Goal: Task Accomplishment & Management: Manage account settings

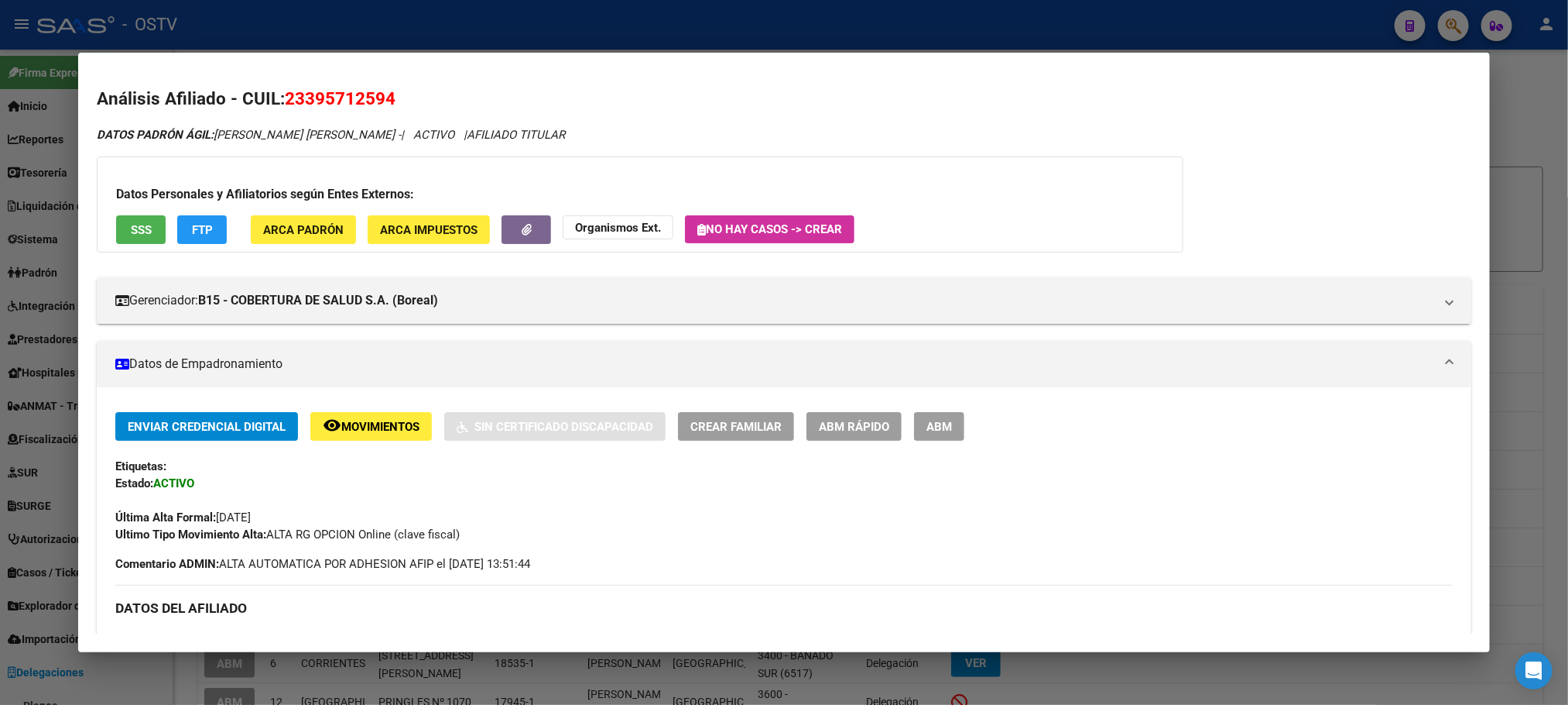
scroll to position [349, 0]
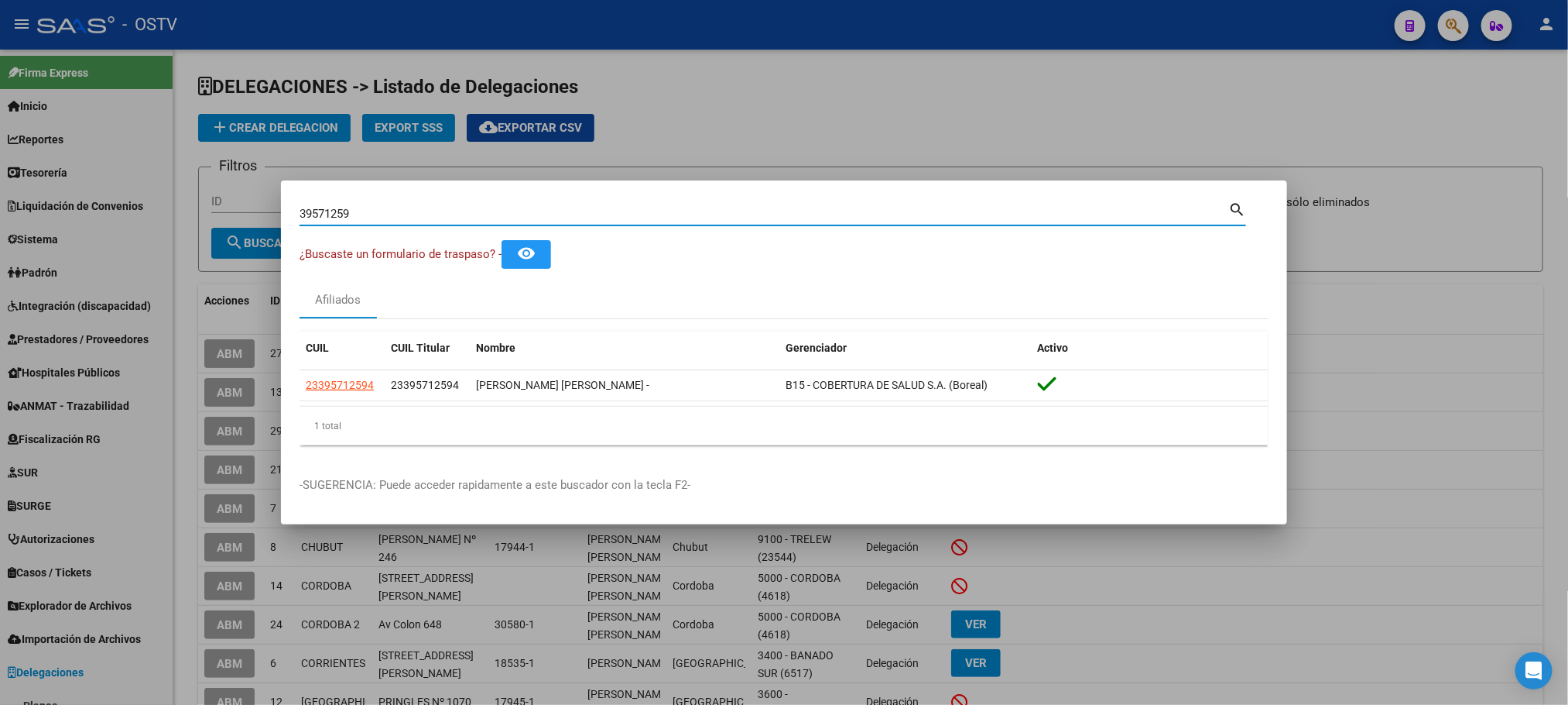
drag, startPoint x: 345, startPoint y: 221, endPoint x: 80, endPoint y: 222, distance: 265.0
click at [230, 222] on div "39571259 Buscar (apellido, dni, cuil, nro traspaso, cuit, obra social) search ¿…" at bounding box center [784, 352] width 1568 height 705
paste input "41259177"
type input "41259177"
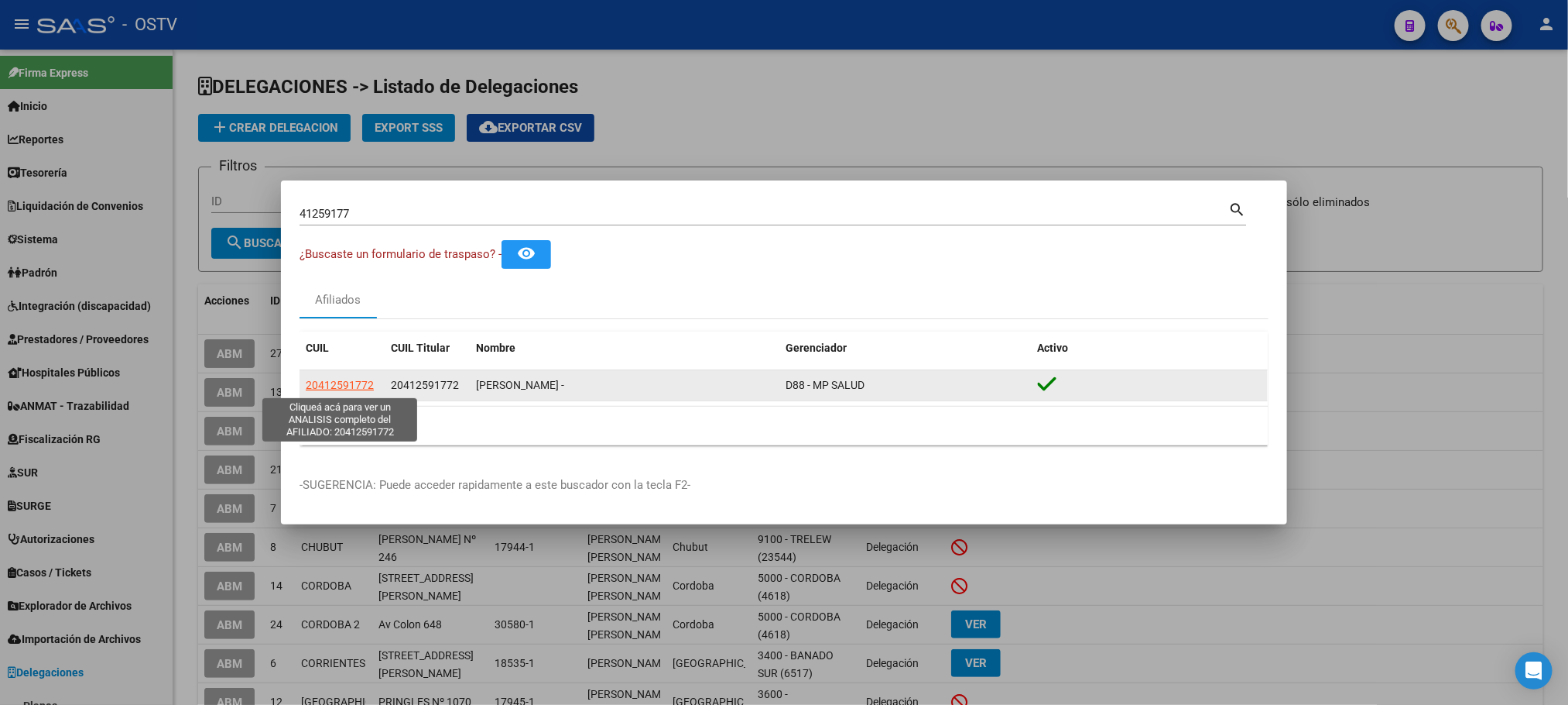
click at [329, 386] on span "20412591772" at bounding box center [339, 384] width 68 height 12
type textarea "20412591772"
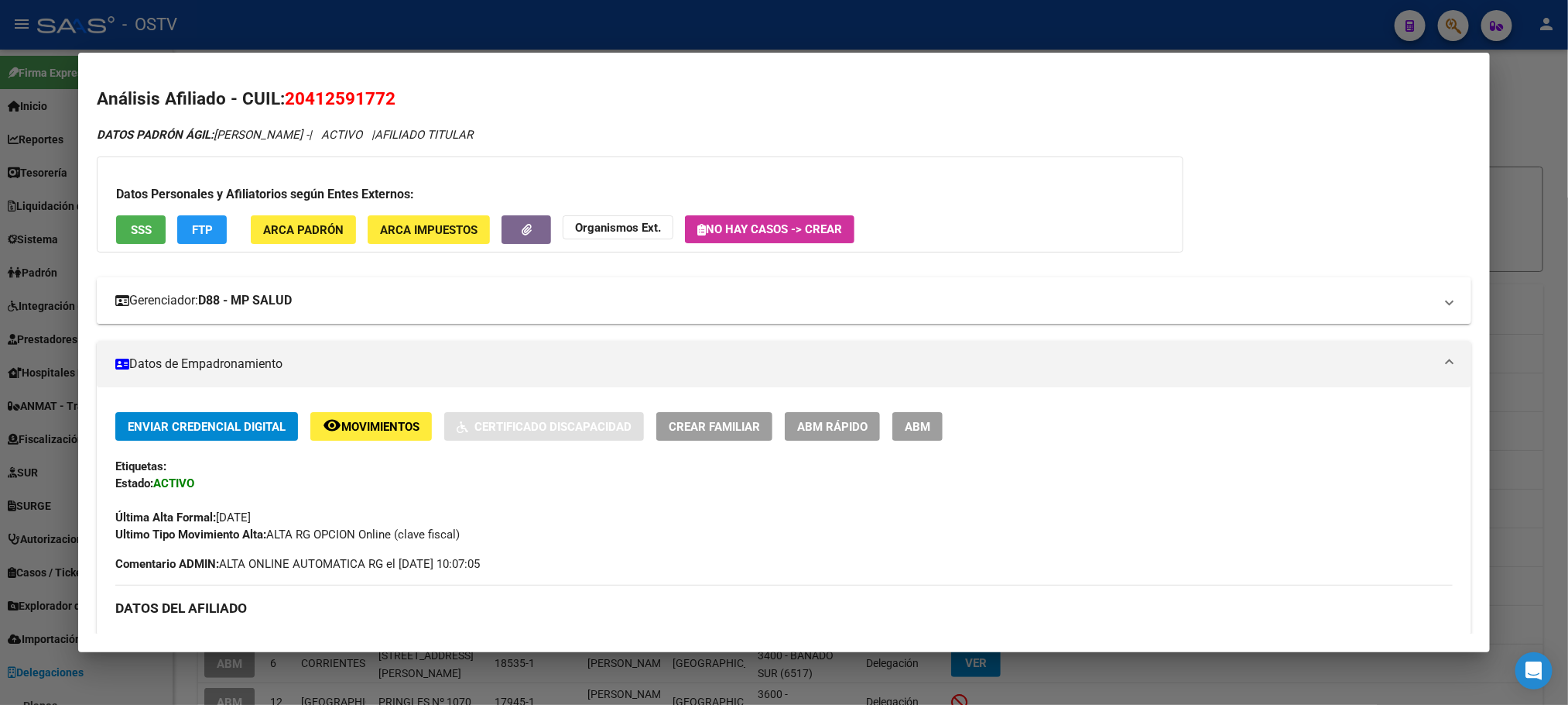
click at [256, 309] on mat-expansion-panel-header "Gerenciador: D88 - MP SALUD" at bounding box center [784, 301] width 1374 height 46
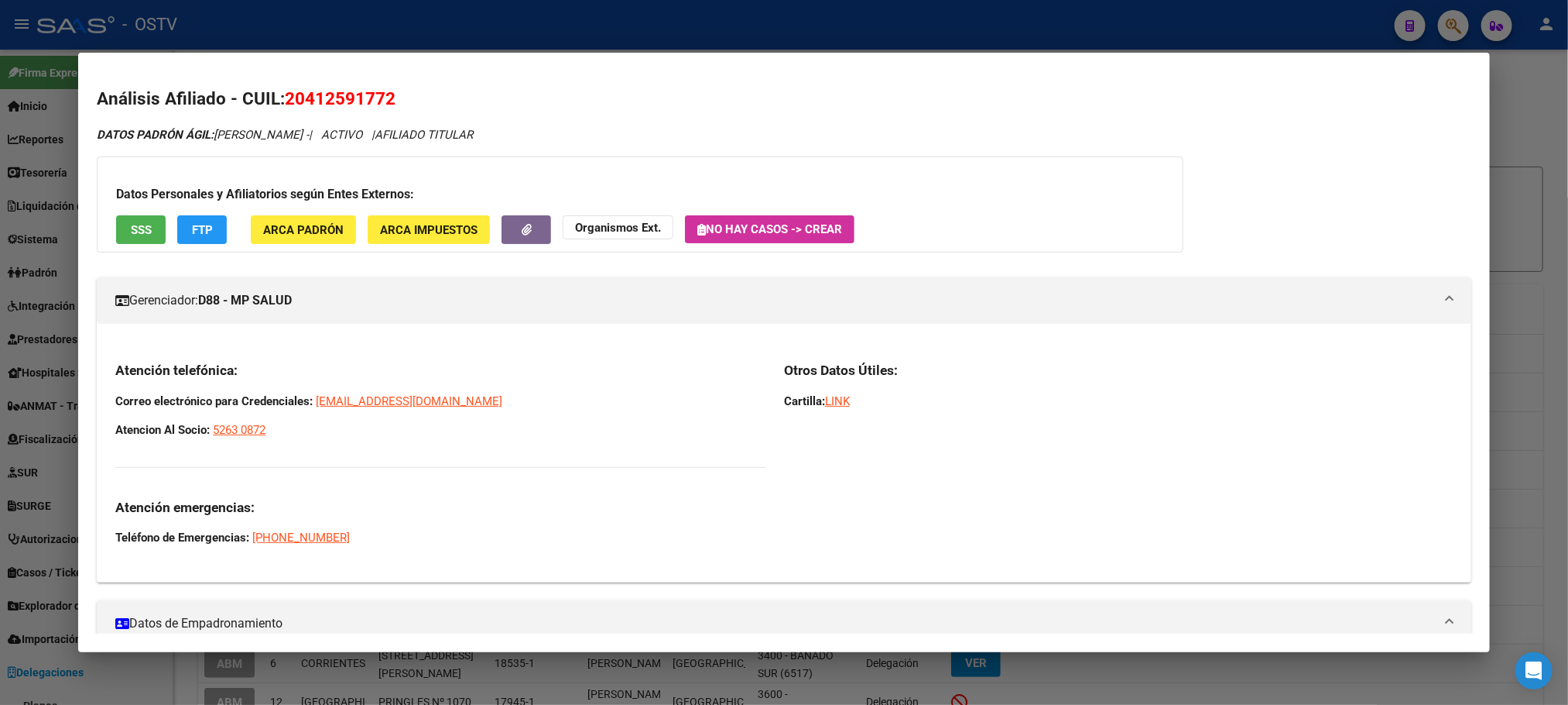
drag, startPoint x: 106, startPoint y: 370, endPoint x: 445, endPoint y: 457, distance: 350.0
click at [445, 457] on div "Atención telefónica: Correo electrónico para Credenciales: credenciales@grupomp…" at bounding box center [784, 459] width 1374 height 222
copy div "Atención telefónica: Correo electrónico para Credenciales: credenciales@grupomp…"
click at [395, 33] on div at bounding box center [784, 352] width 1568 height 705
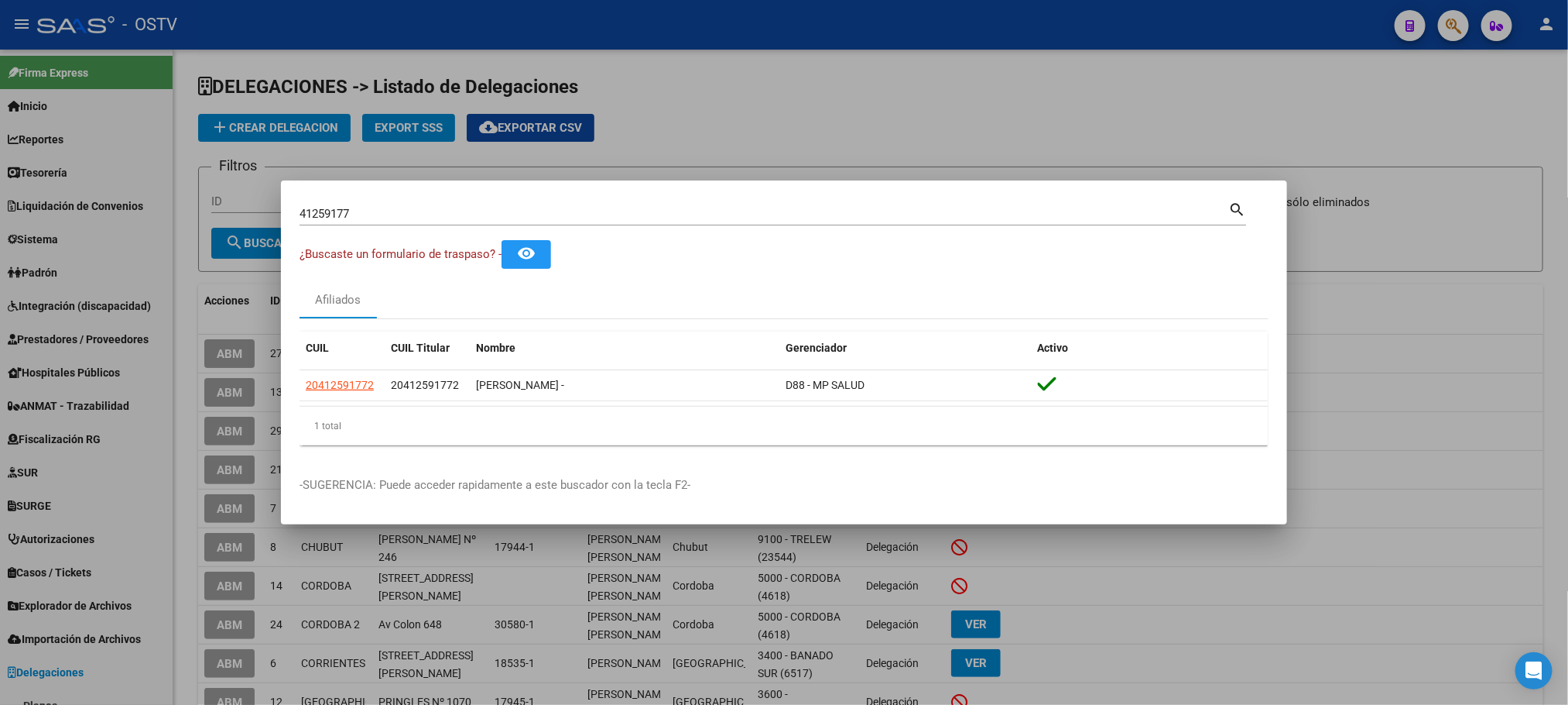
click at [448, 217] on input "41259177" at bounding box center [763, 213] width 929 height 14
type input "50041524"
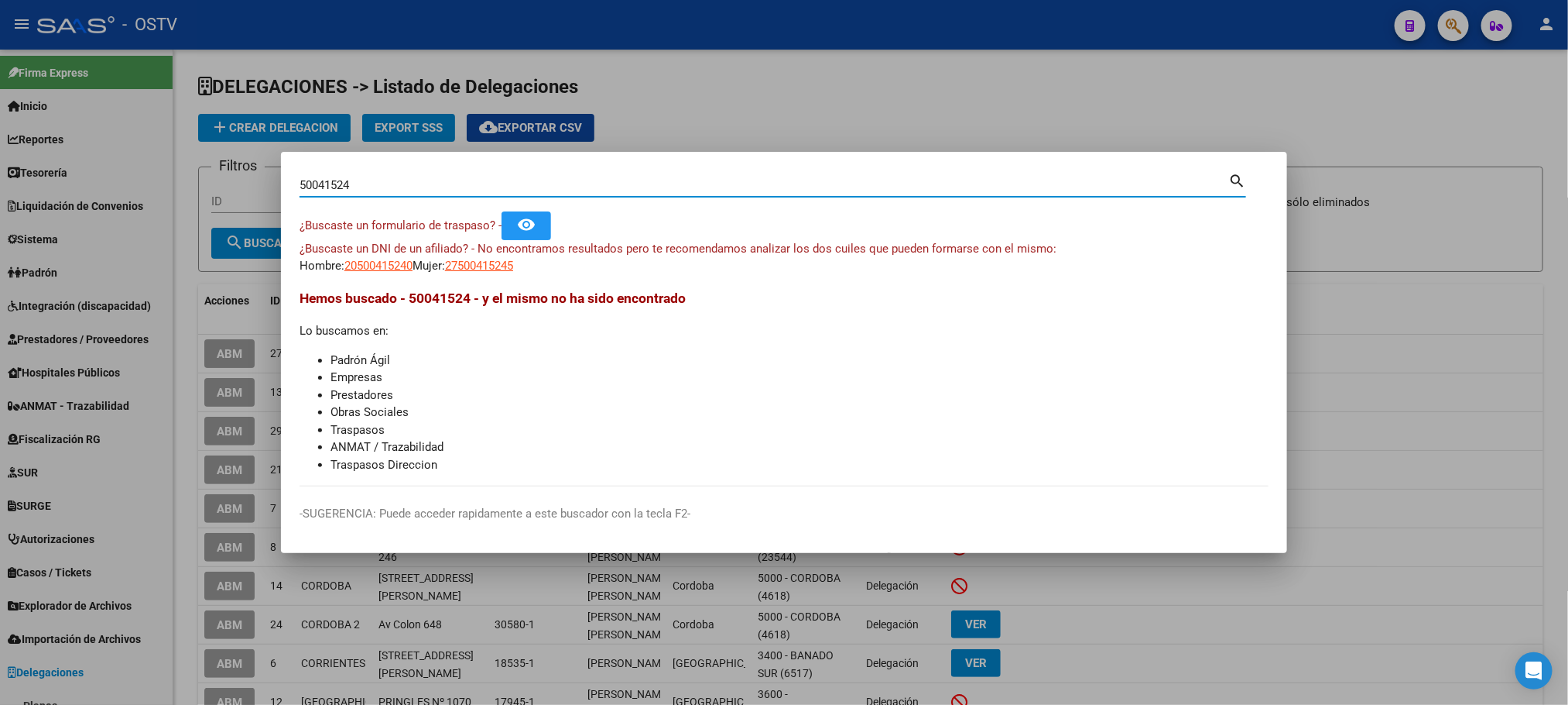
drag, startPoint x: 365, startPoint y: 188, endPoint x: 14, endPoint y: 179, distance: 351.1
click at [44, 183] on div "50041524 Buscar (apellido, dni, cuil, nro traspaso, cuit, obra social) search ¿…" at bounding box center [784, 352] width 1568 height 705
paste input "93081216"
type input "93081216"
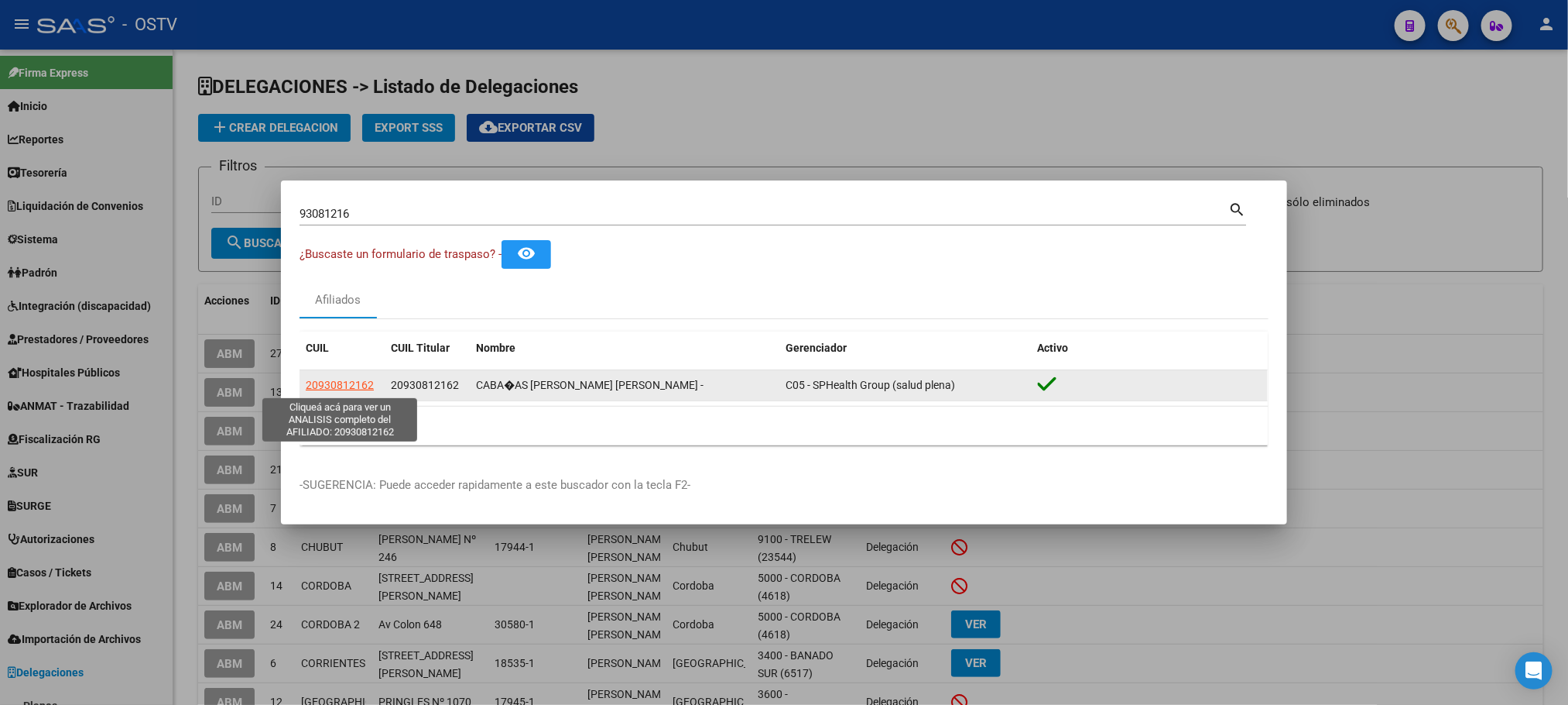
click at [323, 381] on span "20930812162" at bounding box center [339, 384] width 68 height 12
type textarea "20930812162"
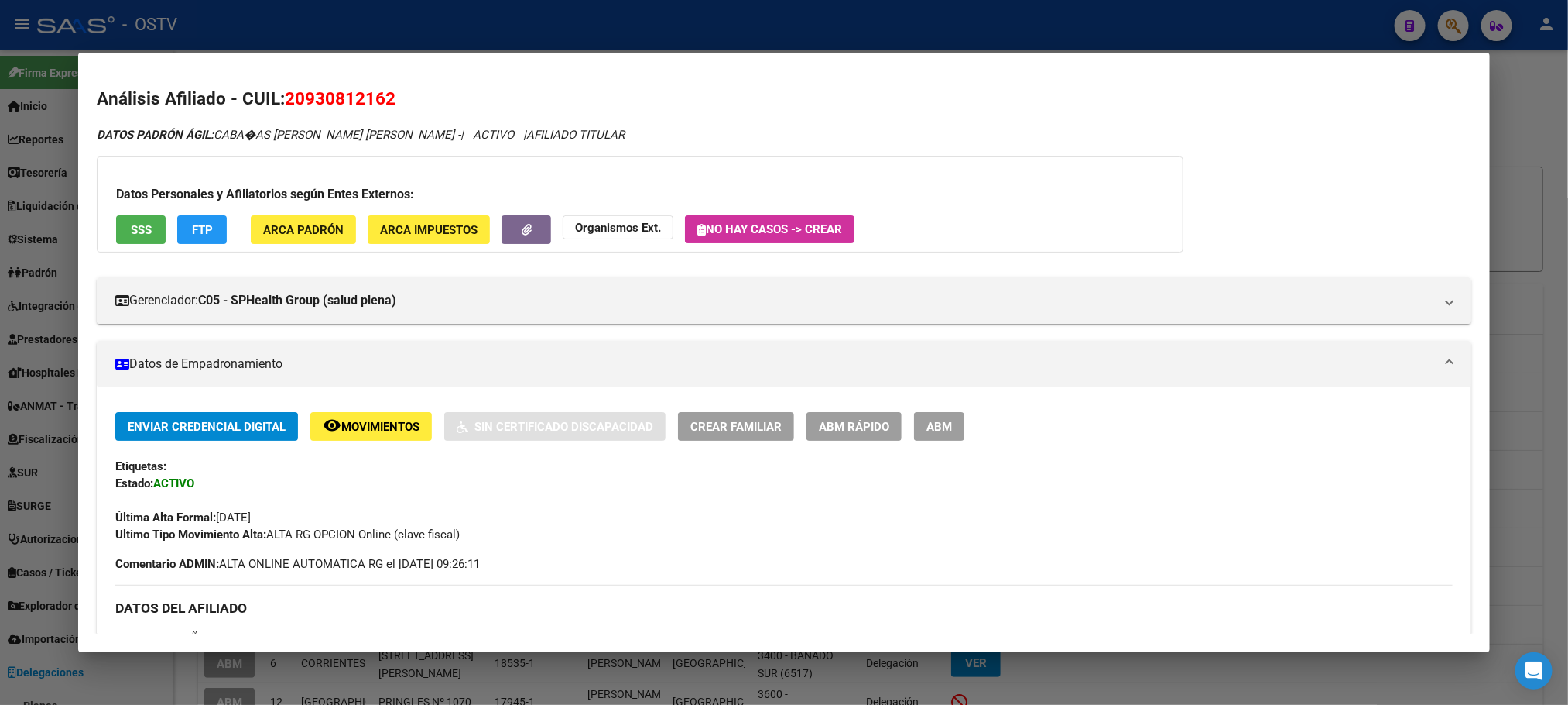
scroll to position [633, 0]
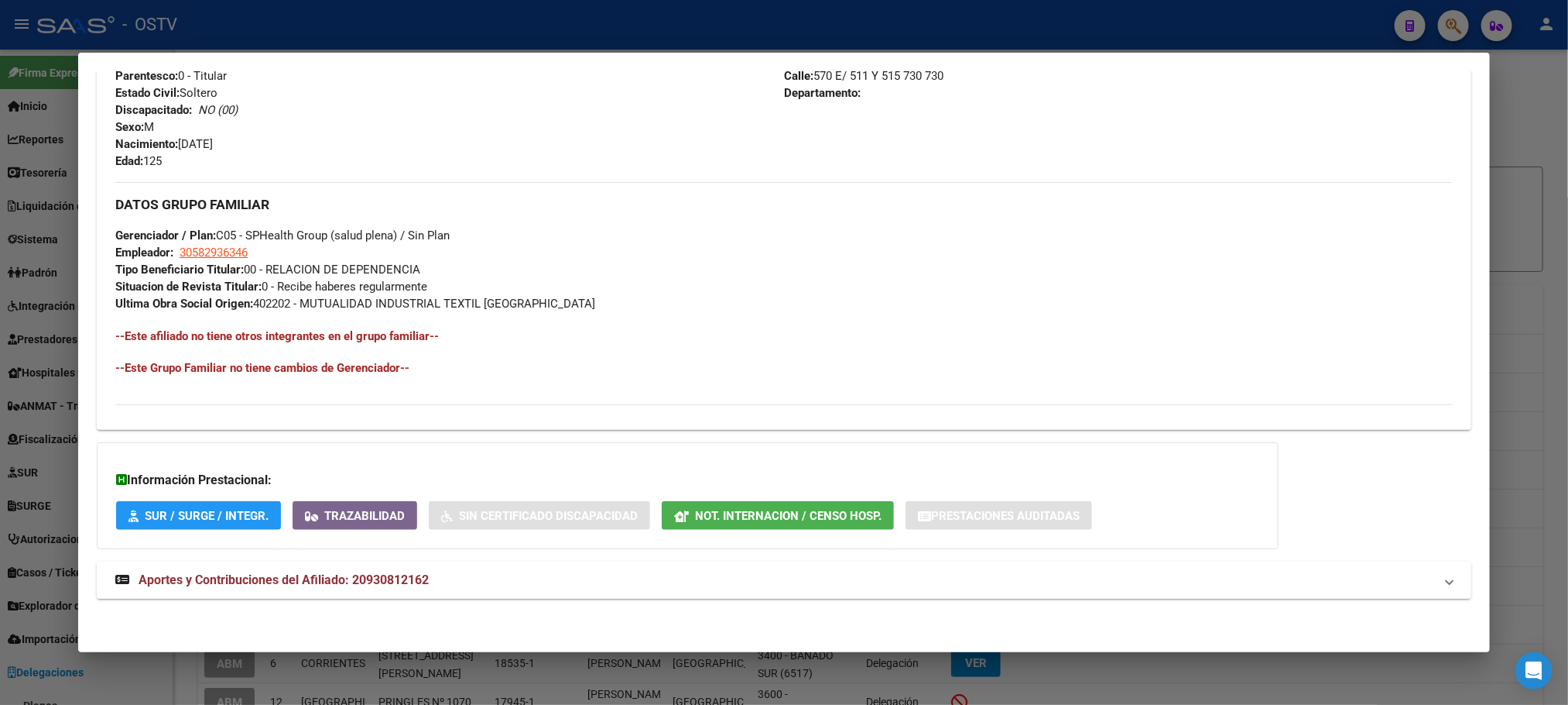
click at [412, 586] on span "Aportes y Contribuciones del Afiliado: 20930812162" at bounding box center [283, 579] width 290 height 14
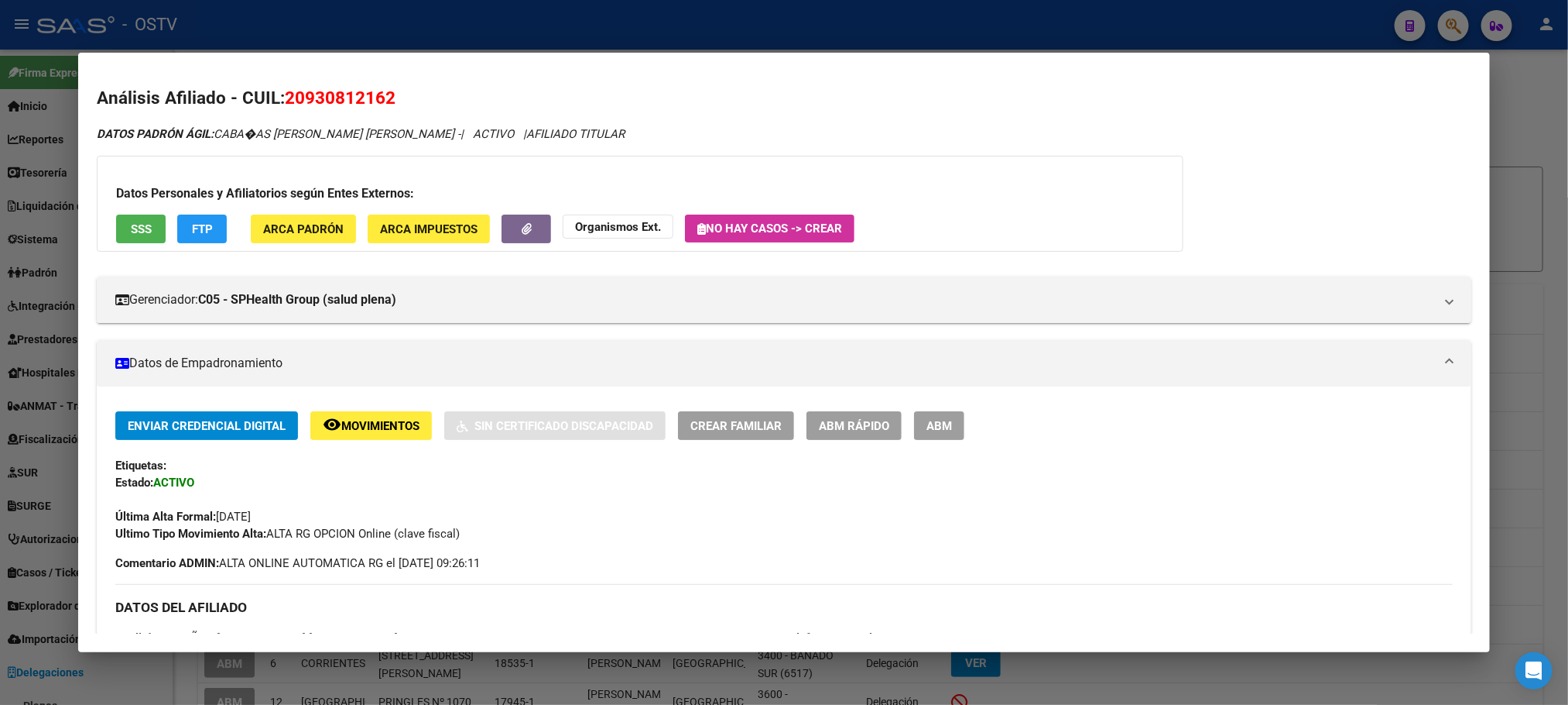
scroll to position [0, 0]
click at [457, 31] on div at bounding box center [784, 352] width 1568 height 705
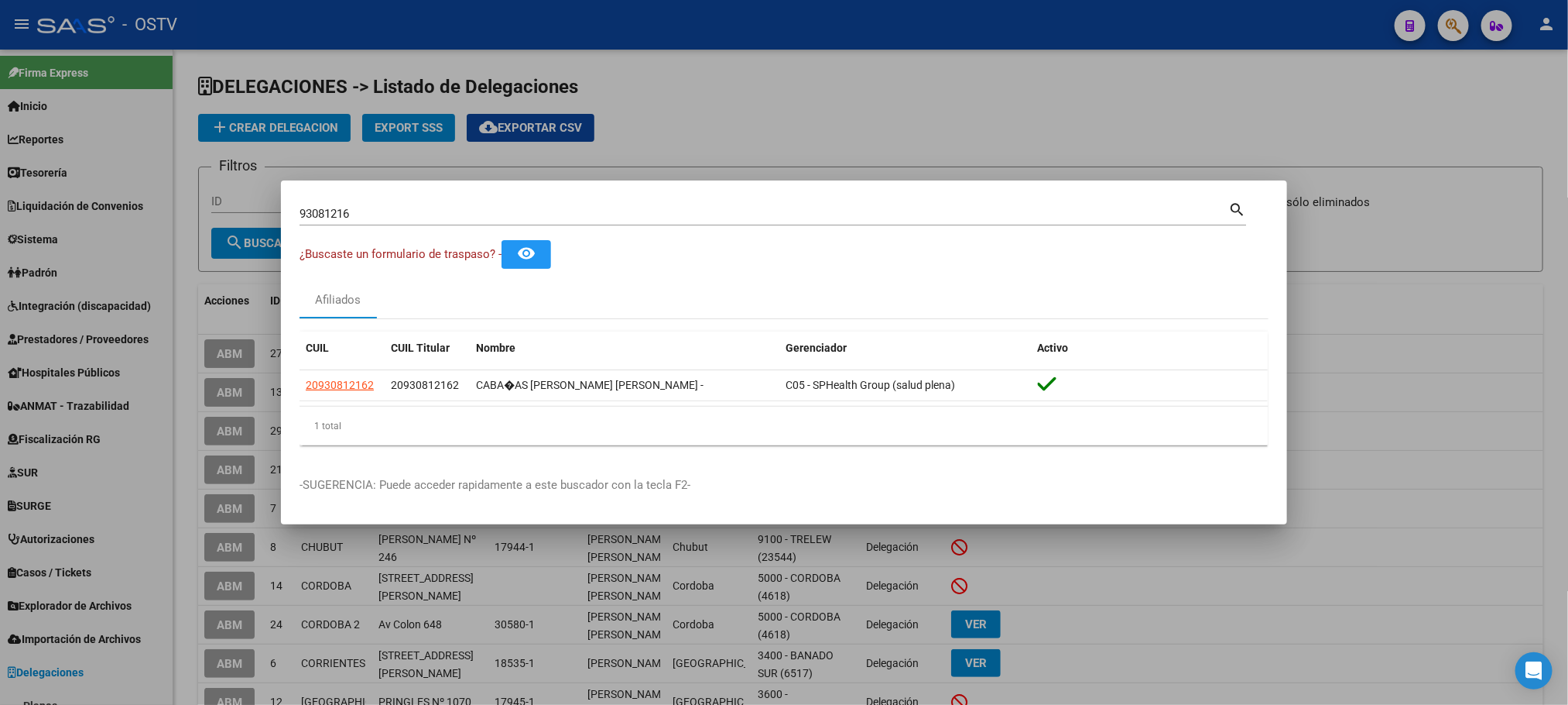
click at [370, 218] on input "93081216" at bounding box center [763, 213] width 929 height 14
click at [367, 219] on input "93081216" at bounding box center [763, 213] width 929 height 14
type input "23128710"
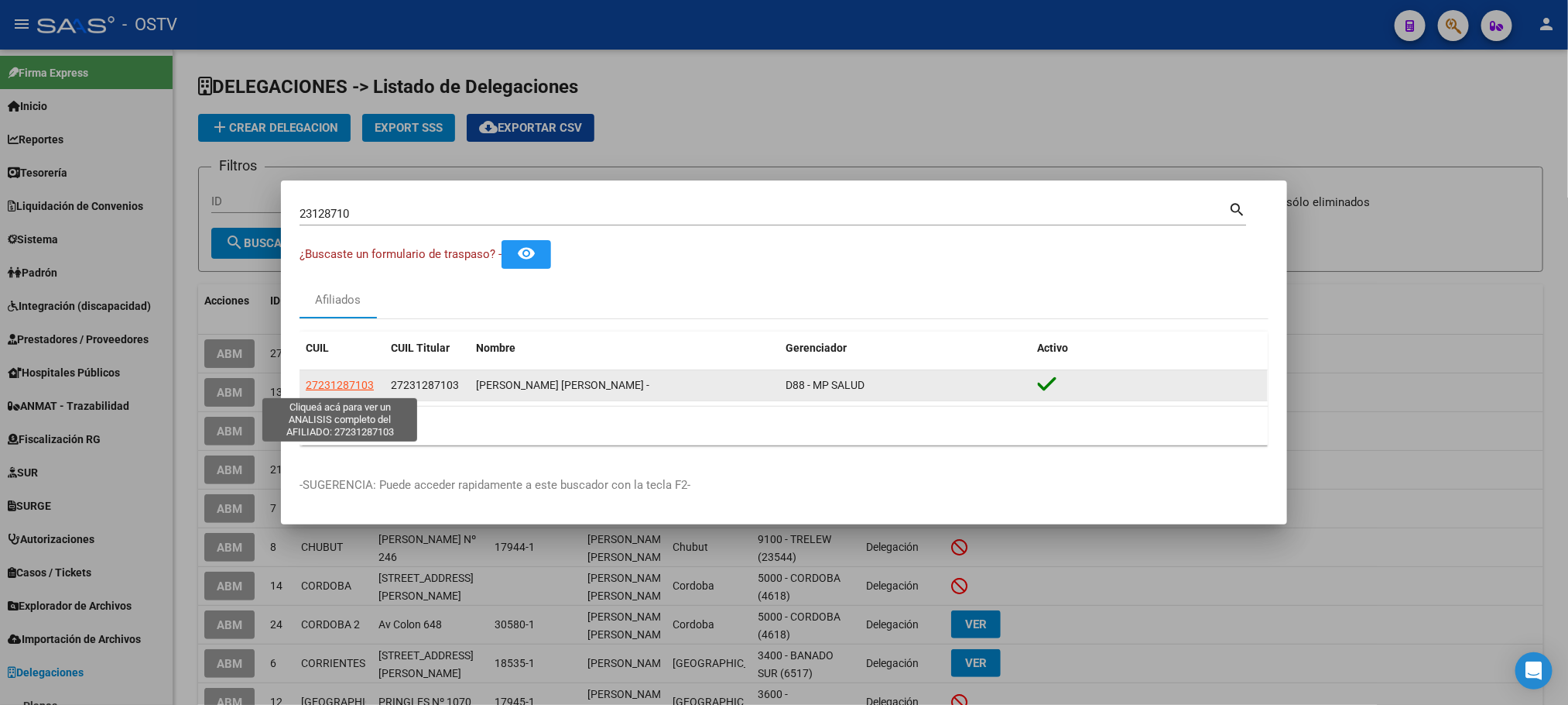
click at [349, 384] on span "27231287103" at bounding box center [339, 384] width 68 height 12
type textarea "27231287103"
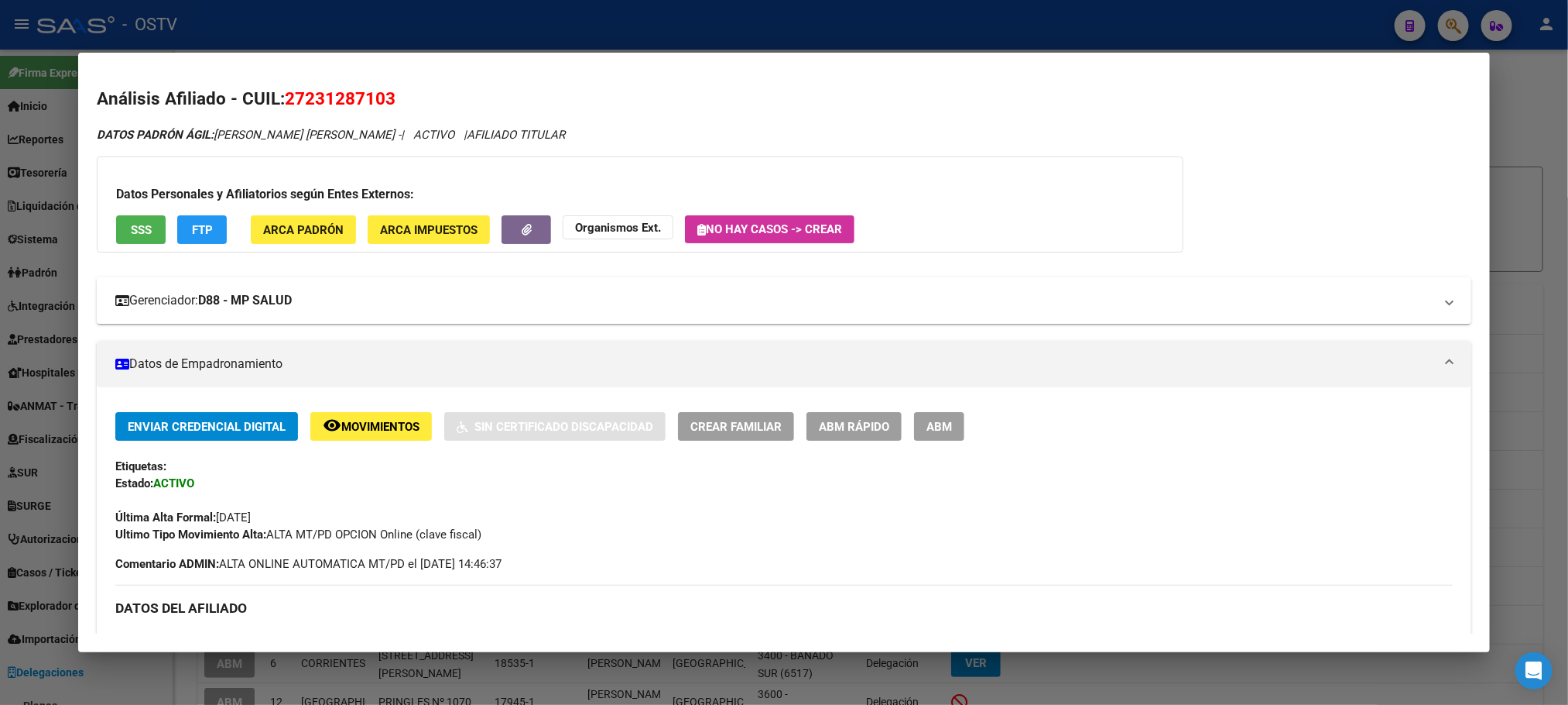
click at [292, 291] on strong "D88 - MP SALUD" at bounding box center [245, 300] width 94 height 18
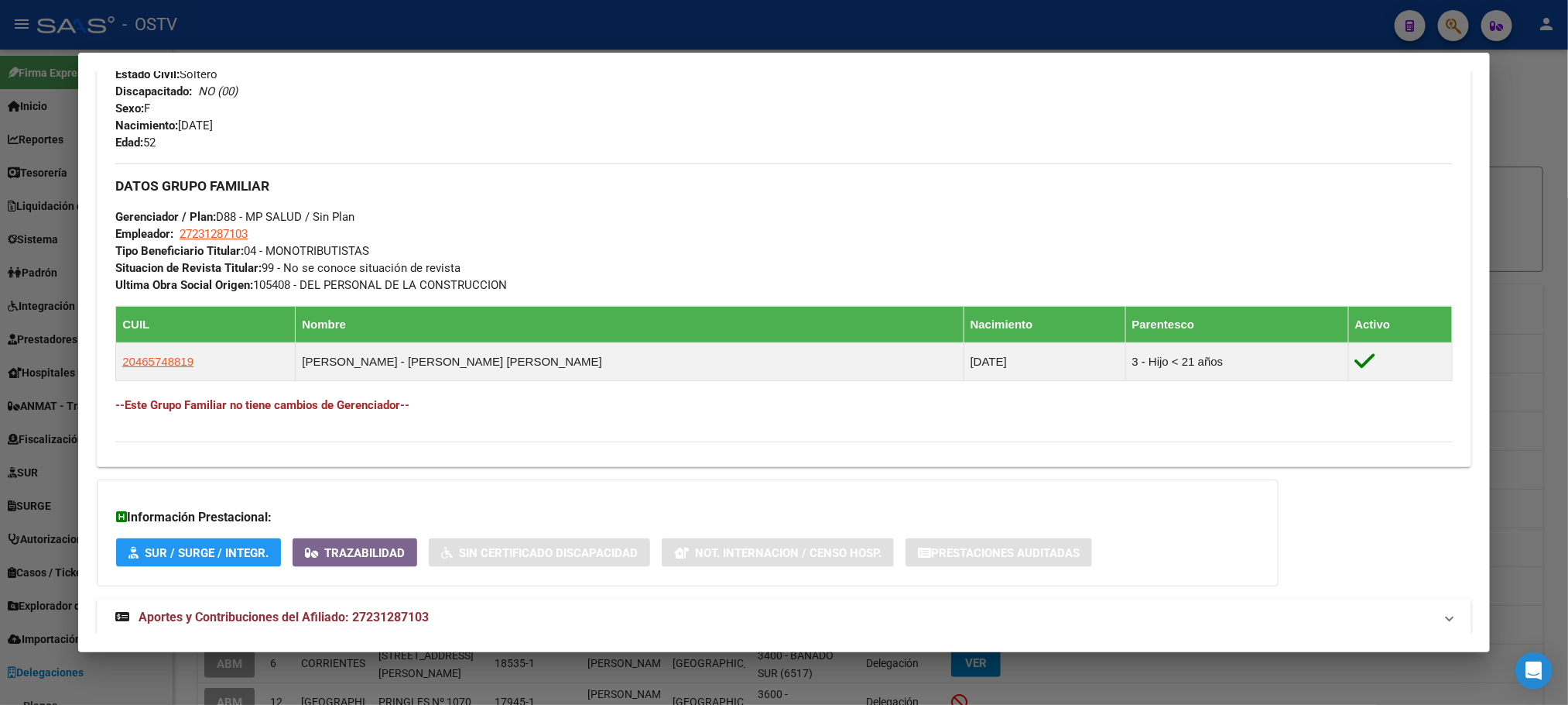
scroll to position [948, 0]
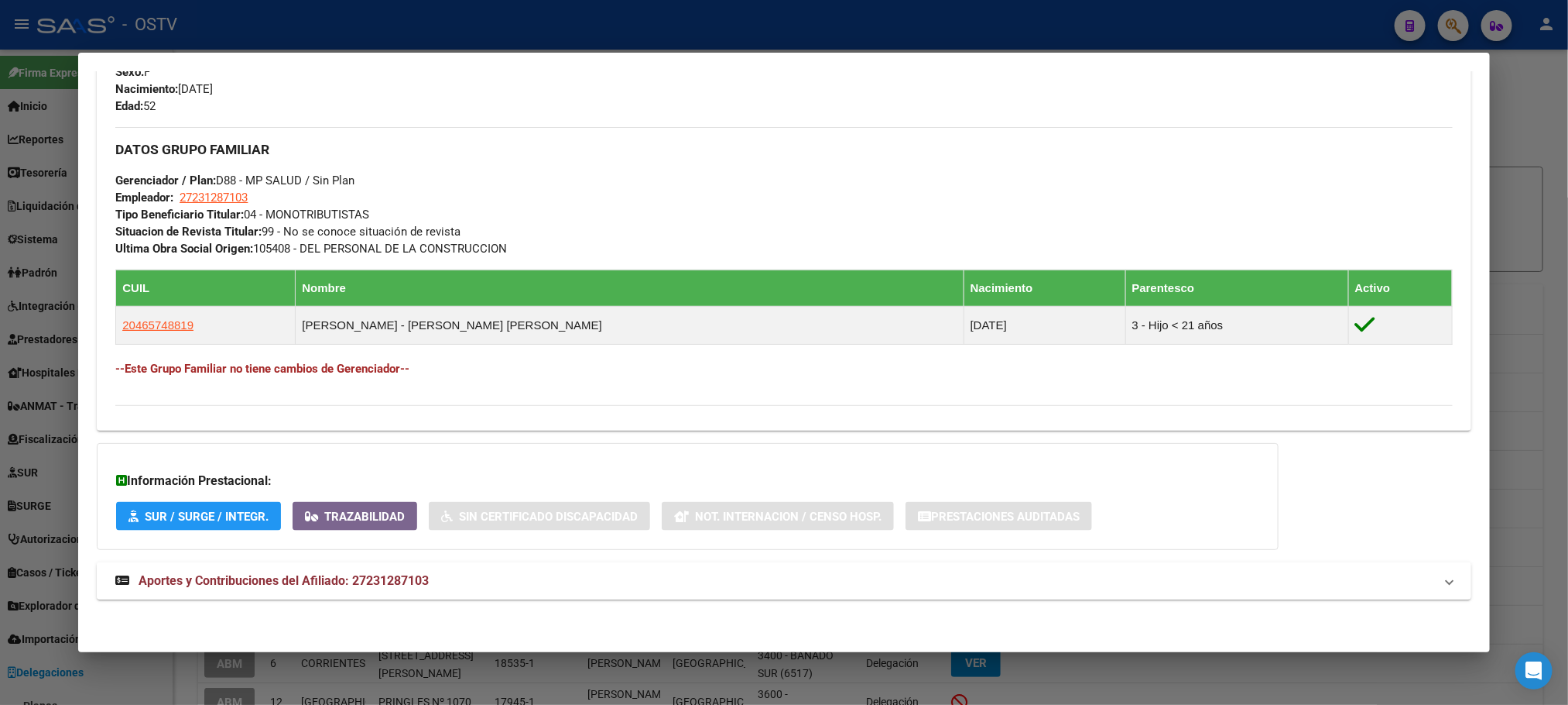
click at [288, 573] on span "Aportes y Contribuciones del Afiliado: 27231287103" at bounding box center [283, 580] width 290 height 14
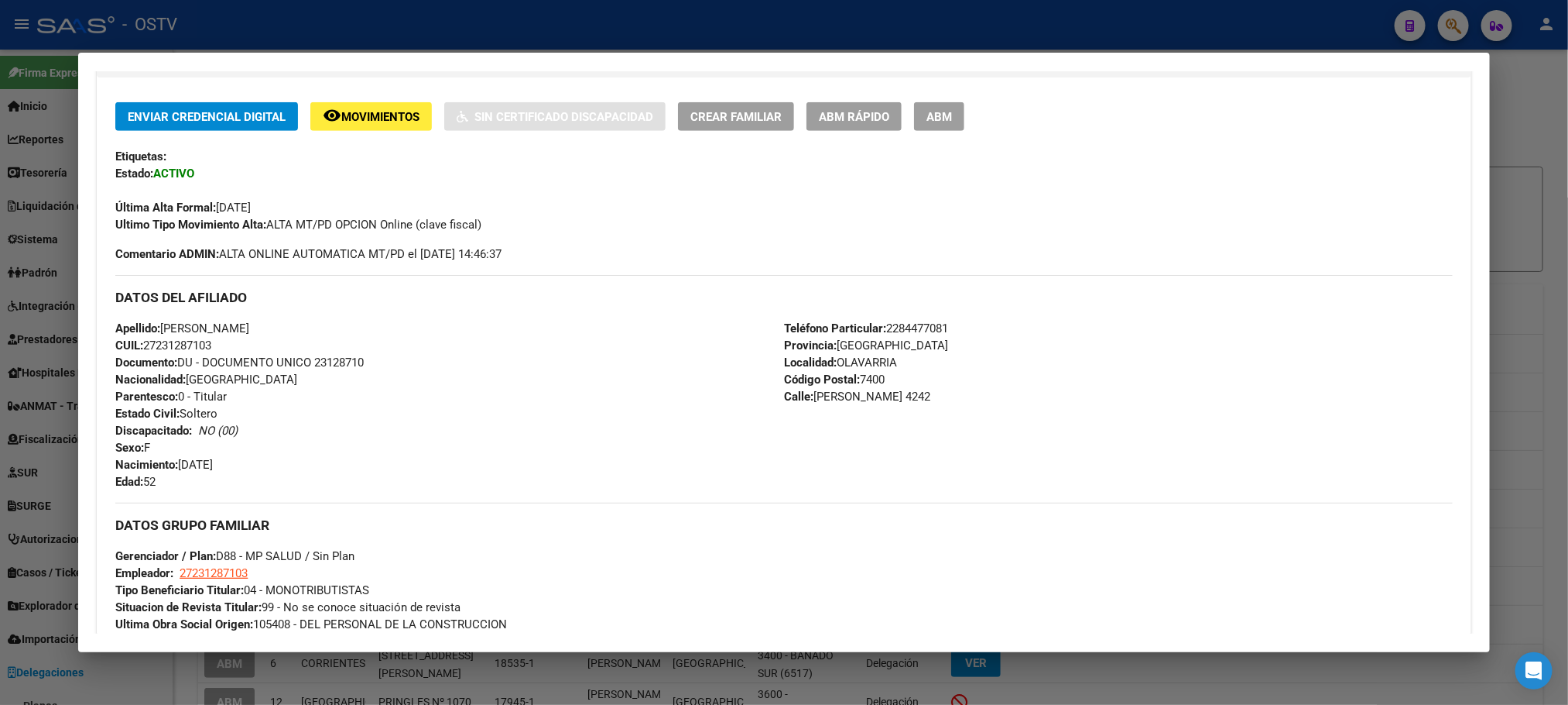
scroll to position [565, 0]
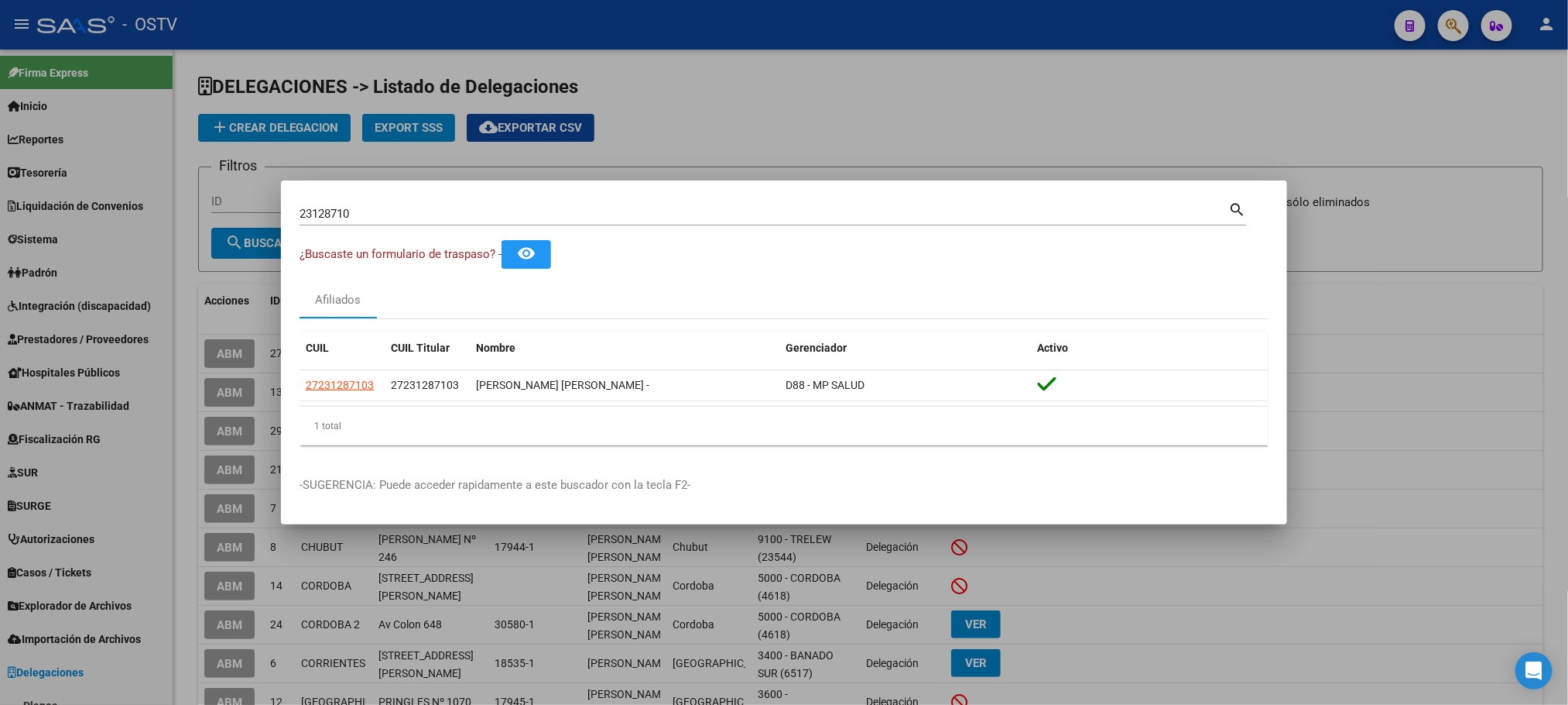
drag, startPoint x: 367, startPoint y: 217, endPoint x: 66, endPoint y: 254, distance: 303.3
click at [295, 235] on mat-dialog-content "23128710 Buscar (apellido, dni, cuil, nro traspaso, cuit, obra social) search ¿…" at bounding box center [784, 328] width 1006 height 258
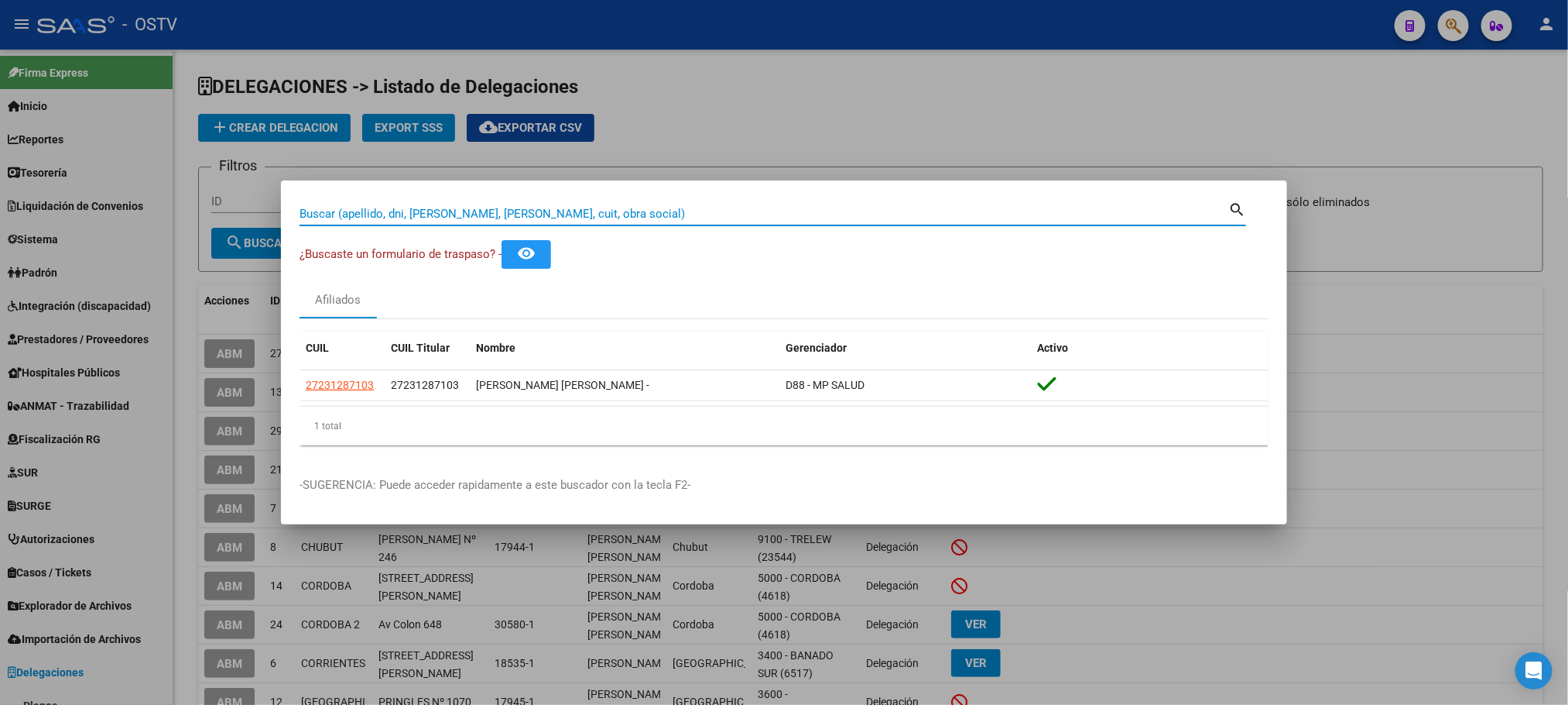
paste input "20341483957"
type input "20341483957"
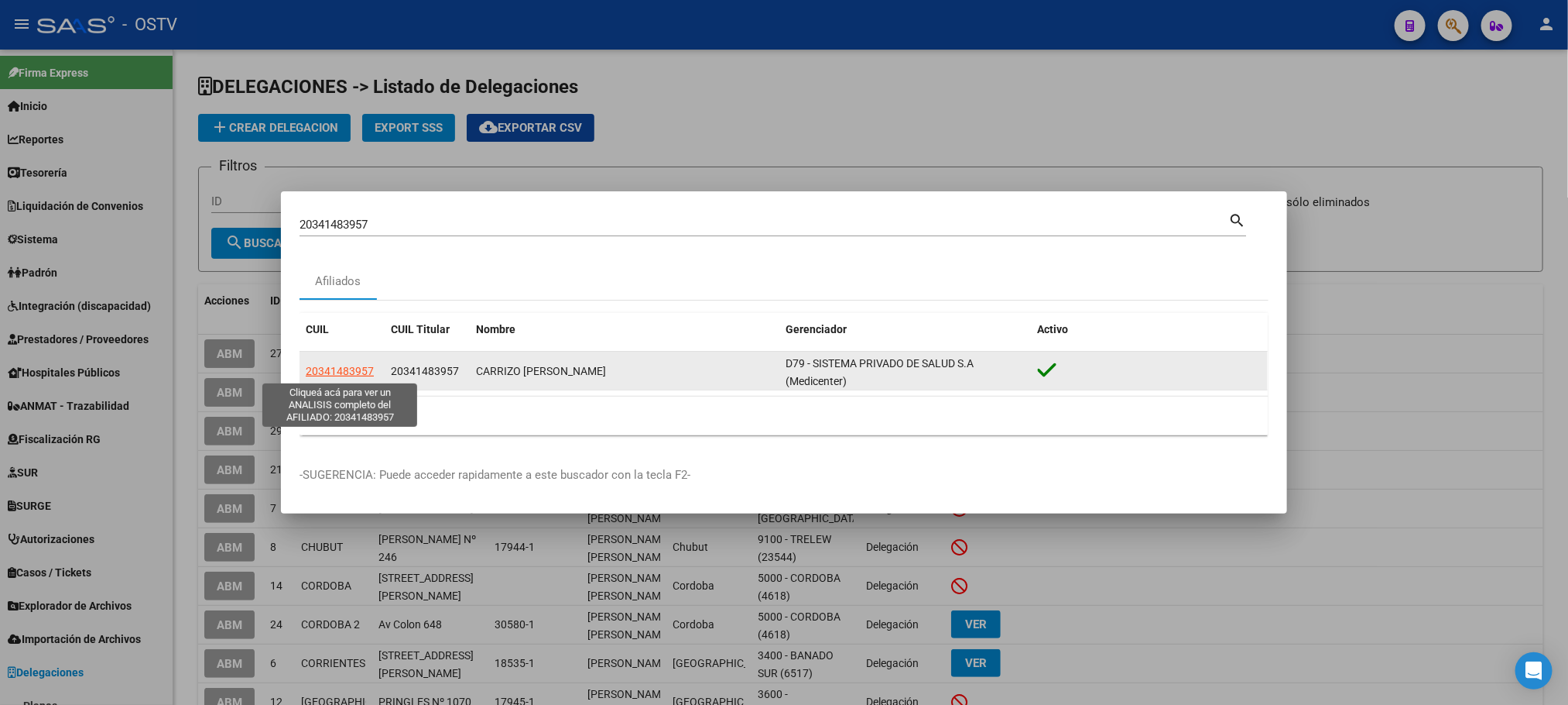
click at [337, 370] on span "20341483957" at bounding box center [339, 371] width 68 height 12
type textarea "20341483957"
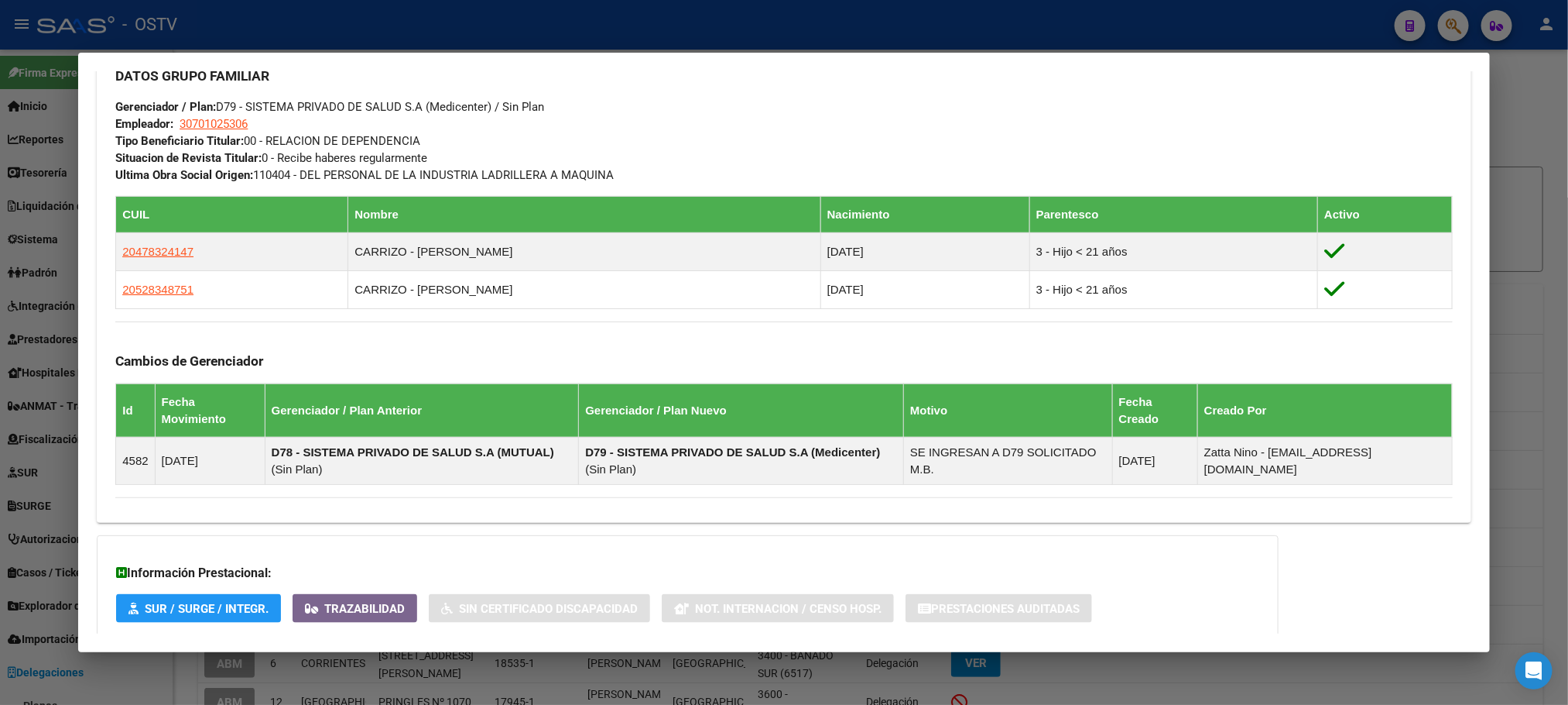
scroll to position [839, 0]
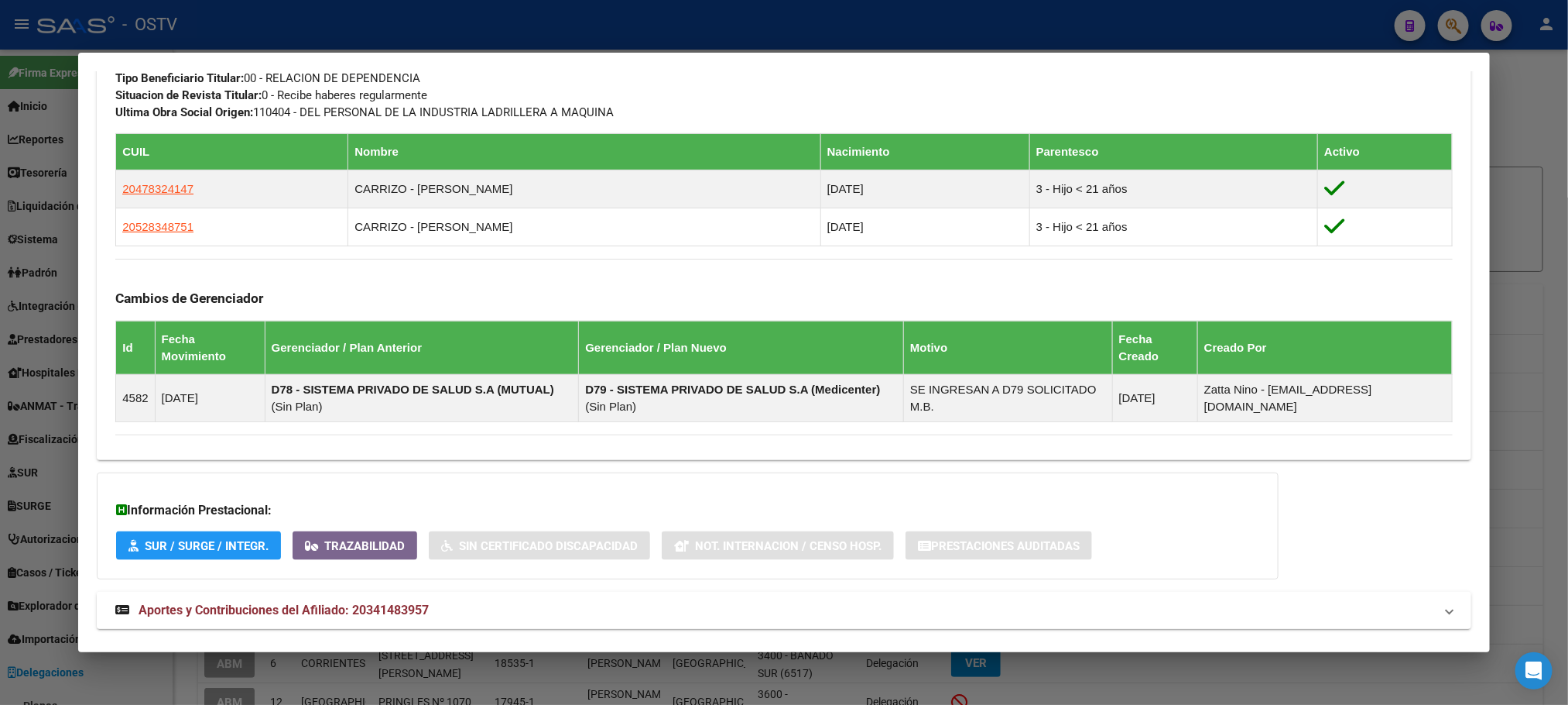
click at [396, 601] on strong "Aportes y Contribuciones del Afiliado: 20341483957" at bounding box center [272, 610] width 313 height 18
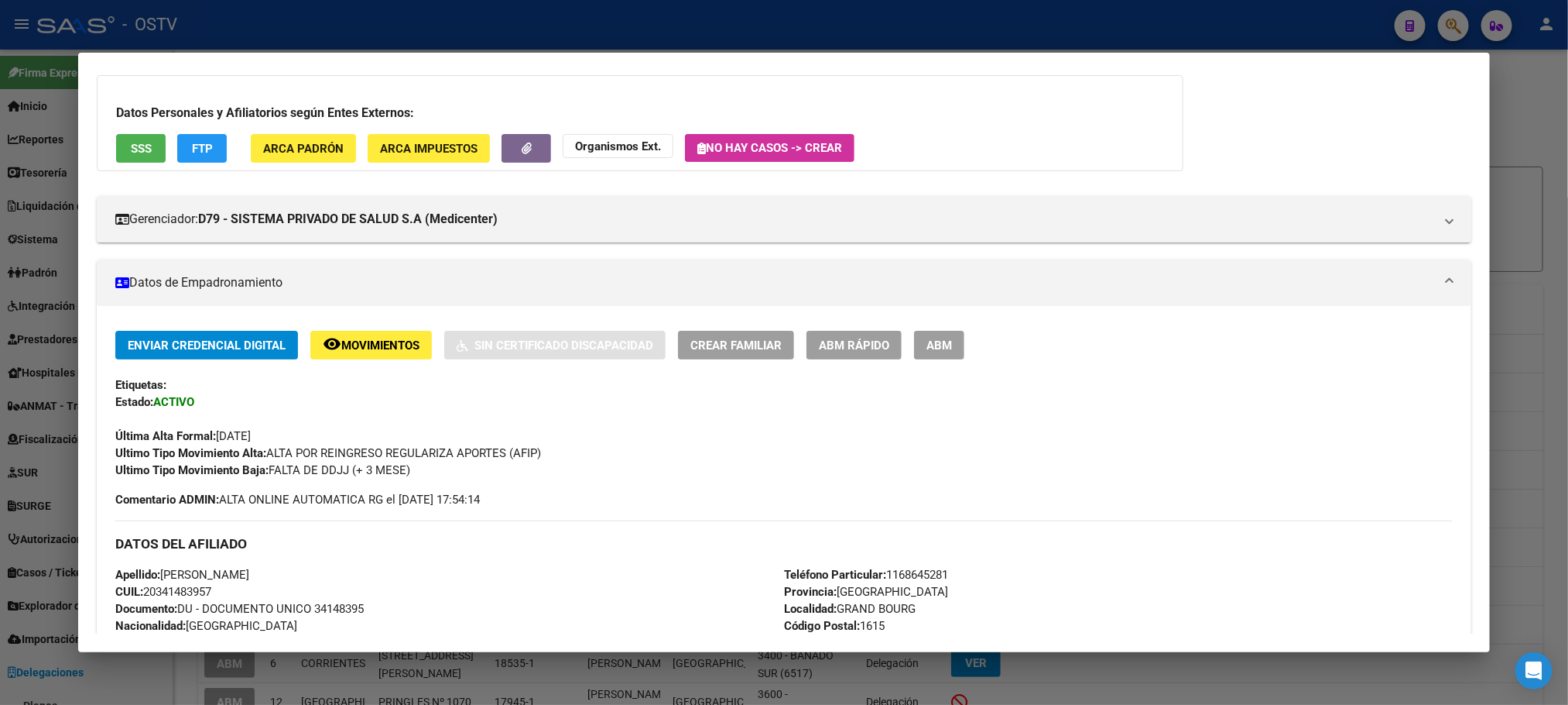
scroll to position [68, 0]
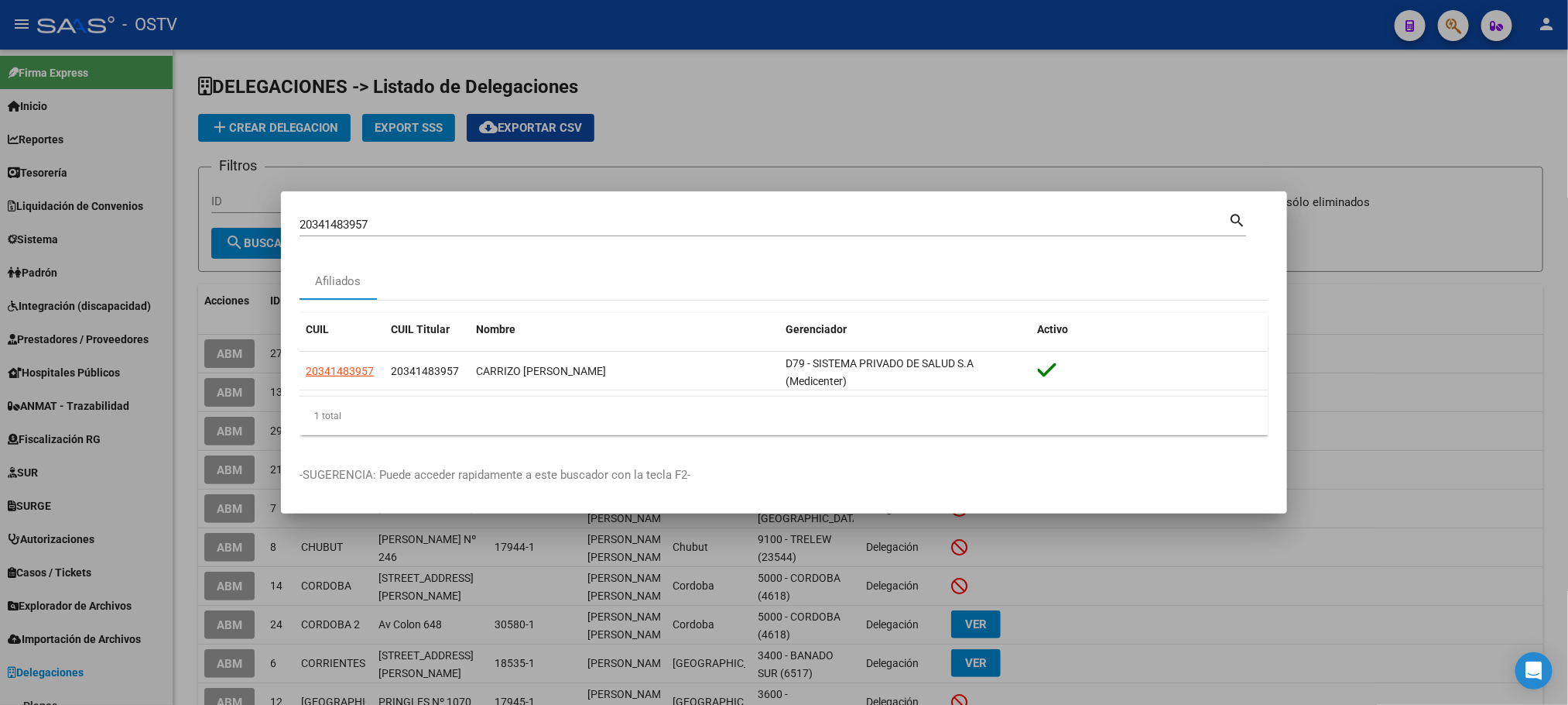
drag, startPoint x: 374, startPoint y: 228, endPoint x: 0, endPoint y: 226, distance: 374.0
click at [207, 226] on div "20341483957 Buscar (apellido, dni, cuil, nro traspaso, cuit, obra social) searc…" at bounding box center [784, 352] width 1568 height 705
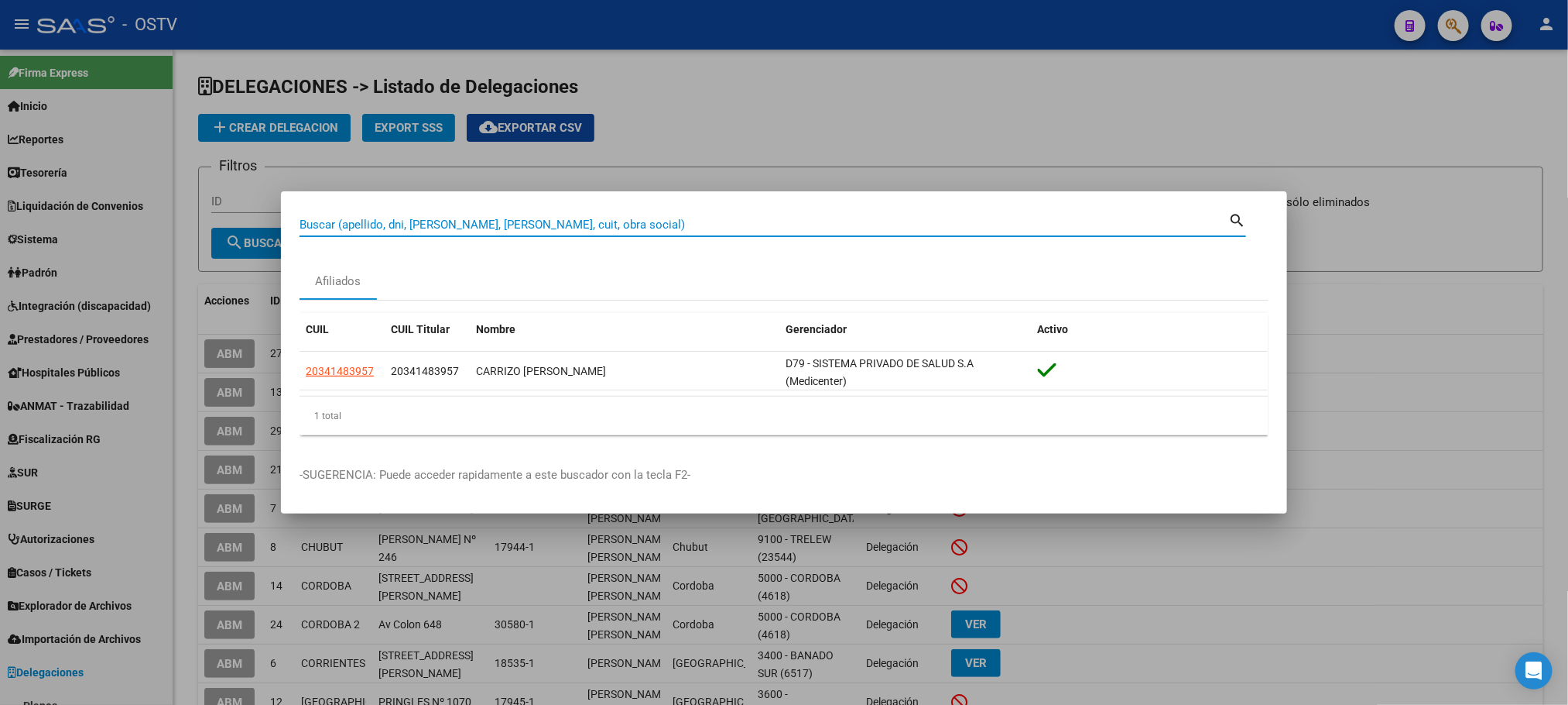
paste input "20379699740"
type input "20379699740"
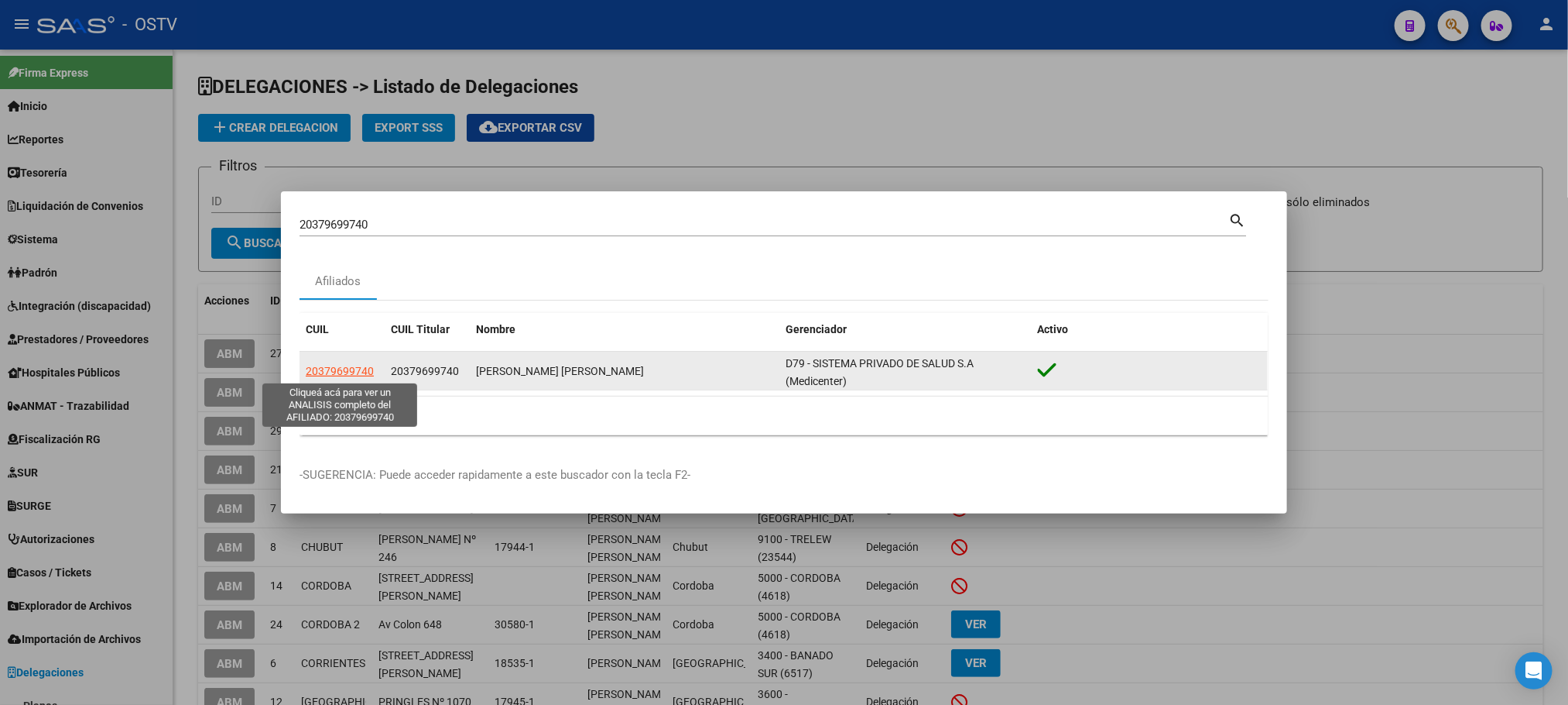
click at [317, 365] on span "20379699740" at bounding box center [339, 371] width 68 height 12
type textarea "20379699740"
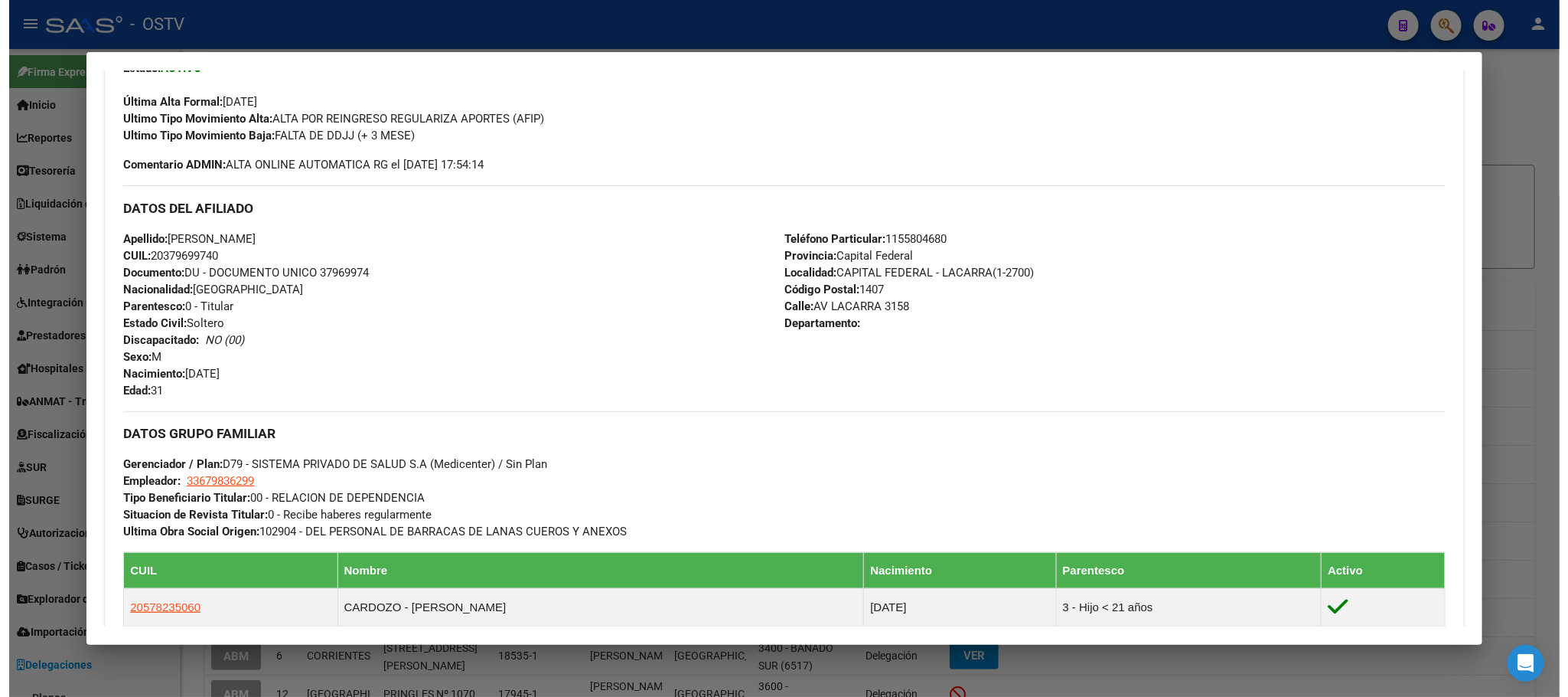
scroll to position [0, 0]
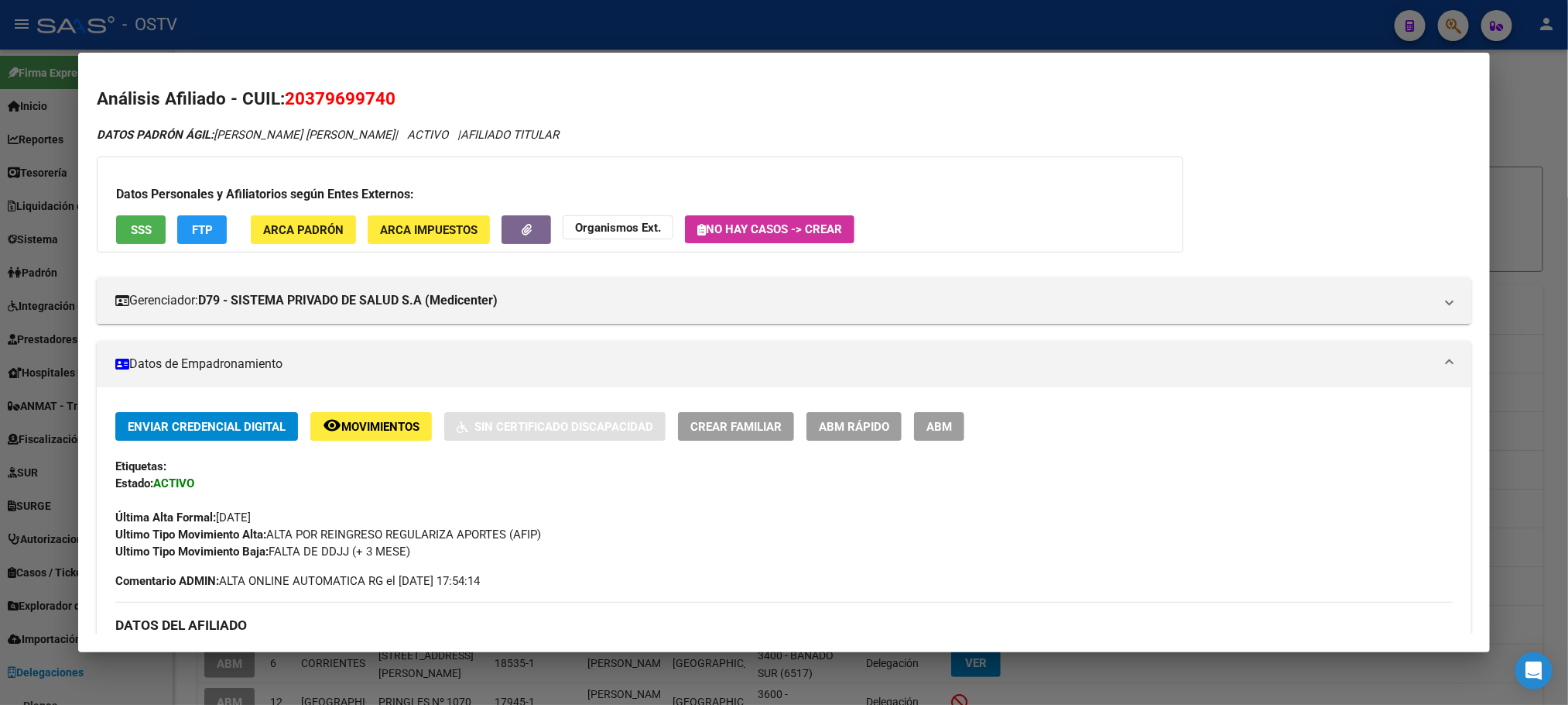
click at [184, 681] on div at bounding box center [784, 352] width 1568 height 705
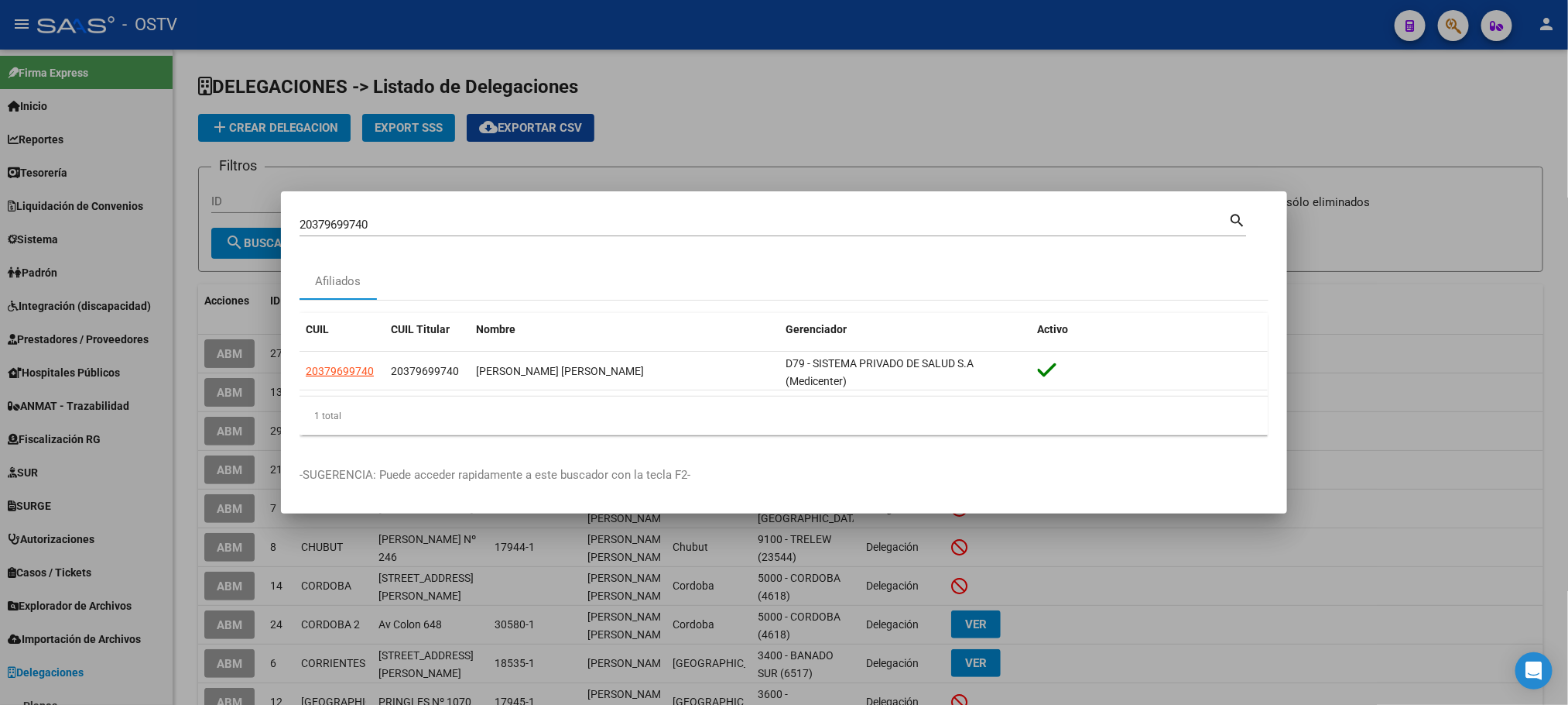
click at [184, 499] on div at bounding box center [784, 352] width 1568 height 705
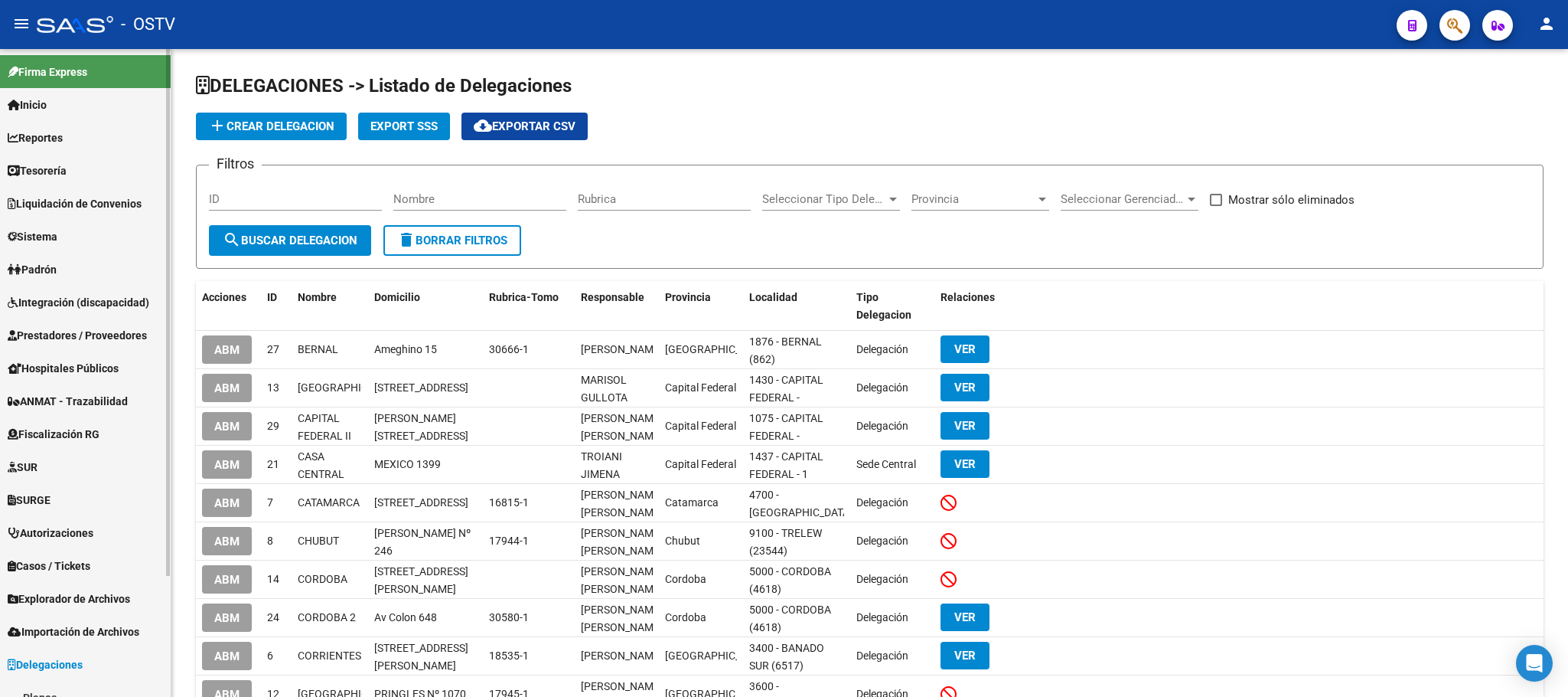
click at [83, 255] on link "Padrón" at bounding box center [85, 269] width 171 height 33
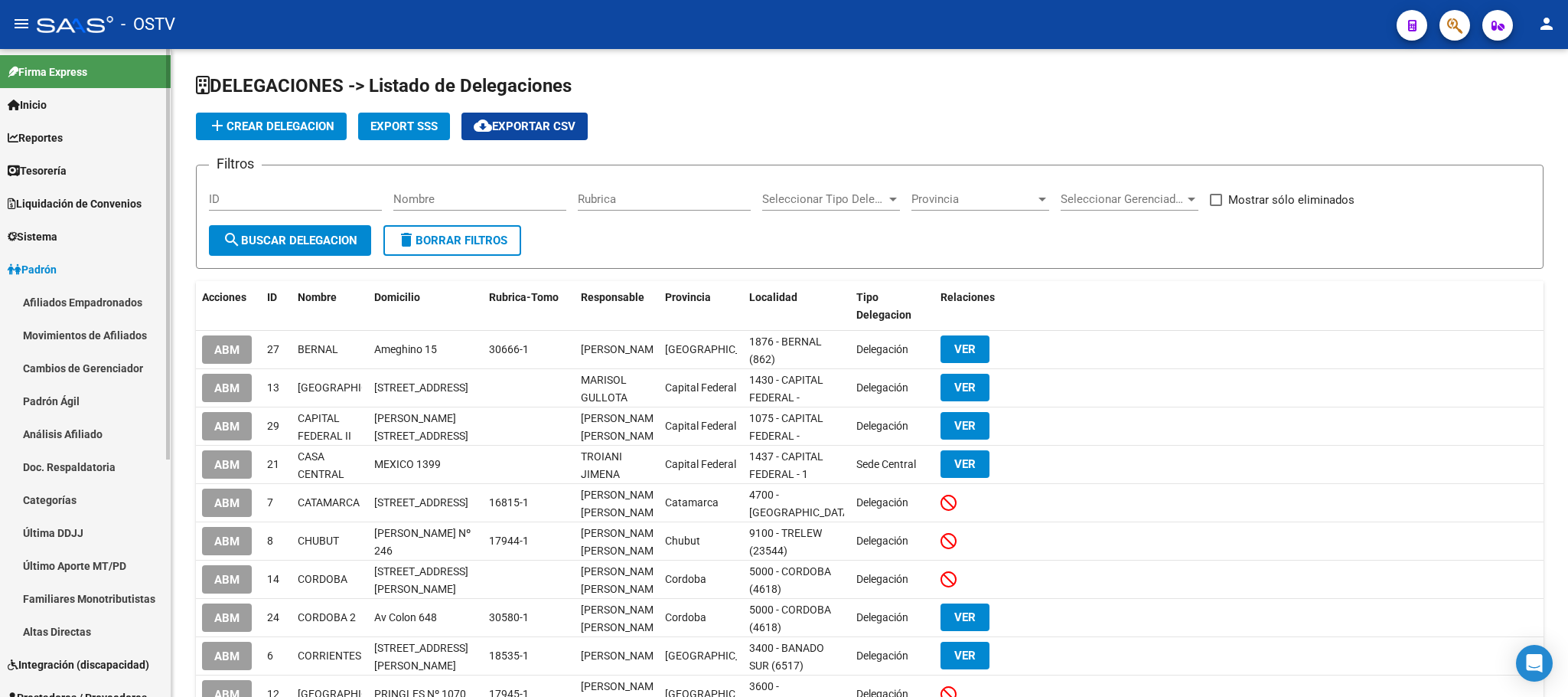
click at [79, 294] on link "Afiliados Empadronados" at bounding box center [85, 302] width 171 height 33
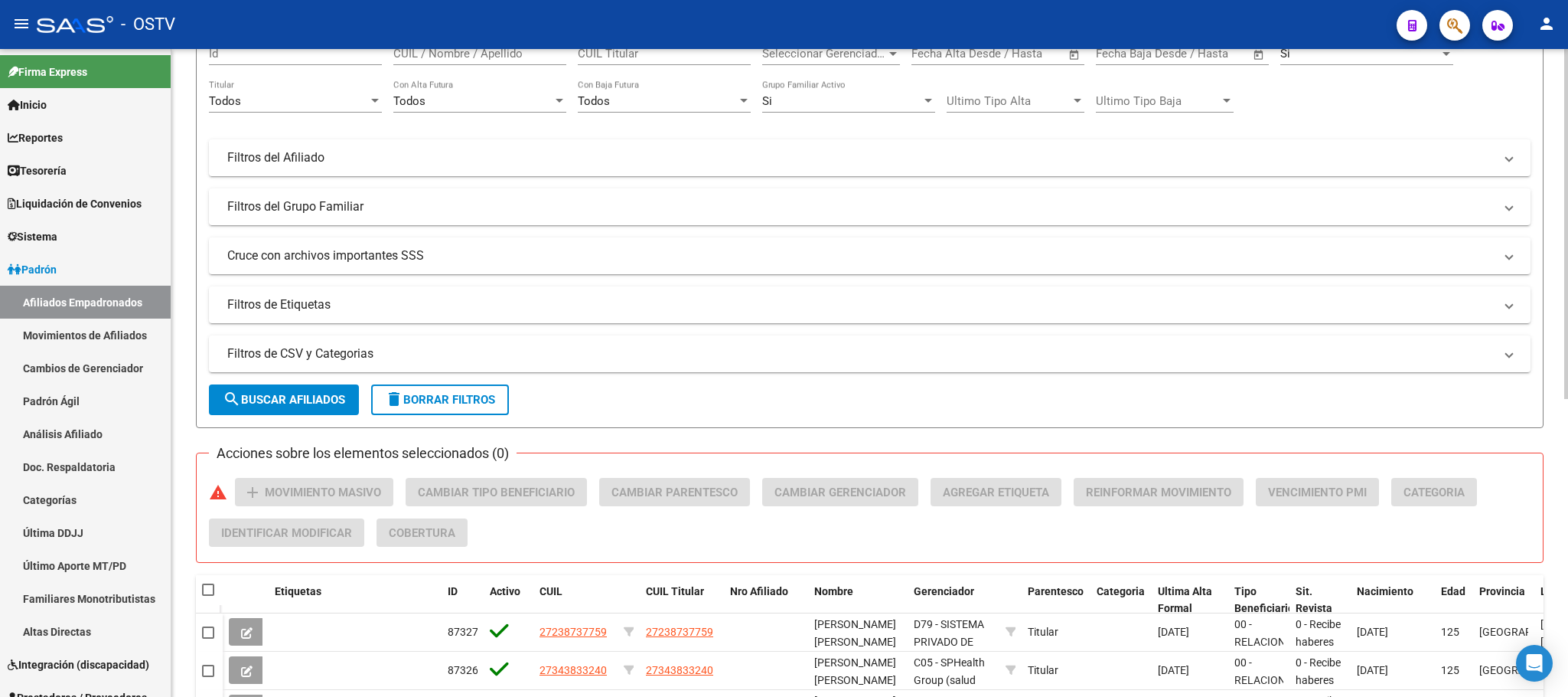
scroll to position [345, 0]
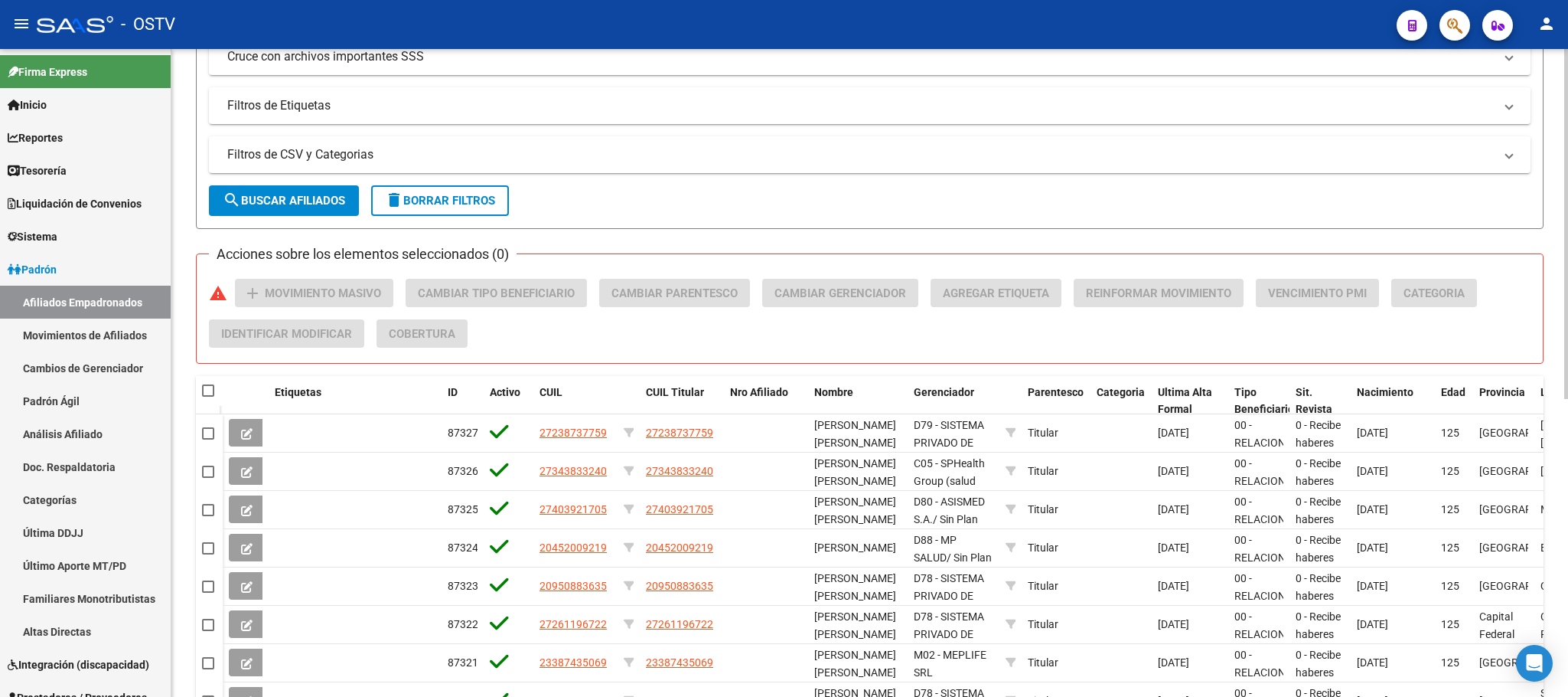
click at [345, 177] on form "Filtros Id CUIL / Nombre / Apellido CUIL Titular Seleccionar Gerenciador Selecc…" at bounding box center [869, 25] width 1348 height 408
click at [349, 163] on mat-panel-title "Filtros de CSV y Categorias" at bounding box center [860, 155] width 1266 height 17
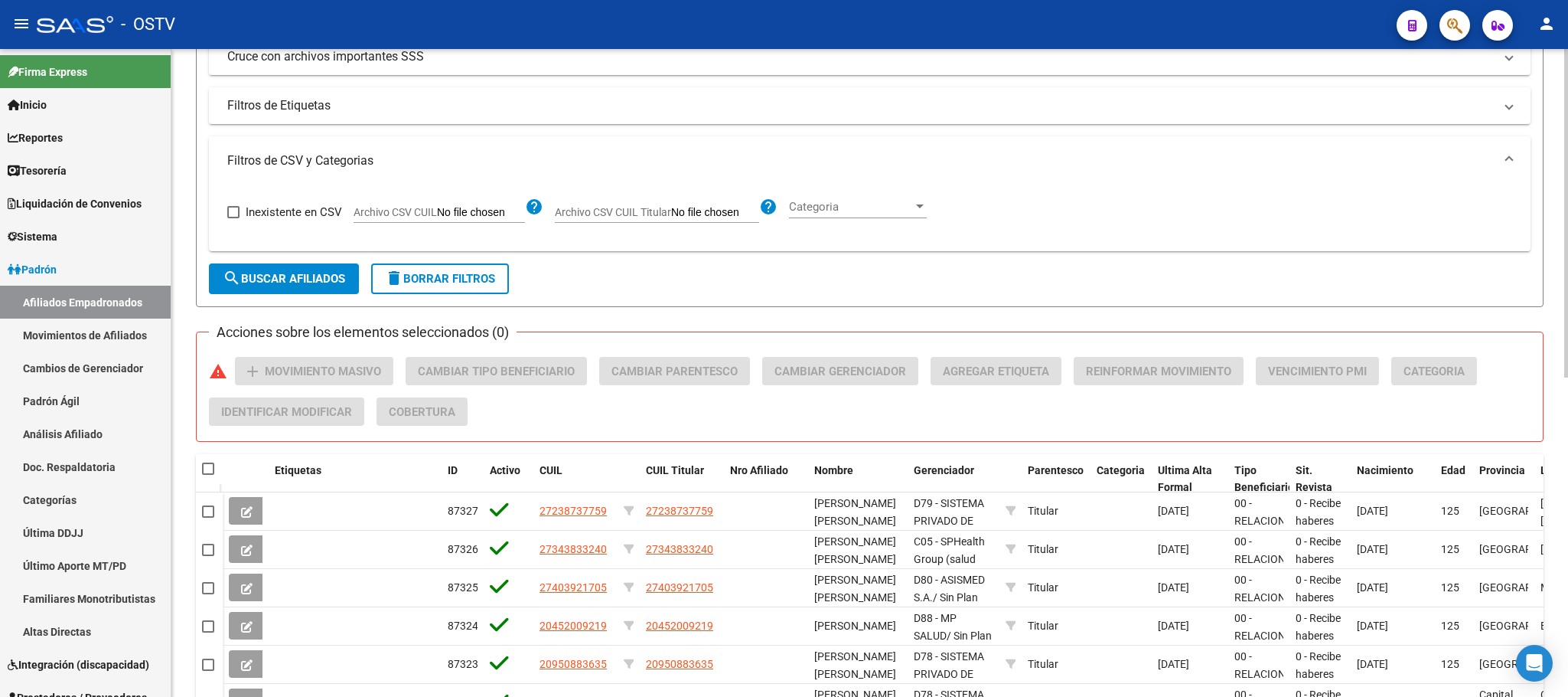
click at [483, 217] on input "Archivo CSV CUIL" at bounding box center [480, 213] width 88 height 14
type input "C:\fakepath\Cambio a D79 Solicitado x Mail 09092025.csv"
click at [317, 278] on span "search Buscar Afiliados" at bounding box center [284, 278] width 122 height 14
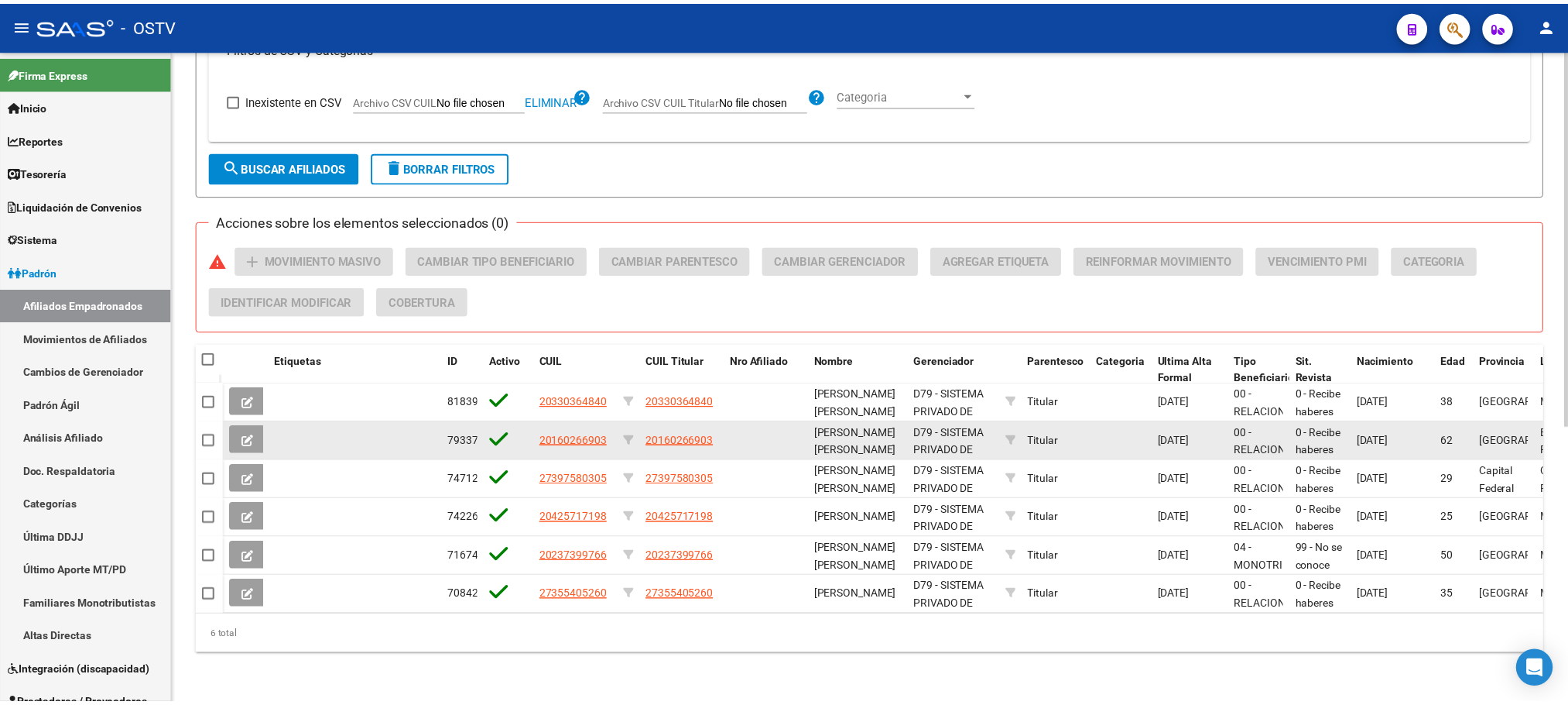
scroll to position [481, 0]
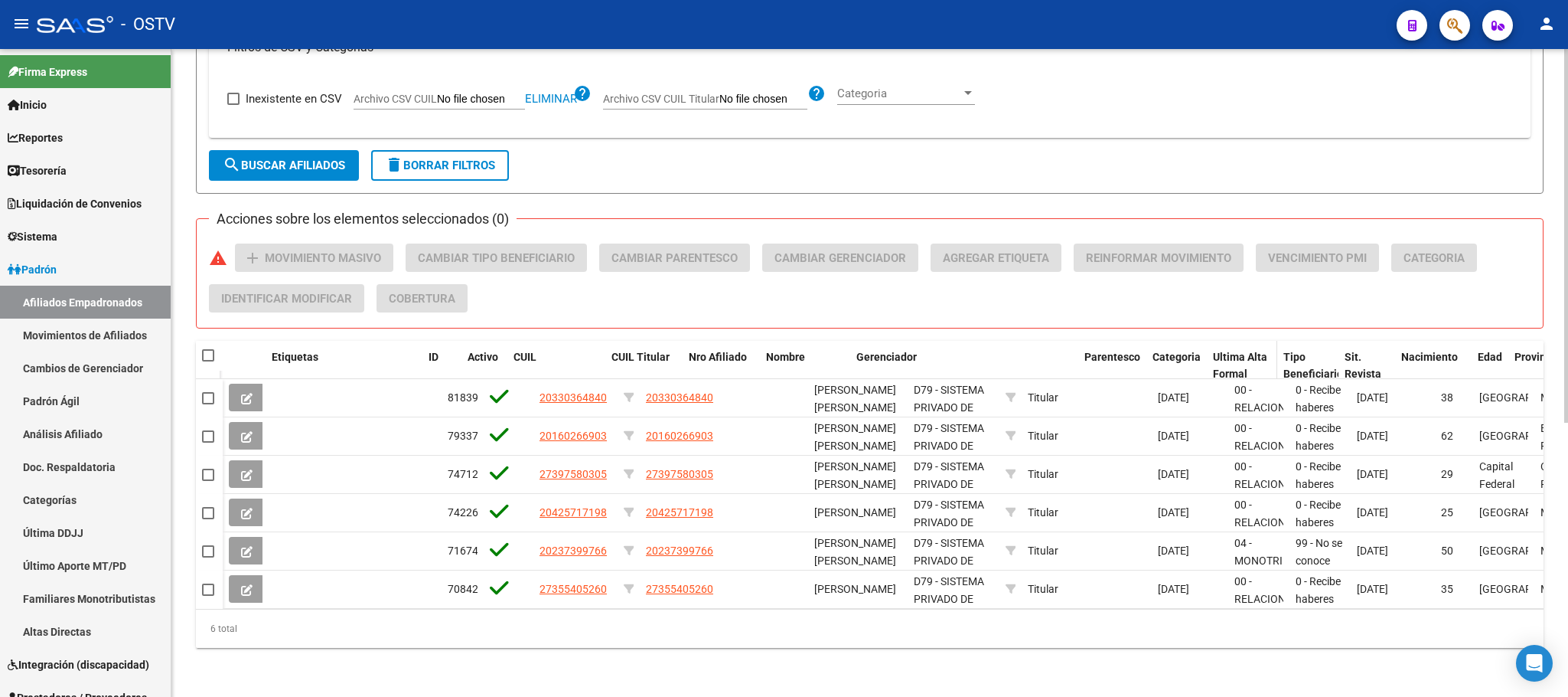
drag, startPoint x: 1017, startPoint y: 340, endPoint x: 1222, endPoint y: 341, distance: 205.0
click at [1222, 341] on div "Etiquetas ID Activo CUIL CUIL Titular Nro Afiliado Nombre Gerenciador Parentesc…" at bounding box center [1092, 374] width 1740 height 67
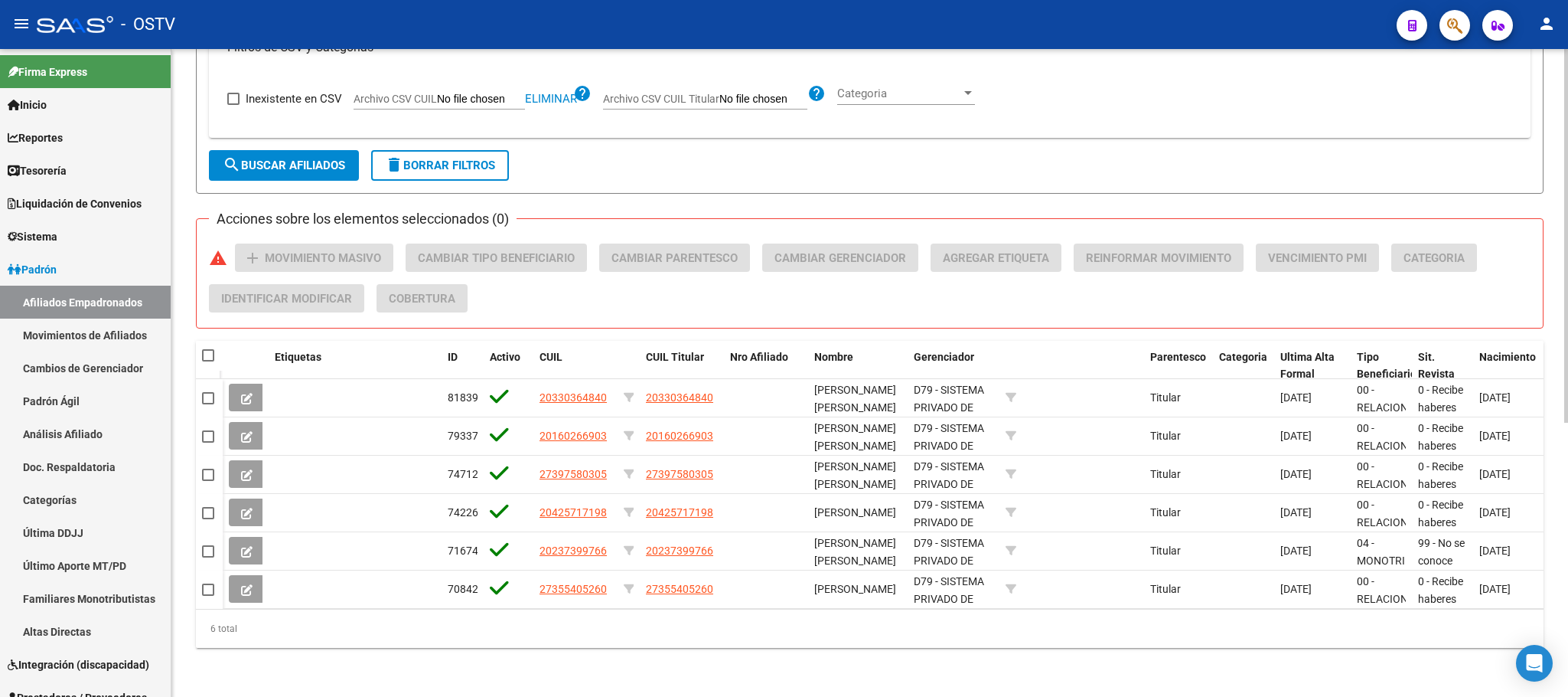
drag, startPoint x: 903, startPoint y: 336, endPoint x: 1171, endPoint y: 312, distance: 269.1
click at [1171, 312] on div "PADRON -> Afiliados Empadronados (alt+a) add Crear Afiliado file_download Expor…" at bounding box center [869, 131] width 1348 height 1032
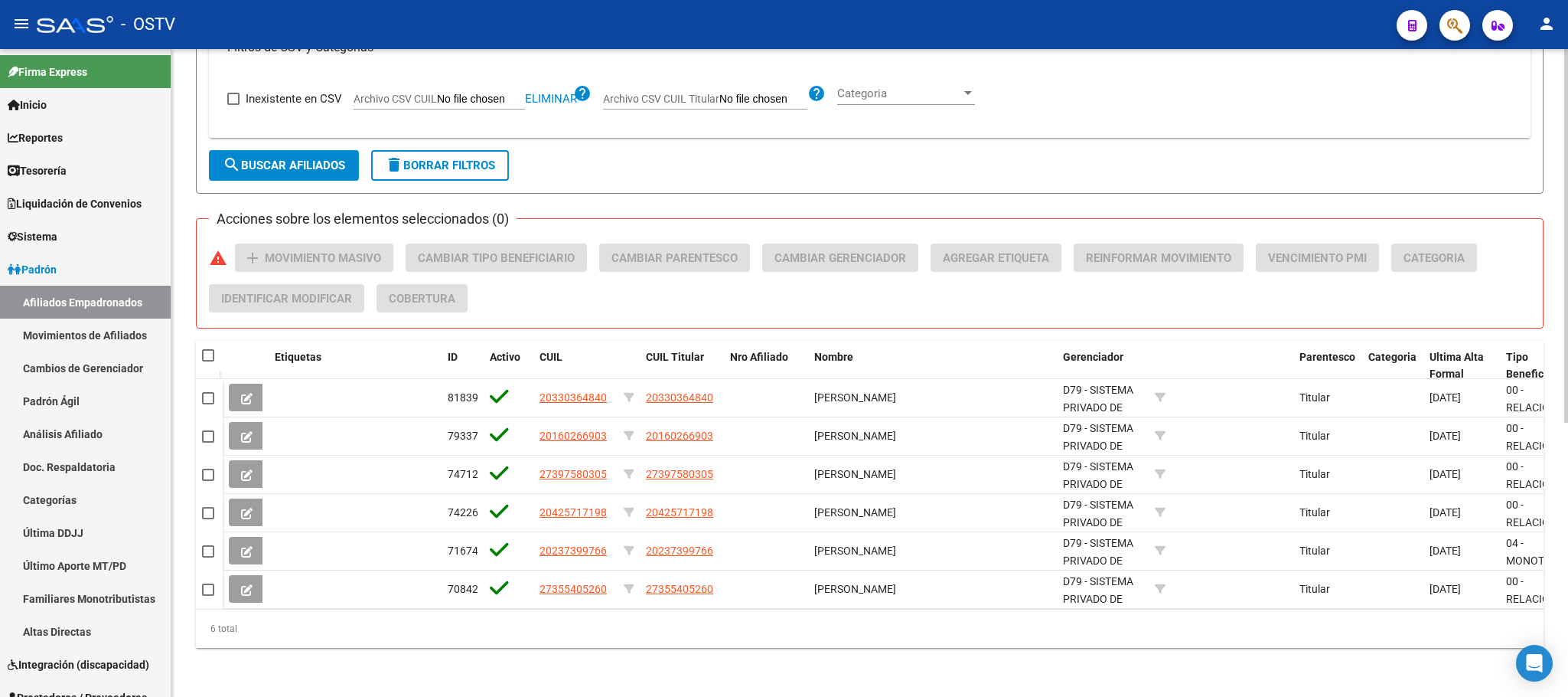
drag, startPoint x: 1141, startPoint y: 346, endPoint x: 1280, endPoint y: 319, distance: 141.6
click at [1280, 319] on div "PADRON -> Afiliados Empadronados (alt+a) add Crear Afiliado file_download Expor…" at bounding box center [869, 131] width 1348 height 1032
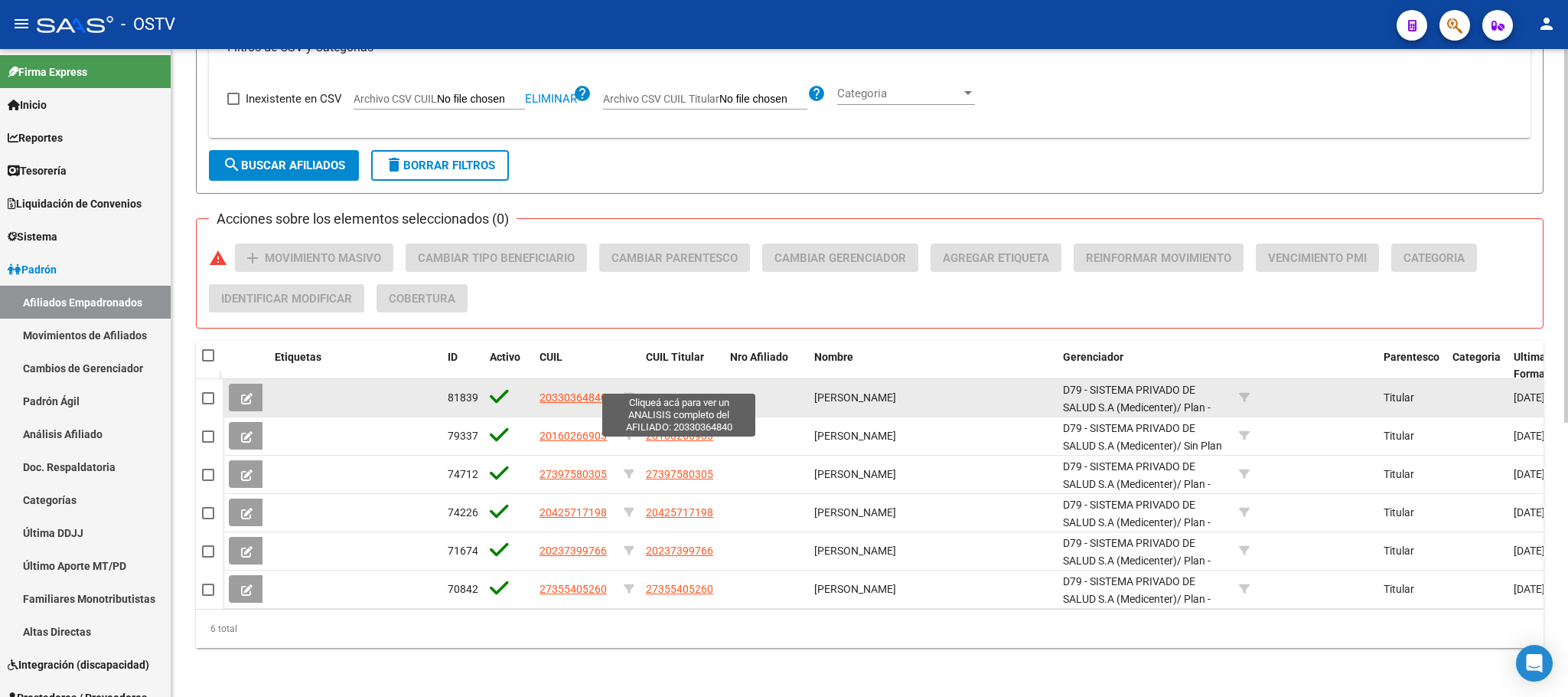
click at [670, 391] on span "20330364840" at bounding box center [679, 397] width 67 height 12
type textarea "20330364840"
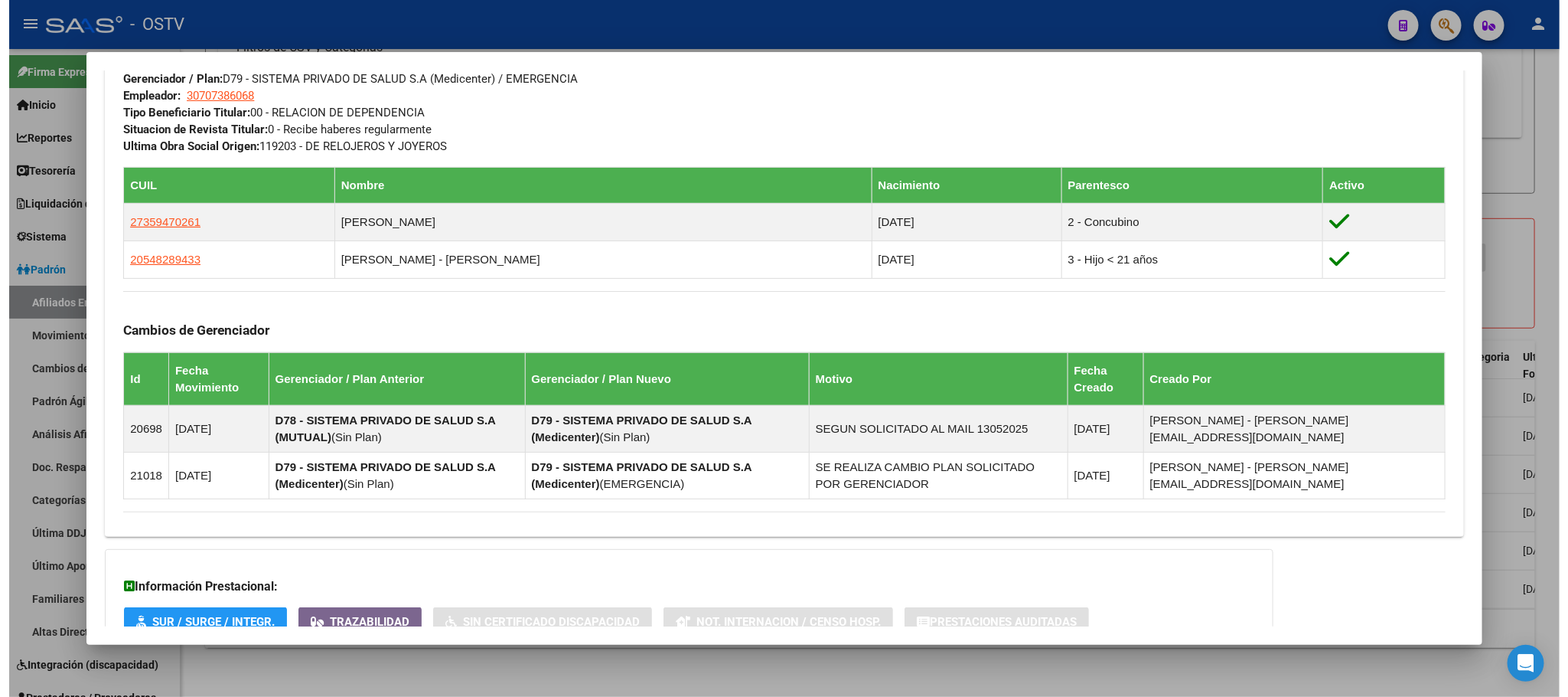
scroll to position [877, 0]
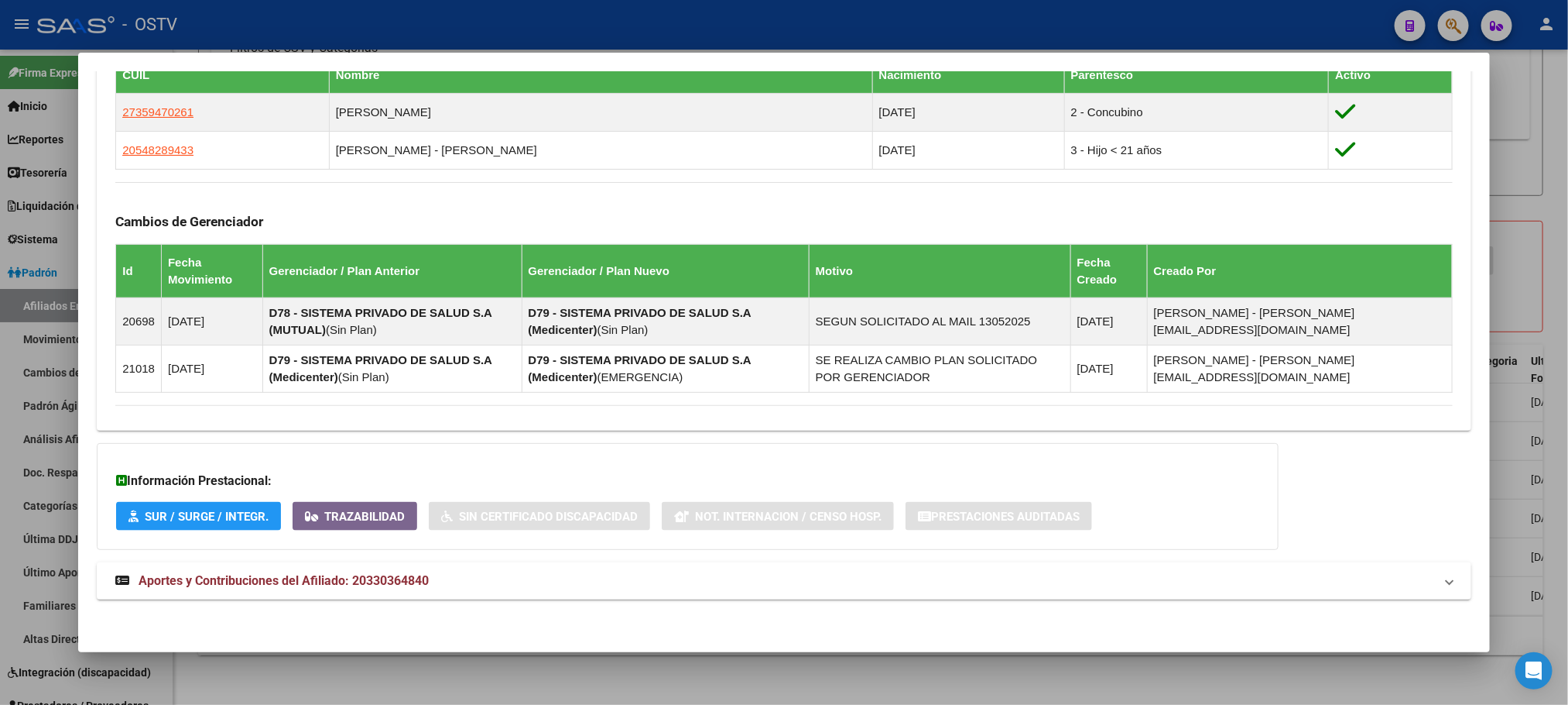
click at [528, 685] on div at bounding box center [784, 352] width 1568 height 705
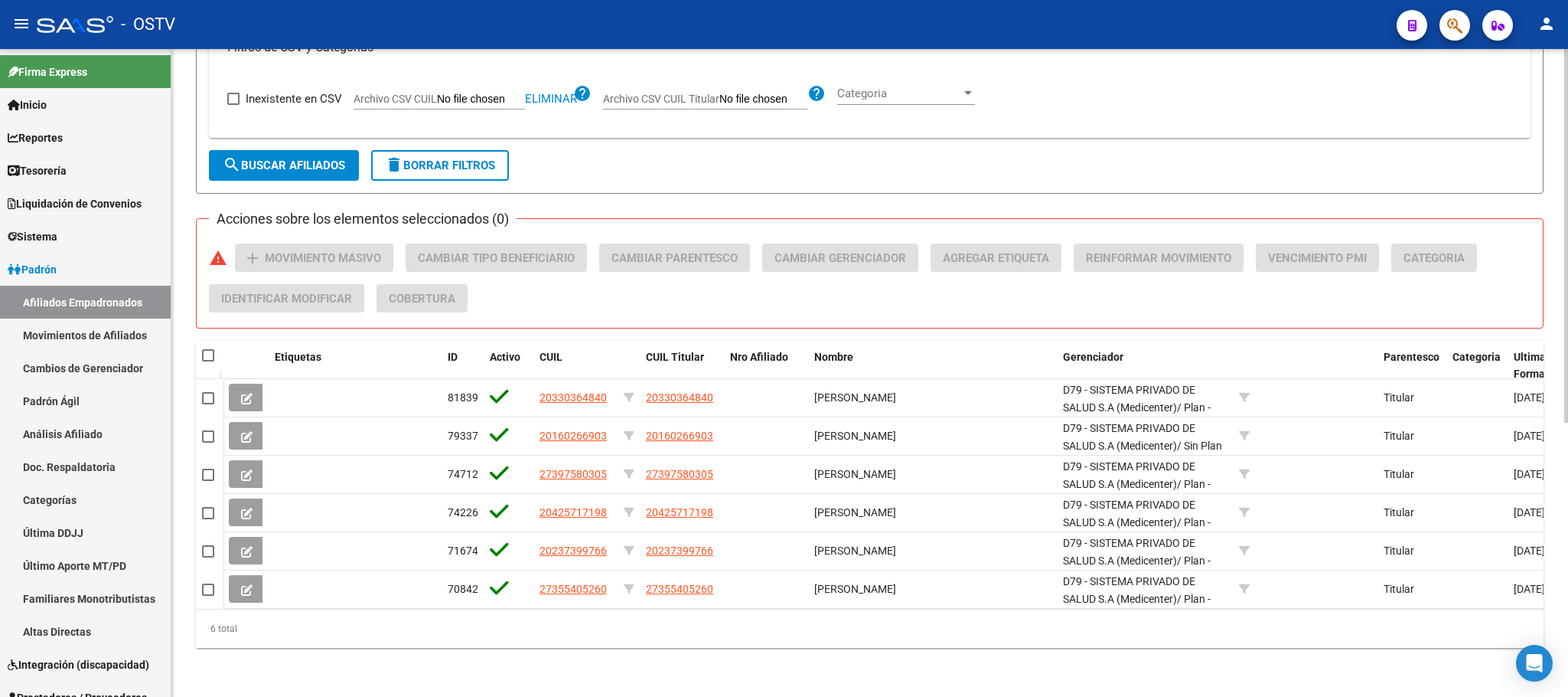
click at [209, 349] on span at bounding box center [208, 355] width 12 height 12
click at [208, 361] on input "checkbox" at bounding box center [207, 361] width 1 height 1
checkbox input "true"
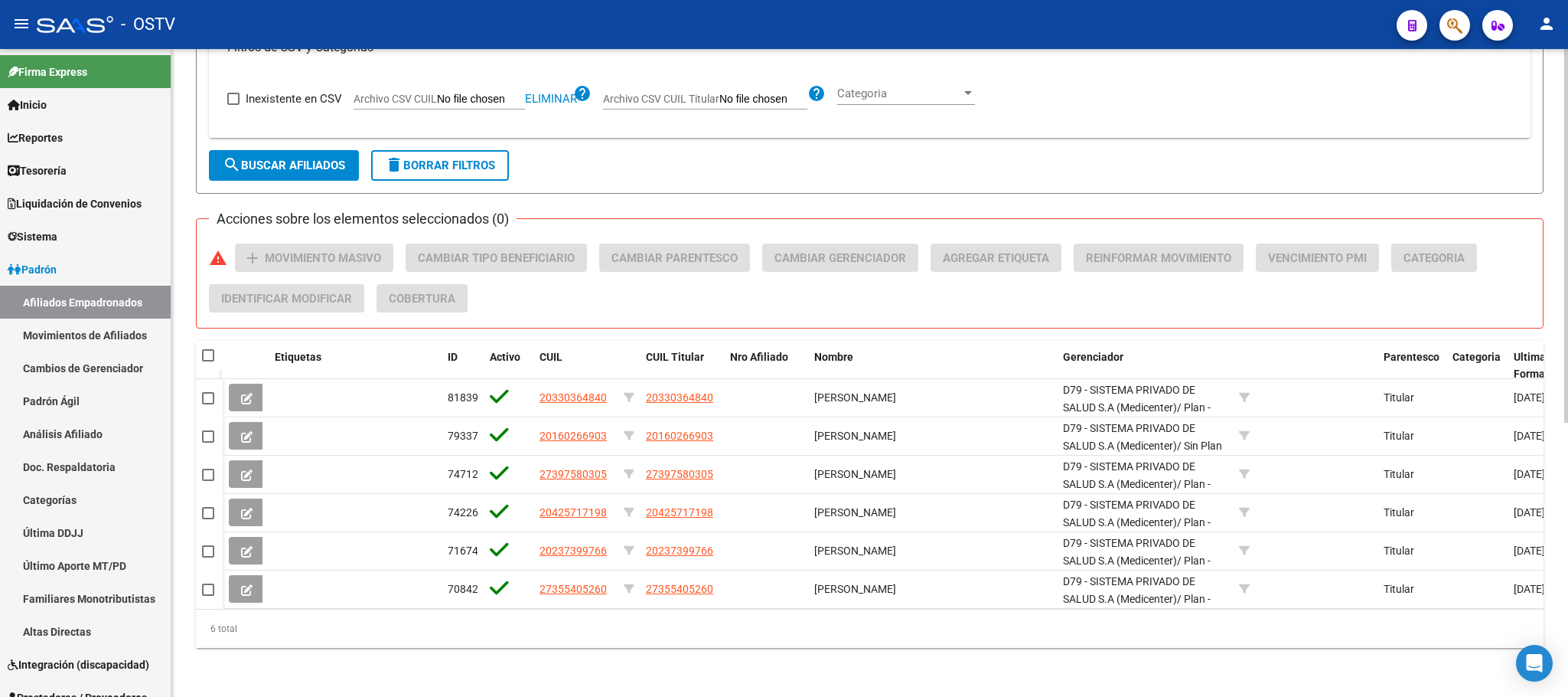
checkbox input "true"
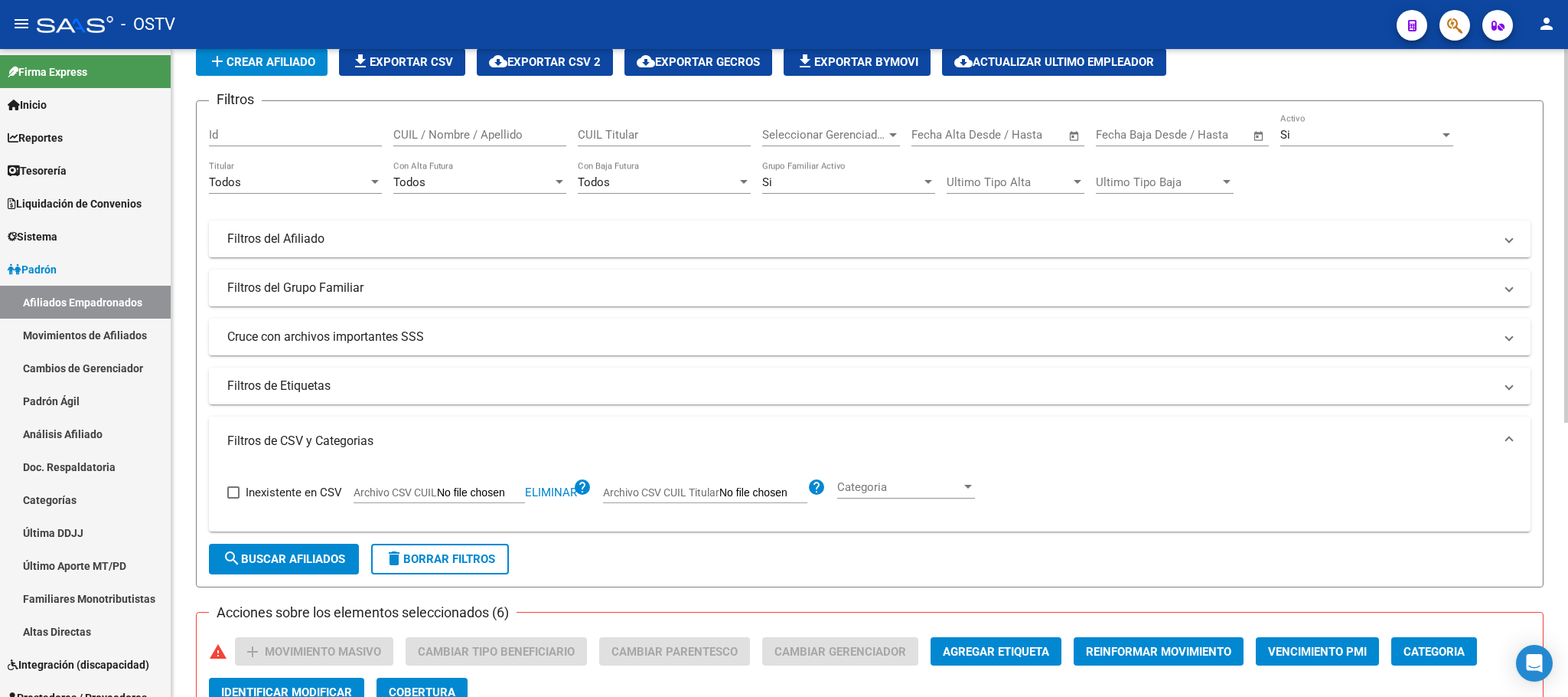
scroll to position [0, 0]
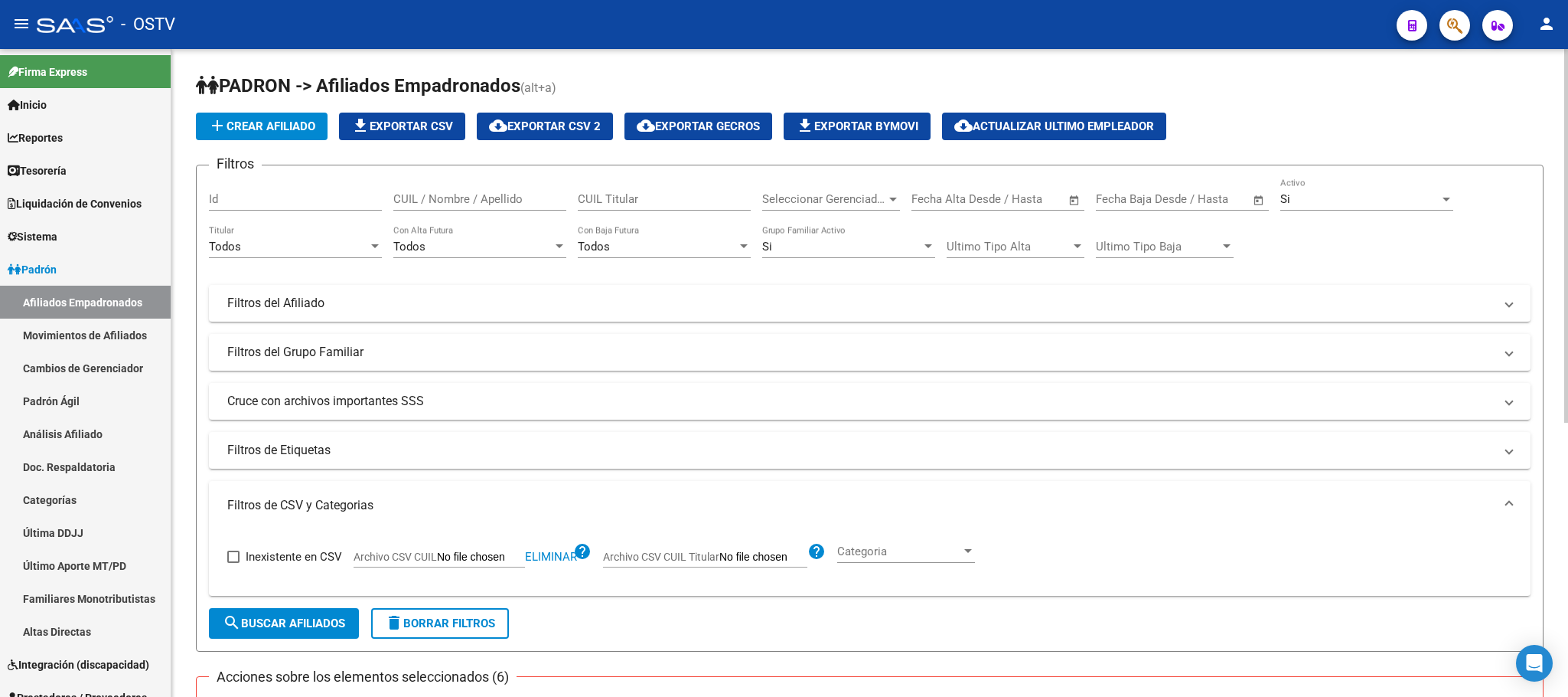
click at [271, 248] on div "Todos" at bounding box center [289, 246] width 159 height 14
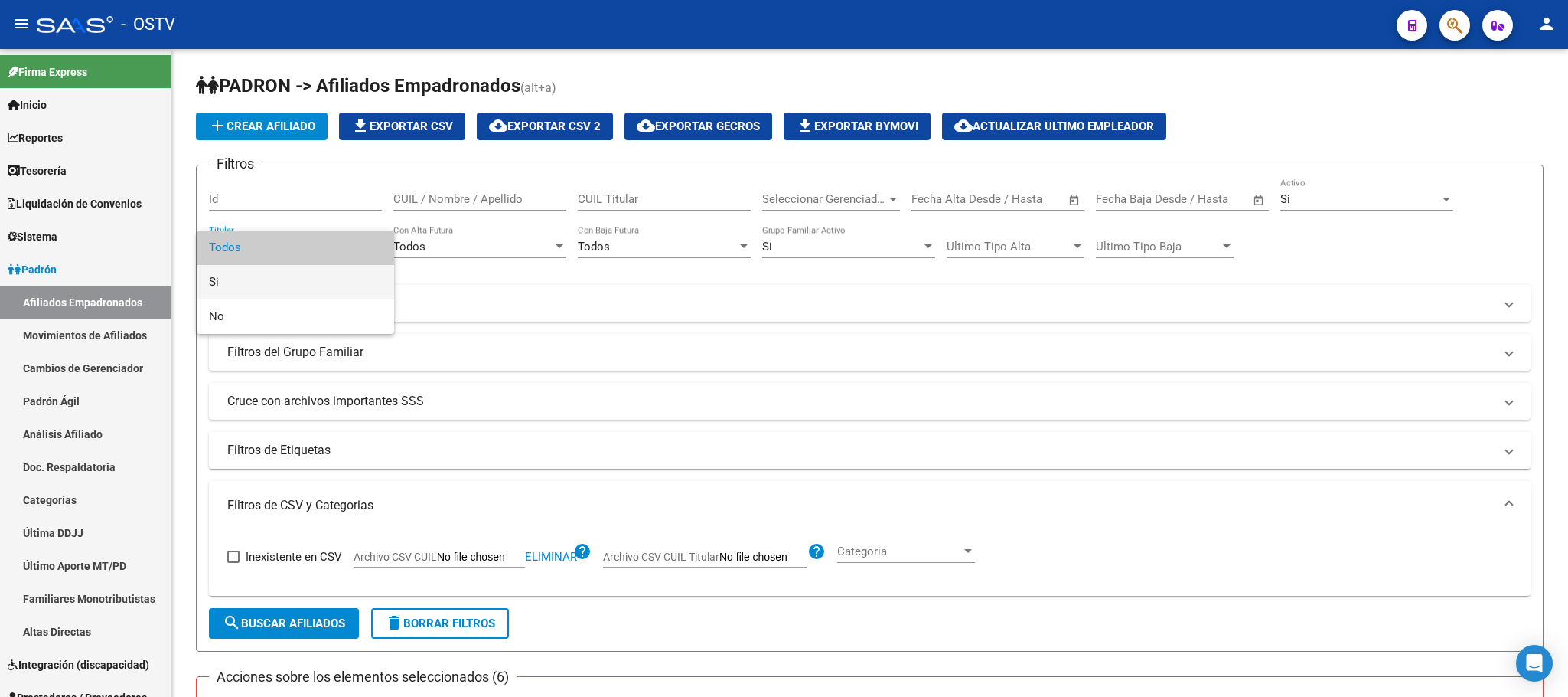
click at [271, 278] on span "Si" at bounding box center [295, 282] width 173 height 34
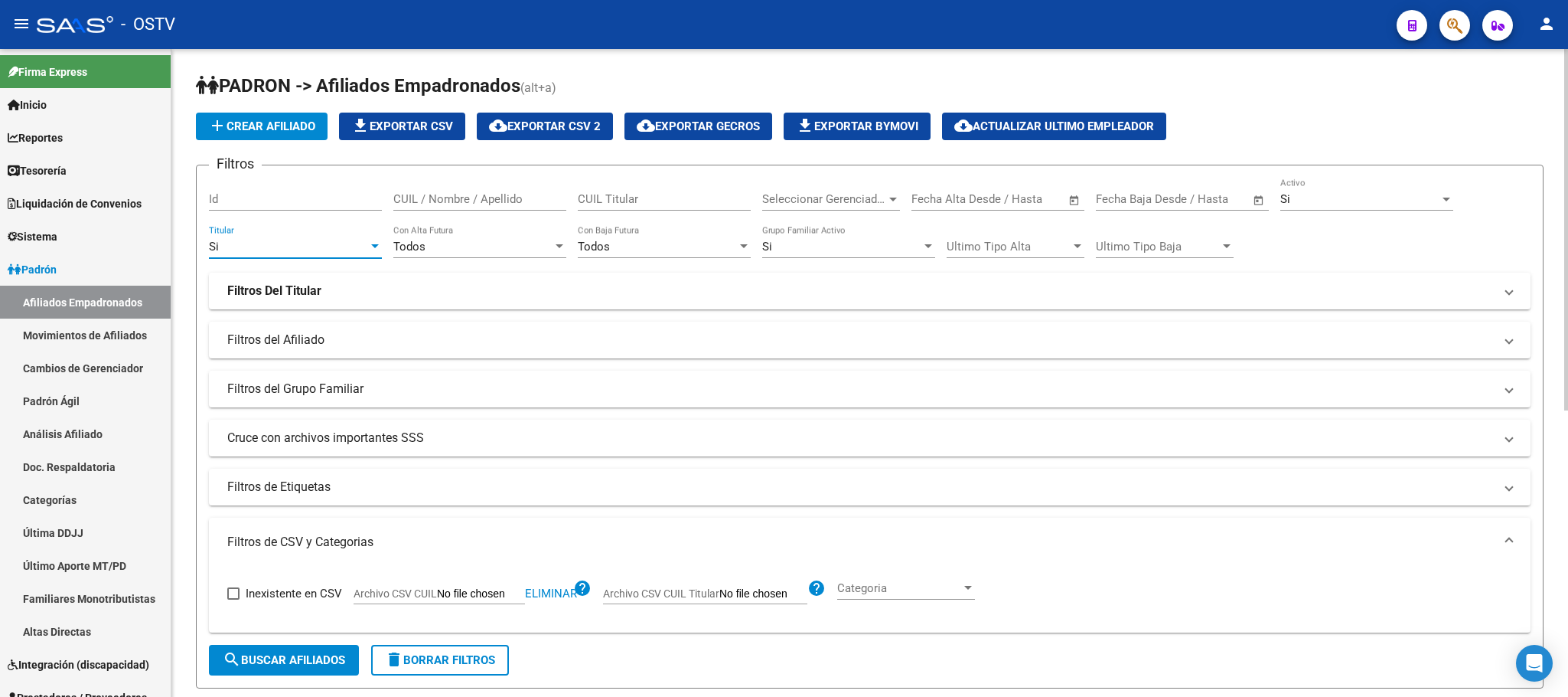
scroll to position [230, 0]
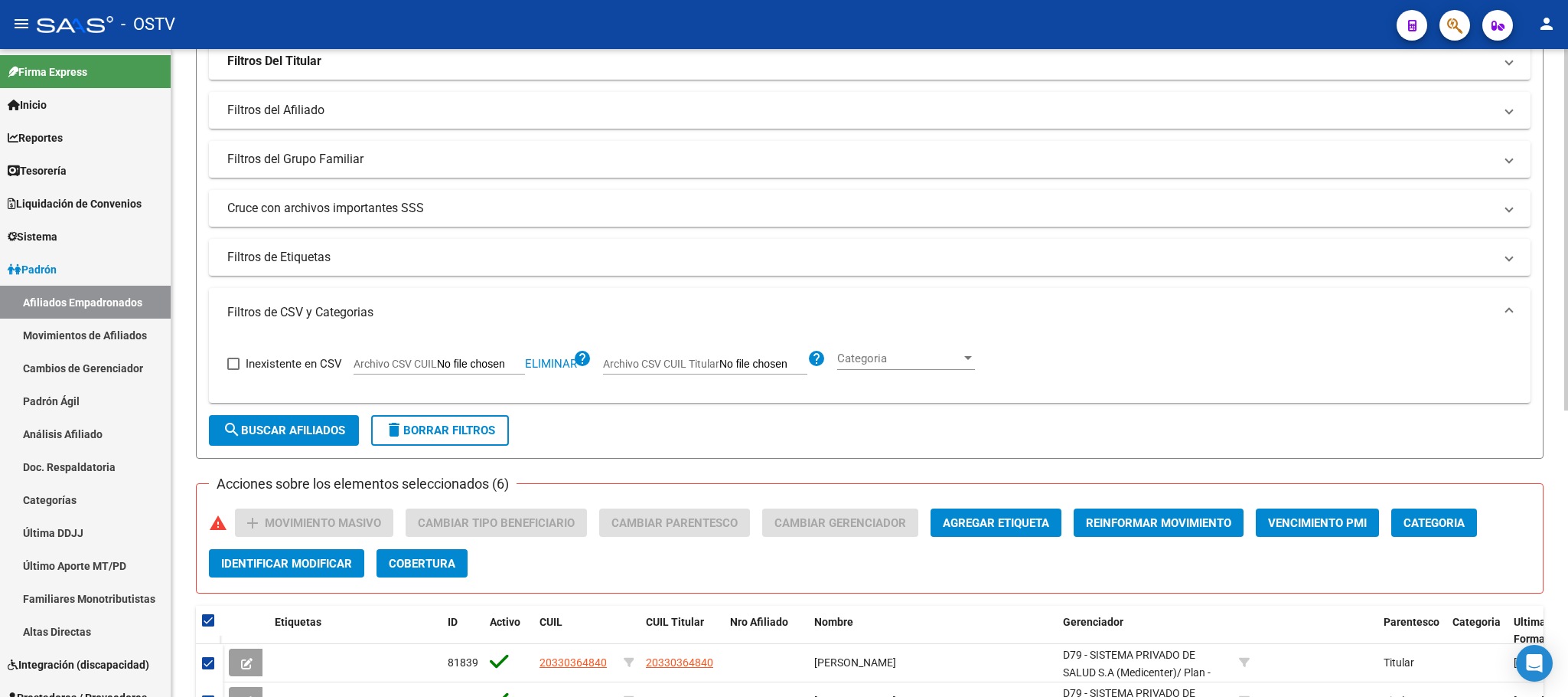
click at [260, 419] on button "search Buscar Afiliados" at bounding box center [284, 430] width 150 height 30
checkbox input "false"
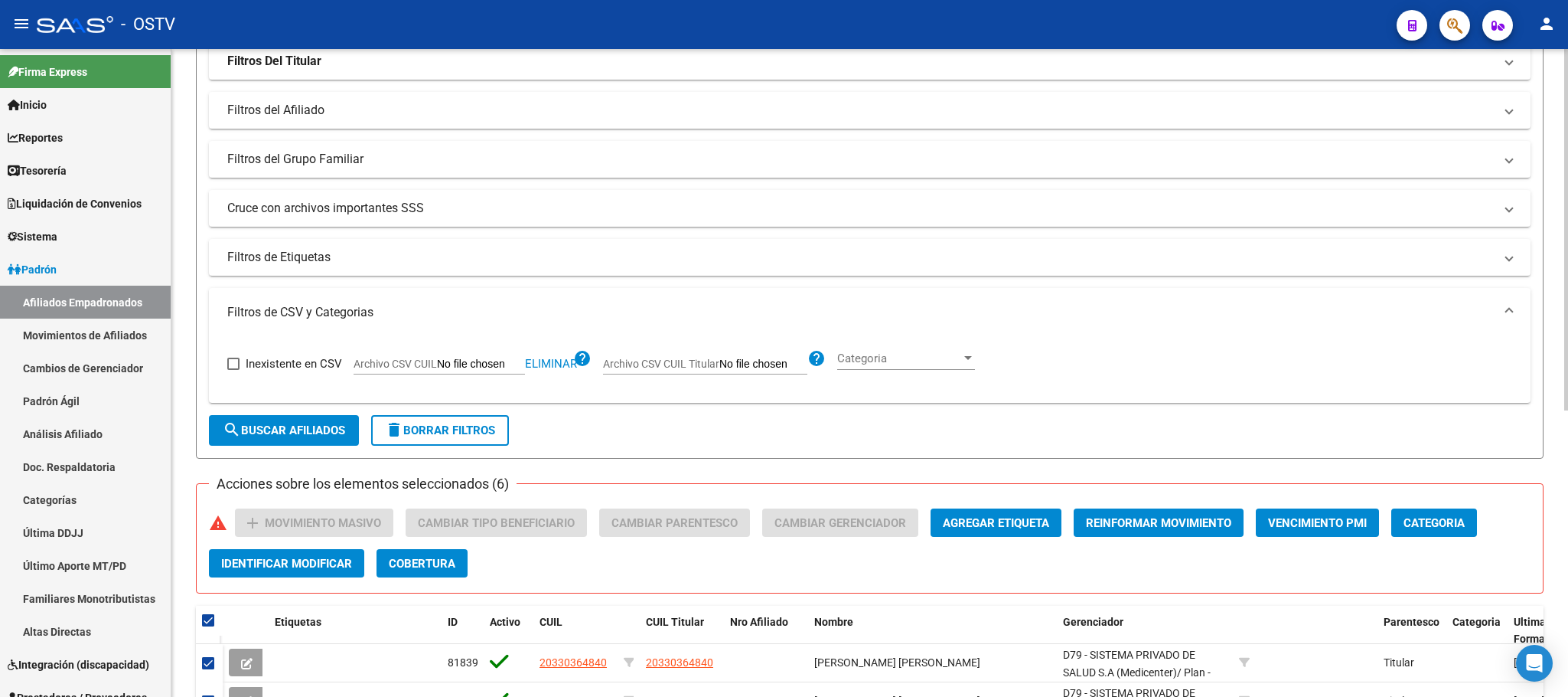
checkbox input "false"
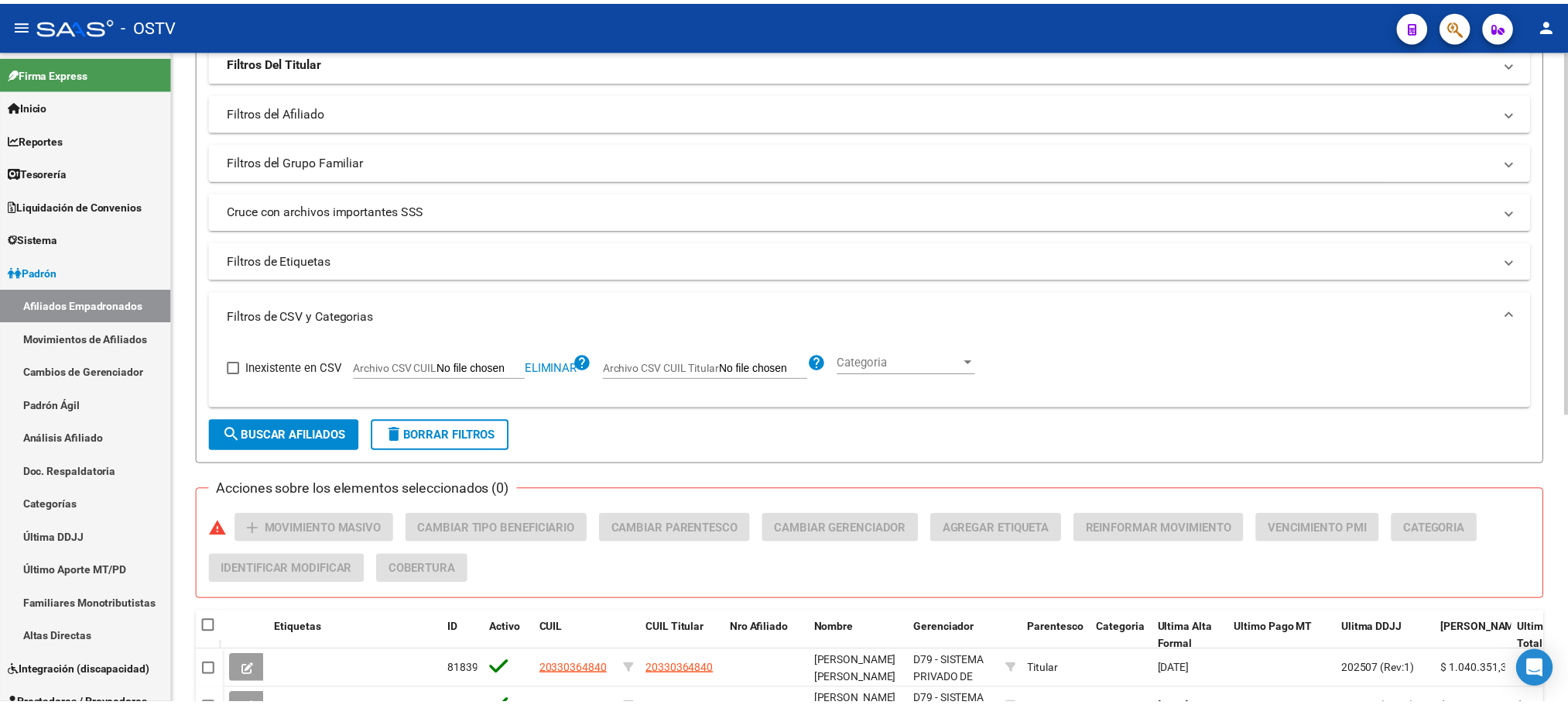
scroll to position [465, 0]
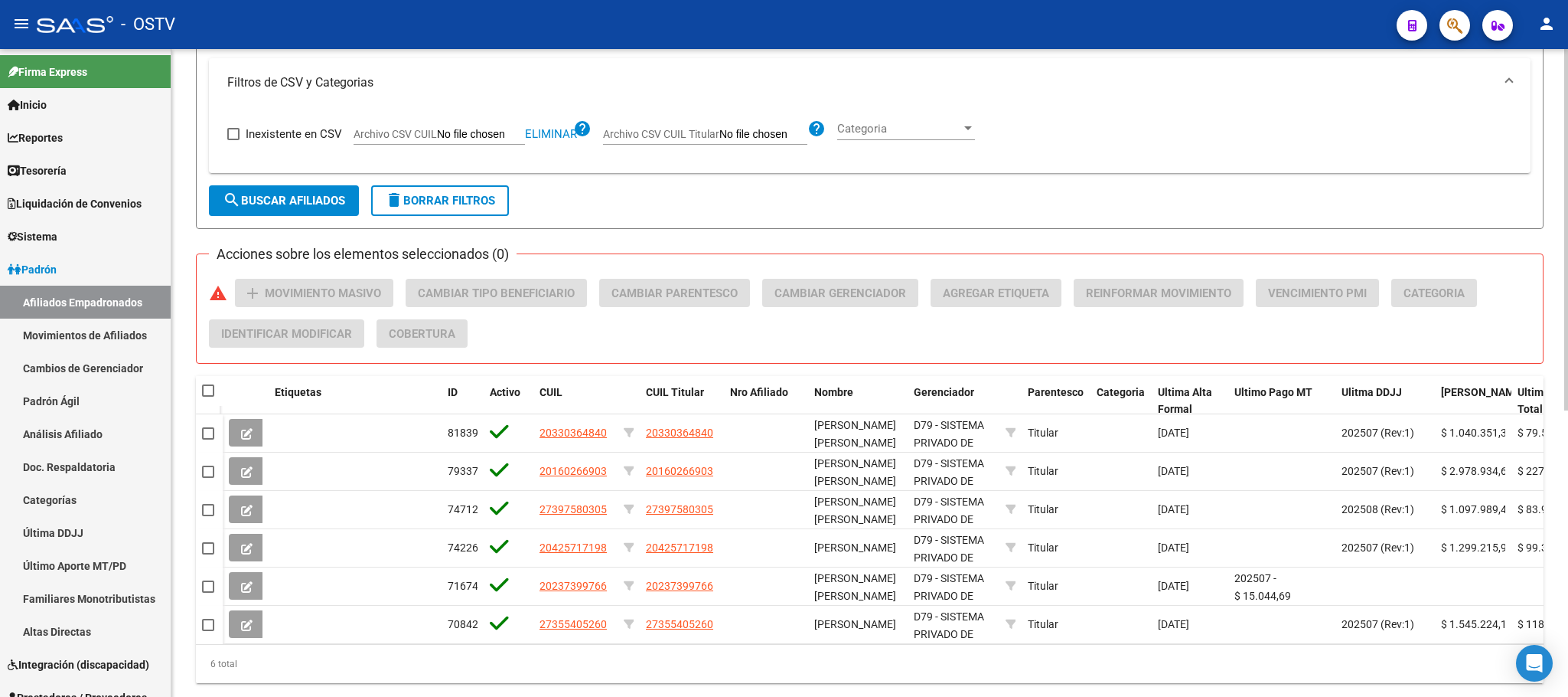
click at [203, 388] on span at bounding box center [208, 390] width 12 height 12
click at [207, 397] on input "checkbox" at bounding box center [207, 397] width 1 height 1
checkbox input "true"
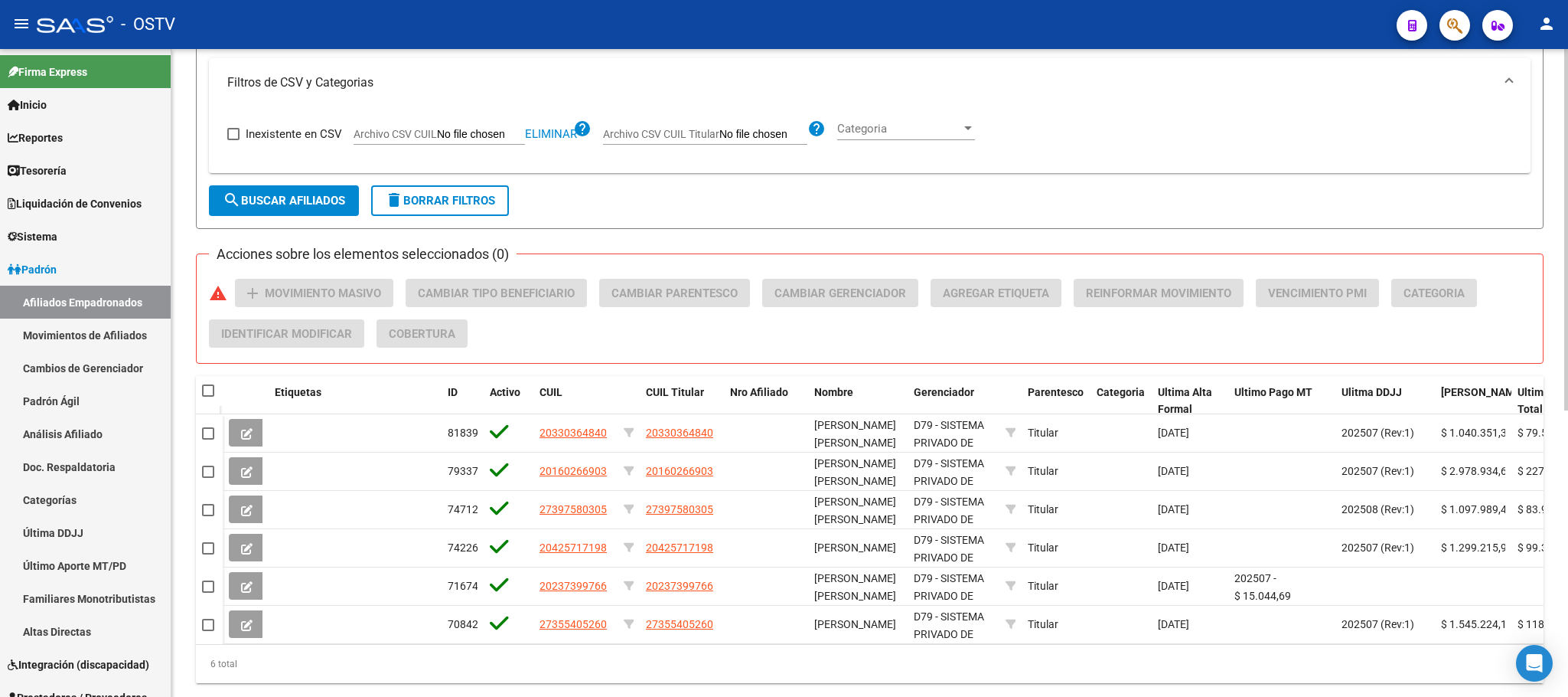
checkbox input "true"
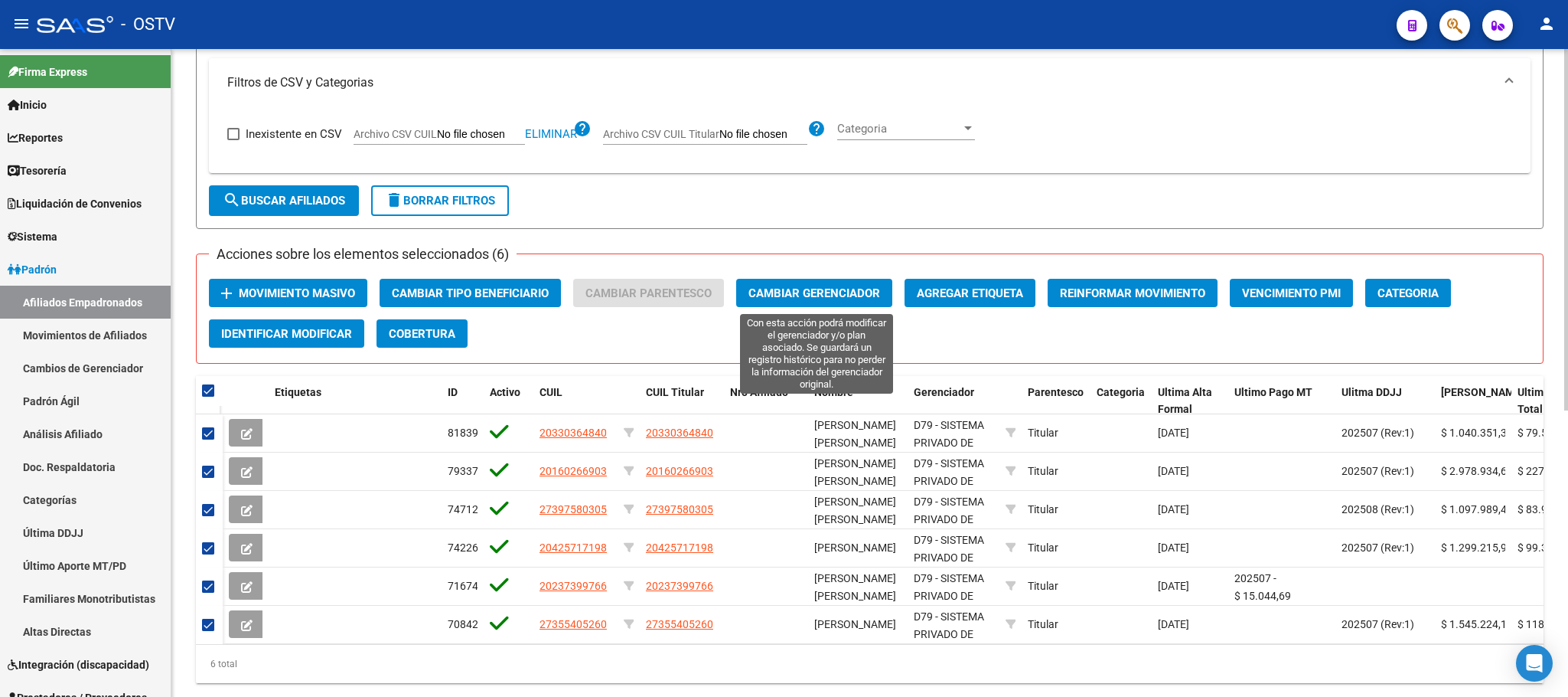
click at [836, 287] on span "Cambiar Gerenciador" at bounding box center [813, 292] width 132 height 14
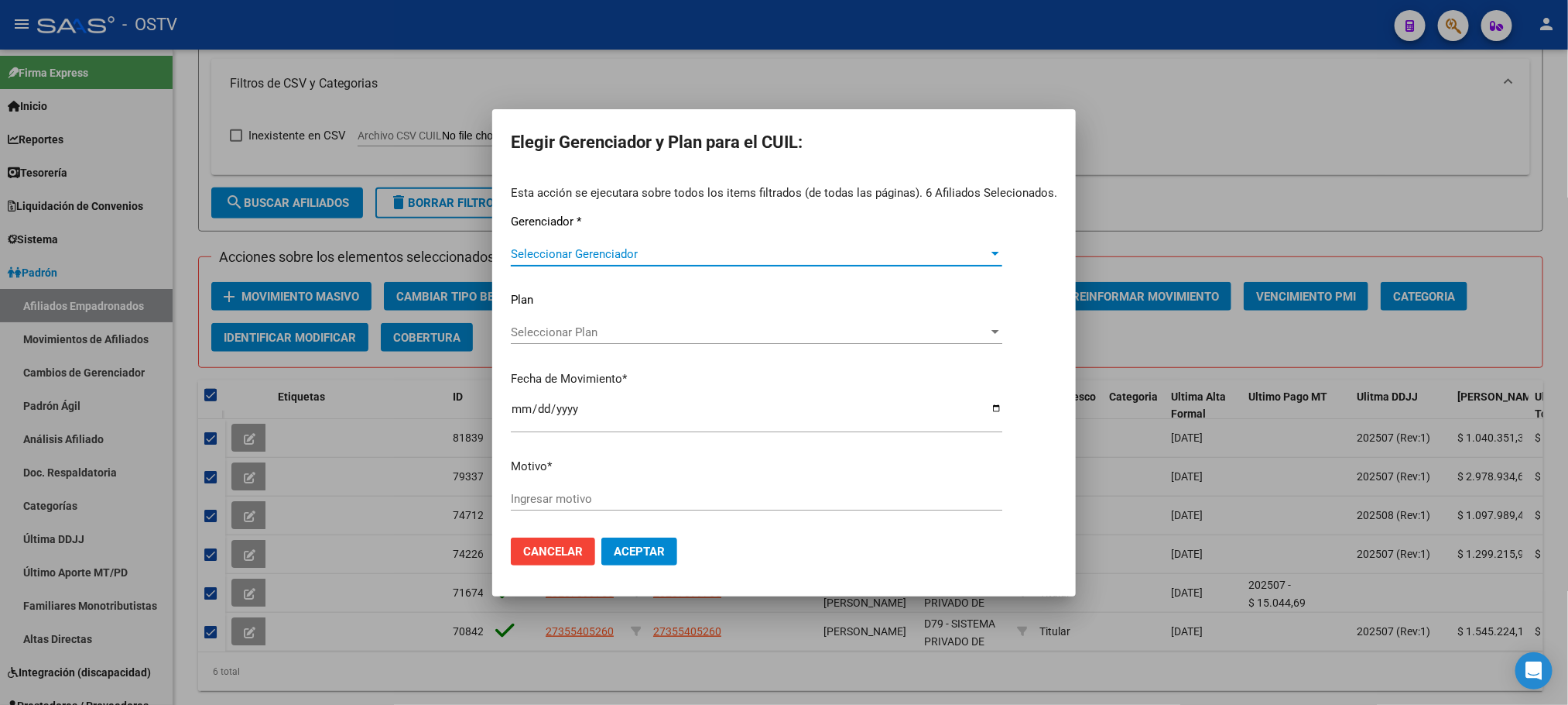
click at [672, 254] on span "Seleccionar Gerenciador" at bounding box center [749, 254] width 477 height 14
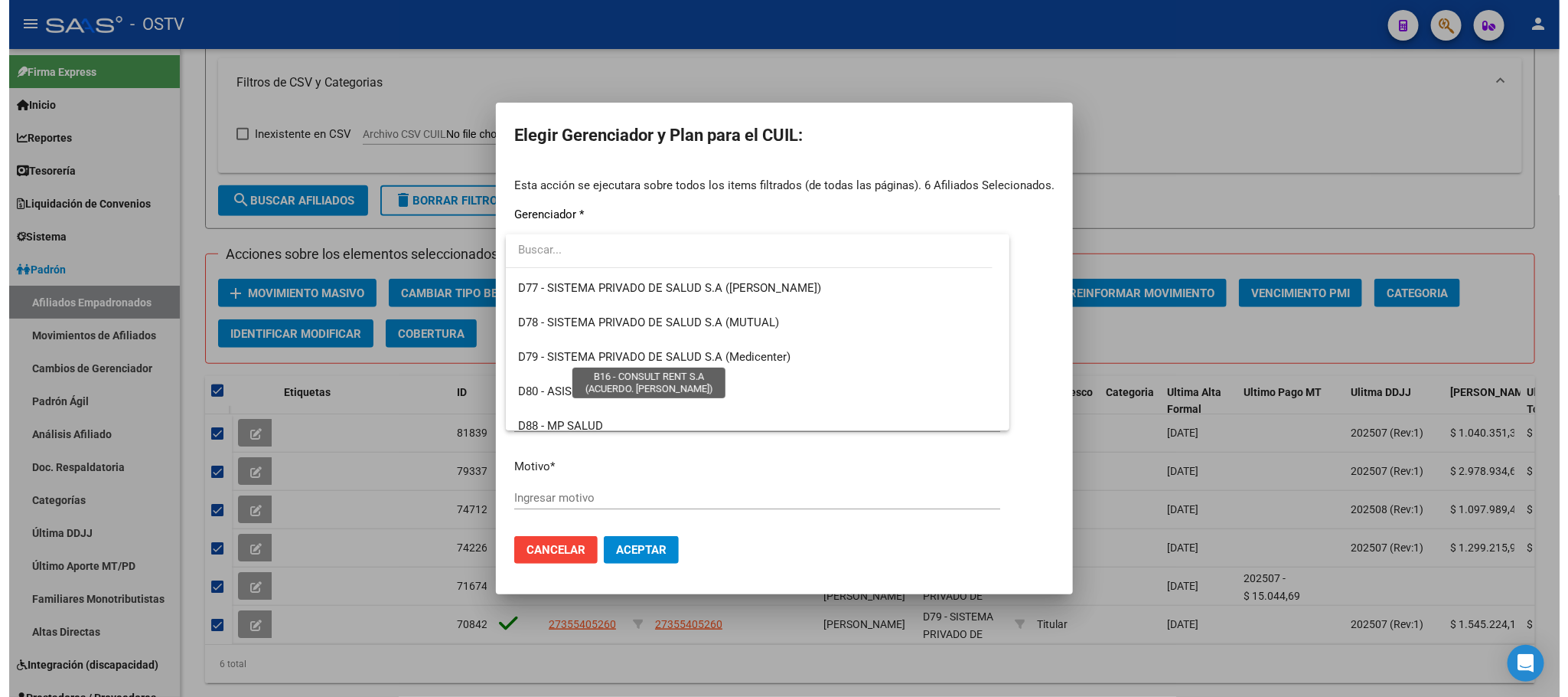
scroll to position [689, 0]
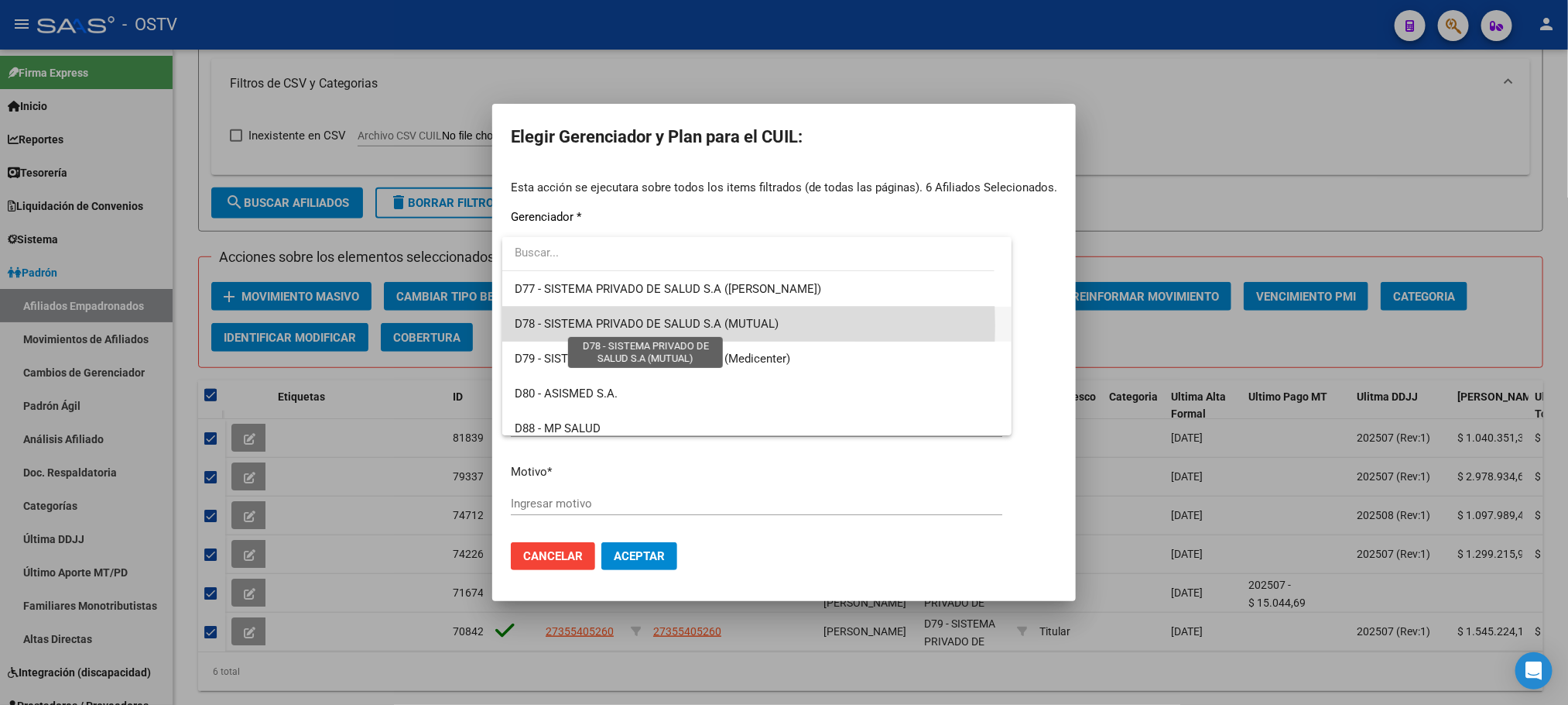
click at [630, 326] on span "D78 - SISTEMA PRIVADO DE SALUD S.A (MUTUAL)" at bounding box center [646, 324] width 264 height 14
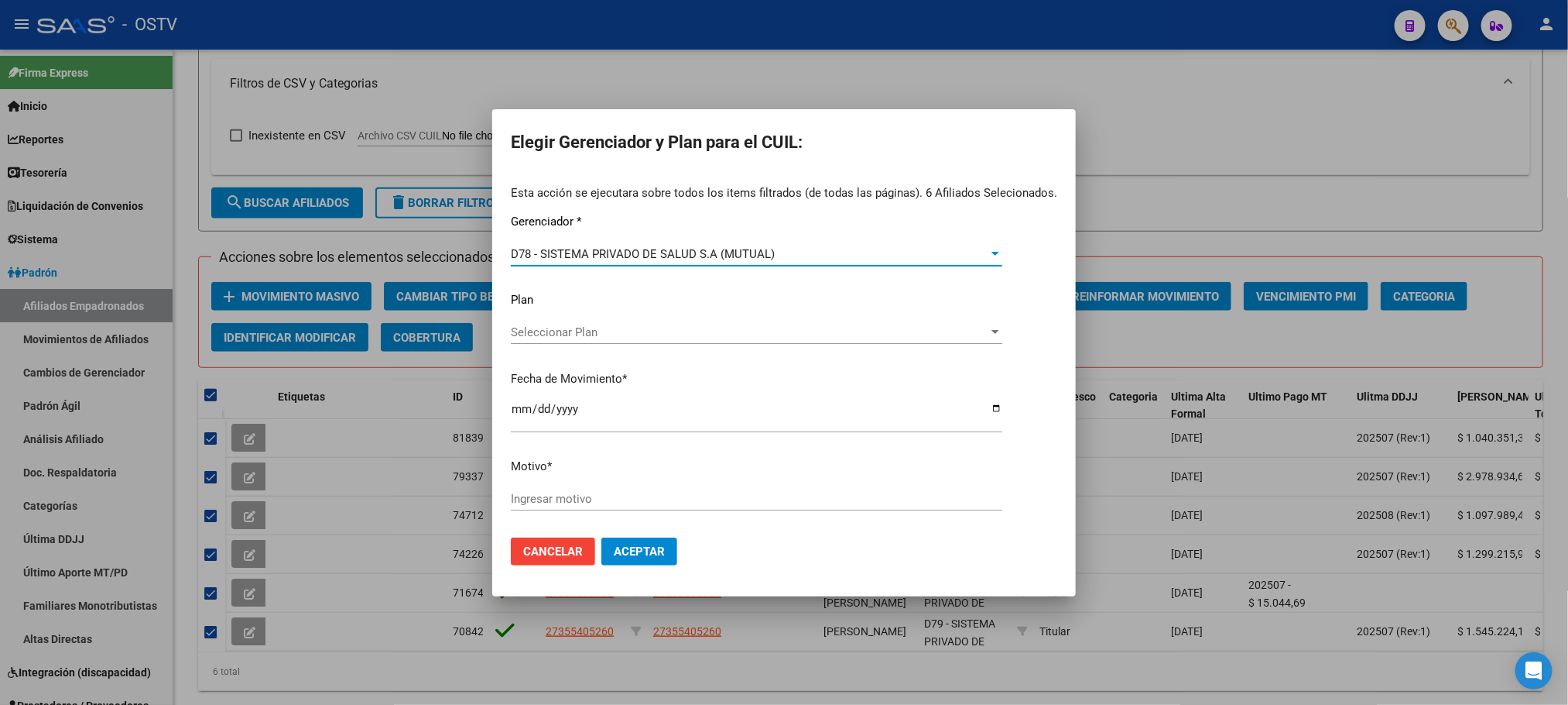
click at [577, 504] on input "Ingresar motivo" at bounding box center [757, 498] width 492 height 14
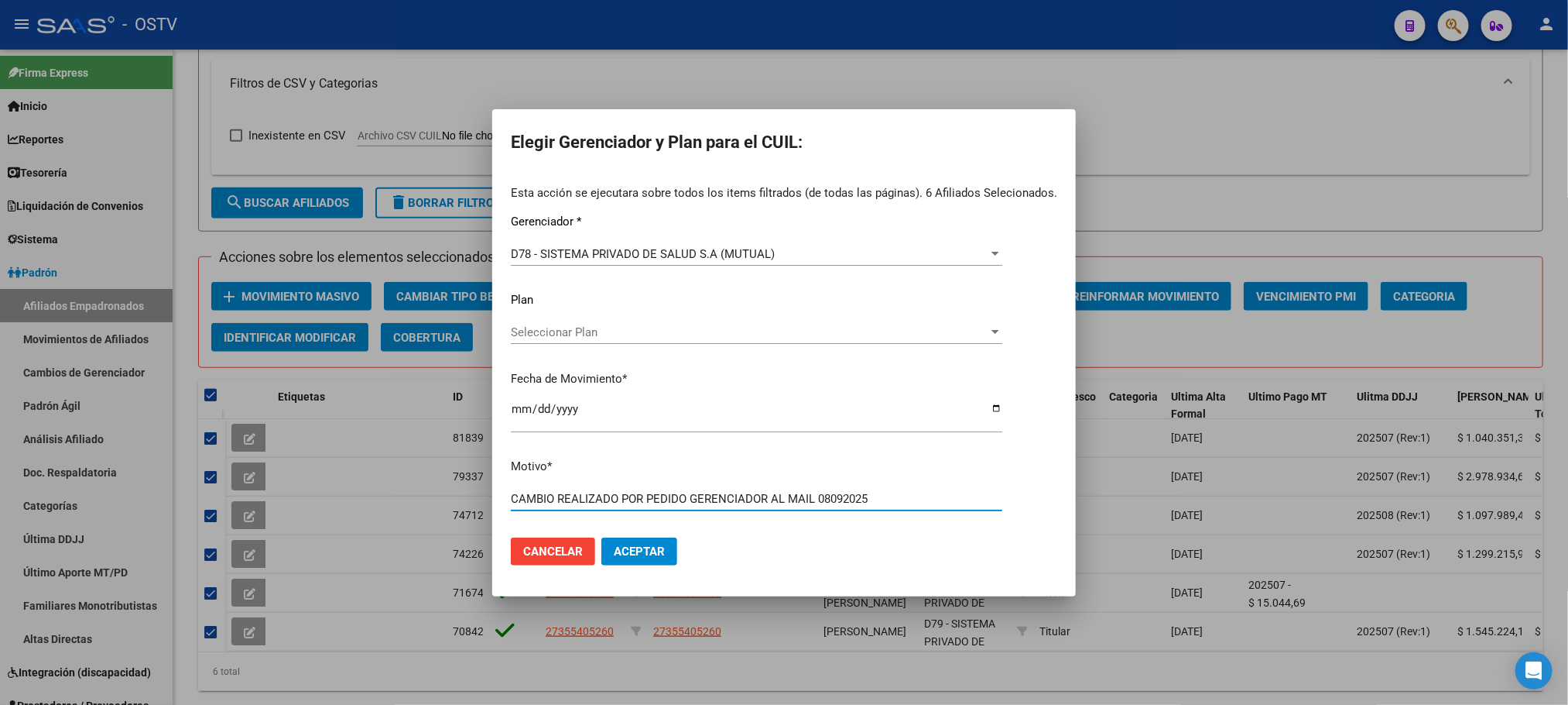
type input "CAMBIO REALIZADO POR PEDIDO GERENCIADOR AL MAIL 08092025"
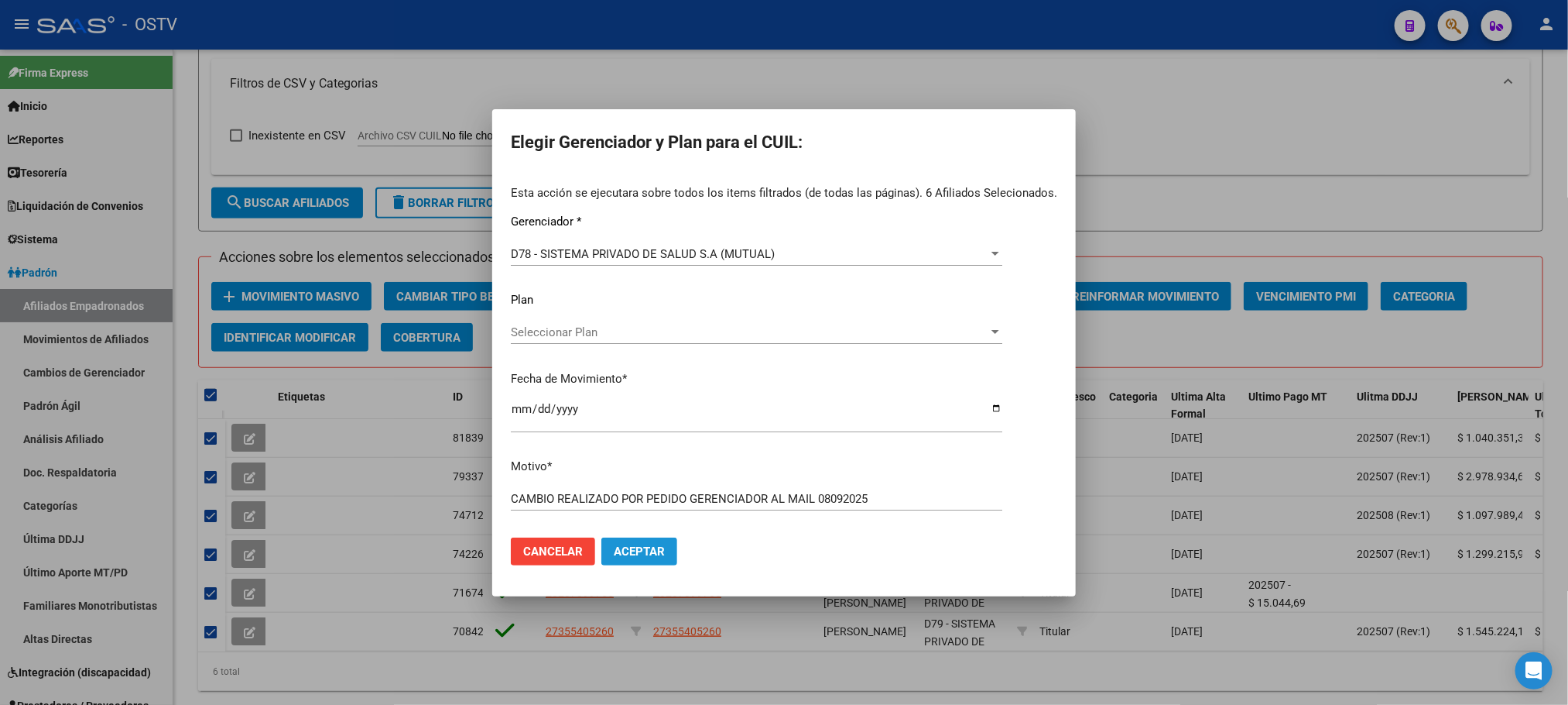
click at [650, 553] on span "Aceptar" at bounding box center [639, 551] width 51 height 14
checkbox input "false"
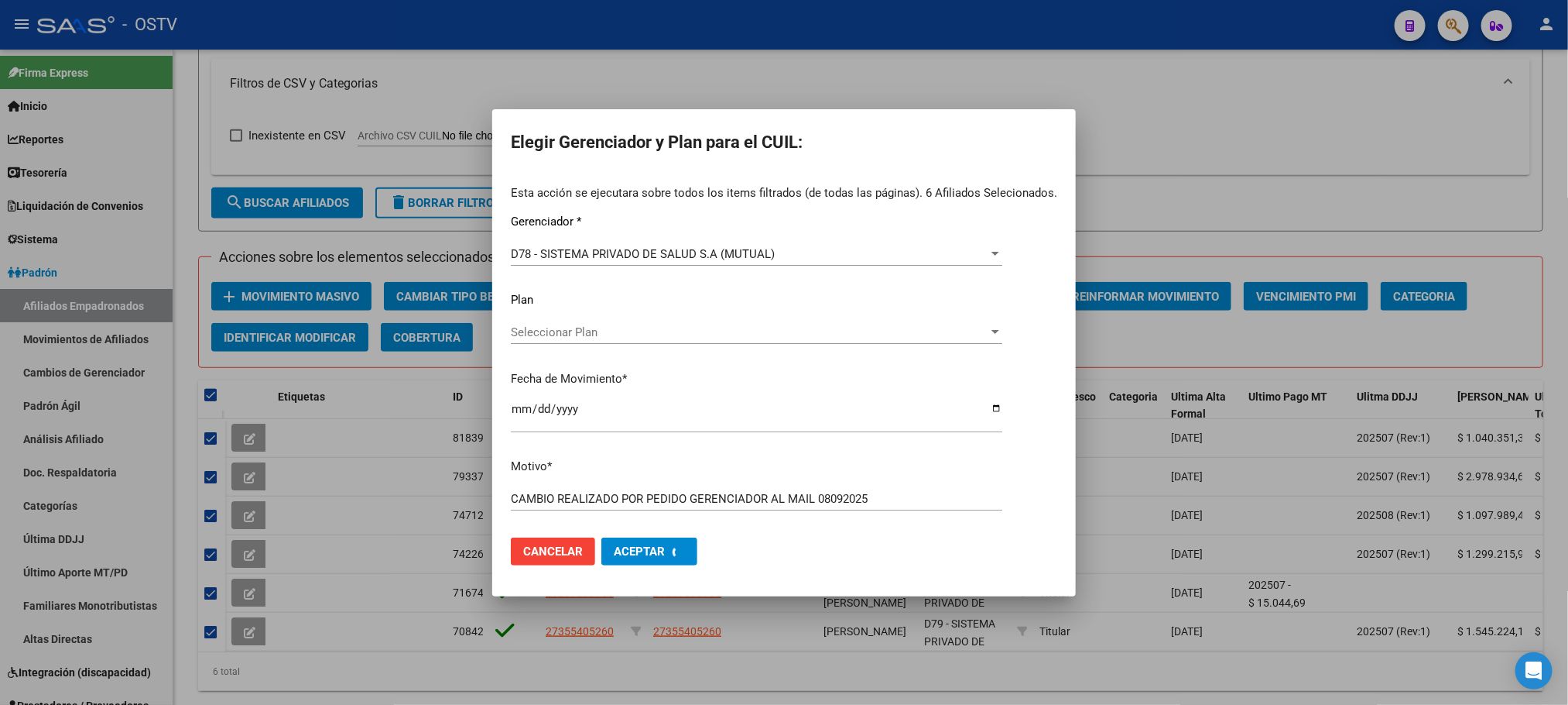
checkbox input "false"
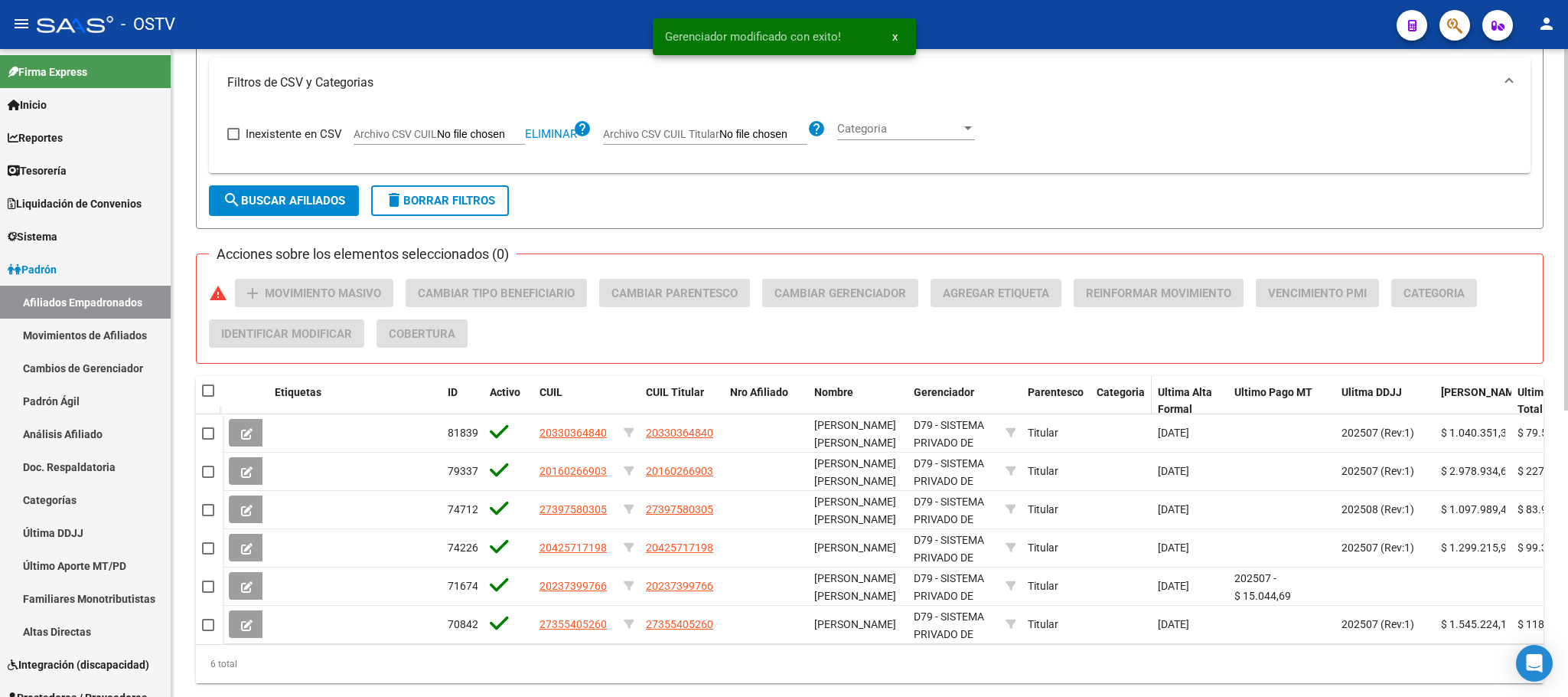
drag, startPoint x: 997, startPoint y: 397, endPoint x: 1214, endPoint y: 386, distance: 217.3
click at [1214, 386] on div "Etiquetas ID Activo CUIL CUIL Titular Nro Afiliado Nombre Gerenciador Parentesc…" at bounding box center [1273, 401] width 2100 height 50
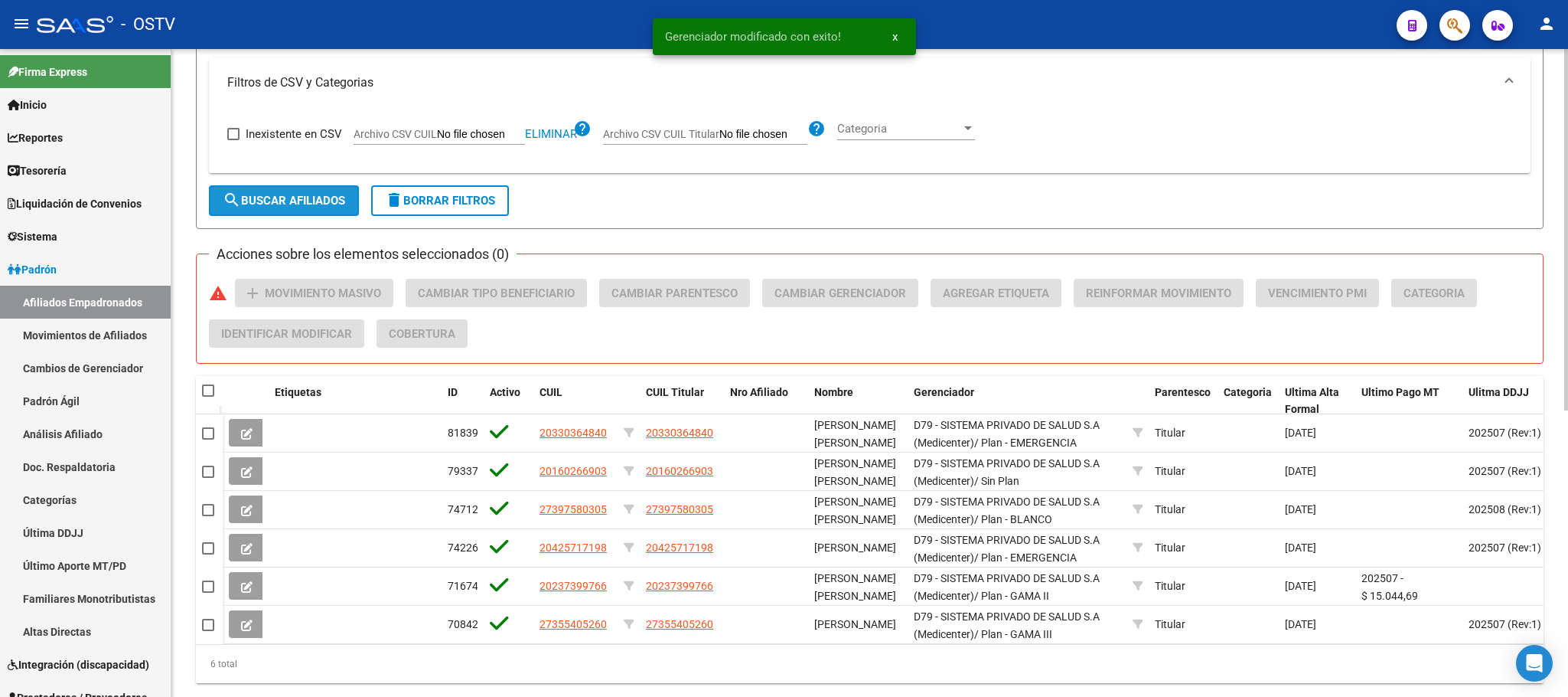
click at [304, 199] on span "search Buscar Afiliados" at bounding box center [284, 200] width 122 height 14
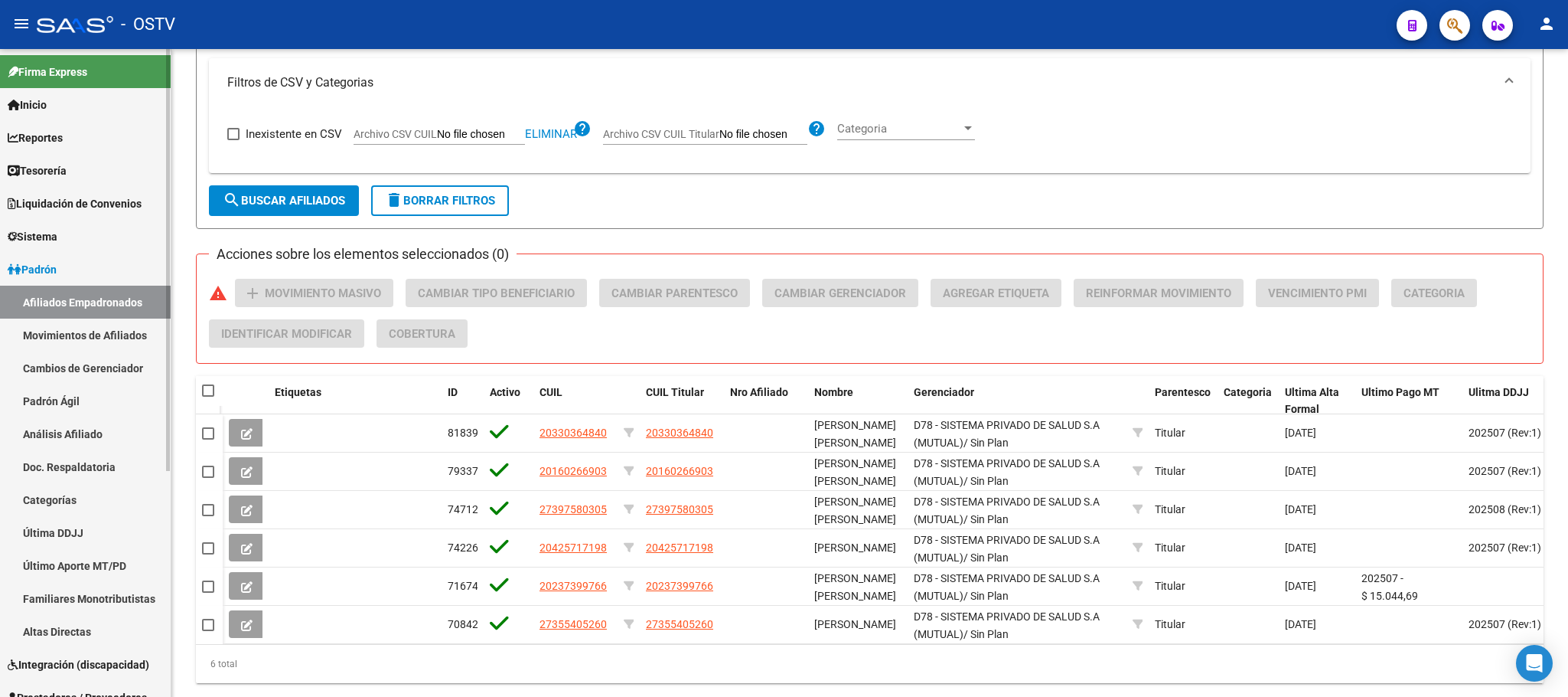
click at [76, 303] on link "Afiliados Empadronados" at bounding box center [85, 302] width 171 height 33
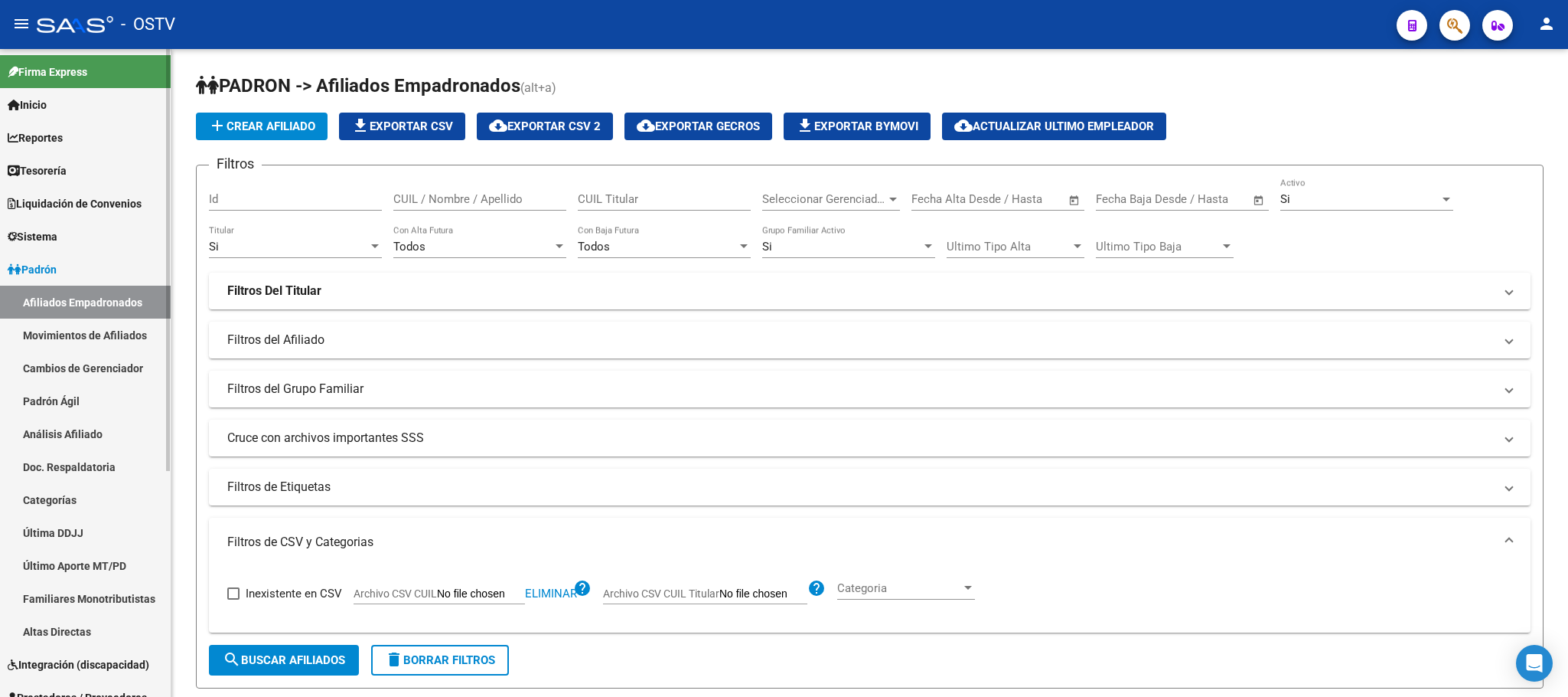
click at [85, 333] on link "Movimientos de Afiliados" at bounding box center [85, 334] width 171 height 33
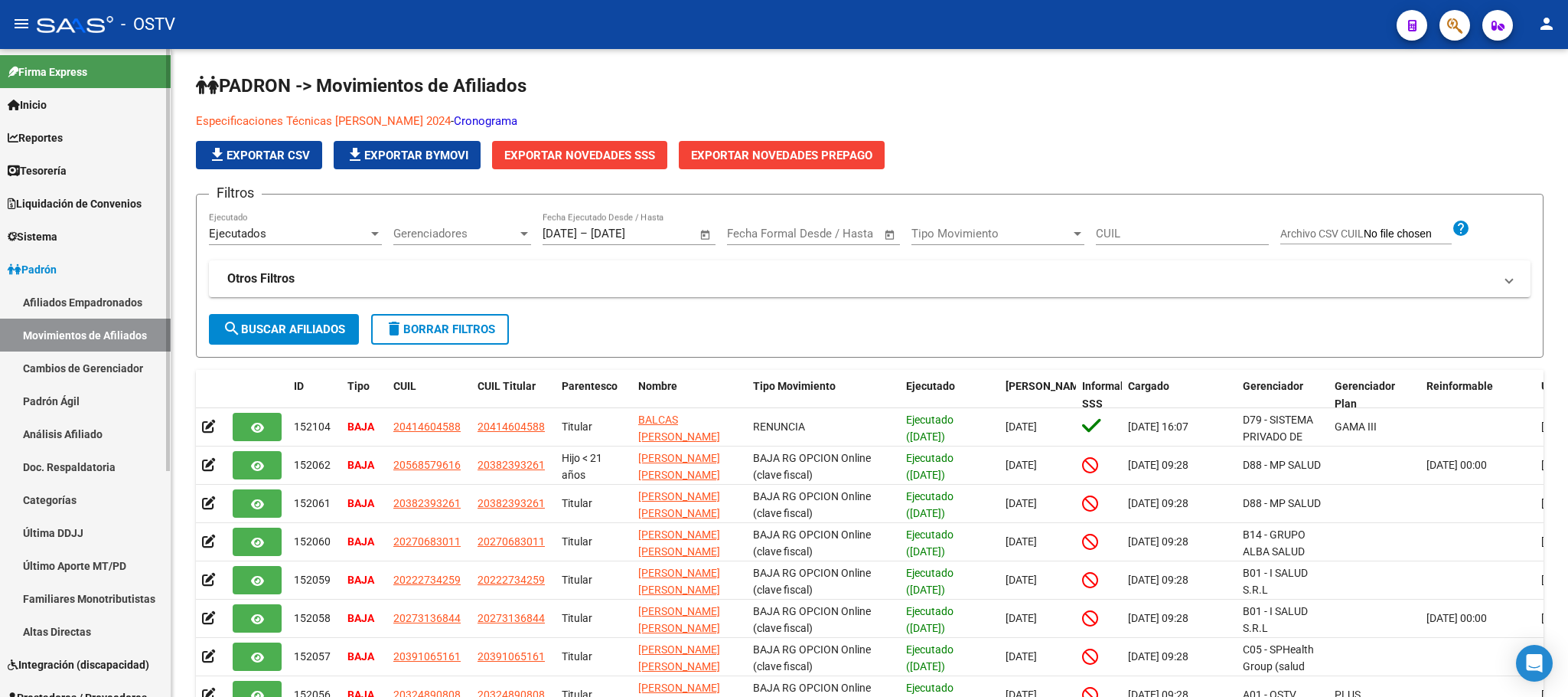
click at [67, 304] on link "Afiliados Empadronados" at bounding box center [85, 302] width 171 height 33
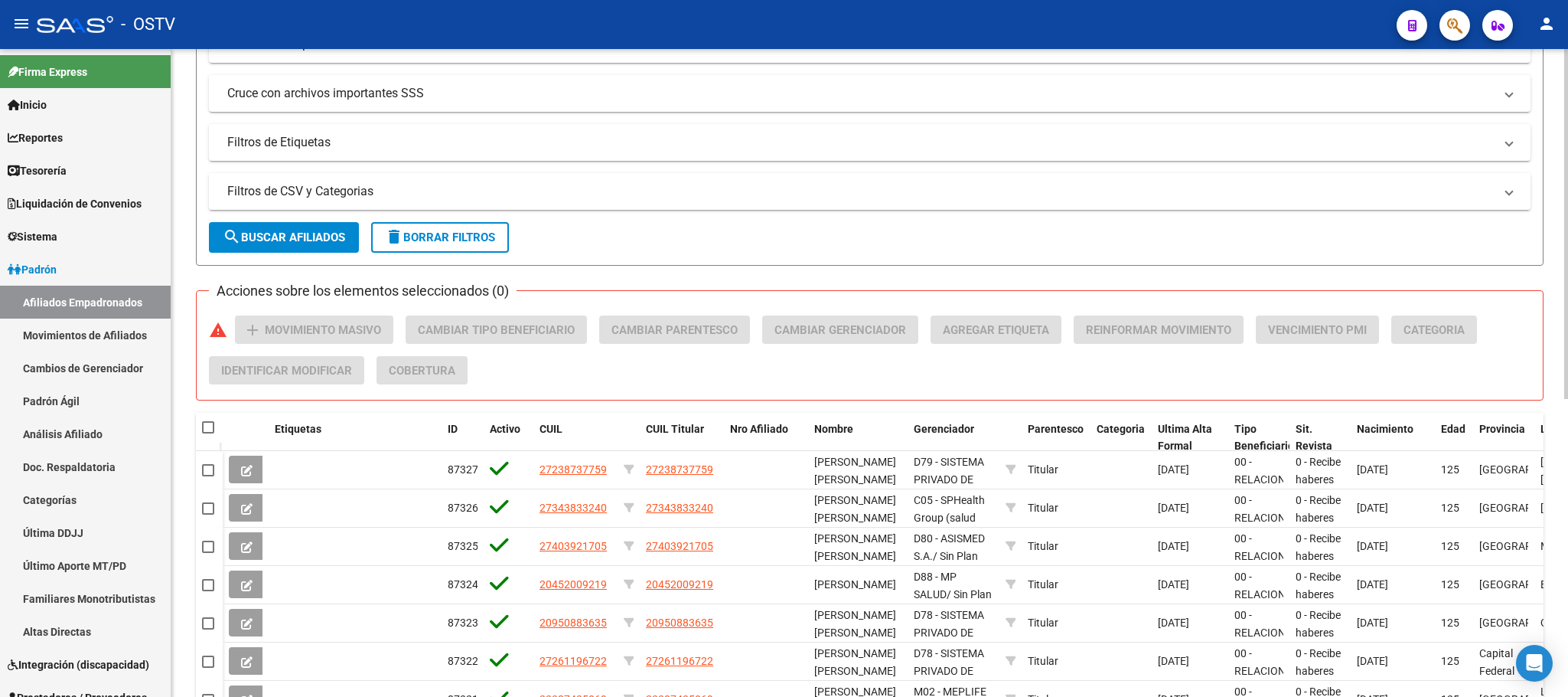
scroll to position [460, 0]
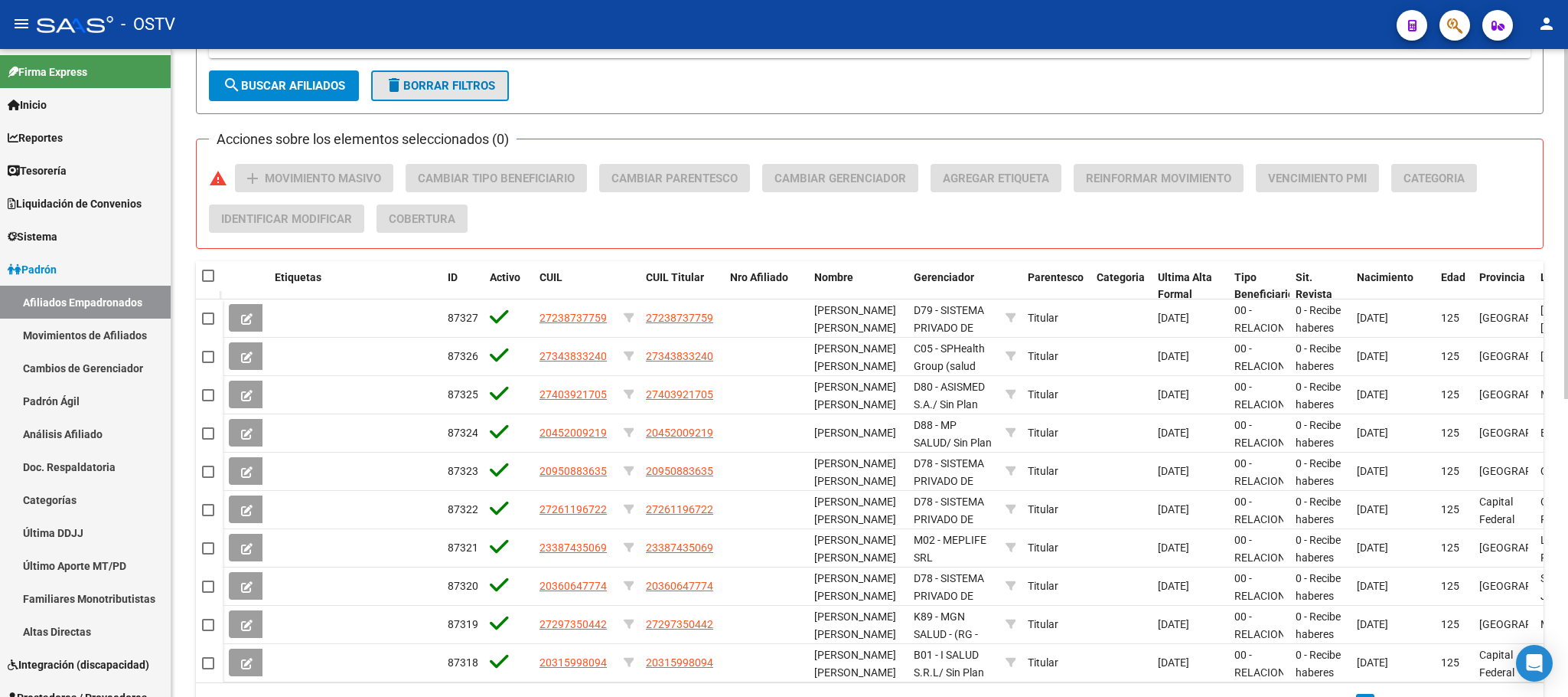
click at [445, 94] on button "delete Borrar Filtros" at bounding box center [439, 85] width 138 height 30
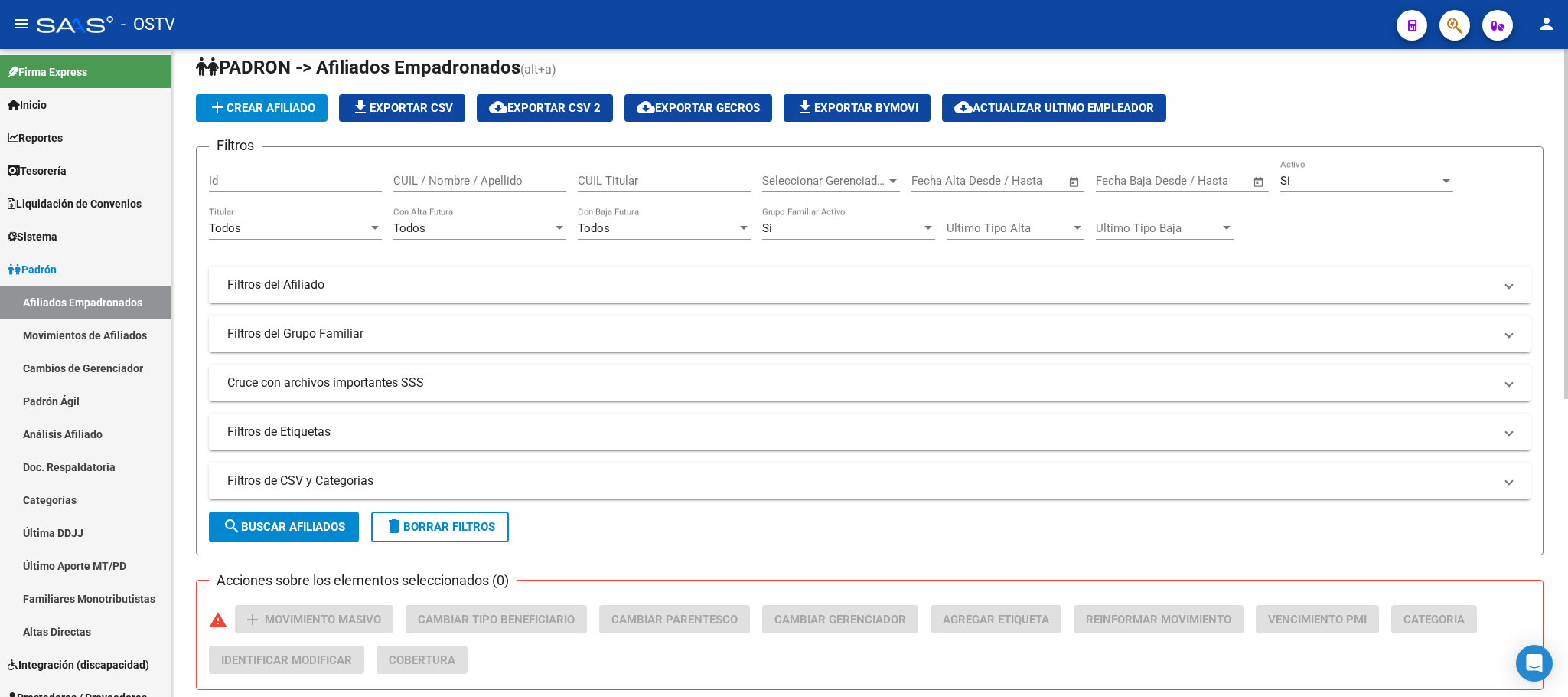
scroll to position [0, 0]
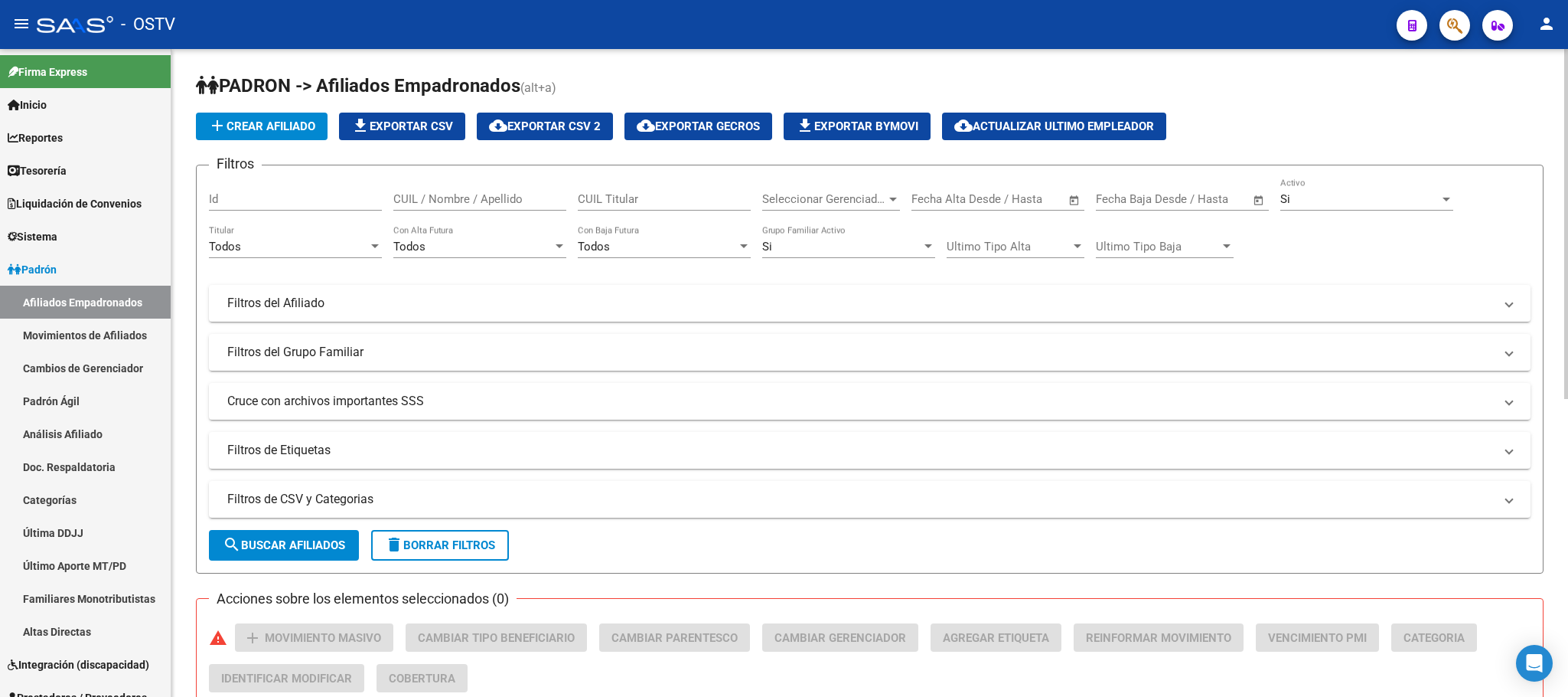
click at [282, 251] on div "Todos" at bounding box center [289, 246] width 159 height 14
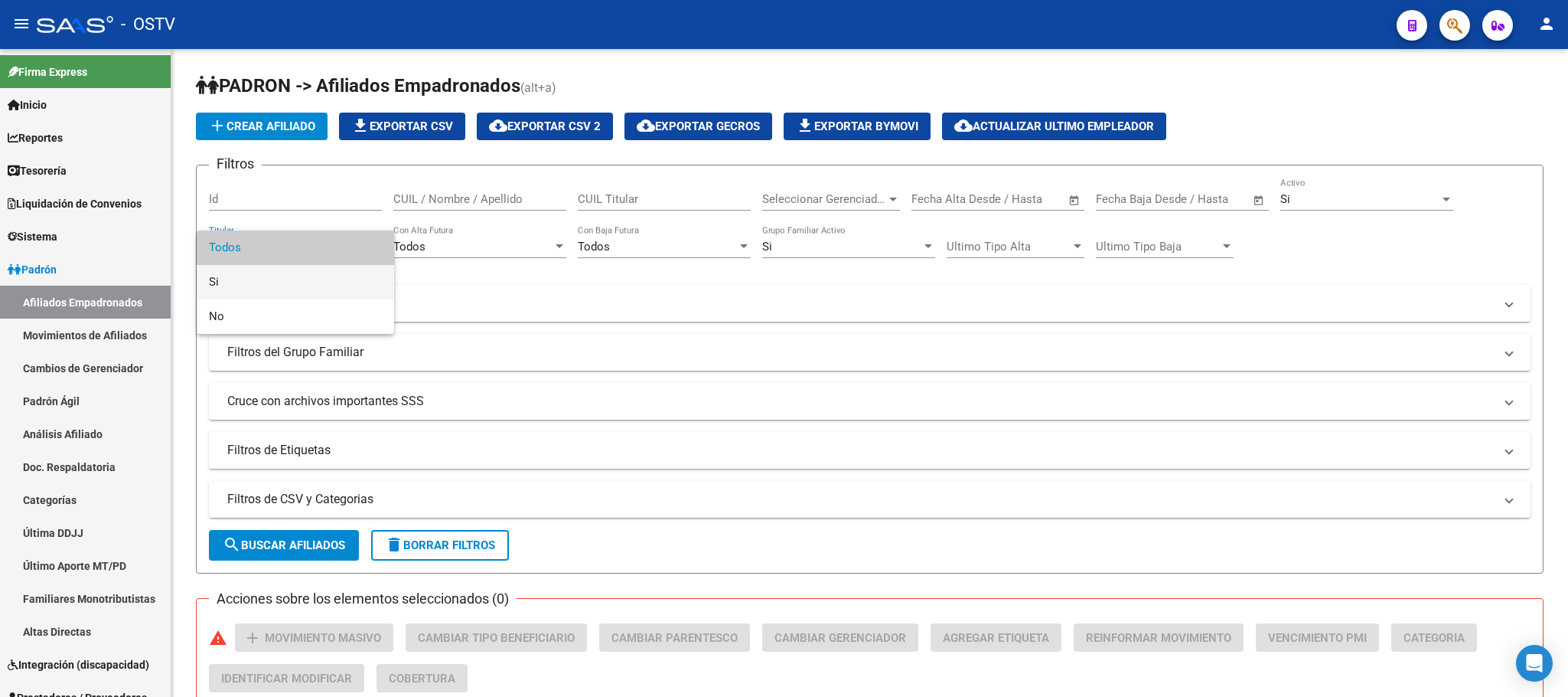
click at [267, 285] on span "Si" at bounding box center [295, 282] width 173 height 34
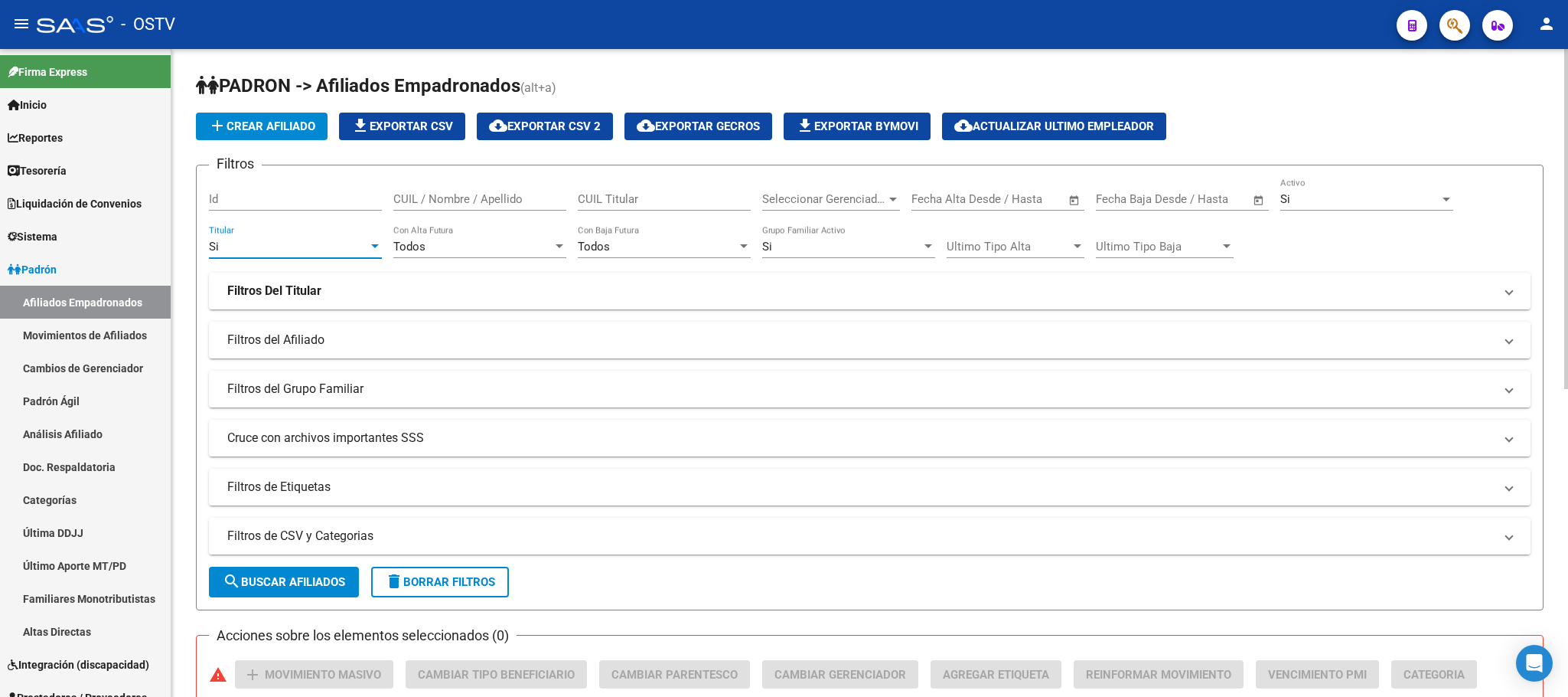
click at [294, 540] on mat-panel-title "Filtros de CSV y Categorias" at bounding box center [860, 536] width 1266 height 17
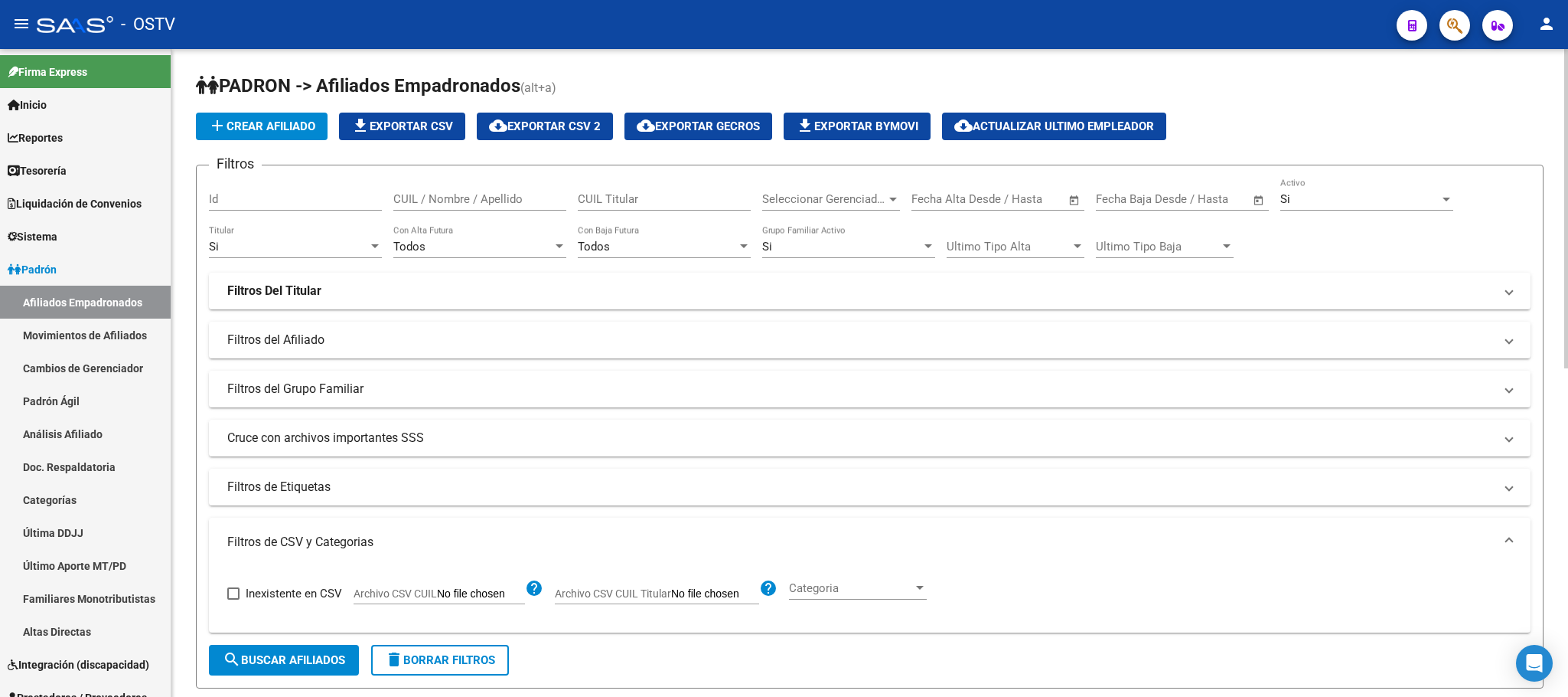
click at [489, 594] on input "Archivo CSV CUIL" at bounding box center [480, 593] width 88 height 14
type input "C:\fakepath\Cambio a D79 Solicitado x Mail 09092025.csv"
click at [338, 653] on span "search Buscar Afiliados" at bounding box center [284, 660] width 122 height 14
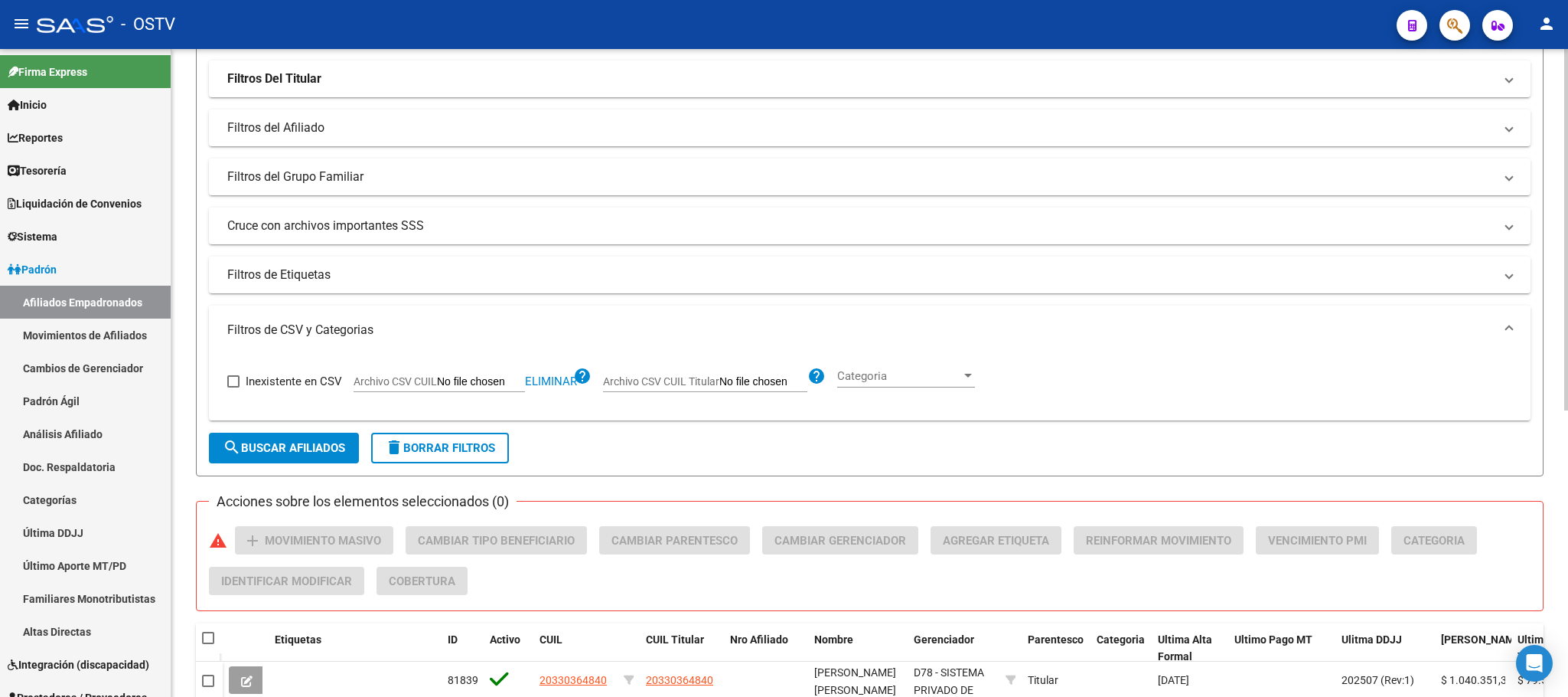
scroll to position [460, 0]
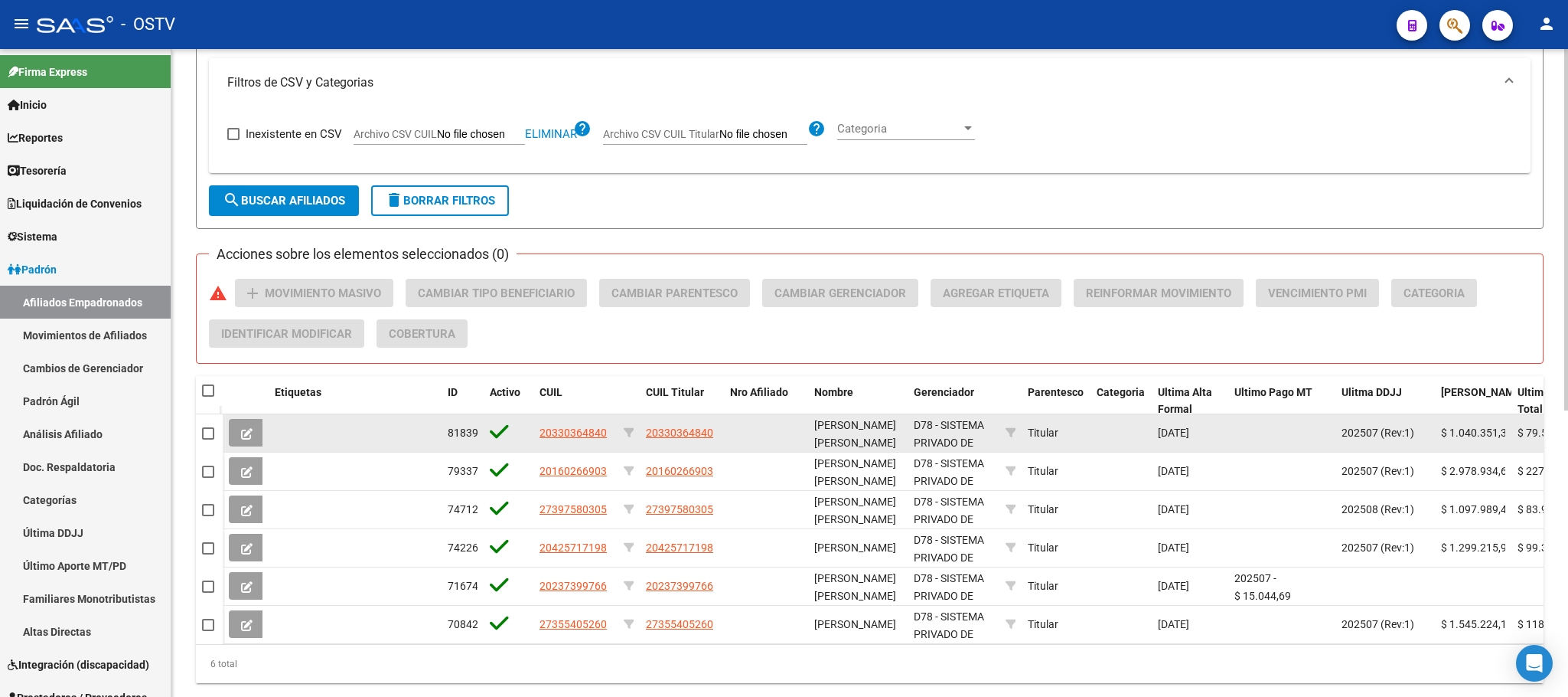
drag, startPoint x: 714, startPoint y: 439, endPoint x: 641, endPoint y: 439, distance: 73.0
click at [641, 439] on datatable-body-cell "20330364840" at bounding box center [681, 433] width 84 height 38
copy span "20330364840"
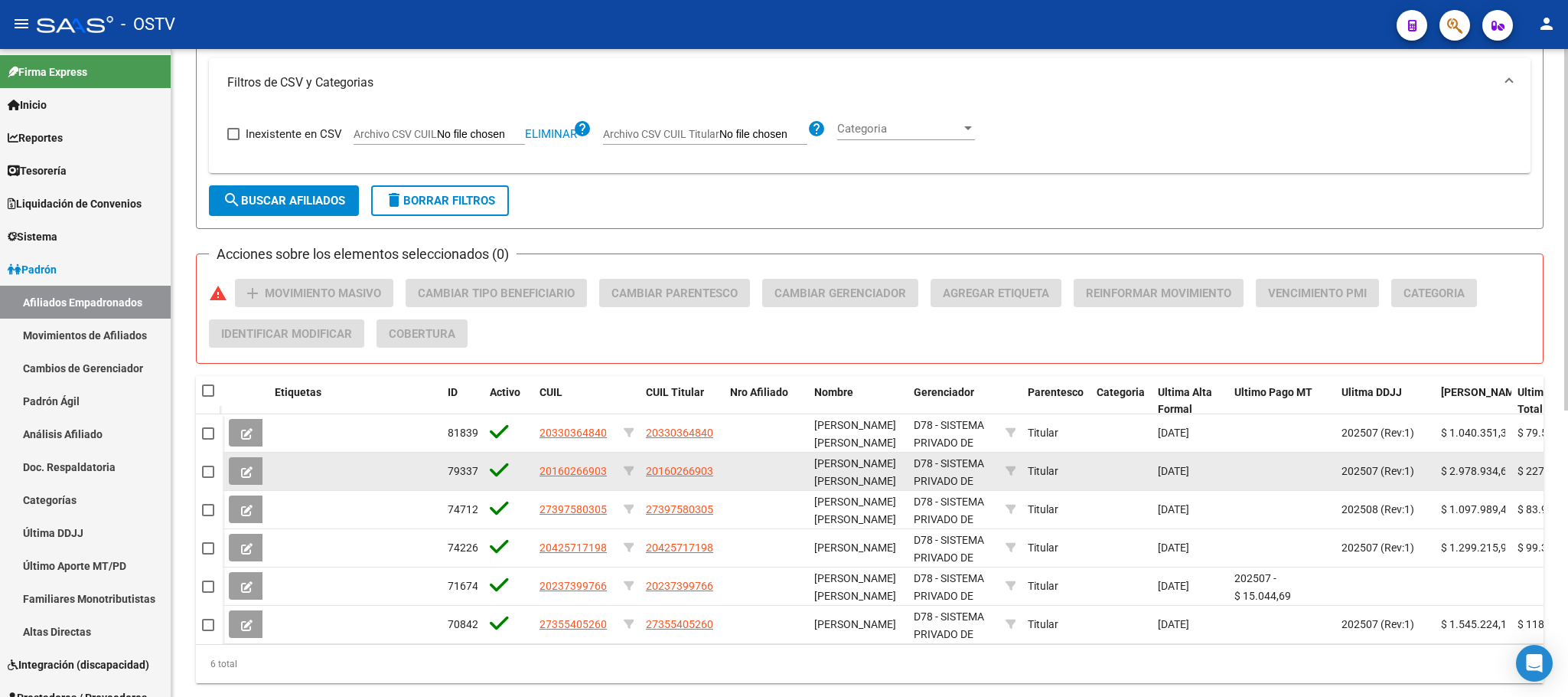
drag, startPoint x: 717, startPoint y: 473, endPoint x: 653, endPoint y: 476, distance: 64.1
click at [643, 476] on datatable-body-cell "20160266903" at bounding box center [681, 471] width 84 height 38
copy span "20160266903"
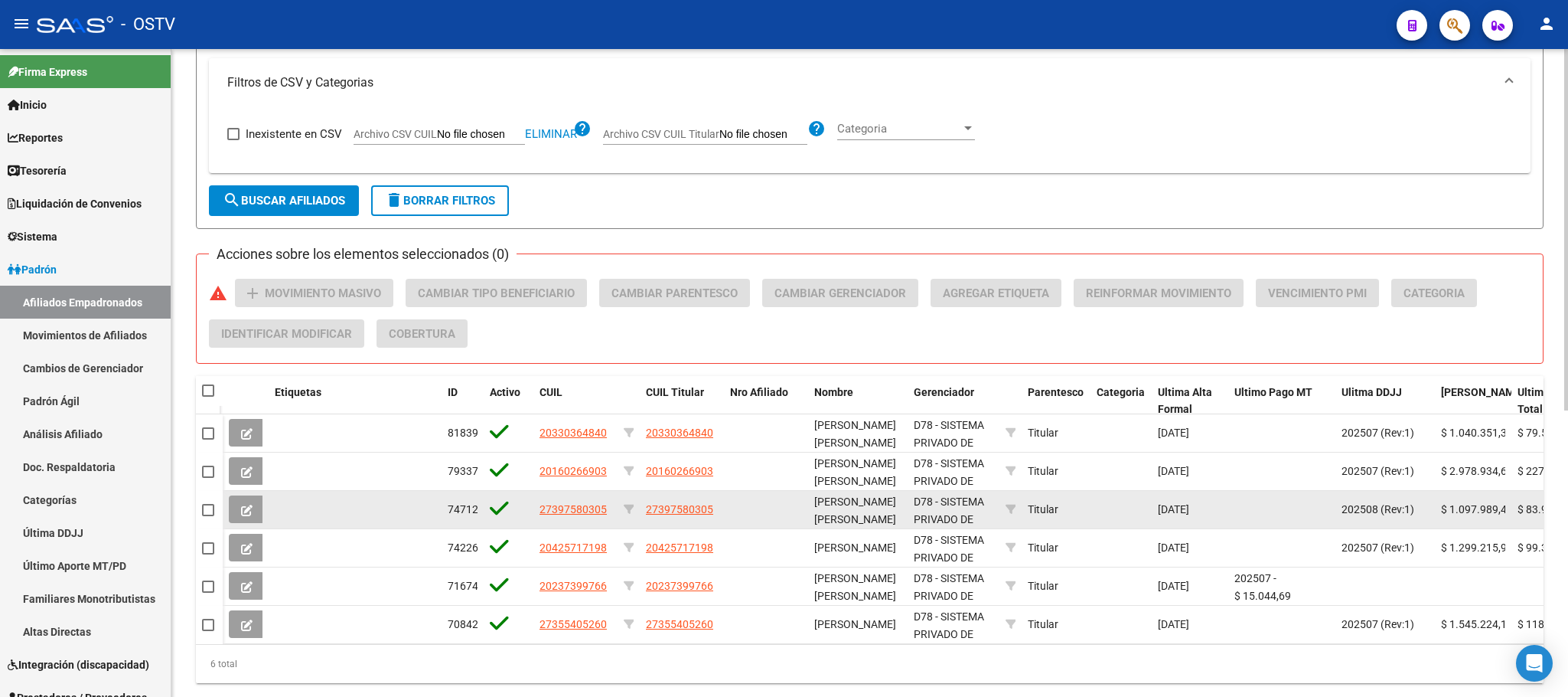
drag, startPoint x: 714, startPoint y: 516, endPoint x: 644, endPoint y: 513, distance: 70.1
click at [644, 513] on datatable-body-cell "27397580305" at bounding box center [681, 510] width 84 height 38
copy span "27397580305"
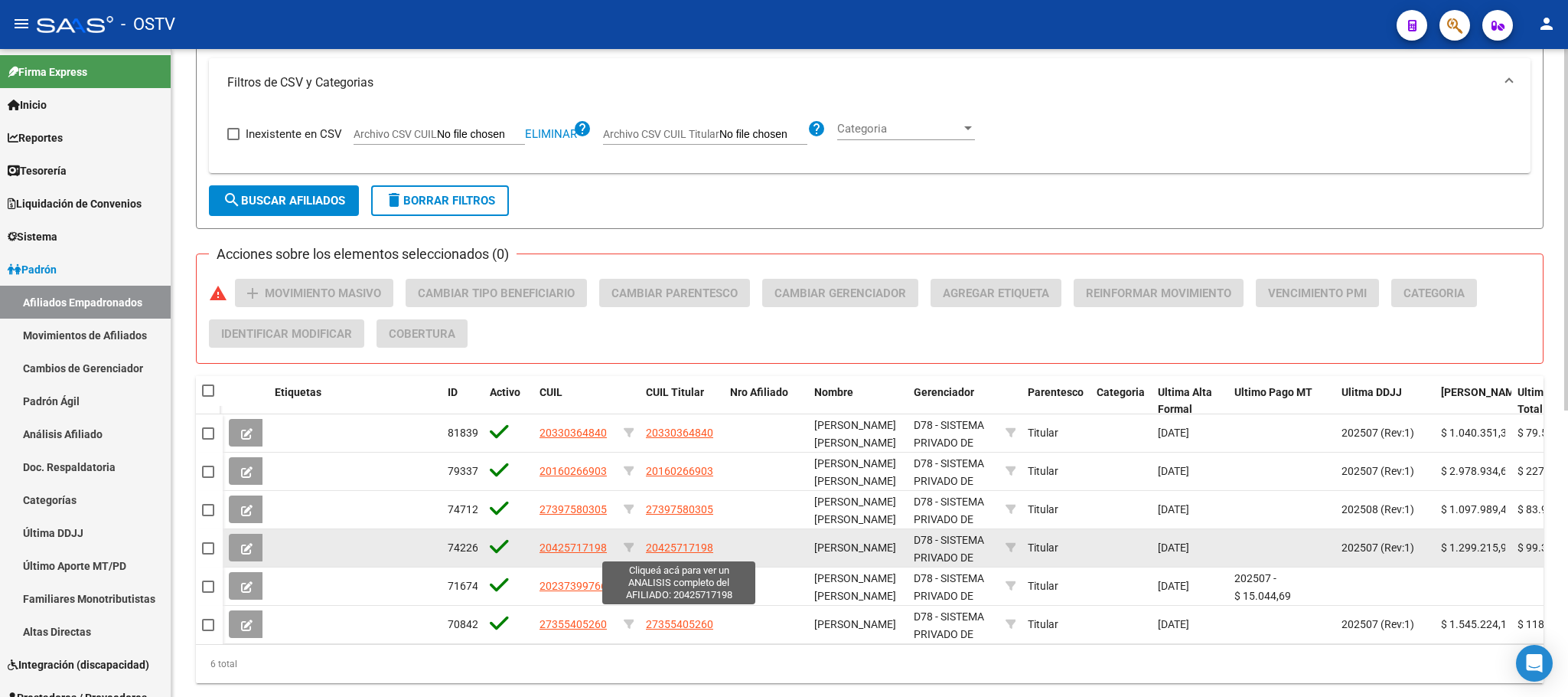
drag, startPoint x: 735, startPoint y: 554, endPoint x: 660, endPoint y: 551, distance: 75.1
click at [660, 551] on div "74226 20425717198 20425717198 BULACIO LUCAS ARIEL D78 - SISTEMA PRIVADO DE SALU…" at bounding box center [1273, 548] width 2100 height 38
drag, startPoint x: 717, startPoint y: 549, endPoint x: 633, endPoint y: 555, distance: 84.2
click at [633, 555] on div "74226 20425717198 20425717198 BULACIO LUCAS ARIEL D78 - SISTEMA PRIVADO DE SALU…" at bounding box center [1273, 548] width 2100 height 38
copy div "20425717198"
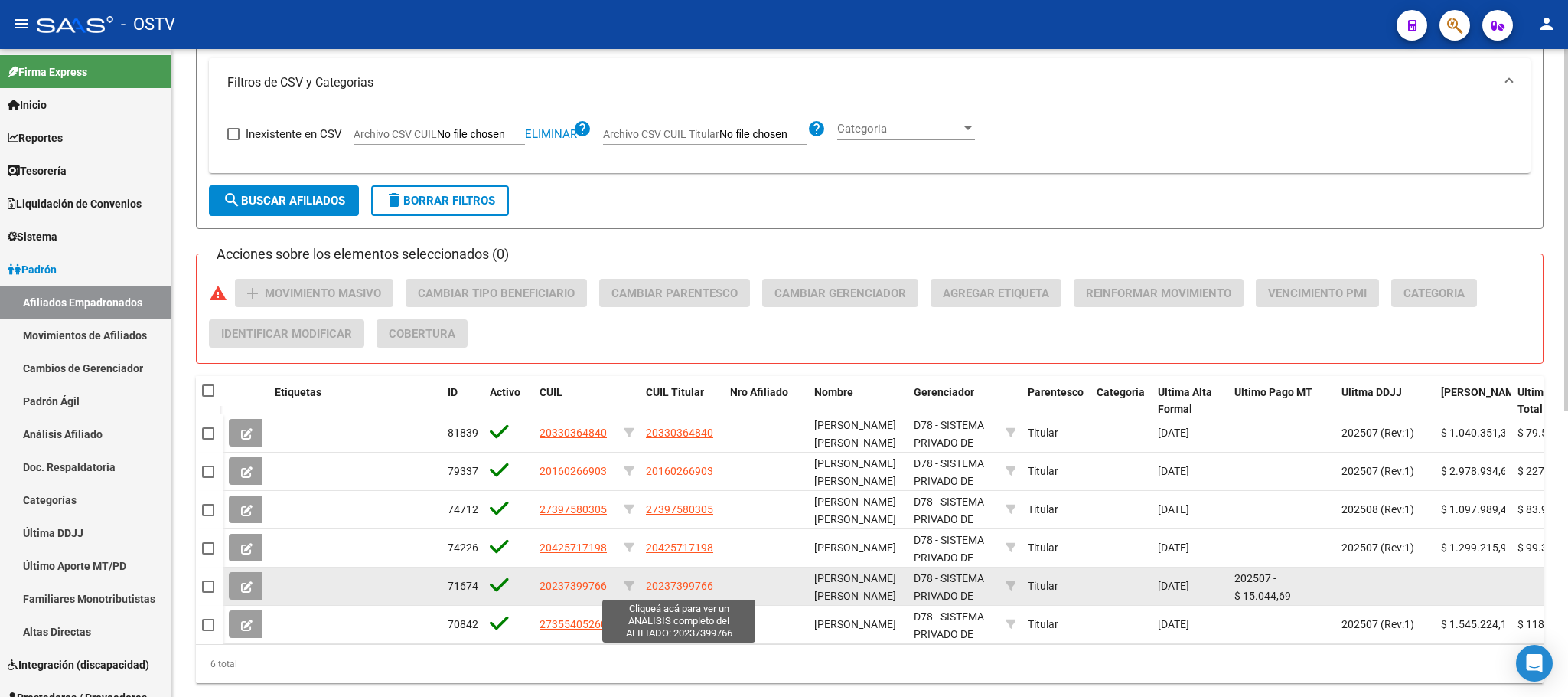
drag, startPoint x: 713, startPoint y: 591, endPoint x: 647, endPoint y: 591, distance: 66.0
click at [647, 591] on div "20237399766" at bounding box center [681, 586] width 72 height 18
copy span "20237399766"
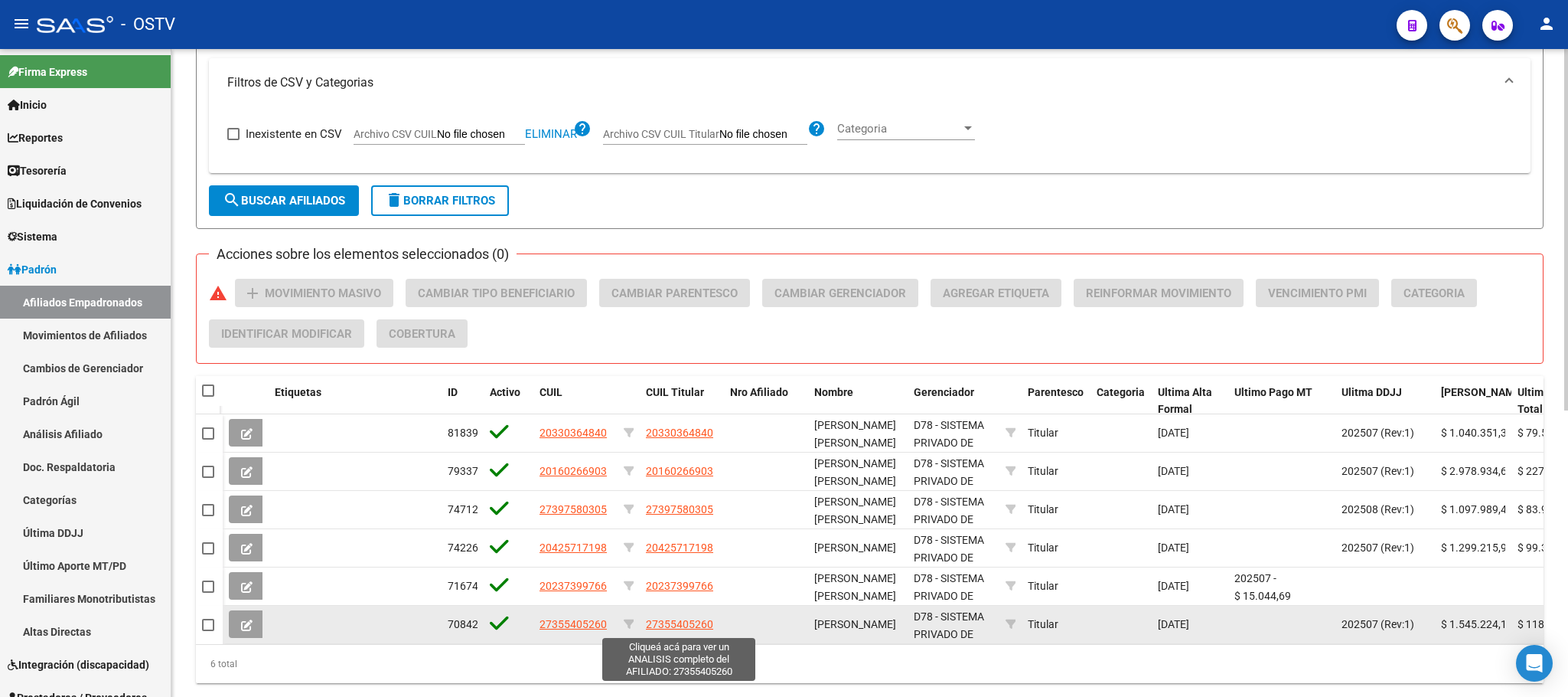
drag, startPoint x: 719, startPoint y: 626, endPoint x: 645, endPoint y: 630, distance: 74.1
click at [645, 630] on datatable-body-cell "27355405260" at bounding box center [681, 625] width 84 height 38
copy span "27355405260"
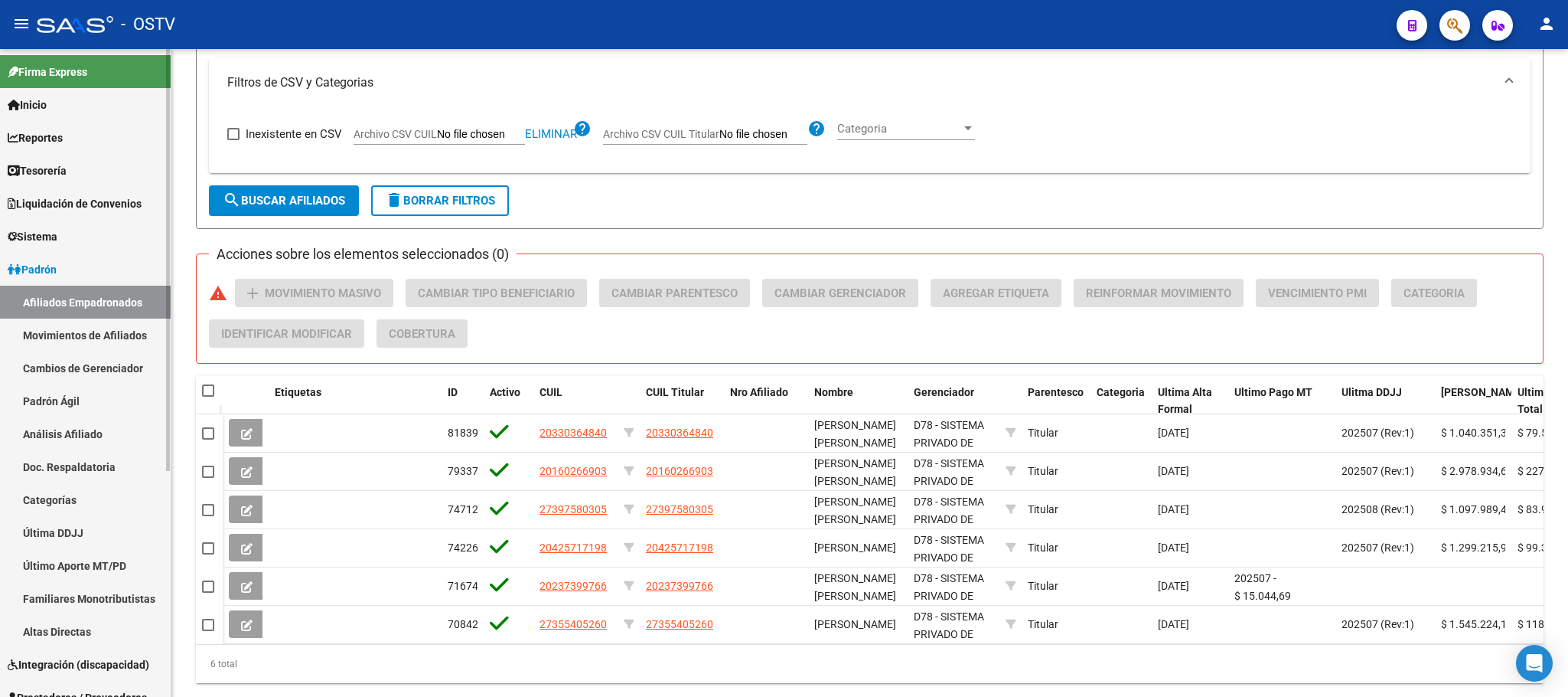
click at [62, 308] on link "Afiliados Empadronados" at bounding box center [85, 302] width 171 height 33
click at [1540, 665] on icon "Open Intercom Messenger" at bounding box center [1534, 663] width 18 height 20
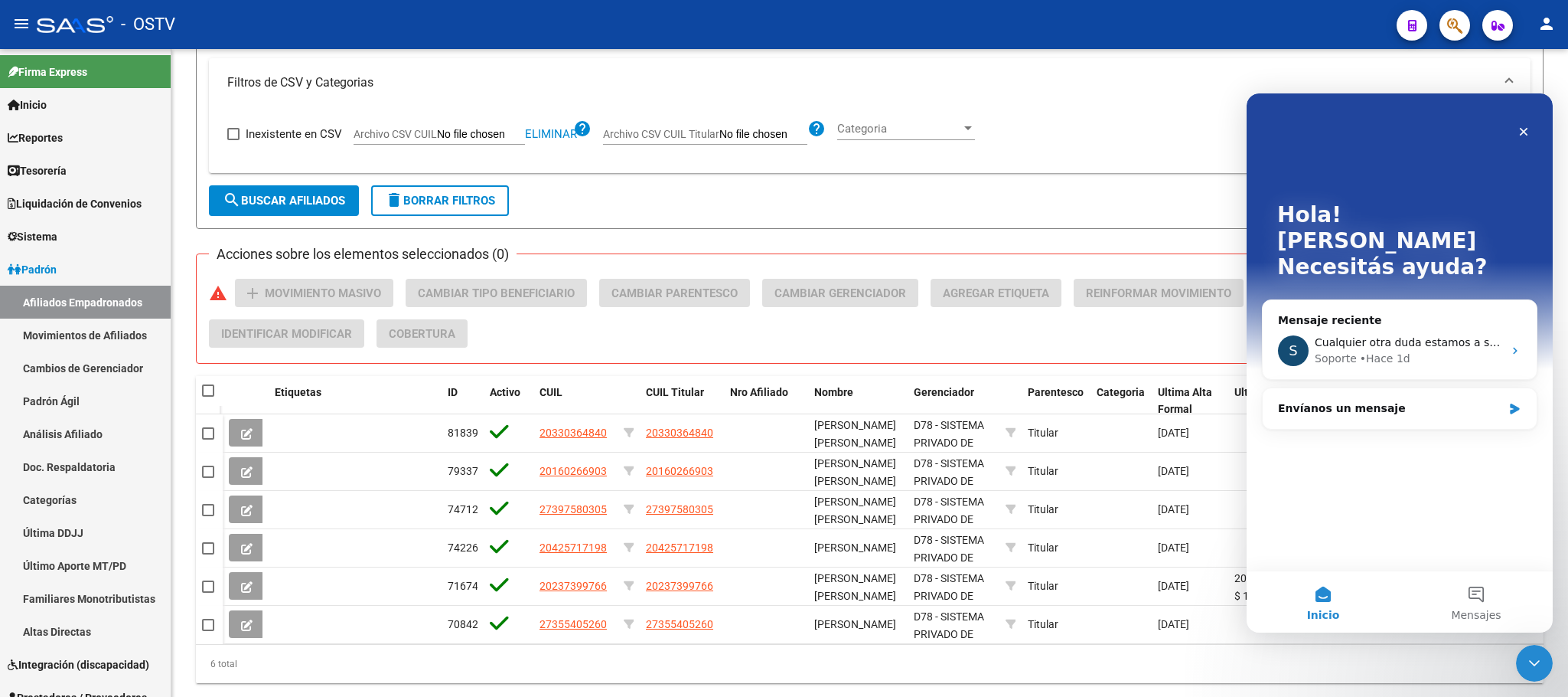
scroll to position [0, 0]
click at [1342, 401] on div "Envíanos un mensaje" at bounding box center [1390, 408] width 224 height 16
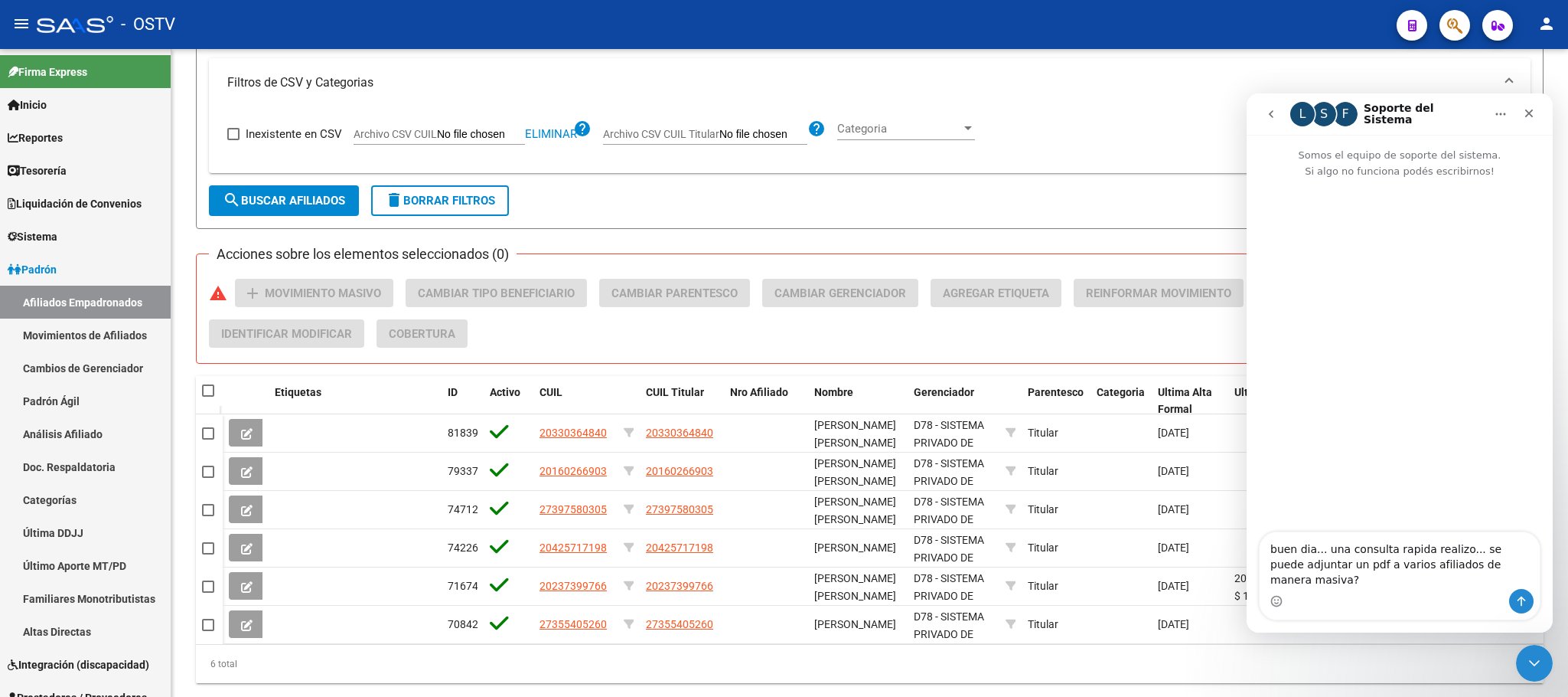
type textarea "buen dia... una consulta rapida realizo... se puede adjuntar un pdf a varios af…"
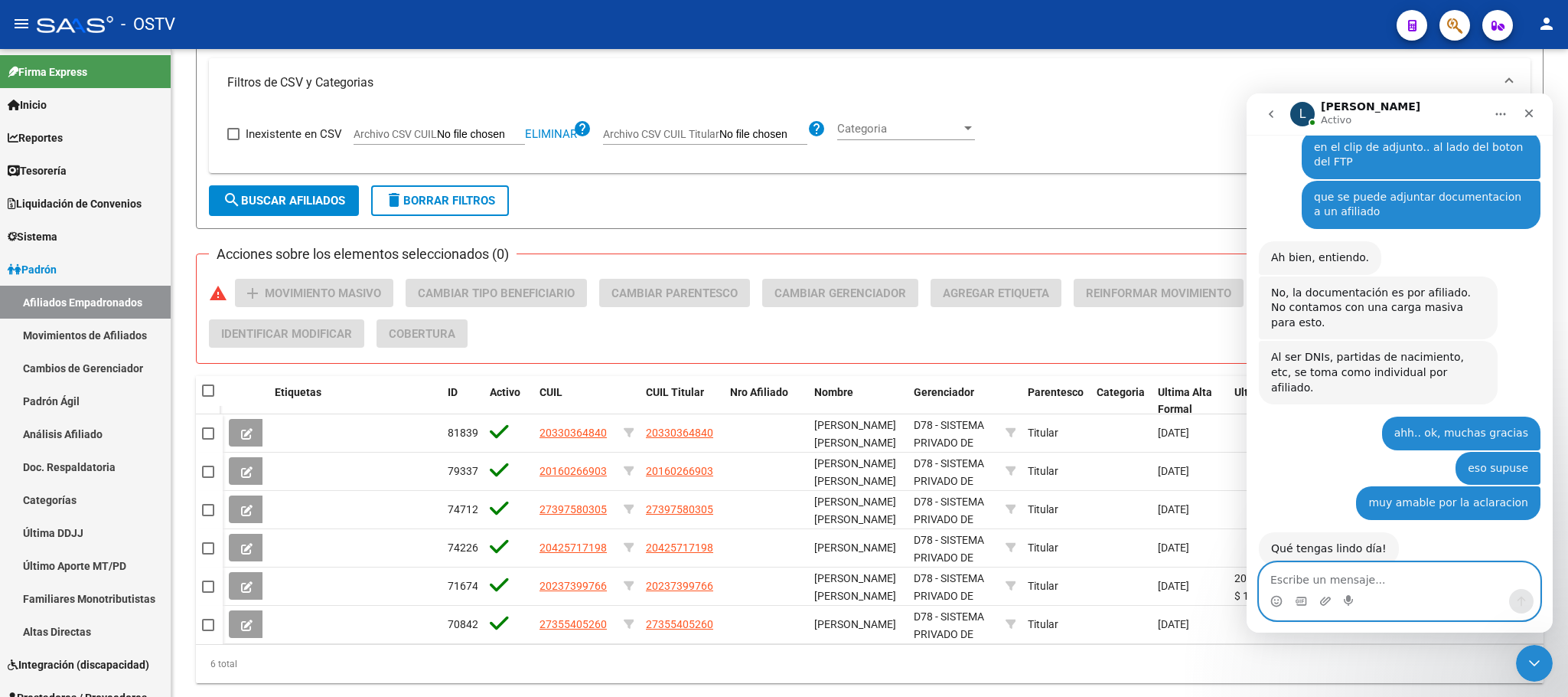
scroll to position [278, 0]
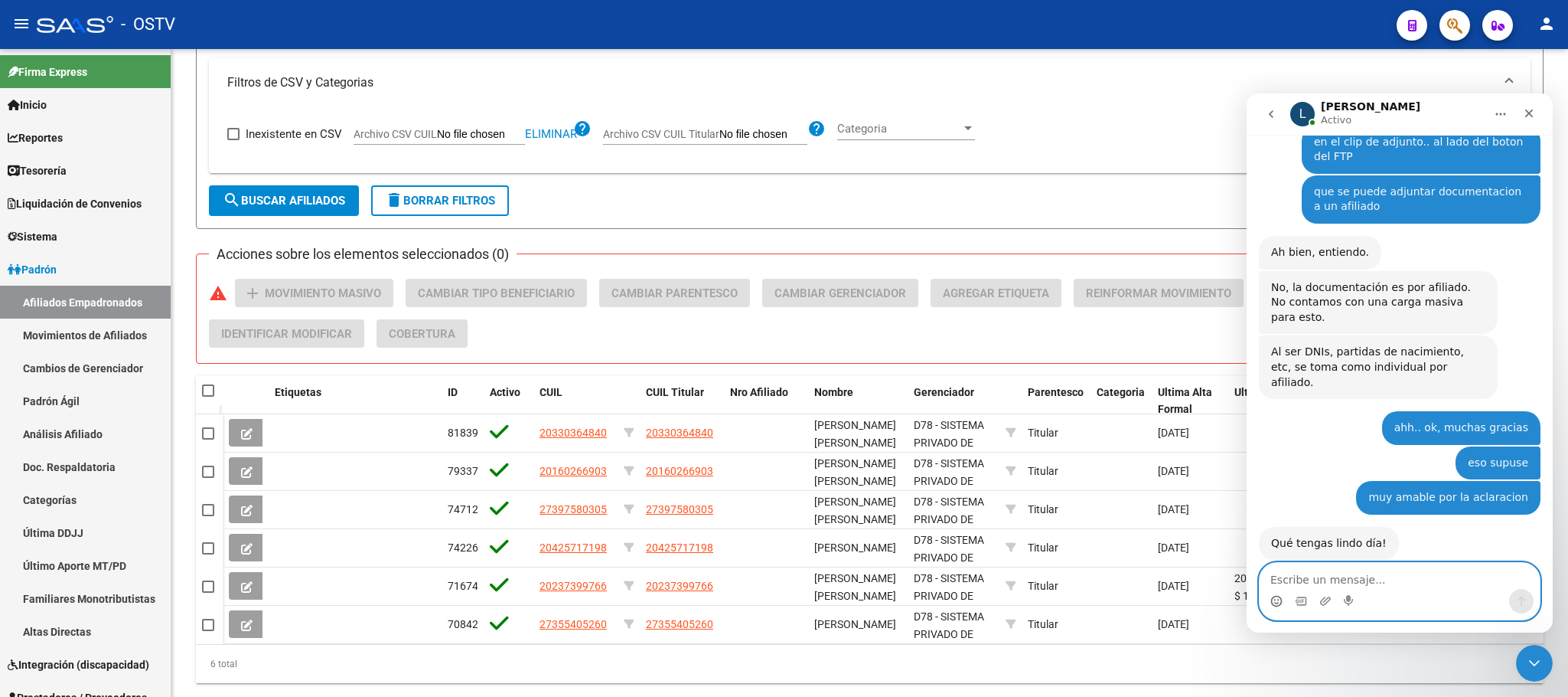
click at [1273, 603] on circle "Selector de emoji" at bounding box center [1276, 600] width 9 height 9
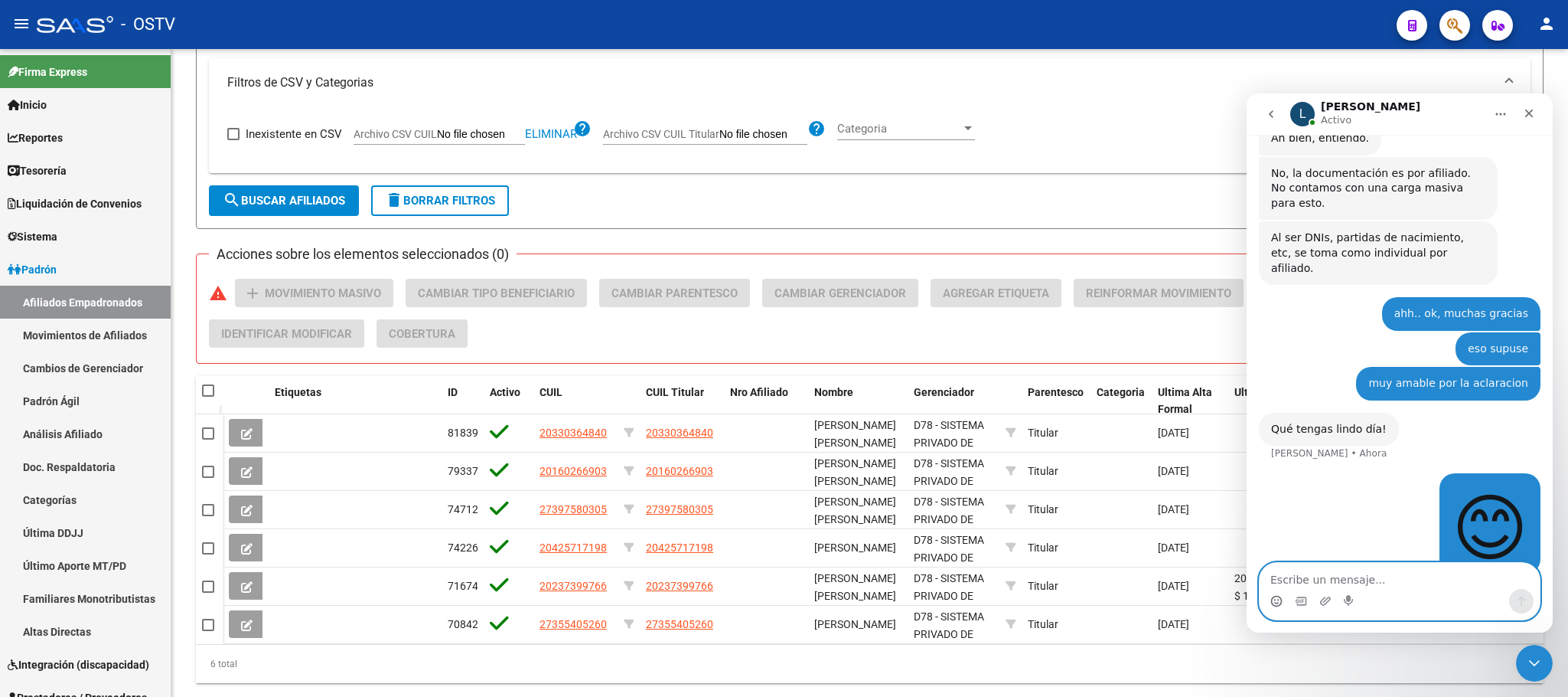
scroll to position [391, 0]
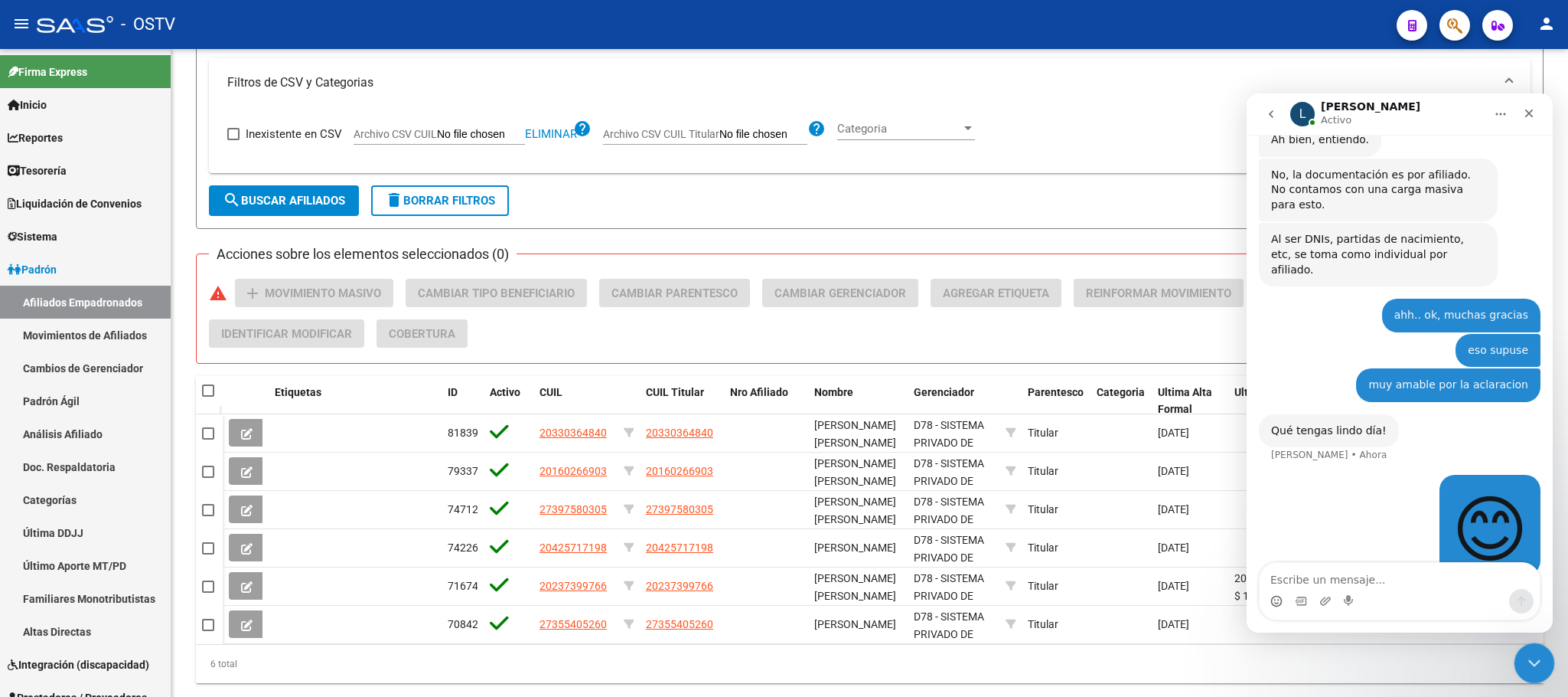
click at [1529, 658] on icon "Cerrar Intercom Messenger" at bounding box center [1531, 660] width 18 height 18
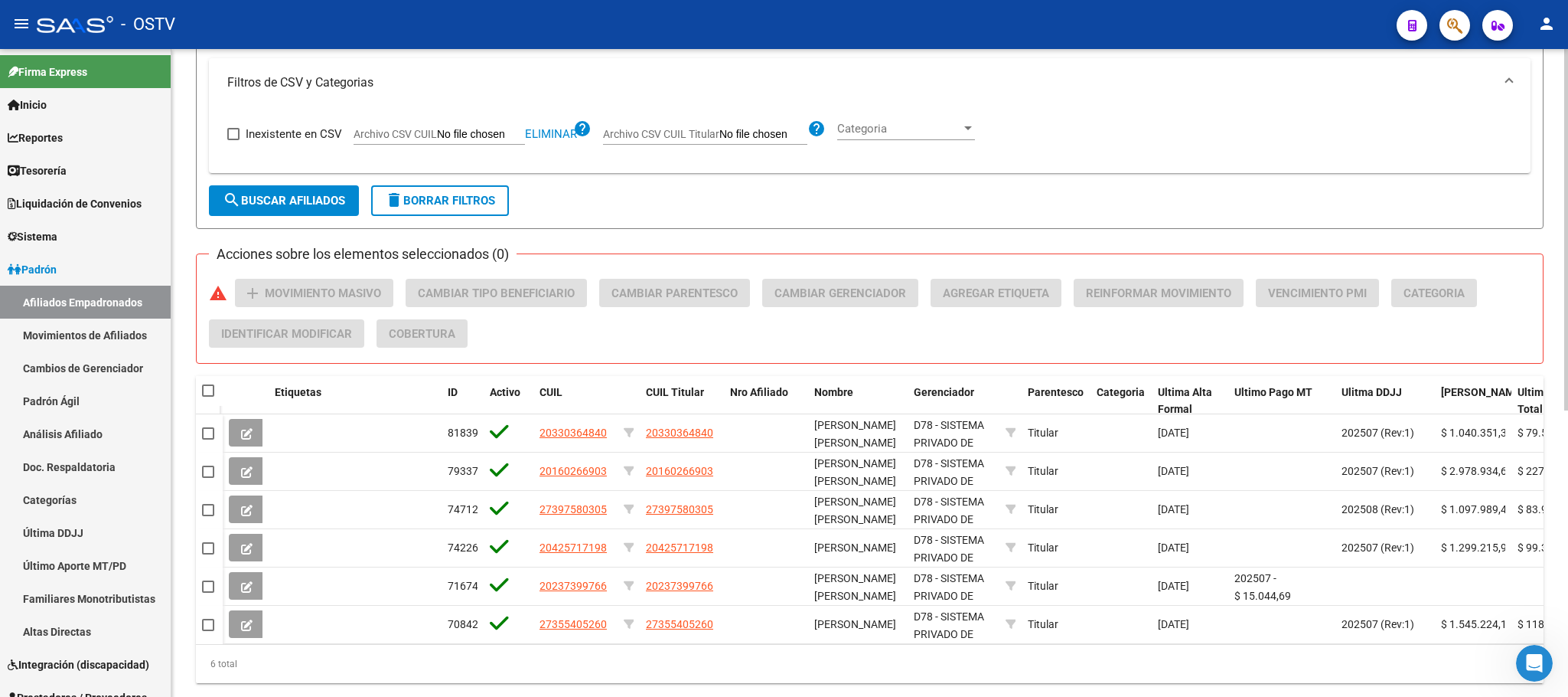
click at [430, 207] on span "delete Borrar Filtros" at bounding box center [439, 200] width 110 height 14
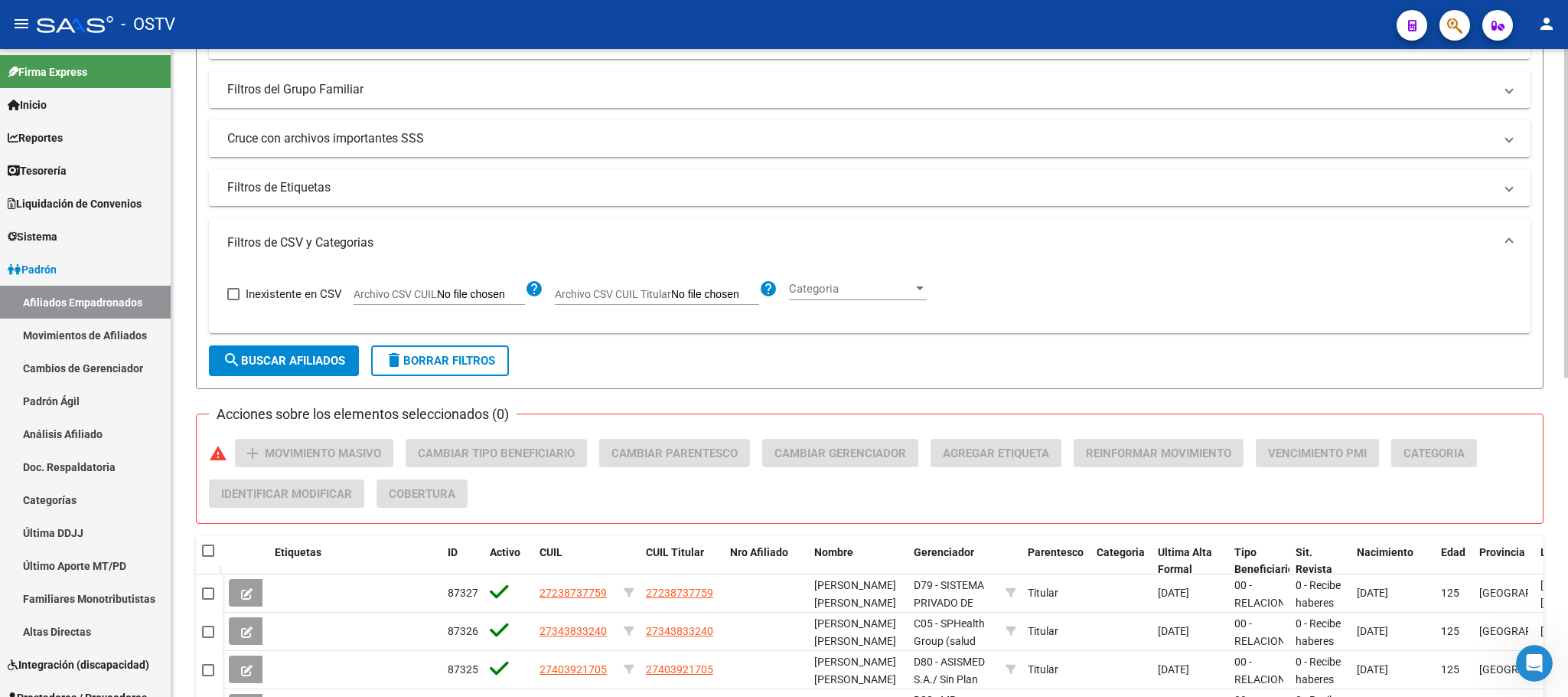
scroll to position [78, 0]
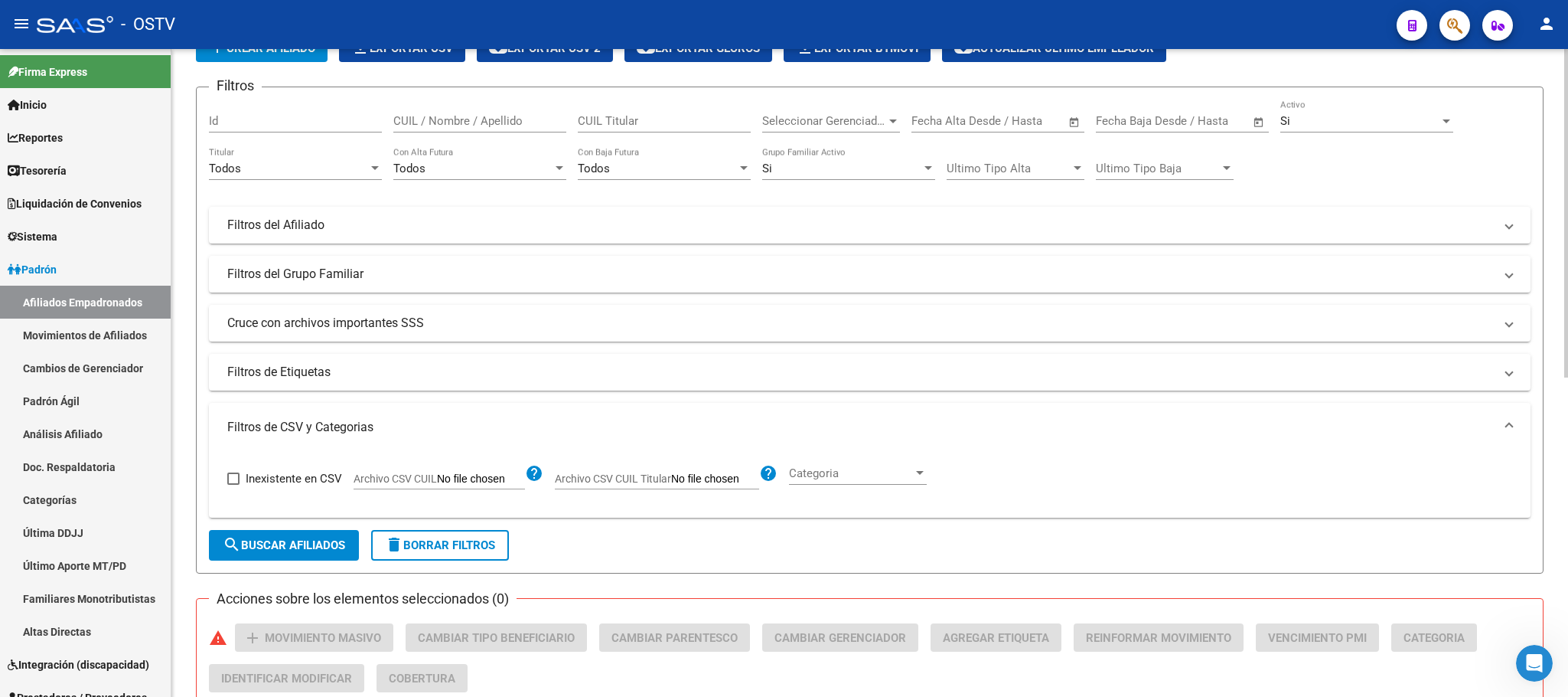
click at [281, 181] on div "Todos Titular" at bounding box center [295, 171] width 173 height 47
click at [301, 163] on div "Todos" at bounding box center [289, 168] width 159 height 14
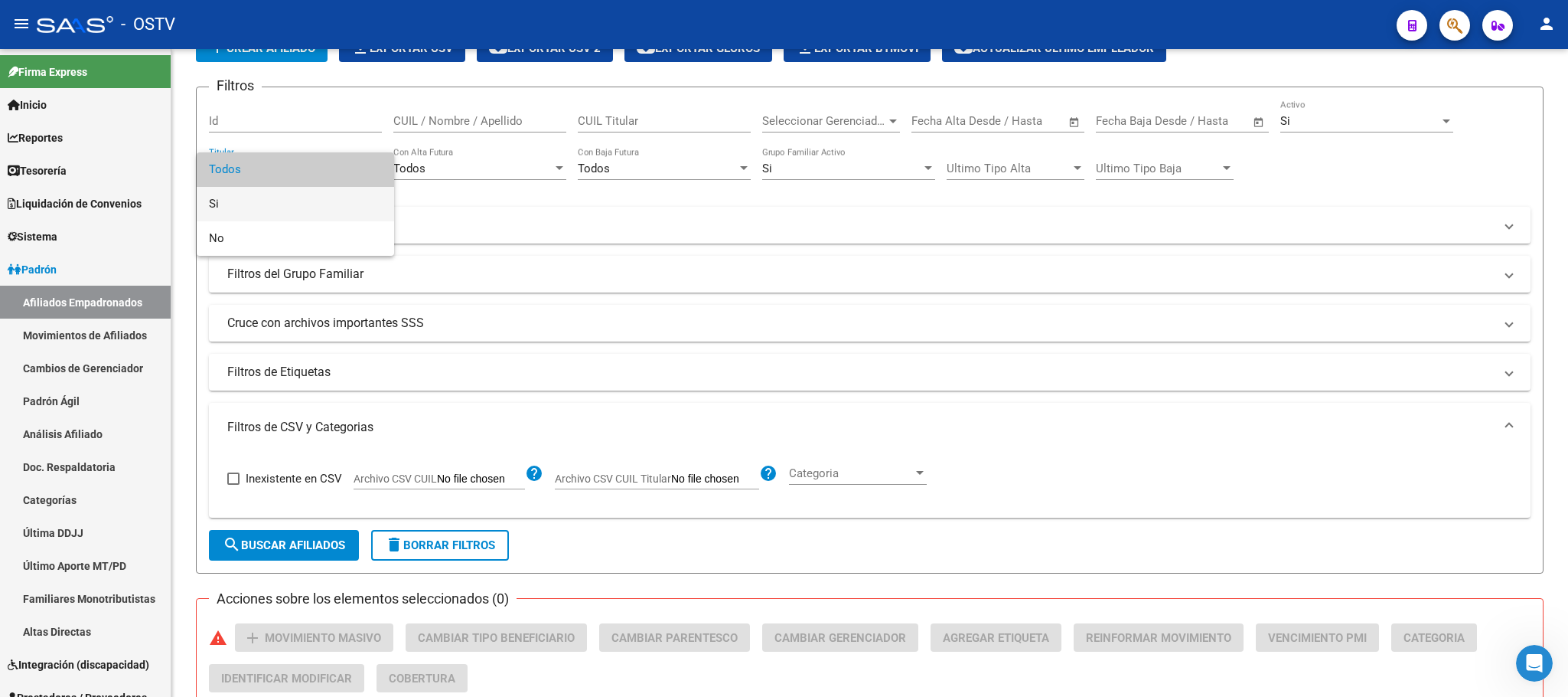
click at [299, 203] on span "Si" at bounding box center [295, 204] width 173 height 34
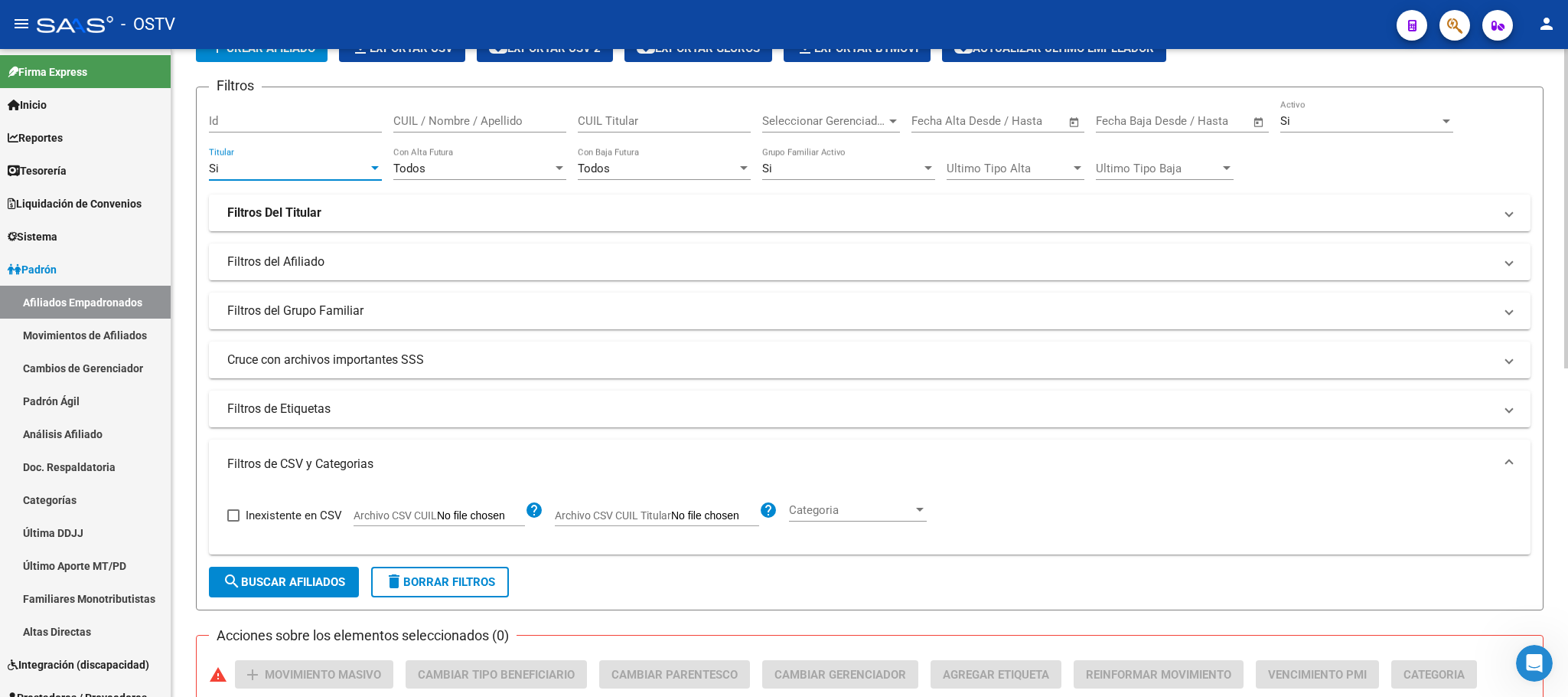
click at [495, 521] on input "Archivo CSV CUIL" at bounding box center [480, 516] width 88 height 14
type input "C:\fakepath\Pertenecen a D79 y NO a D78 Mail 09092025.csv"
click at [242, 584] on span "search Buscar Afiliados" at bounding box center [284, 581] width 122 height 14
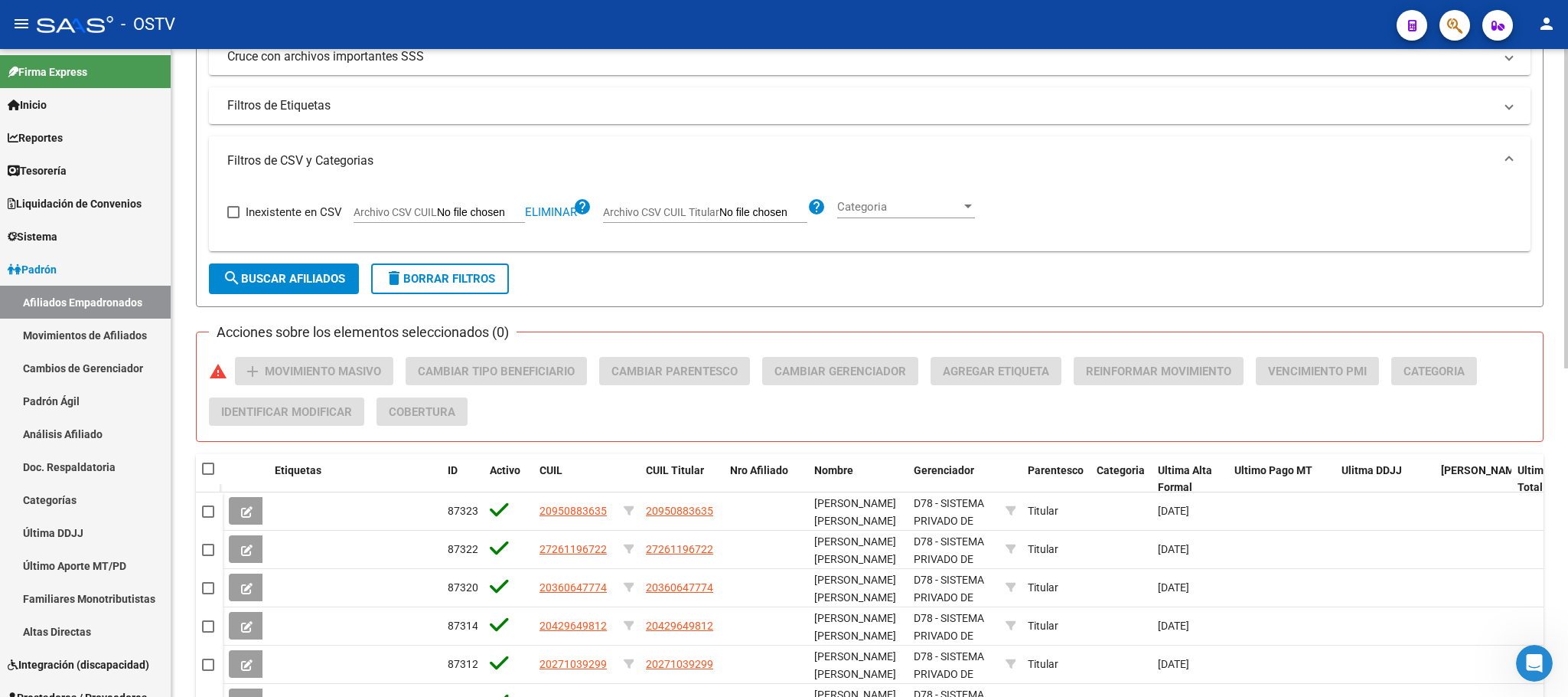
scroll to position [652, 0]
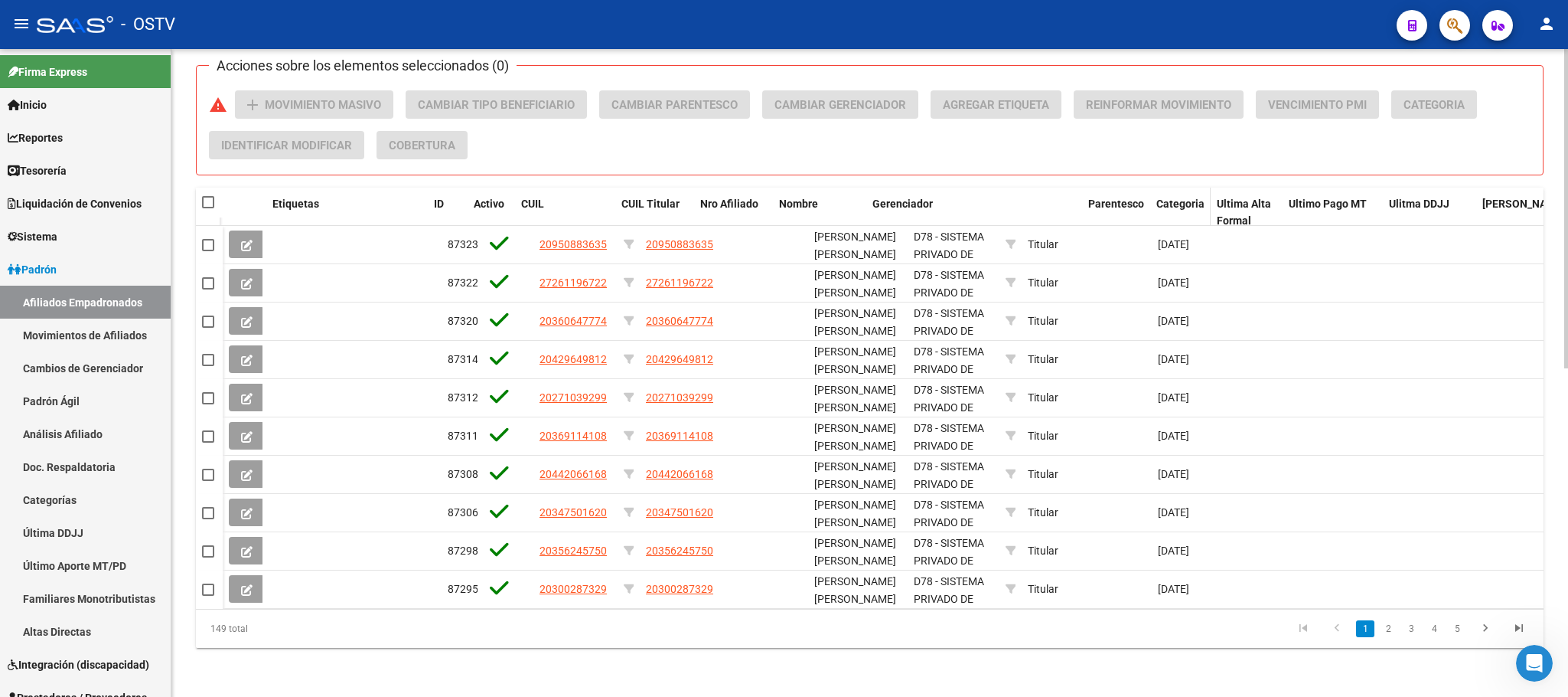
drag, startPoint x: 1015, startPoint y: 207, endPoint x: 1189, endPoint y: 205, distance: 174.0
click at [1189, 205] on div "Etiquetas ID Activo CUIL CUIL Titular Nro Afiliado Nombre Gerenciador Parentesc…" at bounding box center [1273, 221] width 2100 height 67
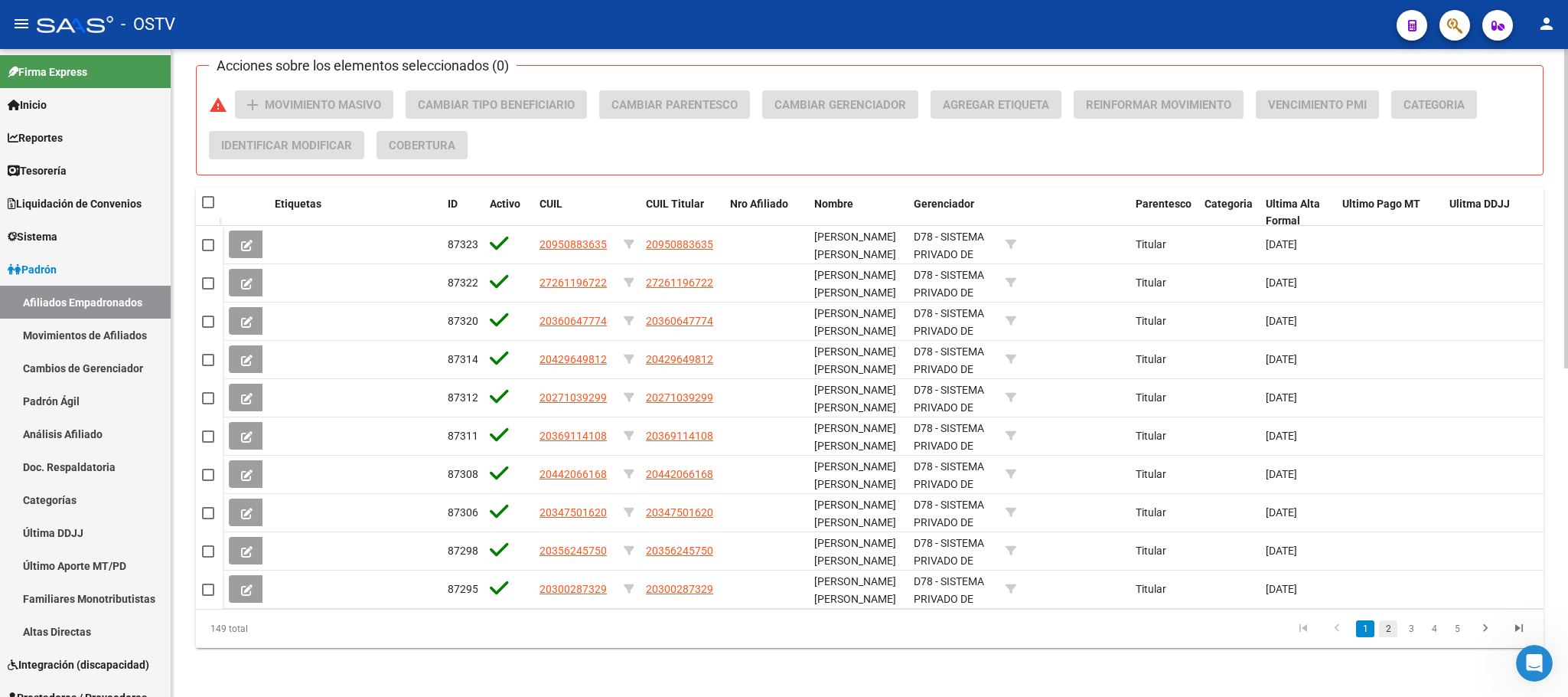
click at [1387, 637] on link "2" at bounding box center [1388, 629] width 18 height 17
click at [1409, 637] on link "3" at bounding box center [1410, 629] width 18 height 17
click at [1433, 637] on link "4" at bounding box center [1433, 629] width 18 height 17
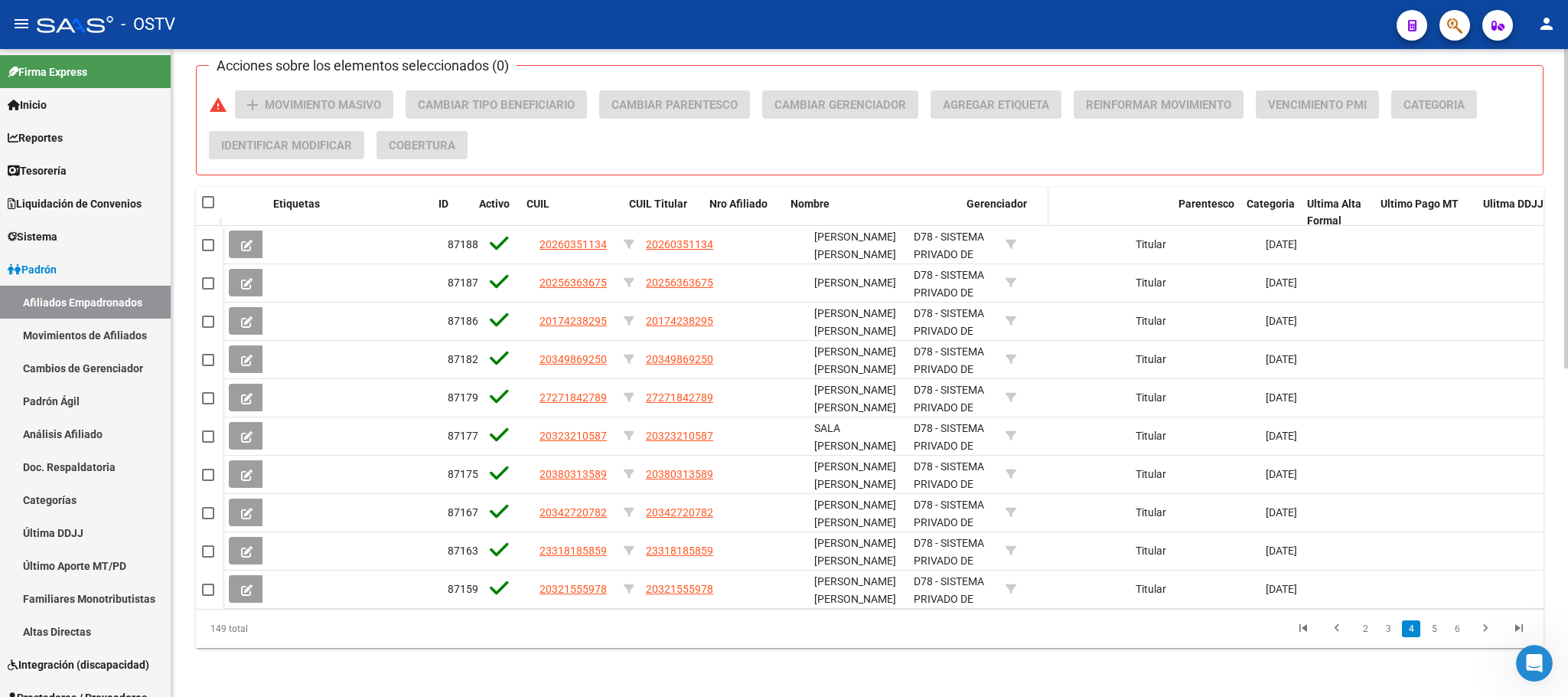
drag, startPoint x: 902, startPoint y: 205, endPoint x: 1029, endPoint y: 189, distance: 128.0
click at [1029, 189] on div "Etiquetas ID Activo CUIL CUIL Titular Nro Afiliado Nombre Gerenciador Parentesc…" at bounding box center [1327, 221] width 2208 height 67
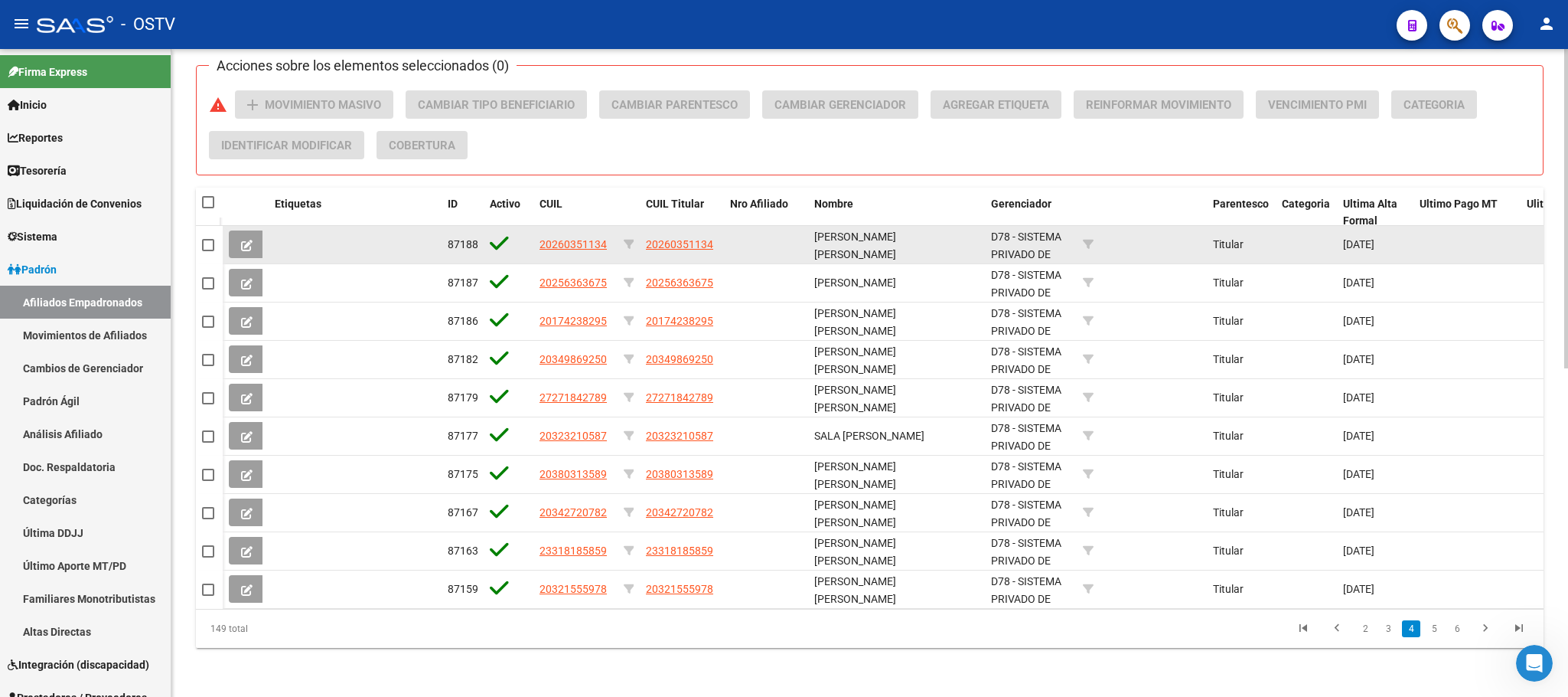
drag, startPoint x: 733, startPoint y: 244, endPoint x: 636, endPoint y: 244, distance: 97.0
click at [636, 244] on div "87188 20260351134 20260351134 OLIVERA JOSE ANTONIO D78 - SISTEMA PRIVADO DE SAL…" at bounding box center [1365, 245] width 2285 height 38
drag, startPoint x: 712, startPoint y: 239, endPoint x: 645, endPoint y: 248, distance: 67.6
click at [645, 248] on app-link-go-to "20260351134" at bounding box center [679, 244] width 67 height 18
copy span "20260351134"
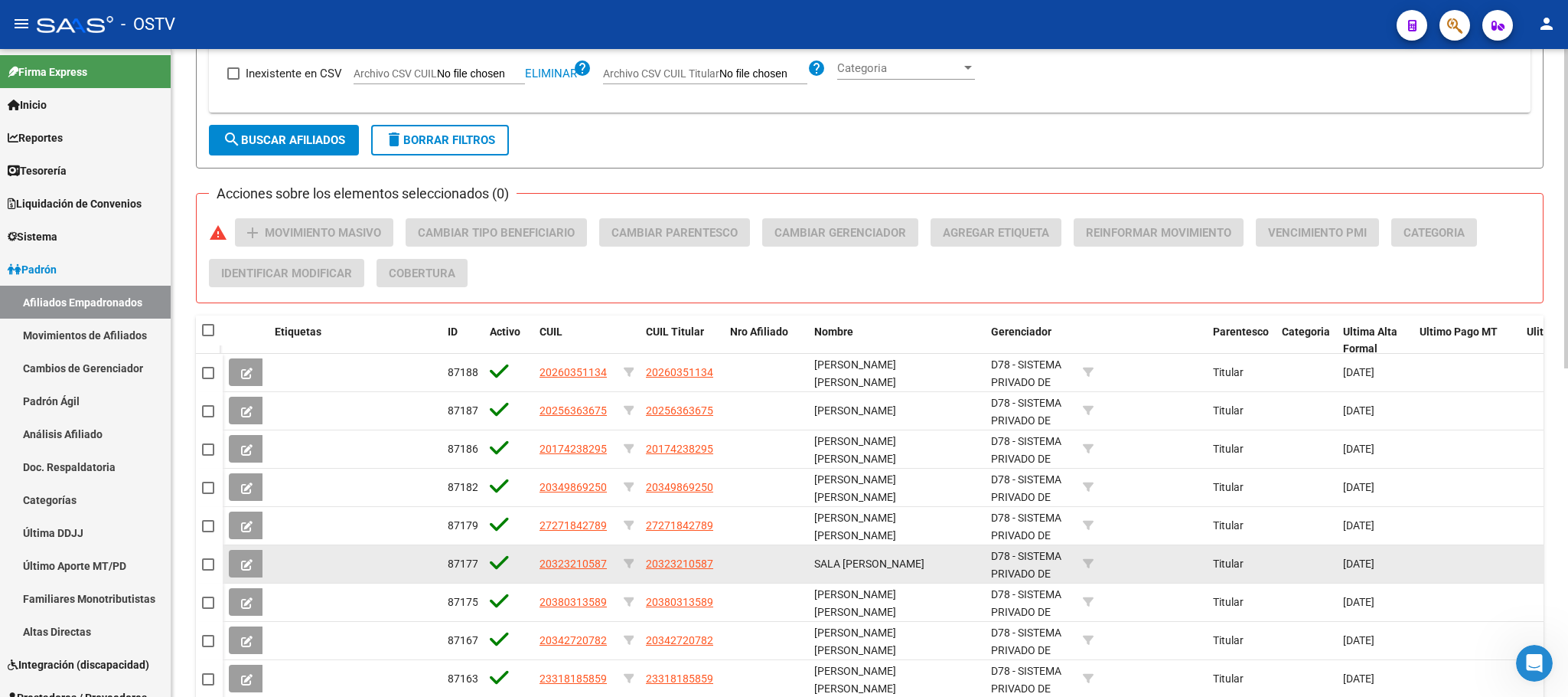
scroll to position [666, 0]
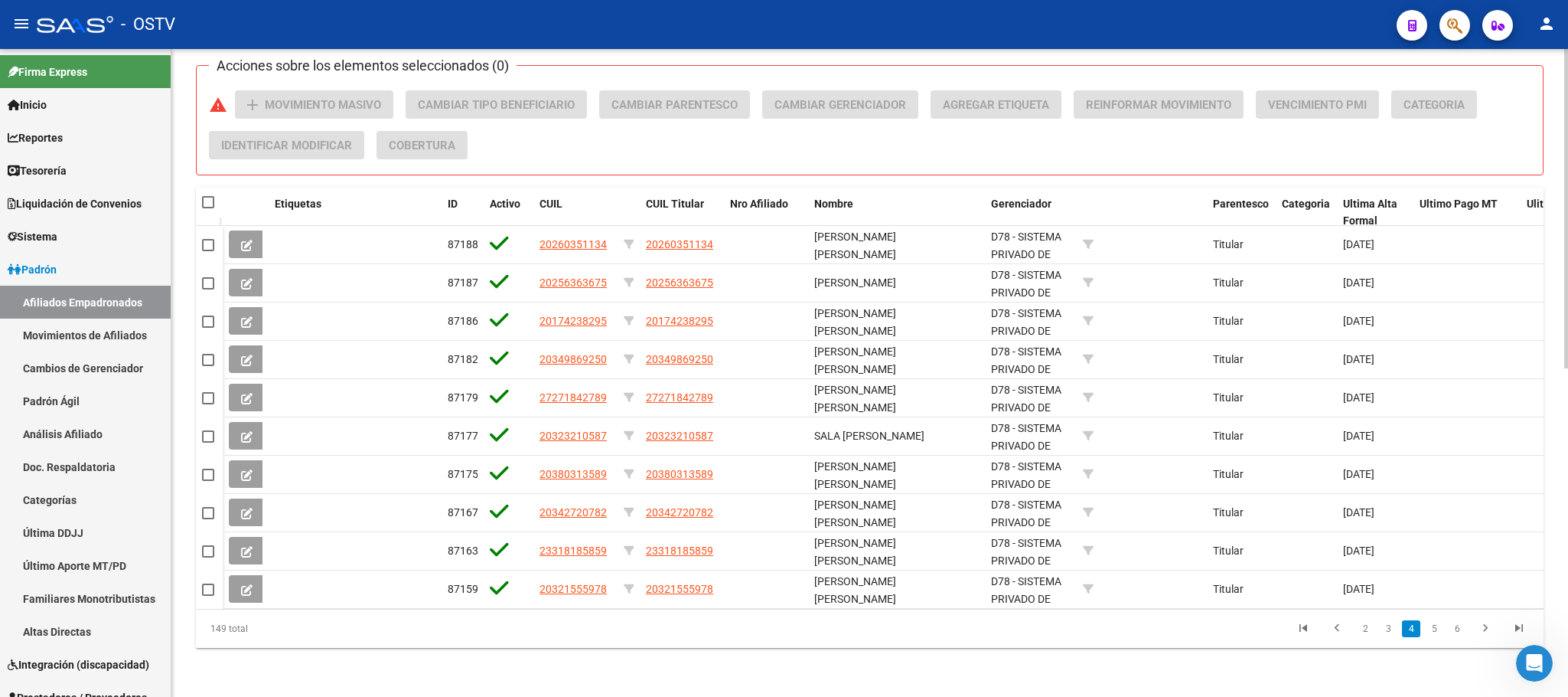
click at [207, 196] on span at bounding box center [208, 201] width 12 height 12
click at [207, 208] on input "checkbox" at bounding box center [207, 208] width 1 height 1
checkbox input "true"
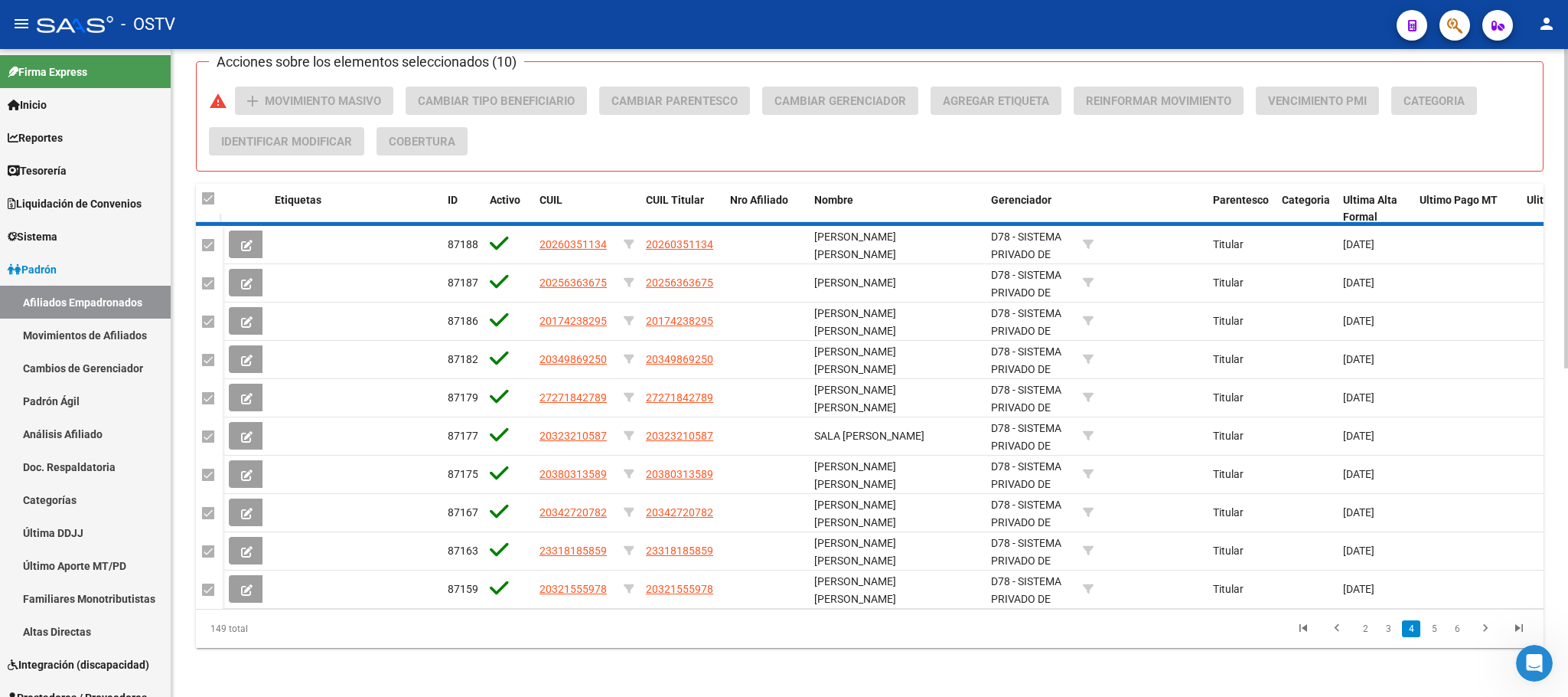
checkbox input "true"
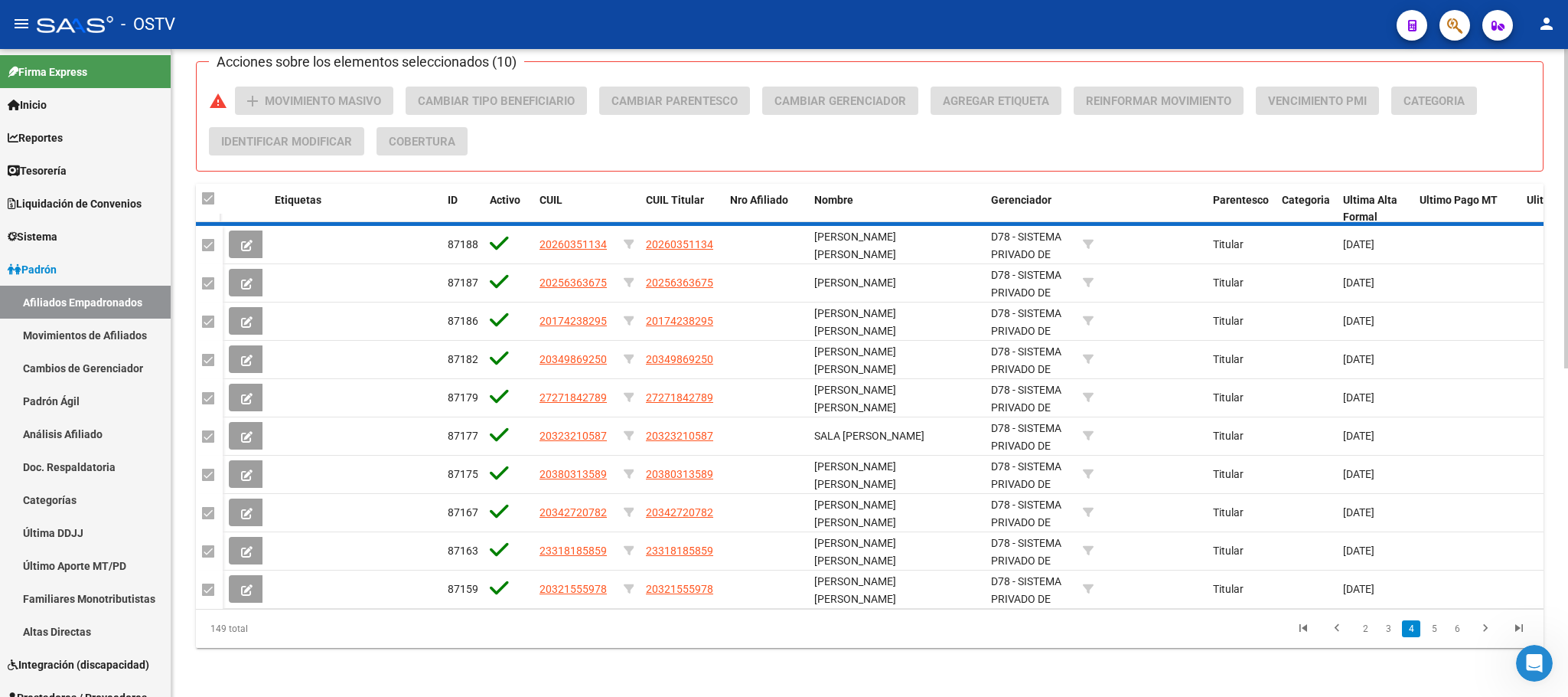
checkbox input "true"
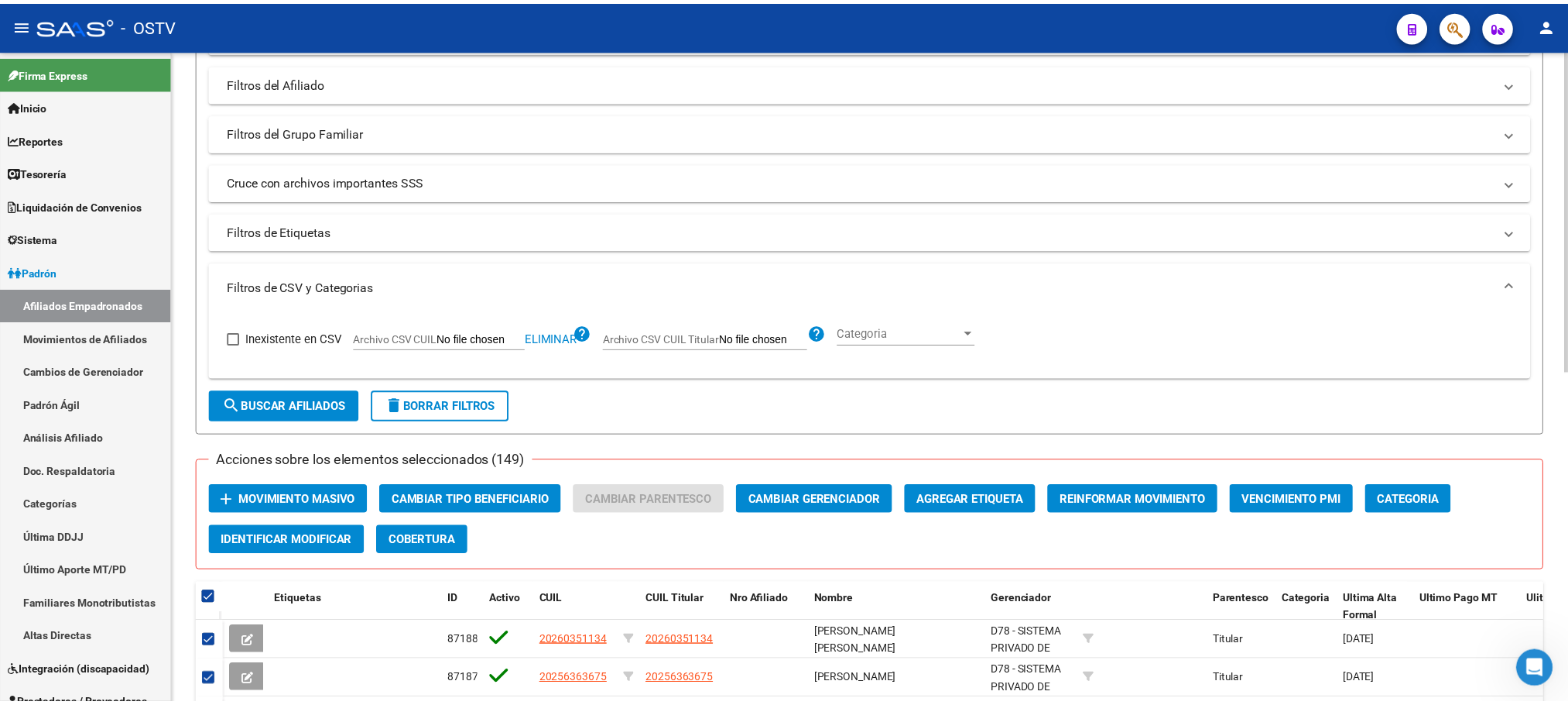
scroll to position [465, 0]
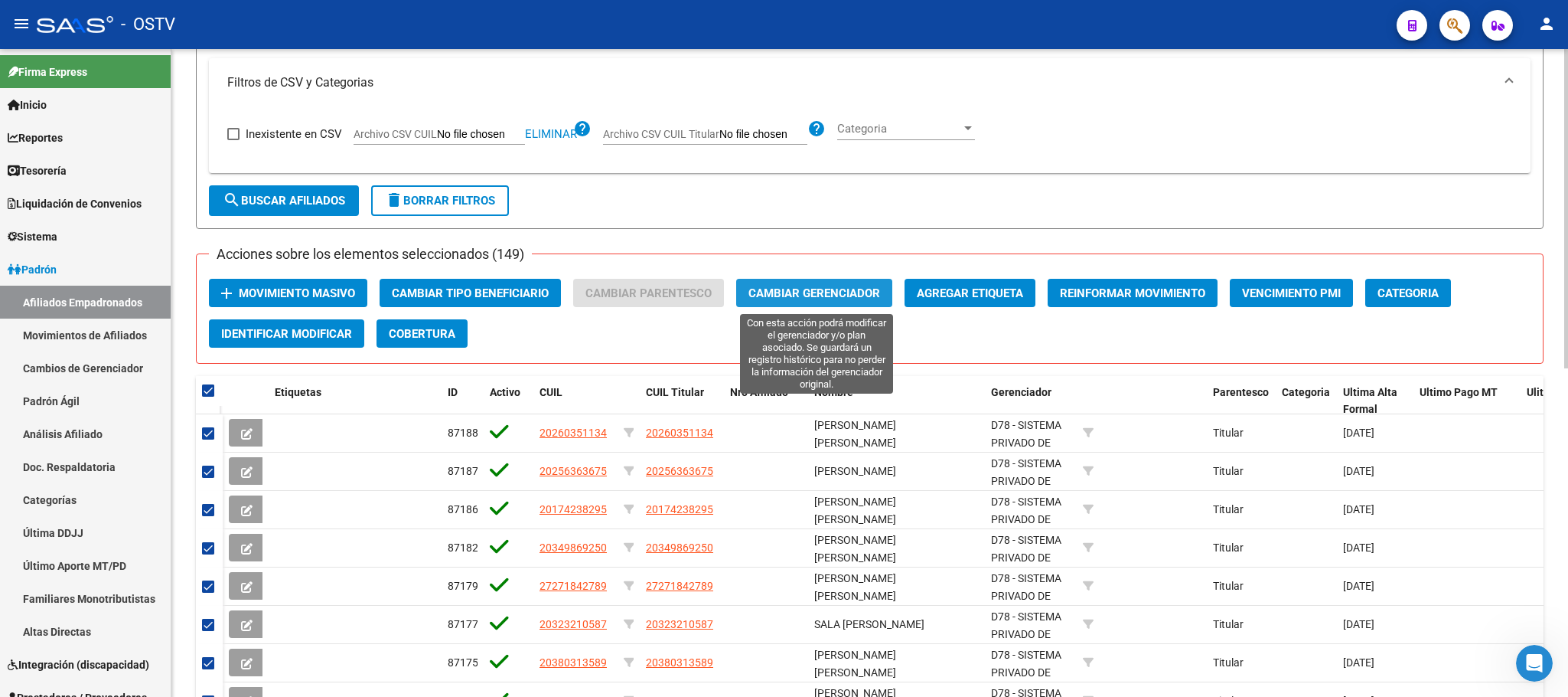
click at [801, 292] on span "Cambiar Gerenciador" at bounding box center [813, 292] width 132 height 14
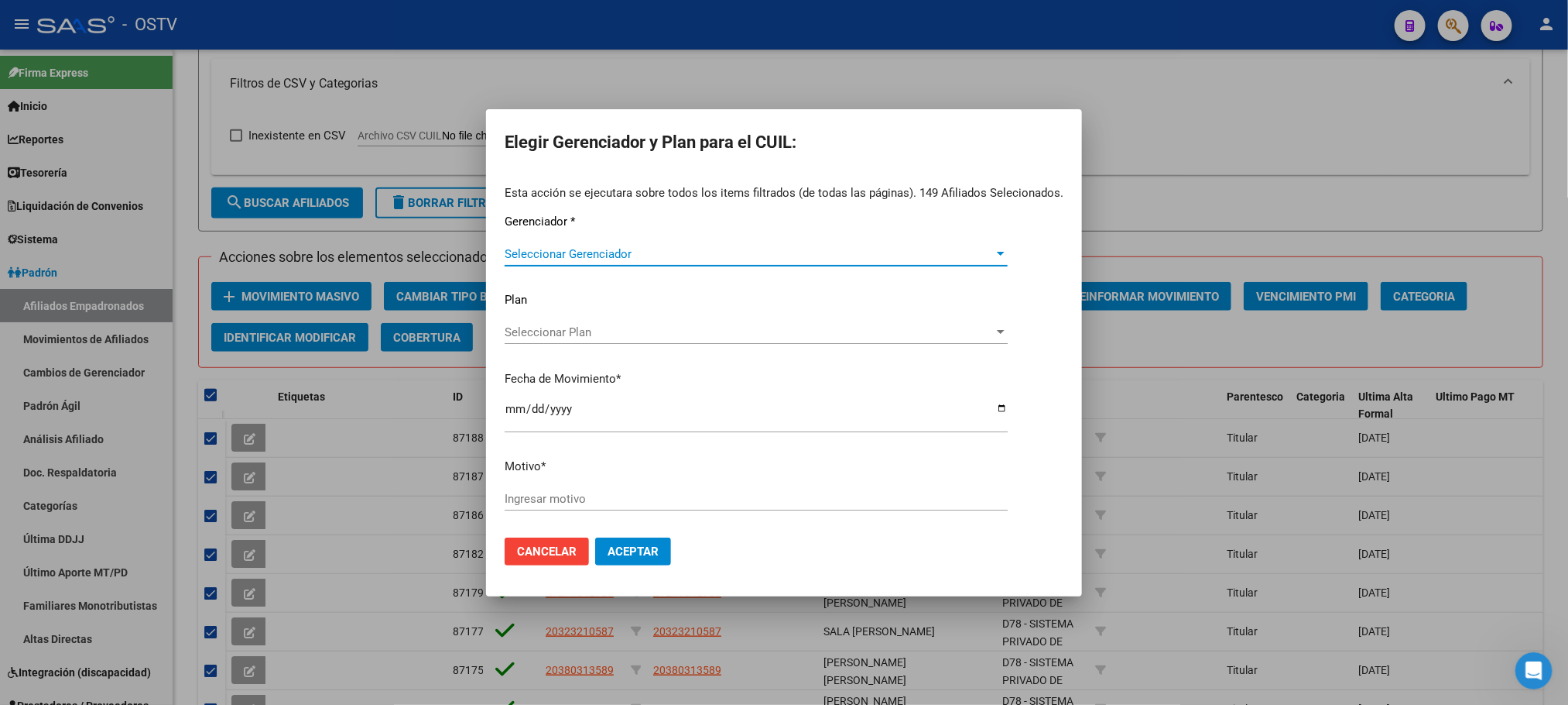
click at [648, 252] on span "Seleccionar Gerenciador" at bounding box center [749, 254] width 489 height 14
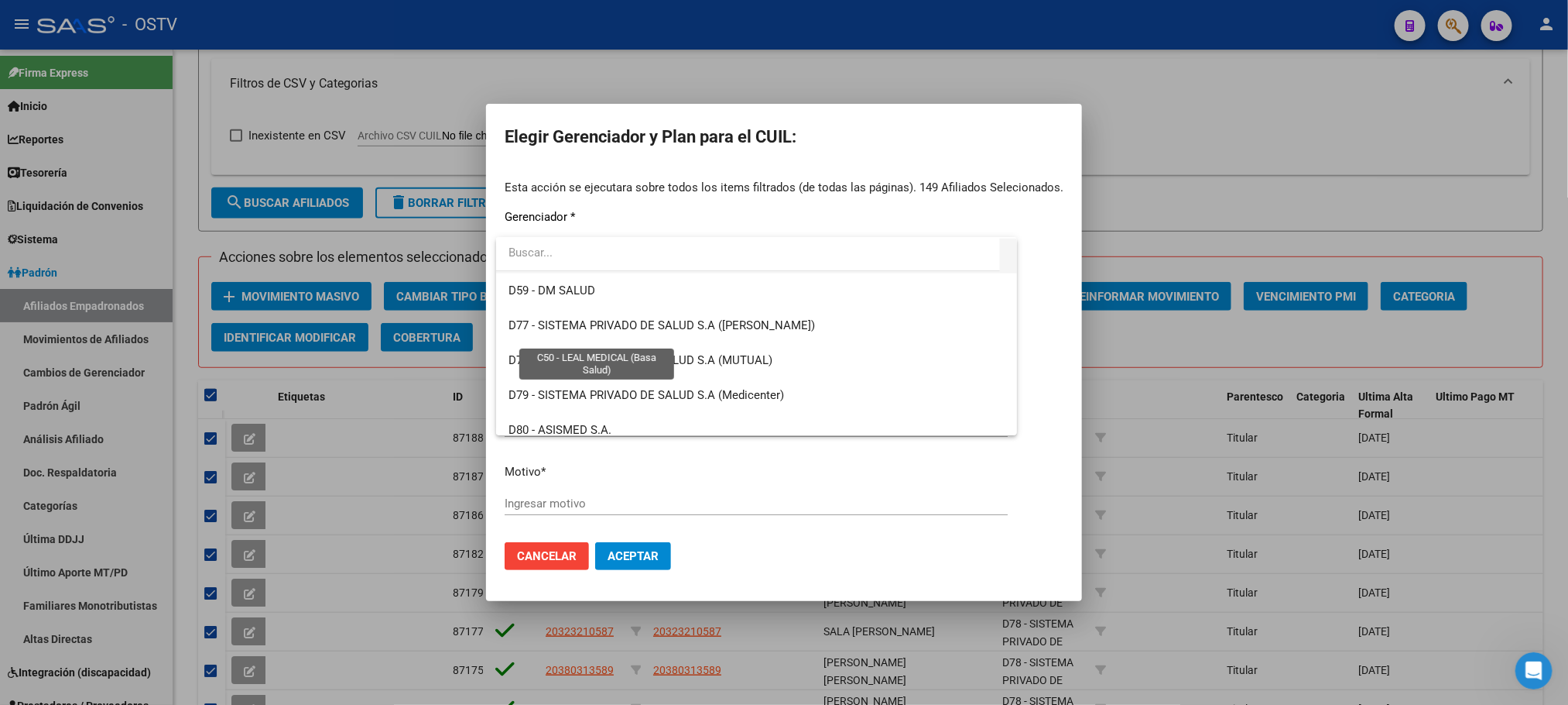
scroll to position [697, 0]
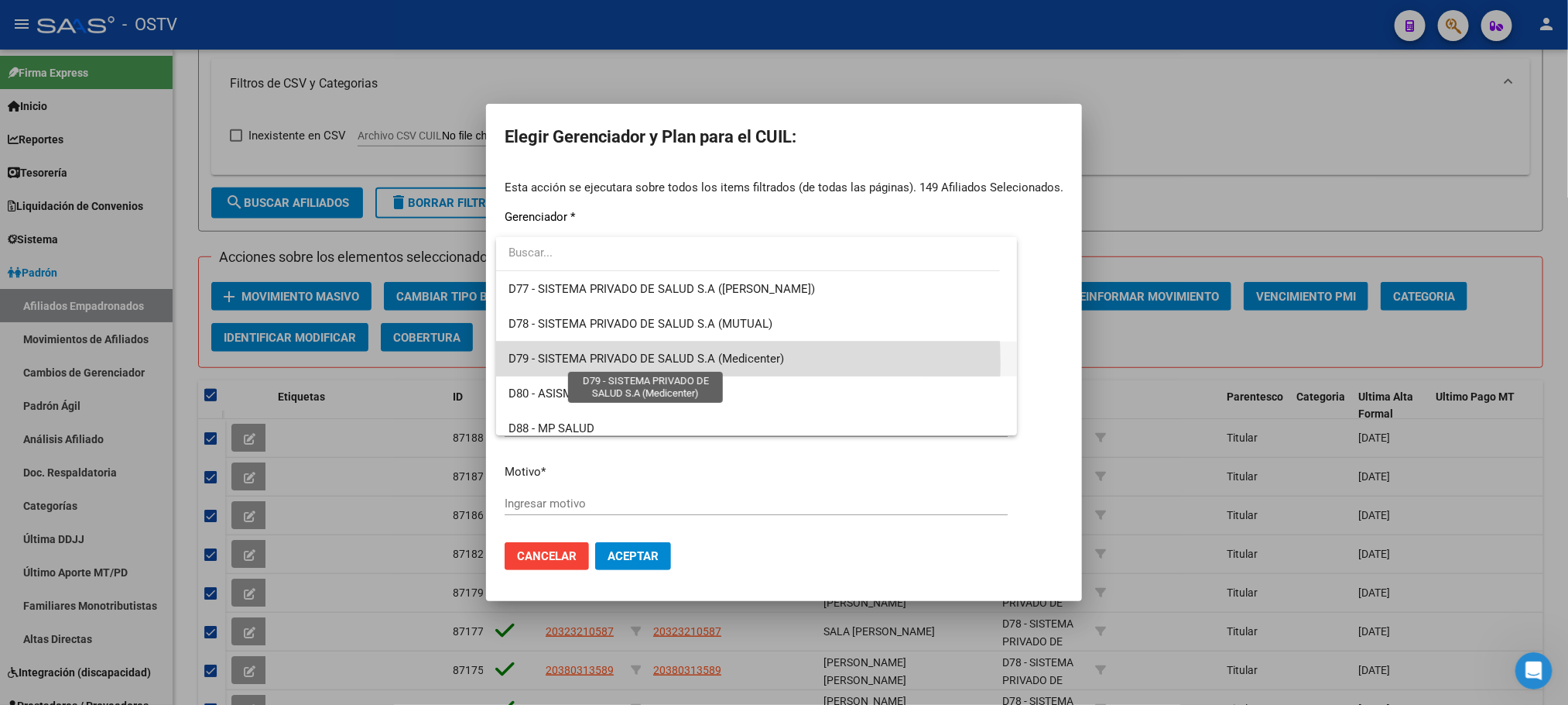
click at [569, 365] on span "D79 - SISTEMA PRIVADO DE SALUD S.A (Medicenter)" at bounding box center [646, 358] width 276 height 14
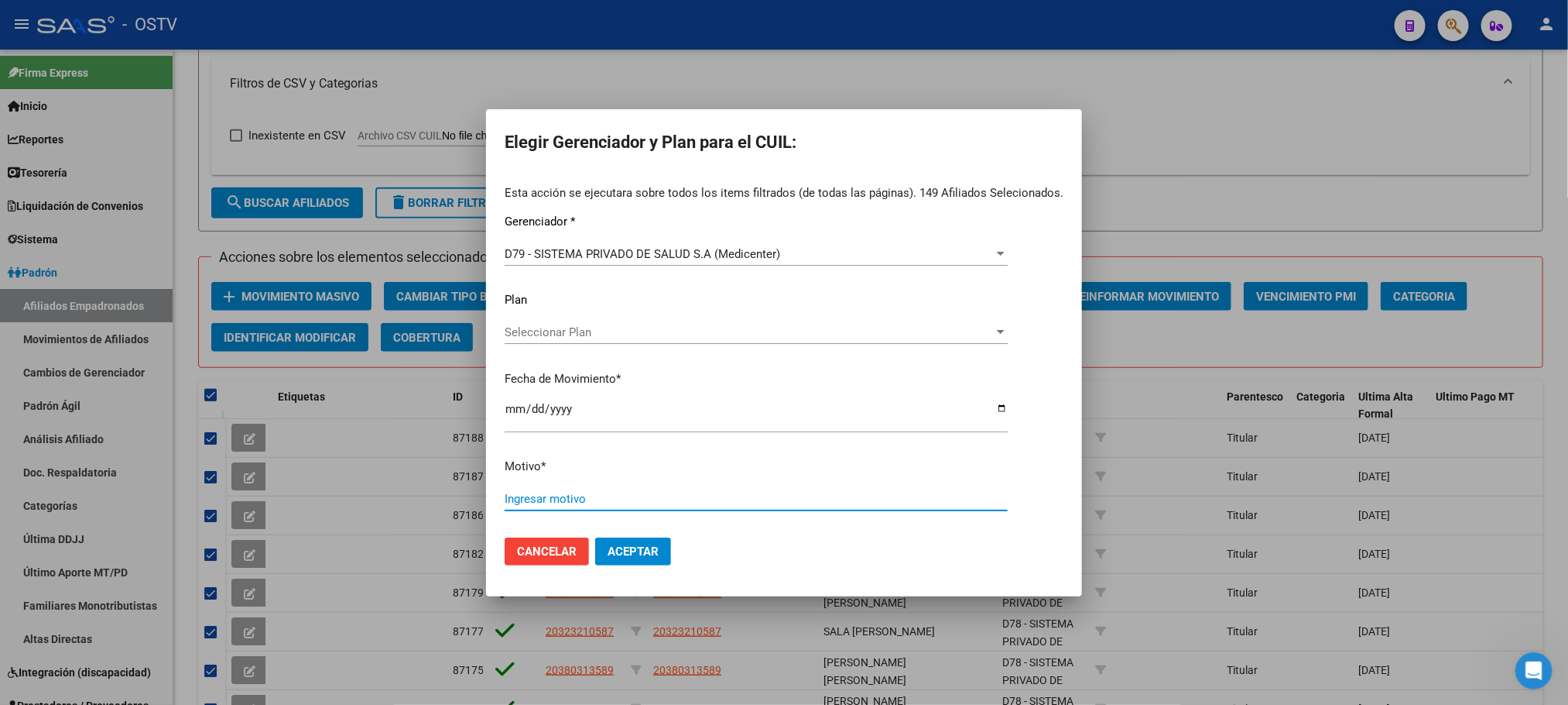
click at [560, 504] on input "Ingresar motivo" at bounding box center [757, 498] width 503 height 14
type input "s"
type input "SE ASIGNA D79 SOLICITADO X MAIL 08092025"
click at [622, 557] on span "Aceptar" at bounding box center [633, 551] width 51 height 14
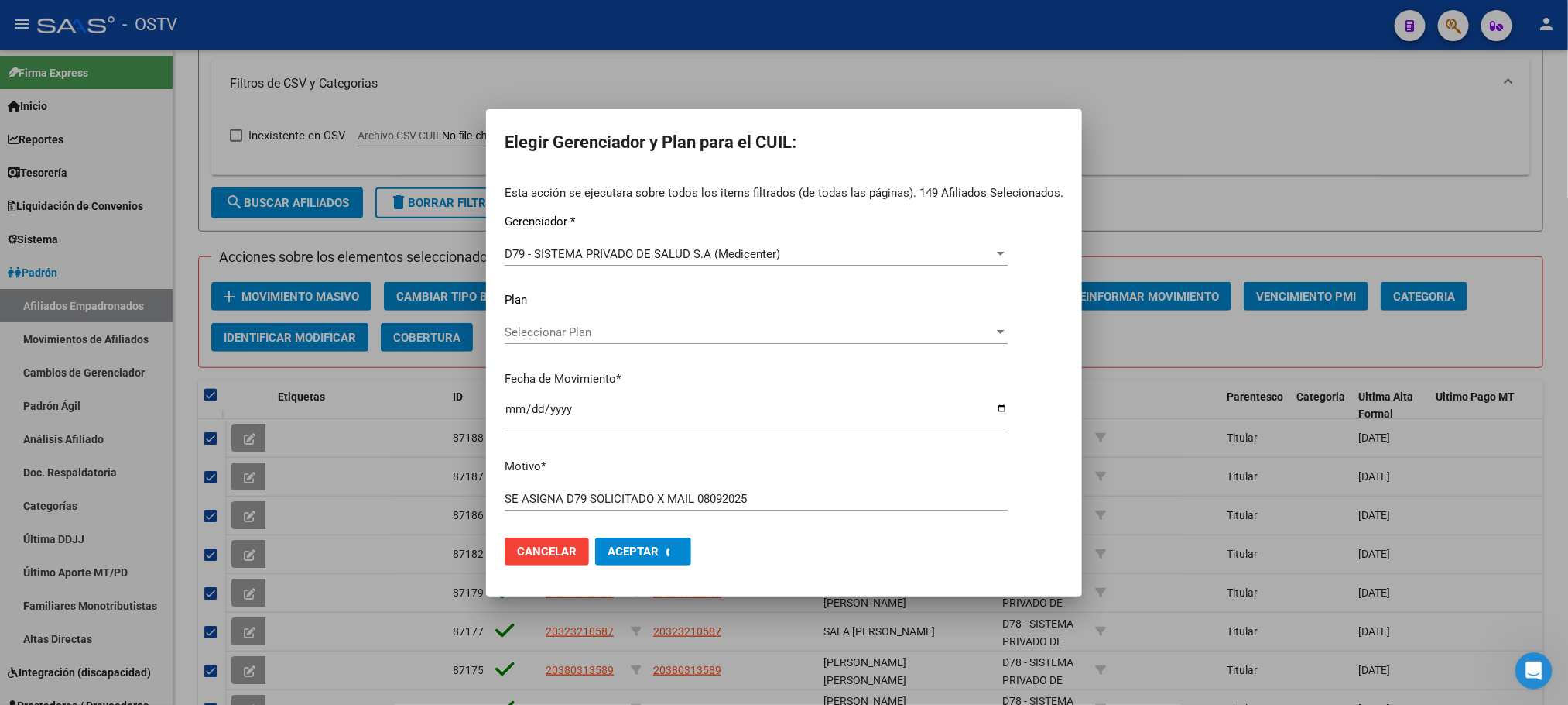
checkbox input "false"
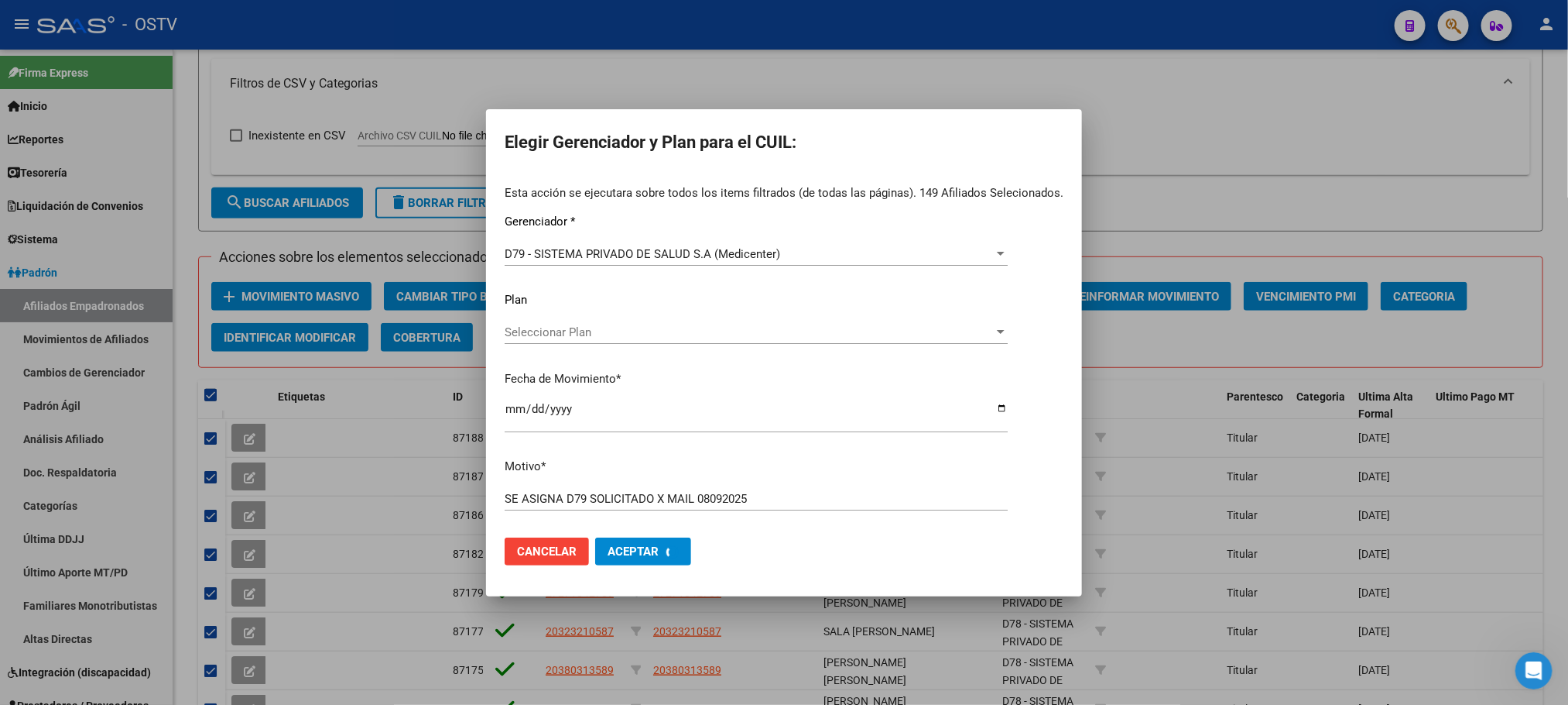
checkbox input "false"
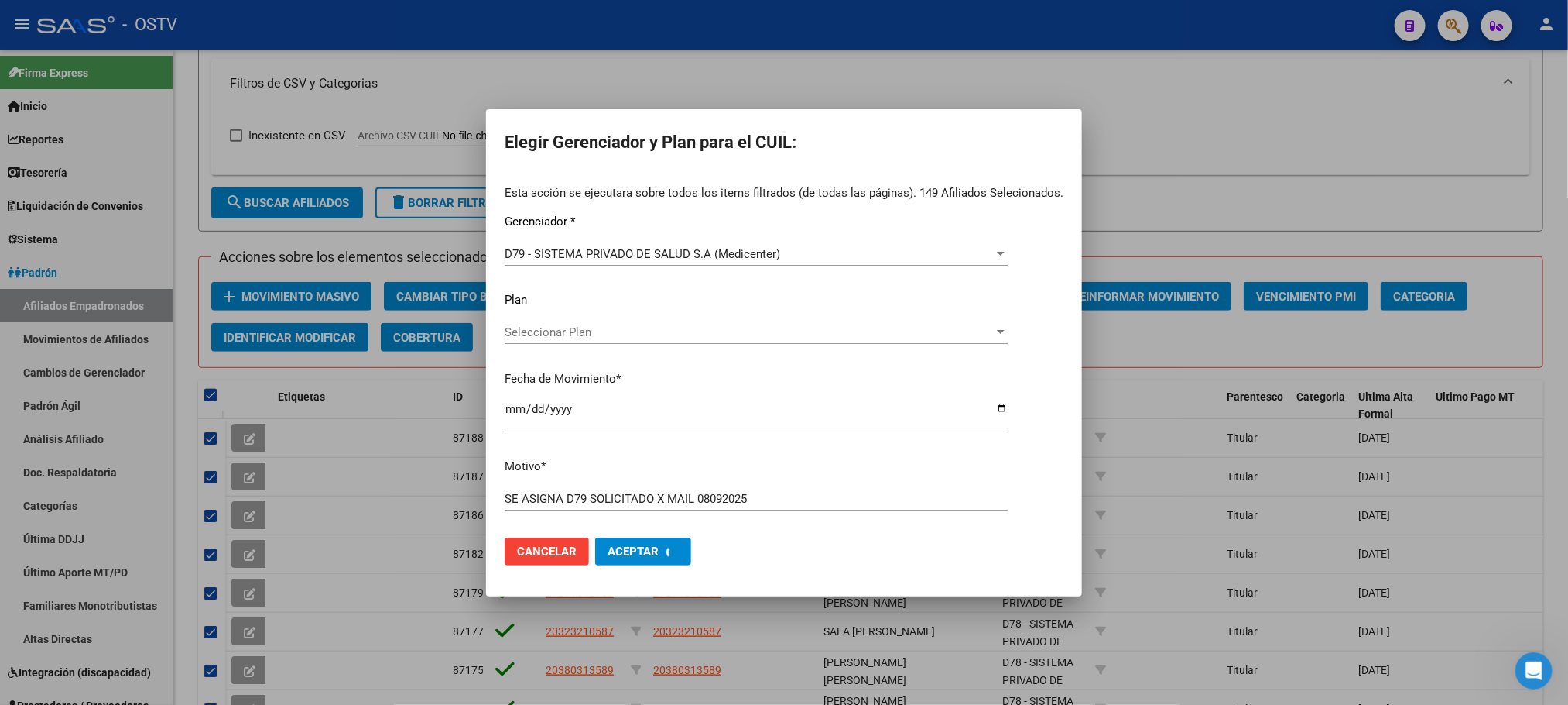
checkbox input "false"
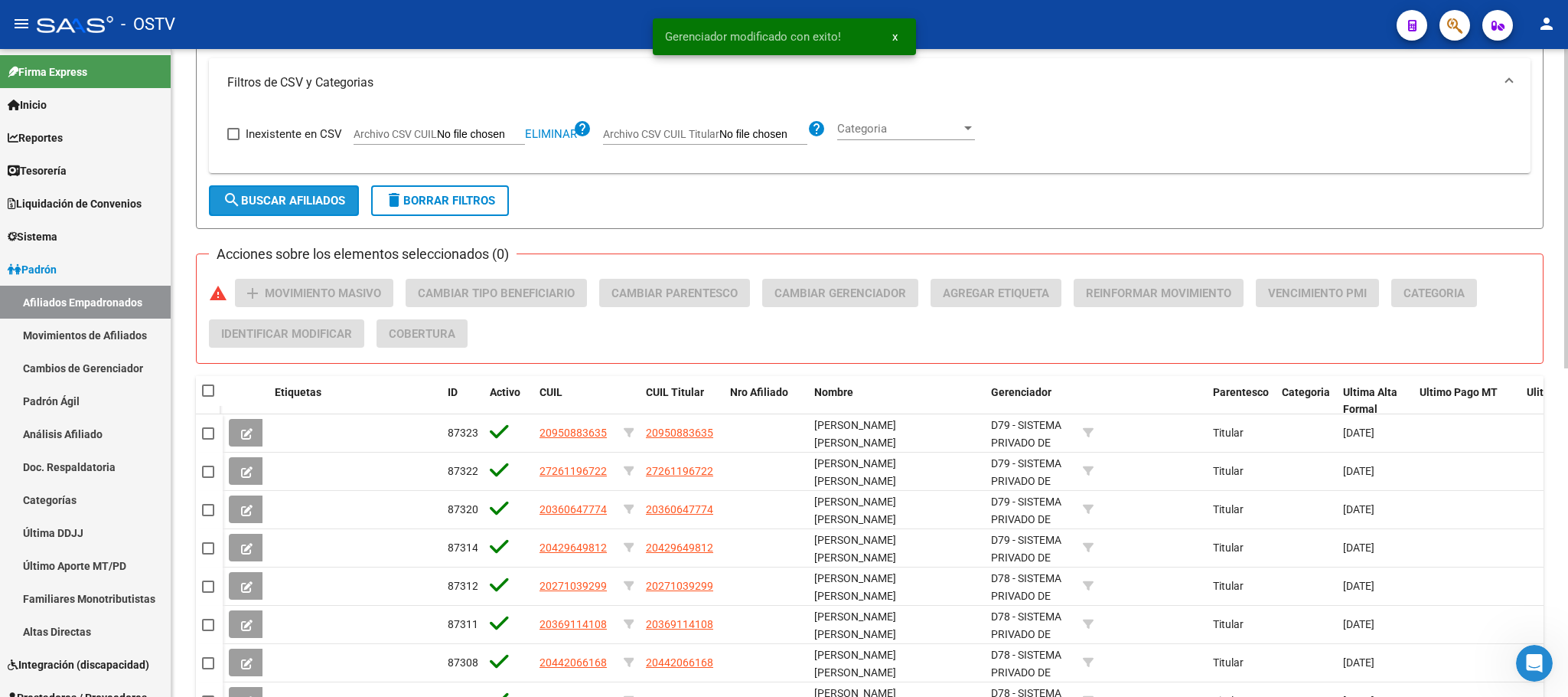
click at [314, 199] on span "search Buscar Afiliados" at bounding box center [284, 200] width 122 height 14
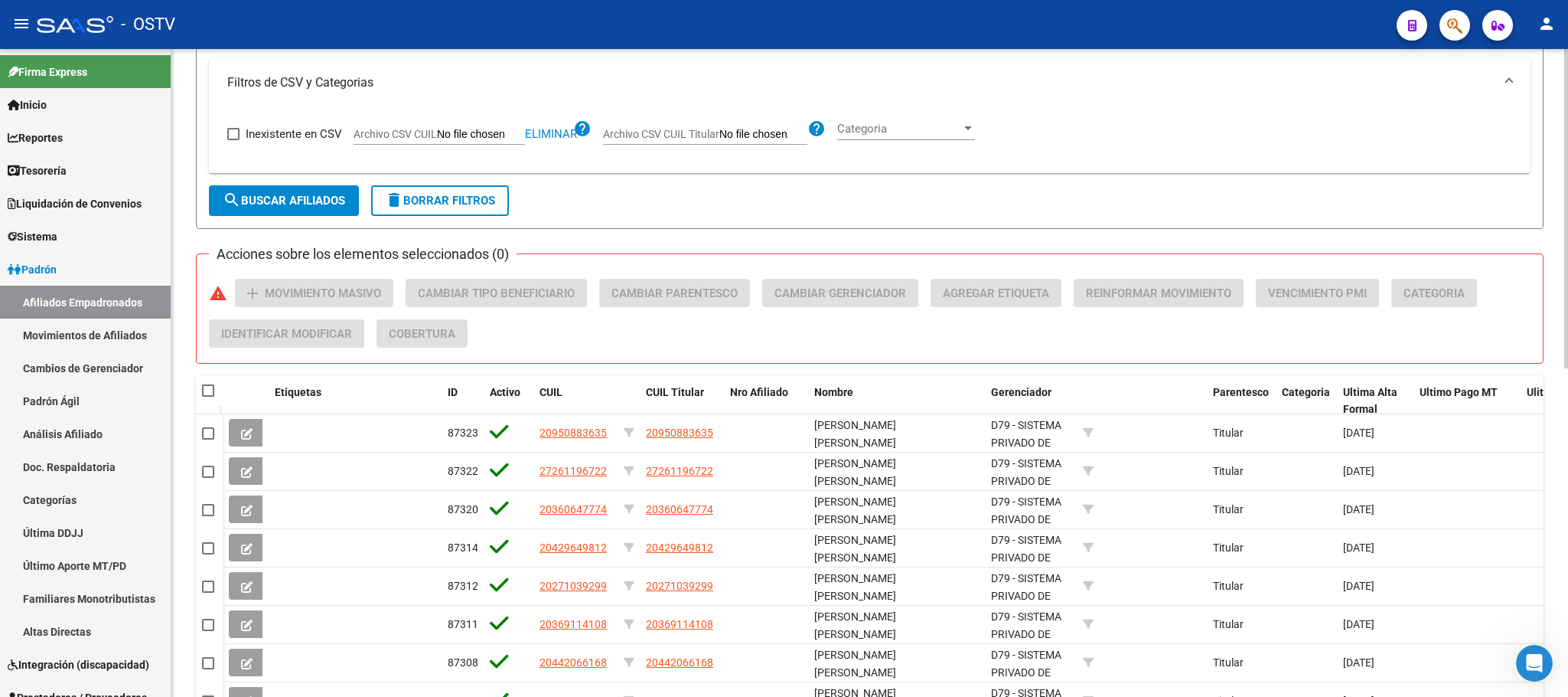
click at [182, 400] on div "PADRON -> Afiliados Empadronados (alt+a) add Crear Afiliado file_download Expor…" at bounding box center [869, 237] width 1396 height 1295
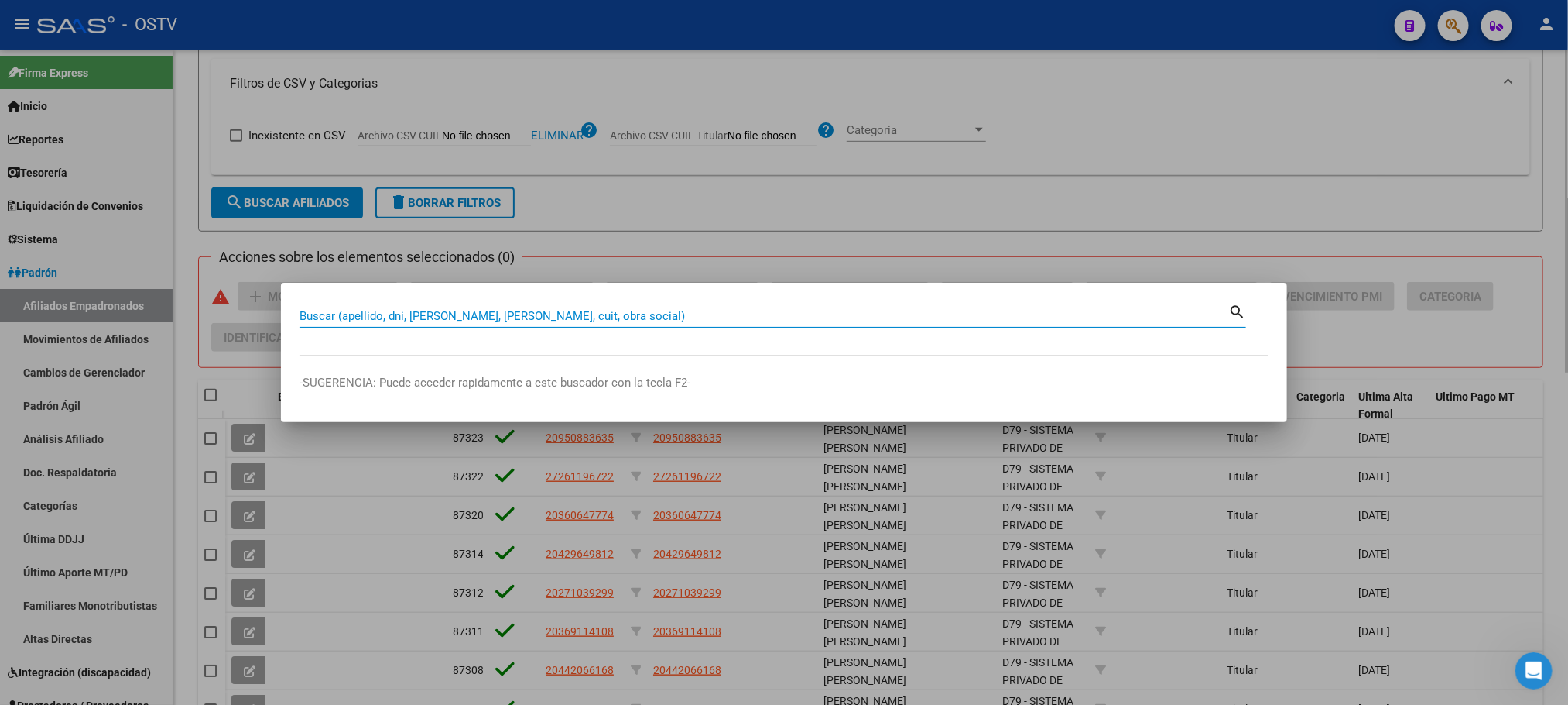
paste input "14529657"
type input "14529657"
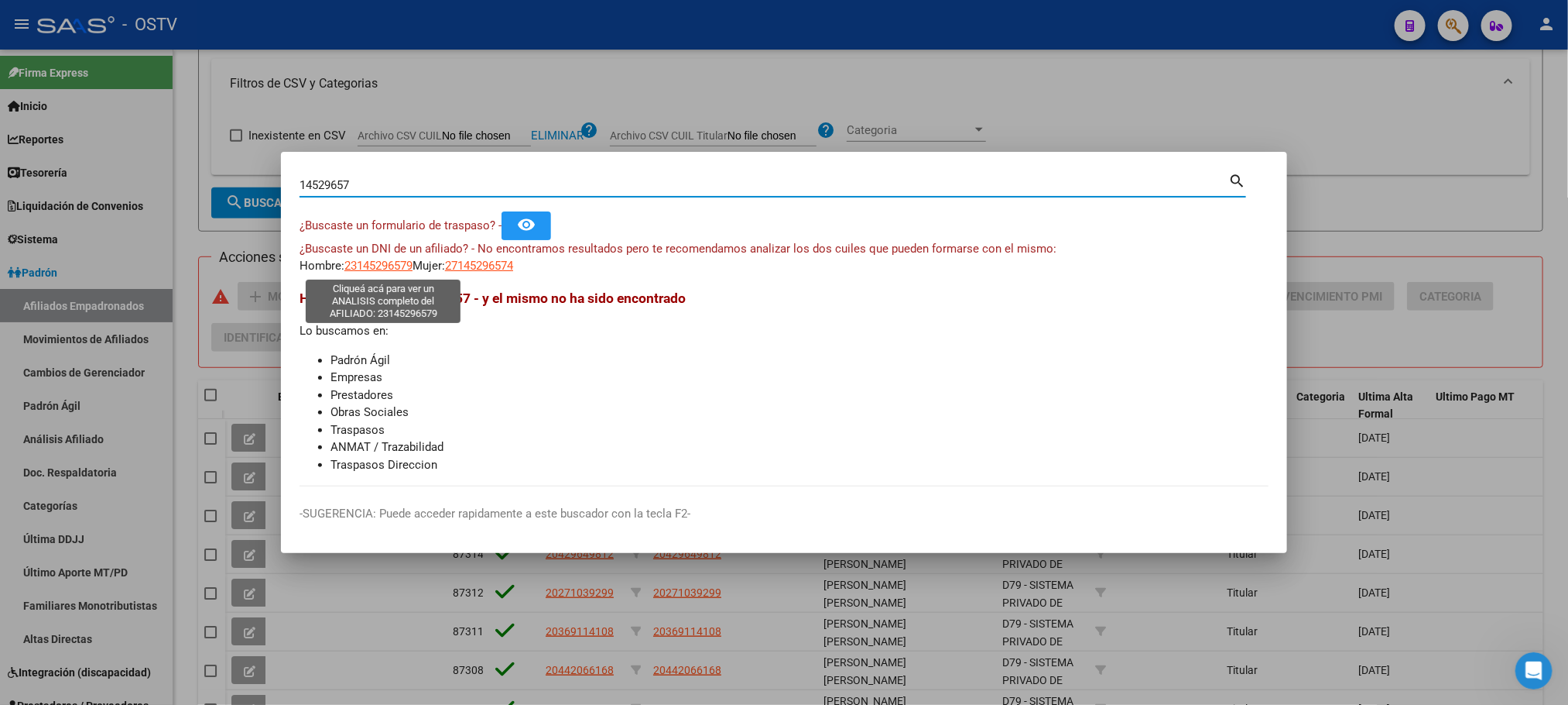
click at [358, 261] on span "23145296579" at bounding box center [378, 265] width 68 height 14
type textarea "23145296579"
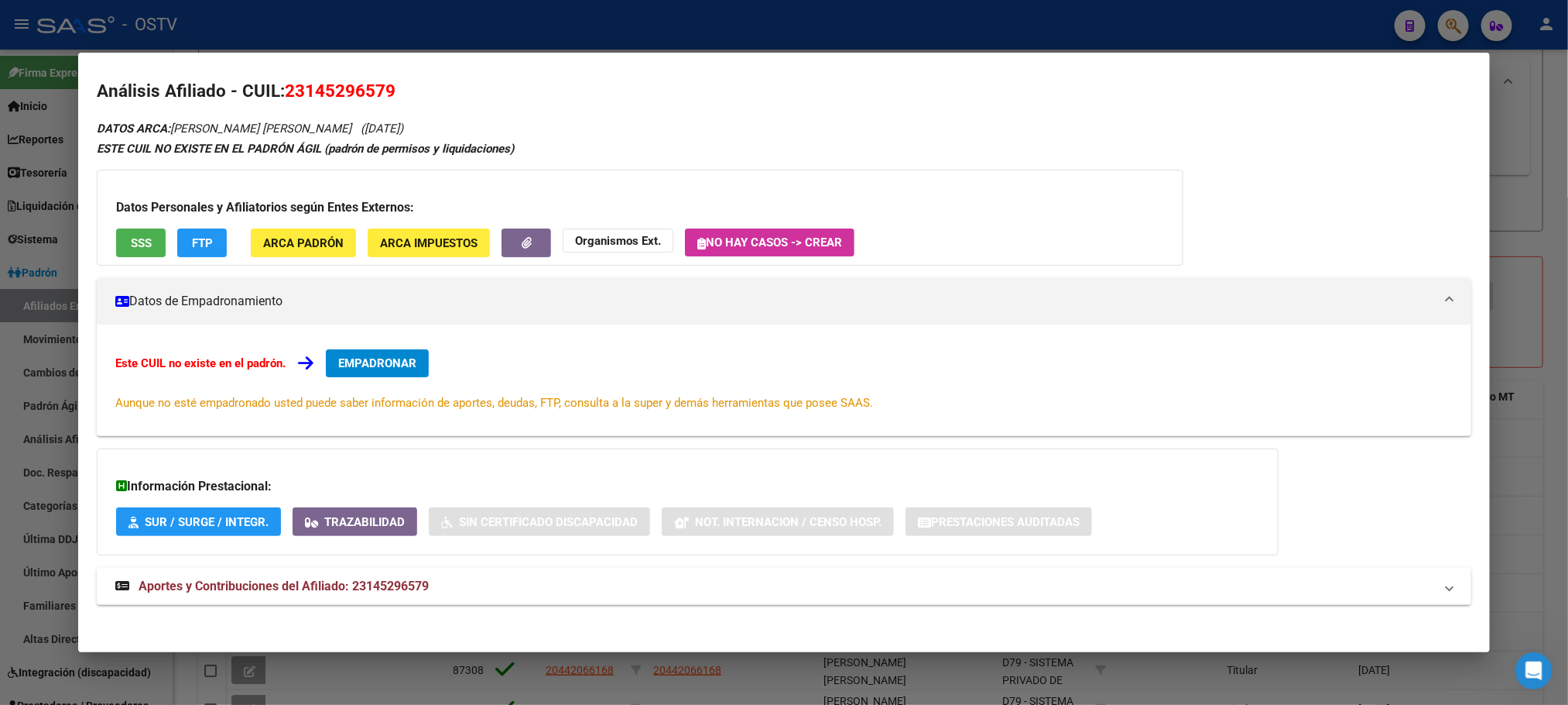
scroll to position [14, 0]
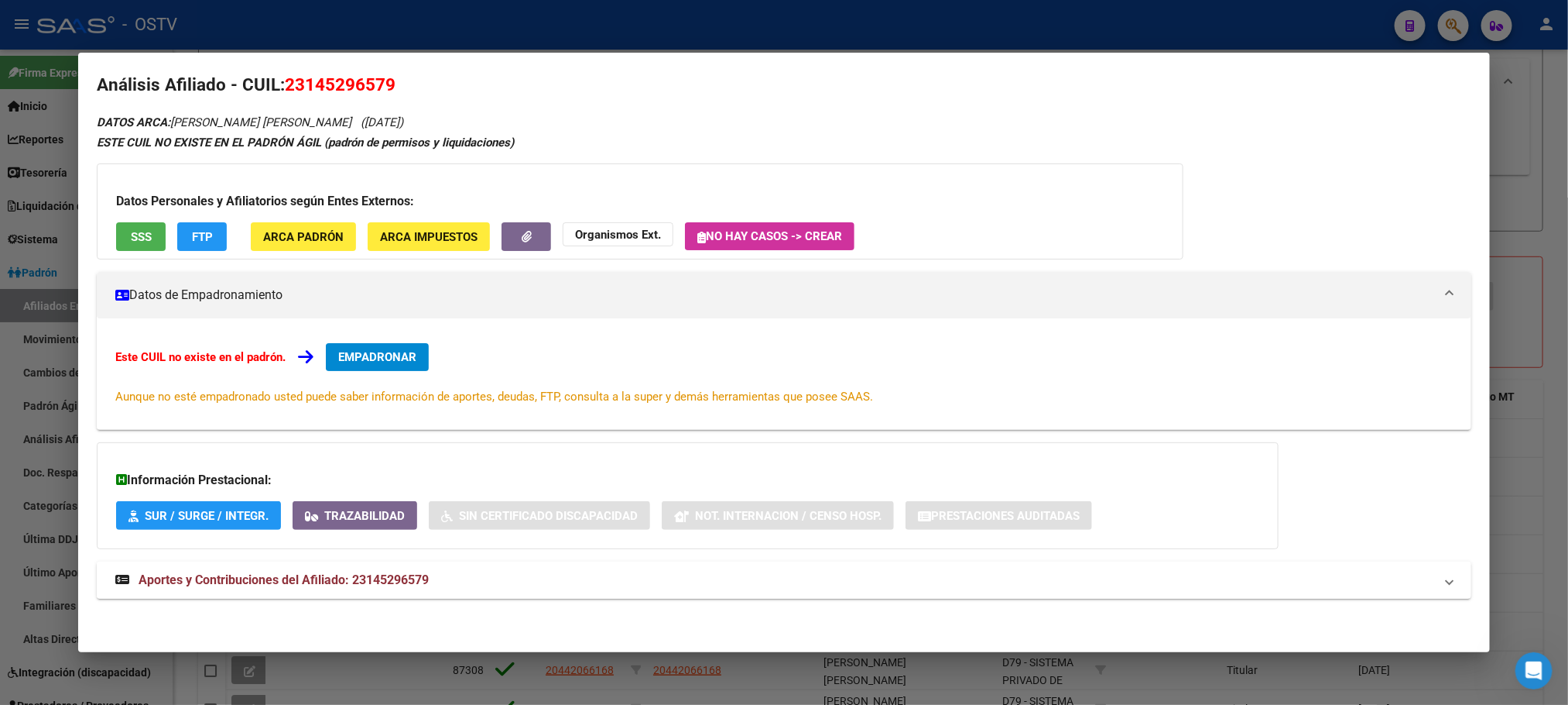
click at [266, 583] on span "Aportes y Contribuciones del Afiliado: 23145296579" at bounding box center [283, 579] width 290 height 14
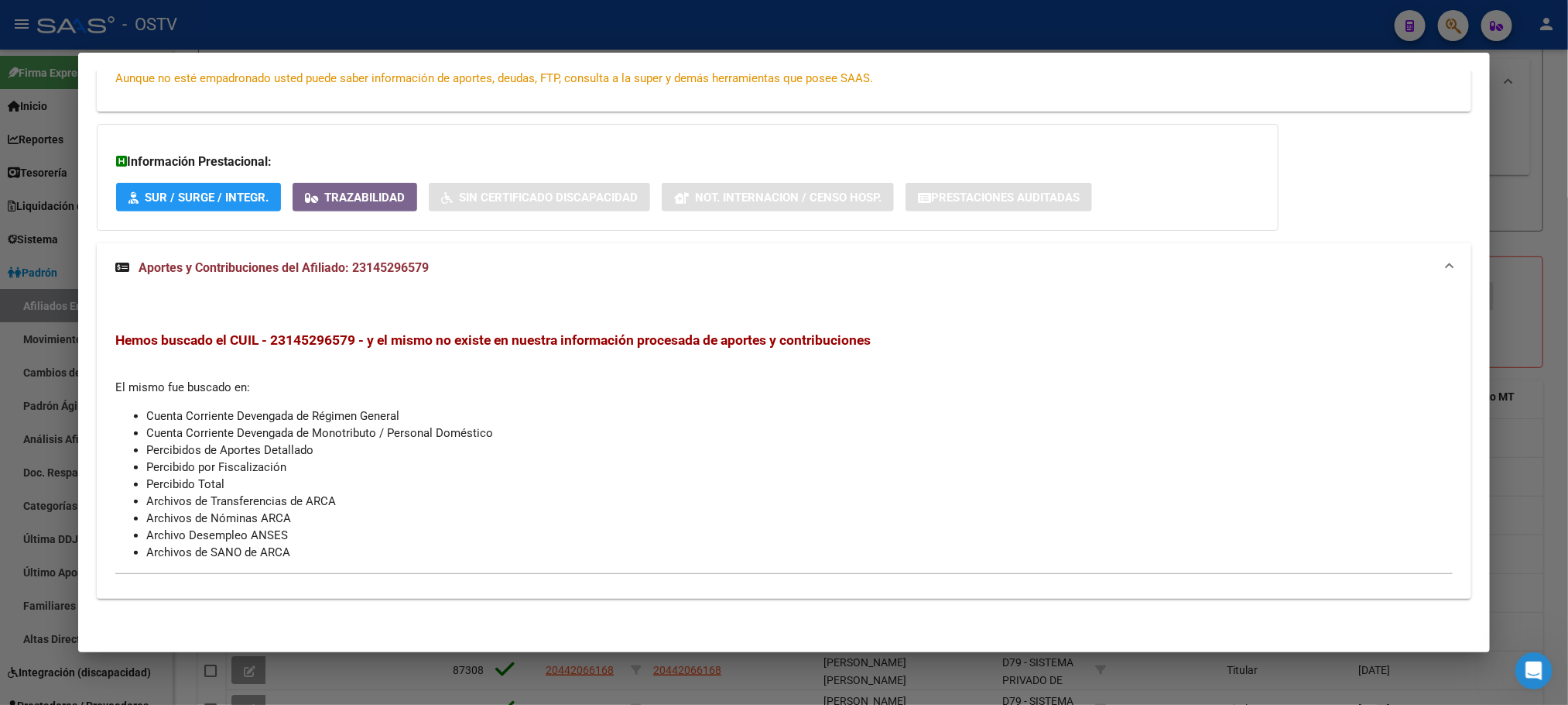
scroll to position [0, 0]
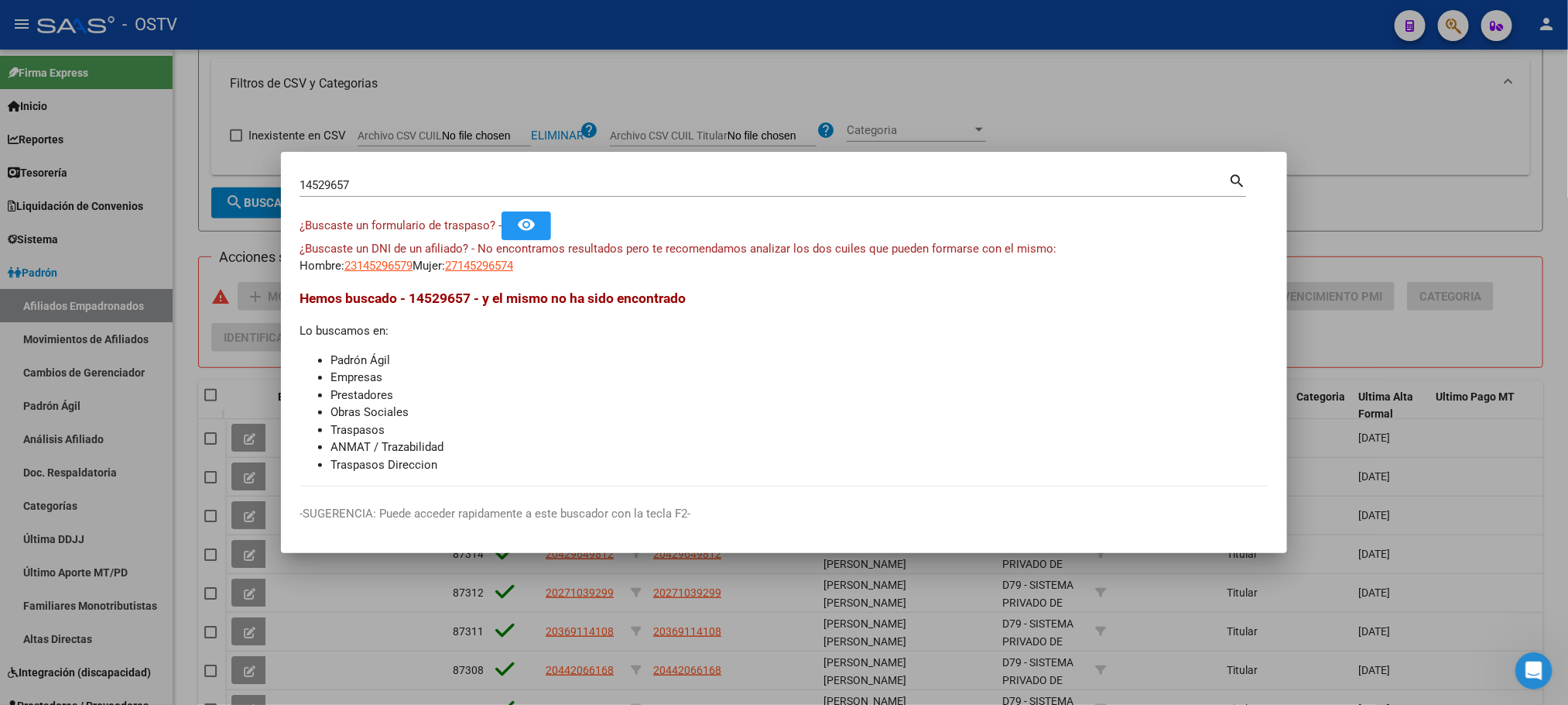
drag, startPoint x: 381, startPoint y: 185, endPoint x: 17, endPoint y: 183, distance: 364.0
click at [151, 184] on div "14529657 Buscar (apellido, dni, cuil, nro traspaso, cuit, obra social) search ¿…" at bounding box center [784, 352] width 1568 height 705
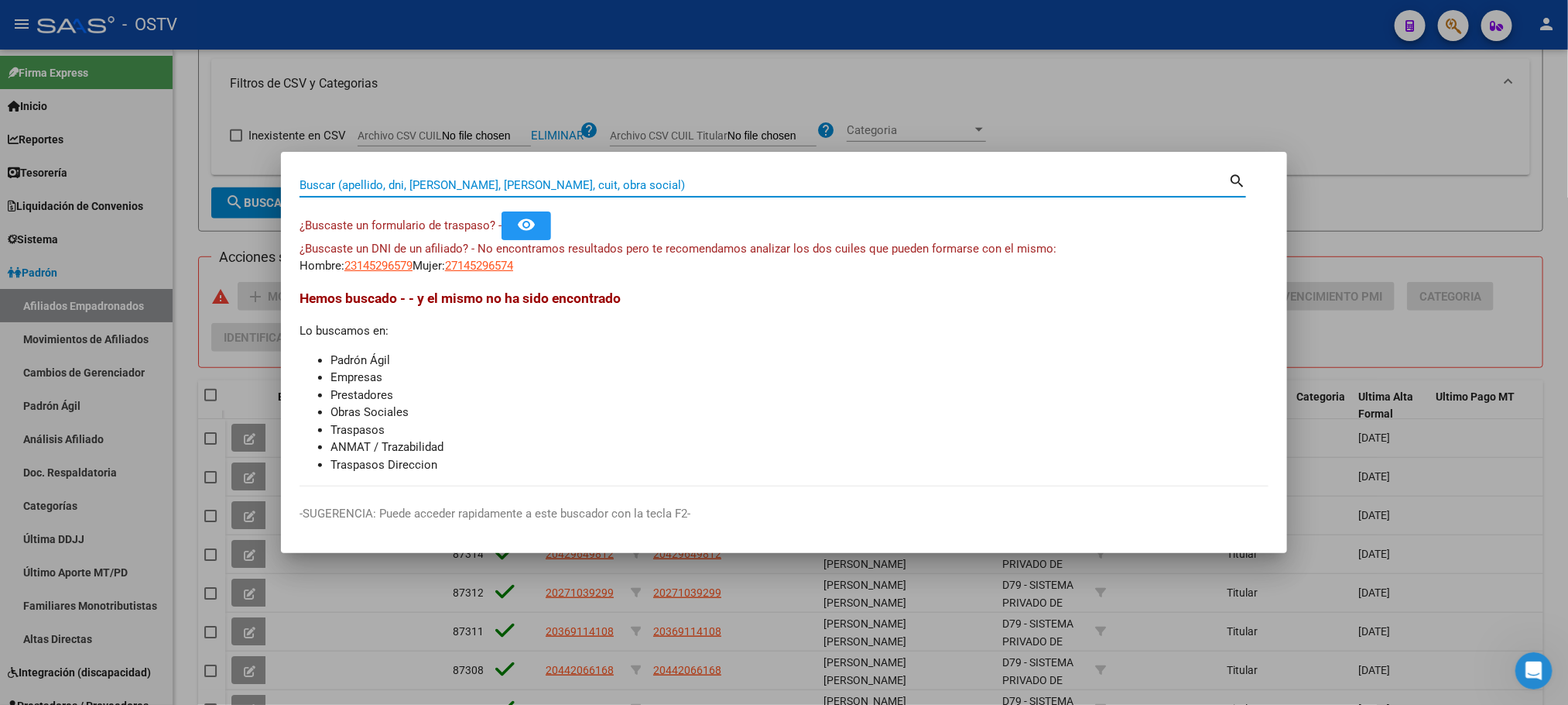
paste input "21092589"
type input "21092589"
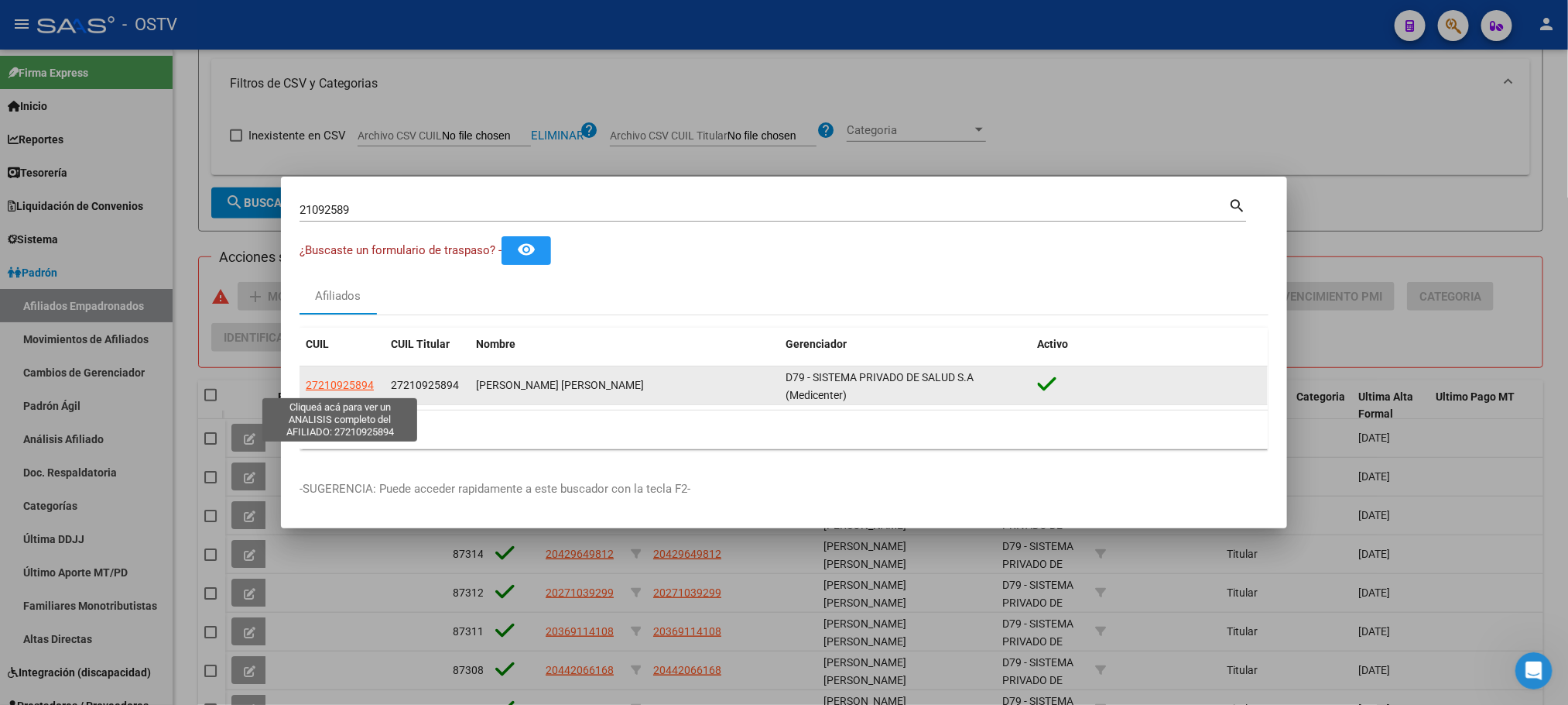
click at [342, 383] on span "27210925894" at bounding box center [339, 384] width 68 height 12
type textarea "27210925894"
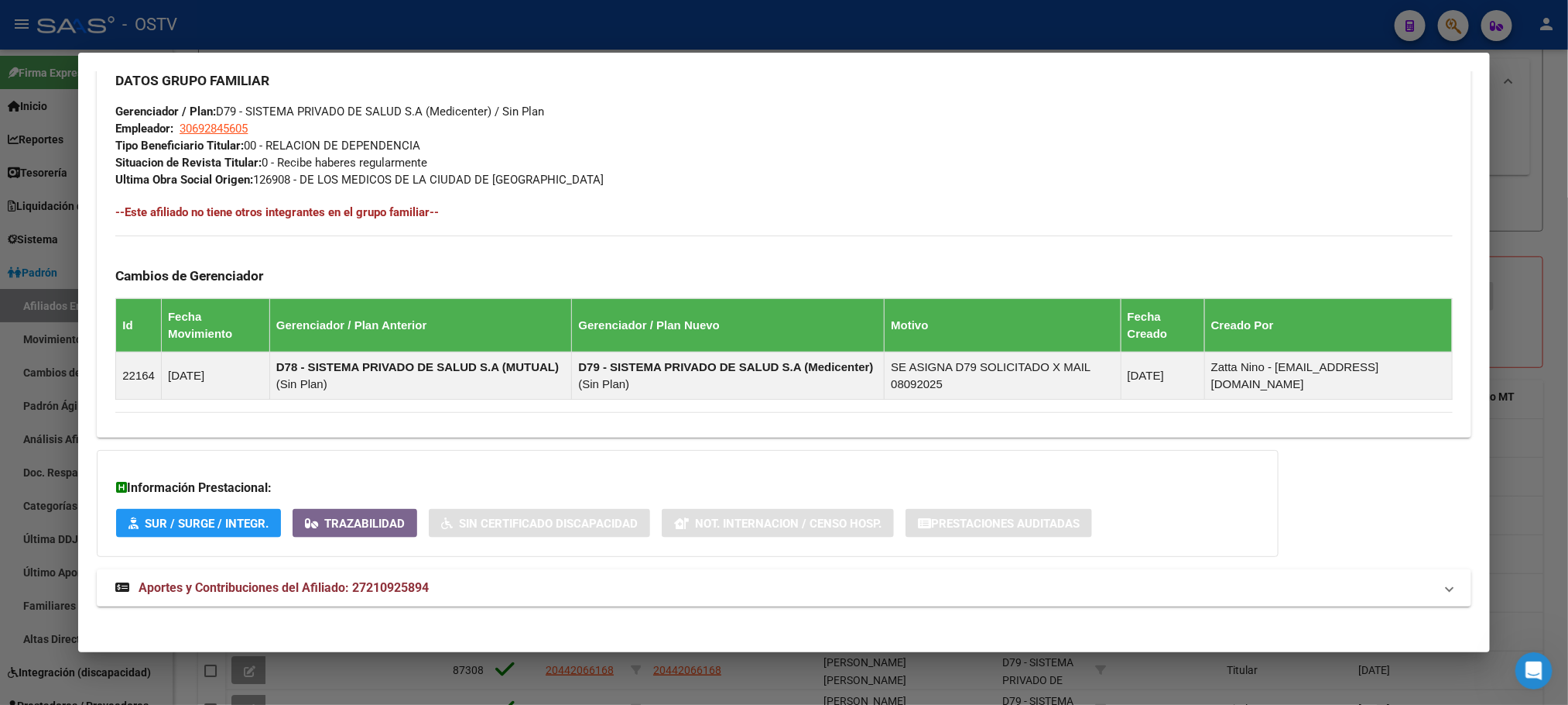
scroll to position [765, 0]
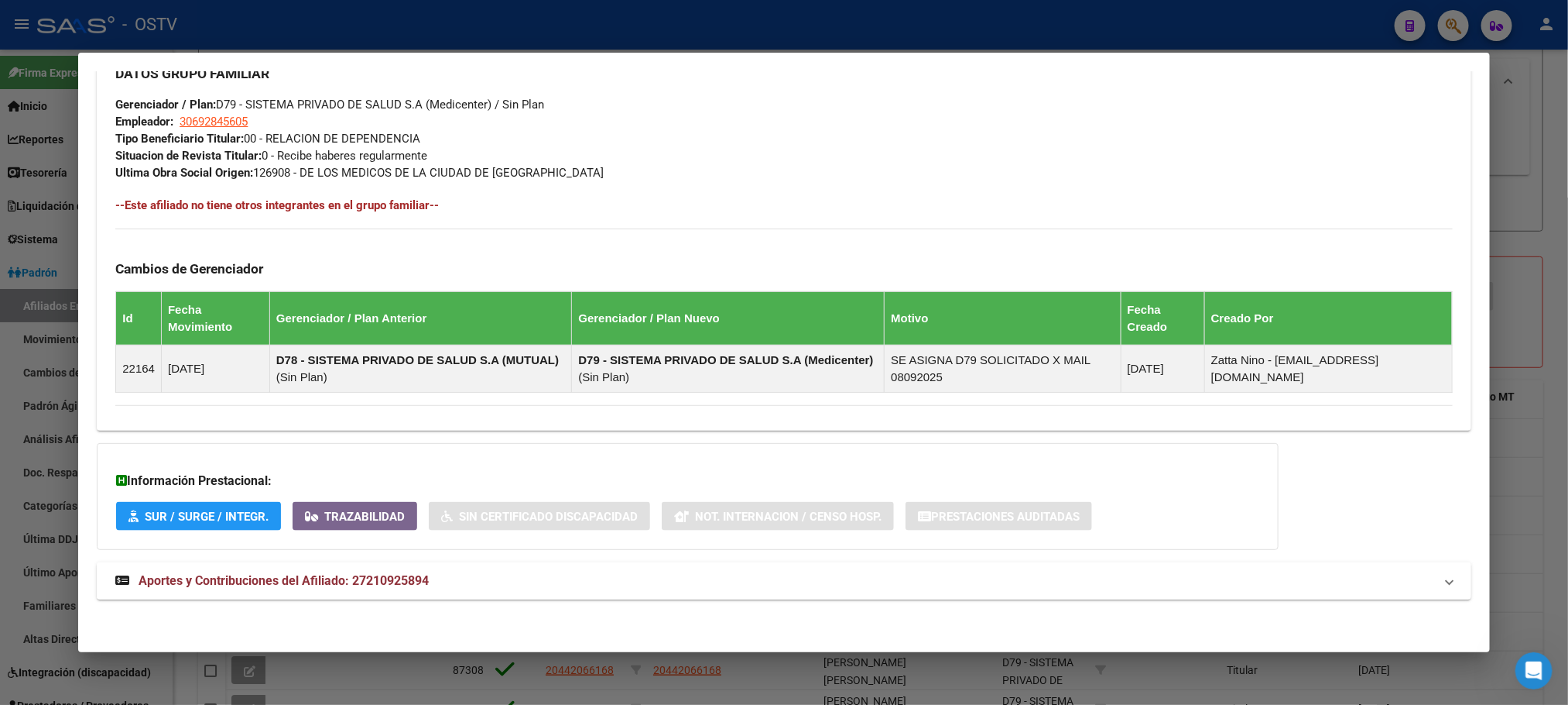
click at [394, 577] on span "Aportes y Contribuciones del Afiliado: 27210925894" at bounding box center [283, 580] width 290 height 14
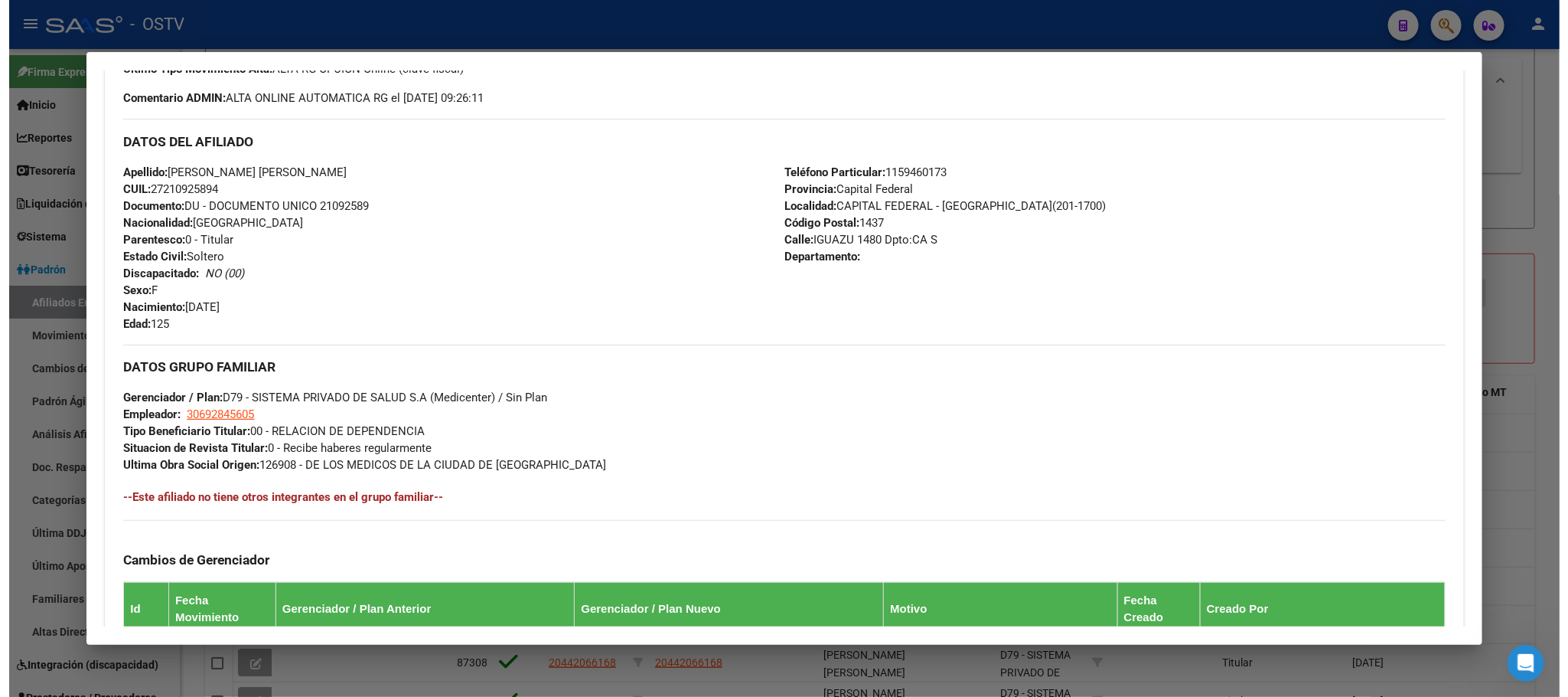
scroll to position [0, 0]
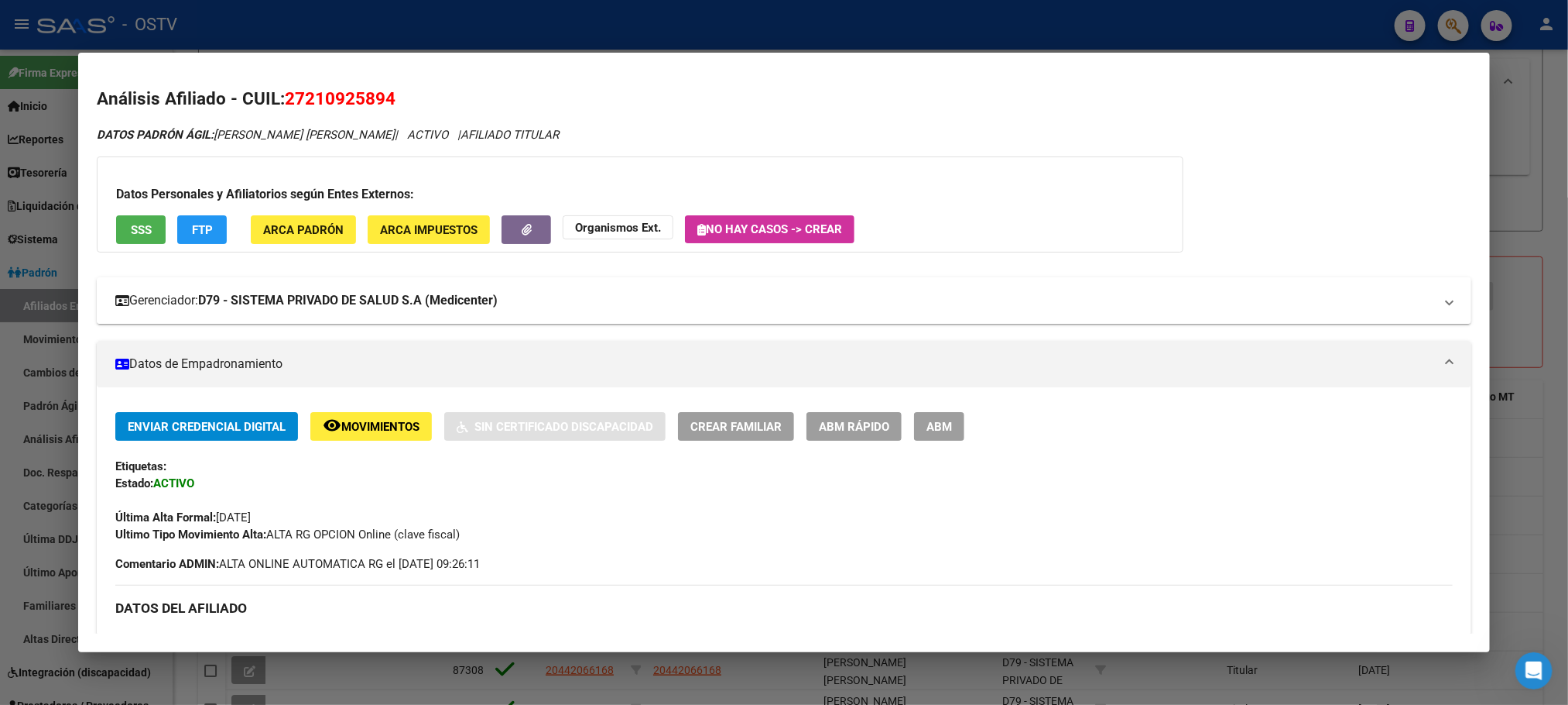
click at [317, 309] on mat-expansion-panel-header "Gerenciador: D79 - SISTEMA PRIVADO DE SALUD S.A (Medicenter)" at bounding box center [784, 301] width 1374 height 46
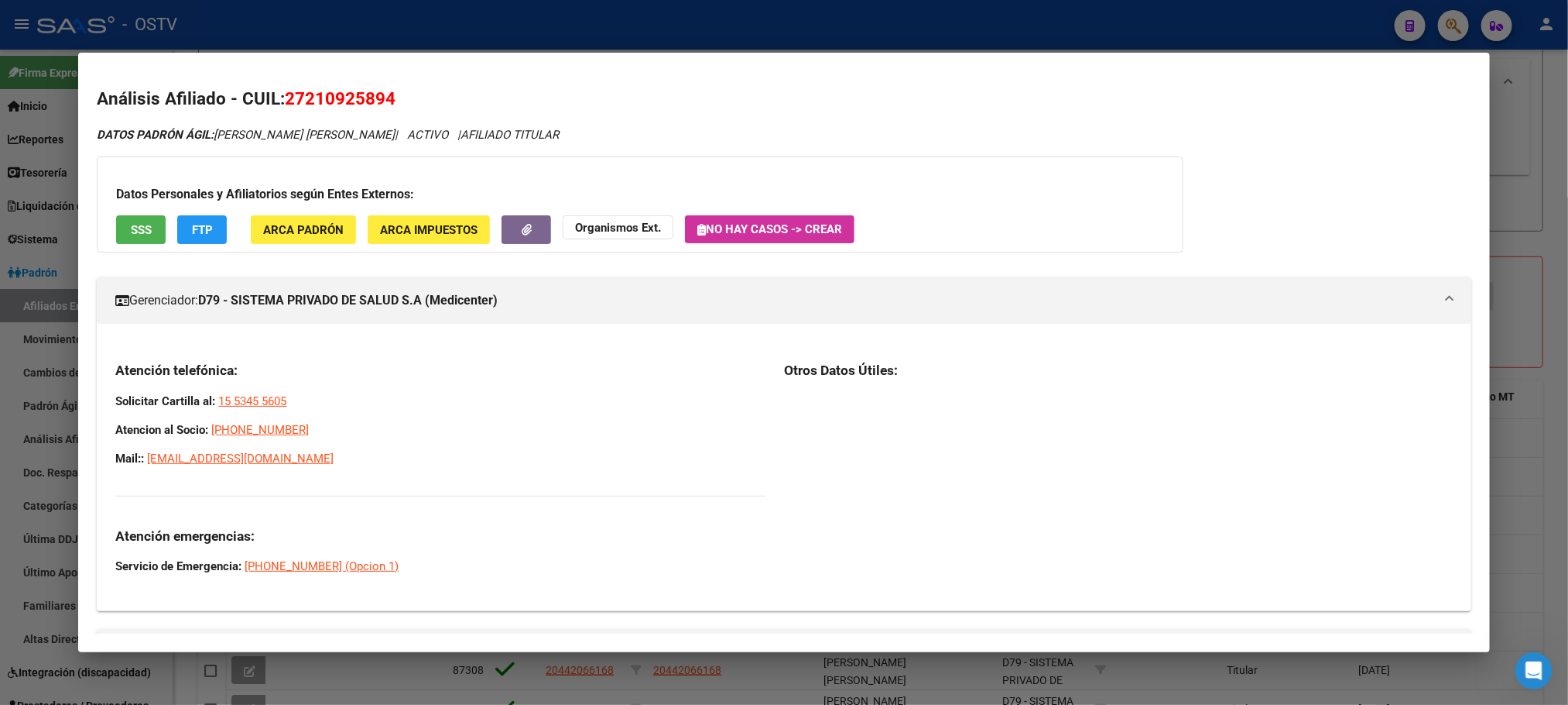
drag, startPoint x: 107, startPoint y: 367, endPoint x: 385, endPoint y: 472, distance: 297.2
click at [385, 472] on div "Atención telefónica: Solicitar Cartilla al: 15 5345 5605 Atencion al Socio: 080…" at bounding box center [440, 468] width 650 height 213
copy div "Atención telefónica: Solicitar Cartilla al: 15 5345 5605 Atencion al Socio: 080…"
click at [198, 674] on div at bounding box center [784, 352] width 1568 height 705
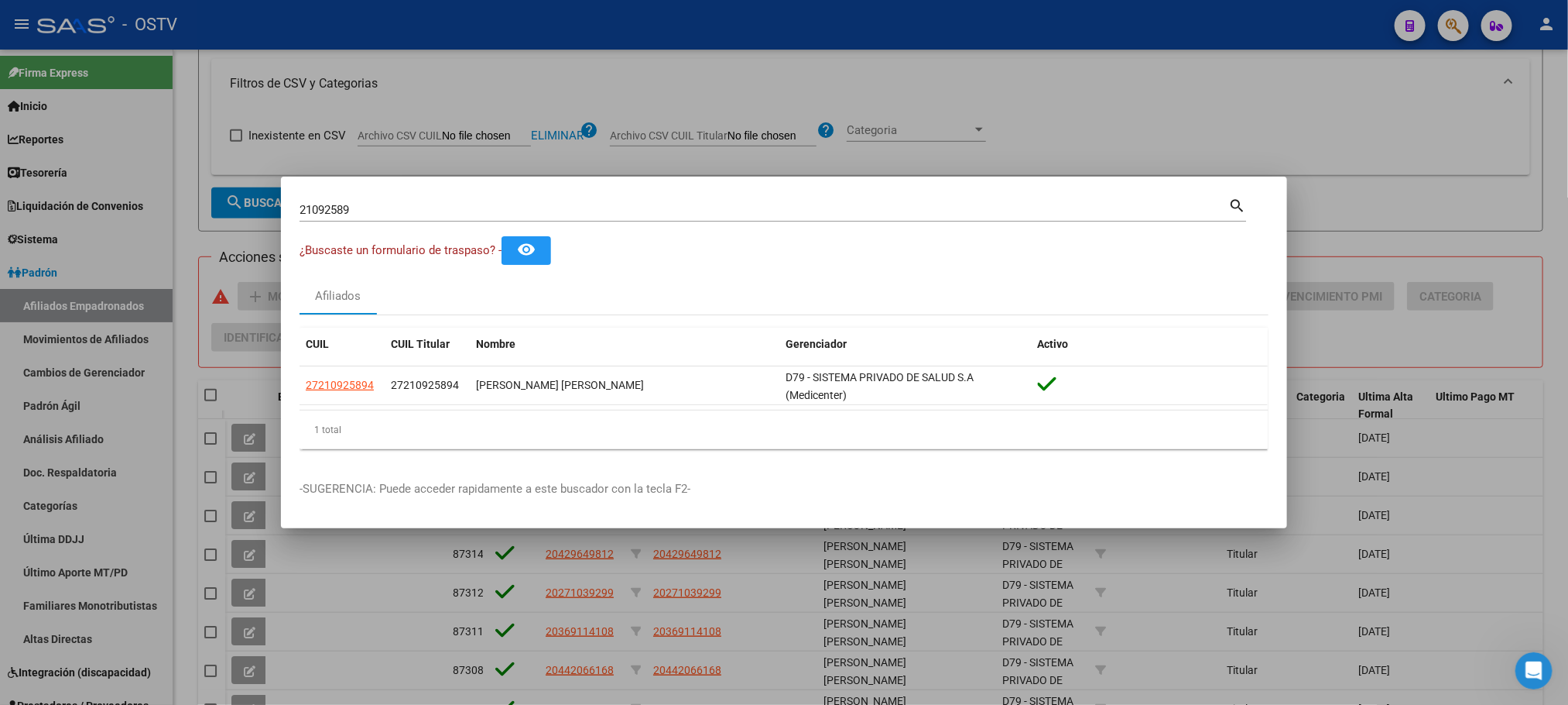
click at [193, 668] on div at bounding box center [784, 352] width 1568 height 705
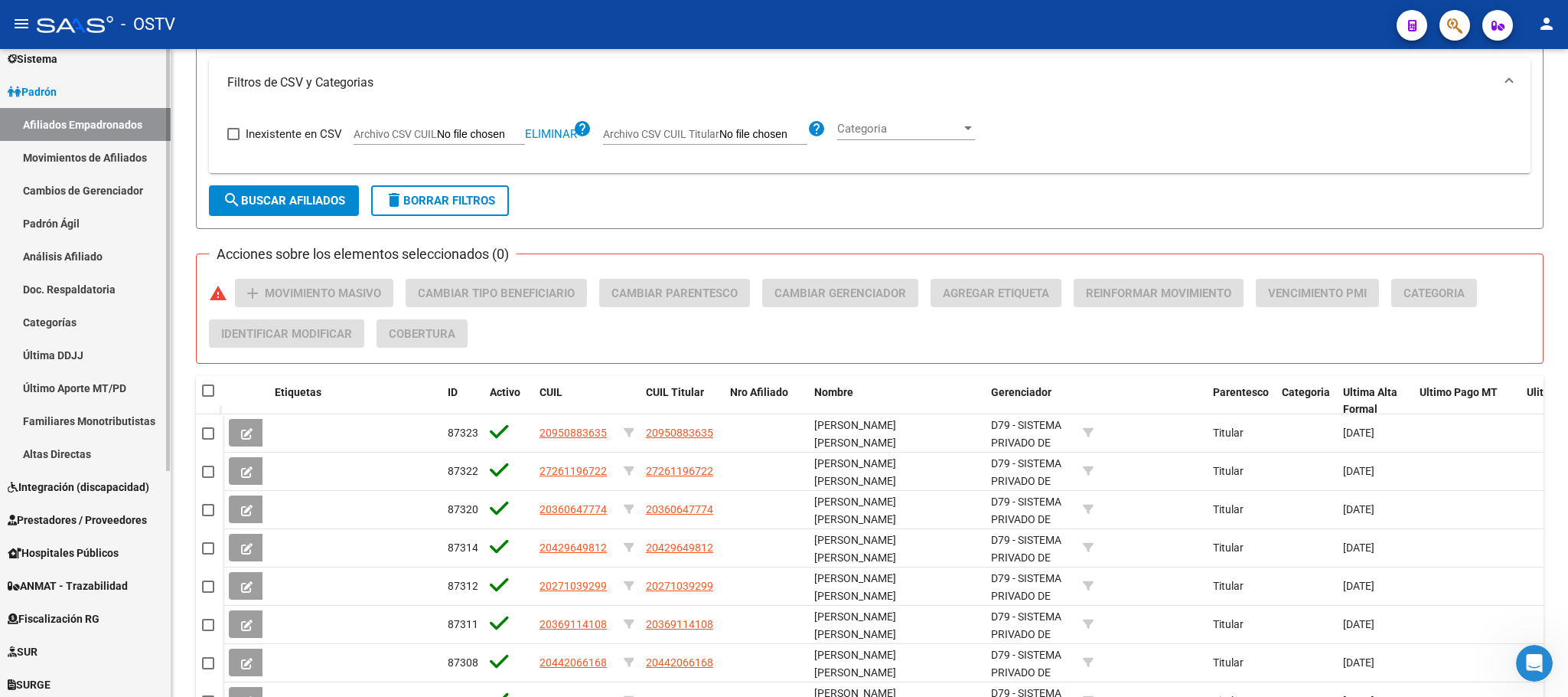
scroll to position [346, 0]
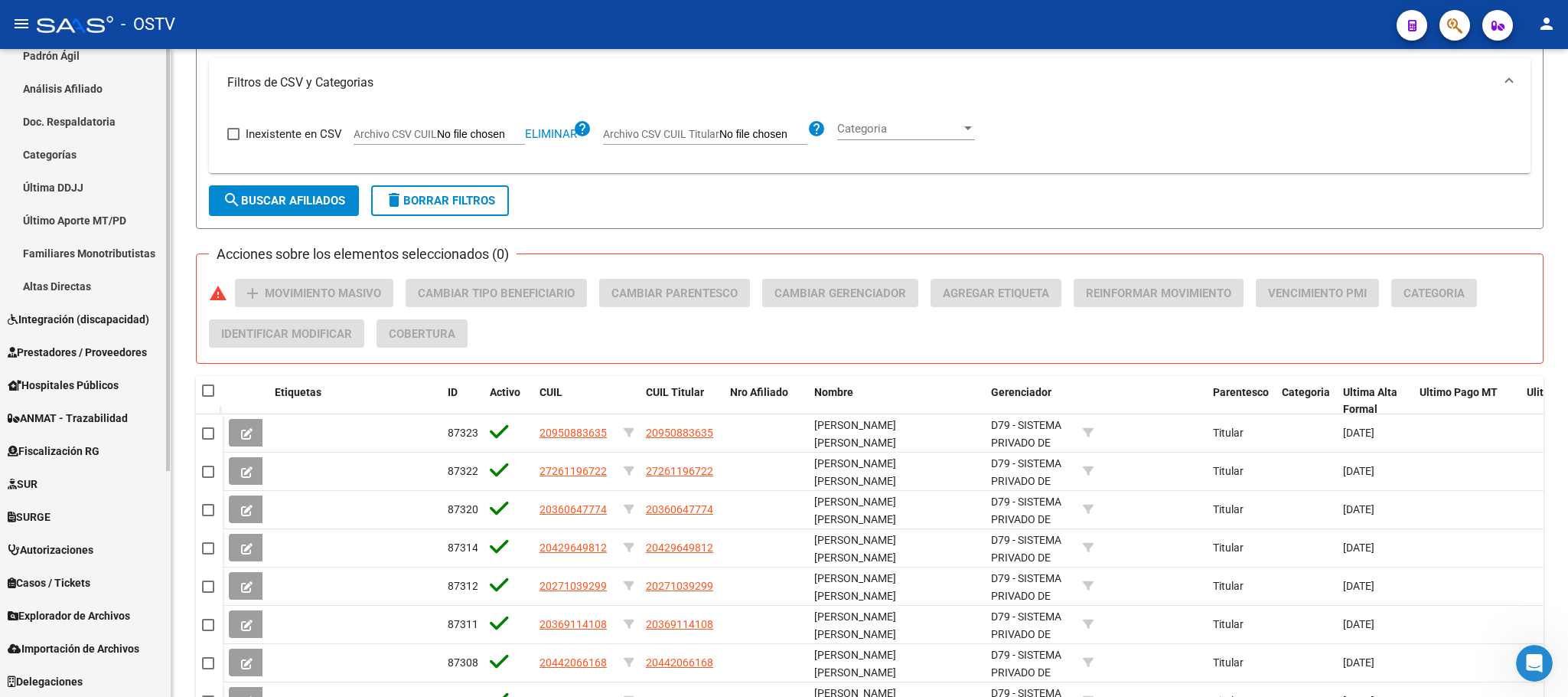
click at [66, 391] on span "Hospitales Públicos" at bounding box center [63, 386] width 111 height 17
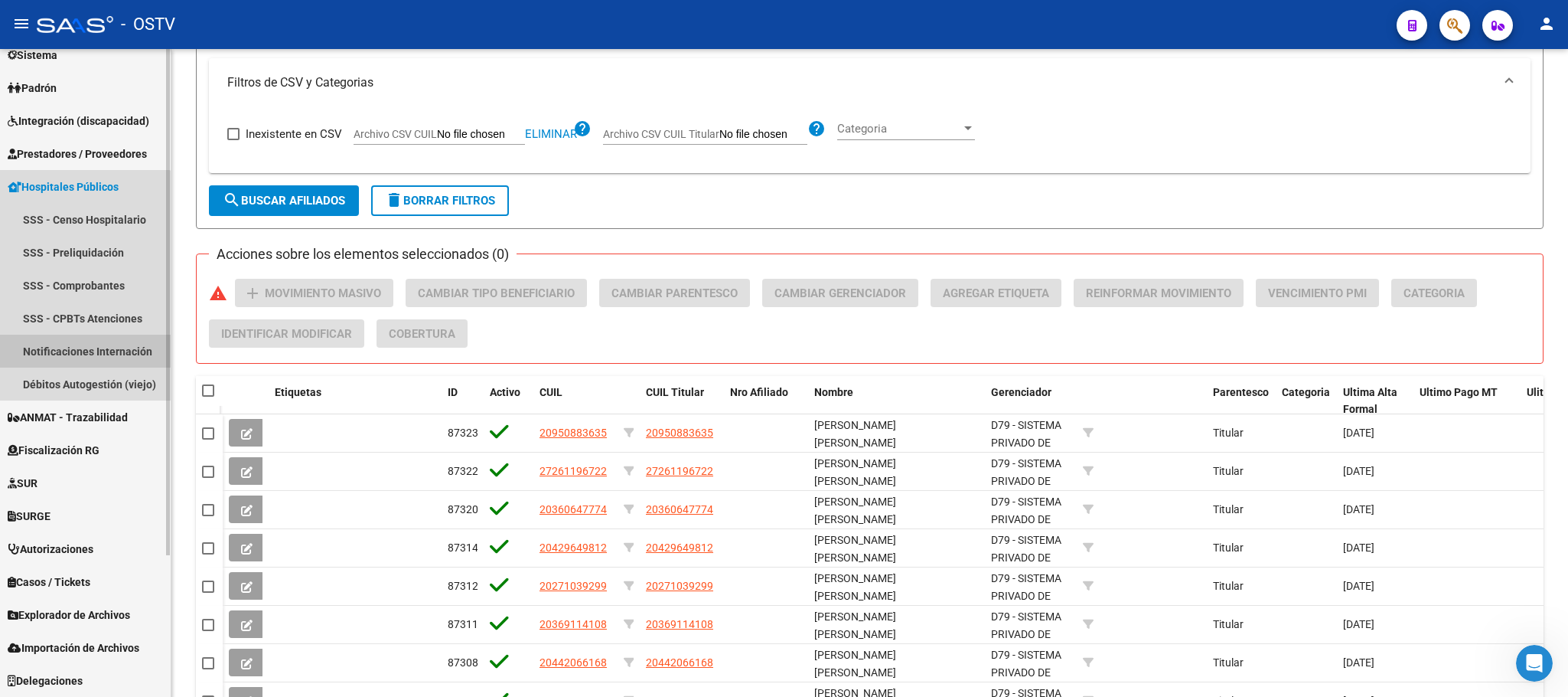
click at [51, 343] on link "Notificaciones Internación" at bounding box center [85, 350] width 171 height 33
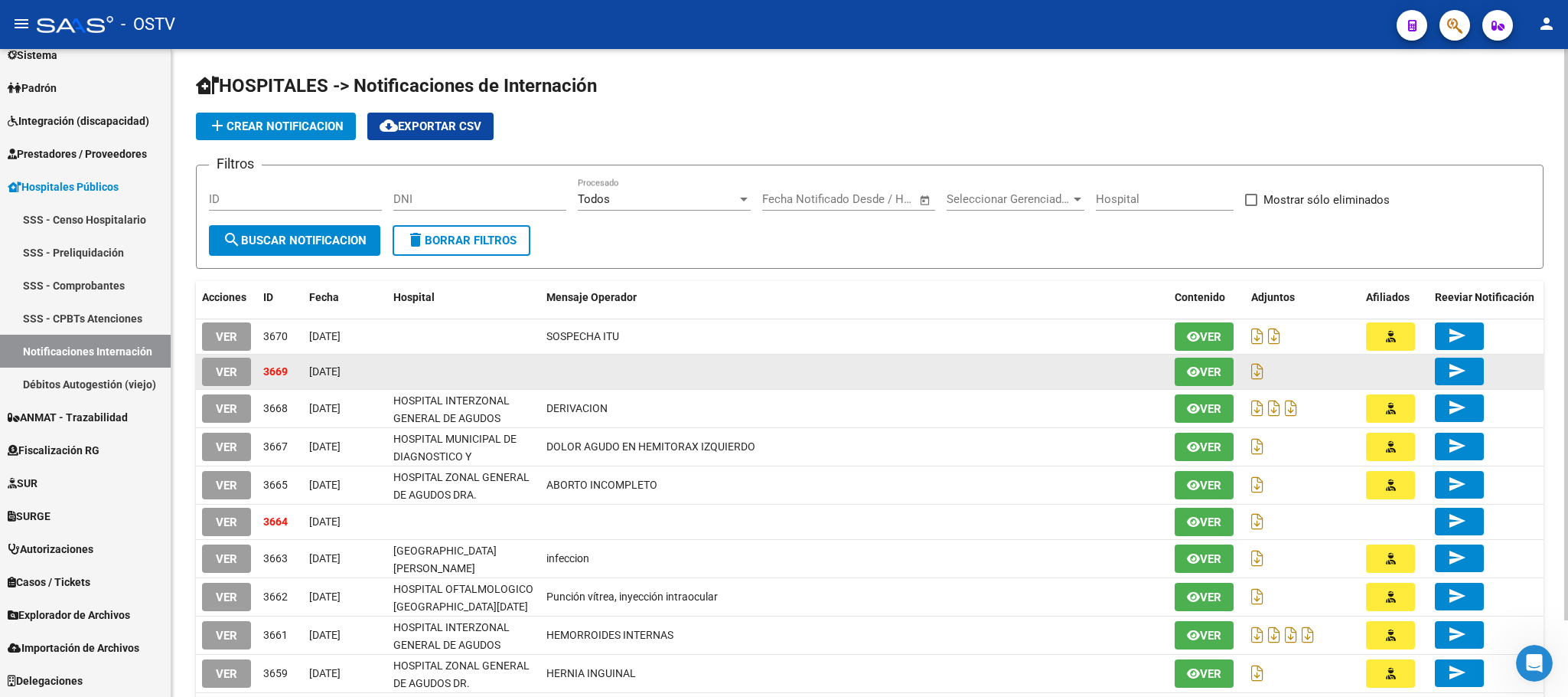
click at [220, 369] on span "VER" at bounding box center [226, 372] width 22 height 14
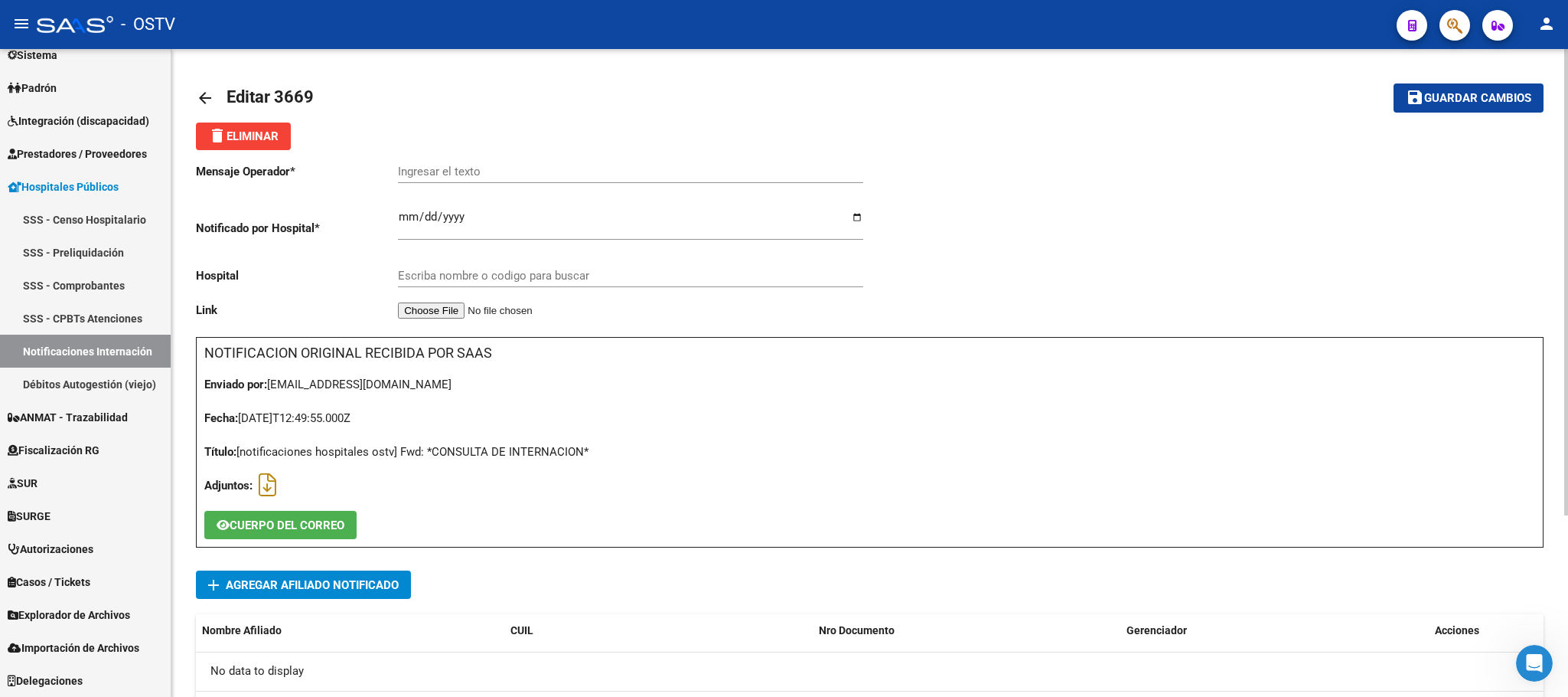
click at [297, 529] on span "CUERPO DEL CORREO" at bounding box center [287, 525] width 115 height 14
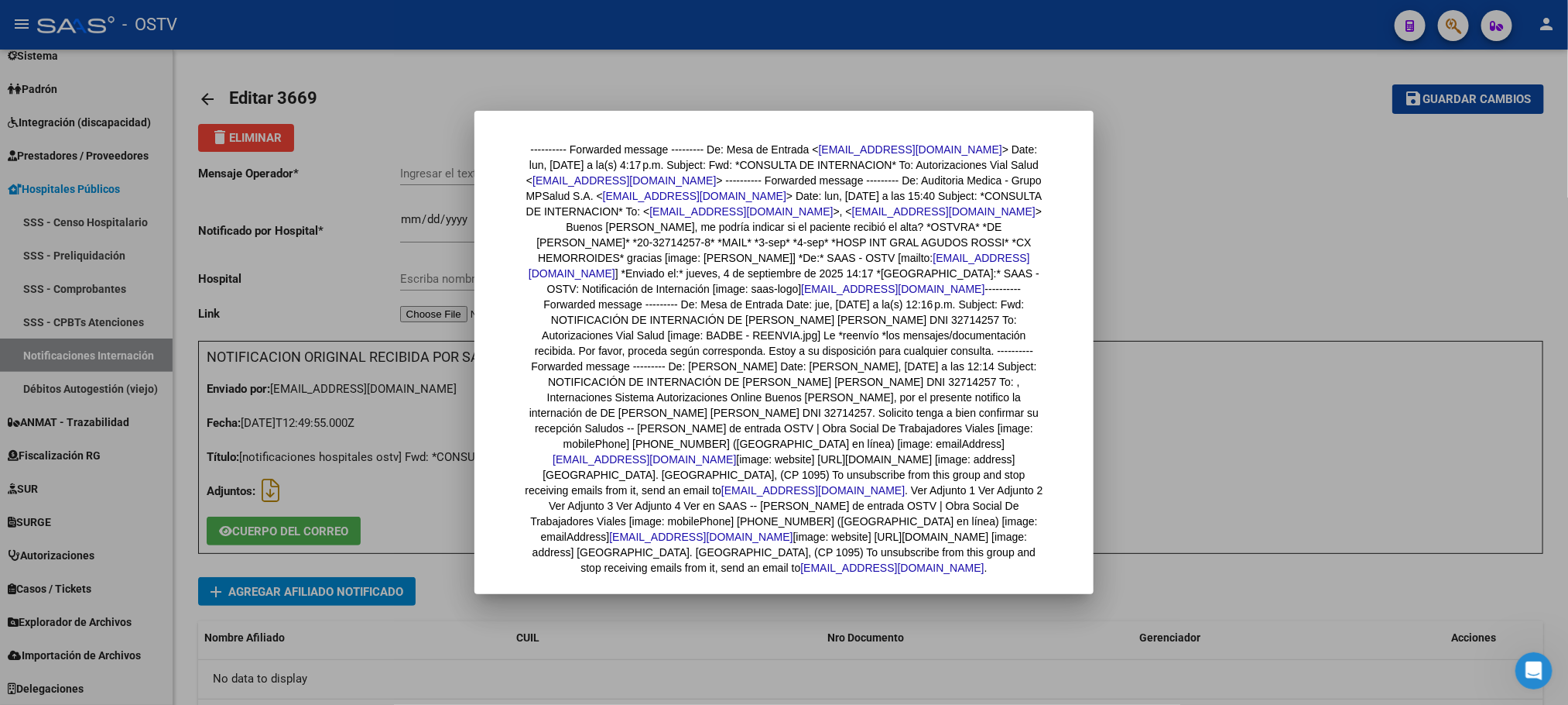
click at [186, 532] on div at bounding box center [784, 352] width 1568 height 705
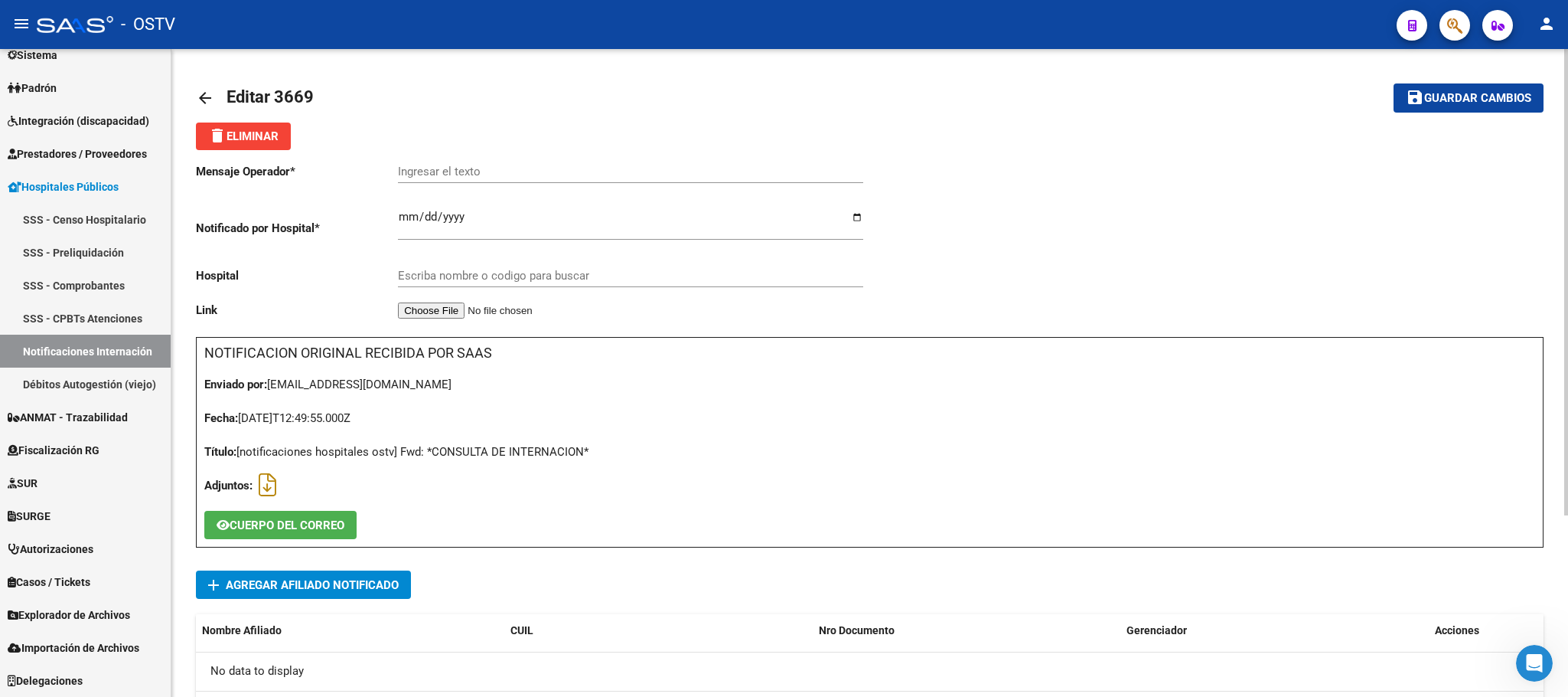
click at [194, 452] on div "arrow_back Editar 3669 save Guardar cambios delete Eliminar Mensaje Operador * …" at bounding box center [869, 498] width 1396 height 897
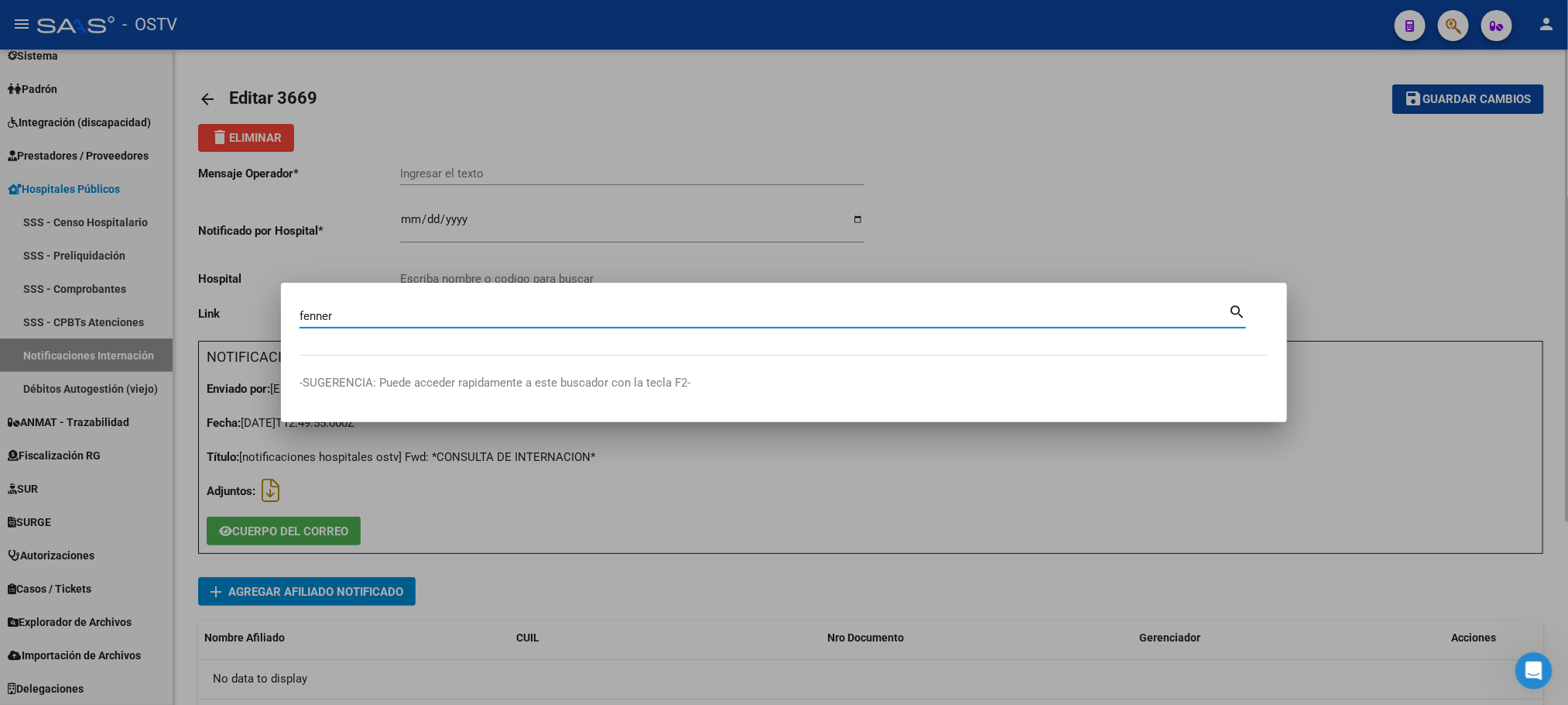
type input "fenner"
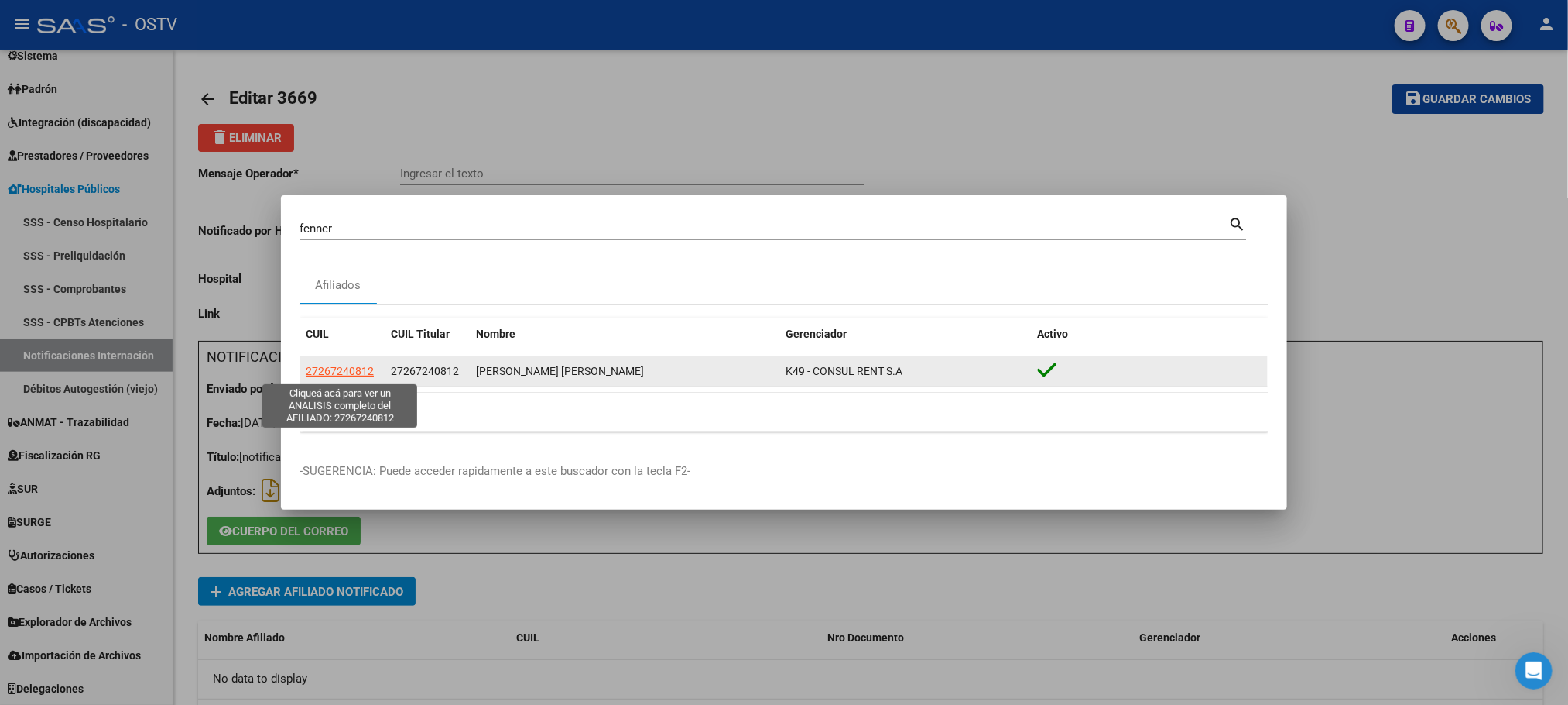
click at [353, 370] on span "27267240812" at bounding box center [339, 371] width 68 height 12
type textarea "27267240812"
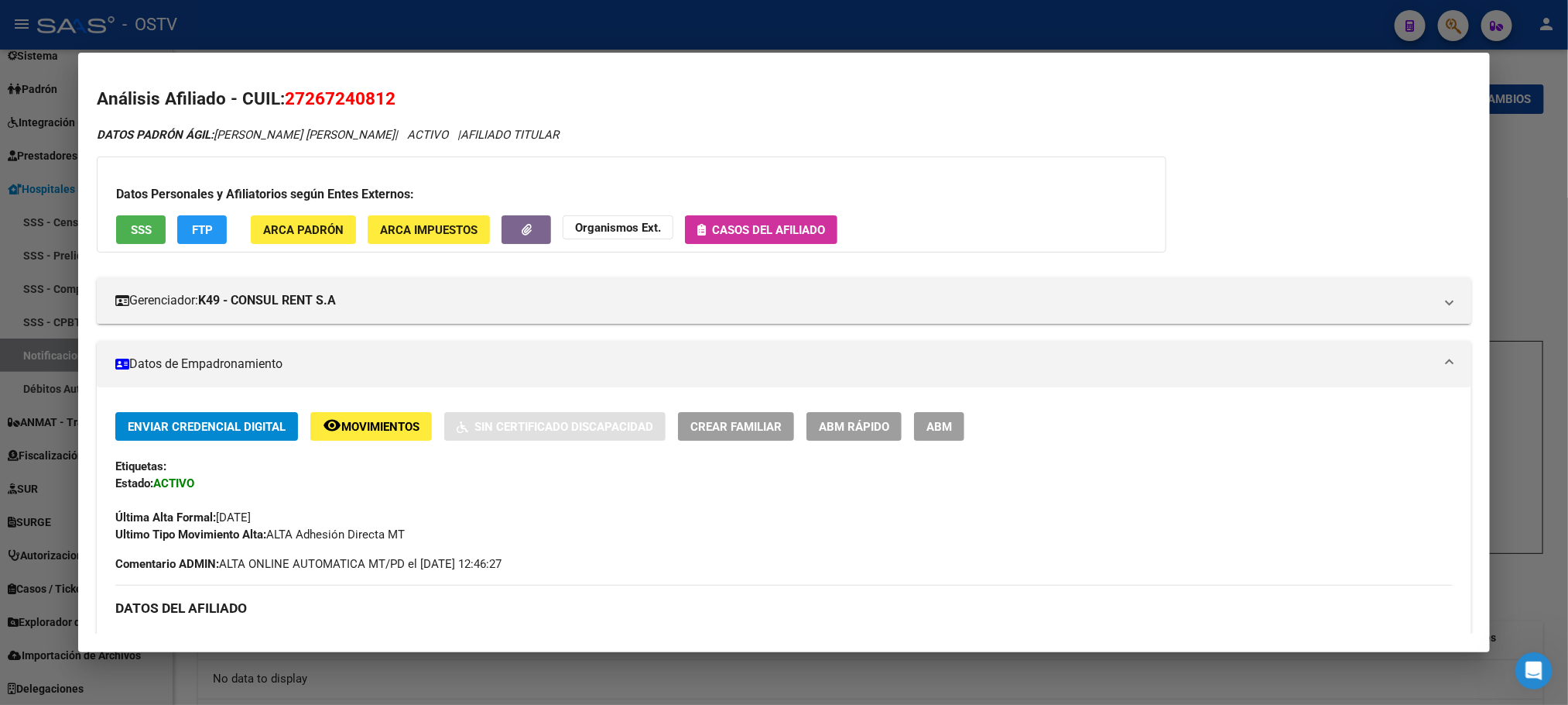
click at [929, 427] on span "ABM" at bounding box center [939, 426] width 26 height 14
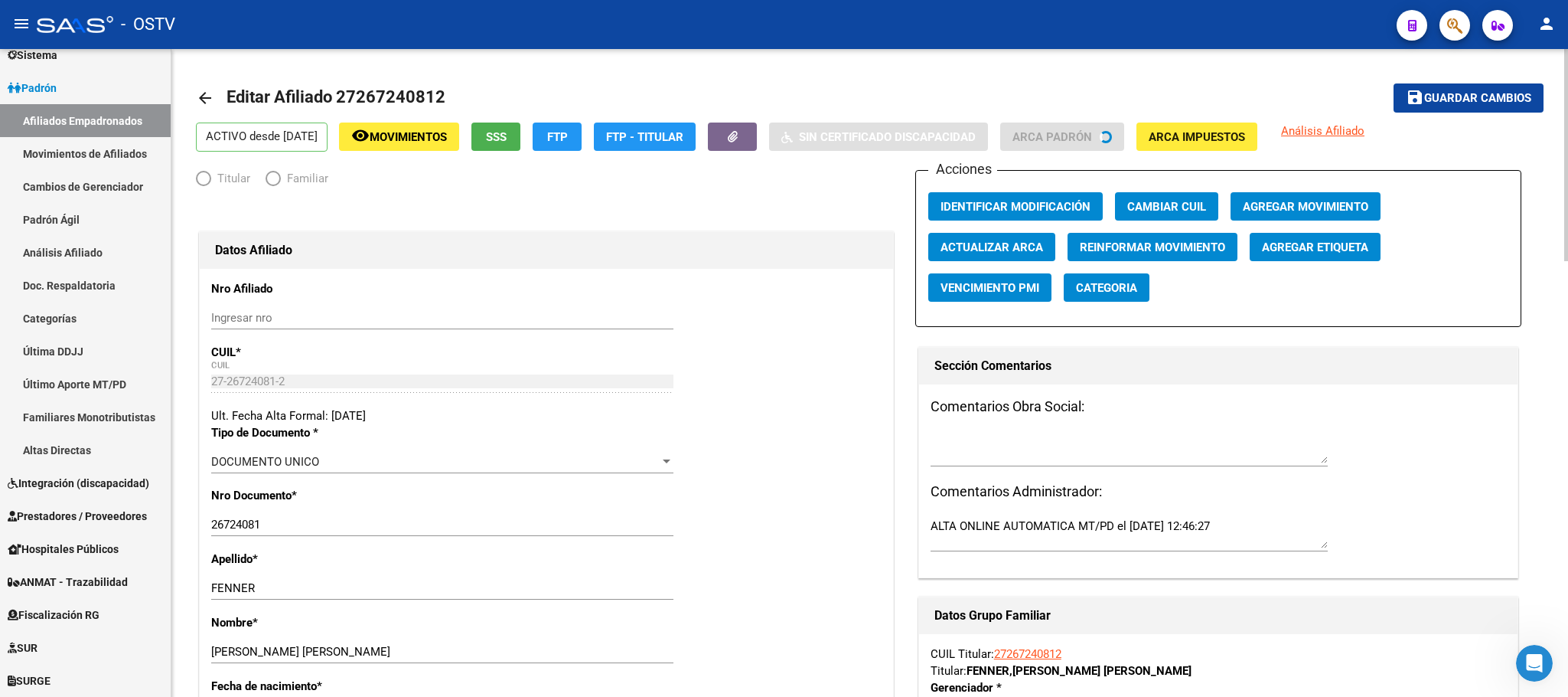
radio input "true"
type input "27-26724081-2"
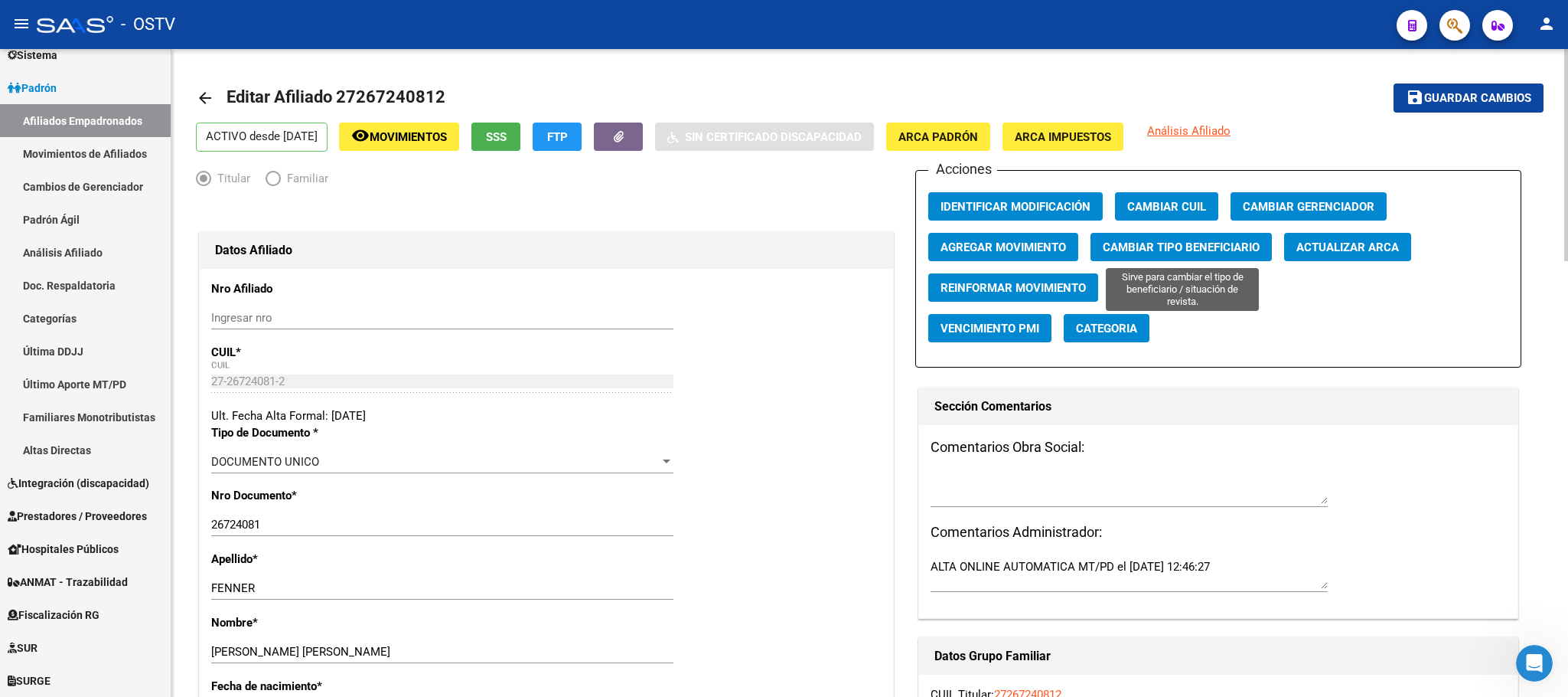
drag, startPoint x: 979, startPoint y: 251, endPoint x: 1268, endPoint y: 207, distance: 292.3
click at [1123, 251] on div "Acciones Identificar Modificación Cambiar CUIL Cambiar Gerenciador Agregar Movi…" at bounding box center [1218, 269] width 606 height 198
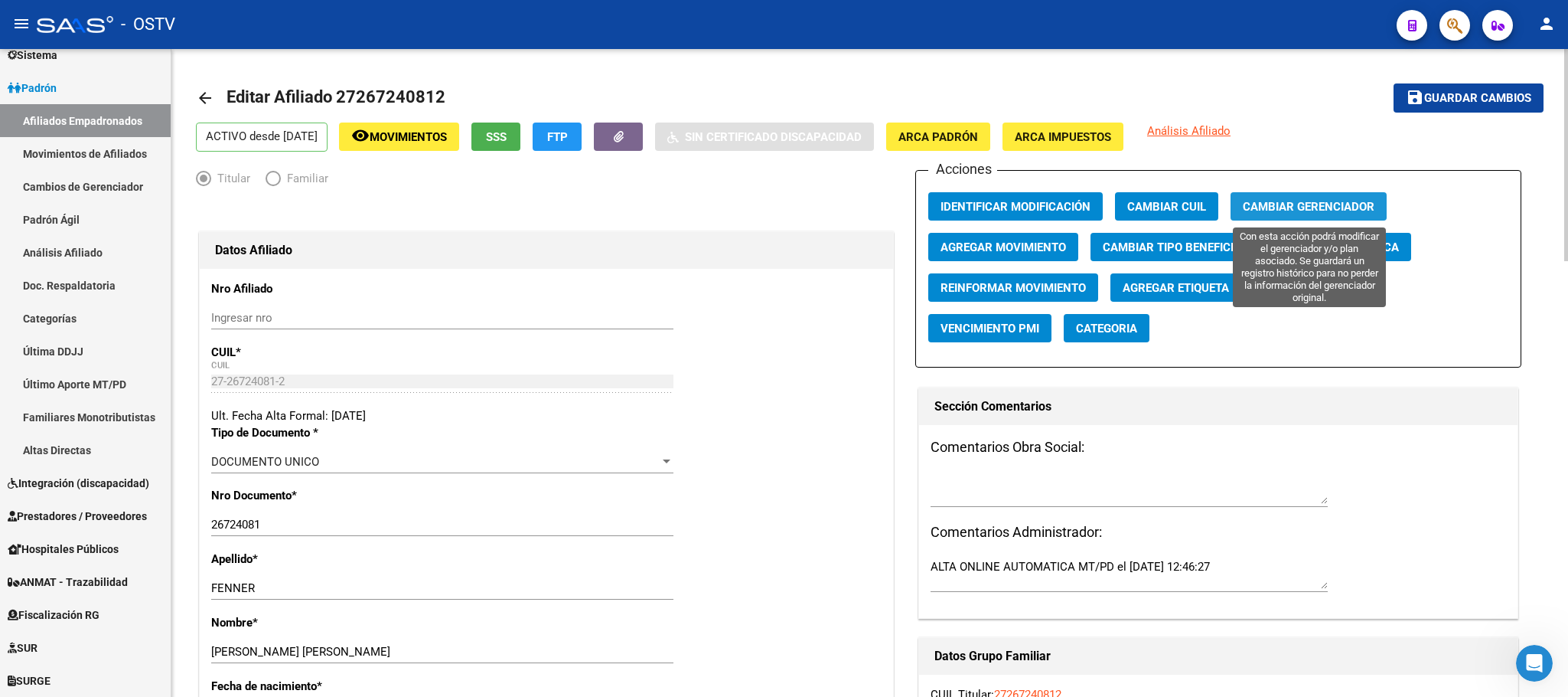
click at [1280, 204] on span "Cambiar Gerenciador" at bounding box center [1308, 206] width 132 height 14
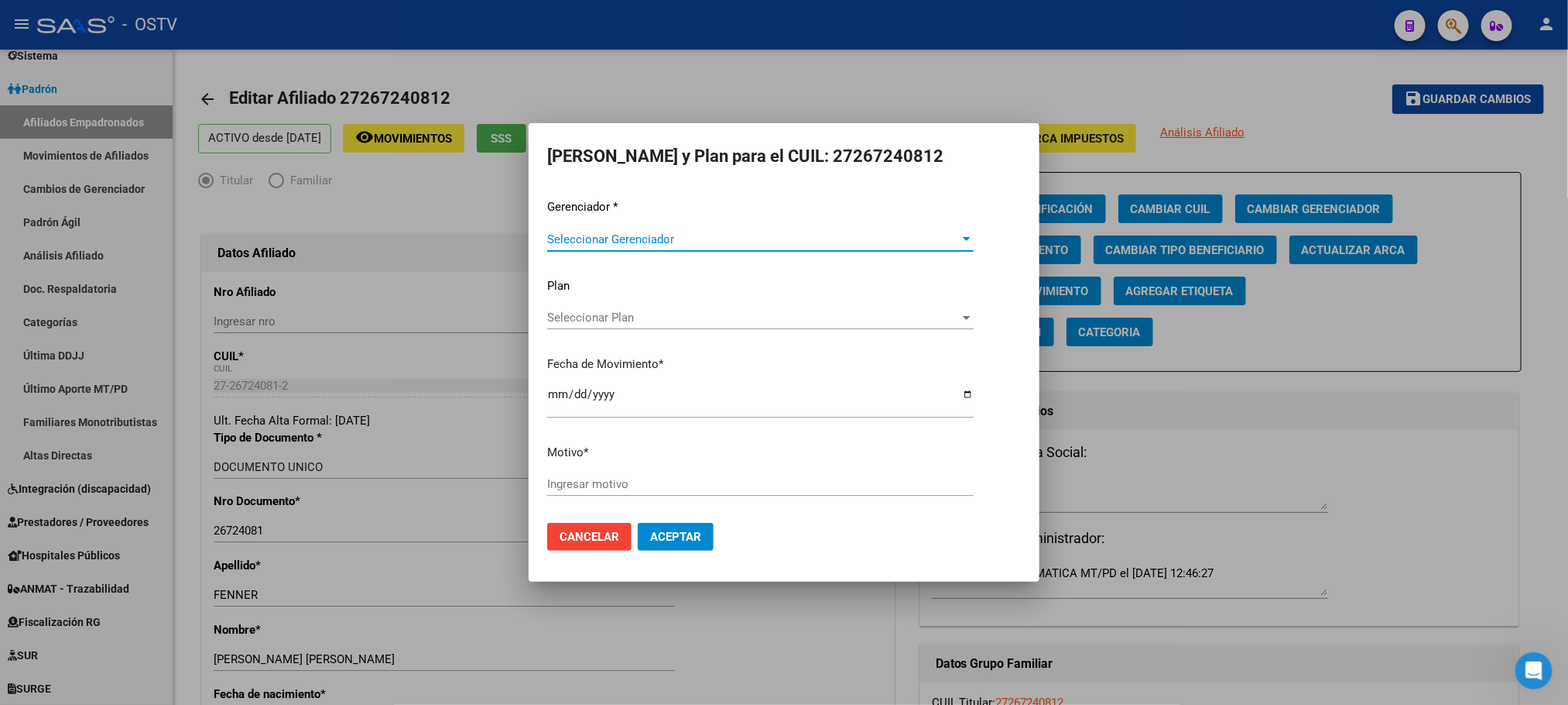
click at [622, 237] on span "Seleccionar Gerenciador" at bounding box center [754, 239] width 413 height 14
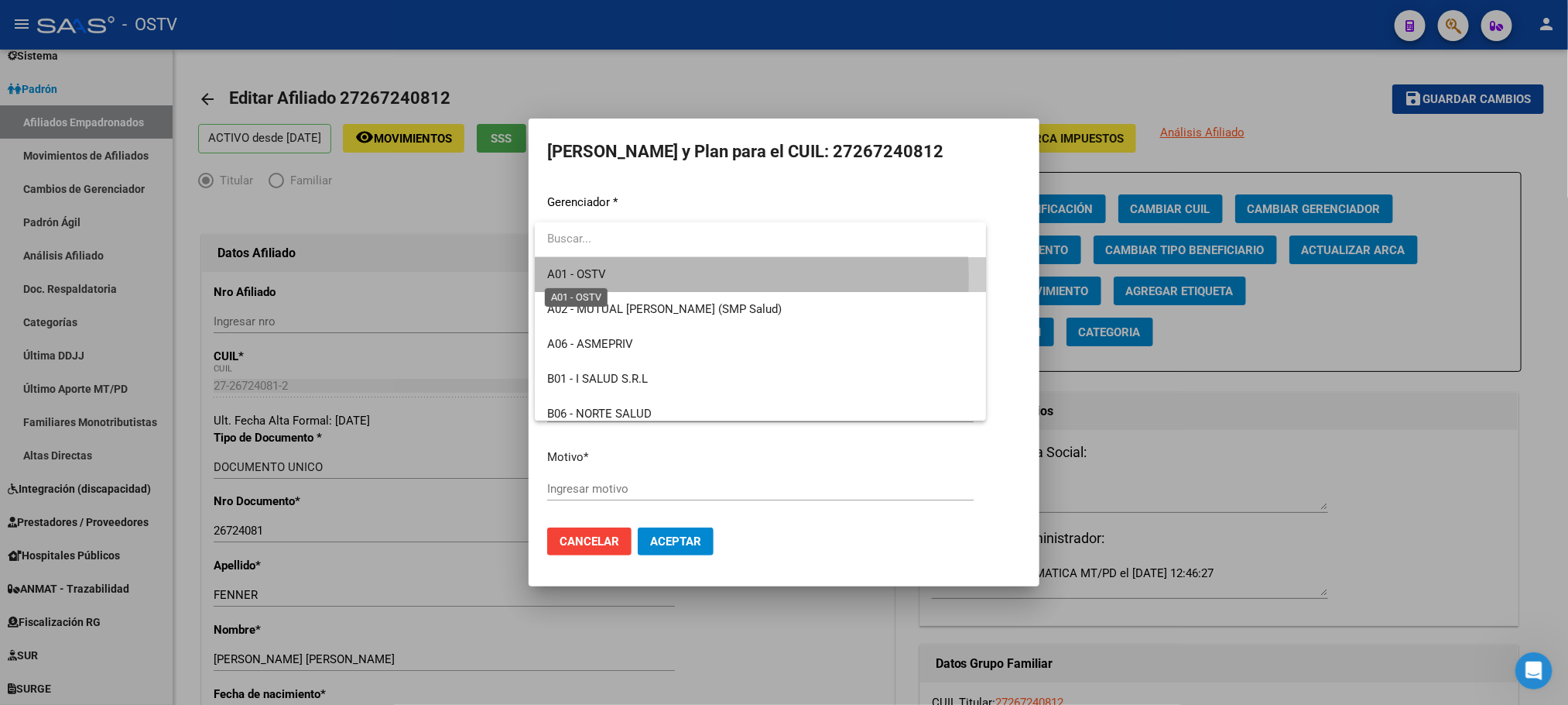
click at [605, 279] on span "A01 - OSTV" at bounding box center [576, 274] width 59 height 14
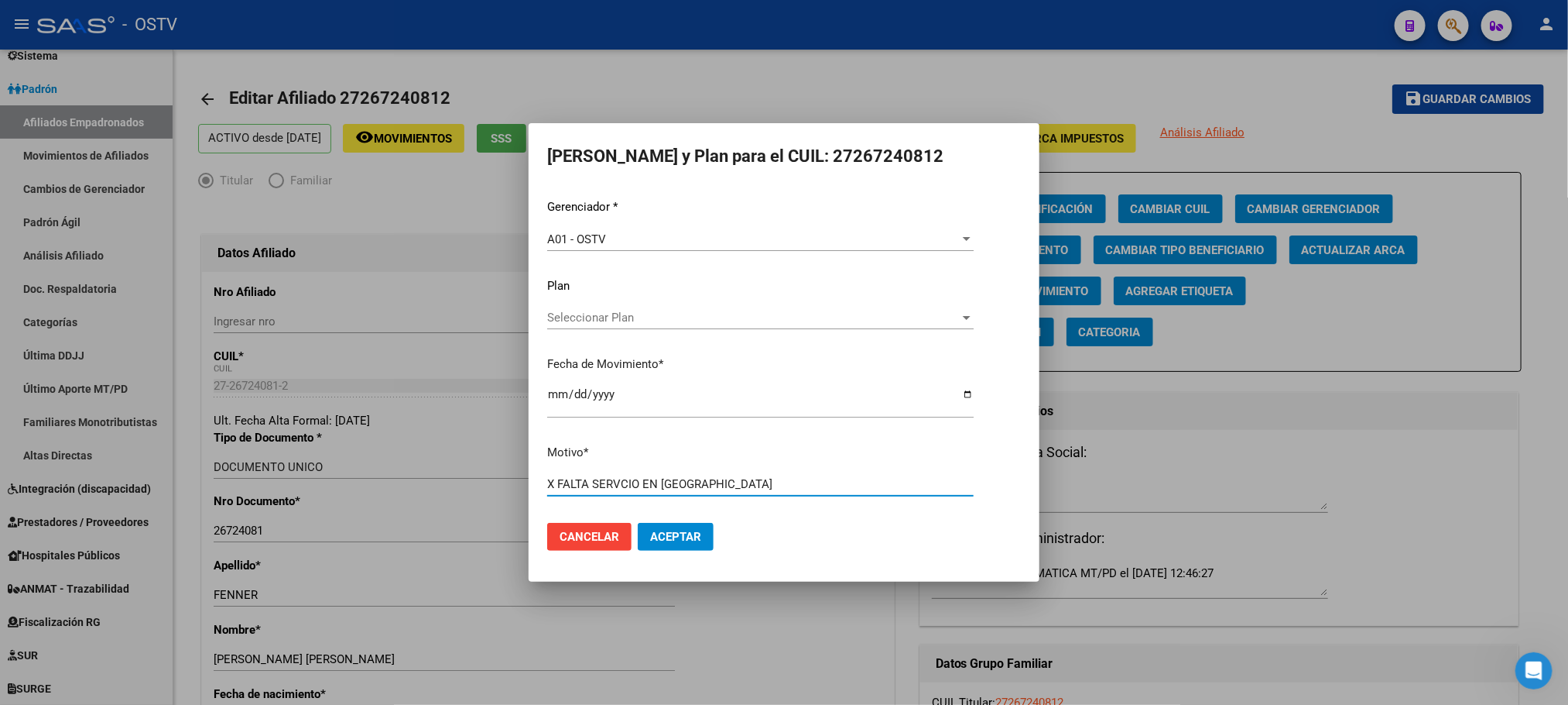
type input "X FALTA SERVCIO EN MISIONES"
click at [681, 537] on span "Aceptar" at bounding box center [675, 536] width 51 height 14
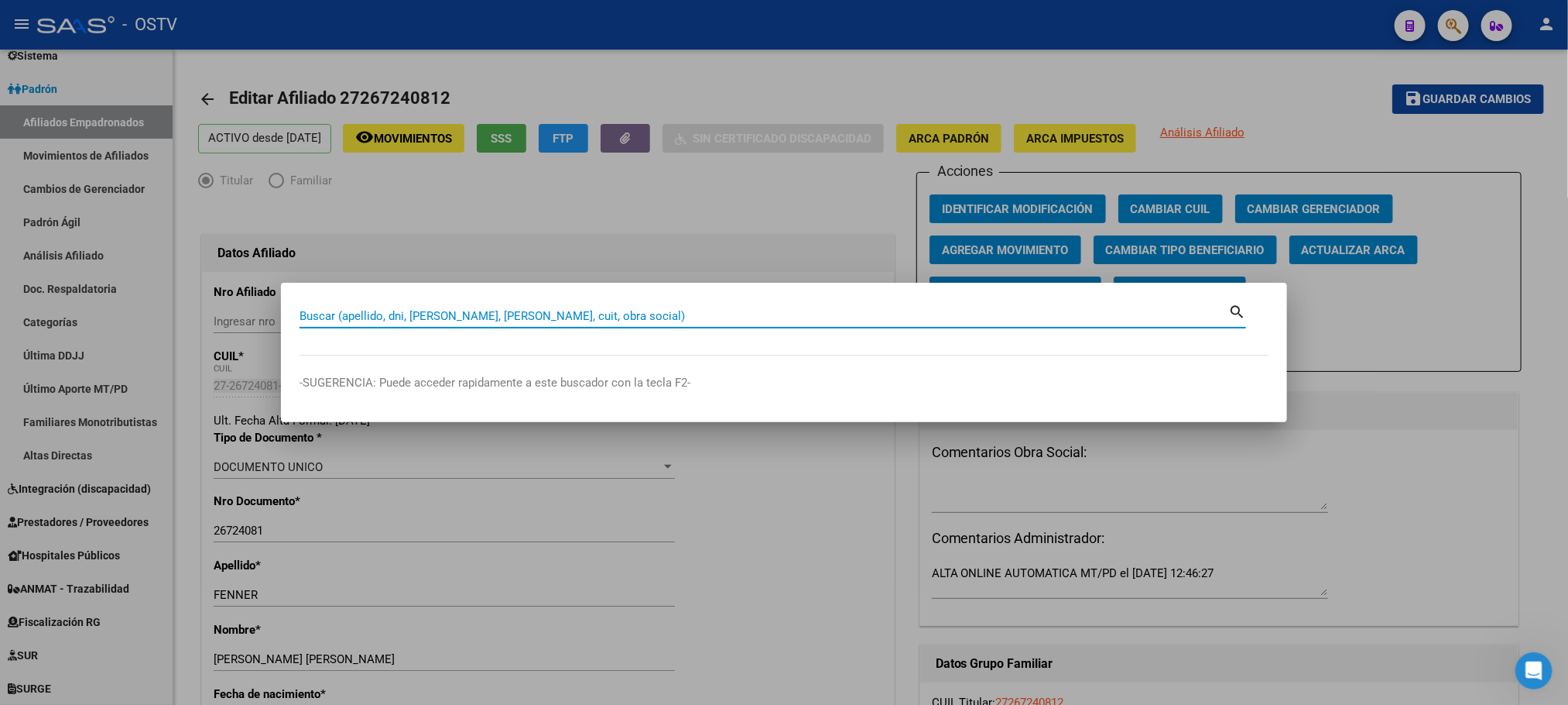
paste input "40.081.887"
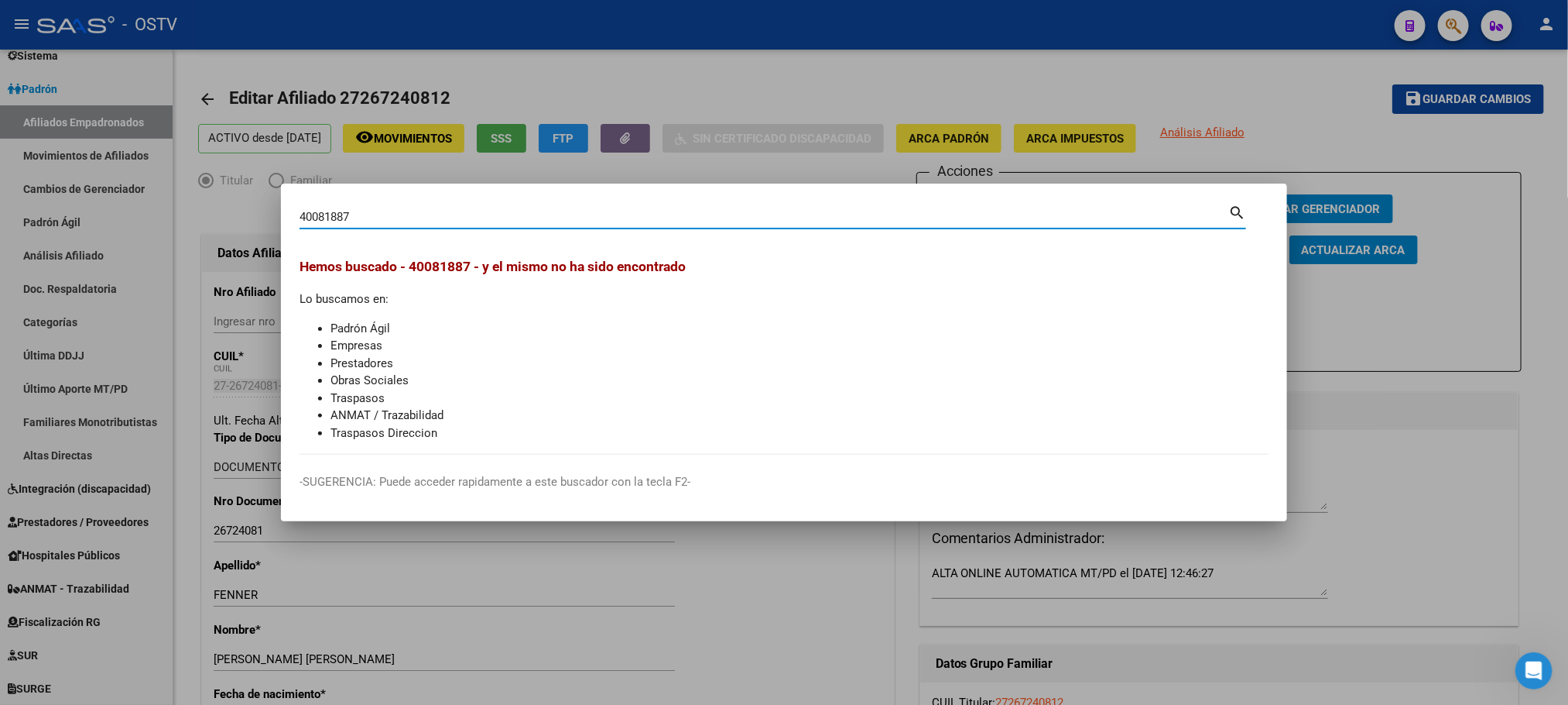
type input "40081887"
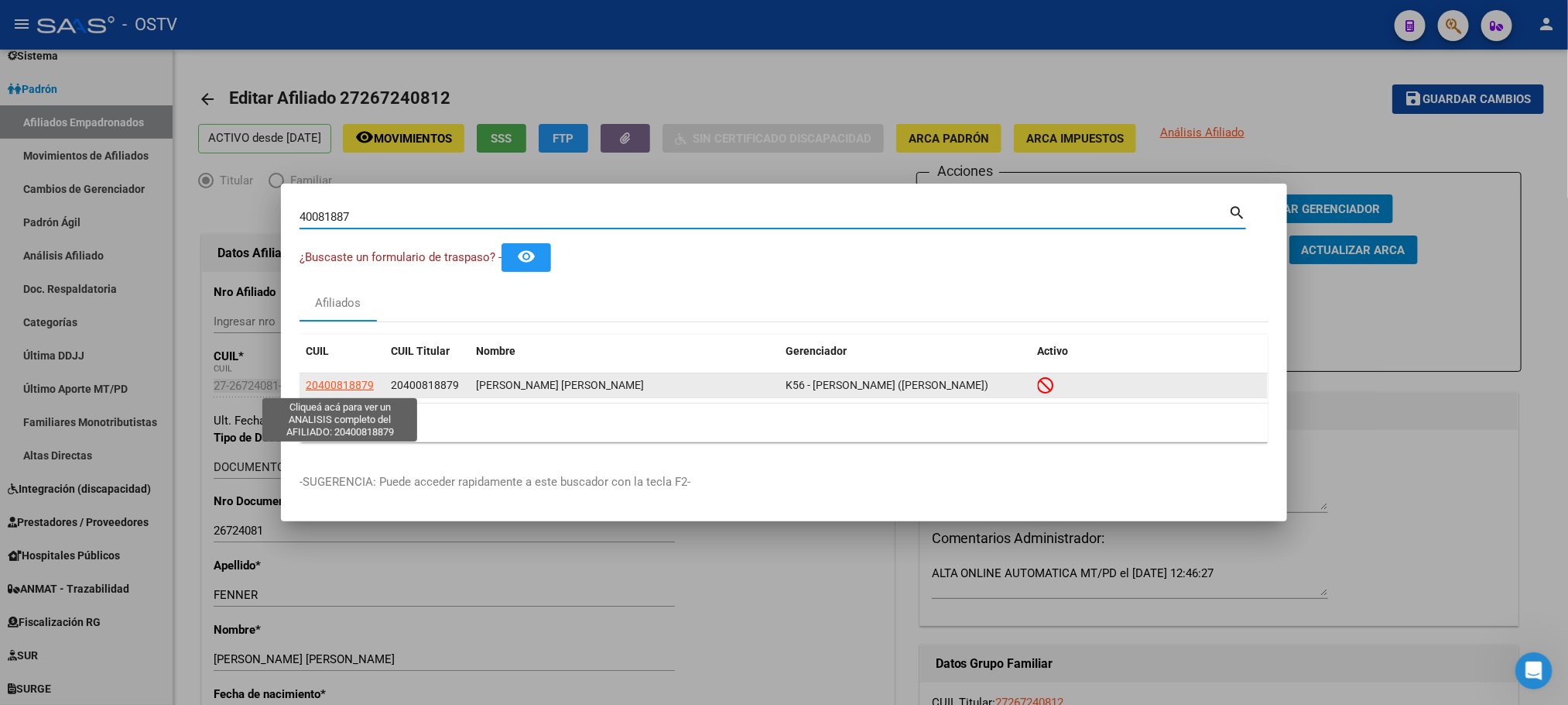
click at [334, 383] on span "20400818879" at bounding box center [339, 384] width 68 height 12
type textarea "20400818879"
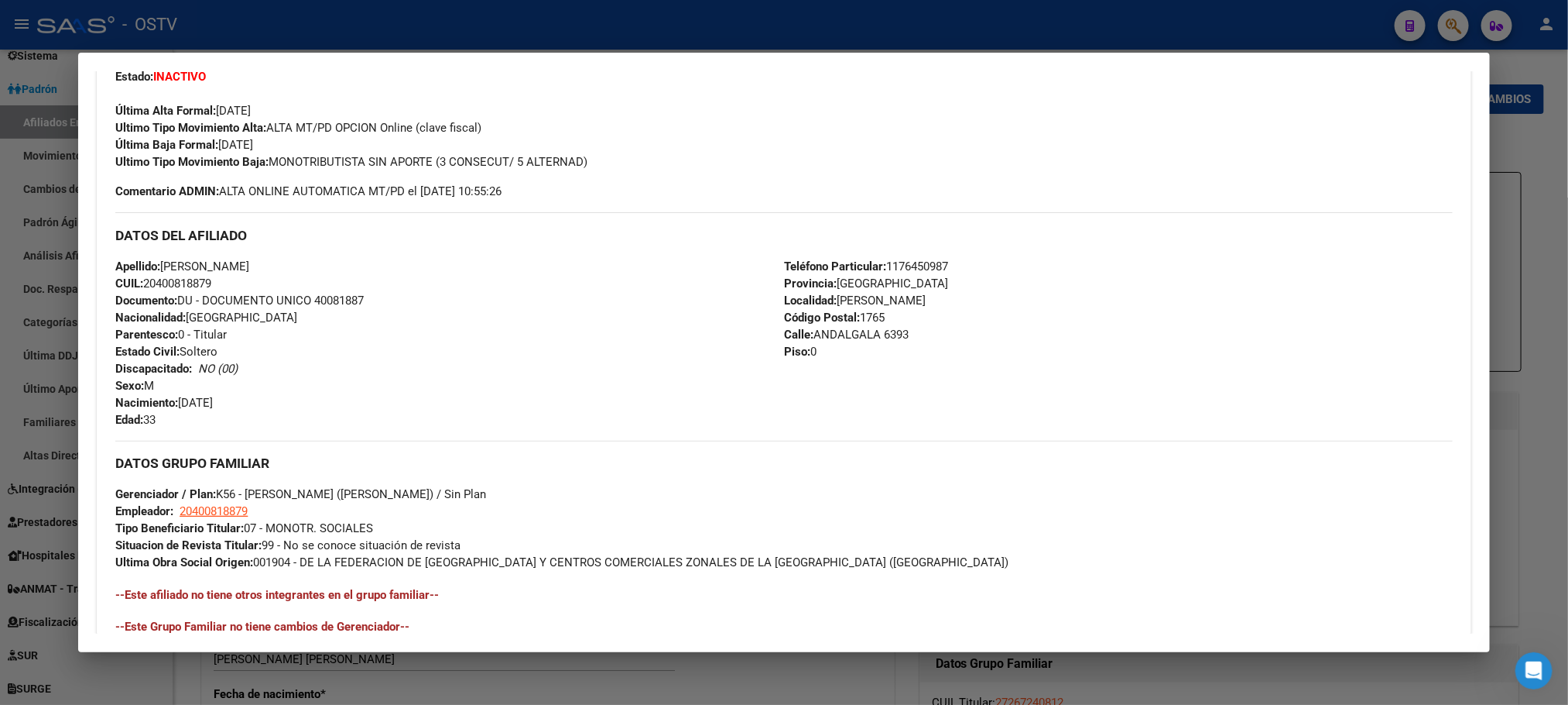
scroll to position [667, 0]
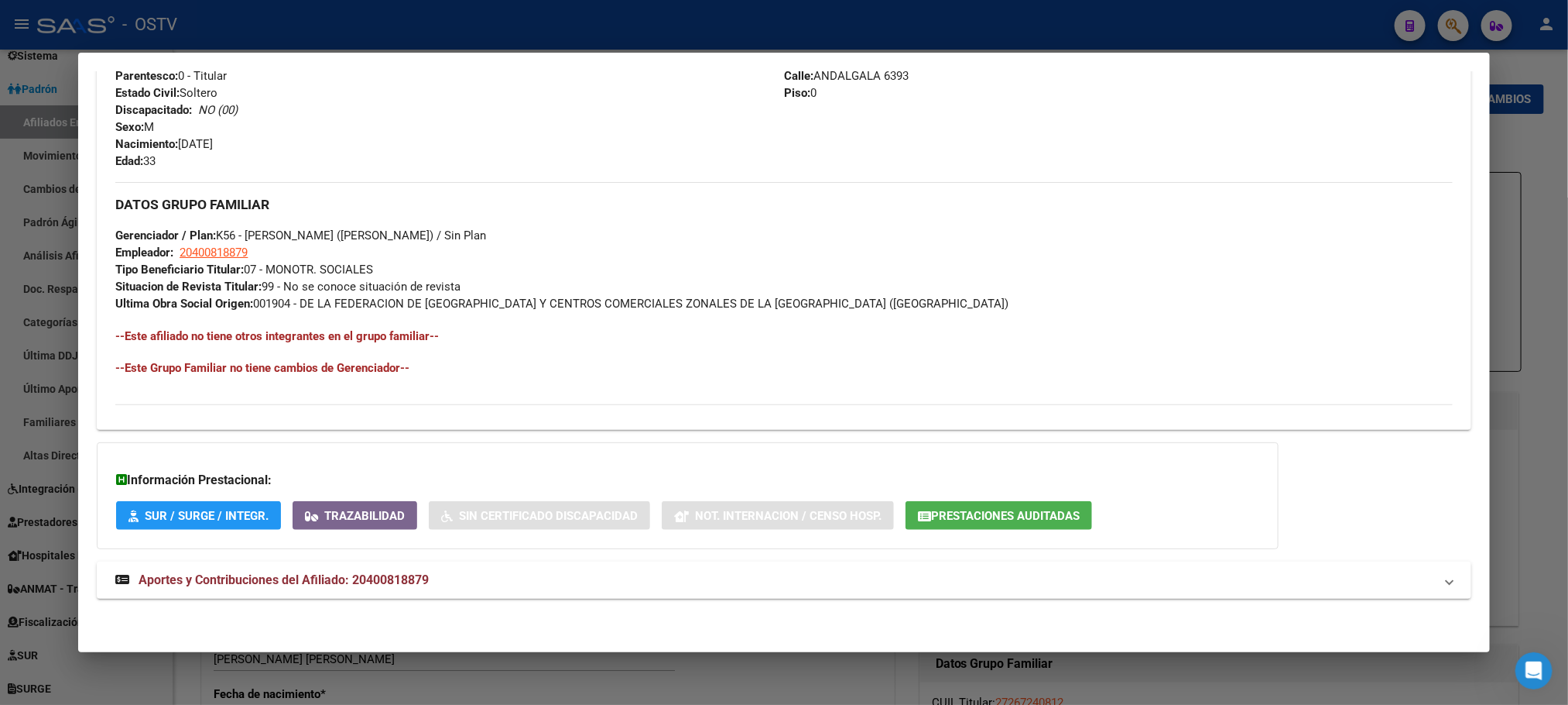
drag, startPoint x: 363, startPoint y: 576, endPoint x: 467, endPoint y: 509, distance: 123.7
click at [363, 577] on span "Aportes y Contribuciones del Afiliado: 20400818879" at bounding box center [283, 579] width 290 height 14
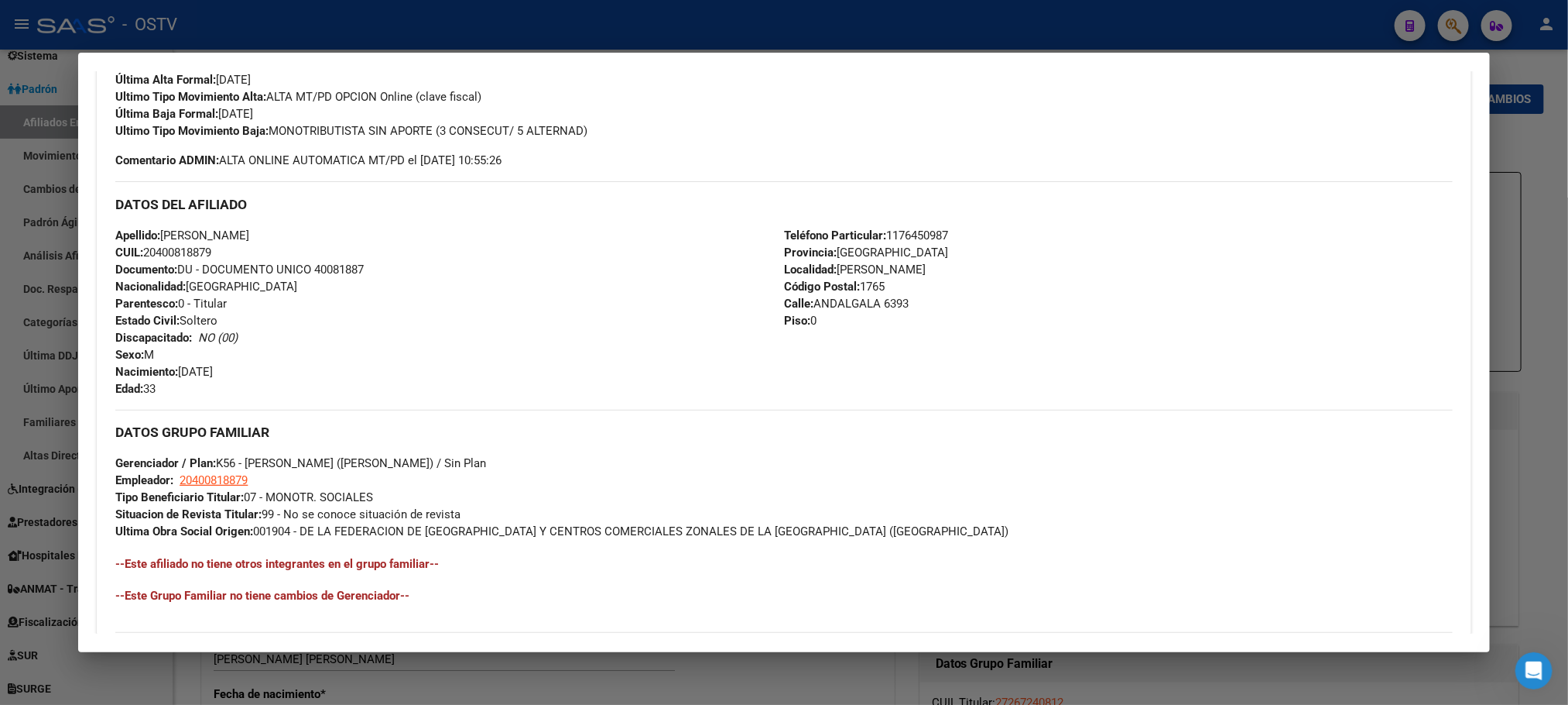
scroll to position [89, 0]
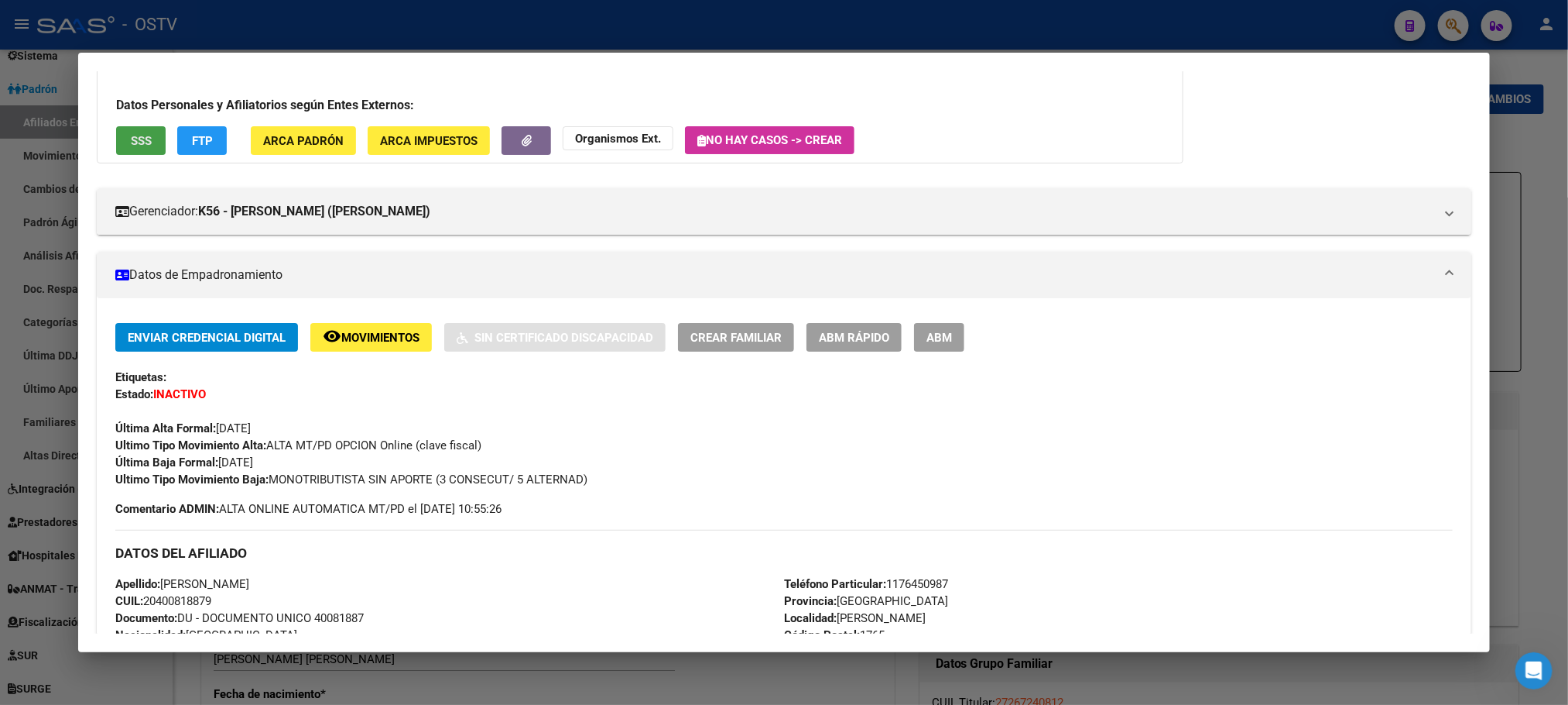
click at [131, 137] on span "SSS" at bounding box center [141, 140] width 21 height 14
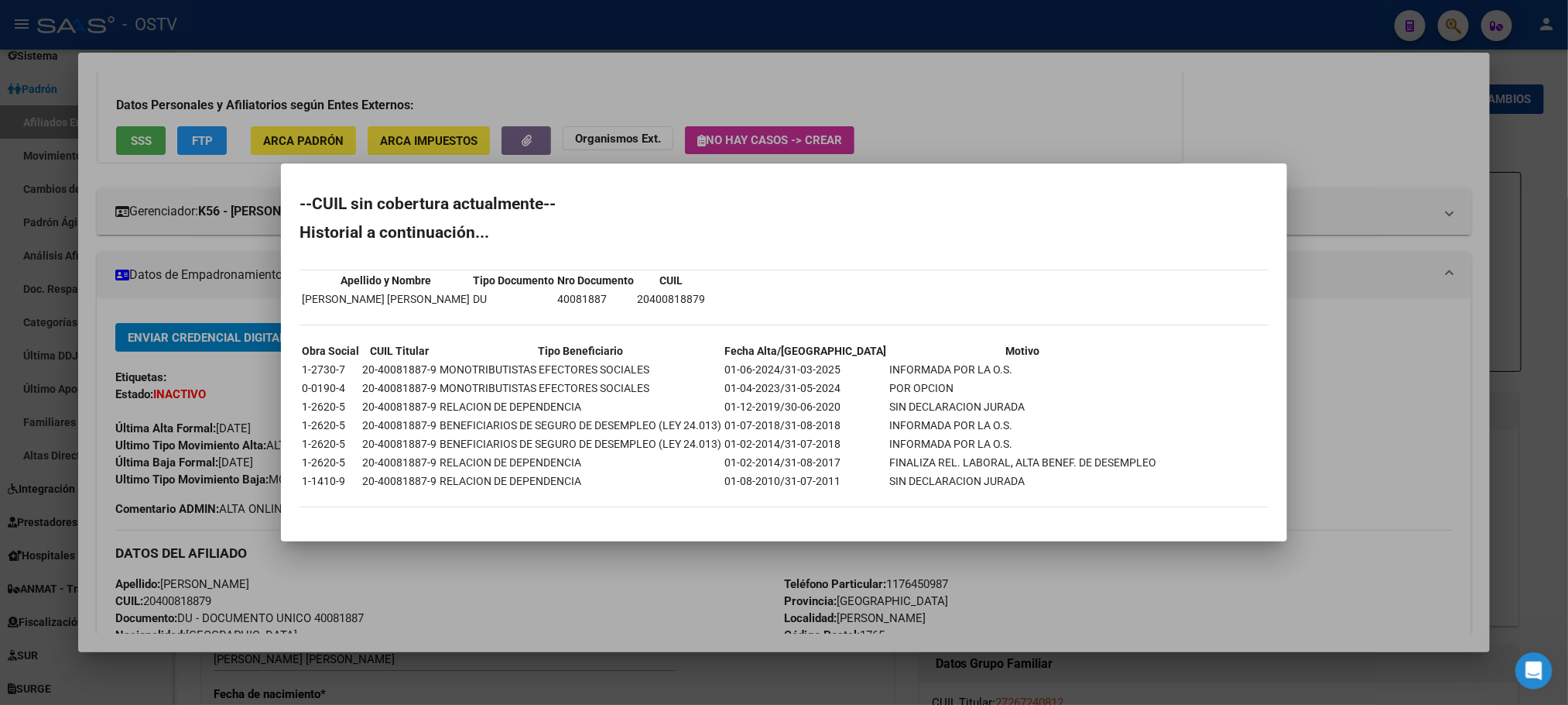
click at [255, 470] on div at bounding box center [784, 352] width 1568 height 705
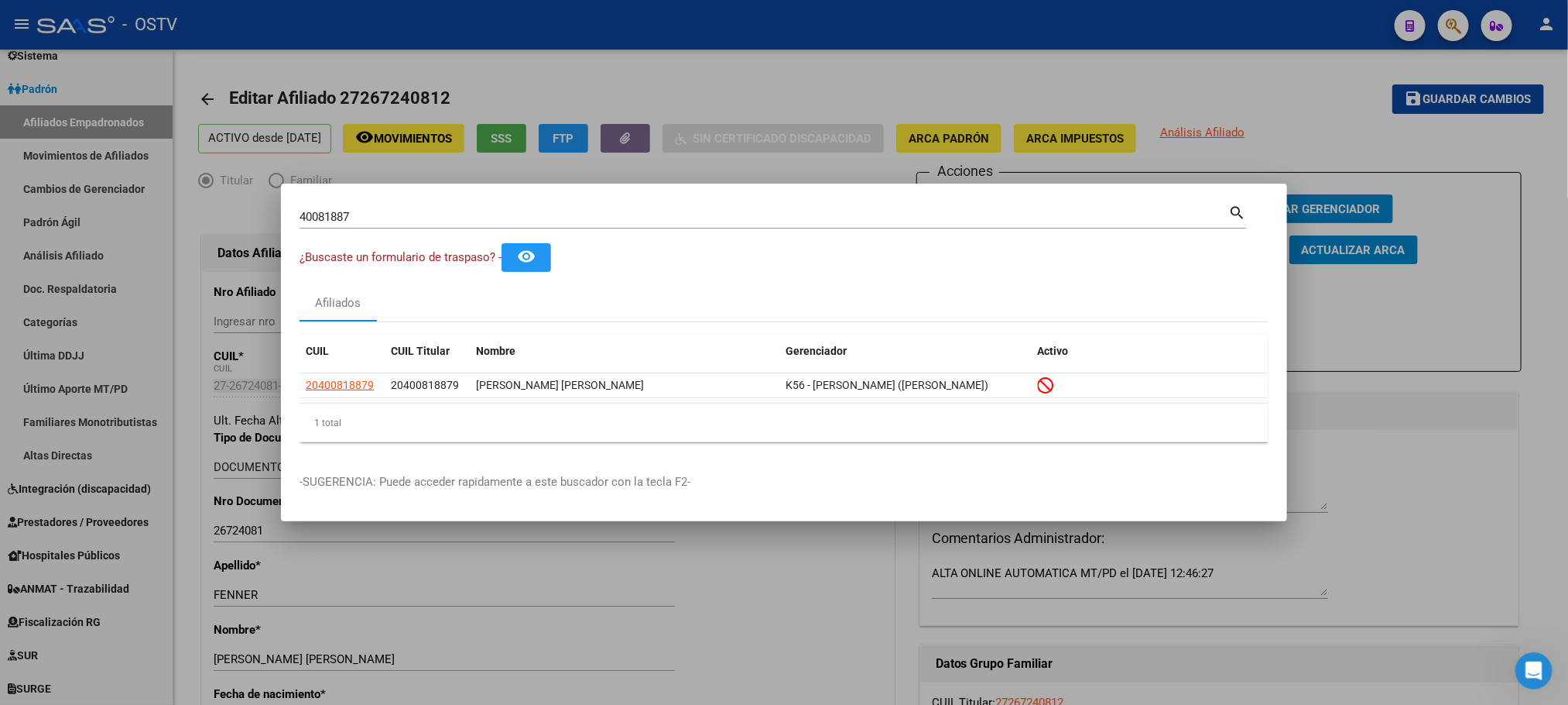
drag, startPoint x: 353, startPoint y: 219, endPoint x: 116, endPoint y: 218, distance: 237.0
click at [200, 219] on div "40081887 Buscar (apellido, dni, cuil, nro traspaso, cuit, obra social) search ¿…" at bounding box center [784, 352] width 1568 height 705
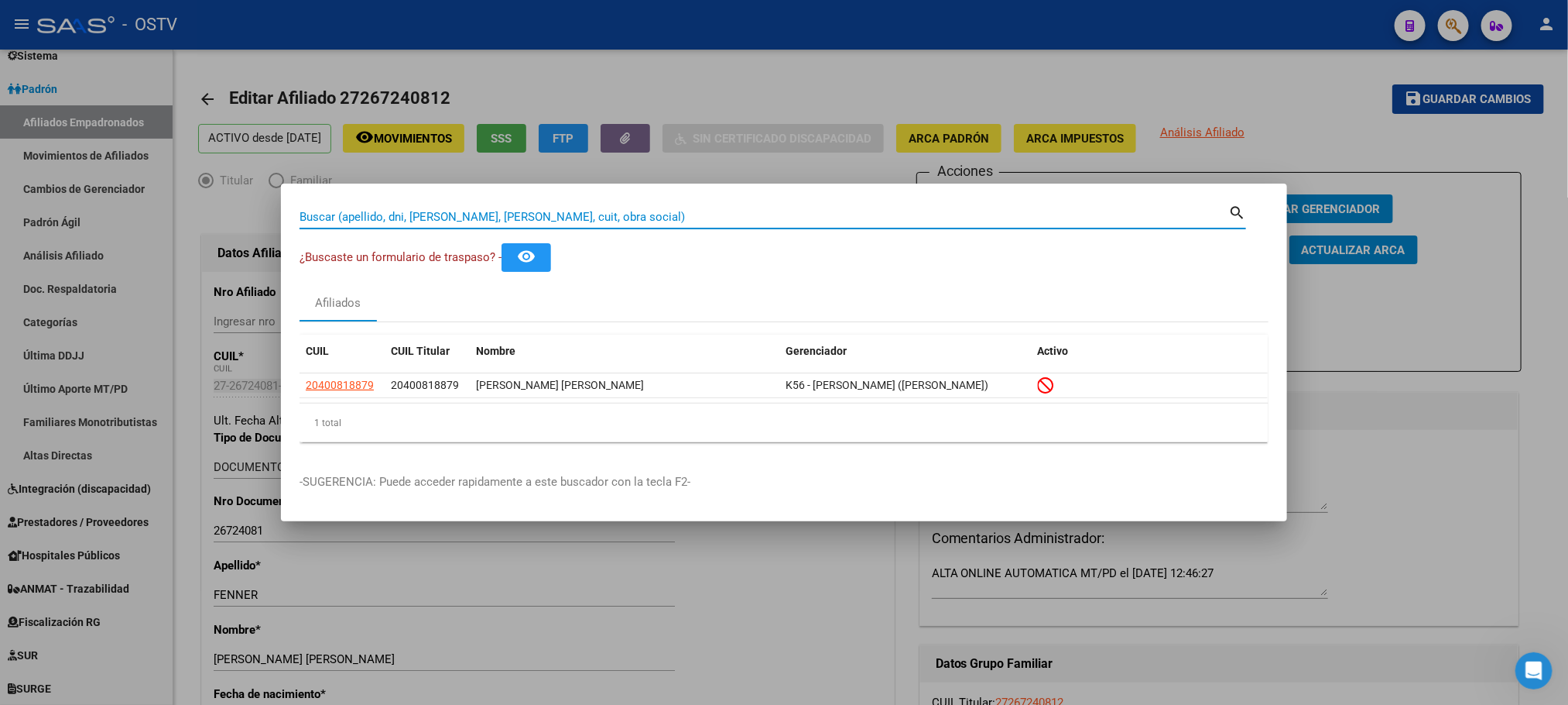
paste input "32597455"
type input "32597455"
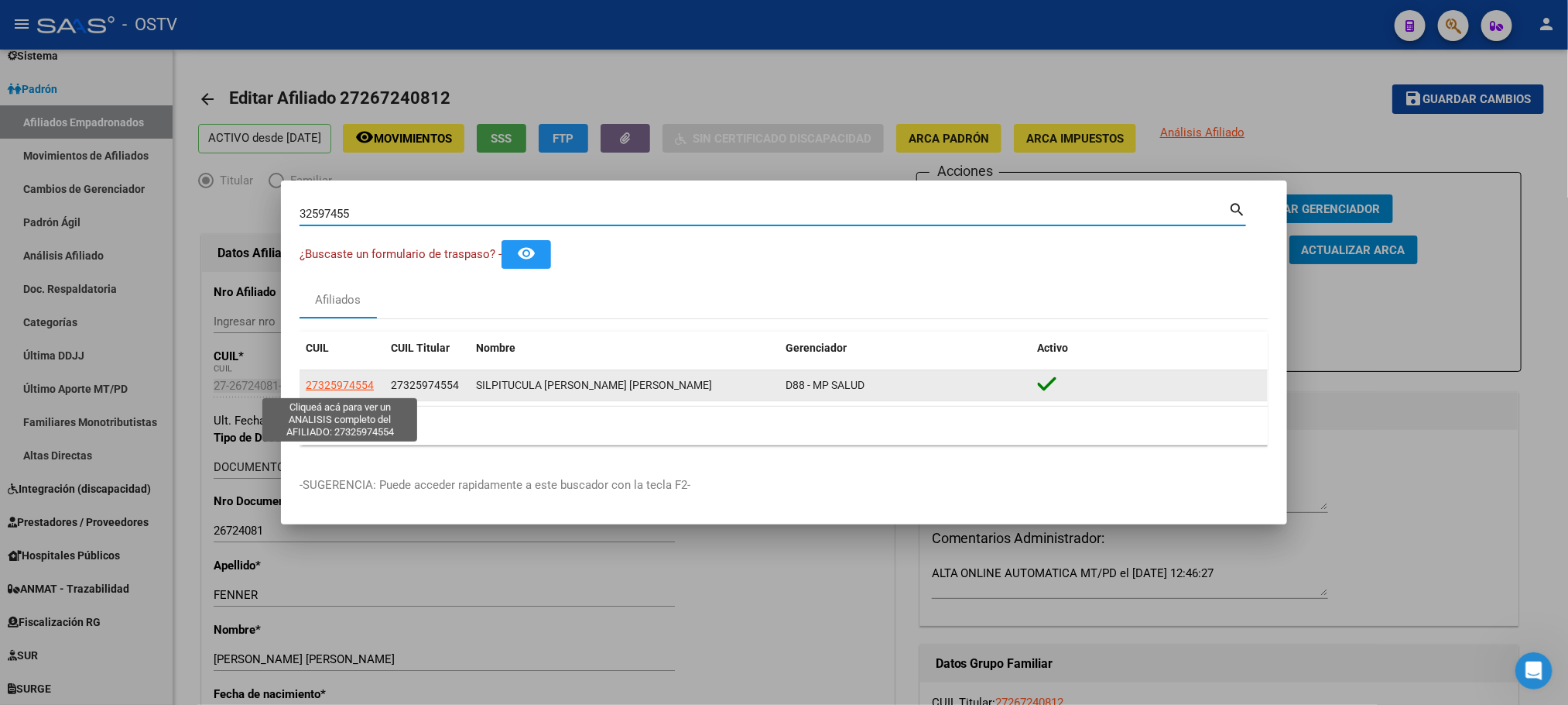
click at [345, 385] on span "27325974554" at bounding box center [339, 384] width 68 height 12
type textarea "27325974554"
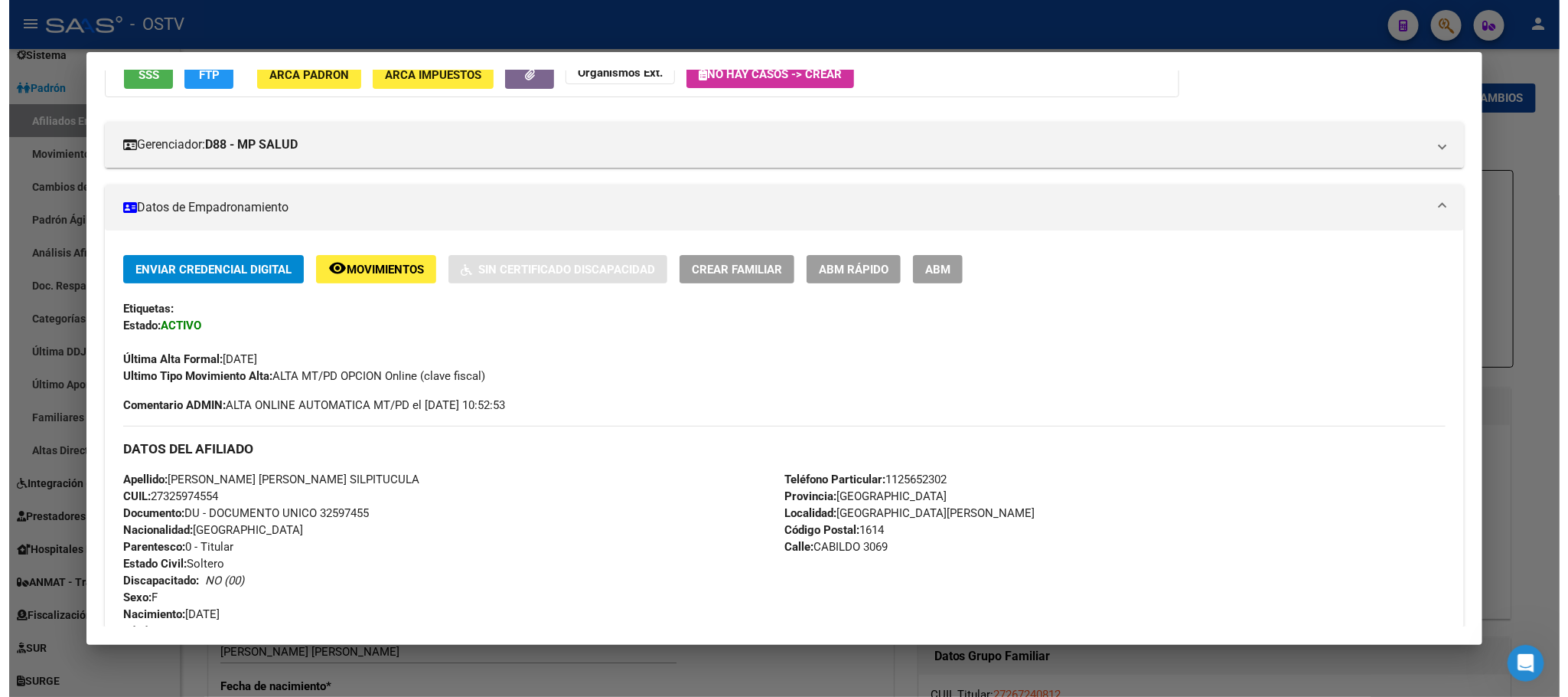
scroll to position [0, 0]
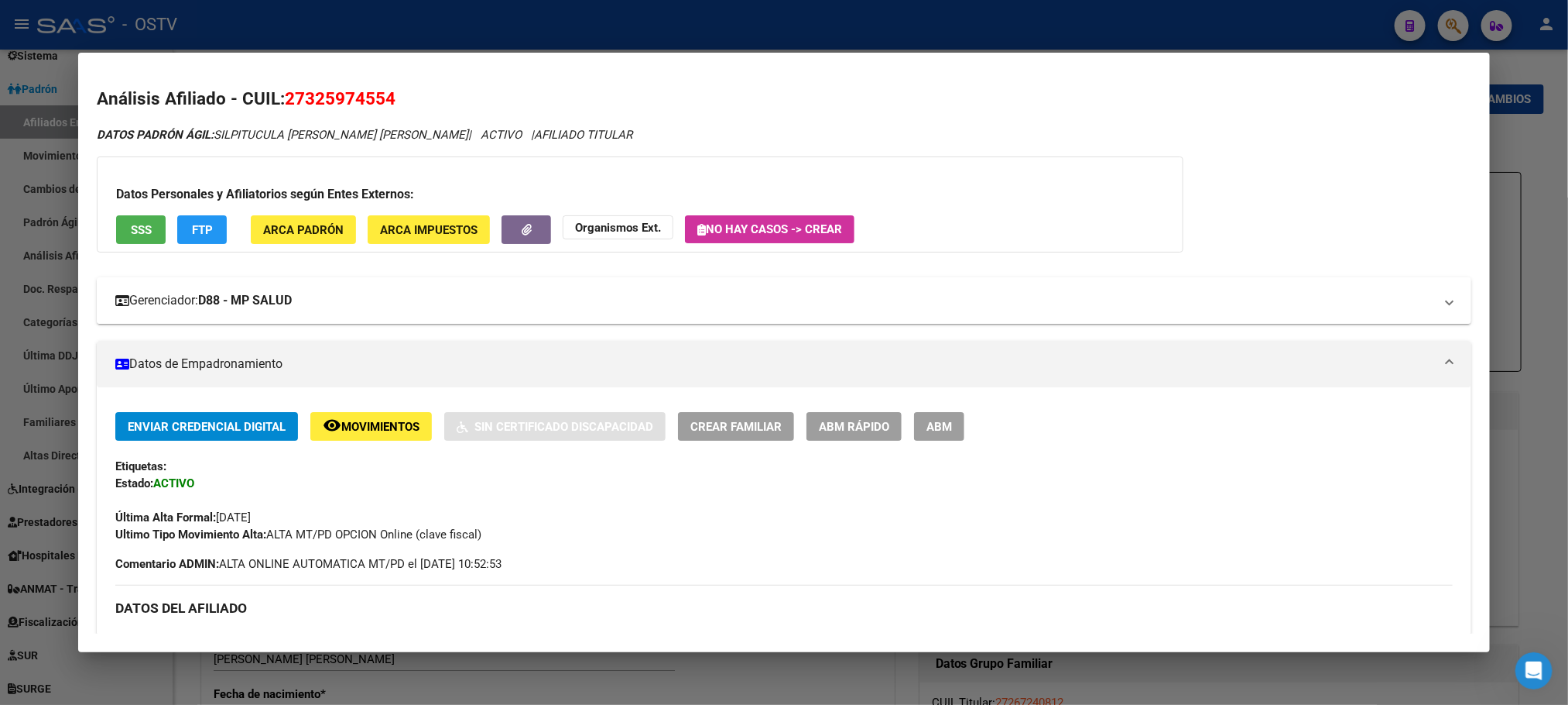
click at [198, 309] on mat-expansion-panel-header "Gerenciador: D88 - MP SALUD" at bounding box center [784, 301] width 1374 height 46
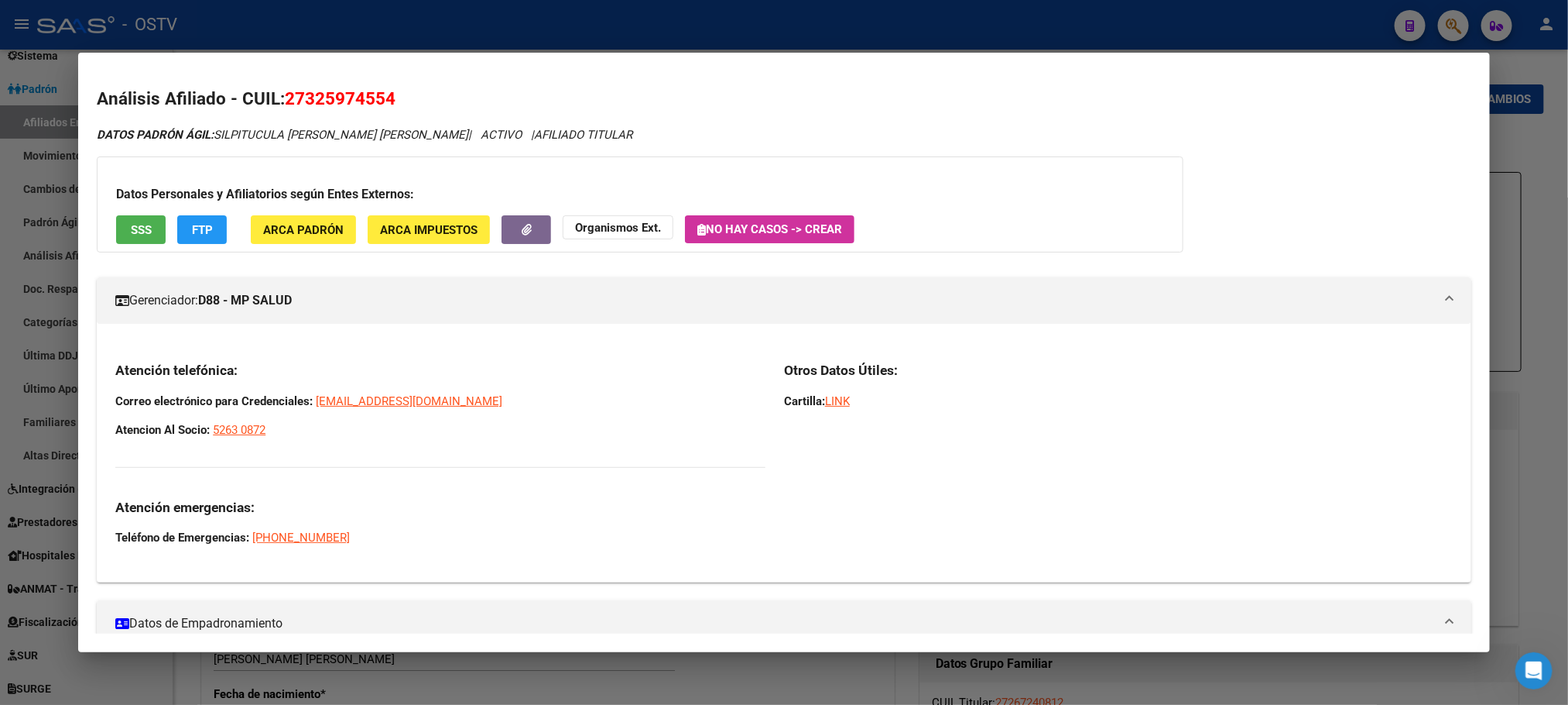
drag, startPoint x: 103, startPoint y: 370, endPoint x: 347, endPoint y: 440, distance: 253.8
click at [347, 440] on div "Atención telefónica: Correo electrónico para Credenciales: credenciales@grupomp…" at bounding box center [784, 459] width 1374 height 222
copy div "Atención telefónica: Correo electrónico para Credenciales: credenciales@grupomp…"
click at [351, 46] on div at bounding box center [784, 352] width 1568 height 705
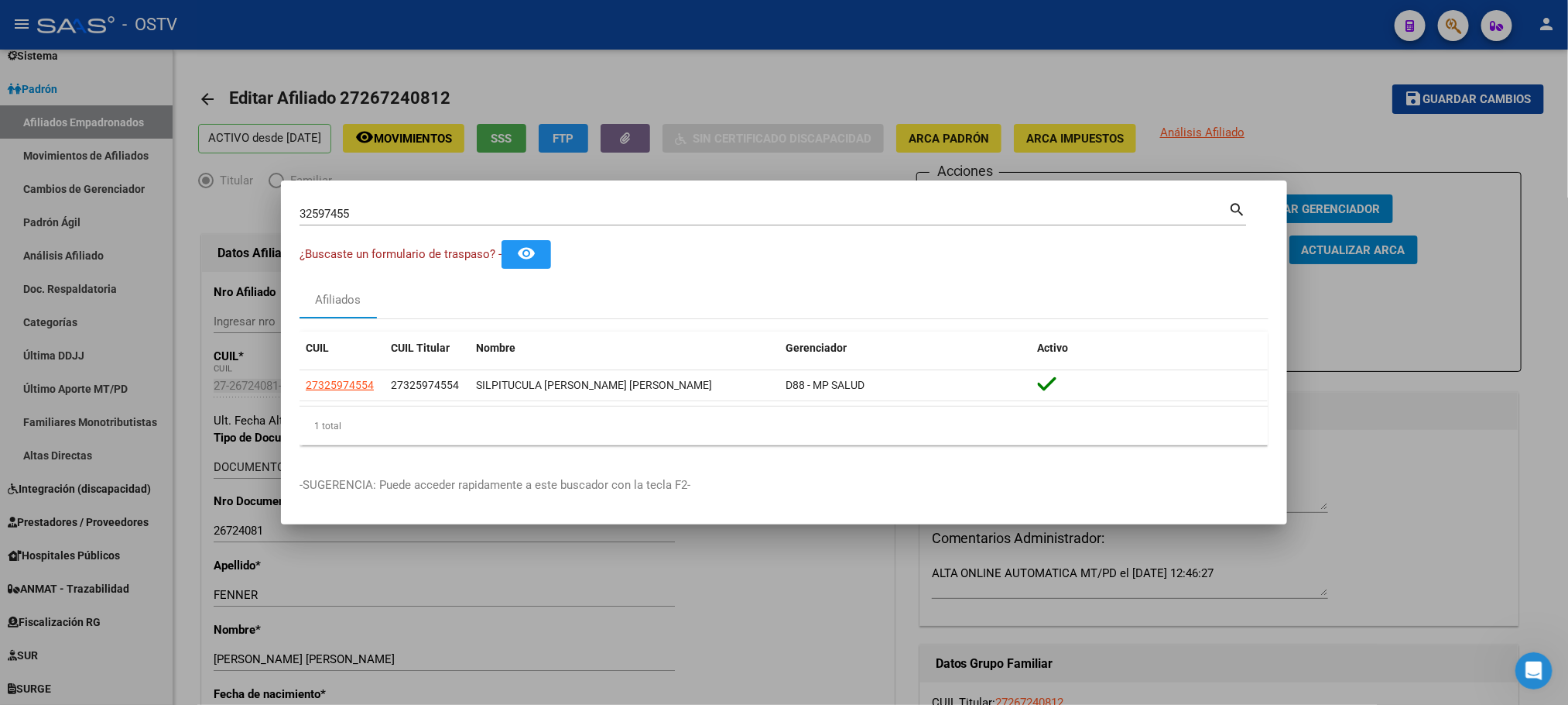
click at [381, 218] on input "32597455" at bounding box center [763, 213] width 929 height 14
type input "25817002"
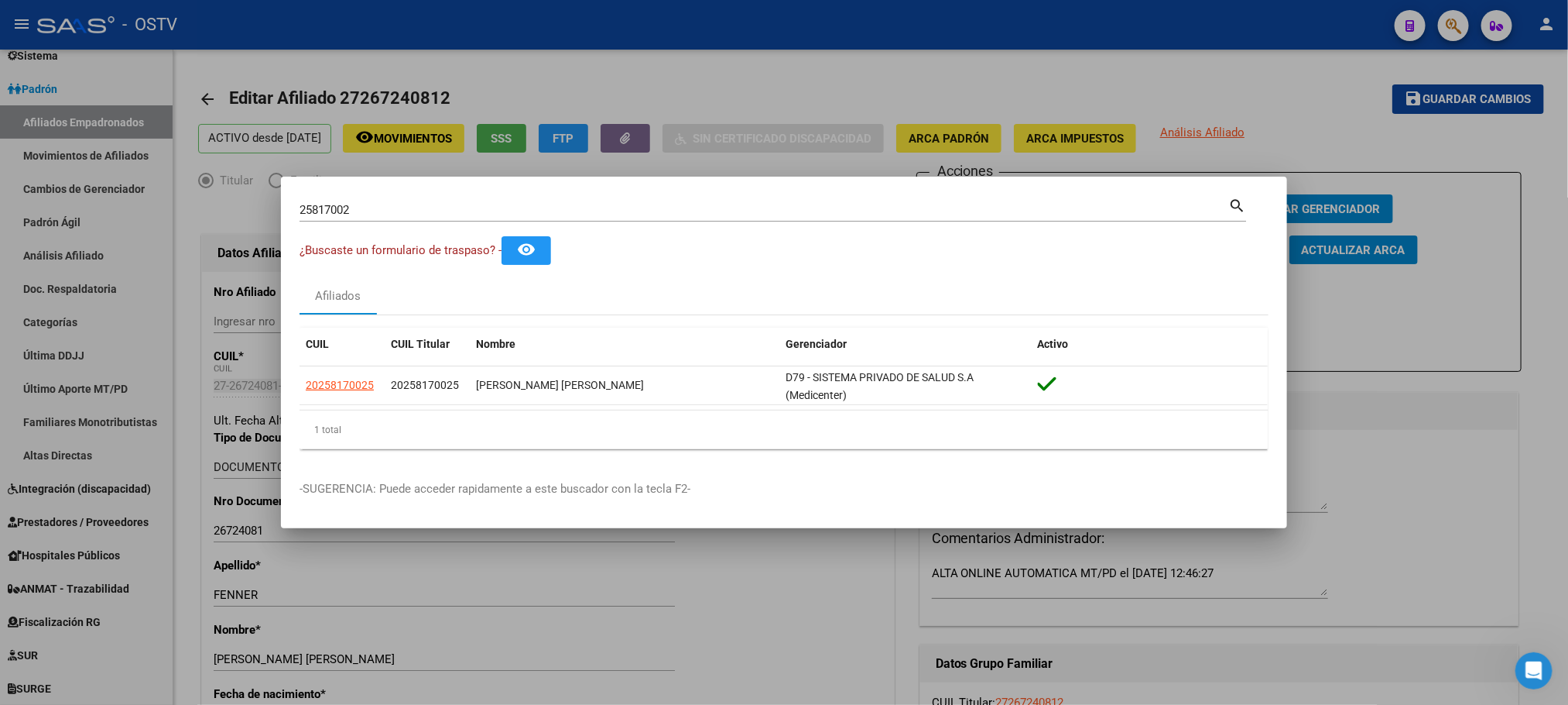
click at [198, 546] on div at bounding box center [784, 352] width 1568 height 705
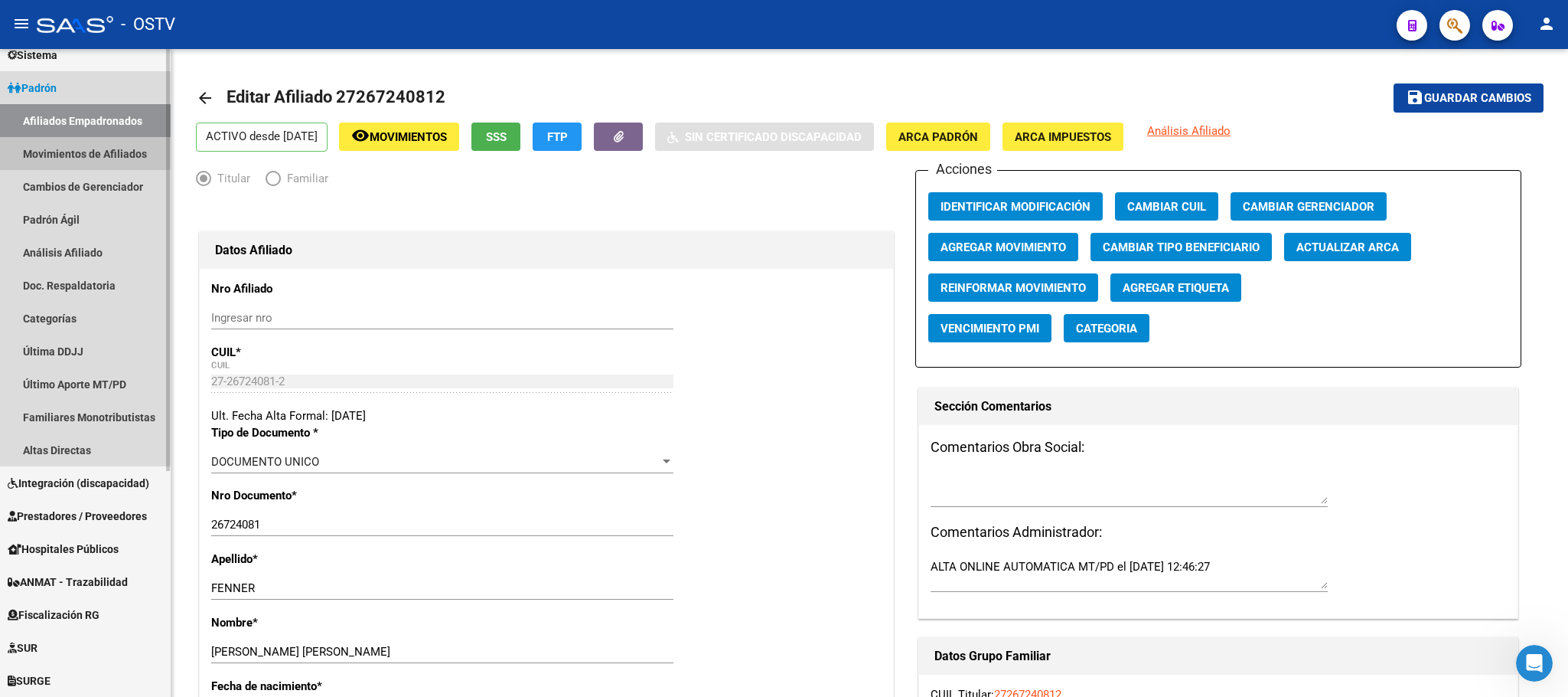
click at [77, 150] on link "Movimientos de Afiliados" at bounding box center [85, 153] width 171 height 33
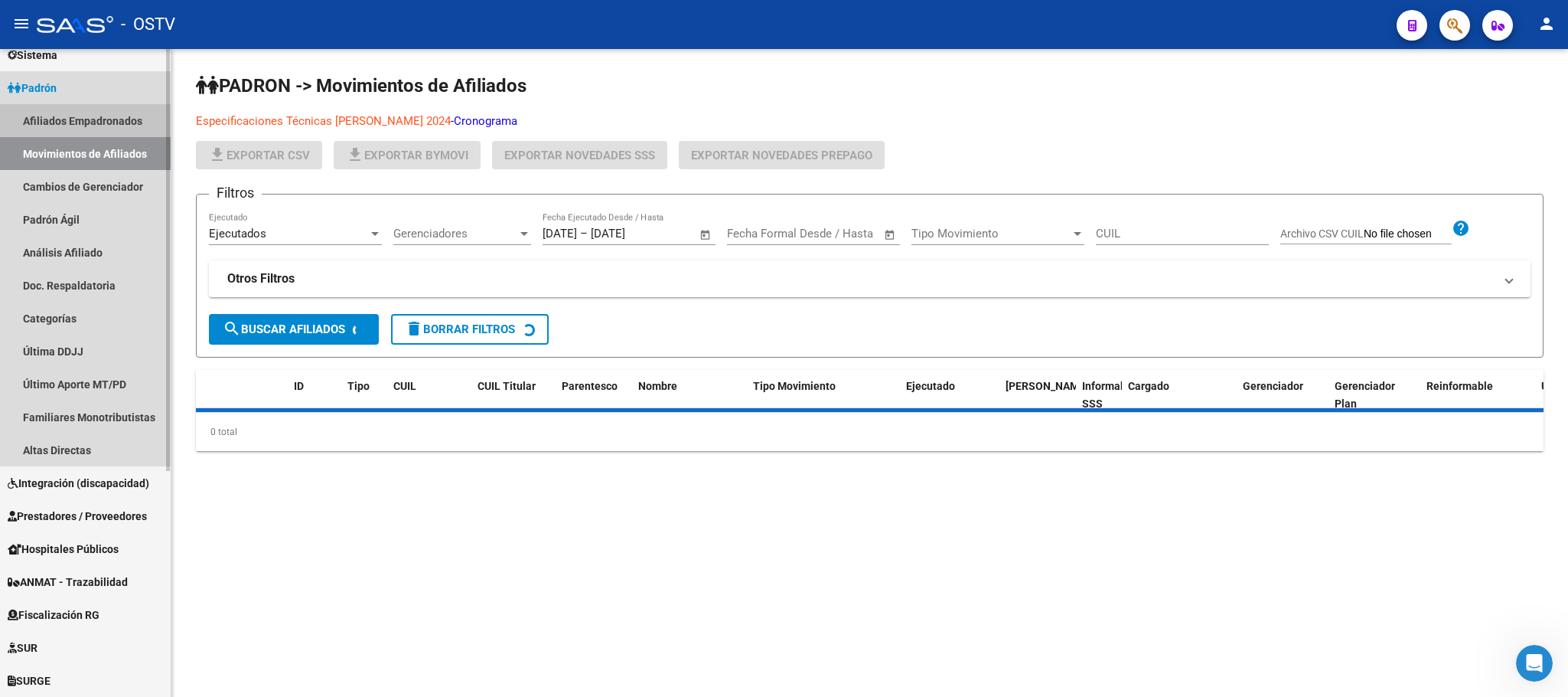
click at [88, 122] on link "Afiliados Empadronados" at bounding box center [85, 121] width 171 height 33
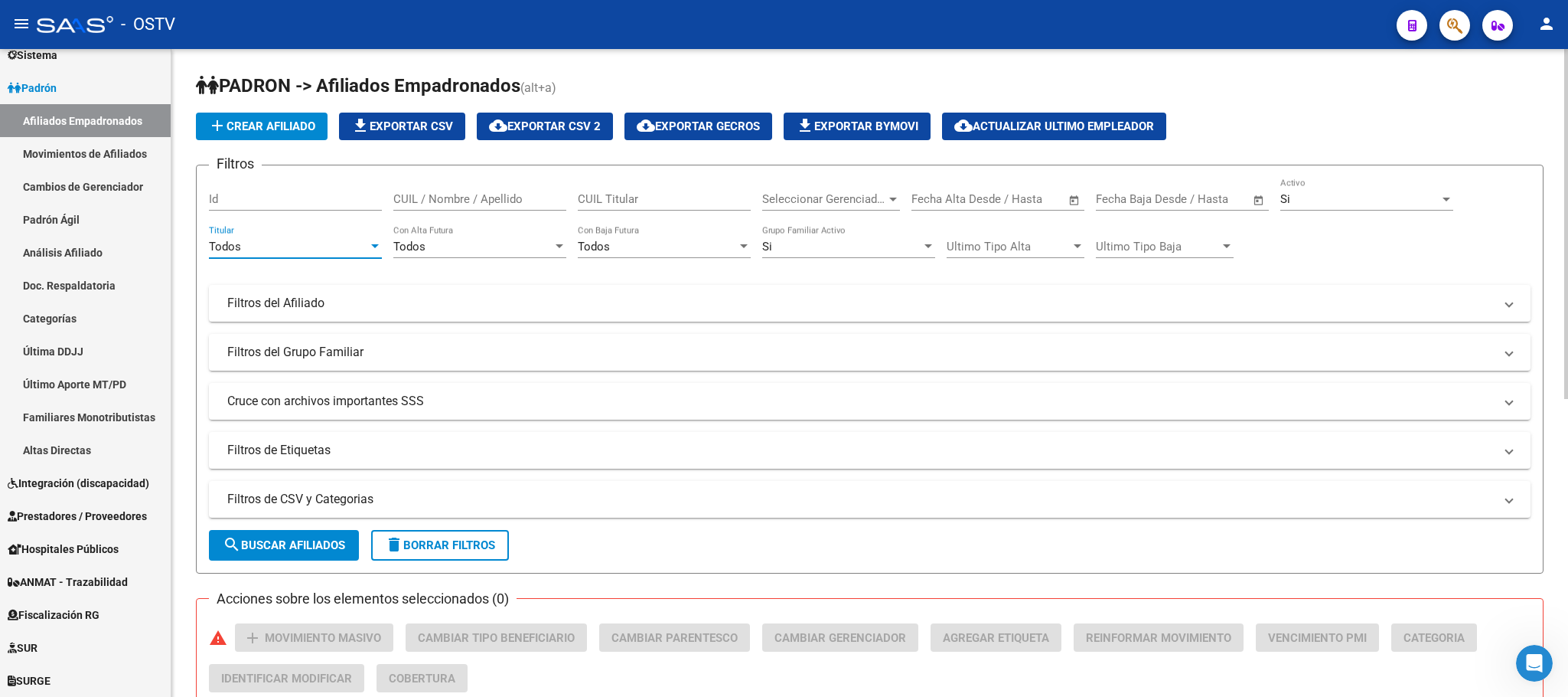
click at [248, 253] on div "Todos" at bounding box center [289, 246] width 159 height 14
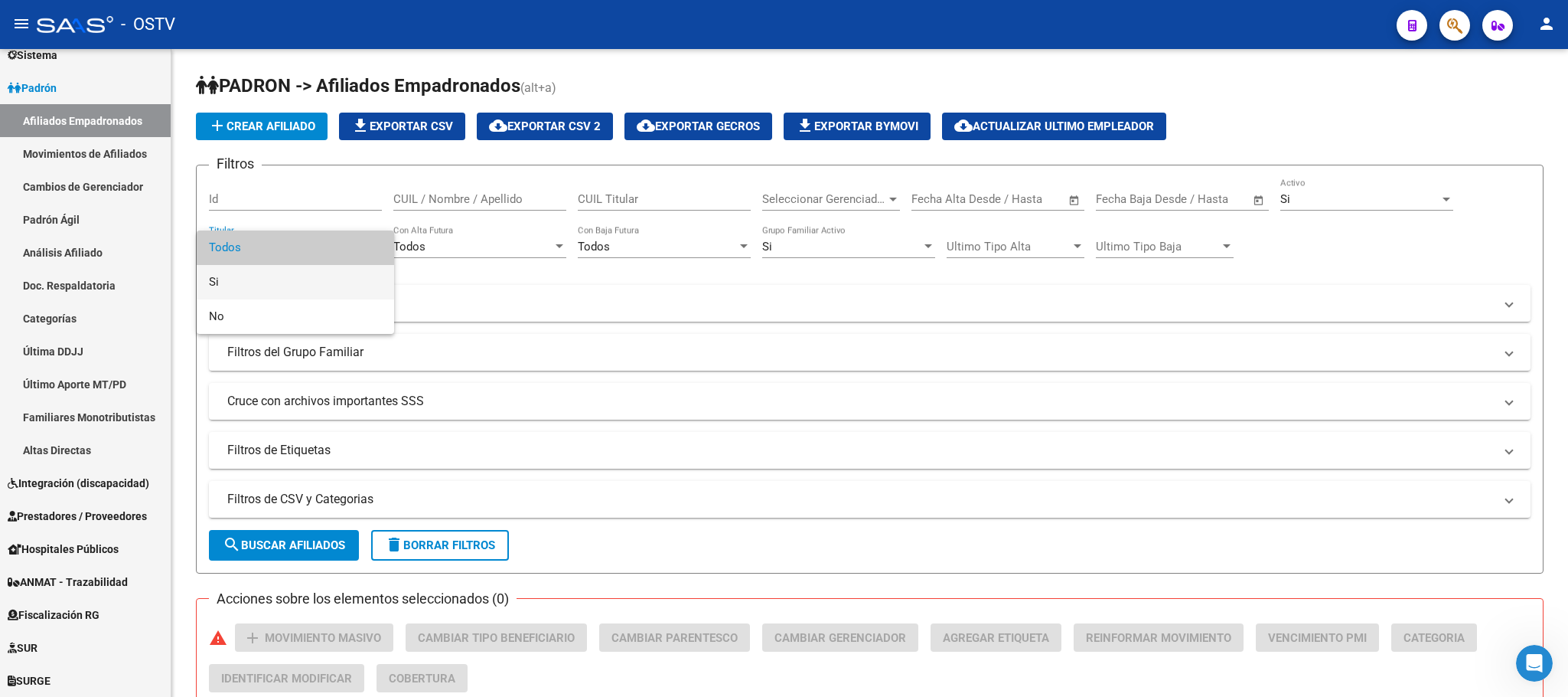
click at [248, 278] on span "Si" at bounding box center [295, 282] width 173 height 34
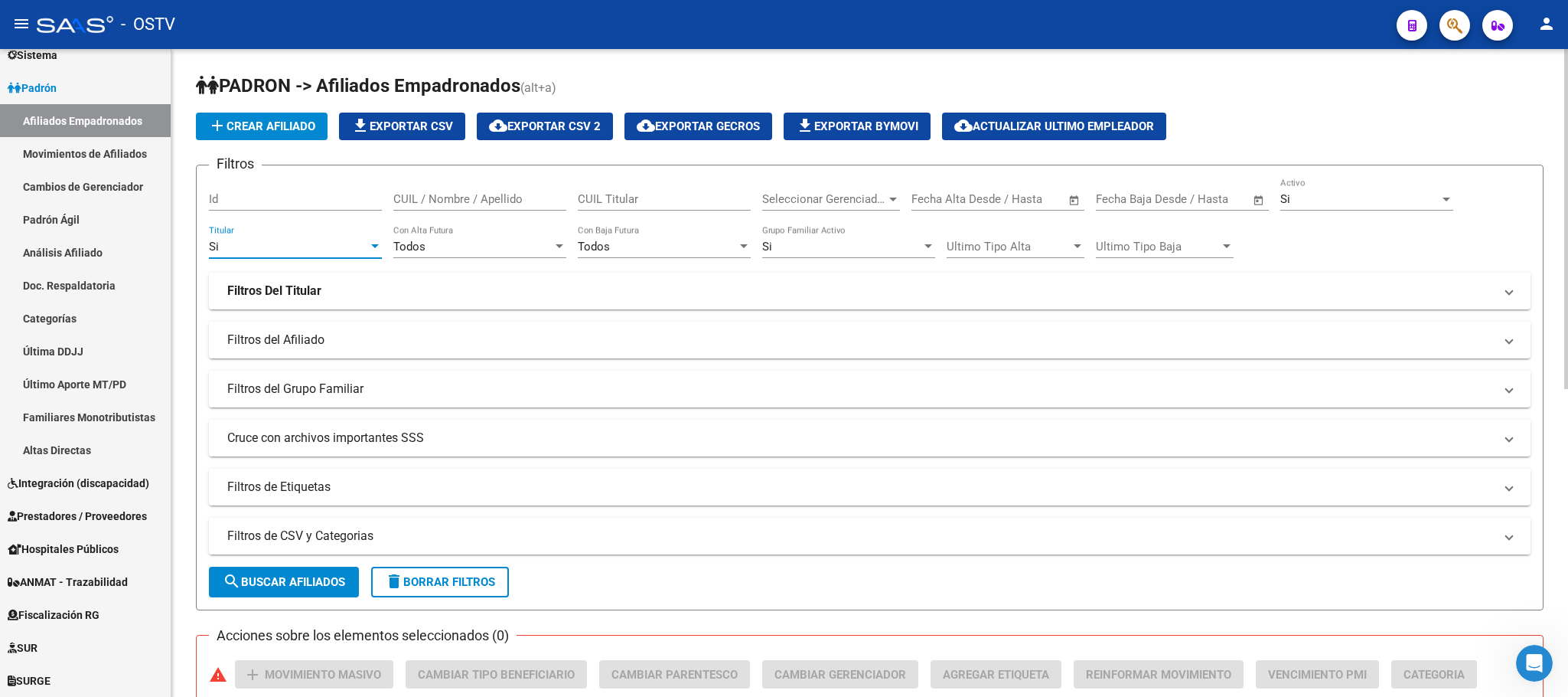
click at [265, 540] on mat-panel-title "Filtros de CSV y Categorias" at bounding box center [860, 536] width 1266 height 17
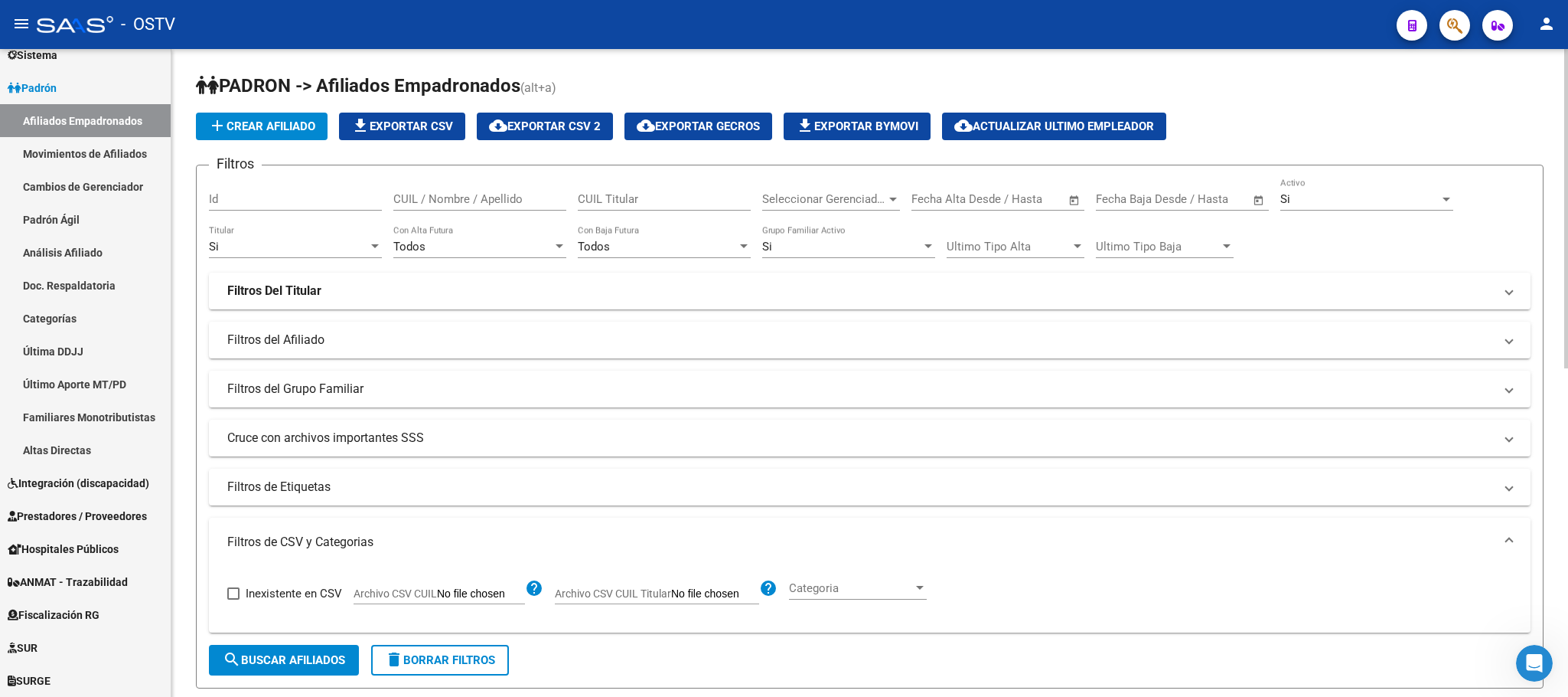
click at [488, 599] on input "Archivo CSV CUIL" at bounding box center [480, 593] width 88 height 14
type input "C:\fakepath\Pertenecen a D79 y NO a D78 Mail 09092025.csv"
click at [310, 673] on button "search Buscar Afiliados" at bounding box center [284, 660] width 150 height 30
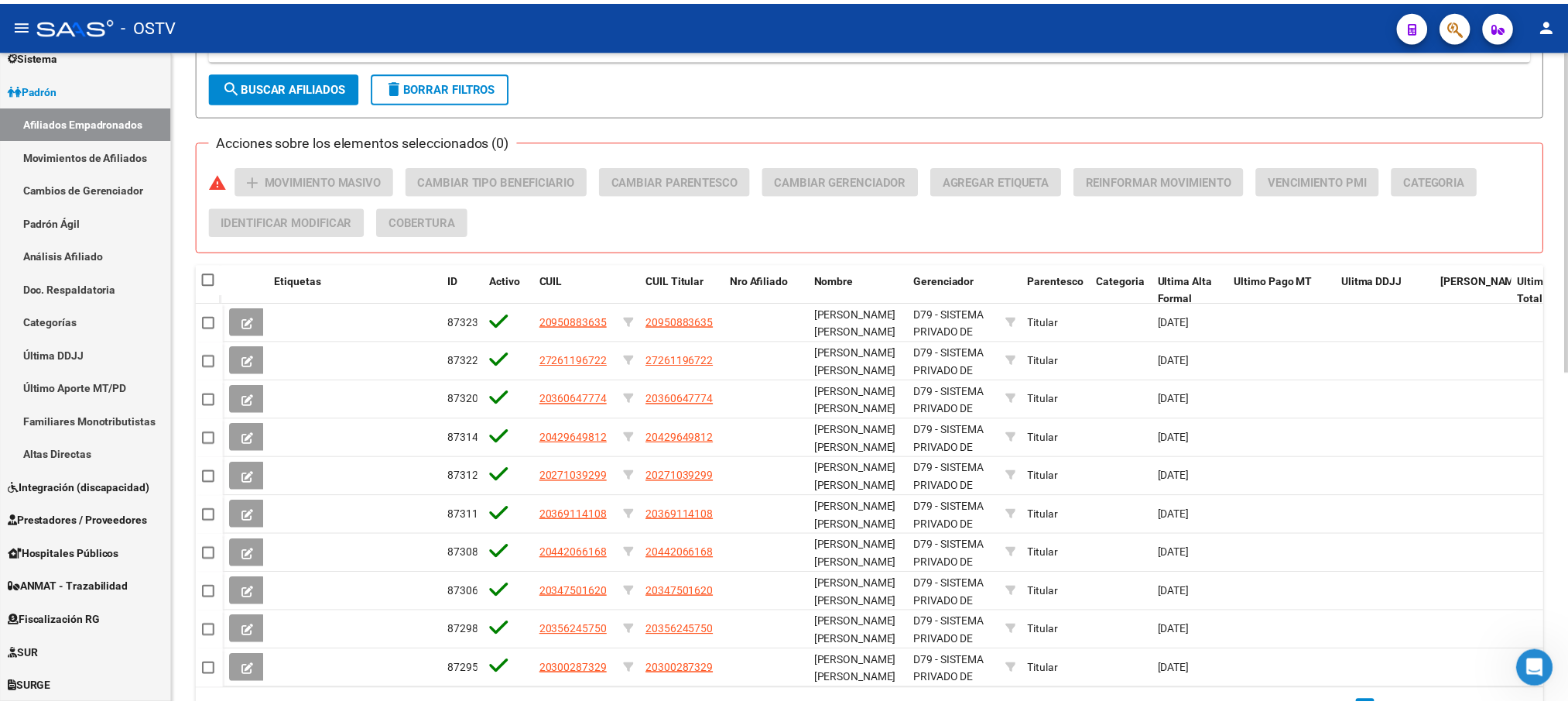
scroll to position [673, 0]
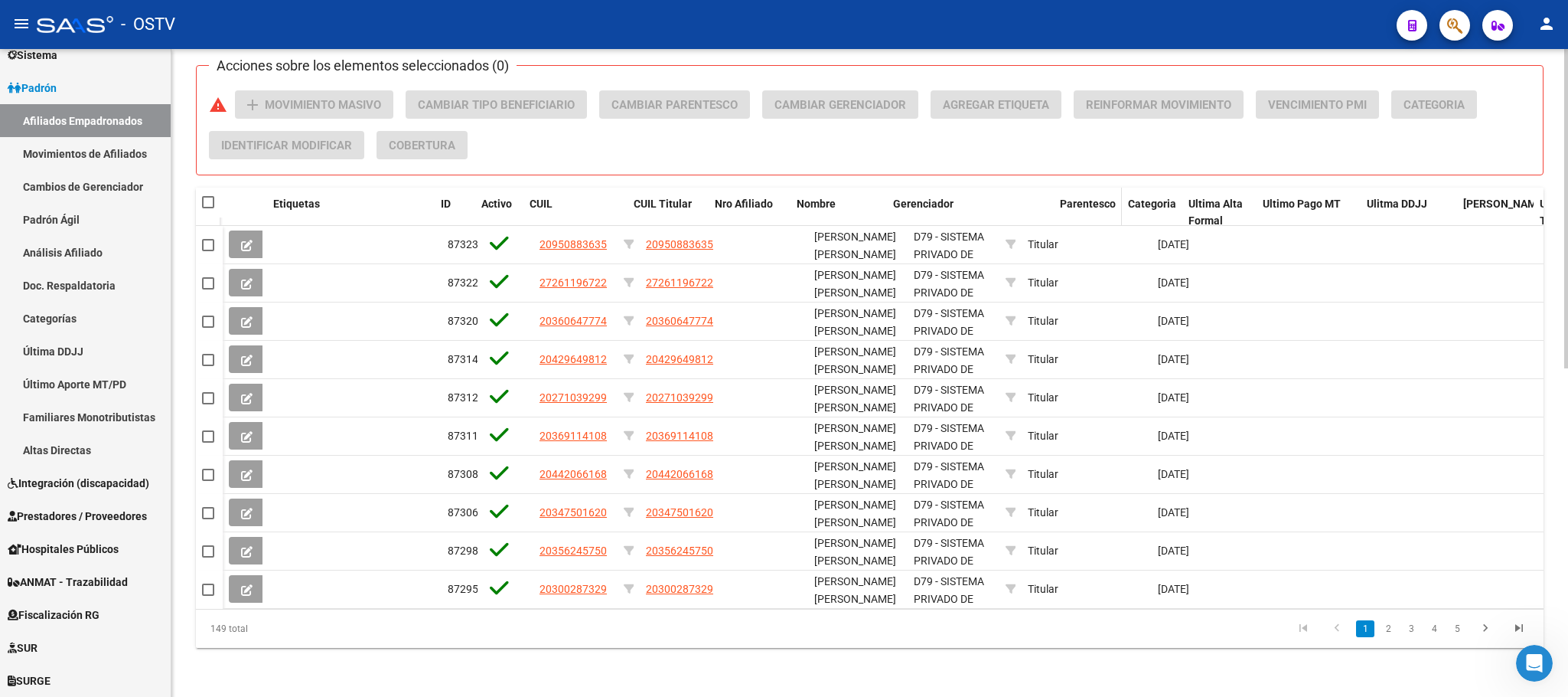
drag, startPoint x: 1013, startPoint y: 196, endPoint x: 1118, endPoint y: 196, distance: 105.0
click at [1113, 196] on div "Etiquetas ID Activo CUIL CUIL Titular Nro Afiliado Nombre Gerenciador Parentesc…" at bounding box center [1273, 221] width 2100 height 67
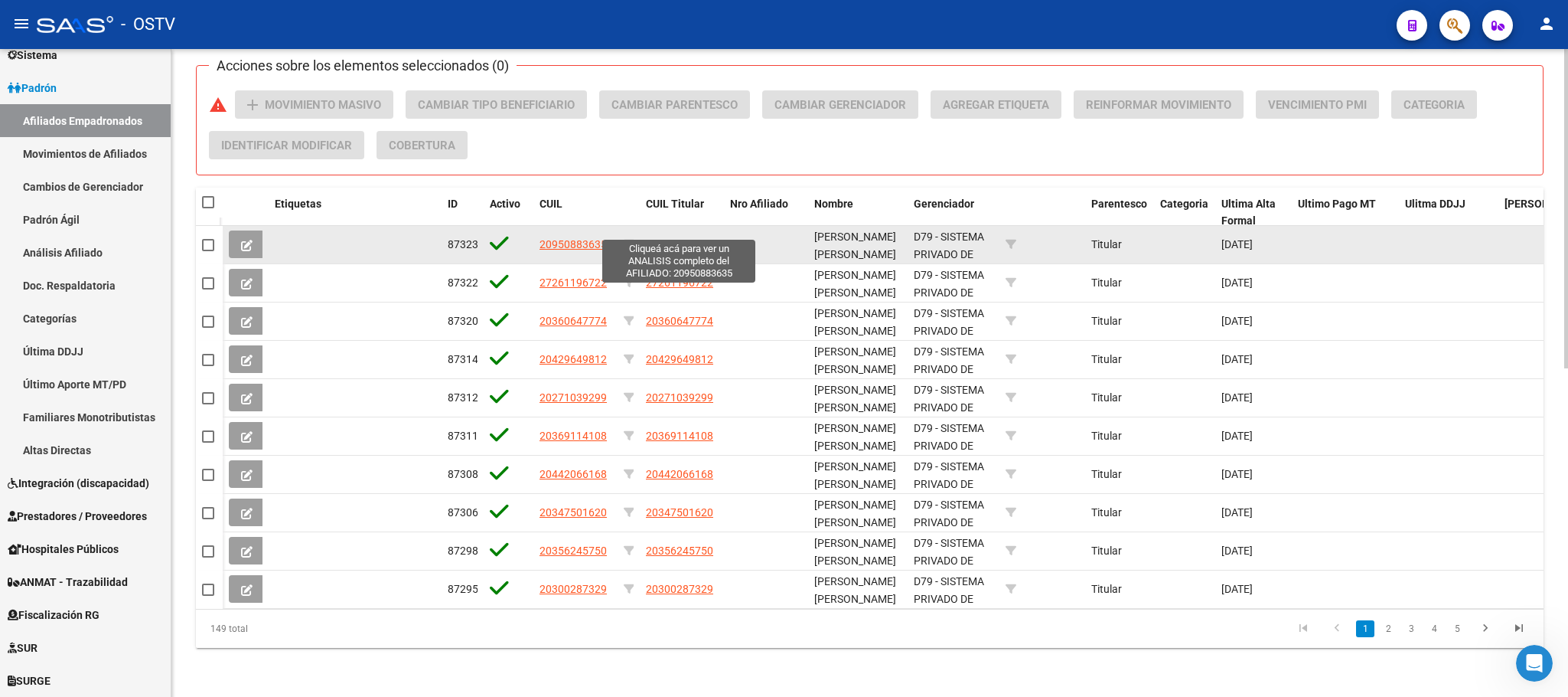
click at [668, 238] on span "20950883635" at bounding box center [679, 244] width 67 height 12
type textarea "20950883635"
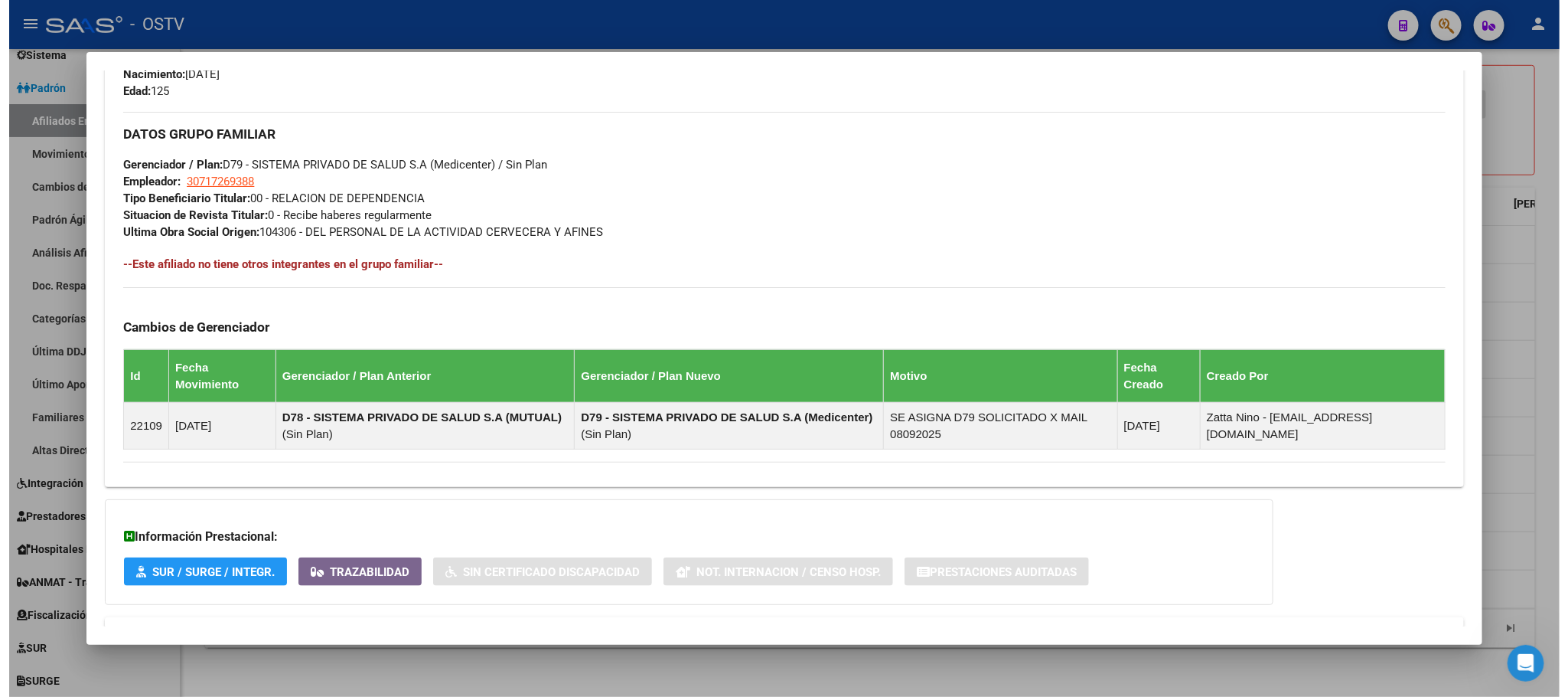
scroll to position [756, 0]
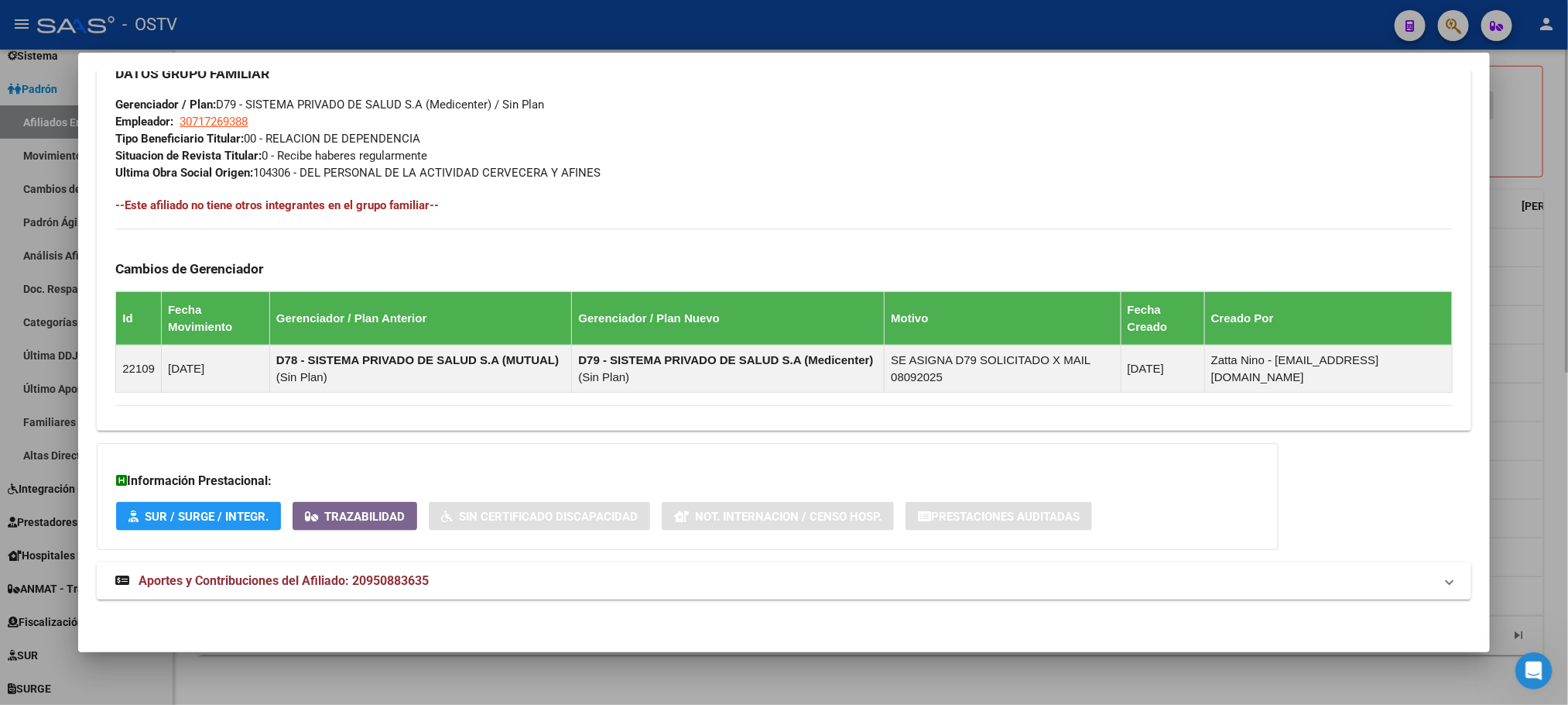
click at [390, 689] on div at bounding box center [784, 352] width 1568 height 705
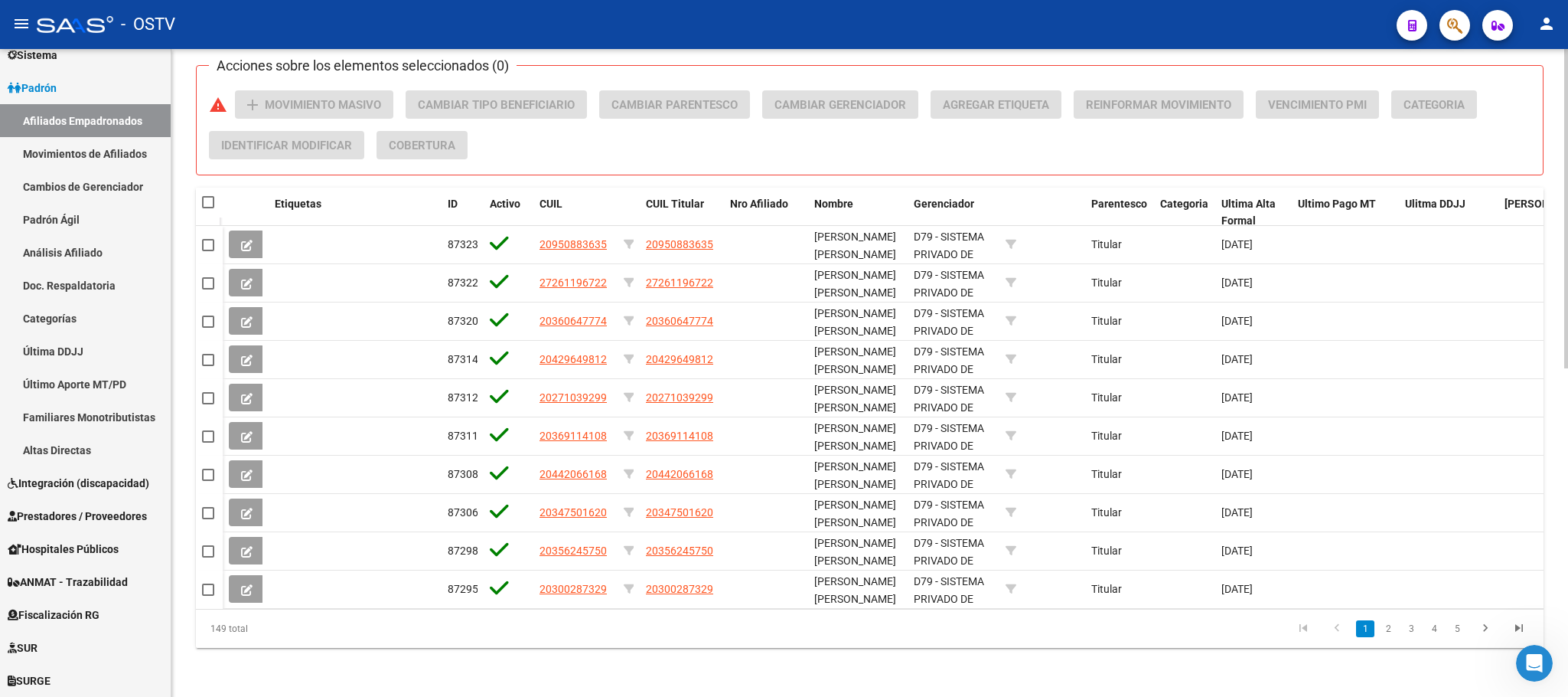
click at [616, 666] on div "PADRON -> Afiliados Empadronados (alt+a) add Crear Afiliado file_download Expor…" at bounding box center [869, 49] width 1396 height 1295
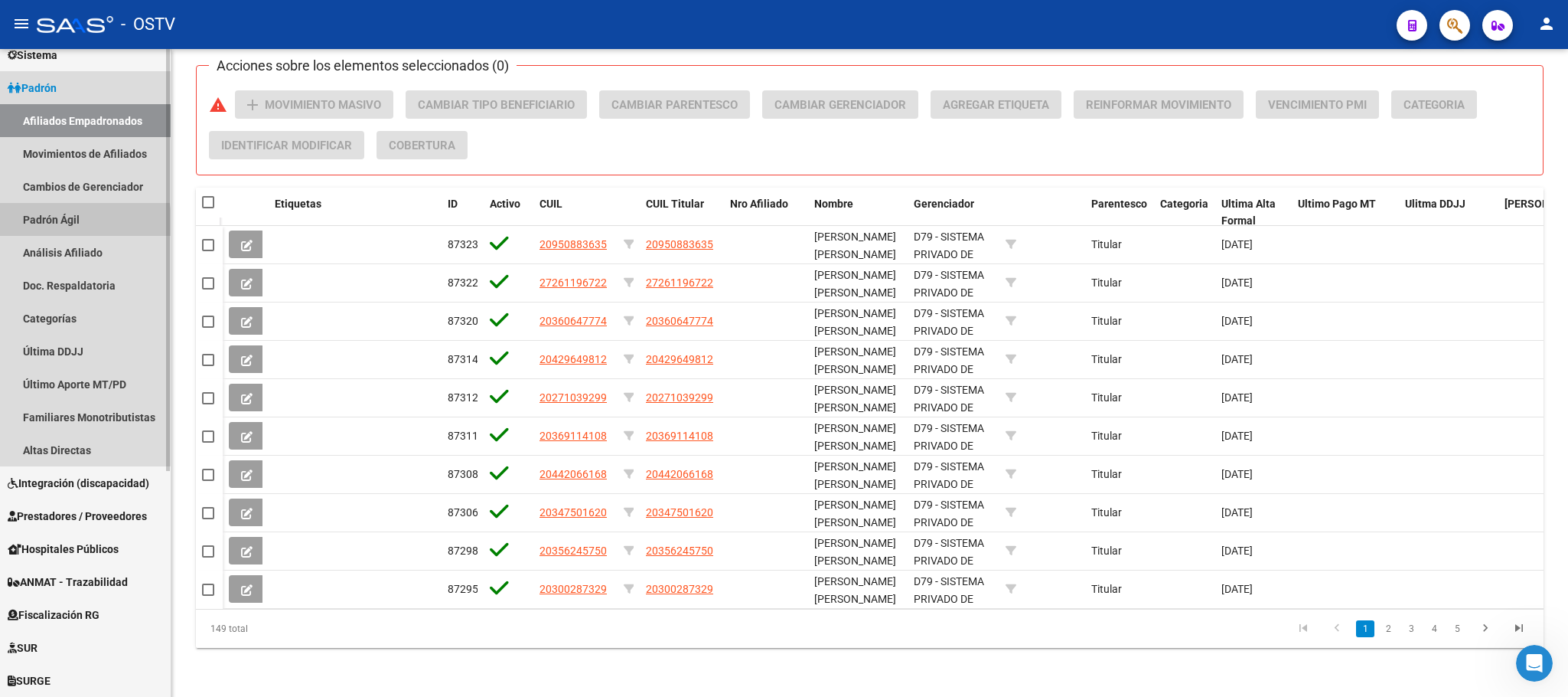
click at [34, 223] on link "Padrón Ágil" at bounding box center [85, 219] width 171 height 33
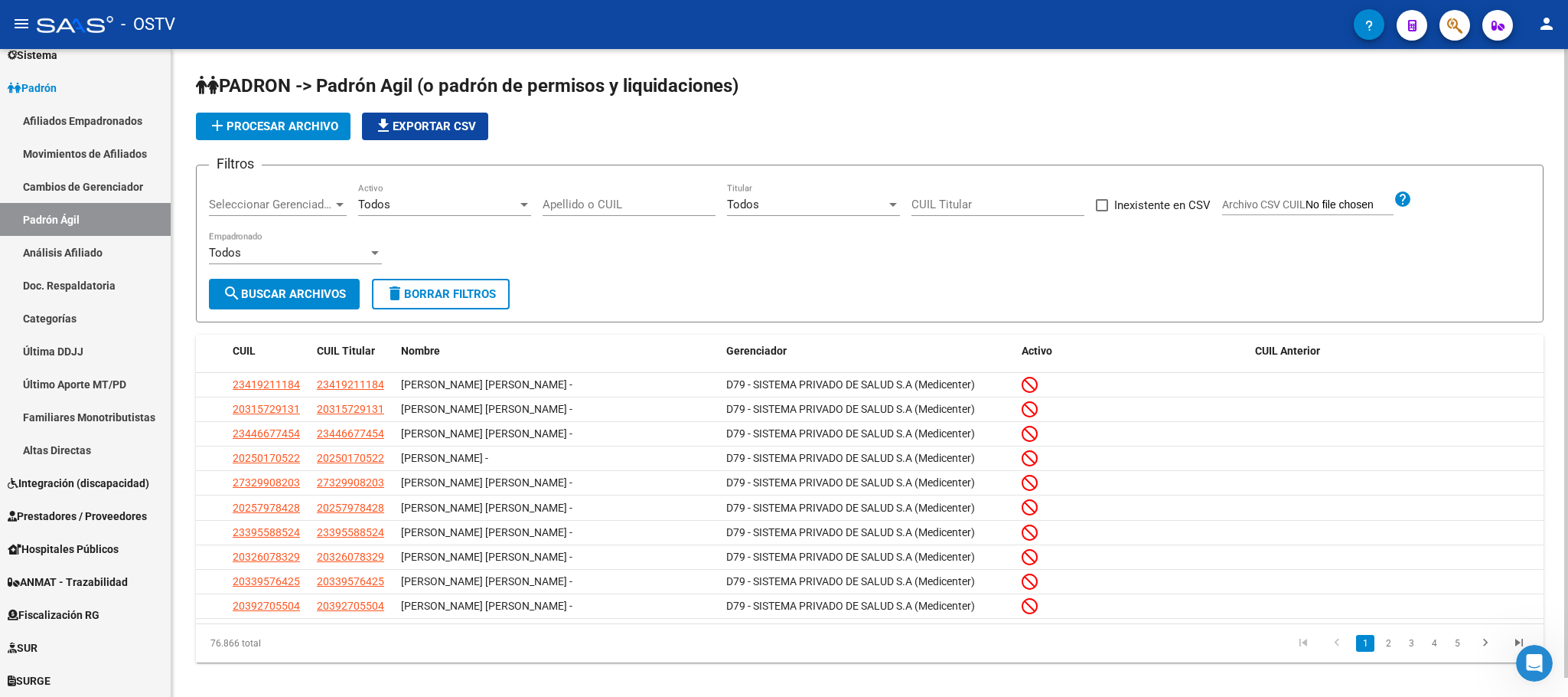
click at [1291, 198] on span "Archivo CSV CUIL" at bounding box center [1263, 204] width 84 height 12
click at [1305, 198] on input "Archivo CSV CUIL" at bounding box center [1349, 205] width 88 height 14
type input "C:\fakepath\AgilC06Agosto2025.csv"
click at [304, 292] on span "search Buscar Archivos" at bounding box center [285, 293] width 123 height 14
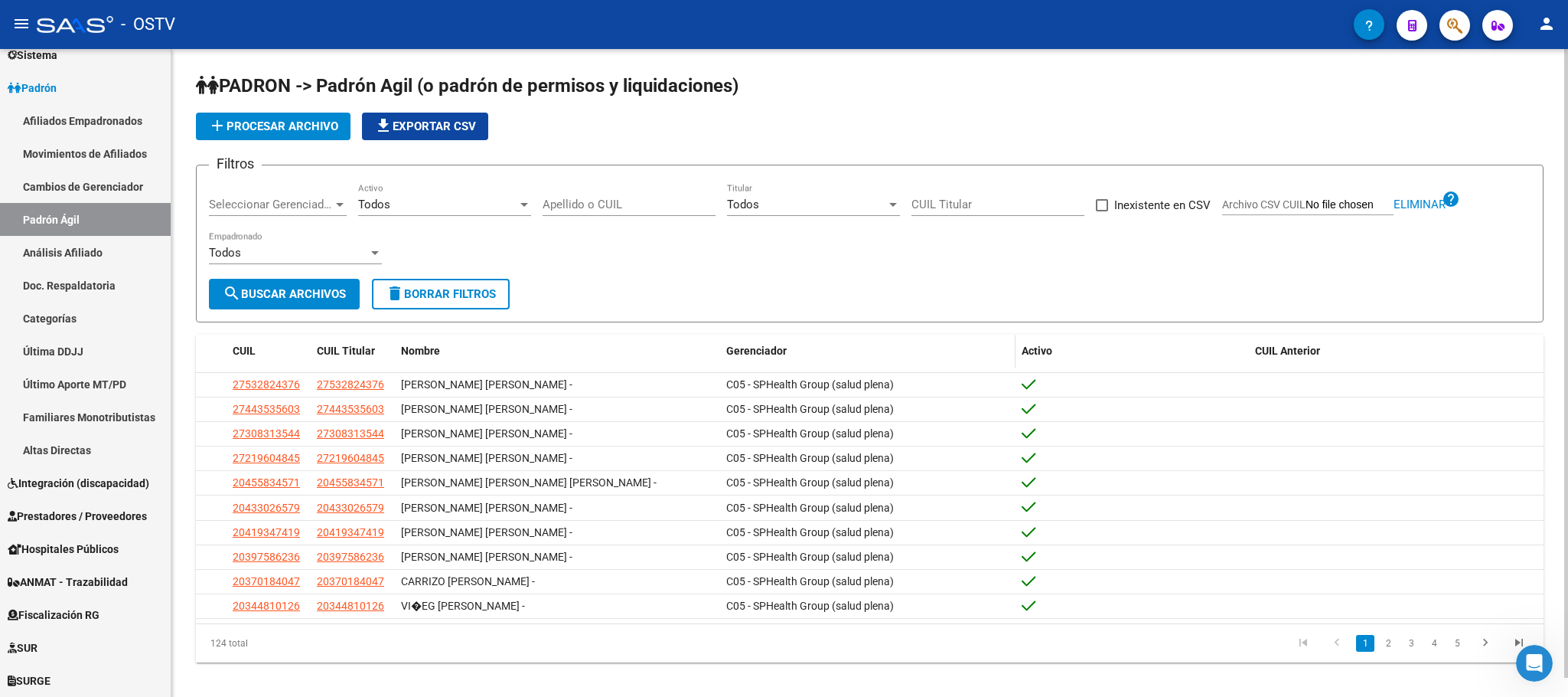
click at [747, 353] on span "Gerenciador" at bounding box center [756, 350] width 61 height 12
click at [759, 345] on div "Gerenciador" at bounding box center [867, 350] width 282 height 18
click at [759, 346] on span "Gerenciador" at bounding box center [756, 350] width 61 height 12
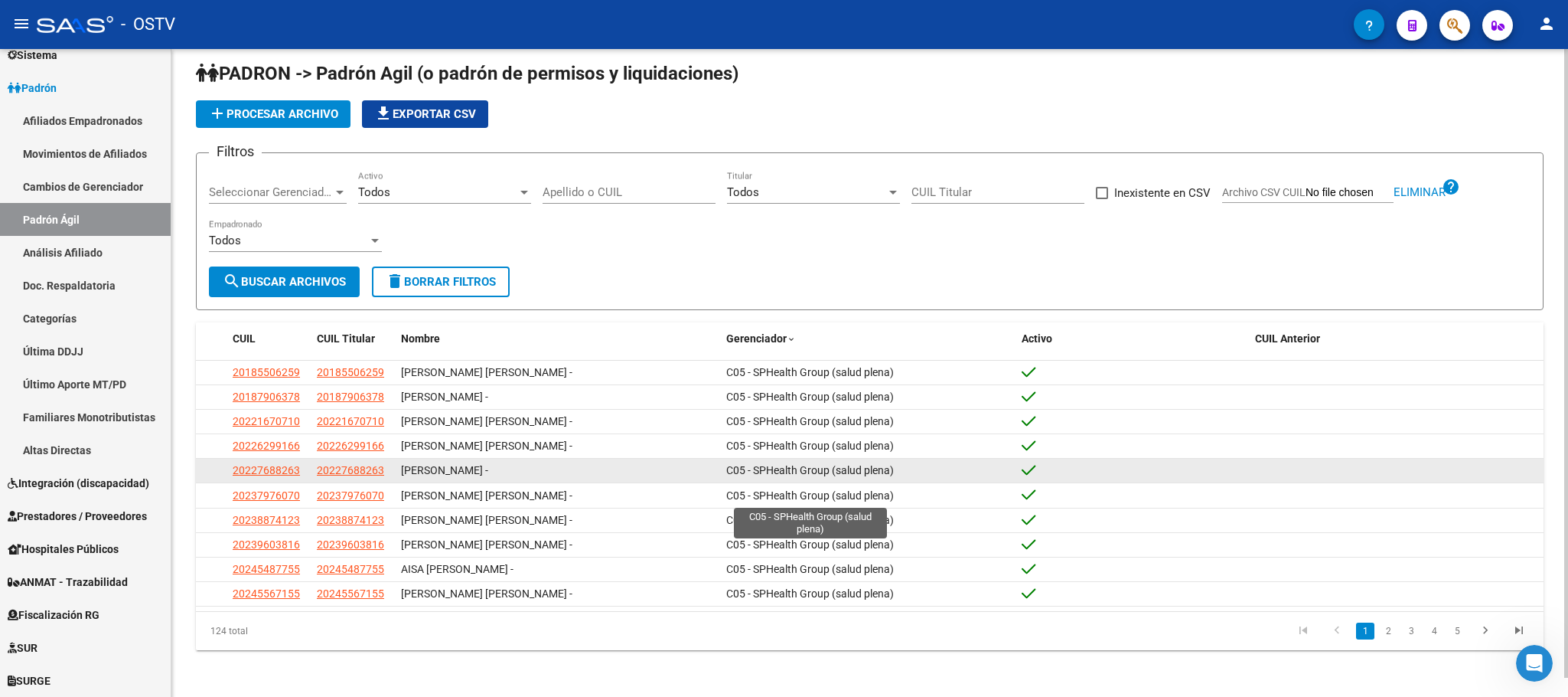
scroll to position [19, 0]
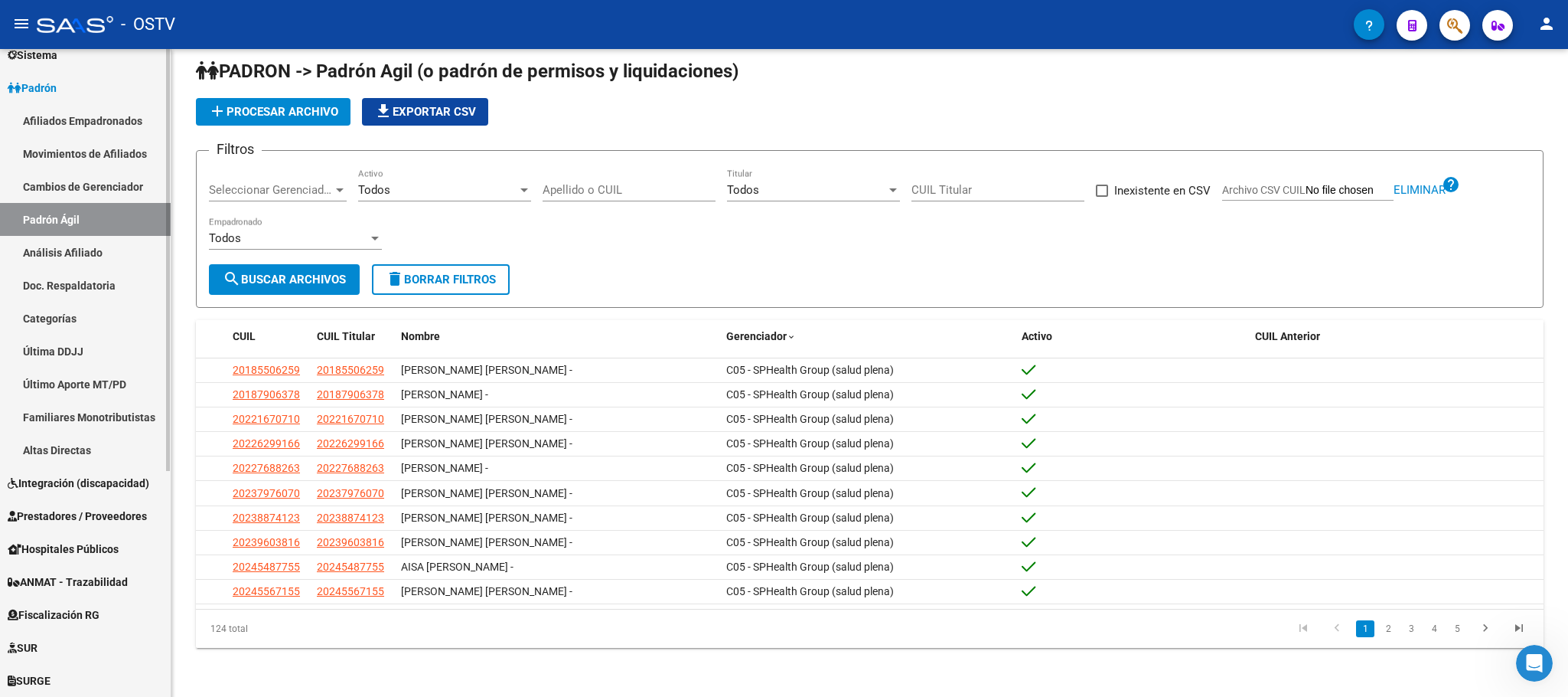
click at [103, 117] on link "Afiliados Empadronados" at bounding box center [85, 121] width 171 height 33
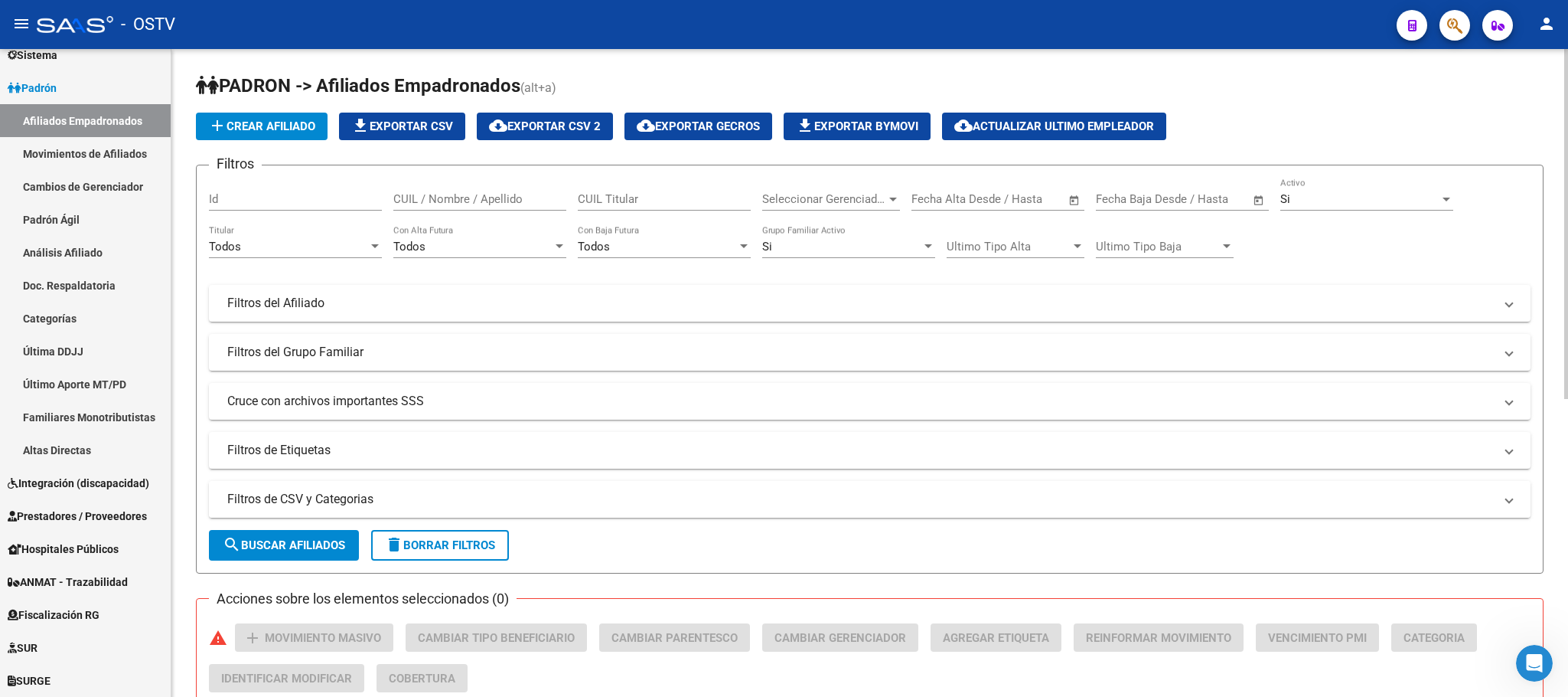
click at [331, 516] on mat-expansion-panel-header "Filtros de CSV y Categorias" at bounding box center [869, 499] width 1321 height 37
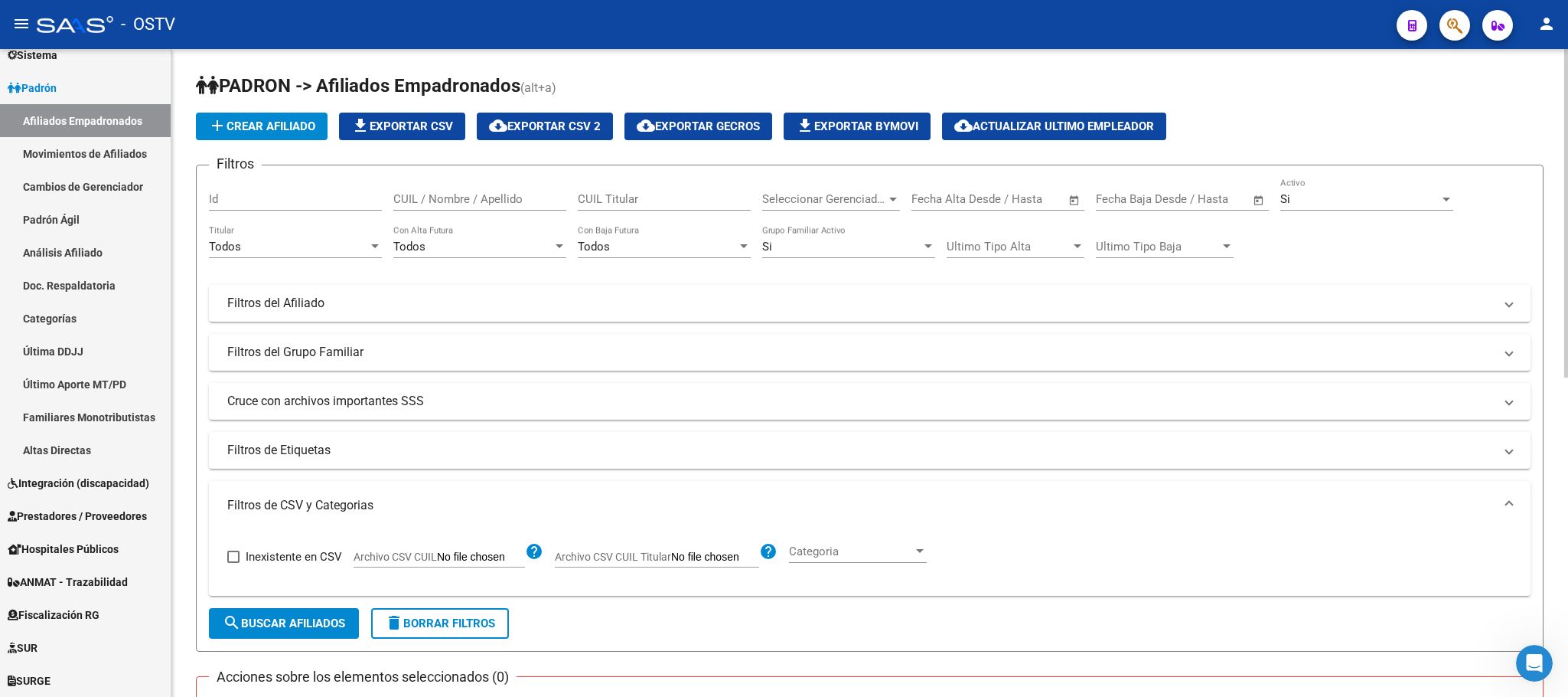
click at [464, 555] on input "Archivo CSV CUIL" at bounding box center [480, 557] width 88 height 14
type input "C:\fakepath\AgilC06Agosto2025.csv"
click at [313, 248] on div "Todos" at bounding box center [289, 246] width 159 height 14
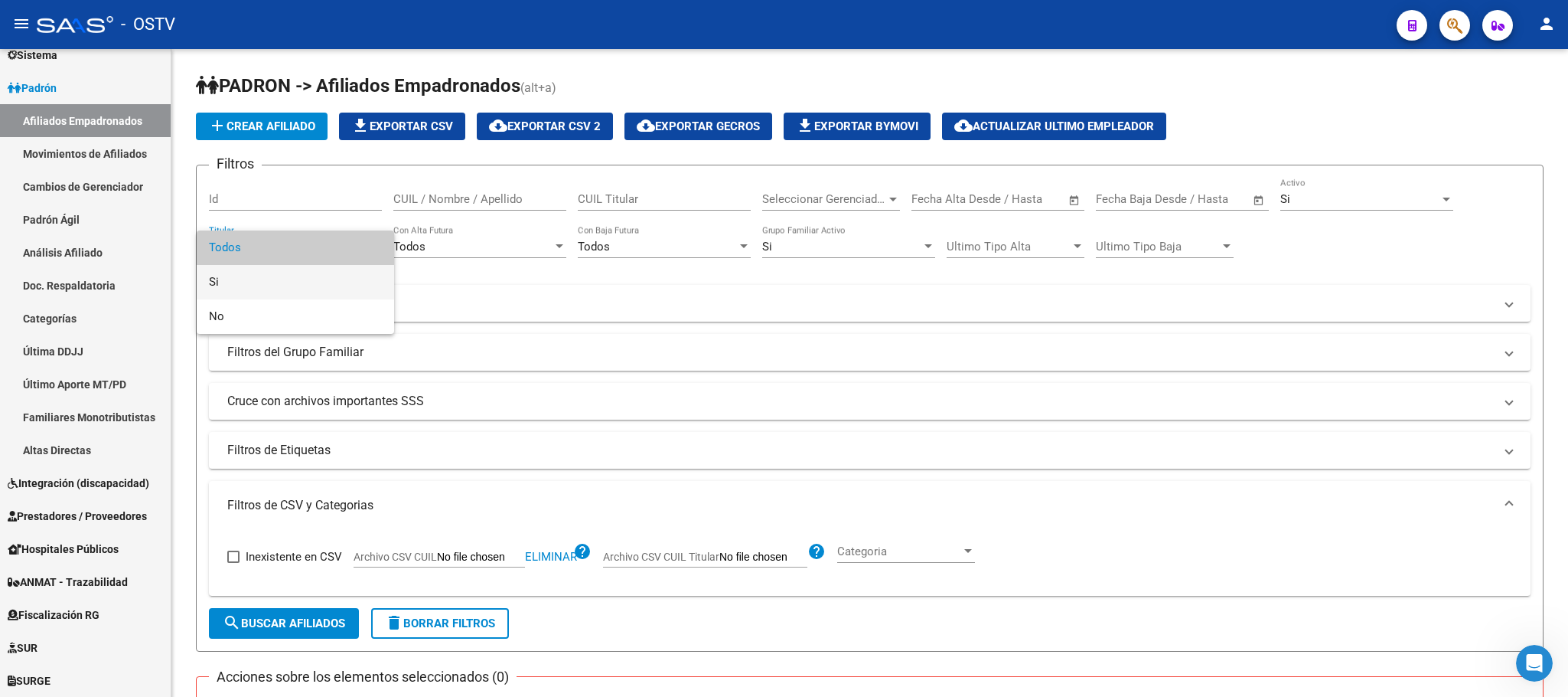
click at [297, 273] on span "Si" at bounding box center [295, 282] width 173 height 34
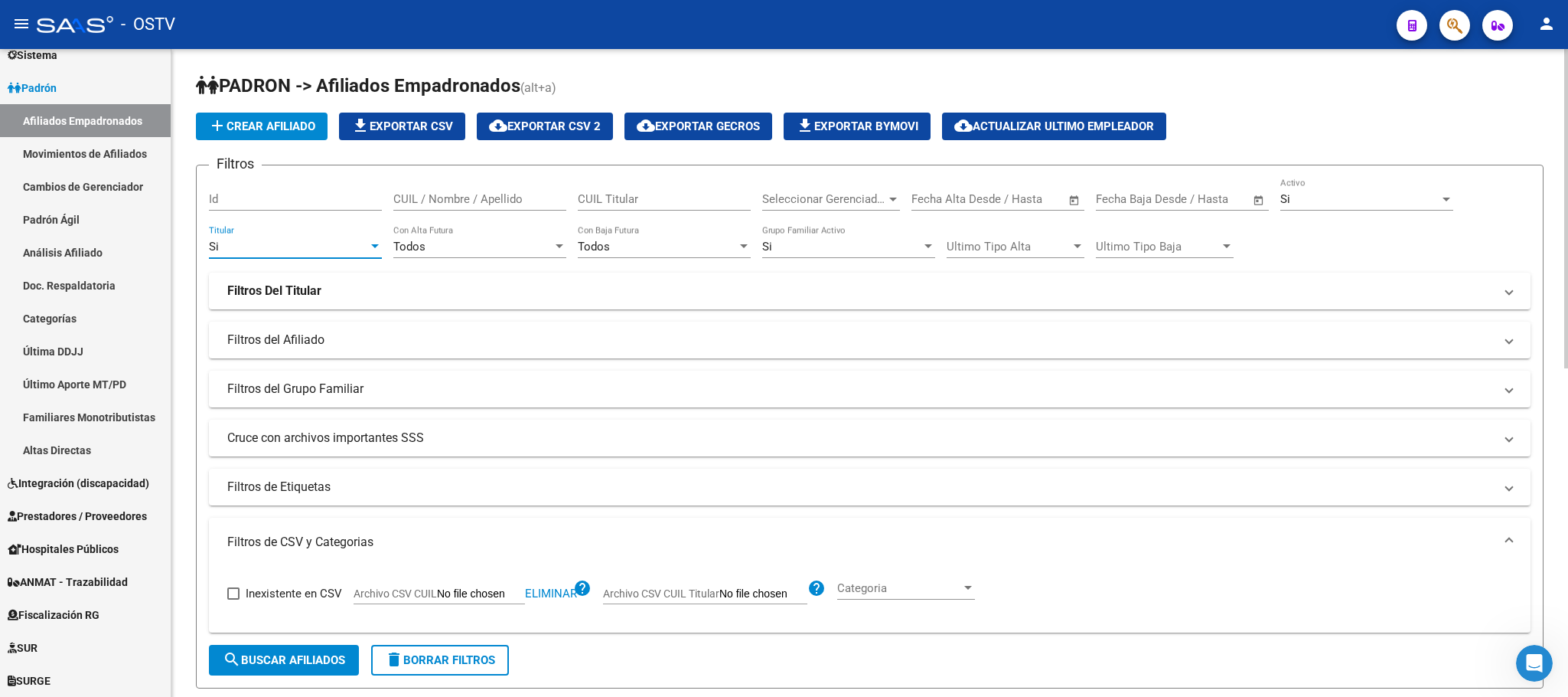
click at [292, 654] on span "search Buscar Afiliados" at bounding box center [284, 660] width 122 height 14
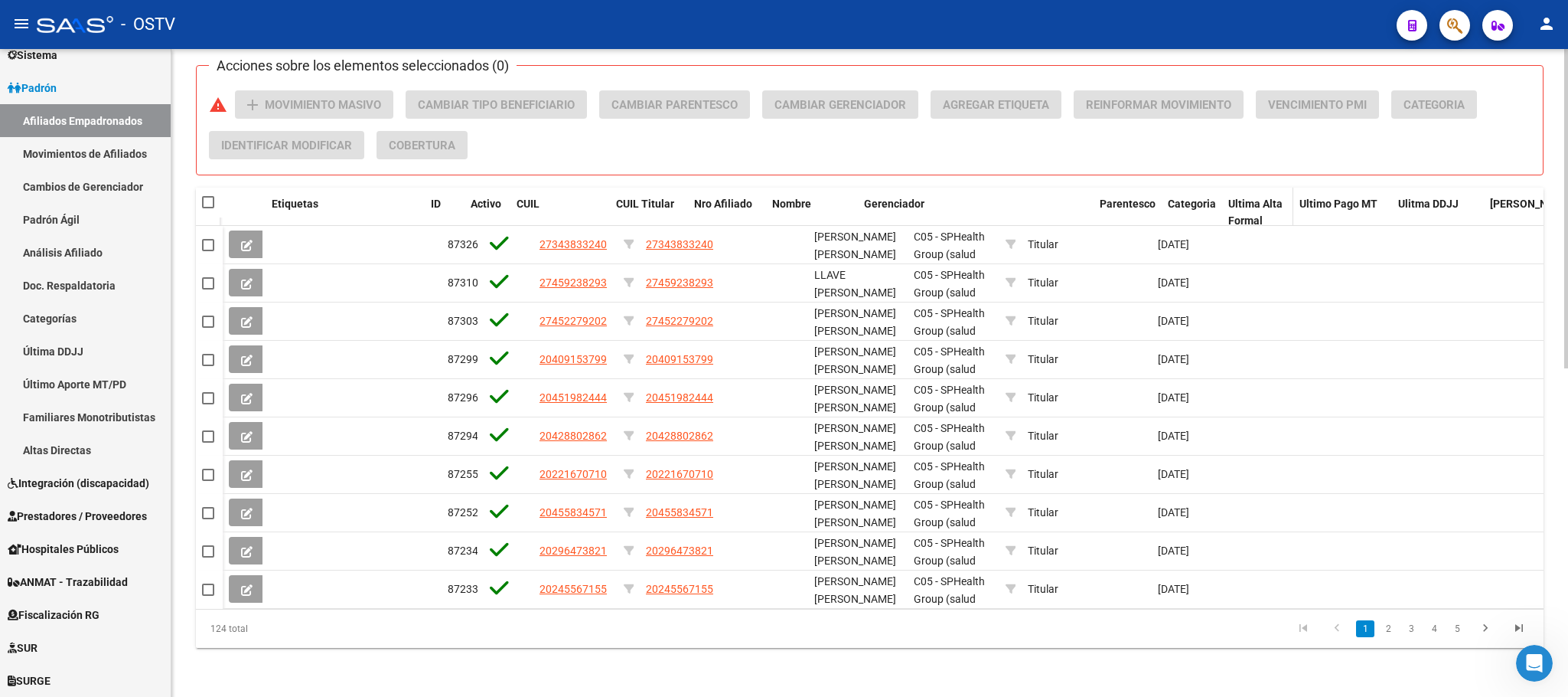
drag, startPoint x: 1015, startPoint y: 179, endPoint x: 1228, endPoint y: 177, distance: 213.0
click at [1228, 188] on div "Etiquetas ID Activo CUIL CUIL Titular Nro Afiliado Nombre Gerenciador Parentesc…" at bounding box center [1273, 221] width 2100 height 67
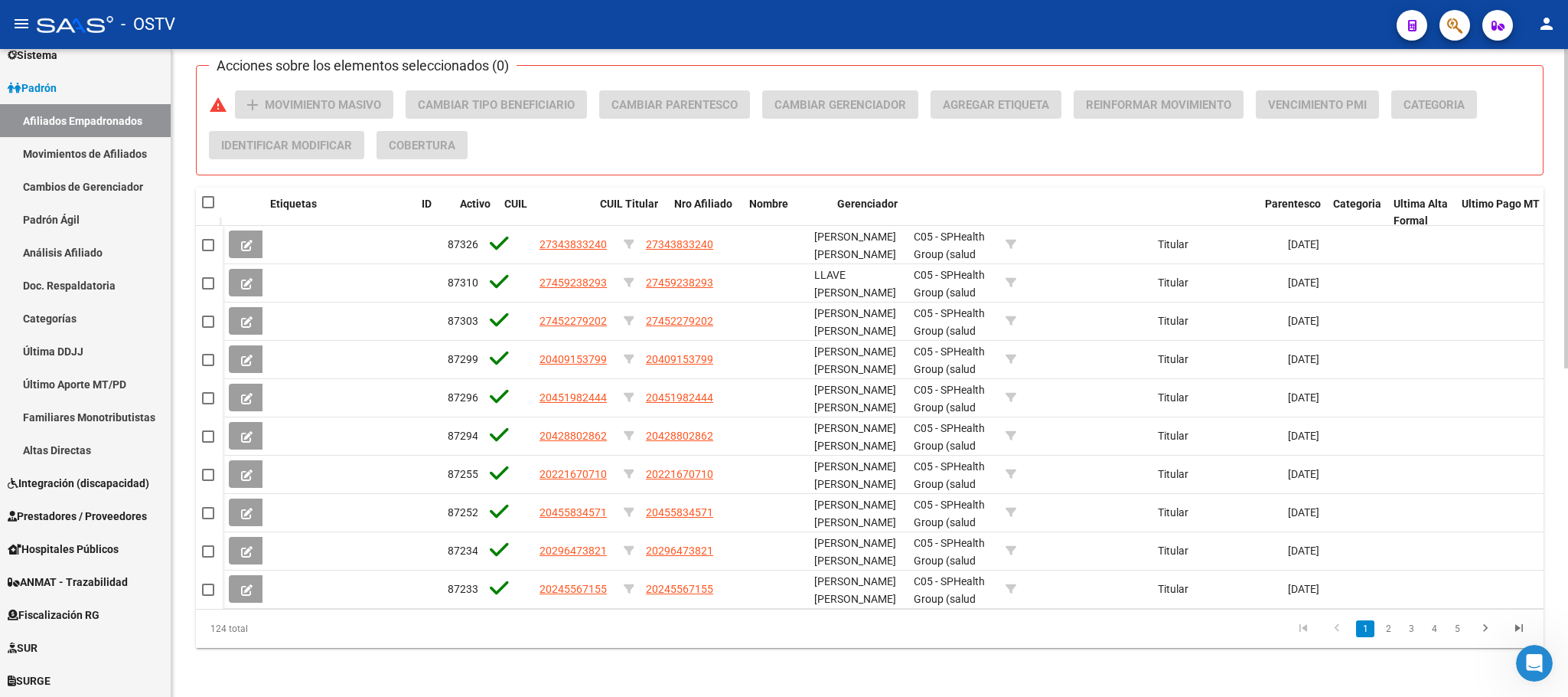
drag, startPoint x: 992, startPoint y: 194, endPoint x: 1361, endPoint y: 160, distance: 370.6
click at [1361, 160] on div "PADRON -> Afiliados Empadronados (alt+a) add Crear Afiliado file_download Expor…" at bounding box center [869, 36] width 1348 height 1222
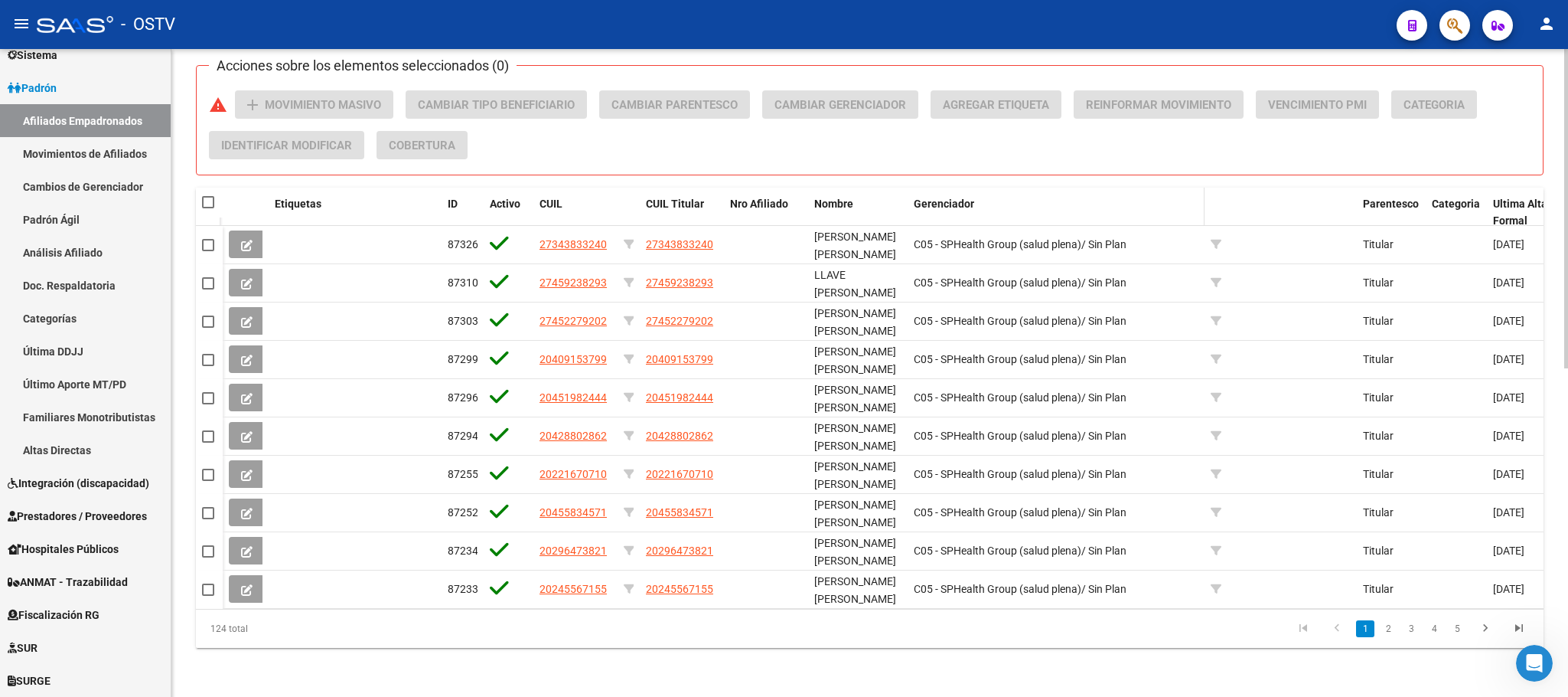
click at [945, 198] on span "Gerenciador" at bounding box center [944, 203] width 61 height 12
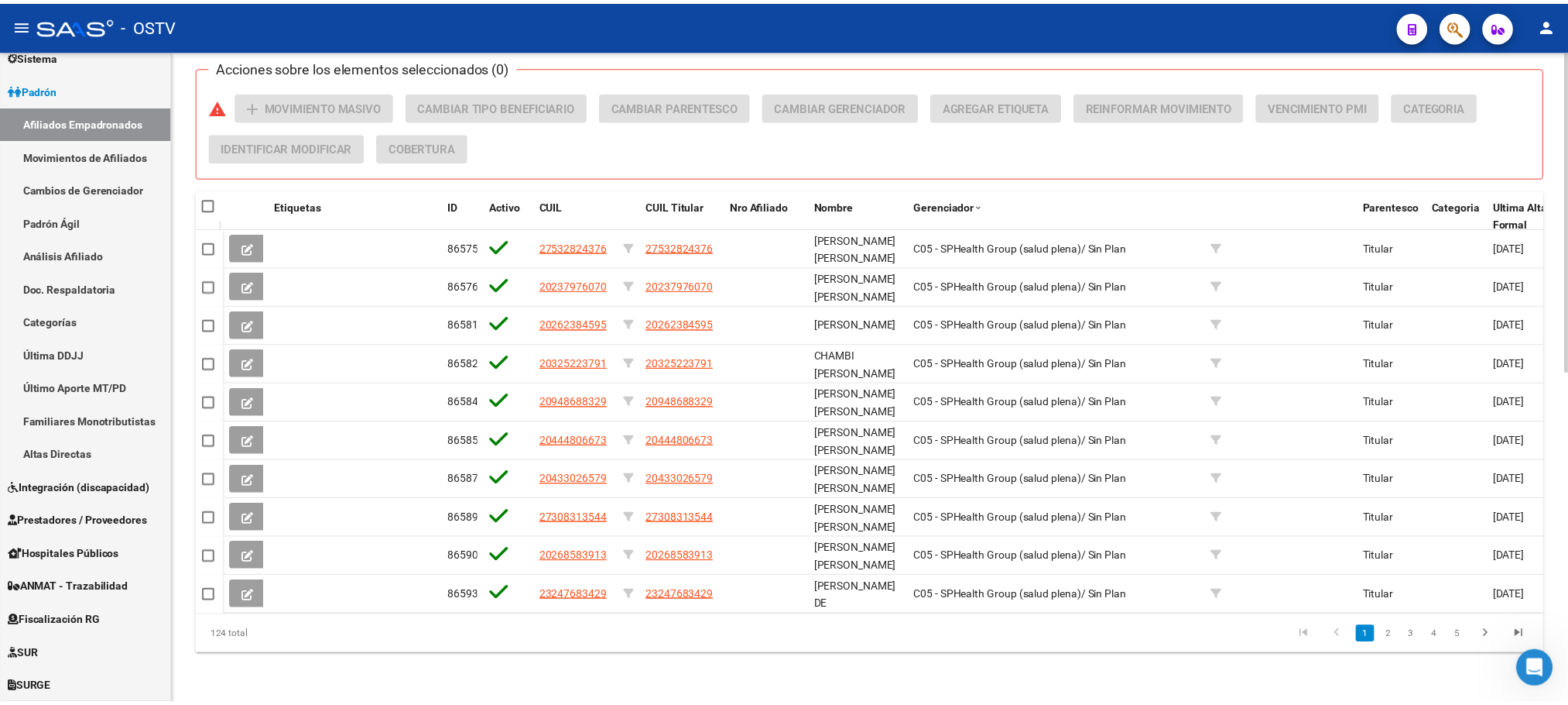
scroll to position [441, 0]
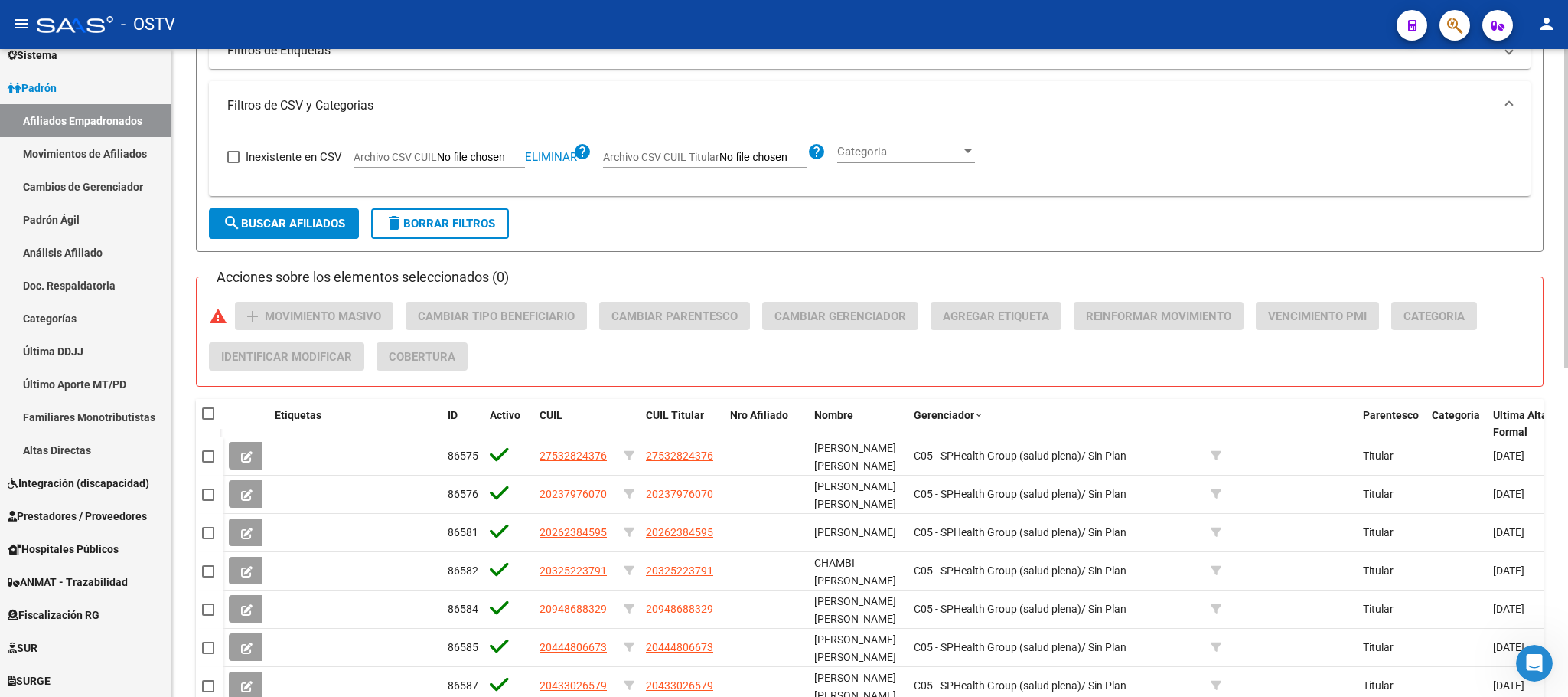
click at [207, 420] on span at bounding box center [208, 413] width 12 height 12
click at [207, 421] on input "checkbox" at bounding box center [207, 420] width 1 height 1
checkbox input "true"
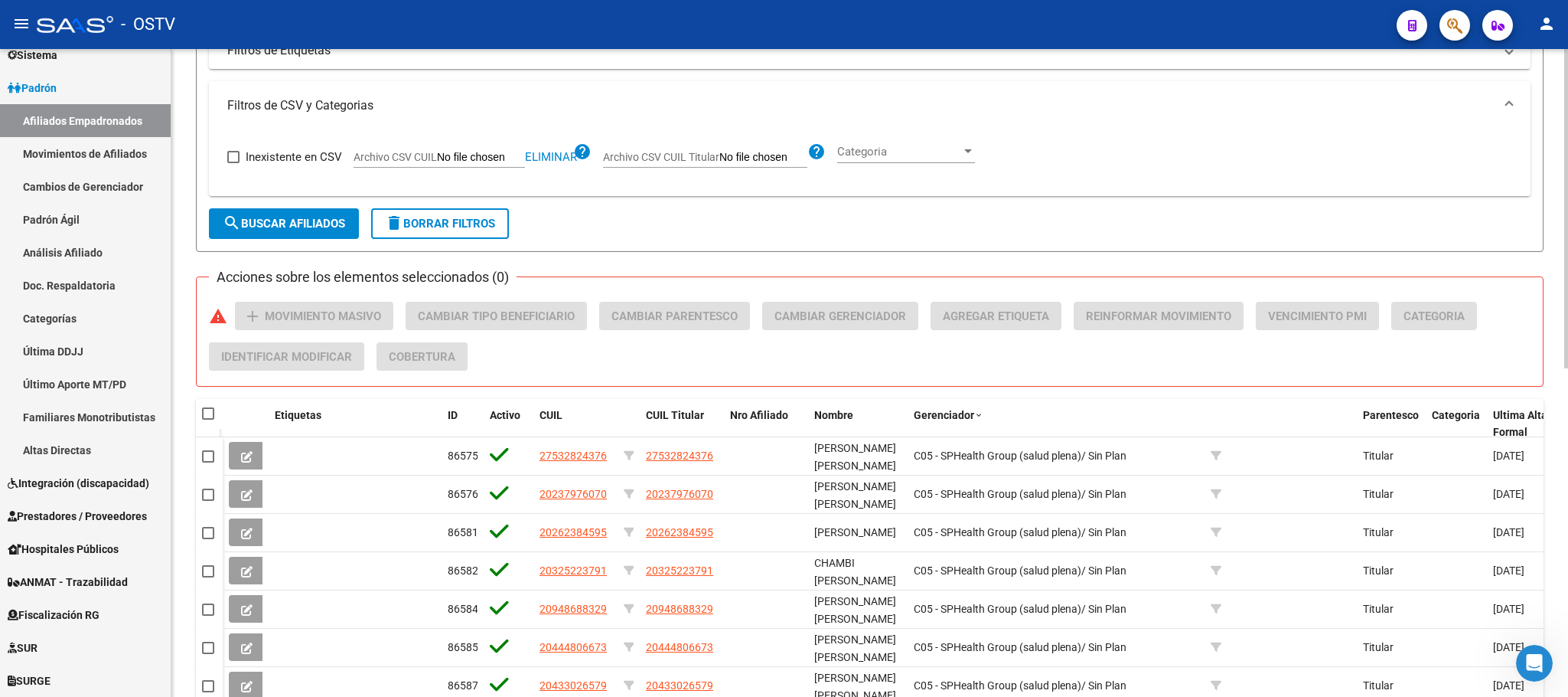
checkbox input "true"
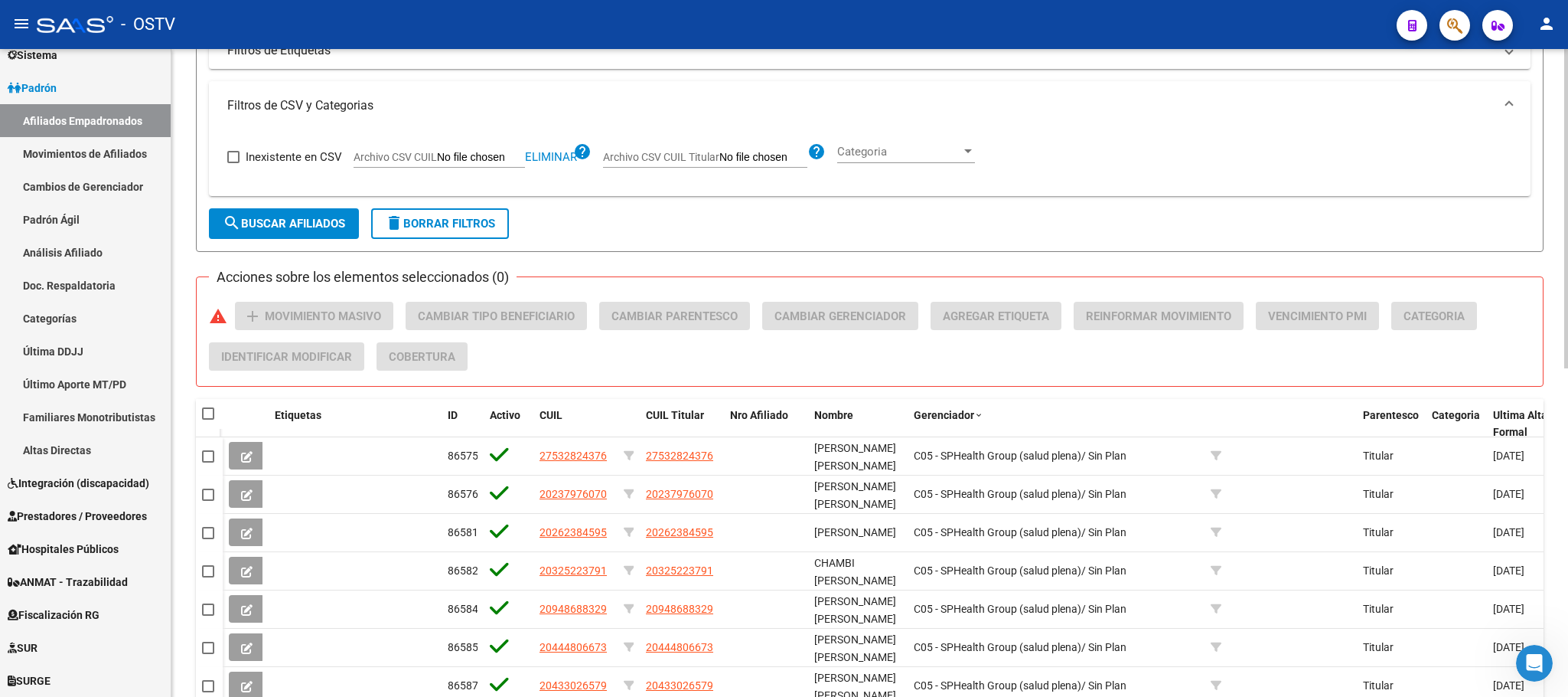
checkbox input "true"
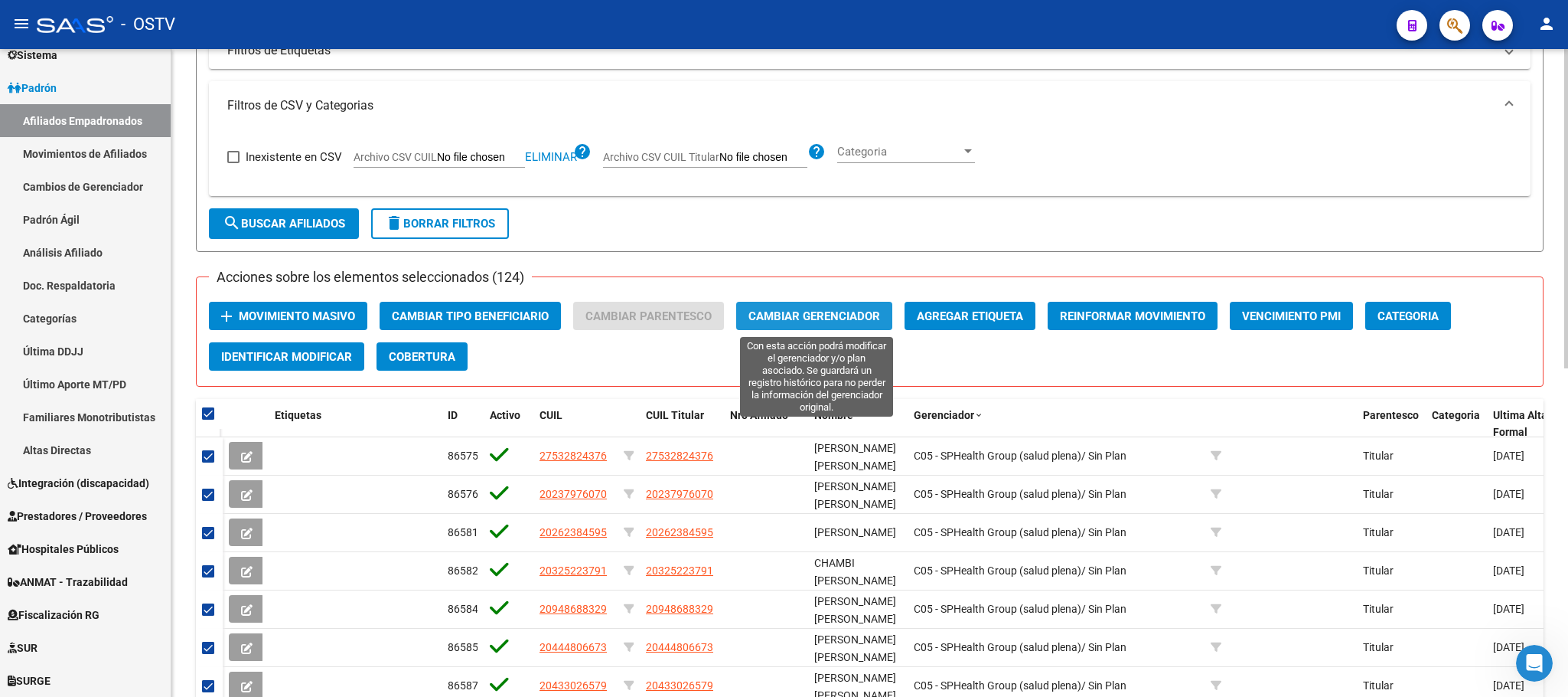
click at [838, 308] on button "Cambiar Gerenciador" at bounding box center [814, 316] width 156 height 28
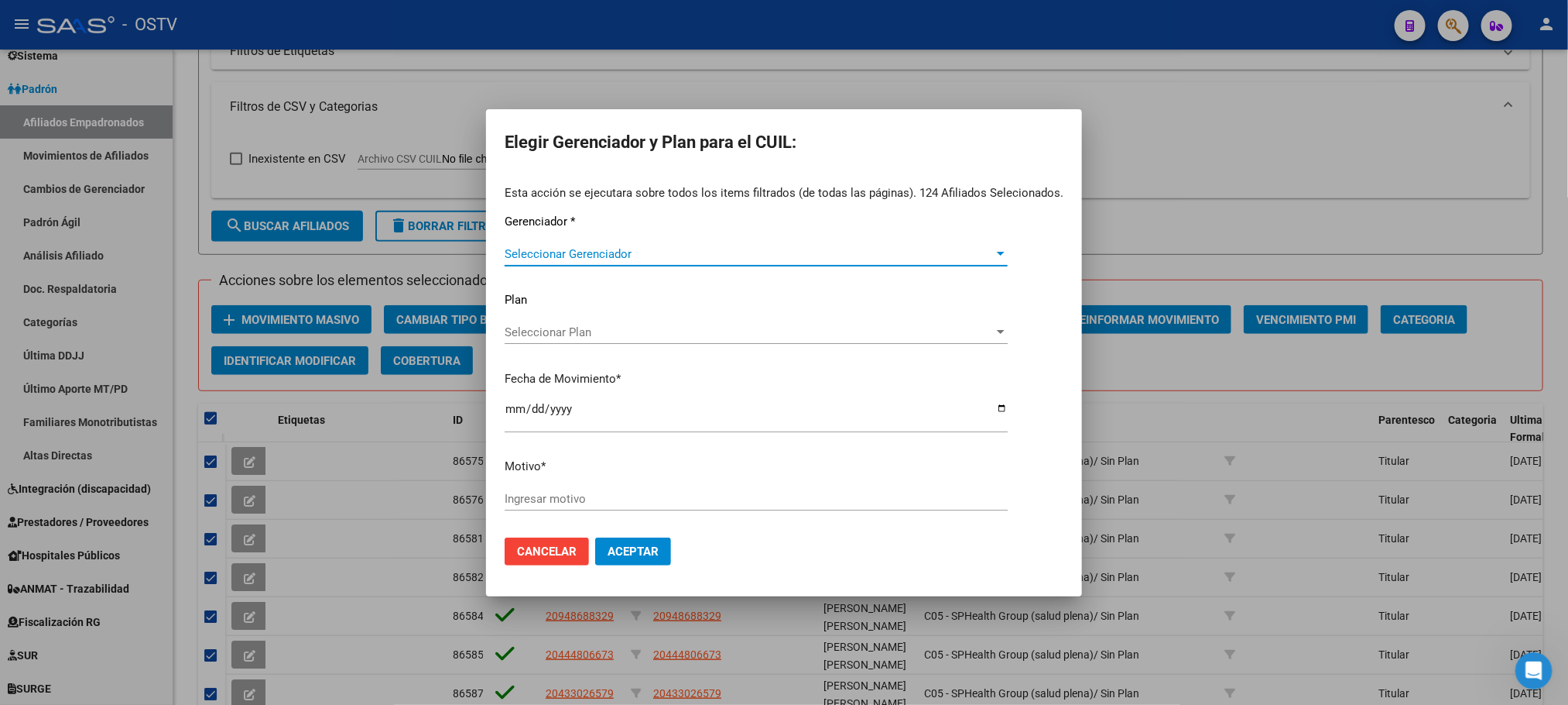
click at [599, 257] on span "Seleccionar Gerenciador" at bounding box center [749, 254] width 489 height 14
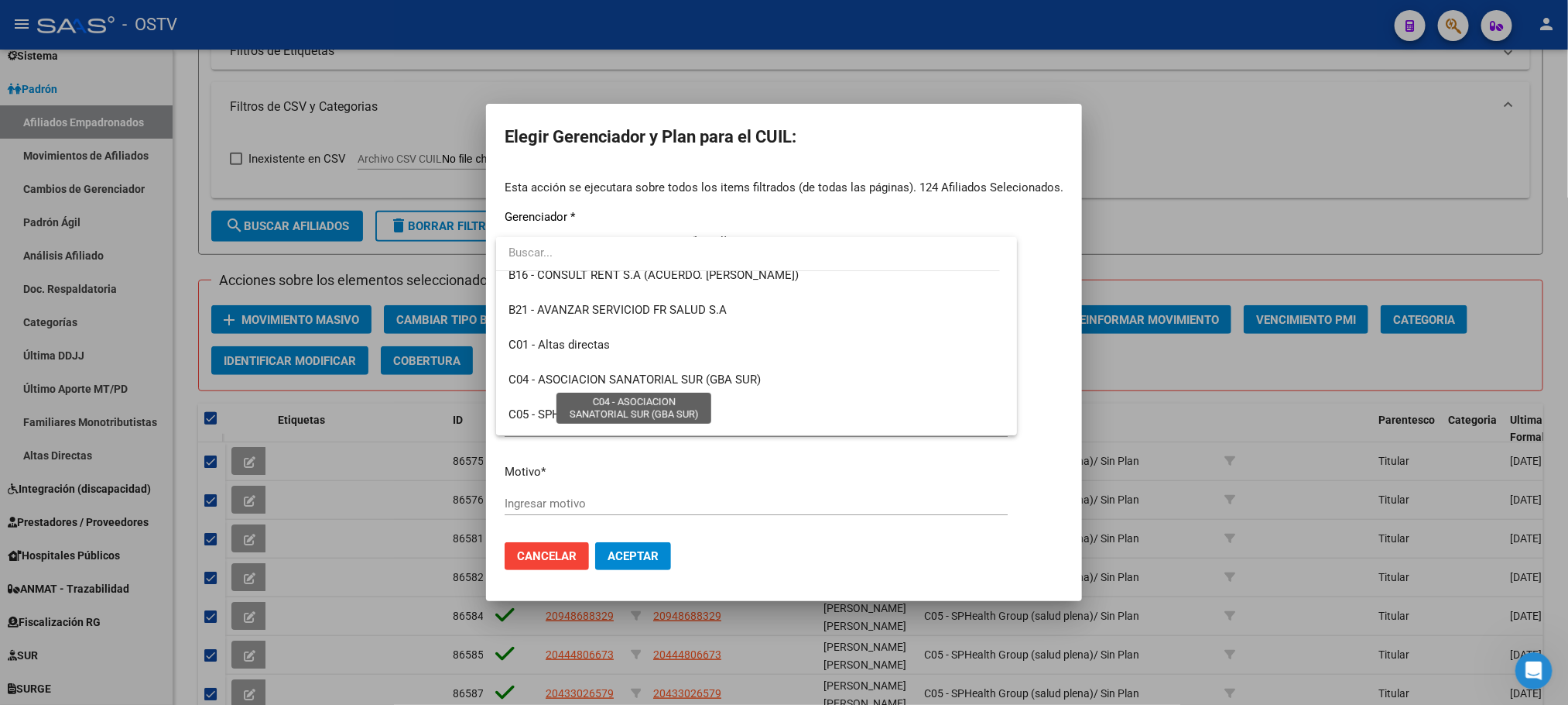
scroll to position [465, 0]
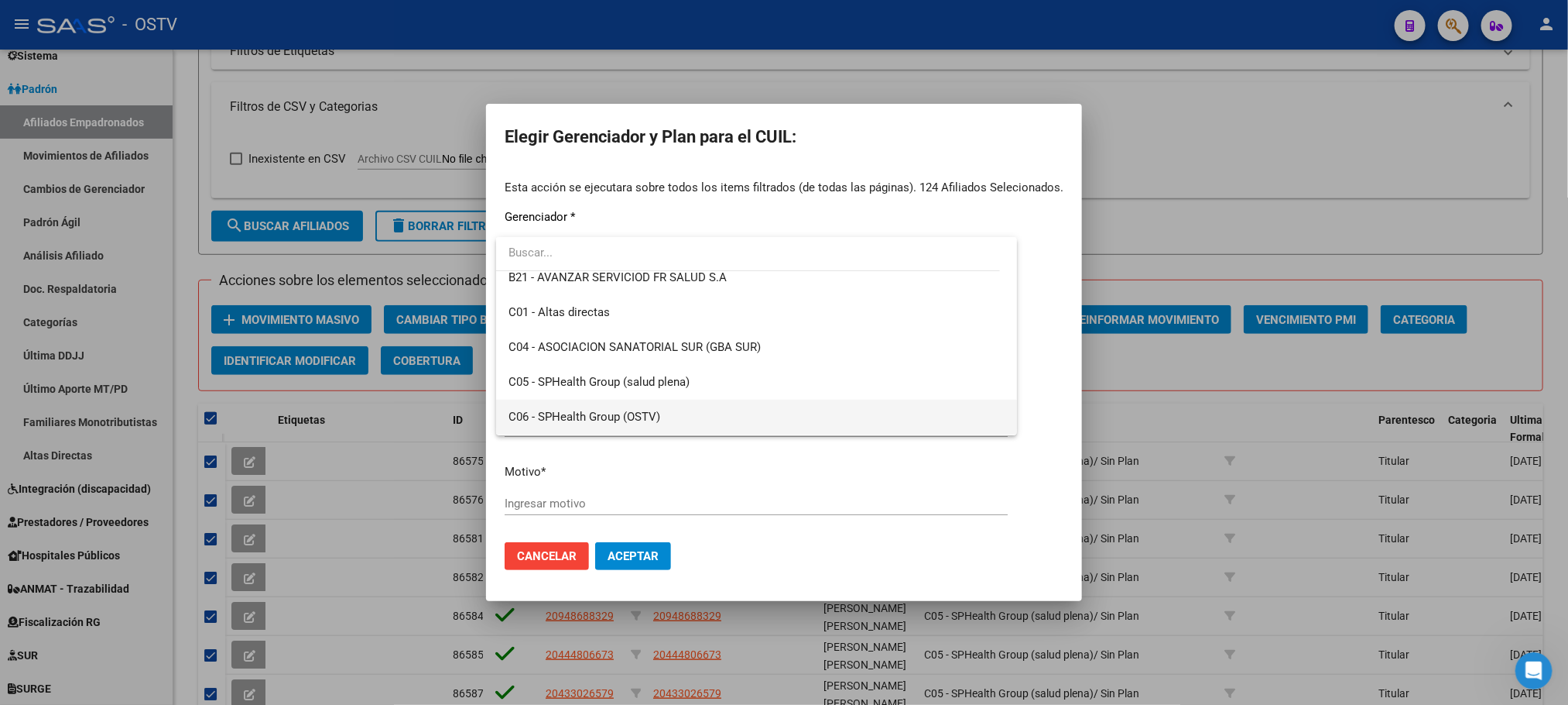
click at [569, 406] on span "C06 - SPHealth Group (OSTV)" at bounding box center [757, 417] width 496 height 35
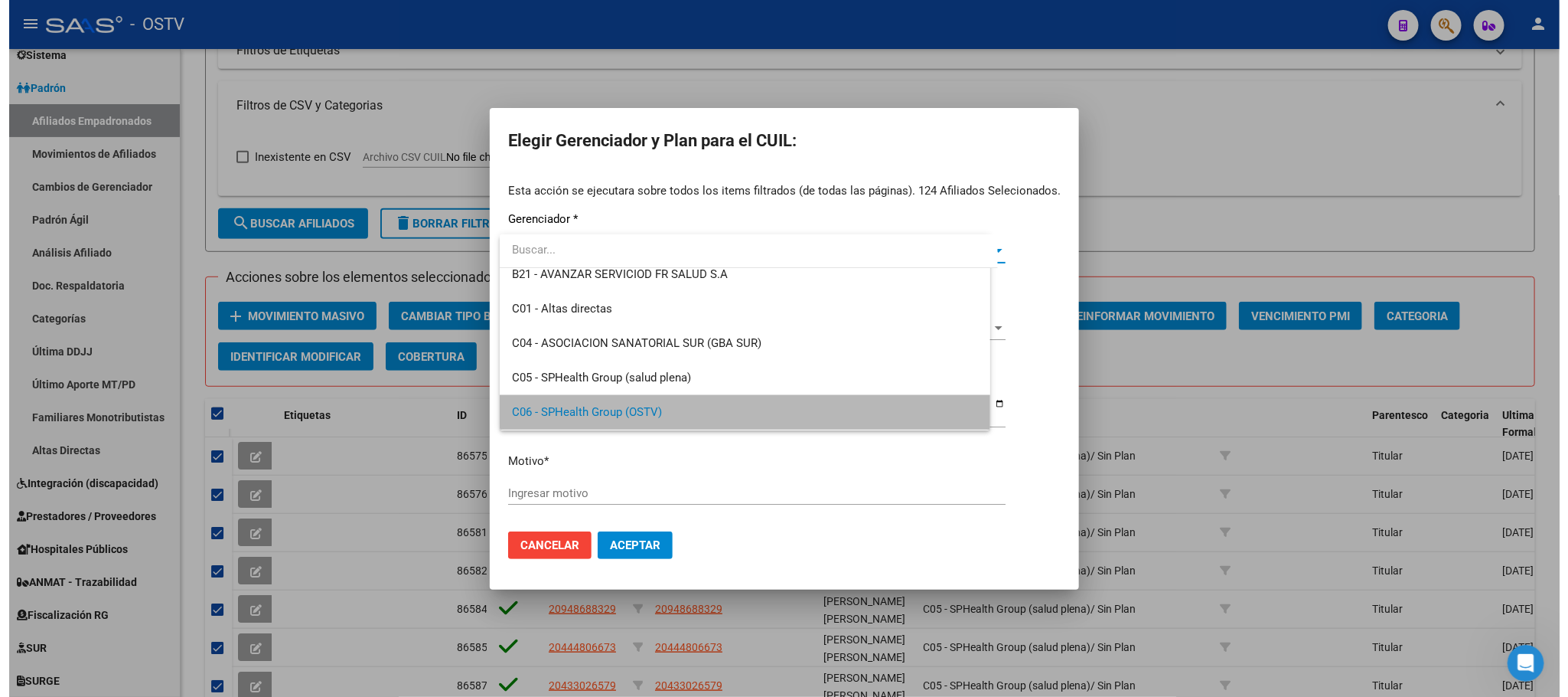
scroll to position [458, 0]
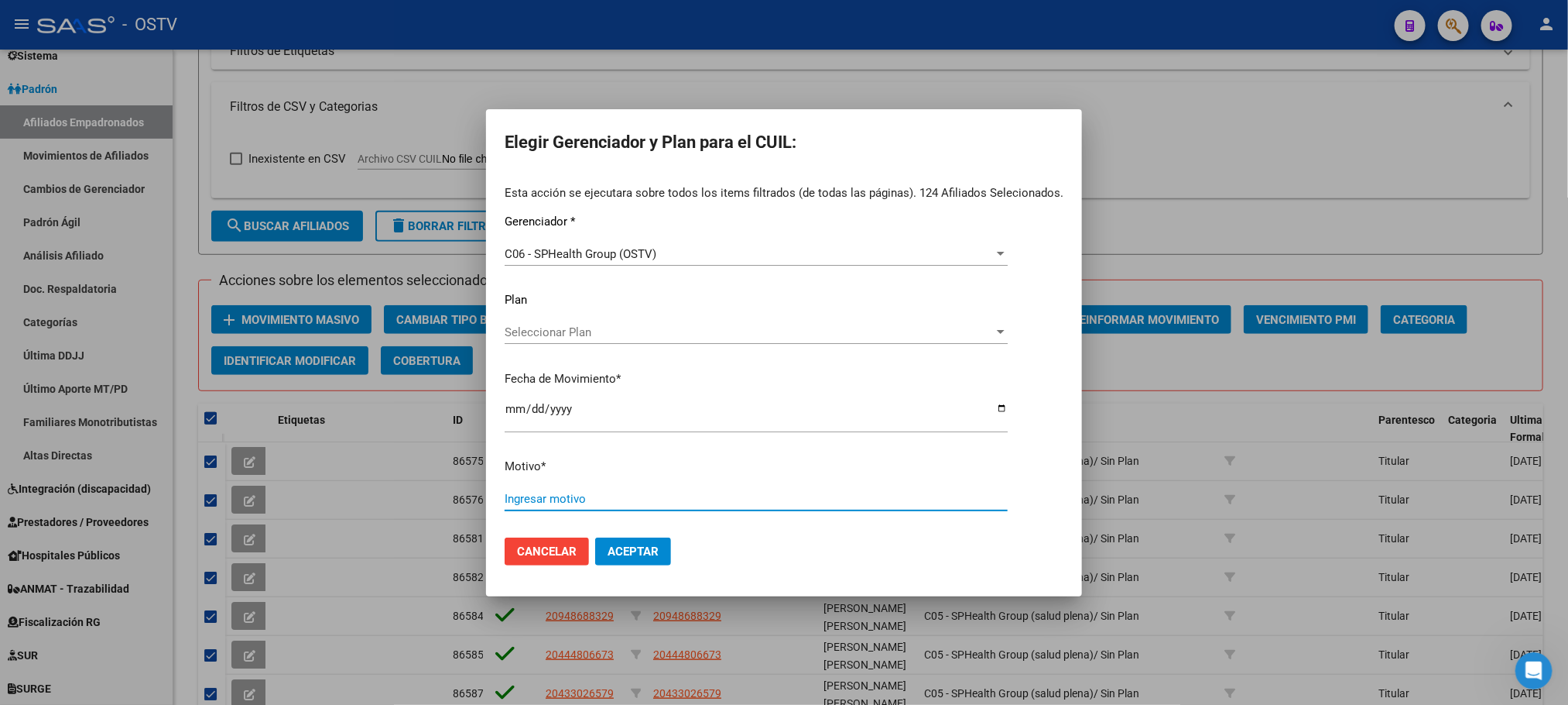
click at [560, 498] on input "Ingresar motivo" at bounding box center [757, 498] width 503 height 14
type input "CAMBIO POR ALTAS DEL MES"
click at [632, 539] on button "Aceptar" at bounding box center [633, 550] width 76 height 28
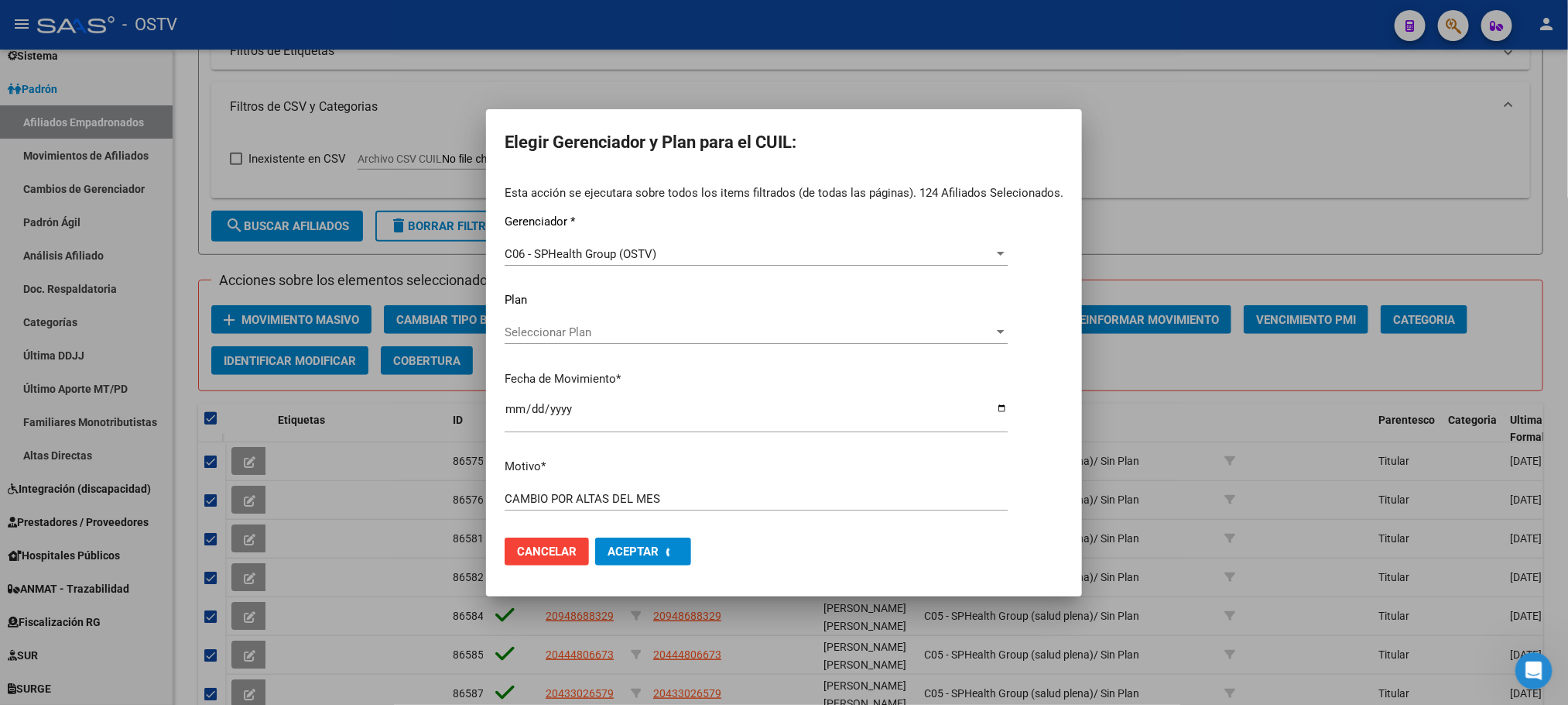
checkbox input "false"
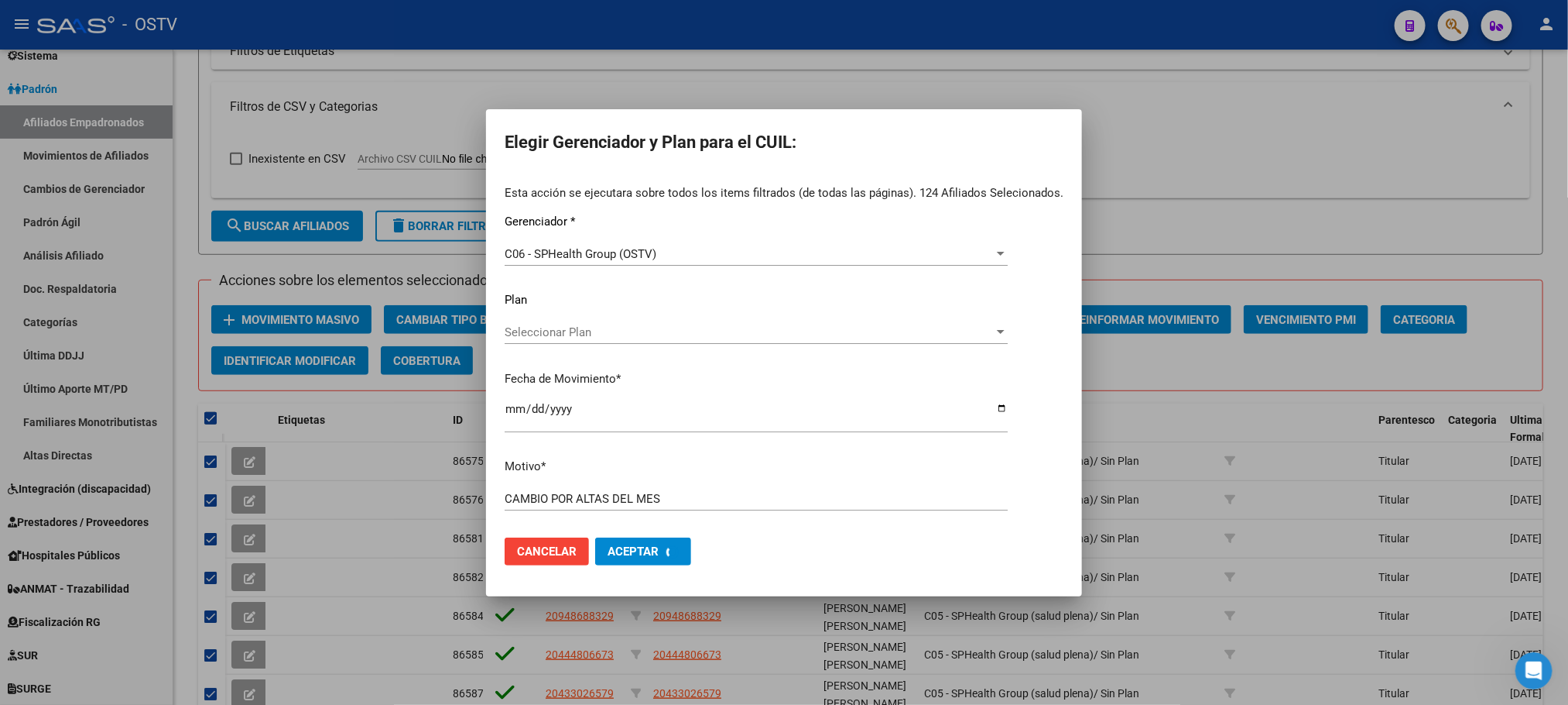
checkbox input "false"
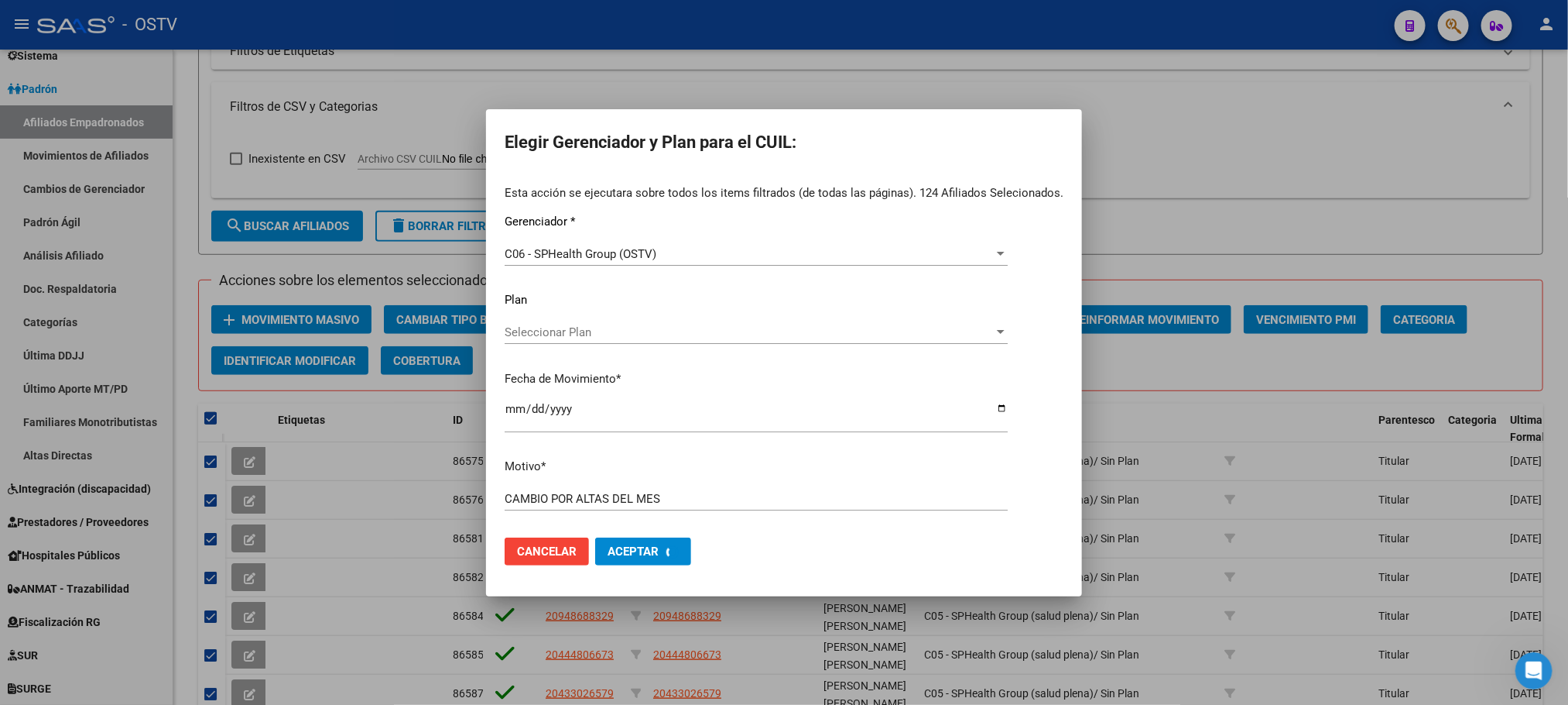
checkbox input "false"
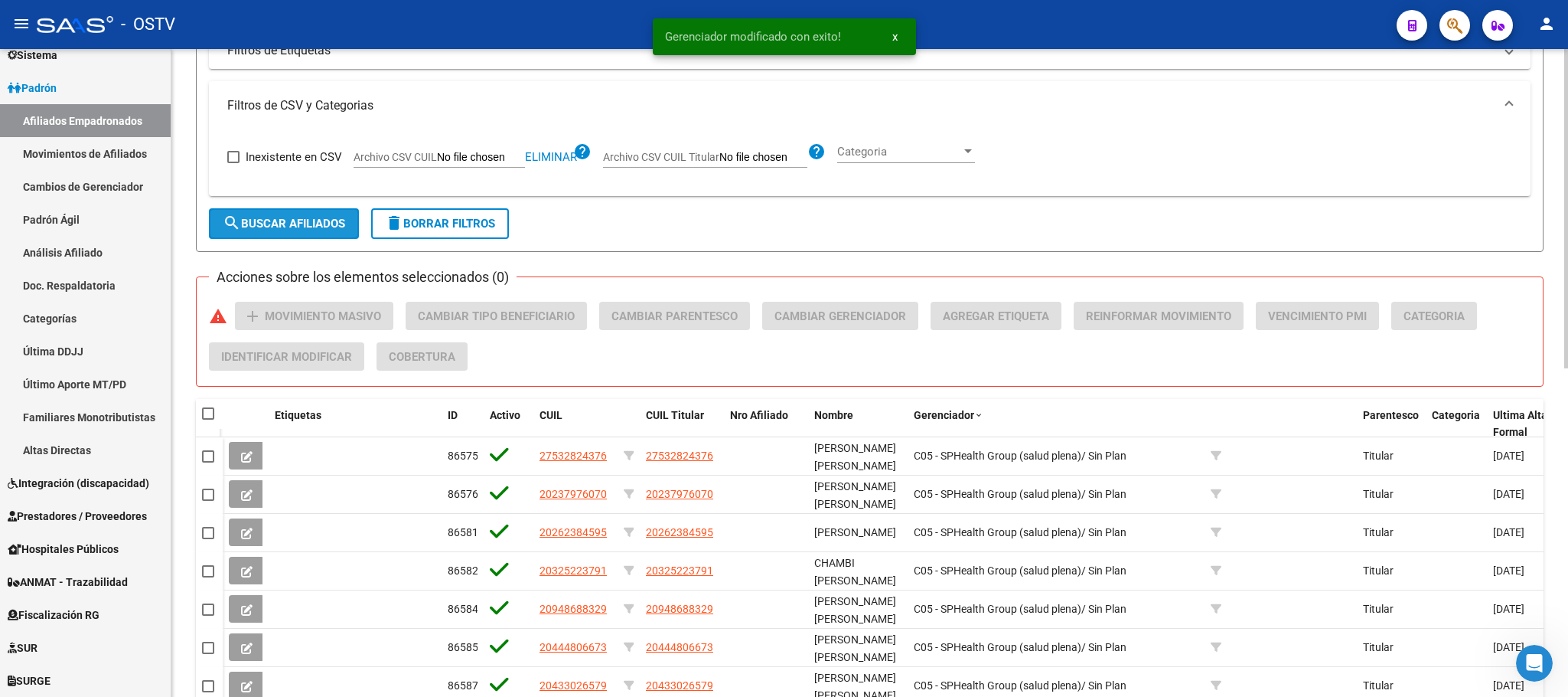
click at [301, 227] on span "search Buscar Afiliados" at bounding box center [284, 223] width 122 height 14
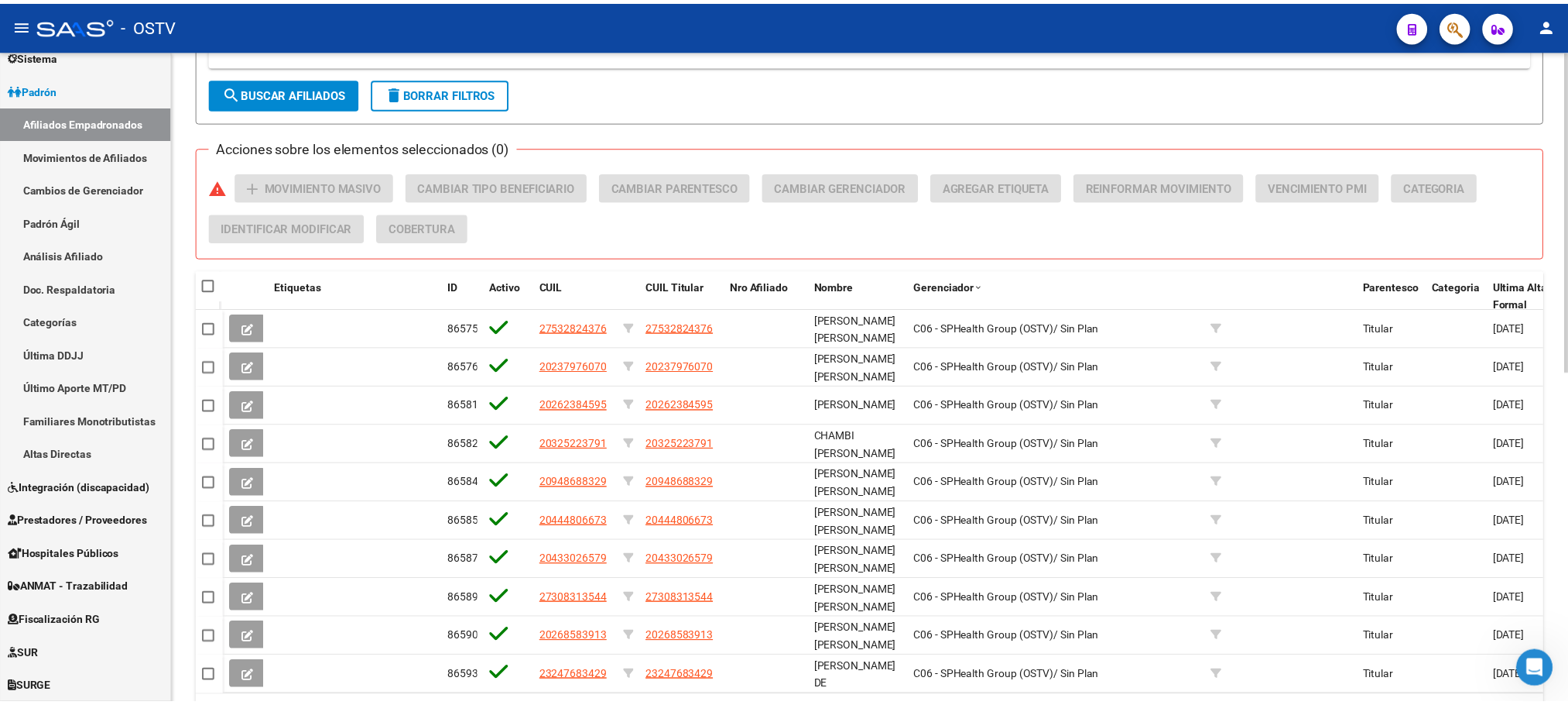
scroll to position [673, 0]
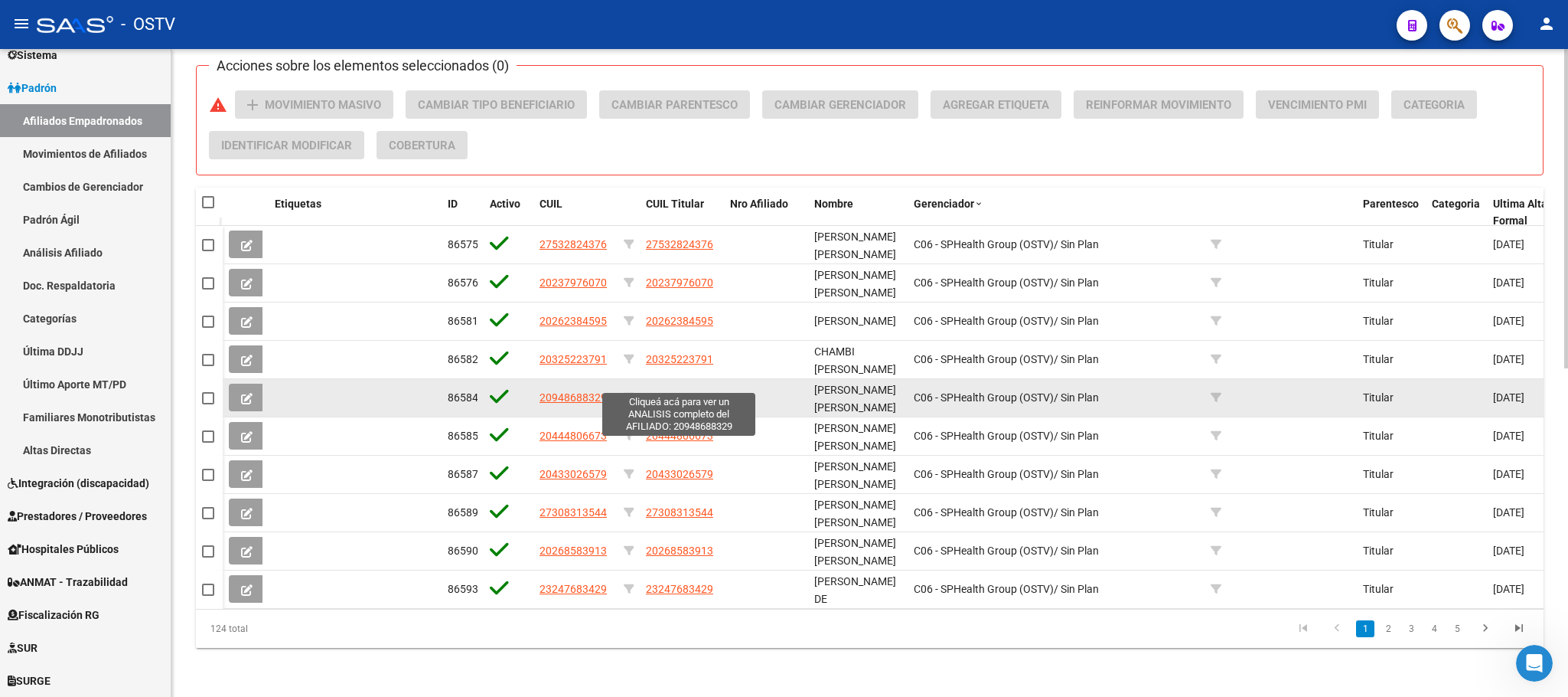
click at [699, 391] on span "20948688329" at bounding box center [679, 397] width 67 height 12
type textarea "20948688329"
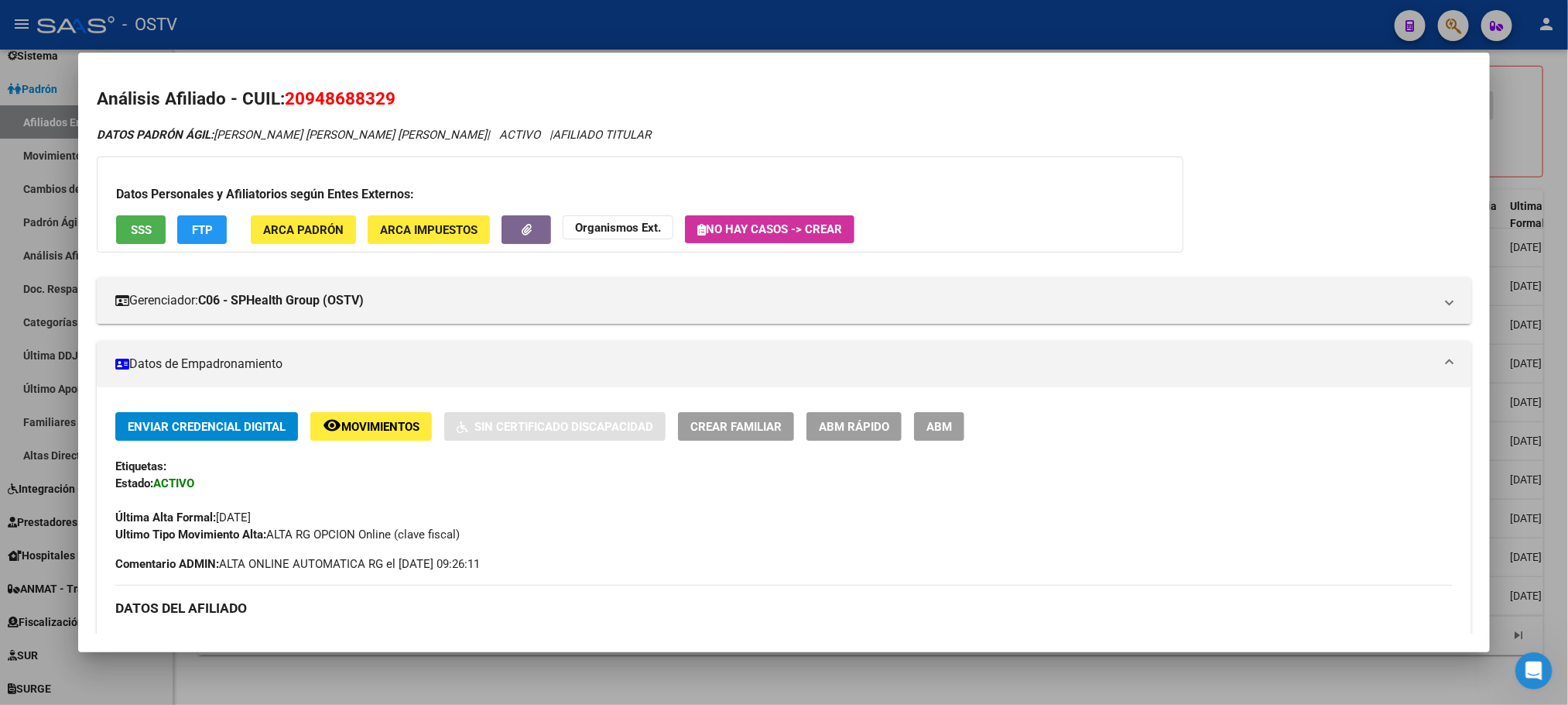
drag, startPoint x: 300, startPoint y: 98, endPoint x: 381, endPoint y: 106, distance: 81.4
click at [381, 106] on span "20948688329" at bounding box center [340, 98] width 110 height 20
click at [272, 674] on div at bounding box center [784, 352] width 1568 height 705
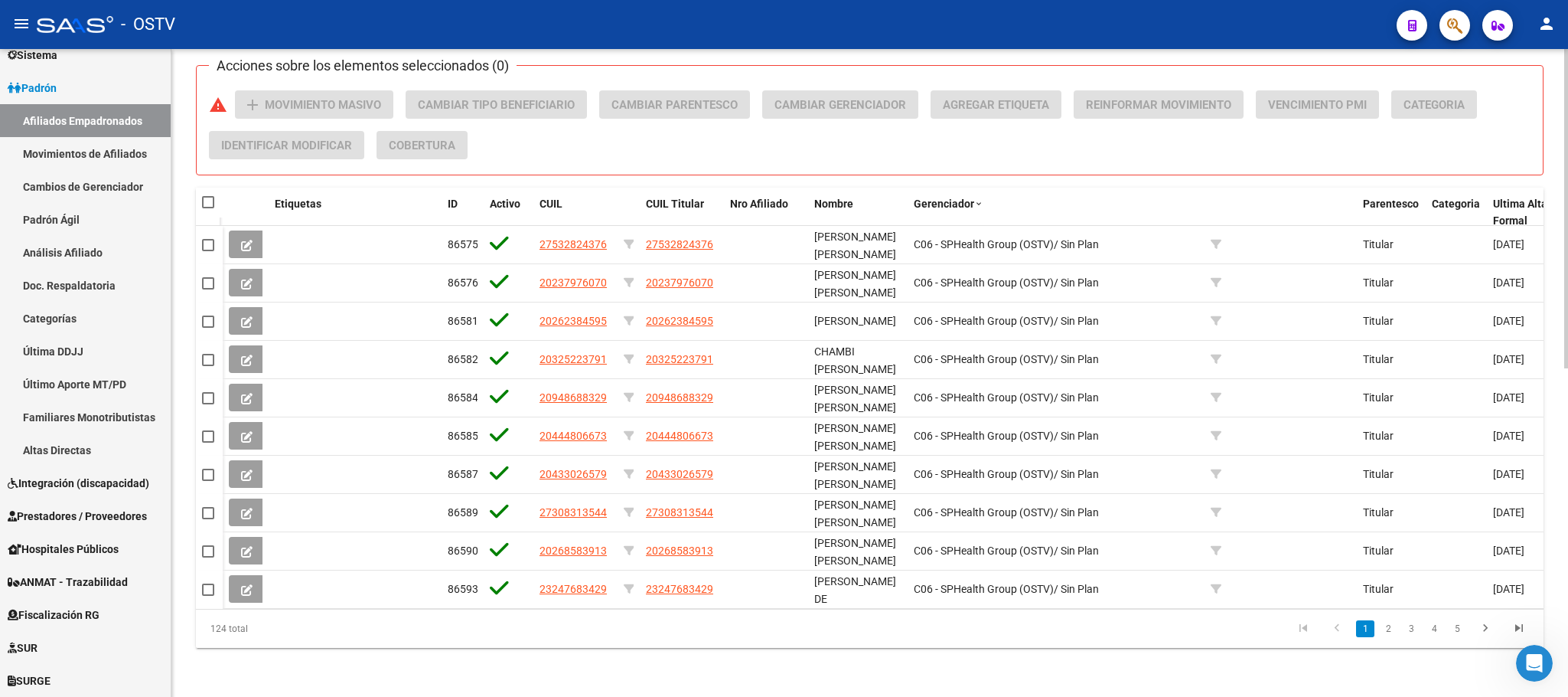
drag, startPoint x: 179, startPoint y: 484, endPoint x: 233, endPoint y: 613, distance: 139.8
click at [182, 483] on div "PADRON -> Afiliados Empadronados (alt+a) add Crear Afiliado file_download Expor…" at bounding box center [869, 49] width 1396 height 1295
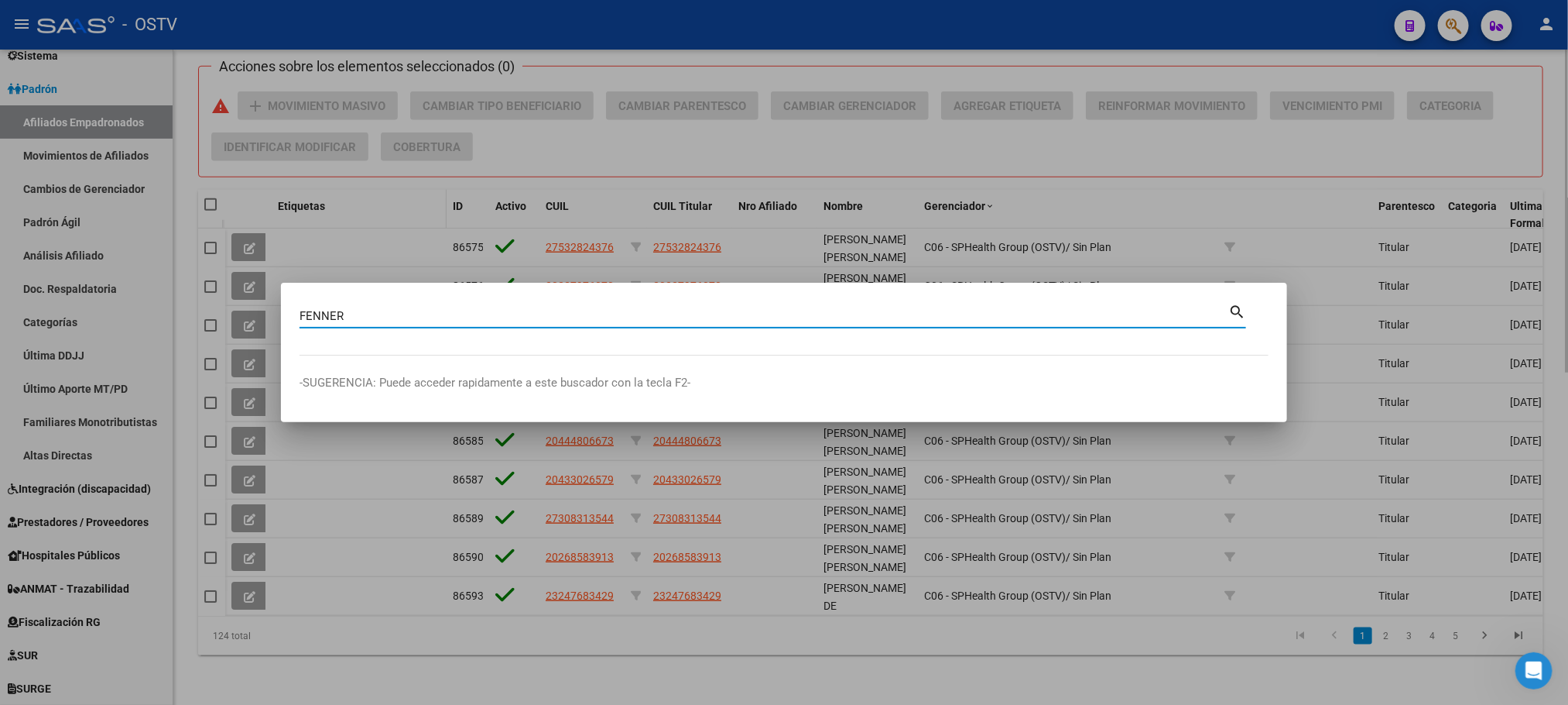
type input "FENNER"
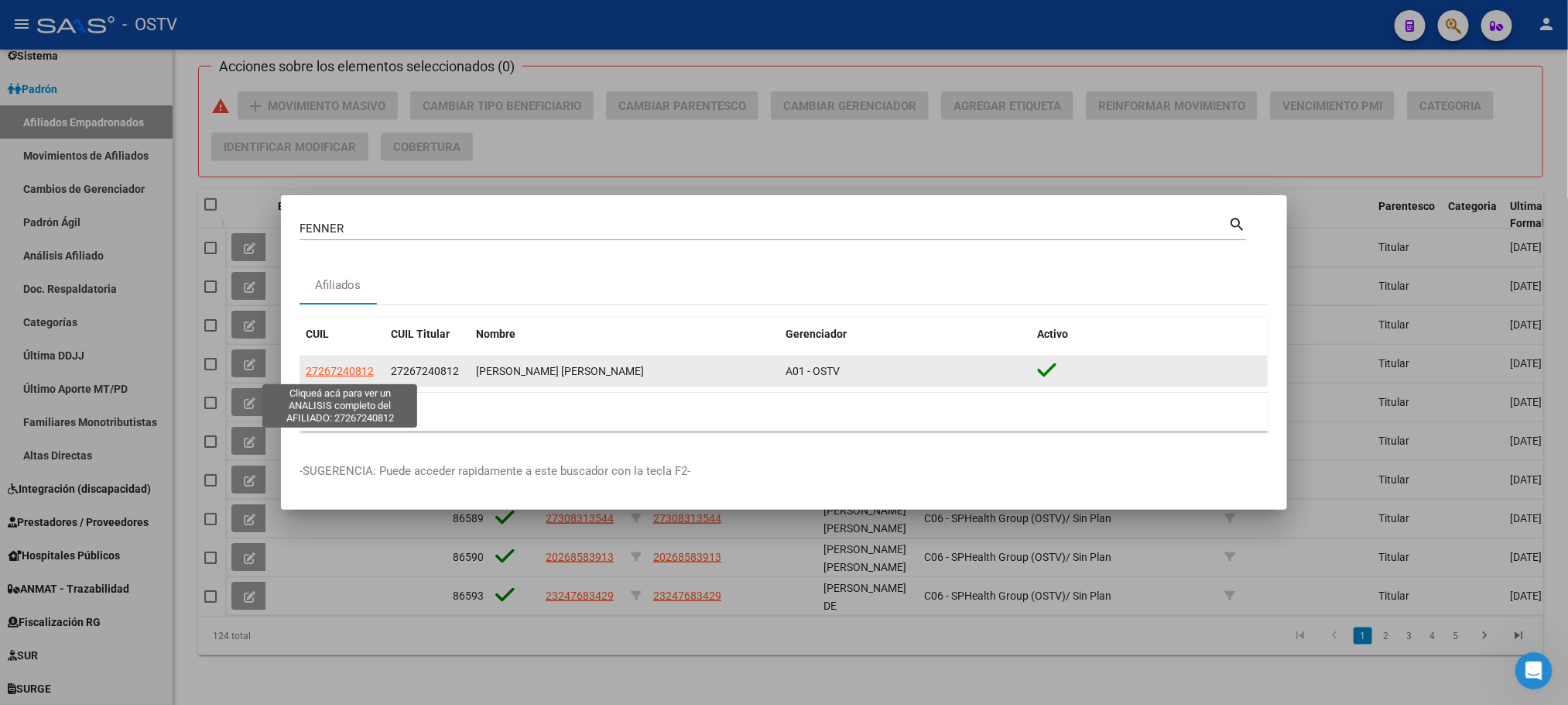
click at [340, 370] on span "27267240812" at bounding box center [339, 371] width 68 height 12
type textarea "27267240812"
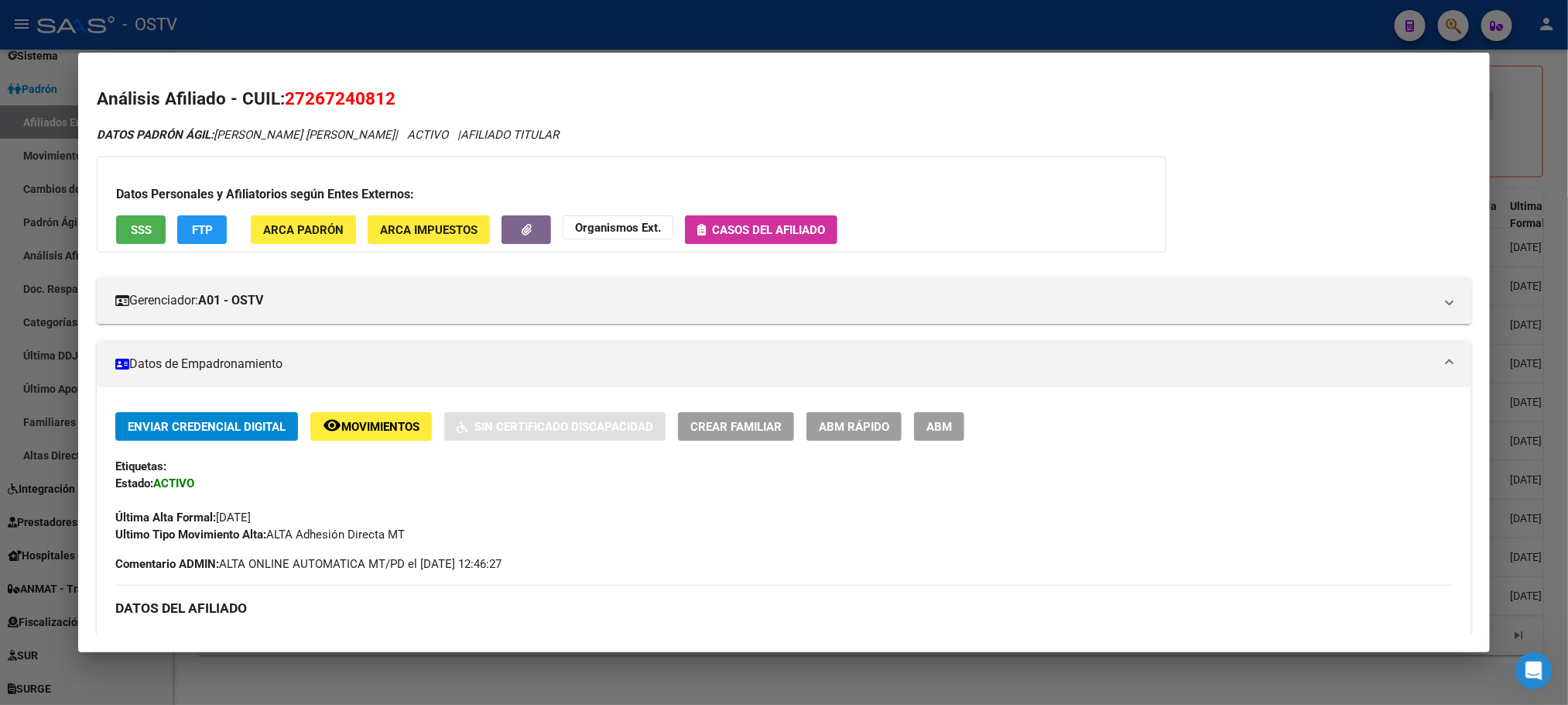
click at [939, 432] on span "ABM" at bounding box center [939, 426] width 26 height 14
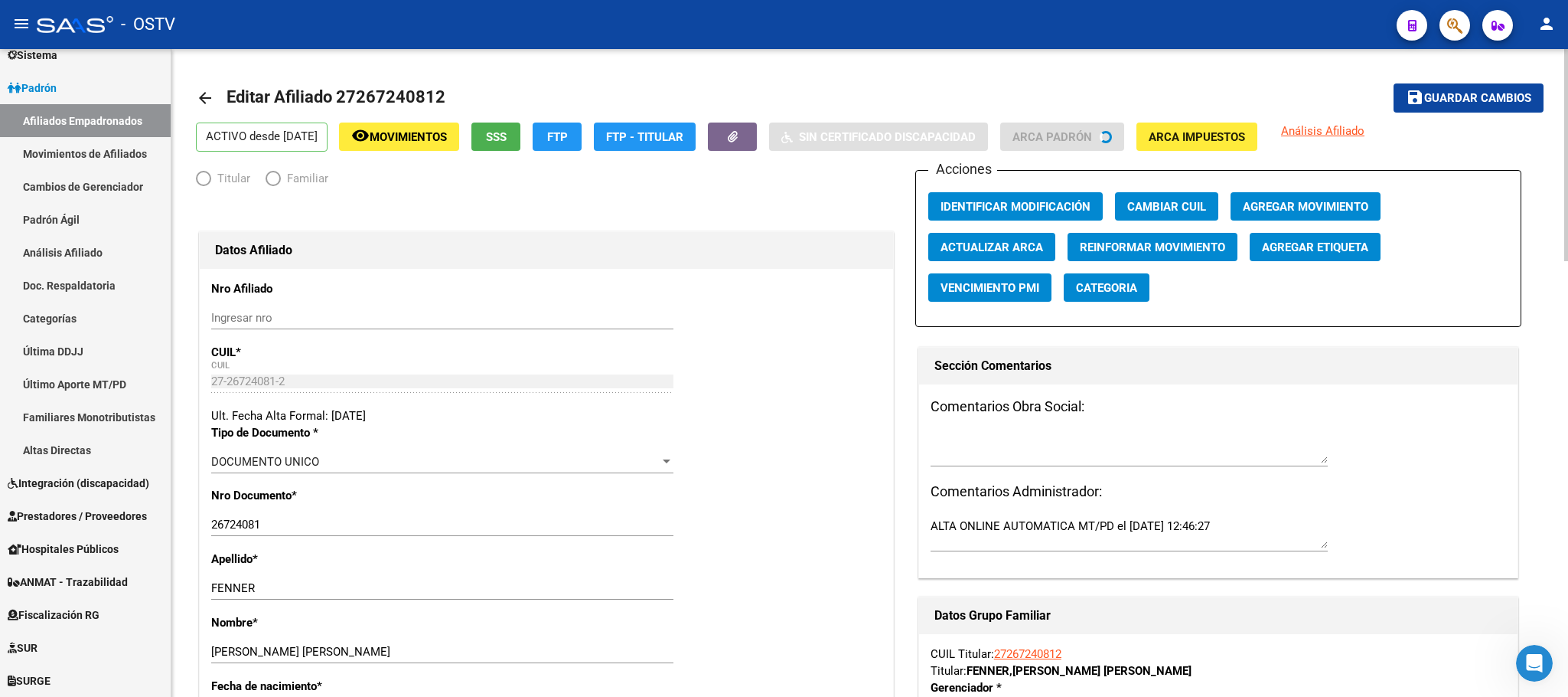
radio input "true"
type input "27-26724081-2"
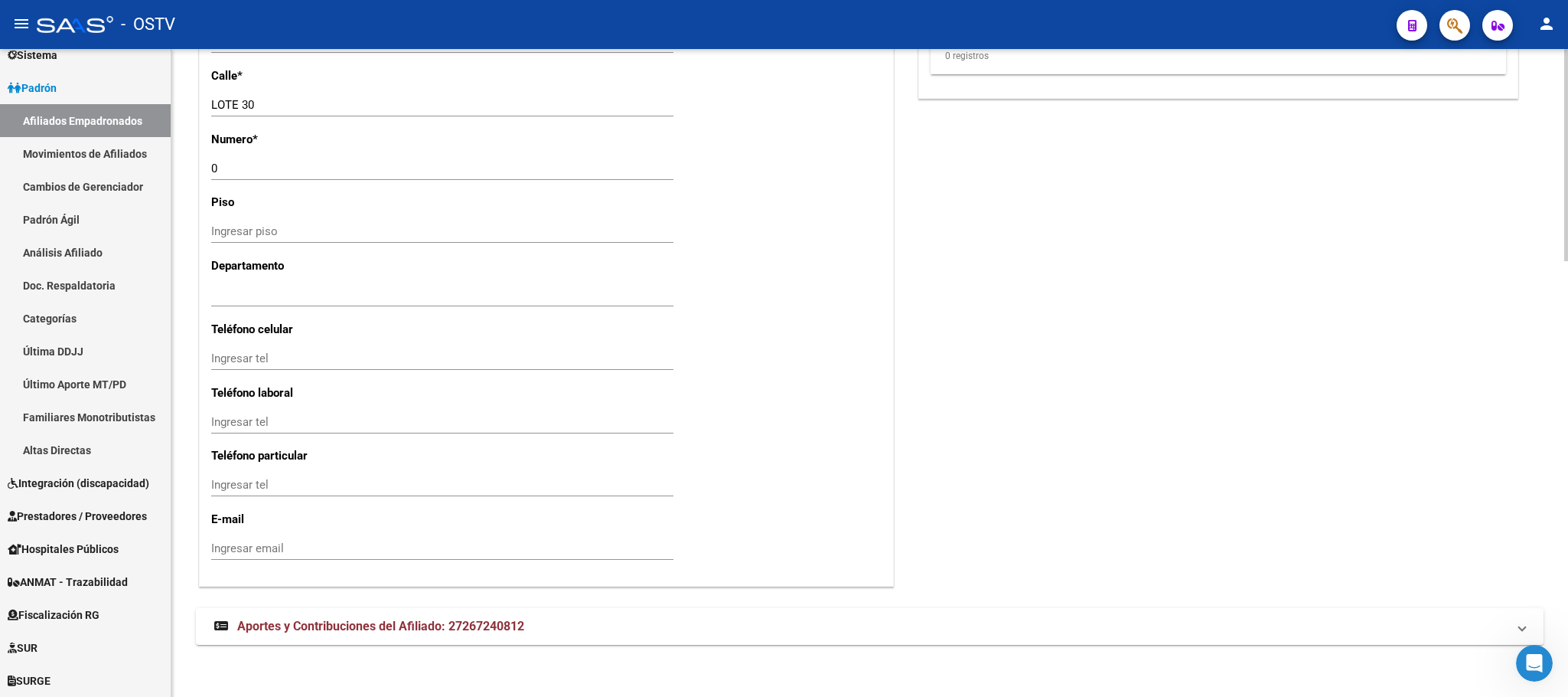
scroll to position [1329, 0]
click at [490, 623] on span "Aportes y Contribuciones del Afiliado: 27267240812" at bounding box center [381, 622] width 287 height 14
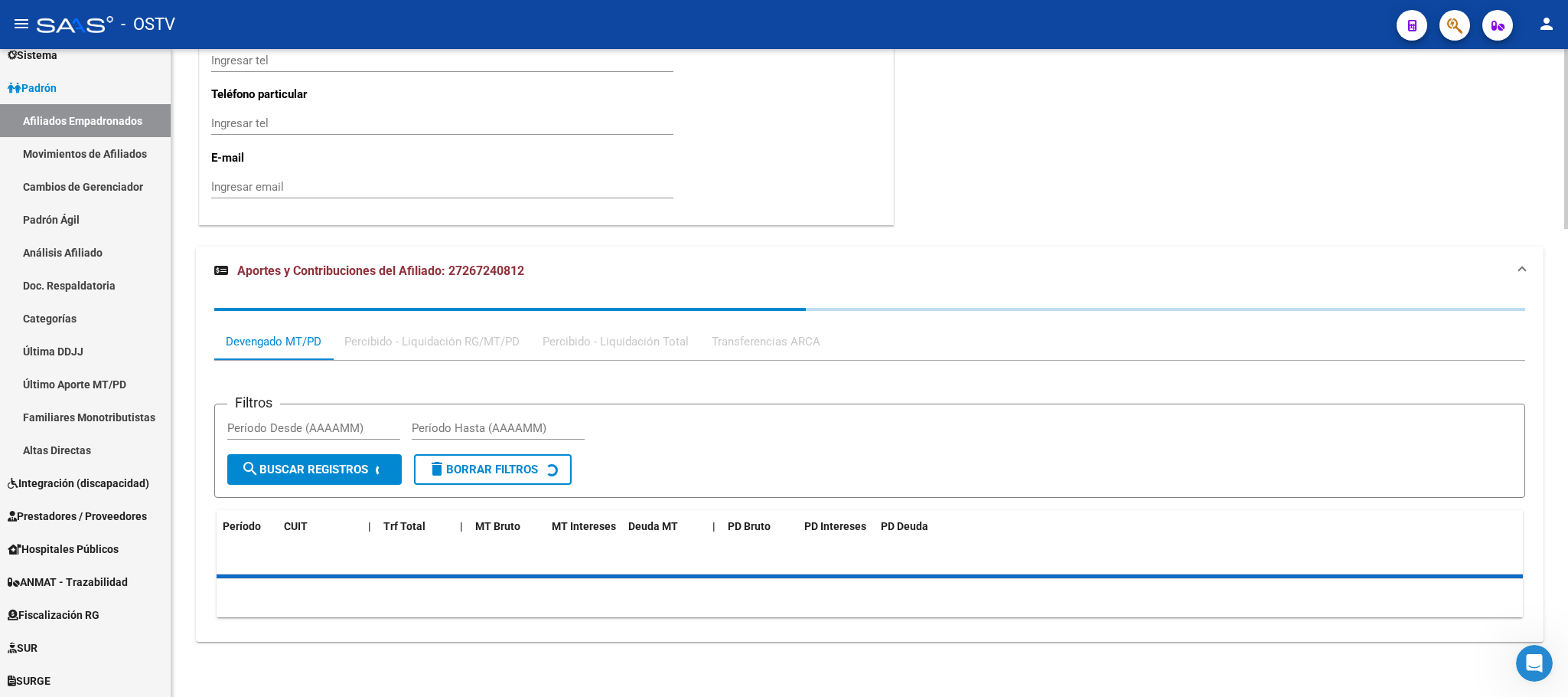
scroll to position [1688, 0]
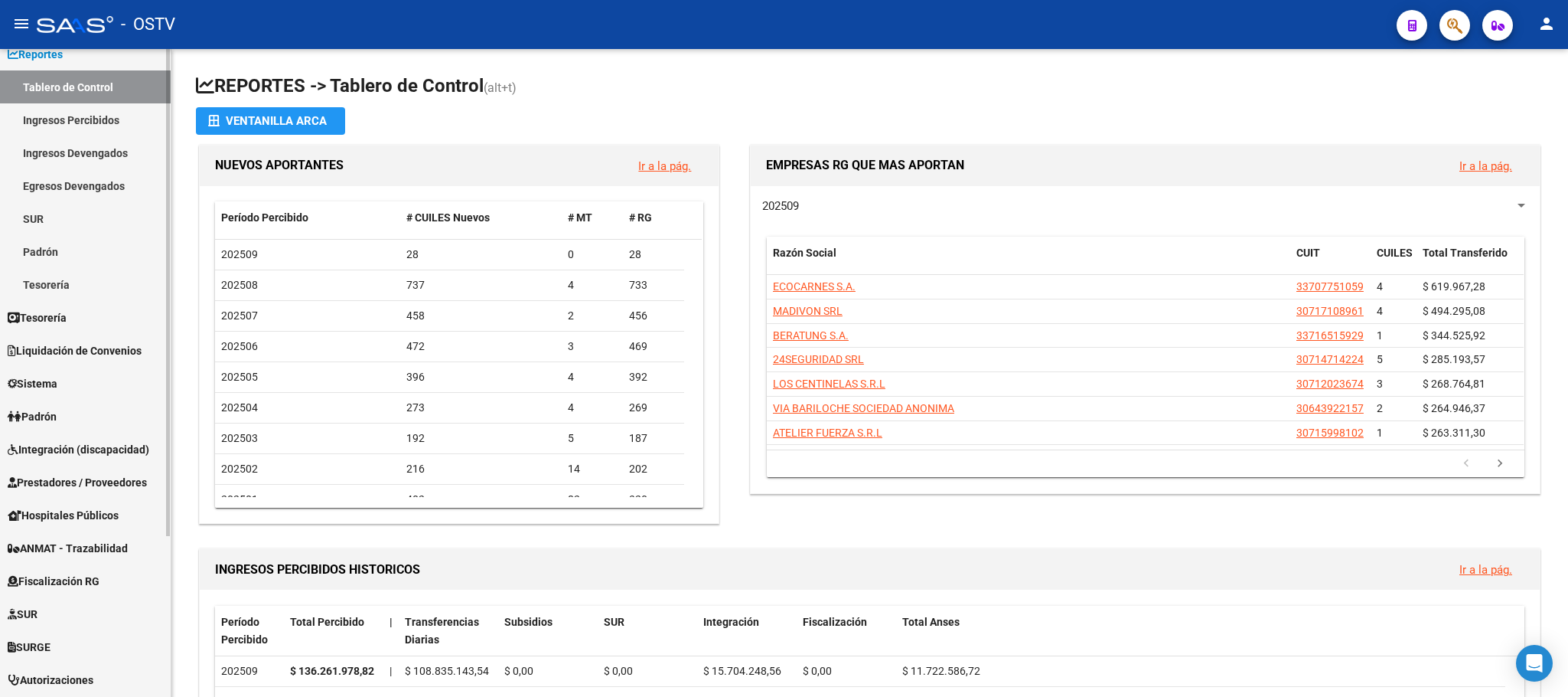
scroll to position [214, 0]
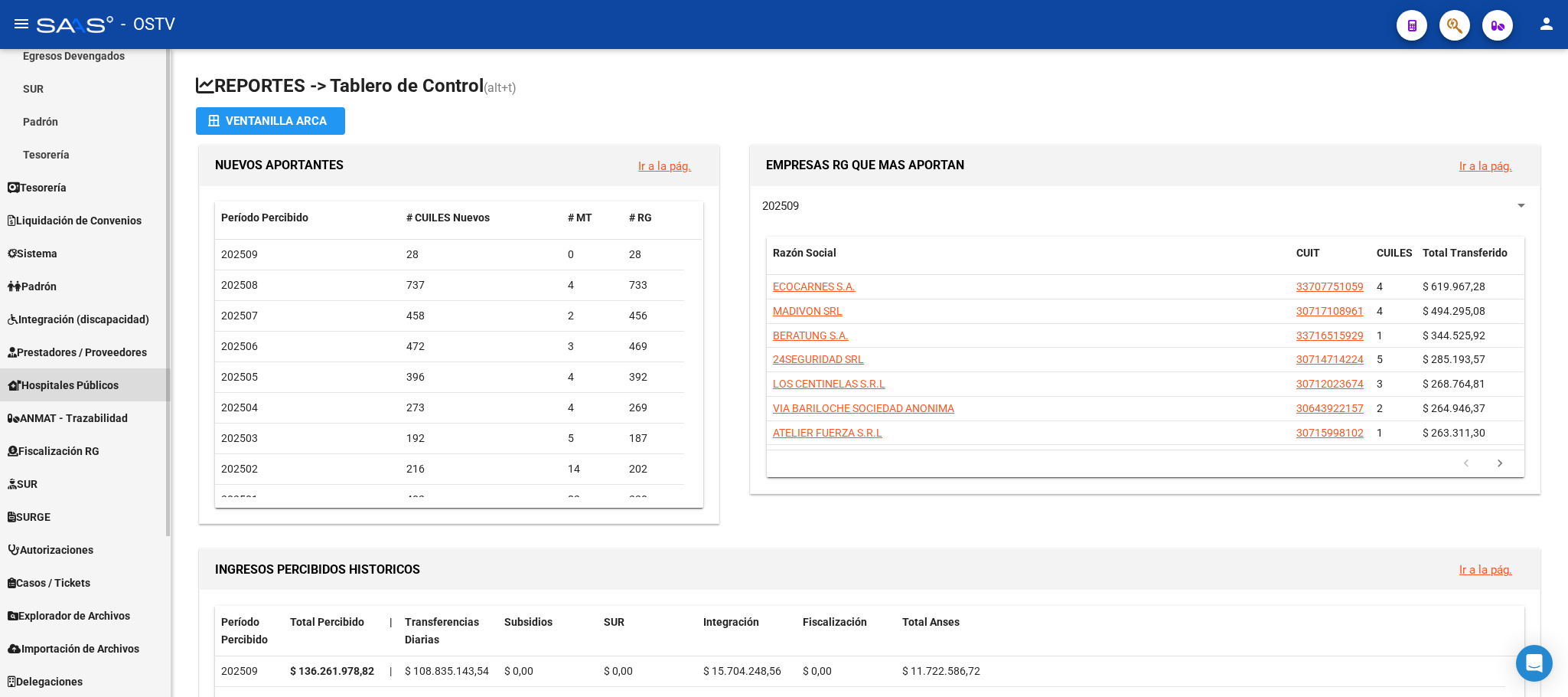
click at [60, 393] on span "Hospitales Públicos" at bounding box center [63, 386] width 111 height 17
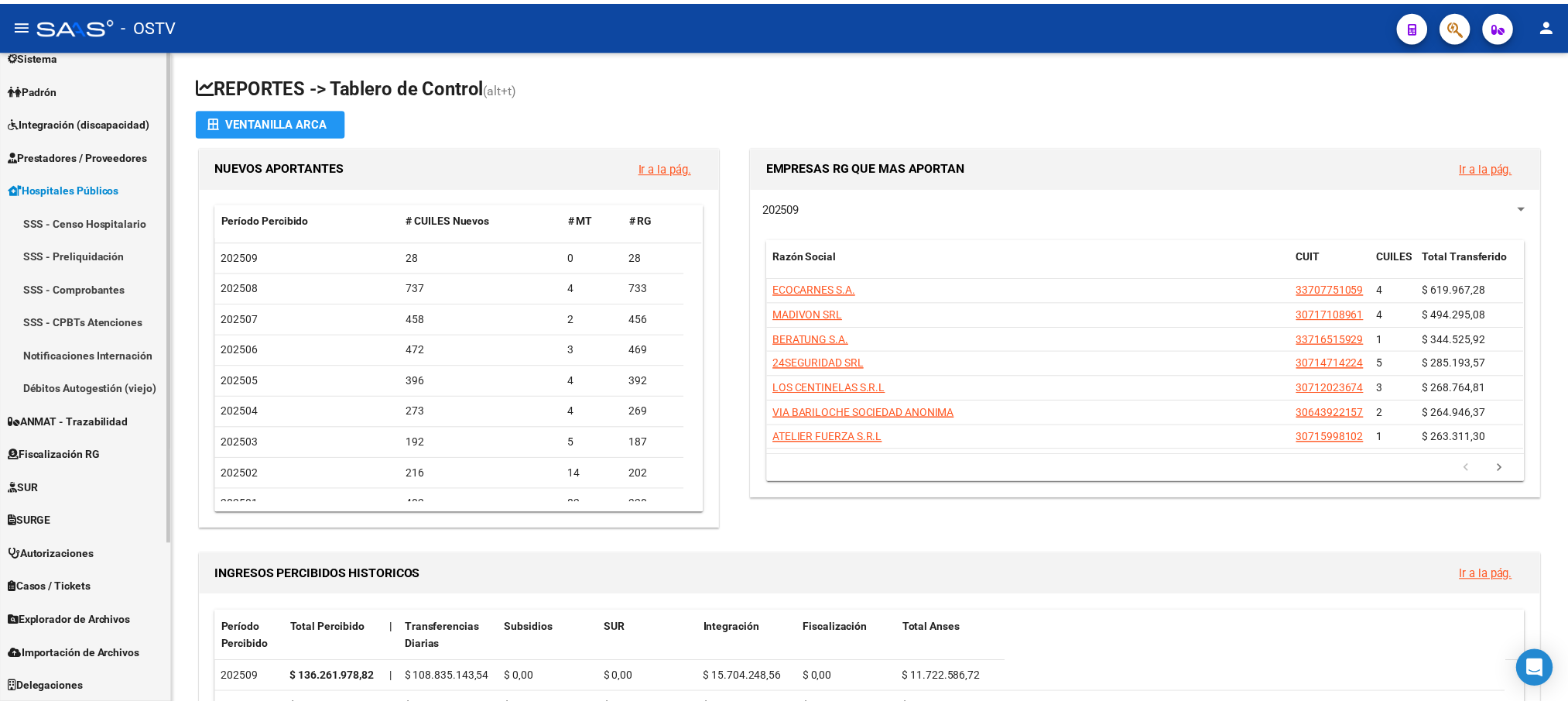
scroll to position [183, 0]
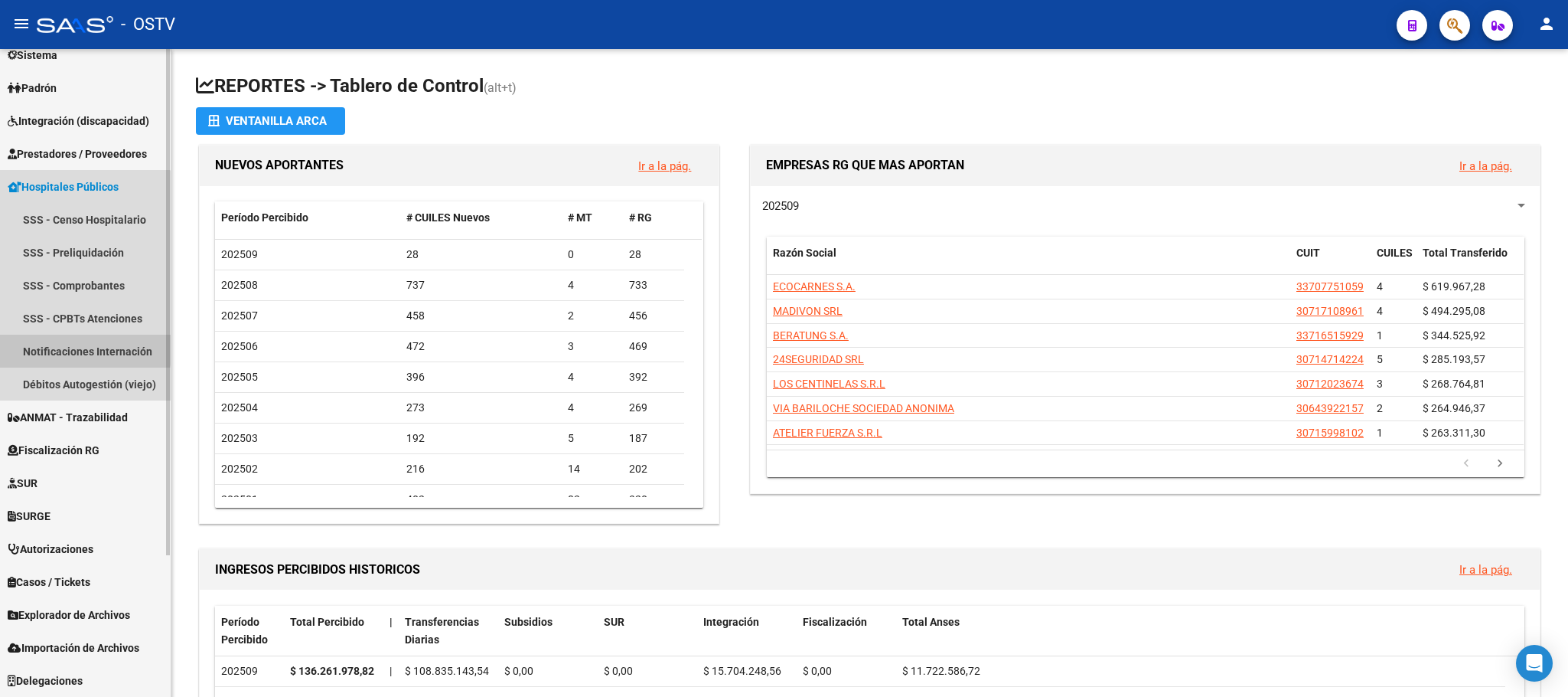
click at [73, 348] on link "Notificaciones Internación" at bounding box center [85, 350] width 171 height 33
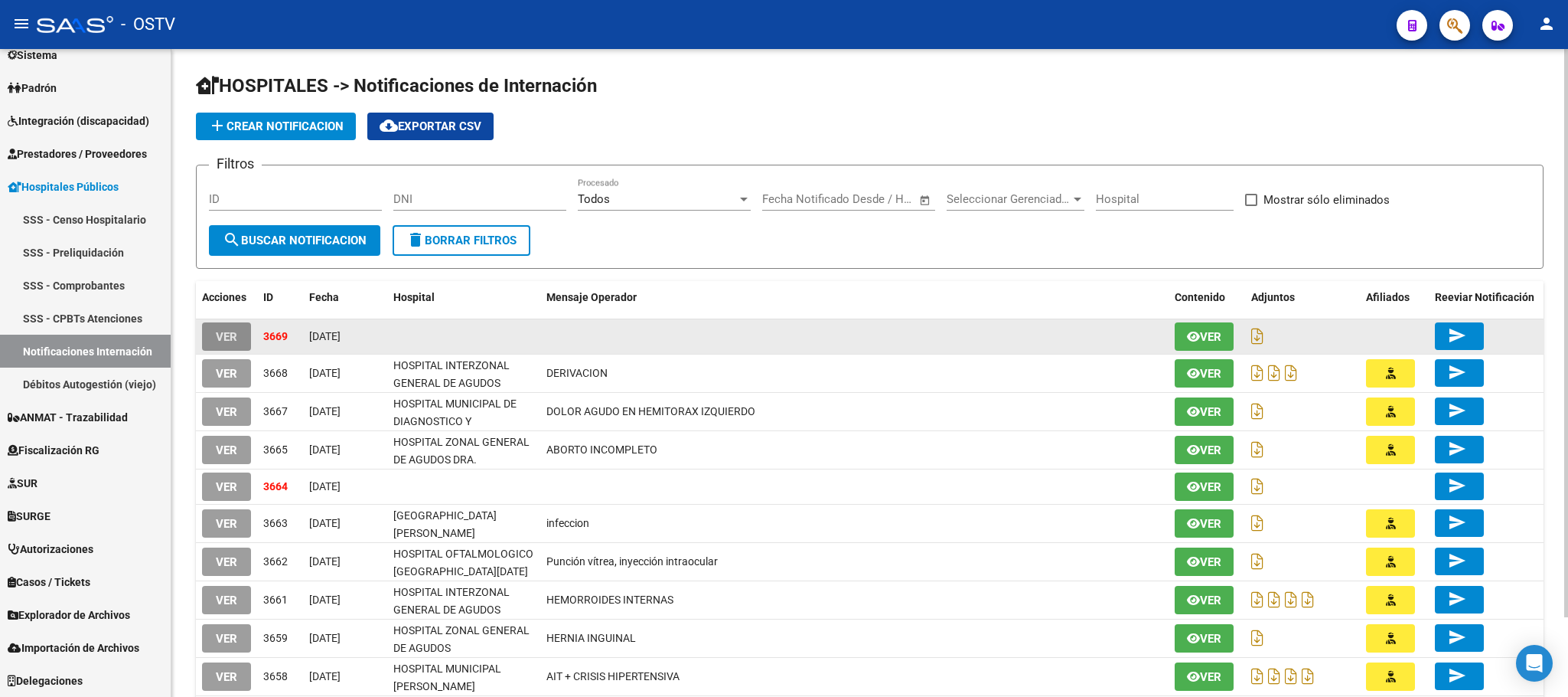
click at [231, 338] on span "VER" at bounding box center [226, 336] width 22 height 14
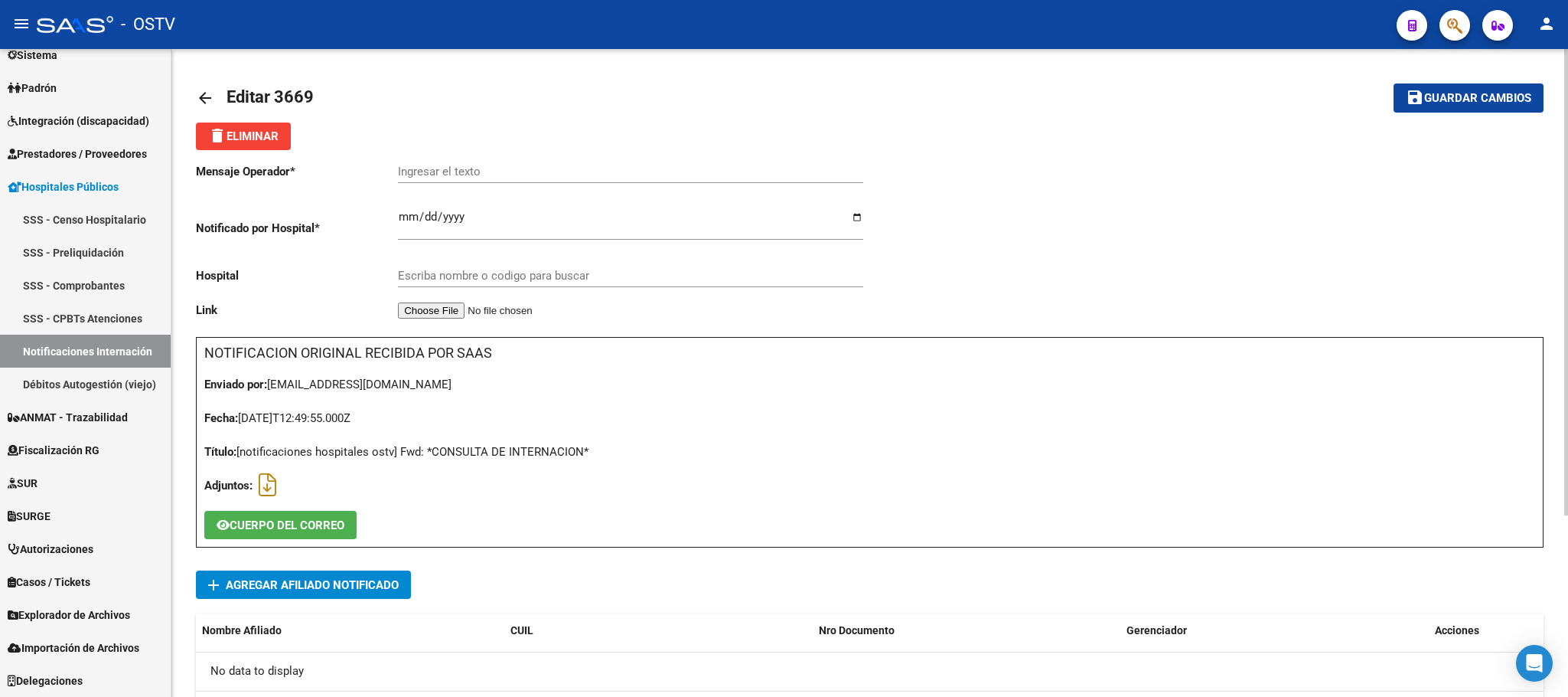
click at [333, 516] on button "CUERPO DEL CORREO" at bounding box center [280, 525] width 152 height 28
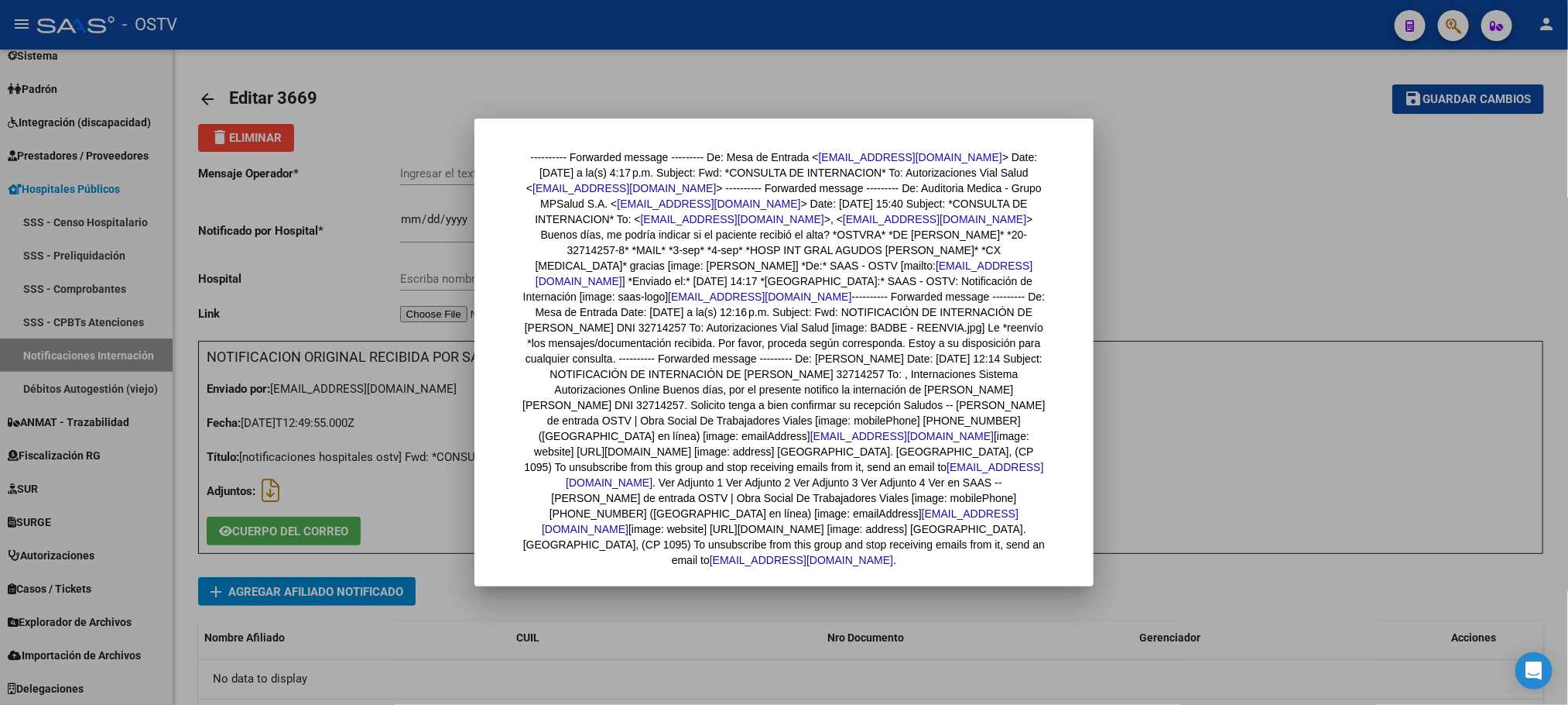
click at [357, 298] on div at bounding box center [784, 352] width 1568 height 705
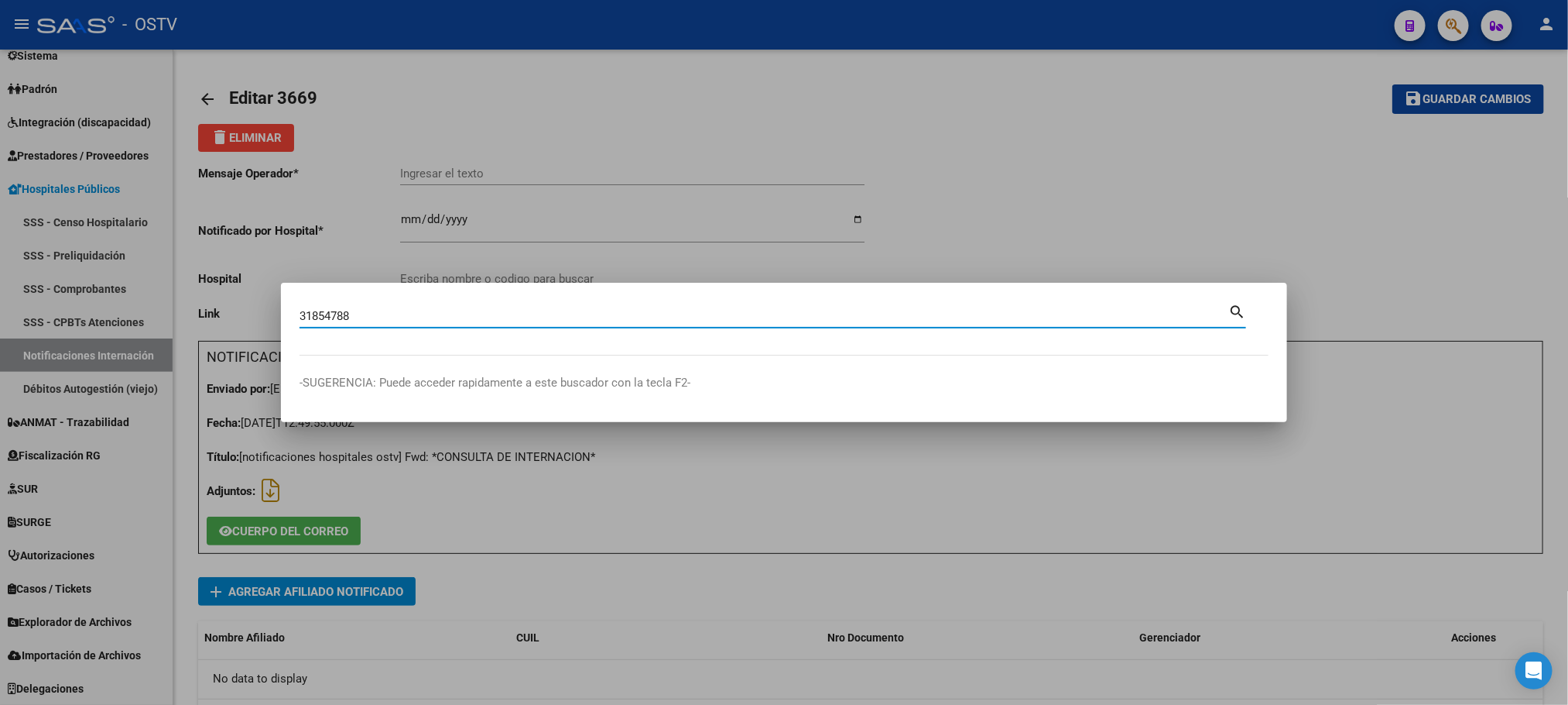
type input "31854788"
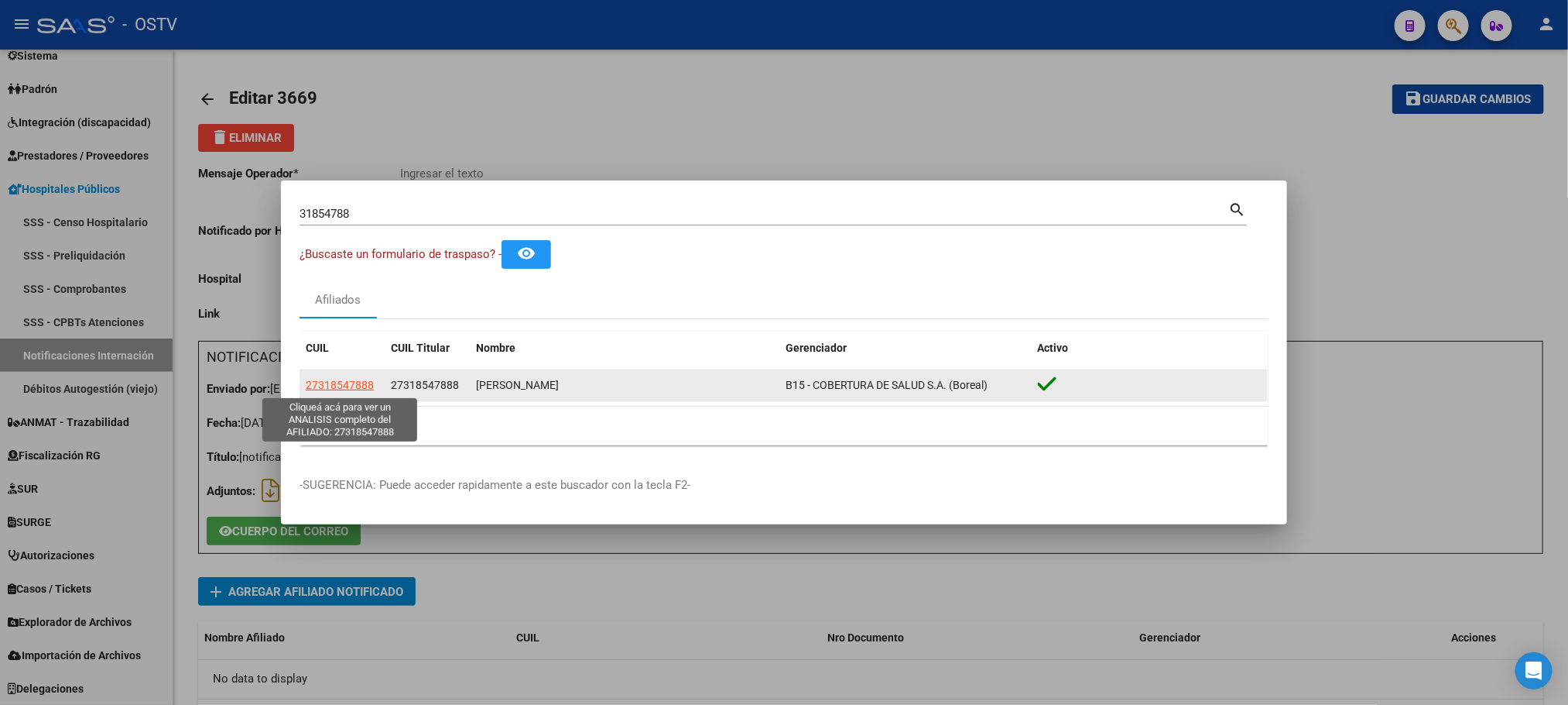
click at [346, 391] on span "27318547888" at bounding box center [339, 384] width 68 height 12
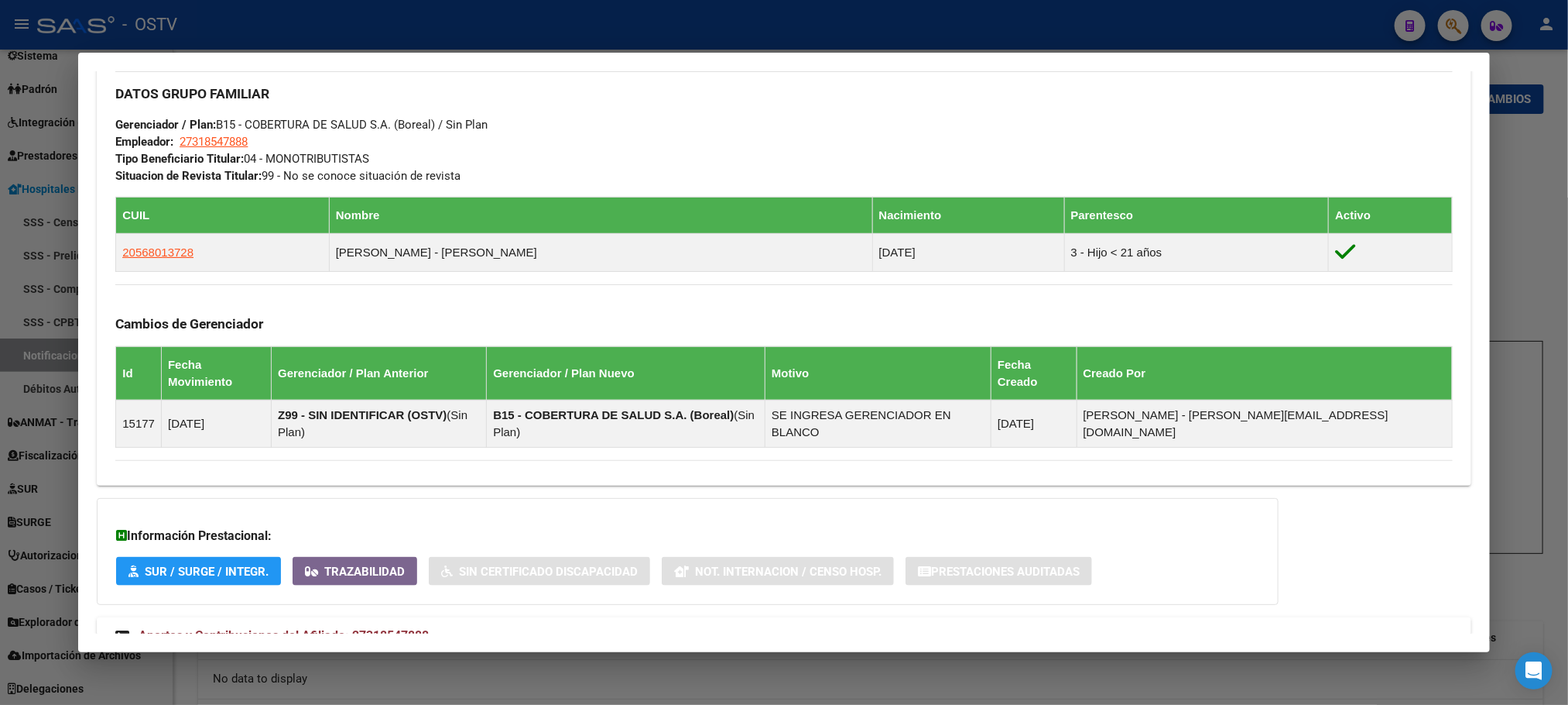
scroll to position [750, 0]
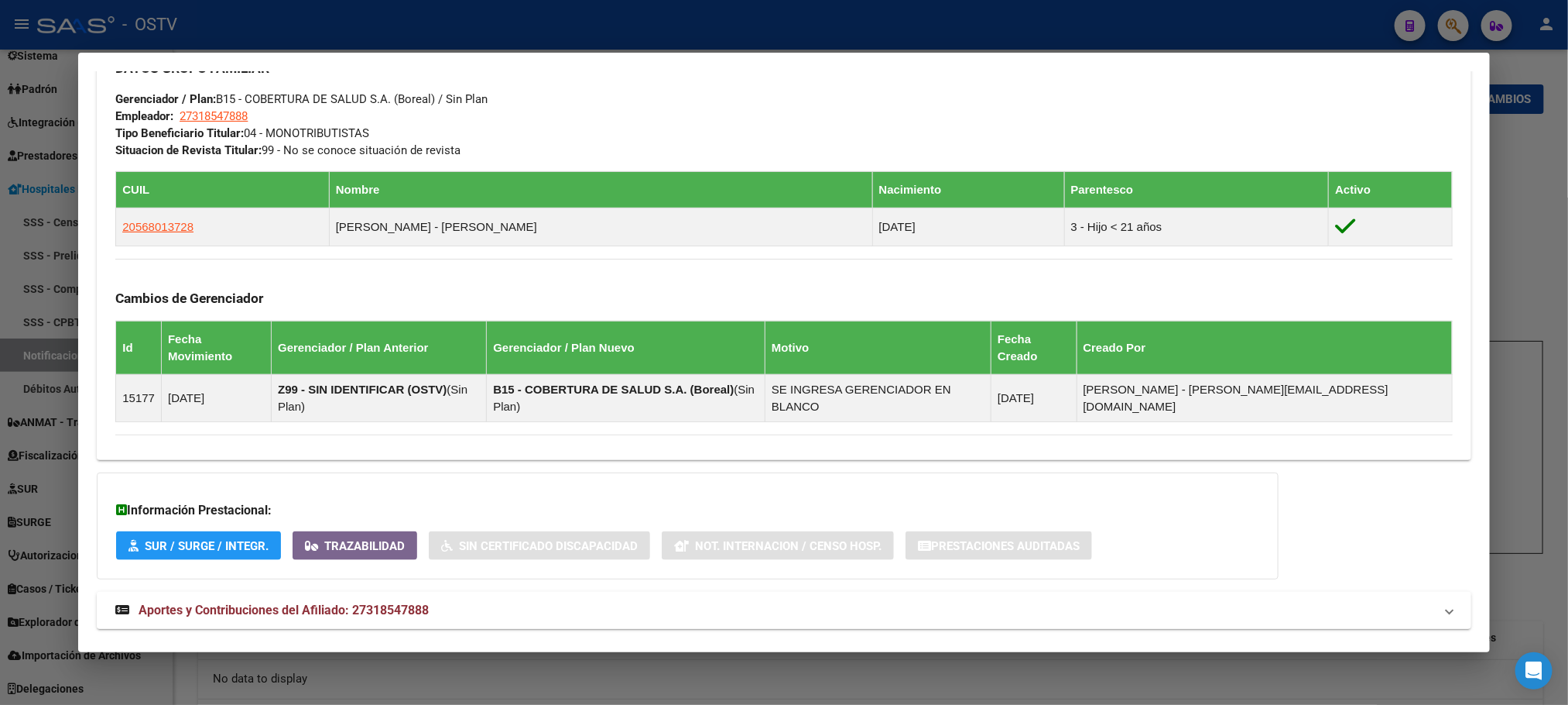
click at [395, 593] on mat-expansion-panel-header "Aportes y Contribuciones del Afiliado: 27318547888" at bounding box center [784, 610] width 1374 height 37
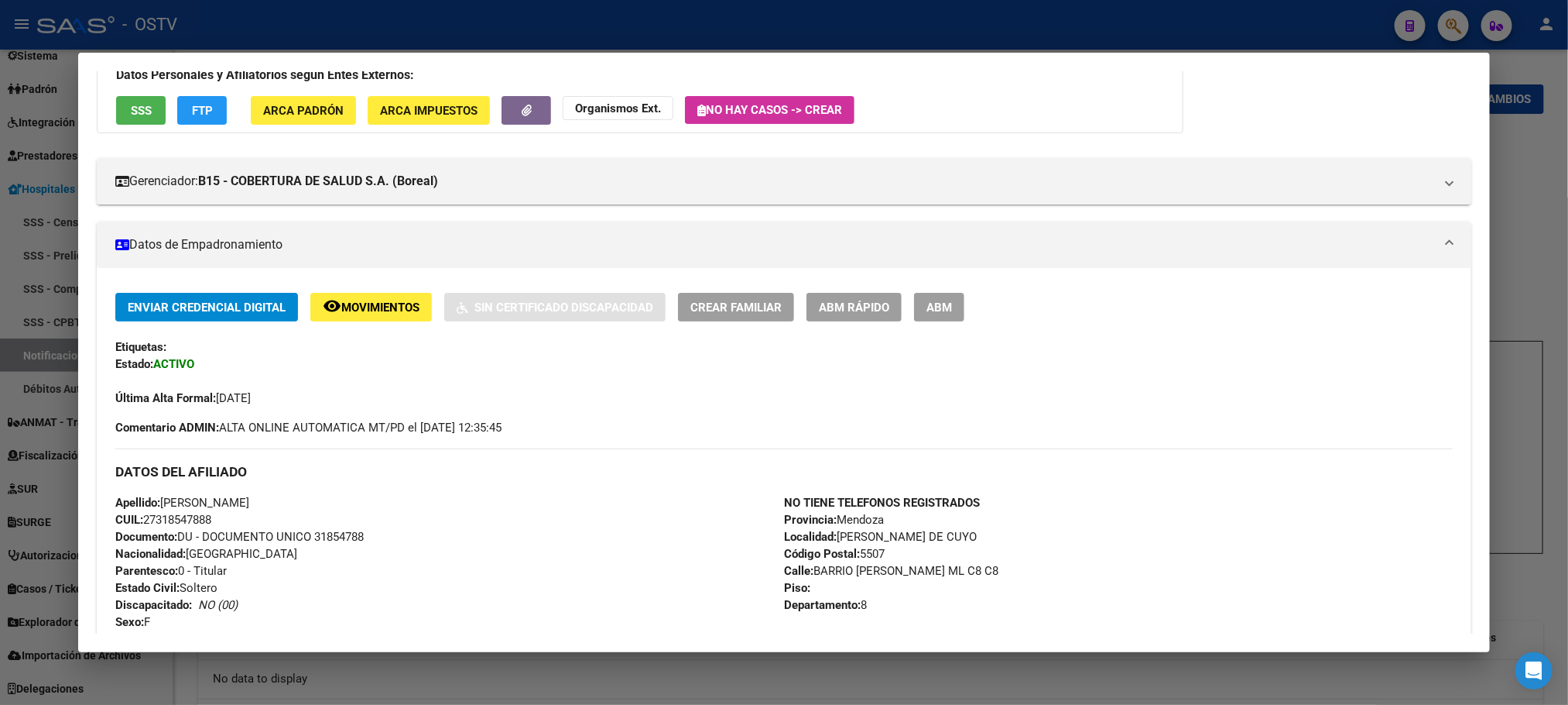
scroll to position [232, 0]
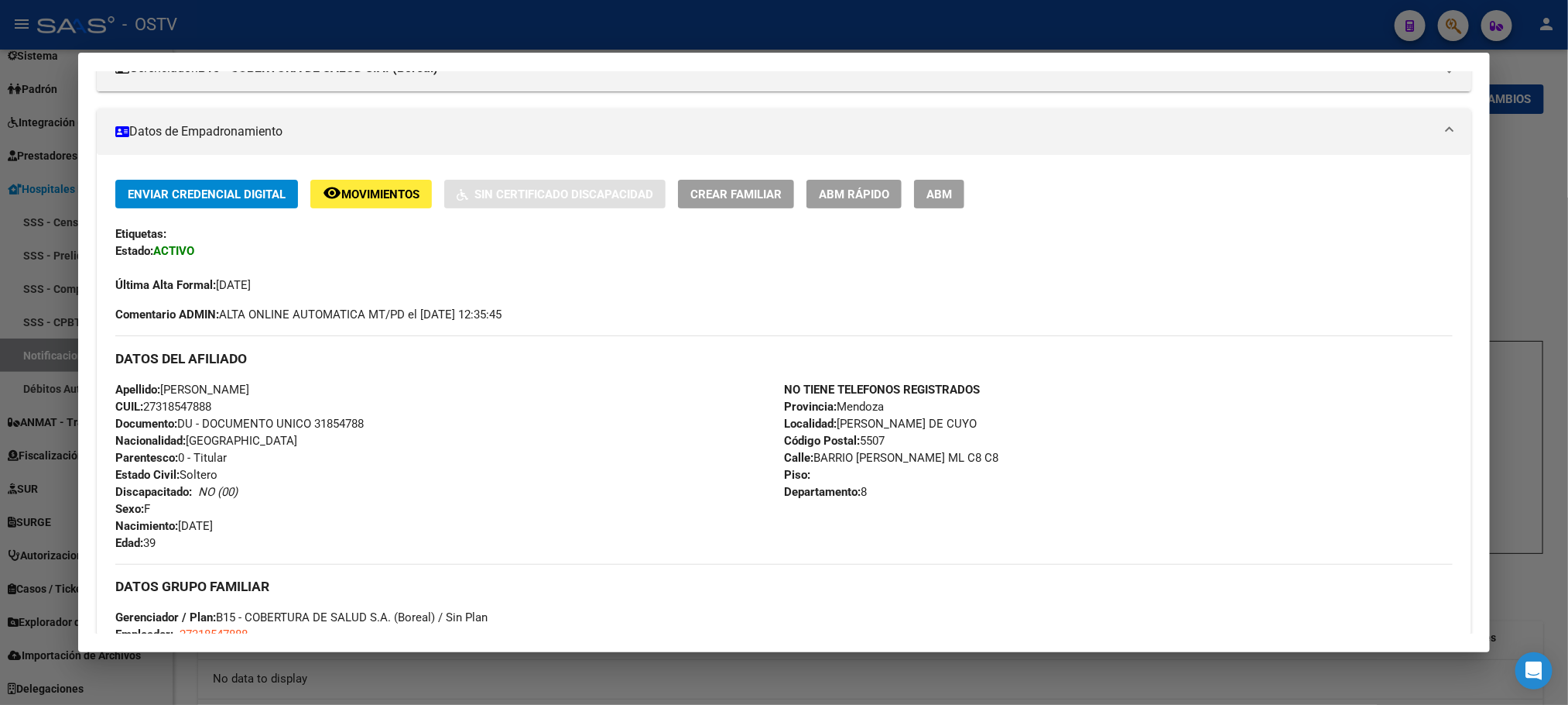
drag, startPoint x: 493, startPoint y: 686, endPoint x: 525, endPoint y: 685, distance: 32.0
click at [493, 686] on div at bounding box center [784, 352] width 1568 height 705
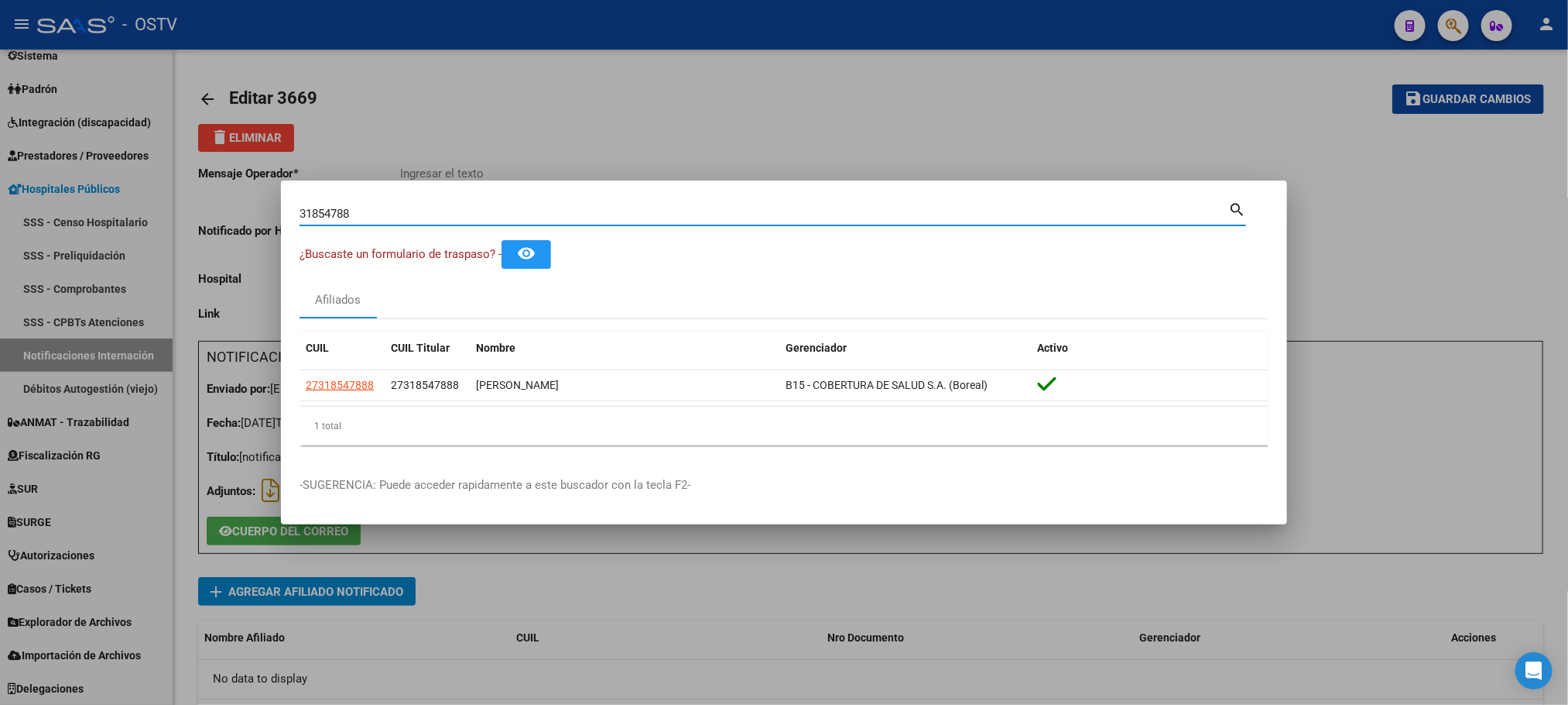
drag, startPoint x: 390, startPoint y: 212, endPoint x: 0, endPoint y: 218, distance: 390.0
click at [239, 218] on div "31854788 Buscar (apellido, dni, cuil, nro traspaso, cuit, obra social) search ¿…" at bounding box center [784, 352] width 1568 height 705
paste input "20330364840"
type input "20330364840"
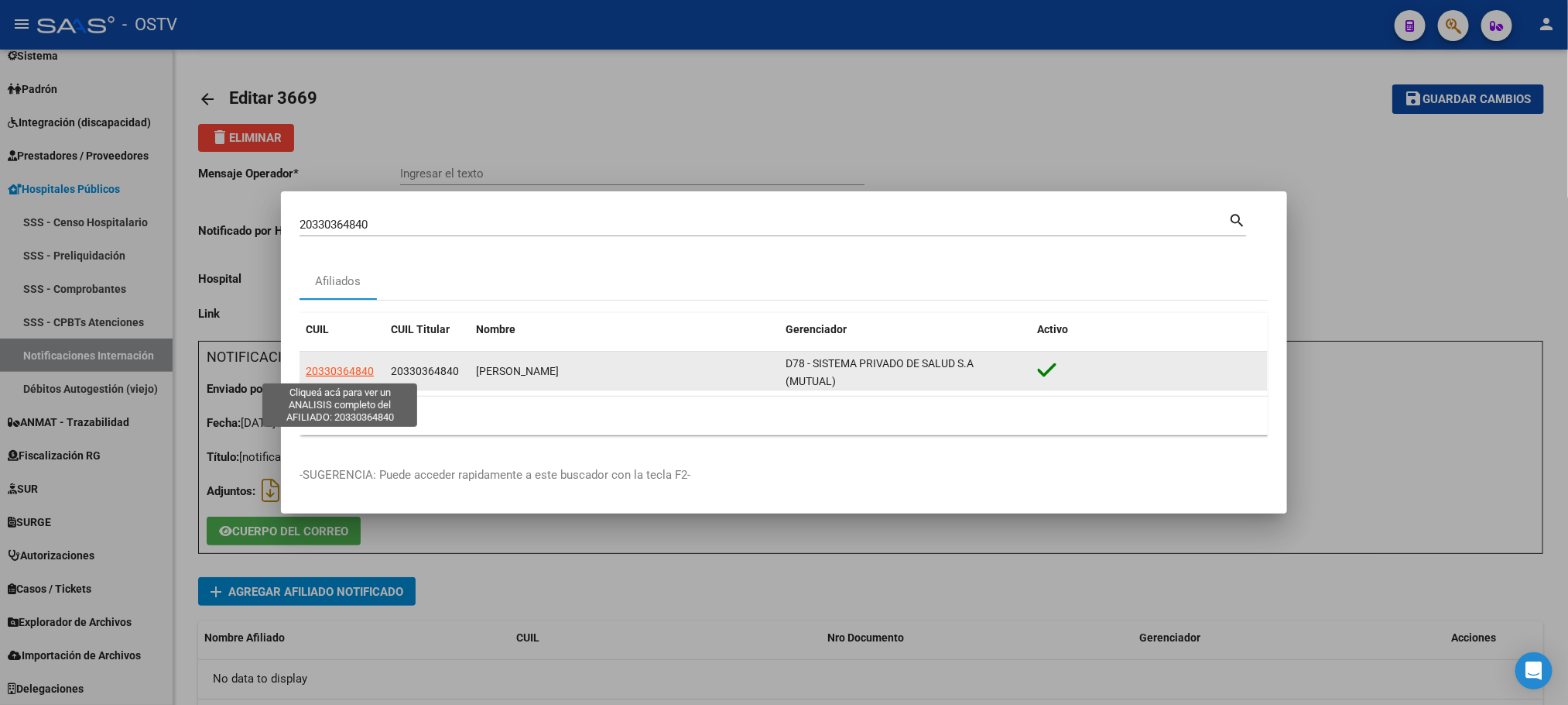
click at [323, 370] on span "20330364840" at bounding box center [339, 371] width 68 height 12
type textarea "20330364840"
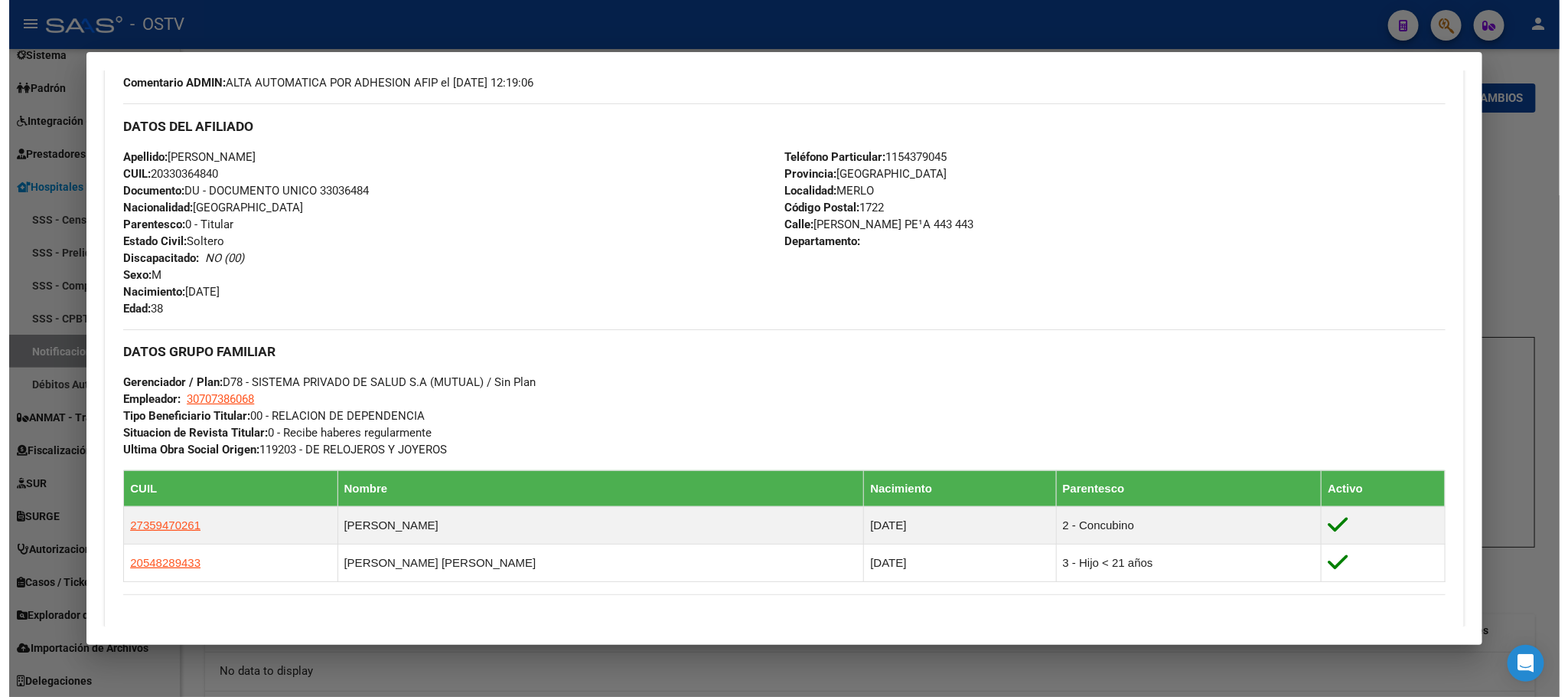
scroll to position [0, 0]
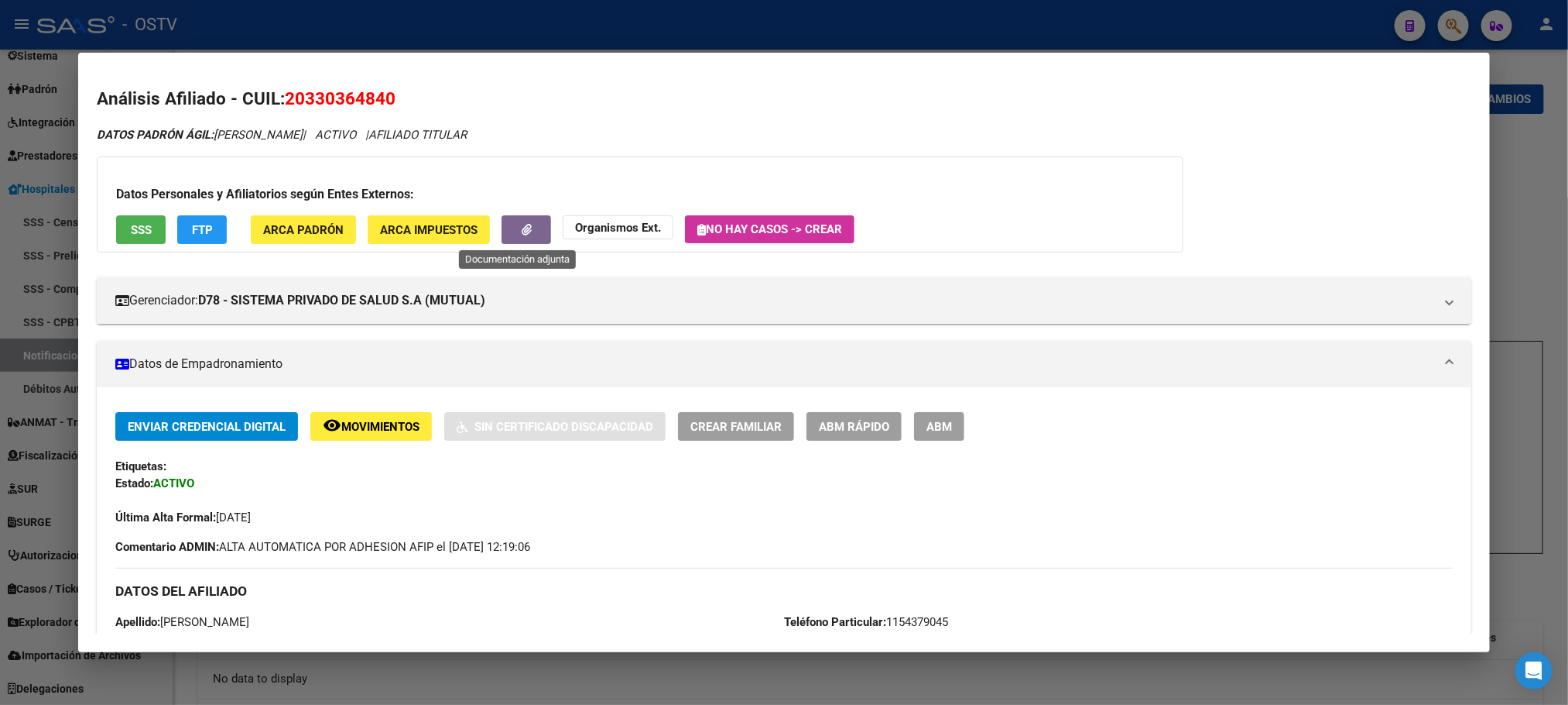
click at [505, 233] on button "button" at bounding box center [526, 230] width 50 height 29
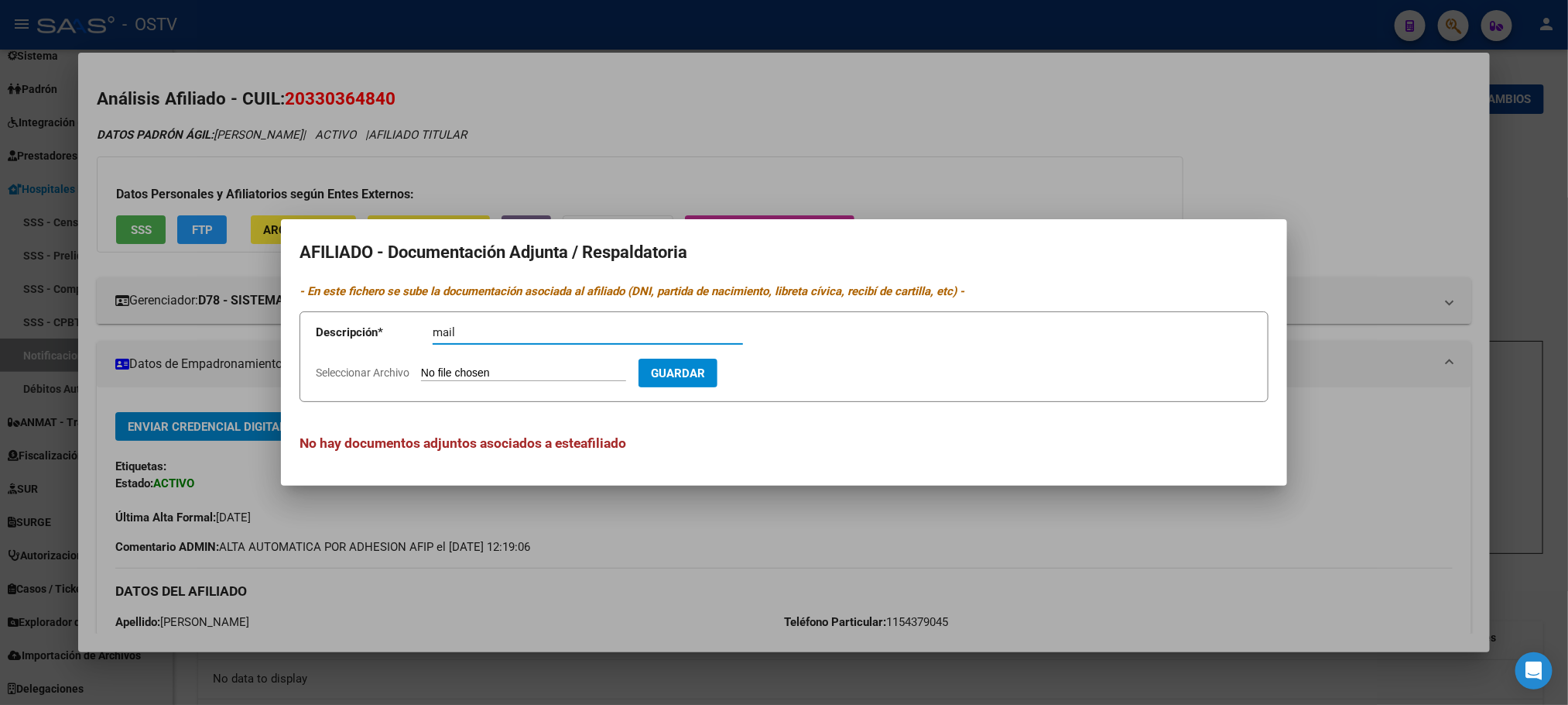
type input "mail"
click at [422, 366] on input "Seleccionar Archivo" at bounding box center [524, 373] width 205 height 14
type input "C:\fakepath\OBSERVACIONES MEDICENTER - OSTV.pdf"
click at [795, 373] on span "Guardar" at bounding box center [767, 373] width 54 height 14
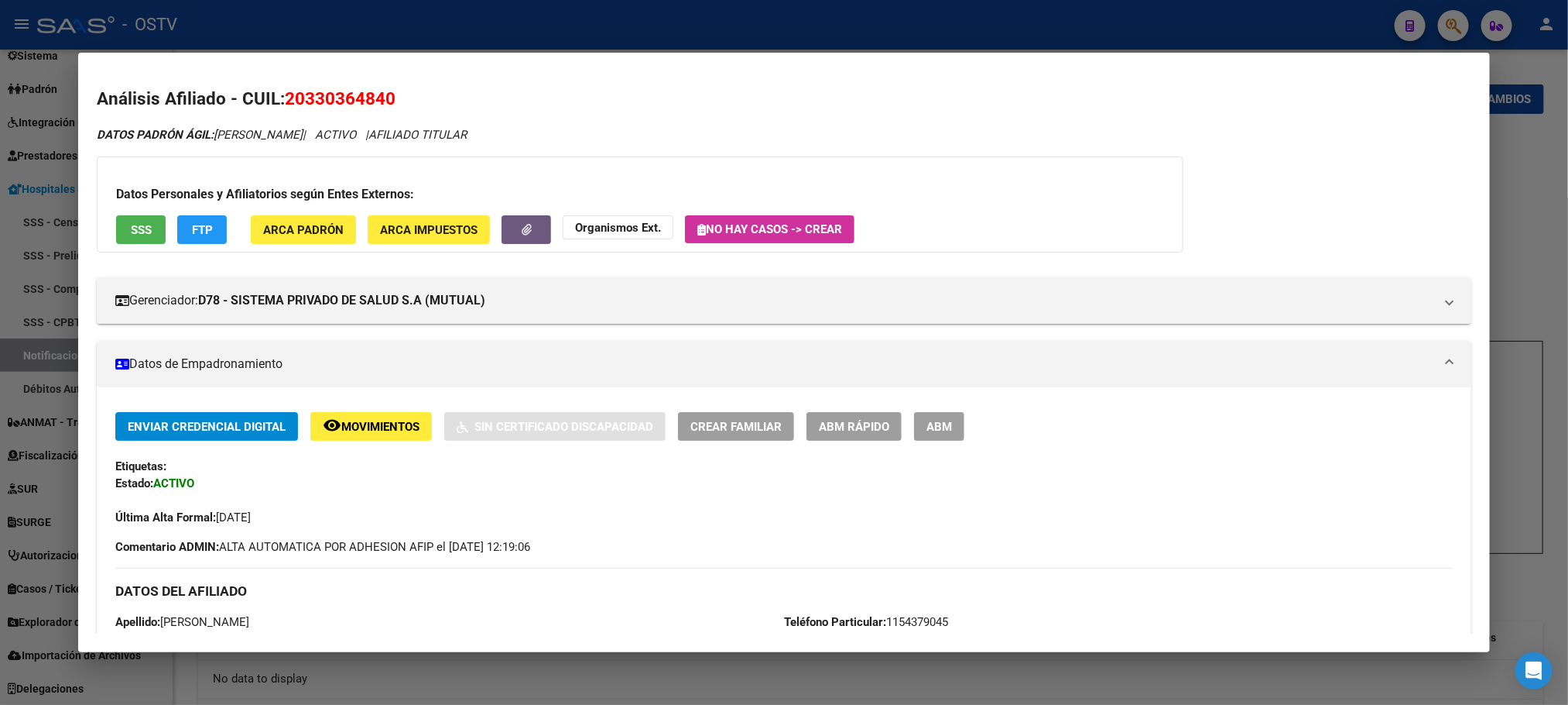
click at [402, 36] on div at bounding box center [784, 352] width 1568 height 705
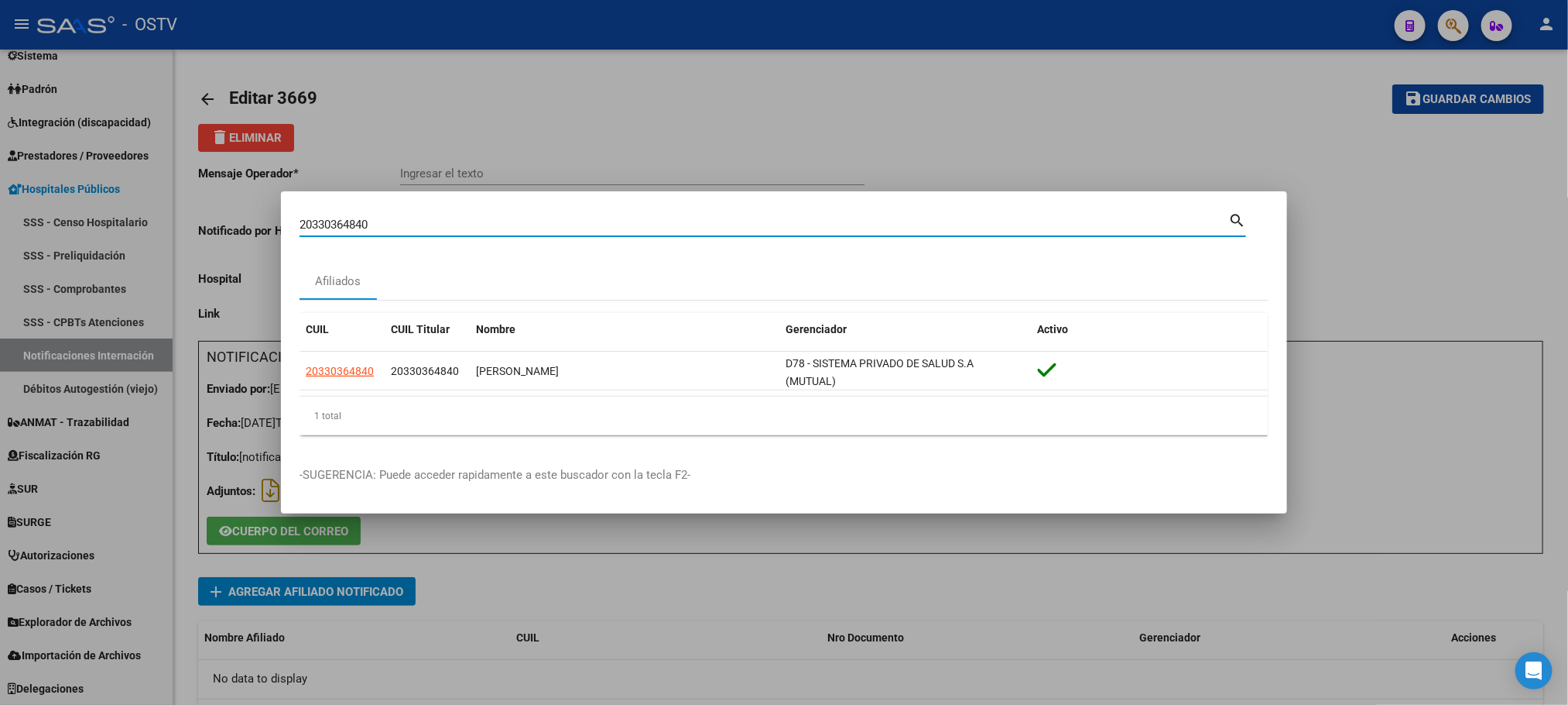
drag, startPoint x: 398, startPoint y: 226, endPoint x: 57, endPoint y: 235, distance: 341.1
click at [184, 237] on div "20330364840 Buscar (apellido, dni, cuil, nro traspaso, cuit, obra social) searc…" at bounding box center [784, 352] width 1568 height 705
paste input "20160266903"
type input "20160266903"
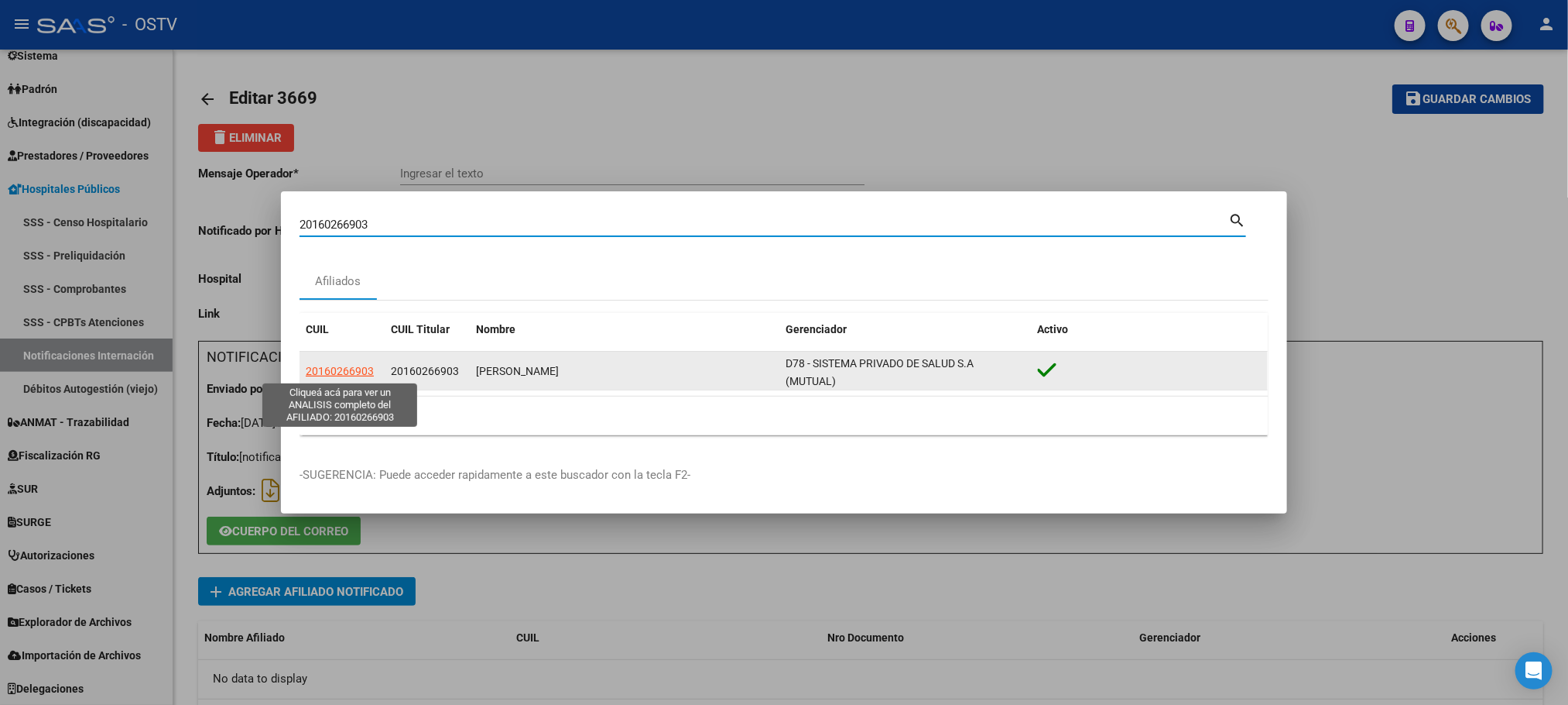
click at [337, 373] on span "20160266903" at bounding box center [339, 371] width 68 height 12
type textarea "20160266903"
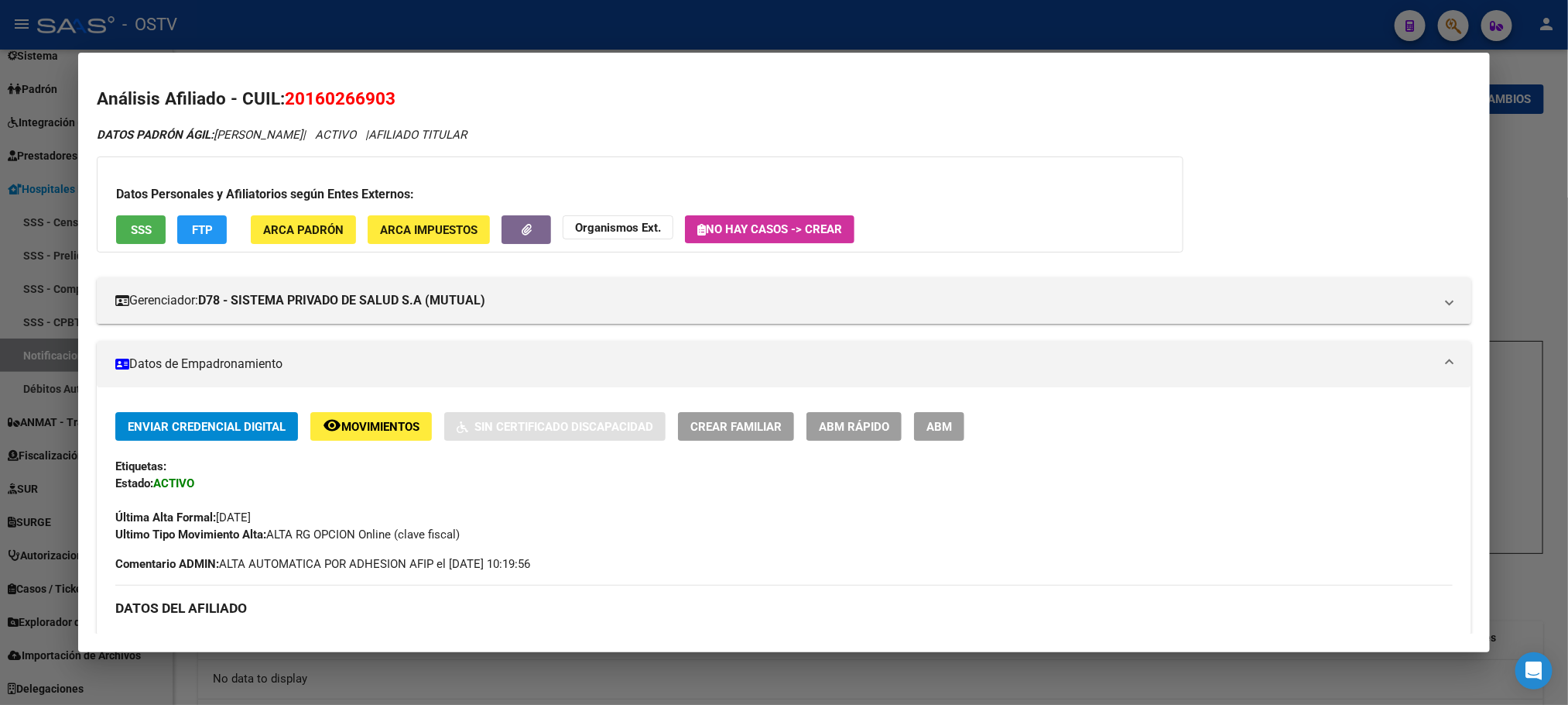
click at [514, 244] on div "Datos Personales y Afiliatorios según Entes Externos: SSS FTP ARCA Padrón ARCA …" at bounding box center [640, 205] width 1087 height 96
click at [521, 234] on span "button" at bounding box center [526, 230] width 10 height 14
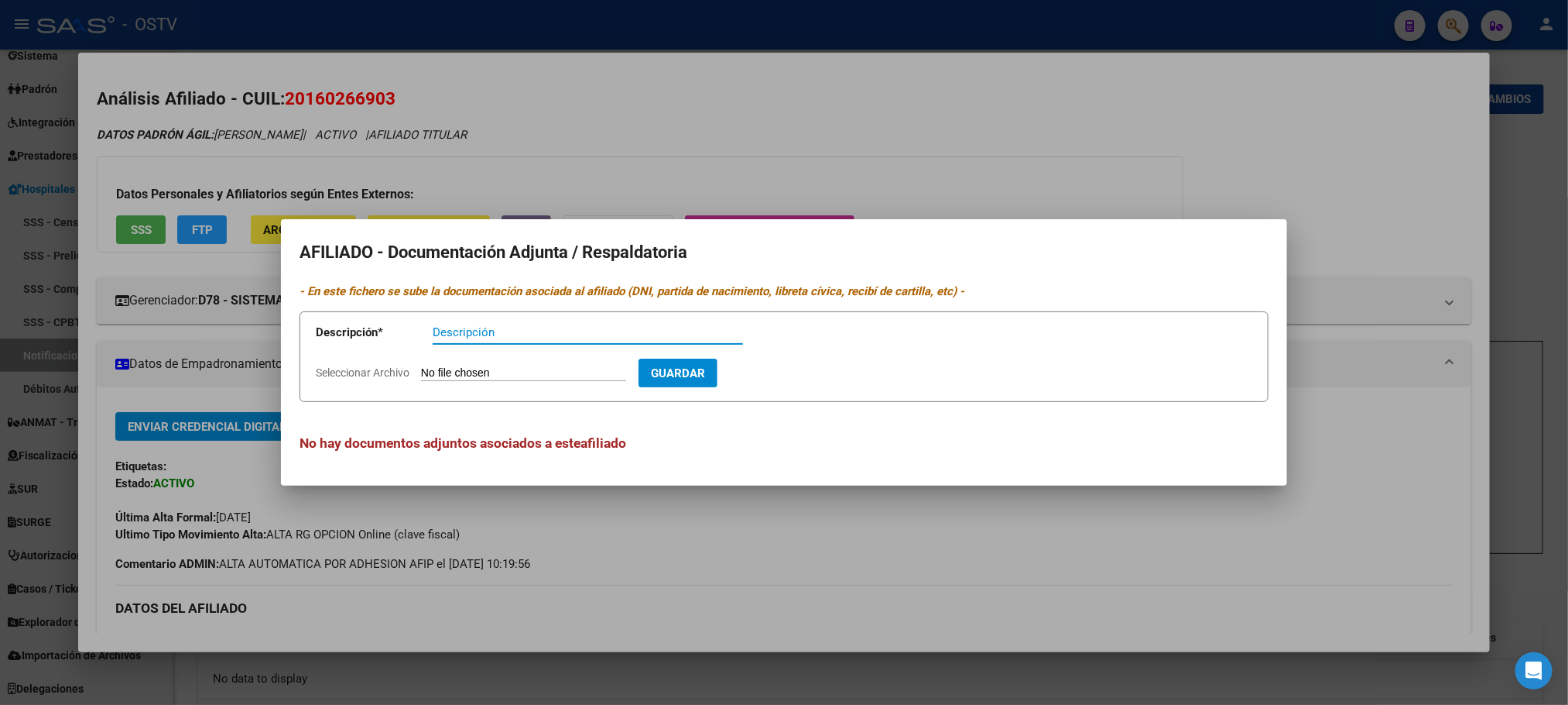
paste input "20160266903"
type input "20160266903"
drag, startPoint x: 519, startPoint y: 326, endPoint x: 285, endPoint y: 334, distance: 234.1
click at [328, 334] on app-form-text-field "Descripción * 20160266903 Descripción" at bounding box center [541, 335] width 449 height 46
type input "mail"
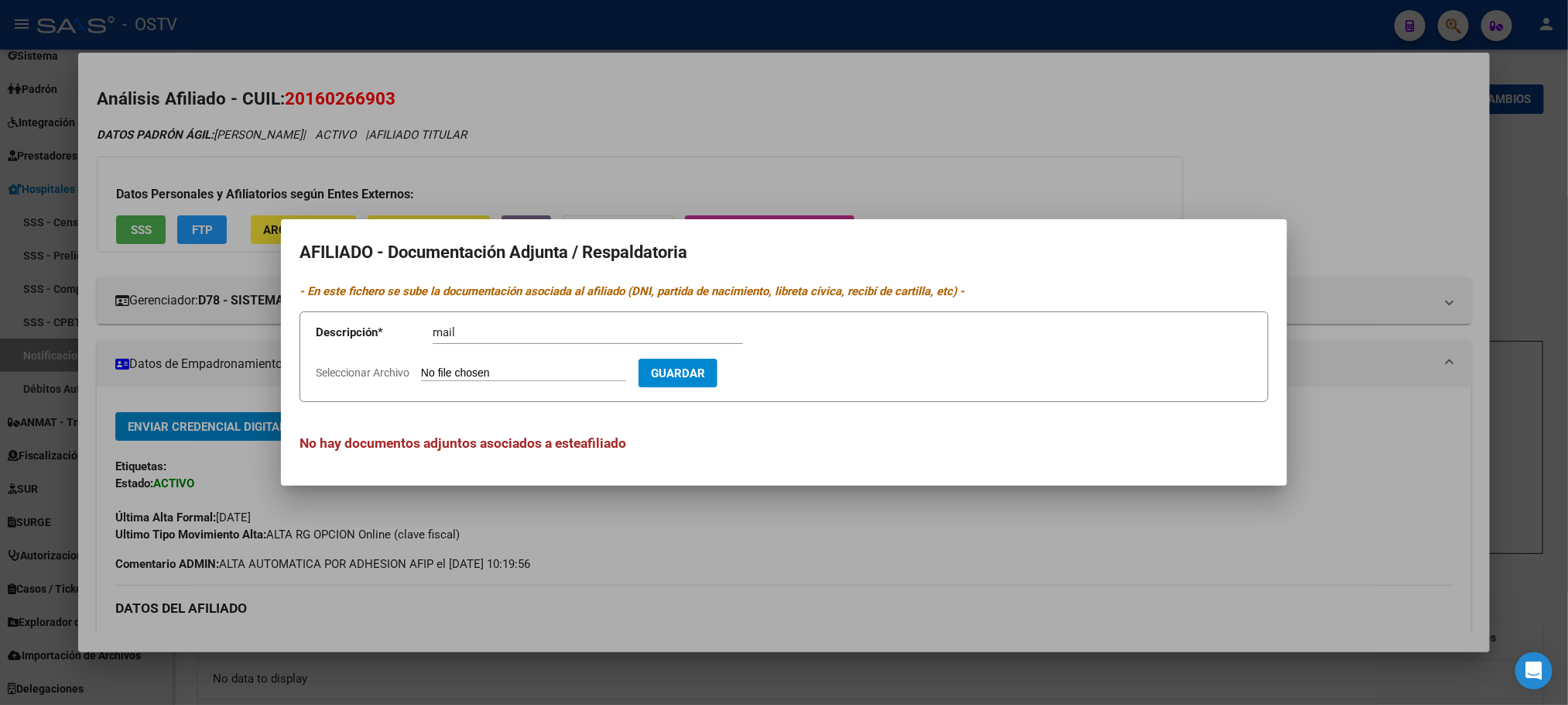
click at [422, 366] on input "Seleccionar Archivo" at bounding box center [524, 373] width 205 height 14
type input "C:\fakepath\OBSERVACIONES MEDICENTER - OSTV.pdf"
click at [792, 372] on span "Guardar" at bounding box center [767, 373] width 54 height 14
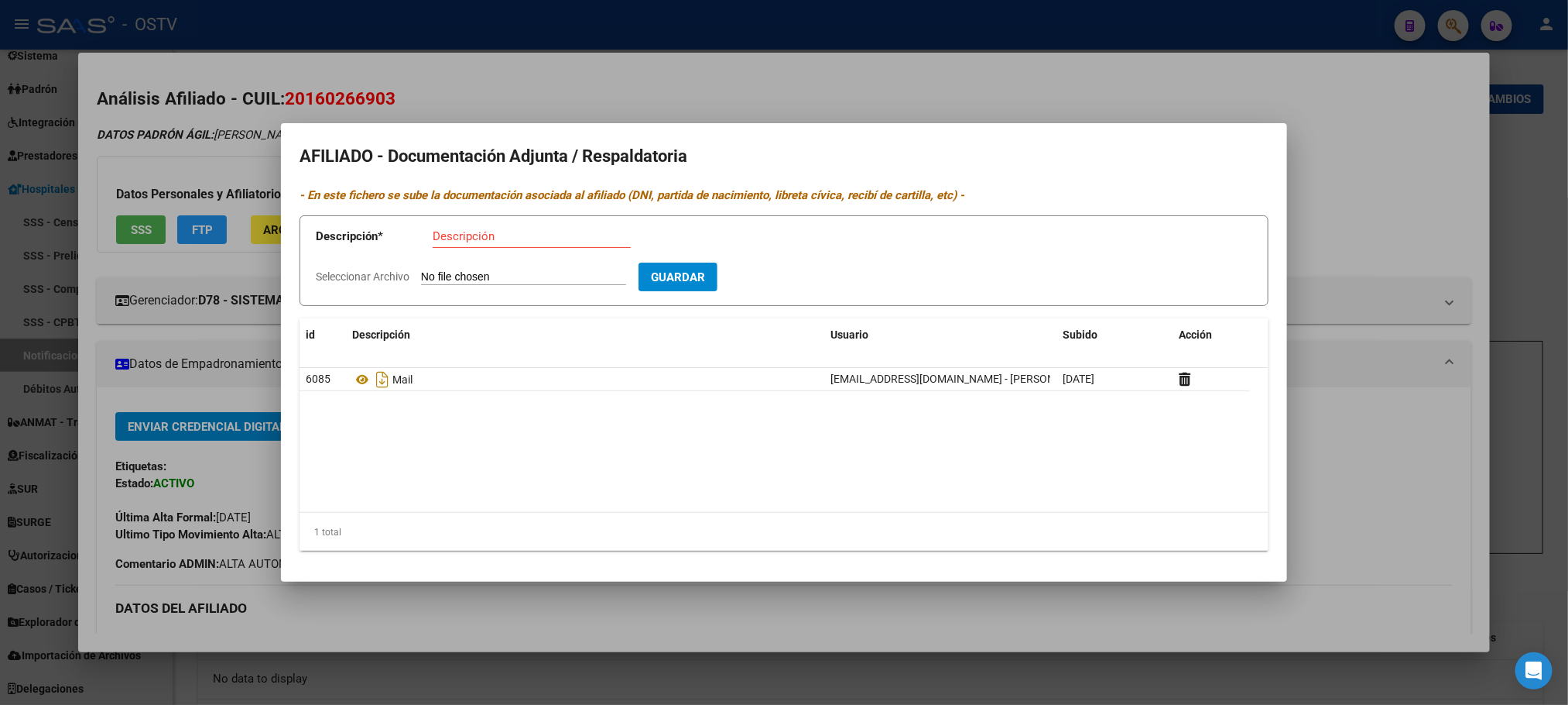
click at [350, 46] on div at bounding box center [784, 352] width 1568 height 705
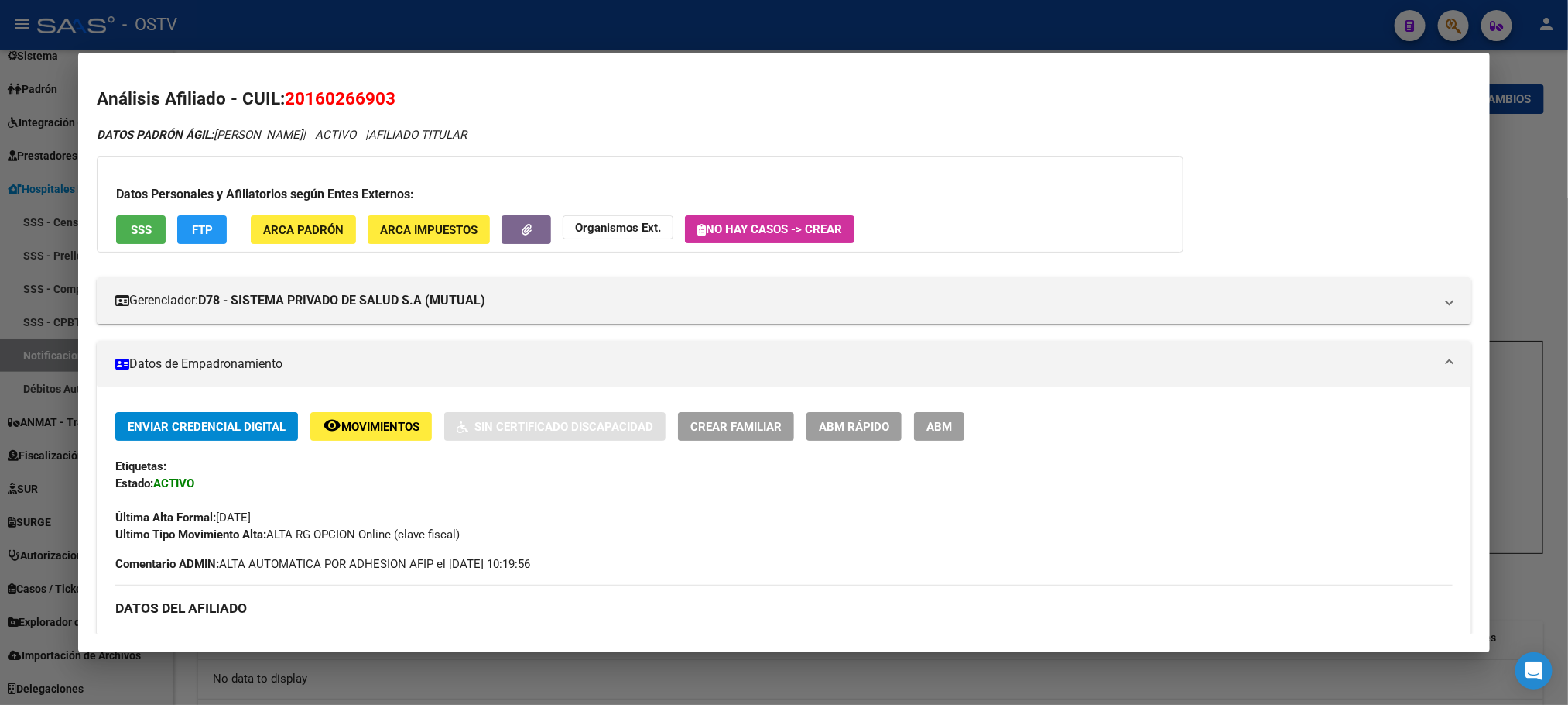
click at [353, 38] on div at bounding box center [784, 352] width 1568 height 705
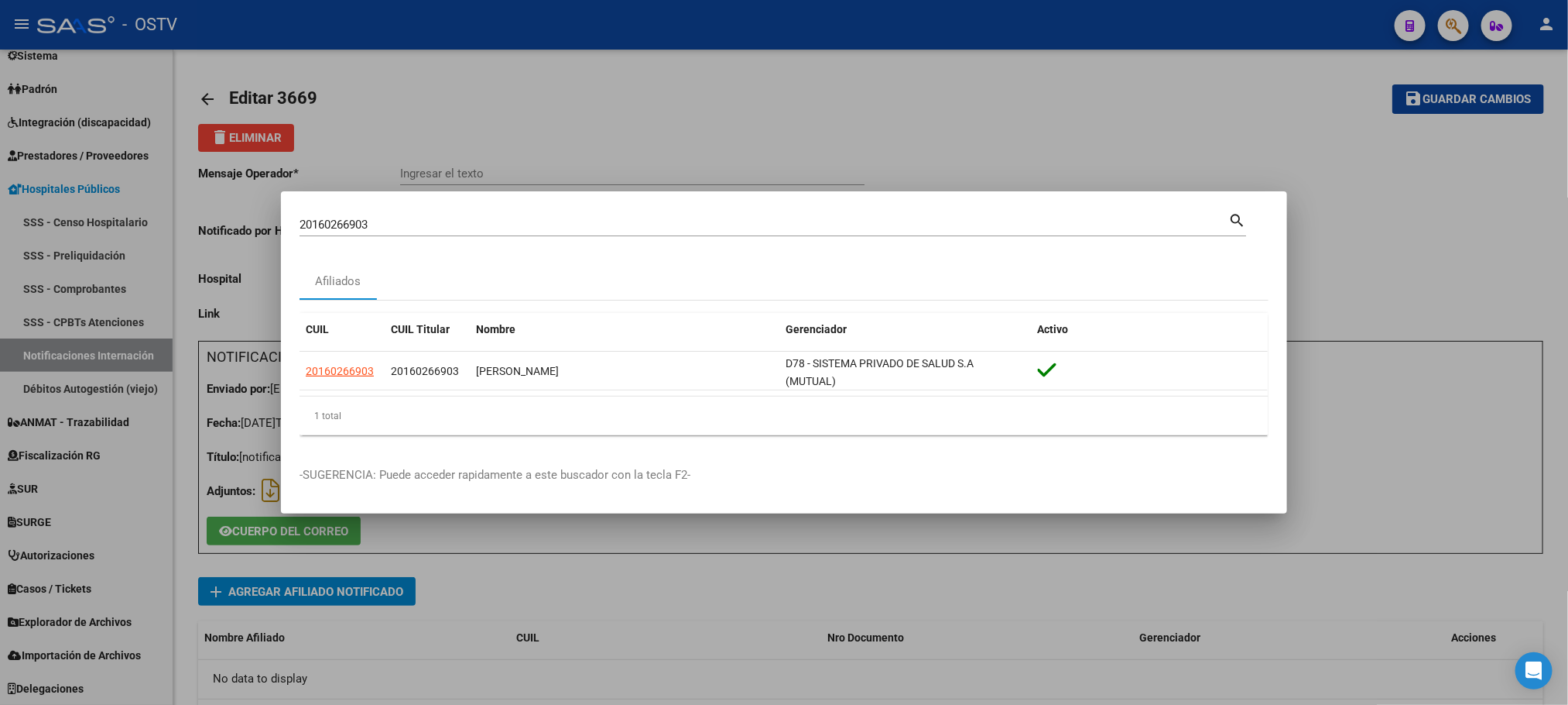
drag, startPoint x: 390, startPoint y: 230, endPoint x: 295, endPoint y: 226, distance: 95.1
click at [390, 229] on input "20160266903" at bounding box center [763, 225] width 929 height 14
drag, startPoint x: 295, startPoint y: 226, endPoint x: 0, endPoint y: 222, distance: 295.0
click at [194, 226] on div "20160266903 Buscar (apellido, dni, cuil, nro traspaso, cuit, obra social) searc…" at bounding box center [784, 352] width 1568 height 705
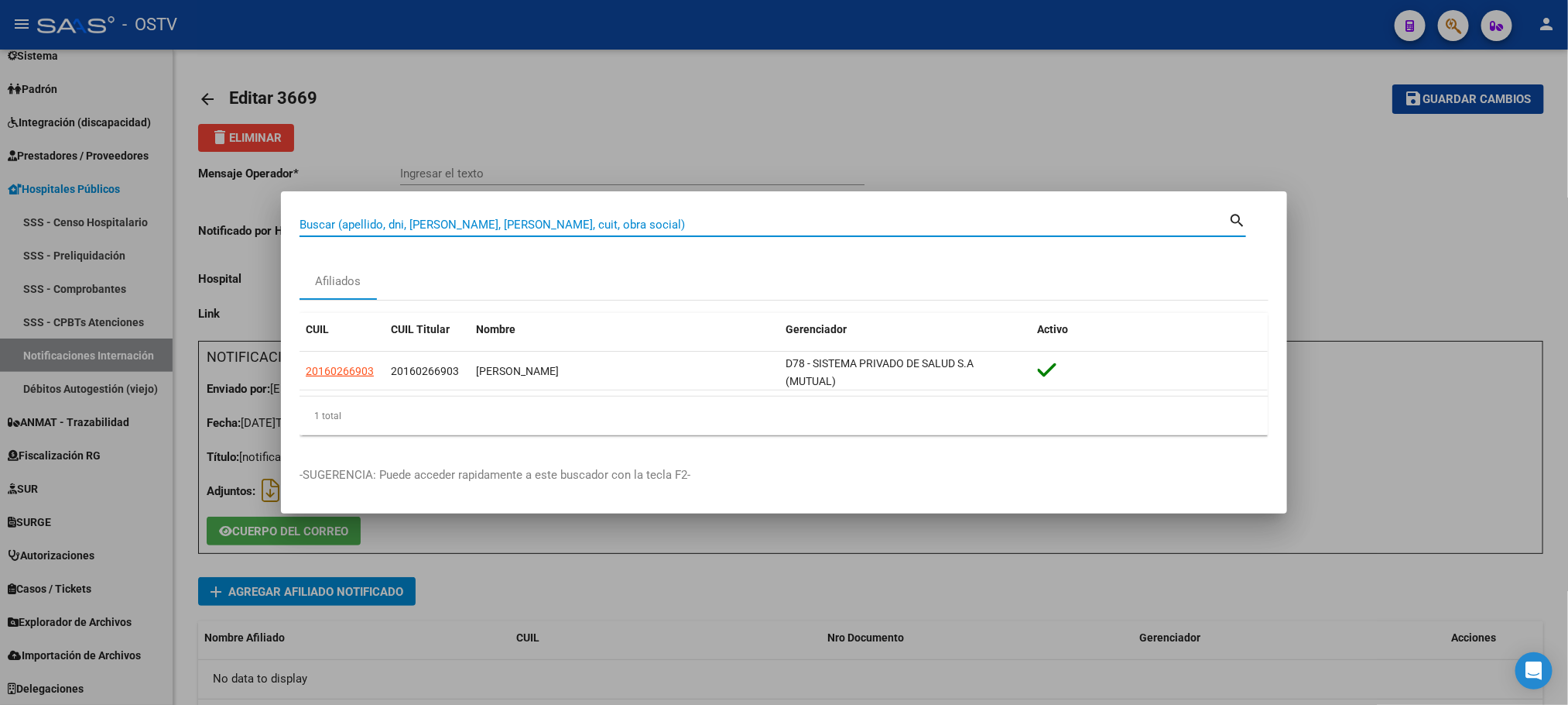
paste input "27397580305"
type input "27397580305"
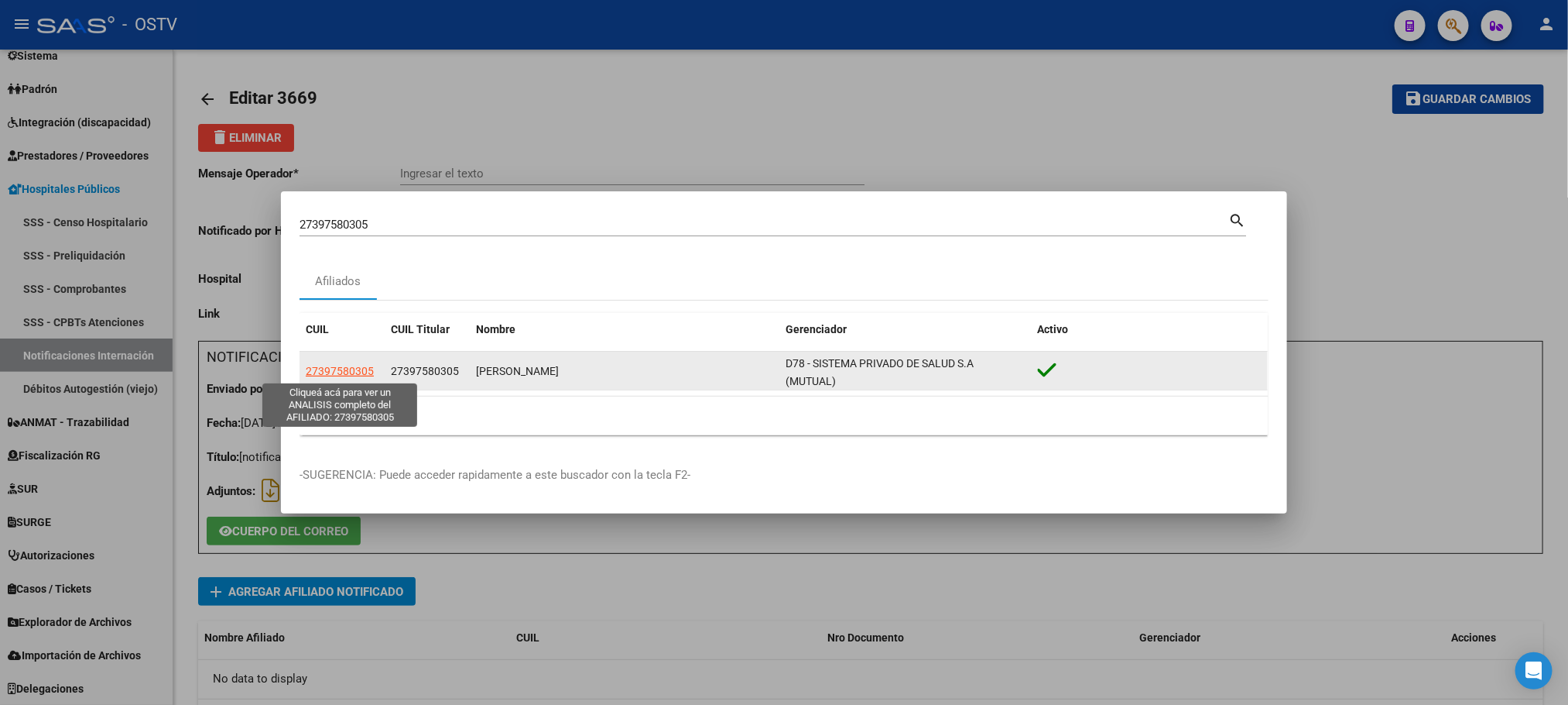
click at [337, 377] on span "27397580305" at bounding box center [339, 371] width 68 height 12
type textarea "27397580305"
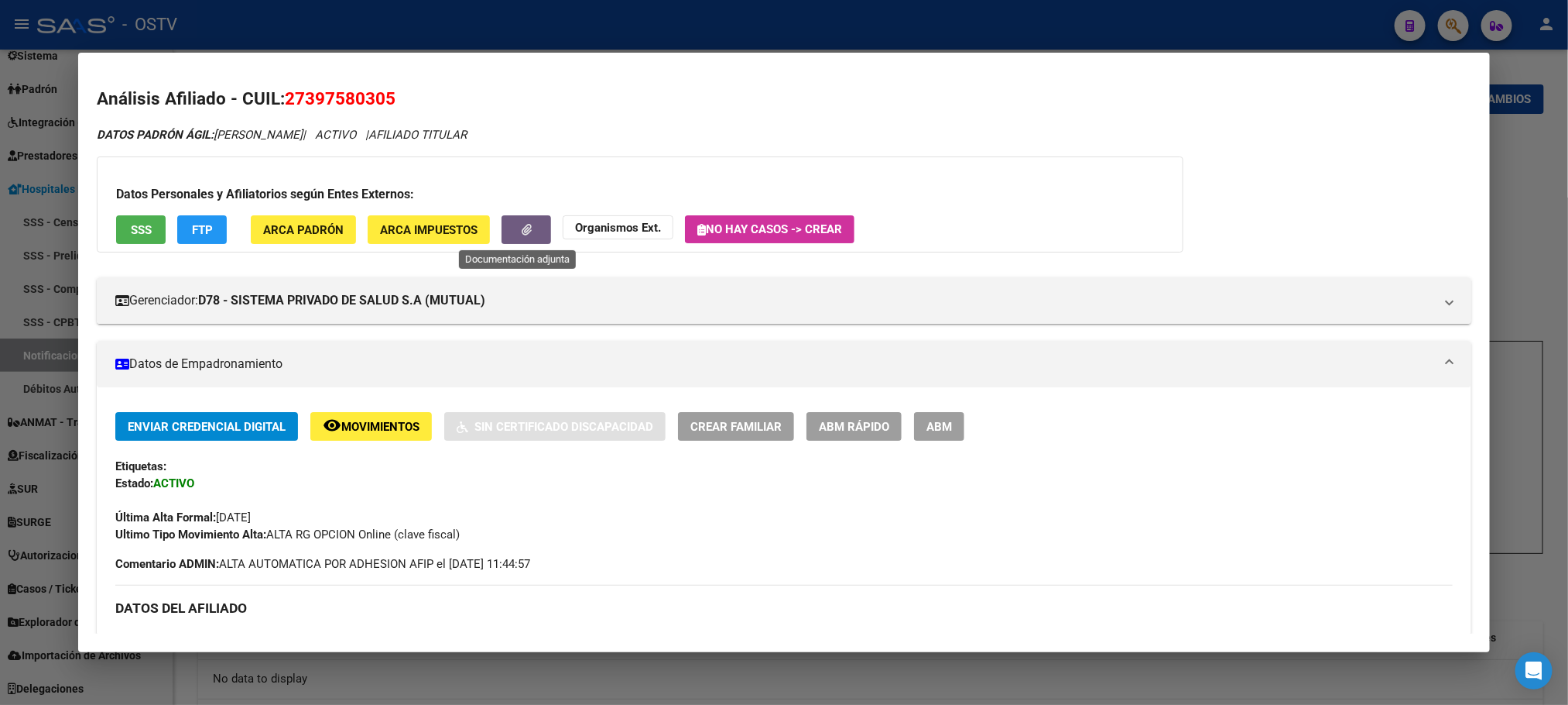
click at [521, 233] on icon "button" at bounding box center [526, 230] width 10 height 12
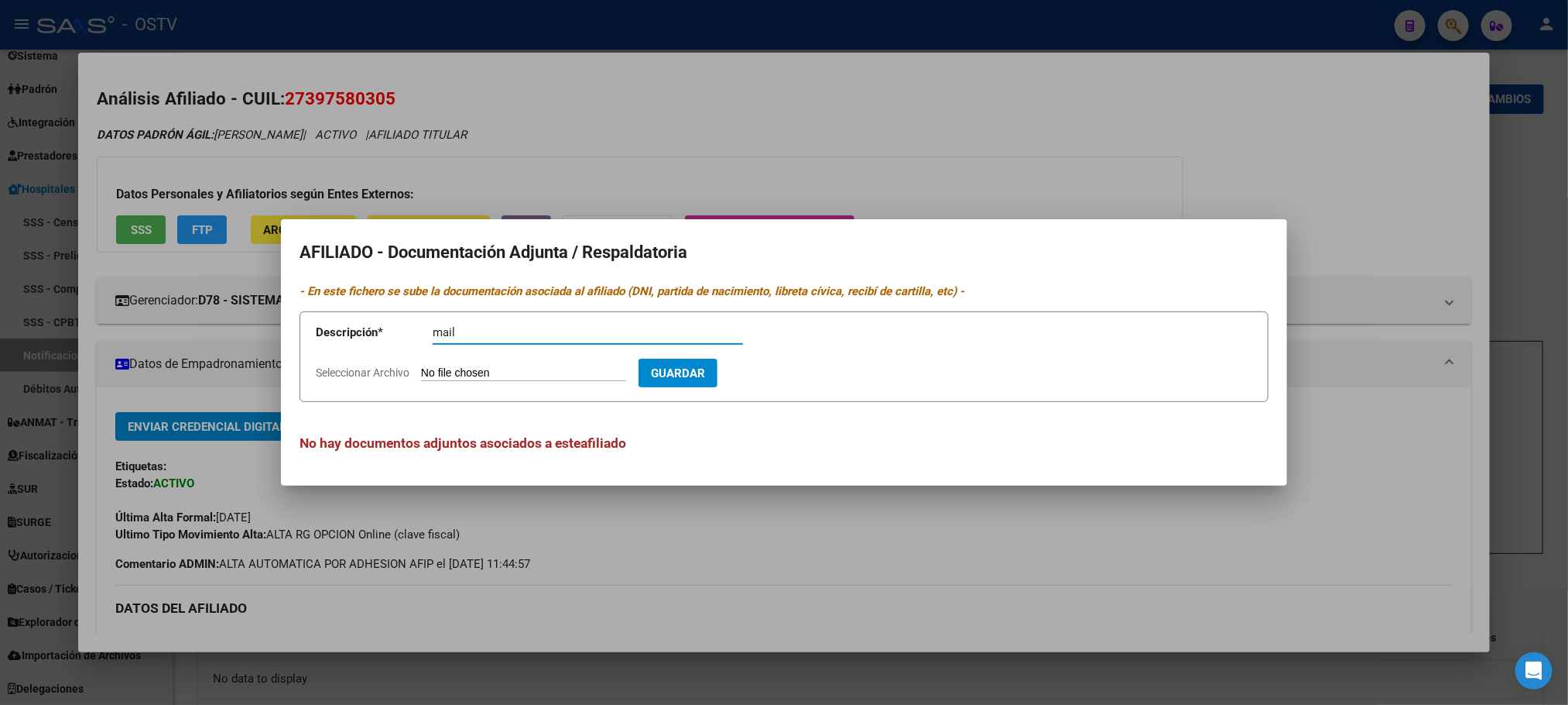
type input "mail"
click at [422, 366] on input "Seleccionar Archivo" at bounding box center [524, 373] width 205 height 14
type input "C:\fakepath\OBSERVACIONES MEDICENTER - OSTV.pdf"
click at [795, 370] on span "Guardar" at bounding box center [767, 373] width 54 height 14
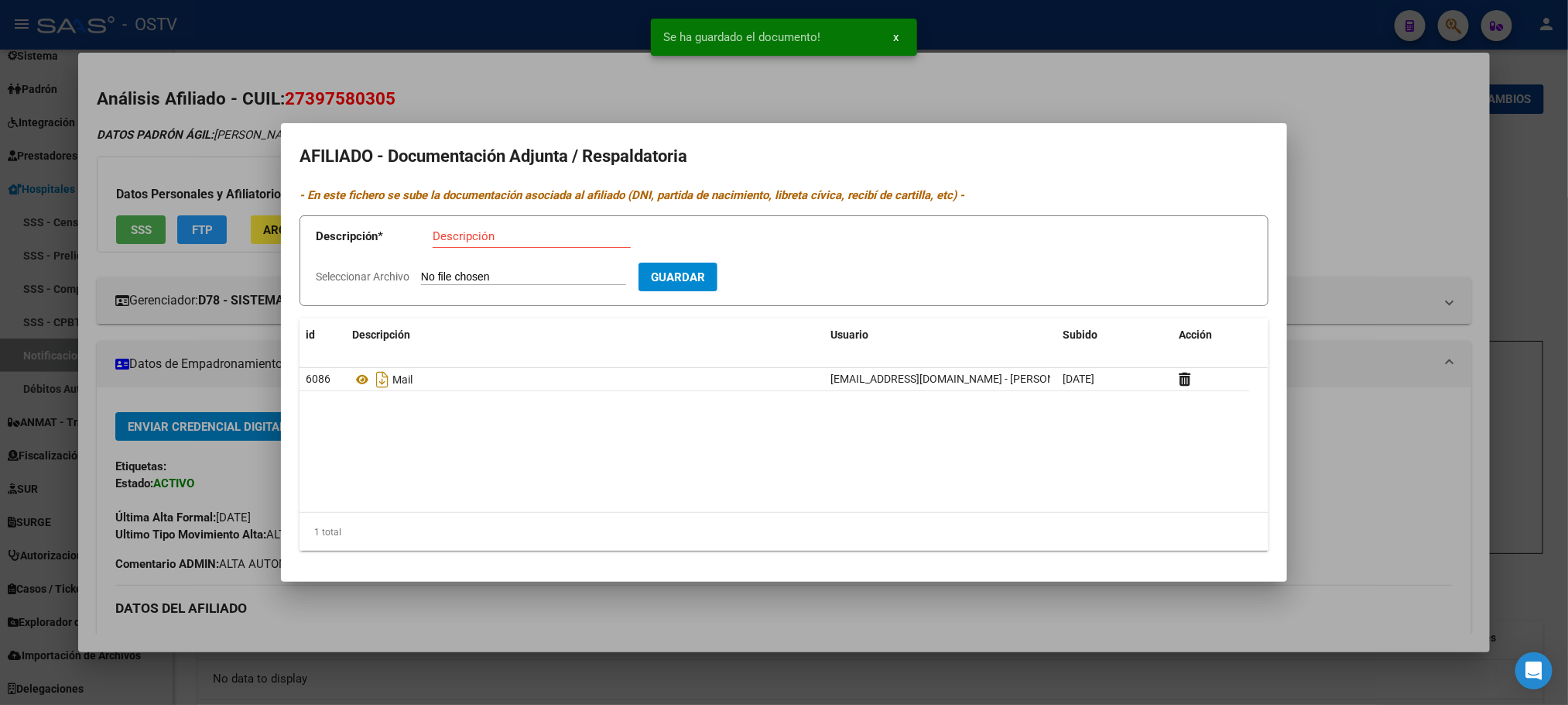
click at [365, 52] on div at bounding box center [784, 352] width 1568 height 705
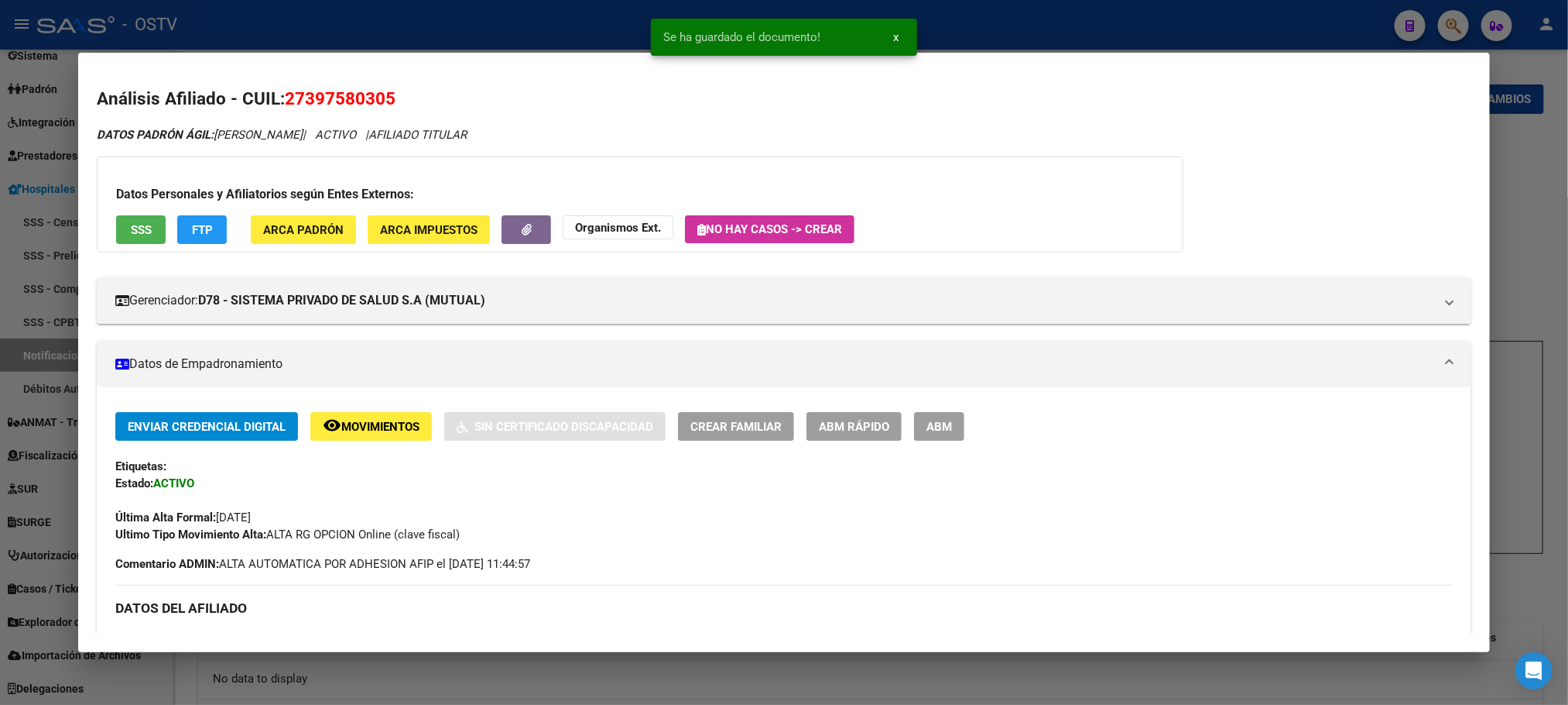
click at [376, 42] on div at bounding box center [784, 352] width 1568 height 705
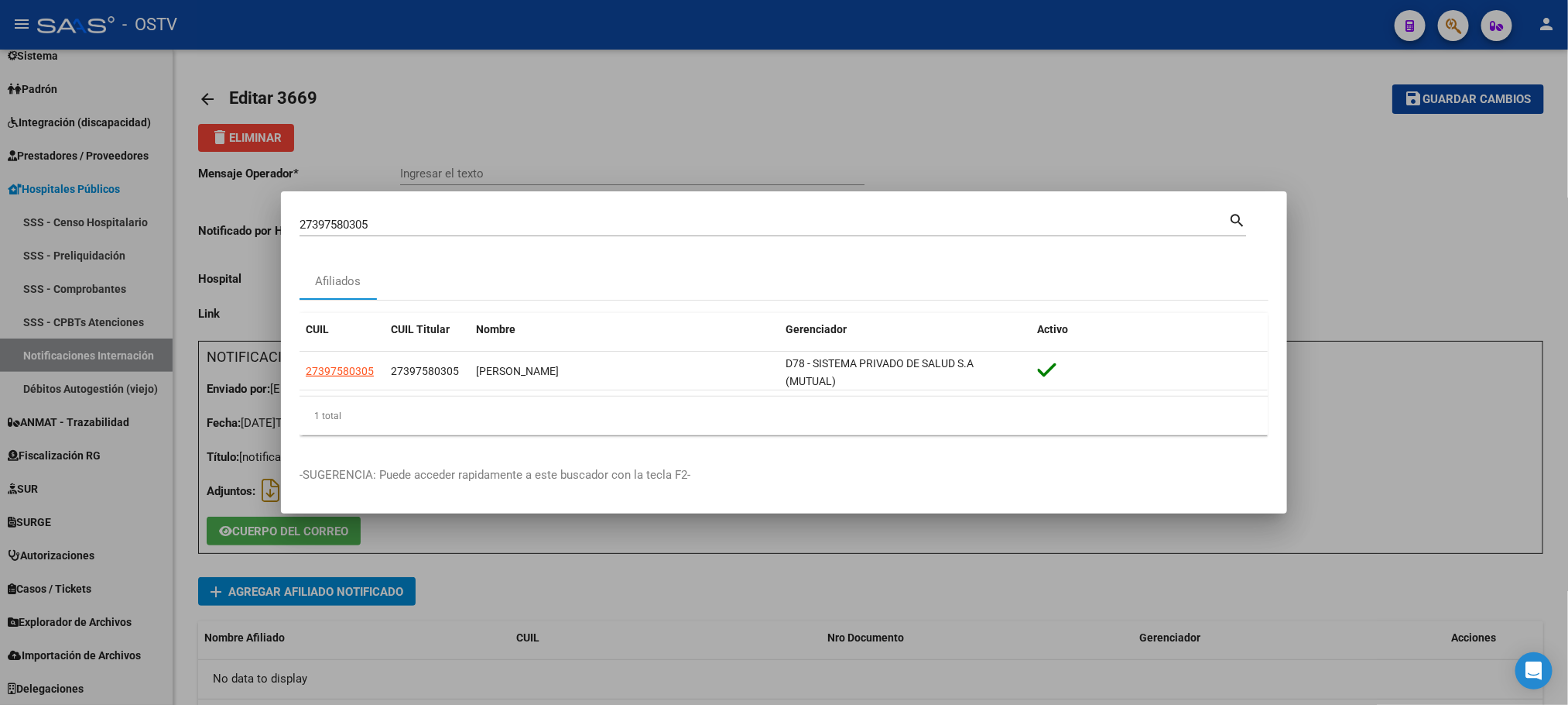
drag, startPoint x: 425, startPoint y: 231, endPoint x: 137, endPoint y: 222, distance: 288.1
click at [201, 226] on div "27397580305 Buscar (apellido, dni, cuil, nro traspaso, cuit, obra social) searc…" at bounding box center [784, 352] width 1568 height 705
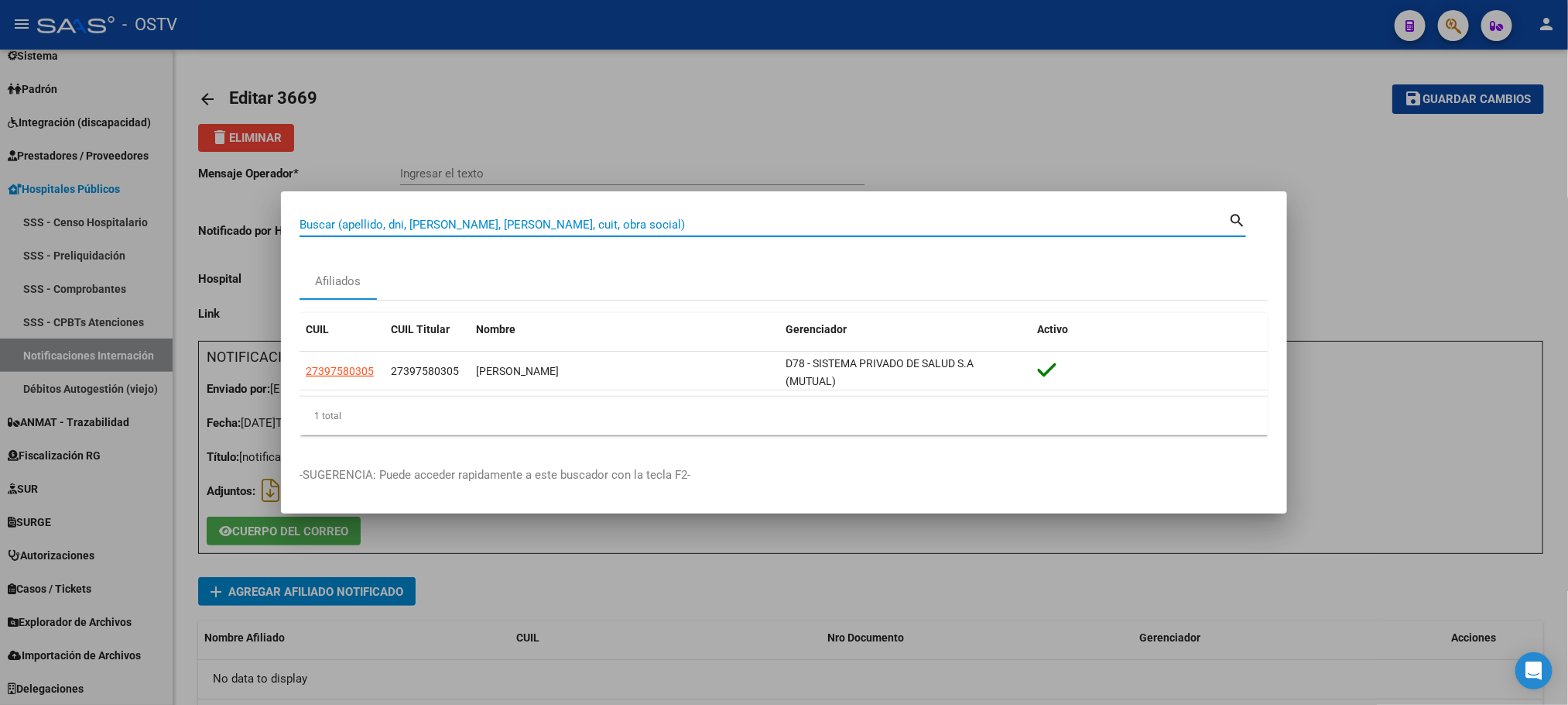
paste input "20425717198"
type input "20425717198"
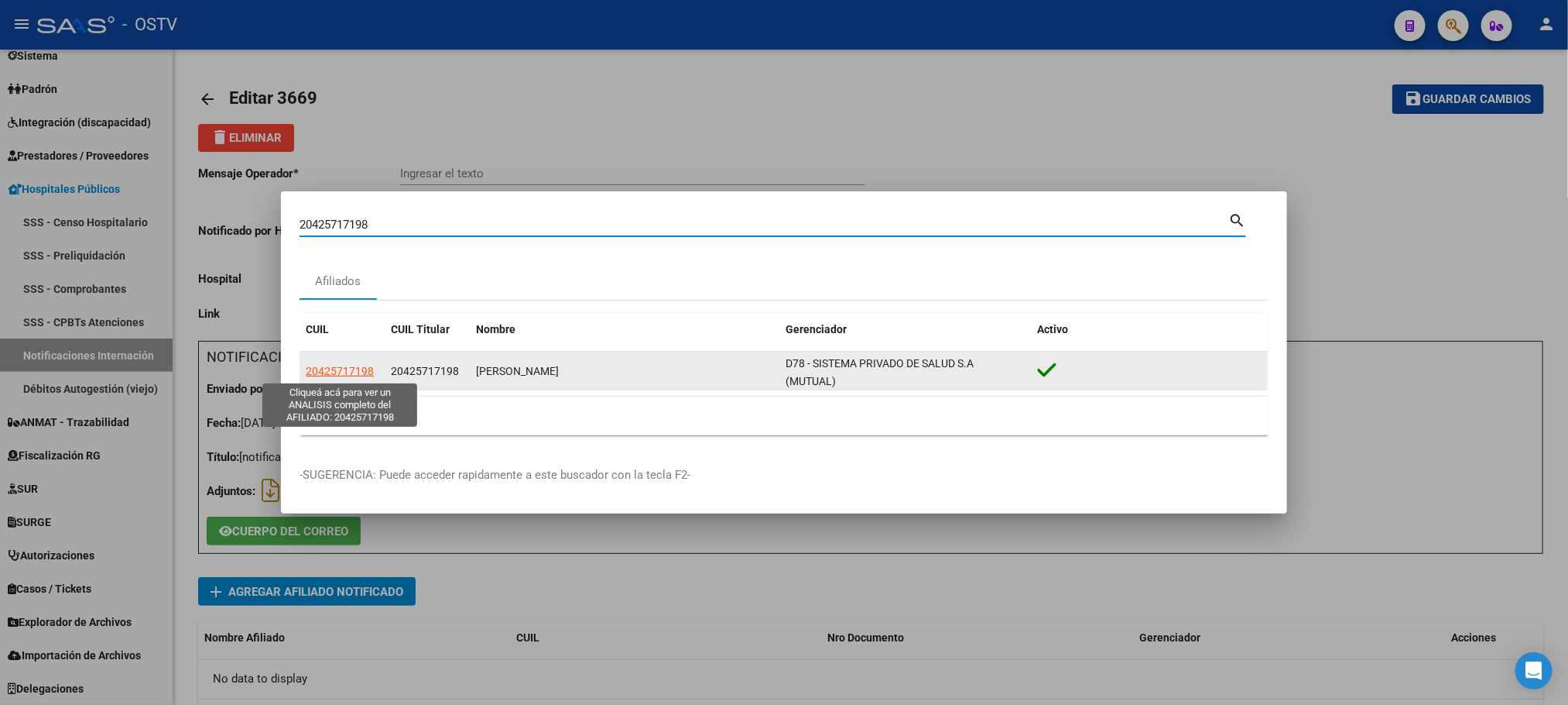
click at [347, 368] on span "20425717198" at bounding box center [339, 371] width 68 height 12
type textarea "20425717198"
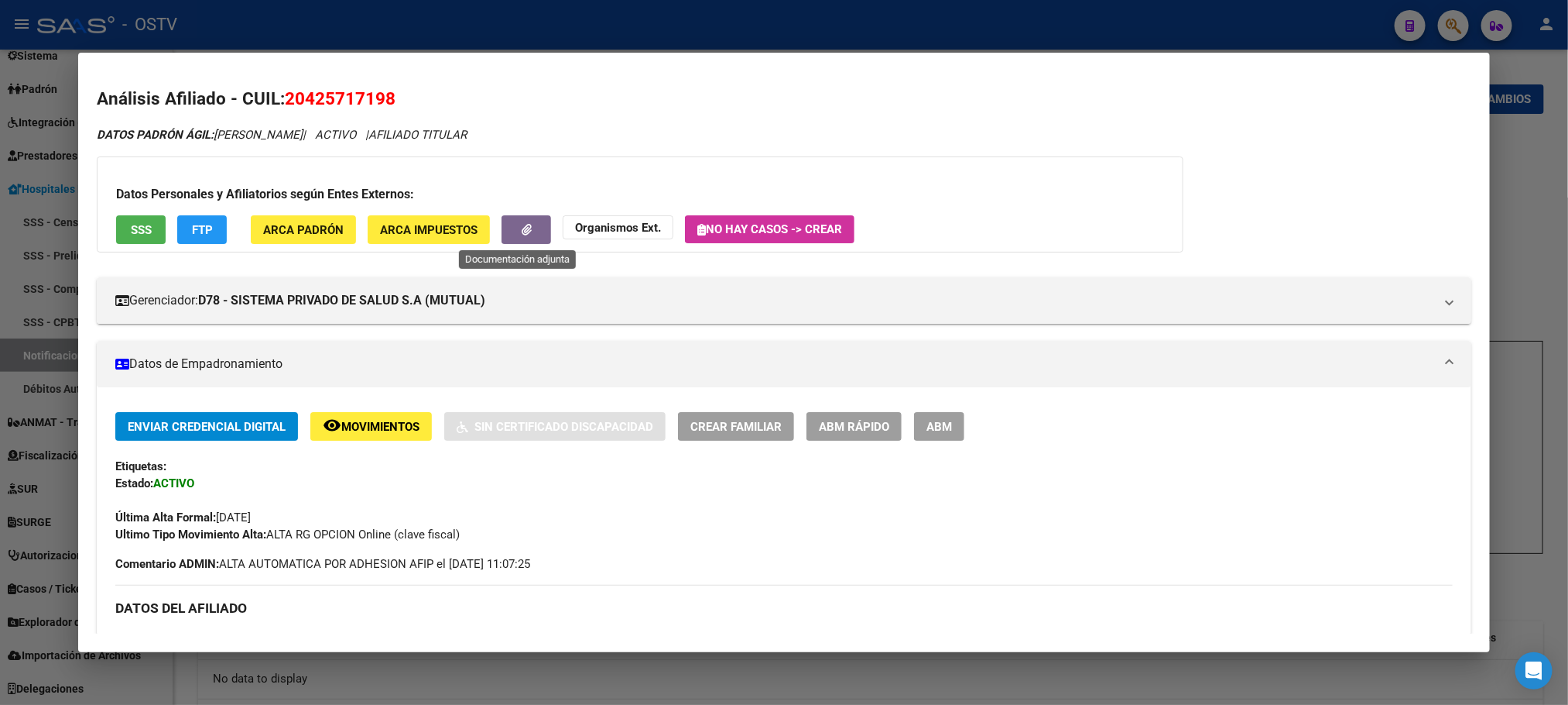
click at [521, 235] on span "button" at bounding box center [526, 230] width 10 height 14
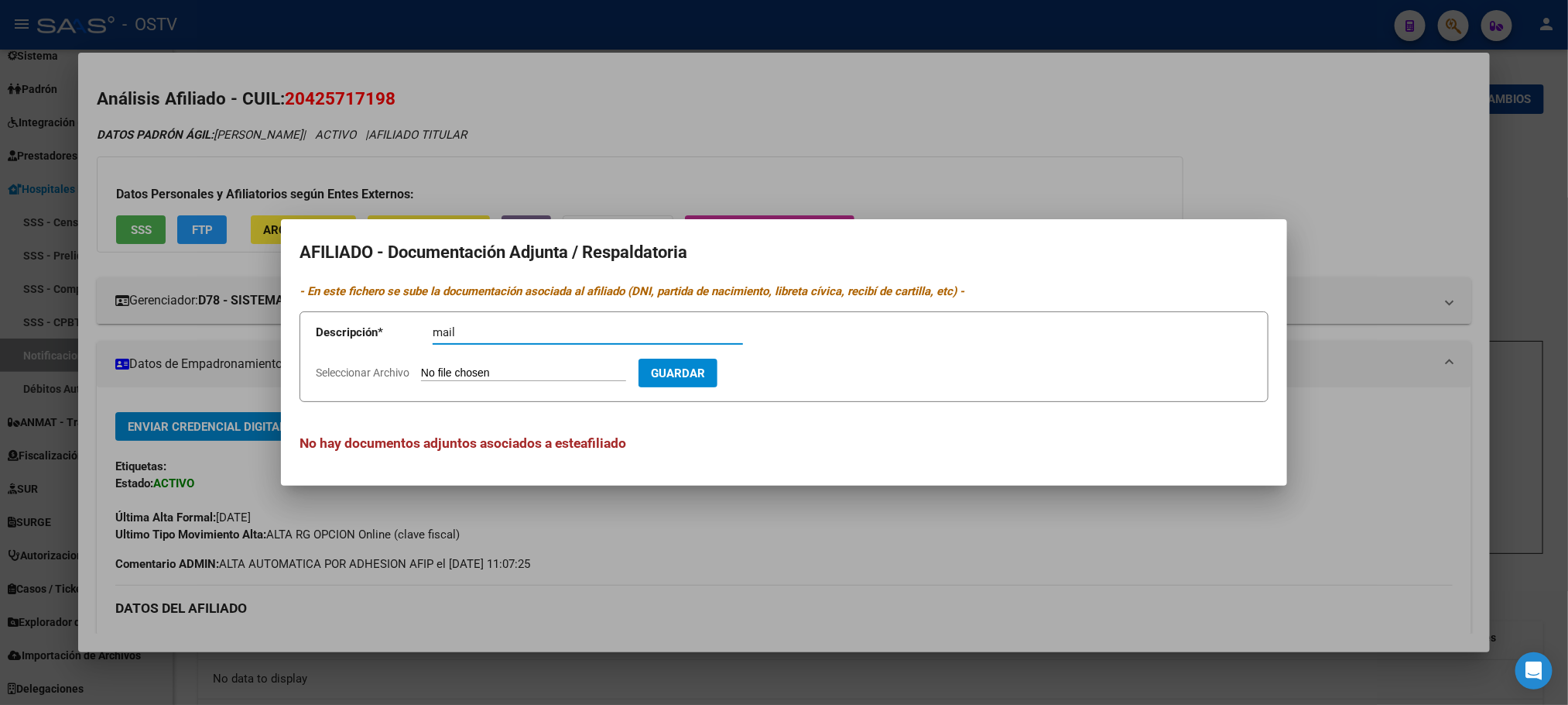
type input "mail"
click at [422, 366] on input "Seleccionar Archivo" at bounding box center [524, 373] width 205 height 14
type input "C:\fakepath\OBSERVACIONES MEDICENTER - OSTV.pdf"
click at [789, 379] on span "Guardar" at bounding box center [767, 373] width 54 height 14
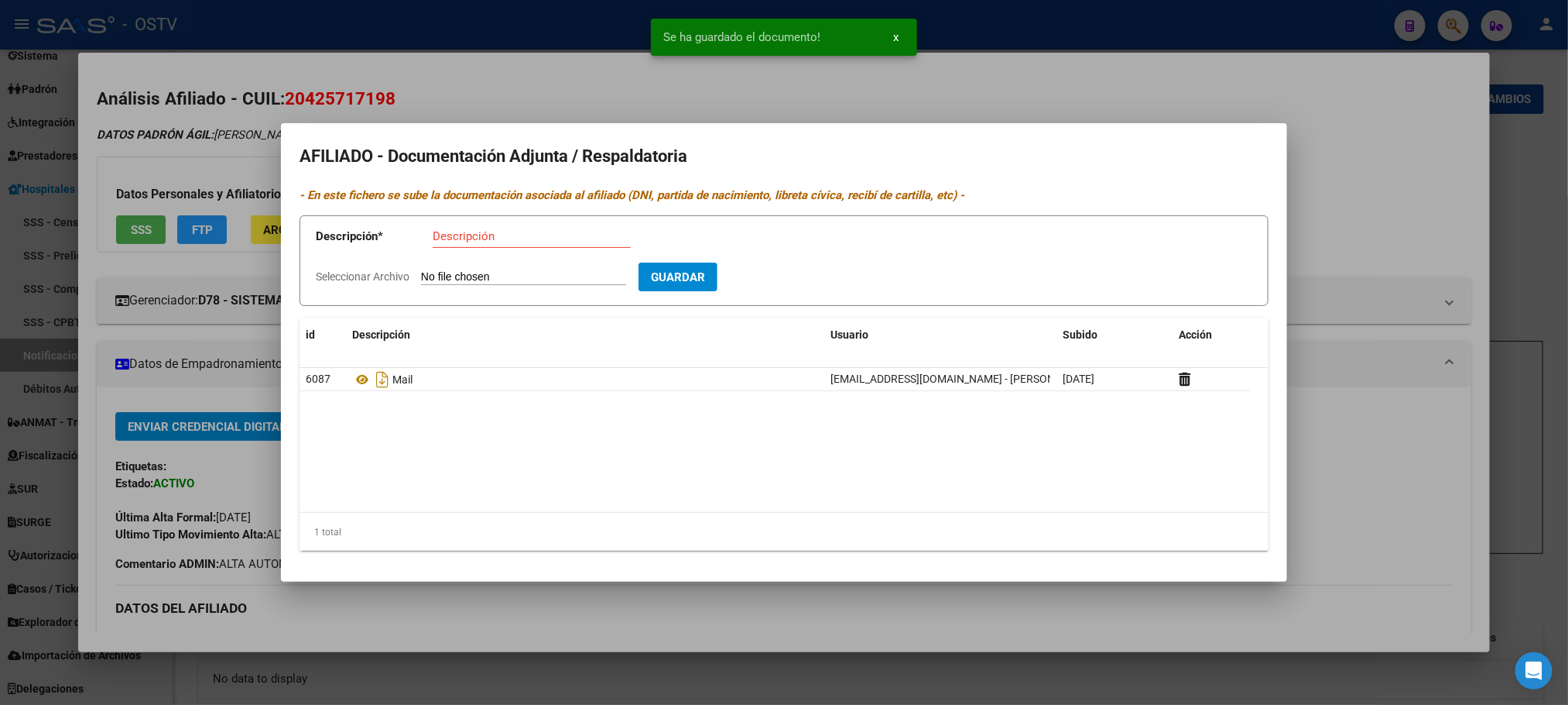
click at [350, 35] on div at bounding box center [784, 352] width 1568 height 705
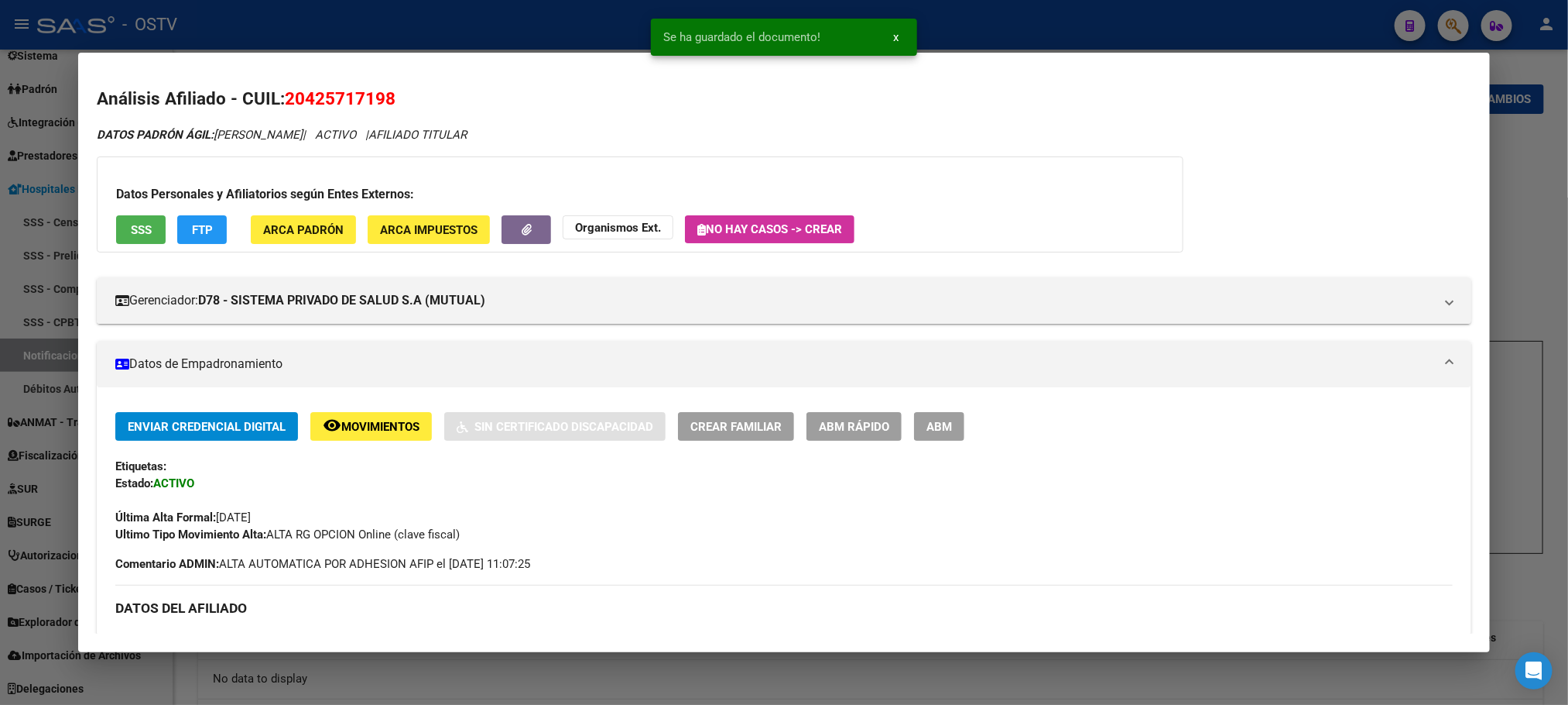
click at [350, 35] on div at bounding box center [784, 352] width 1568 height 705
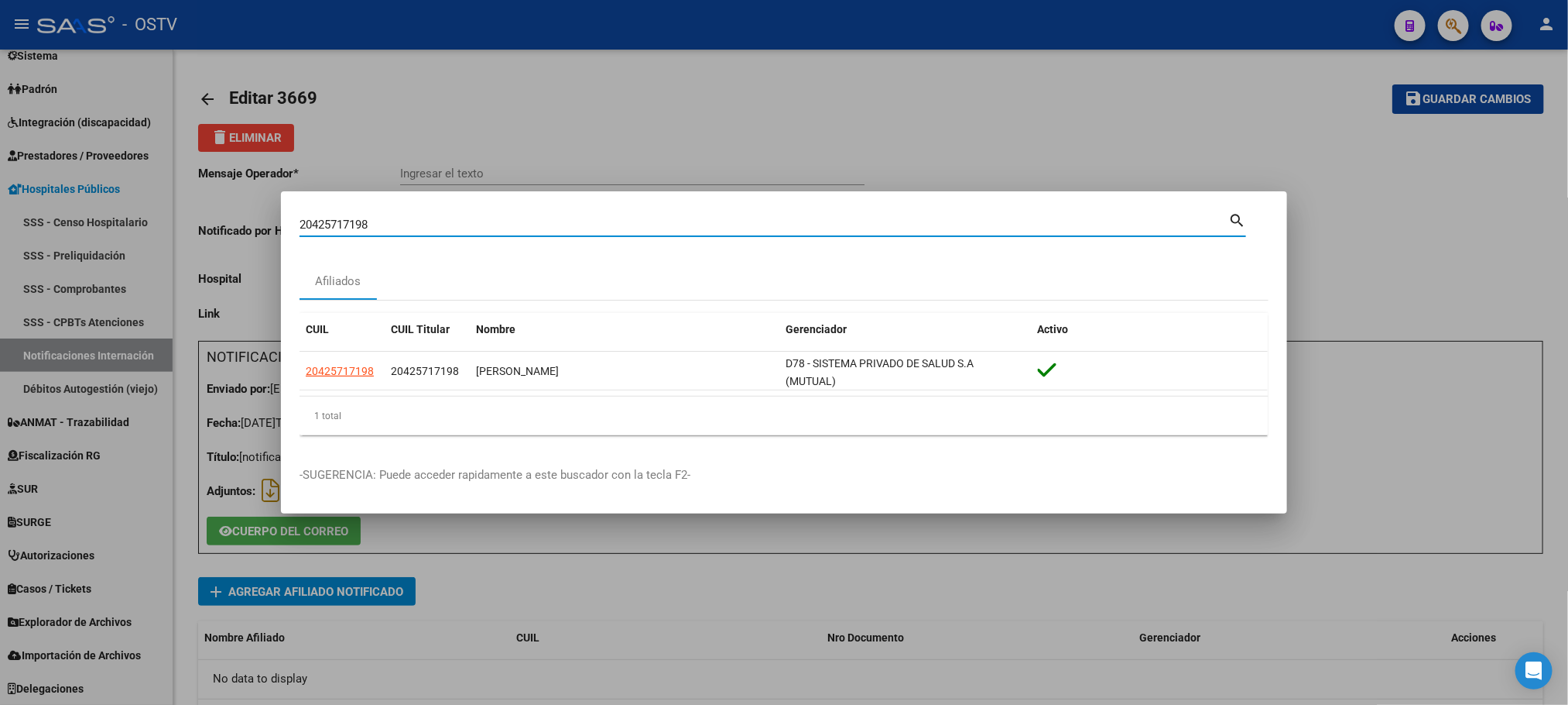
drag, startPoint x: 395, startPoint y: 230, endPoint x: 130, endPoint y: 224, distance: 265.1
click at [173, 224] on div "20425717198 Buscar (apellido, dni, cuil, nro traspaso, cuit, obra social) searc…" at bounding box center [784, 352] width 1568 height 705
paste input "20237399766"
type input "20237399766"
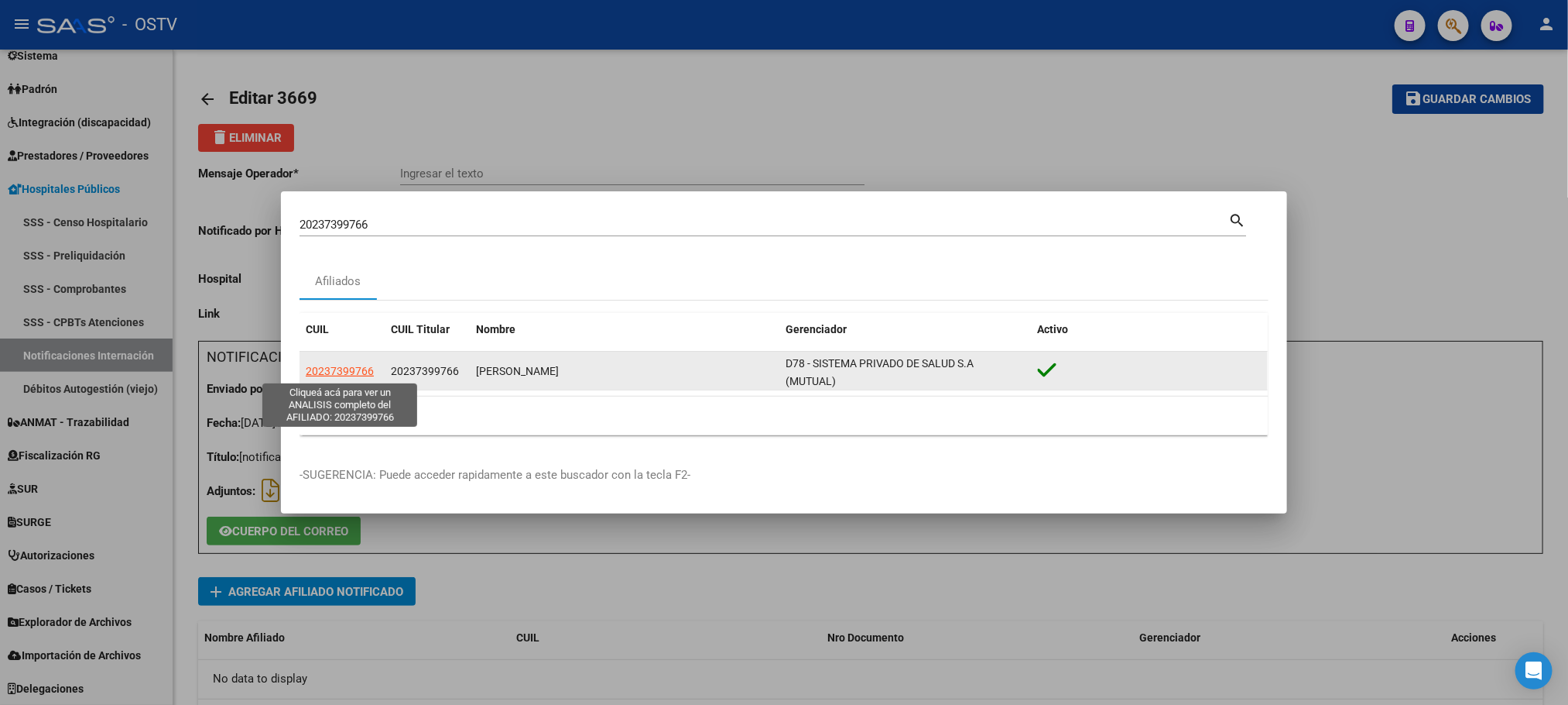
click at [322, 370] on span "20237399766" at bounding box center [339, 371] width 68 height 12
type textarea "20237399766"
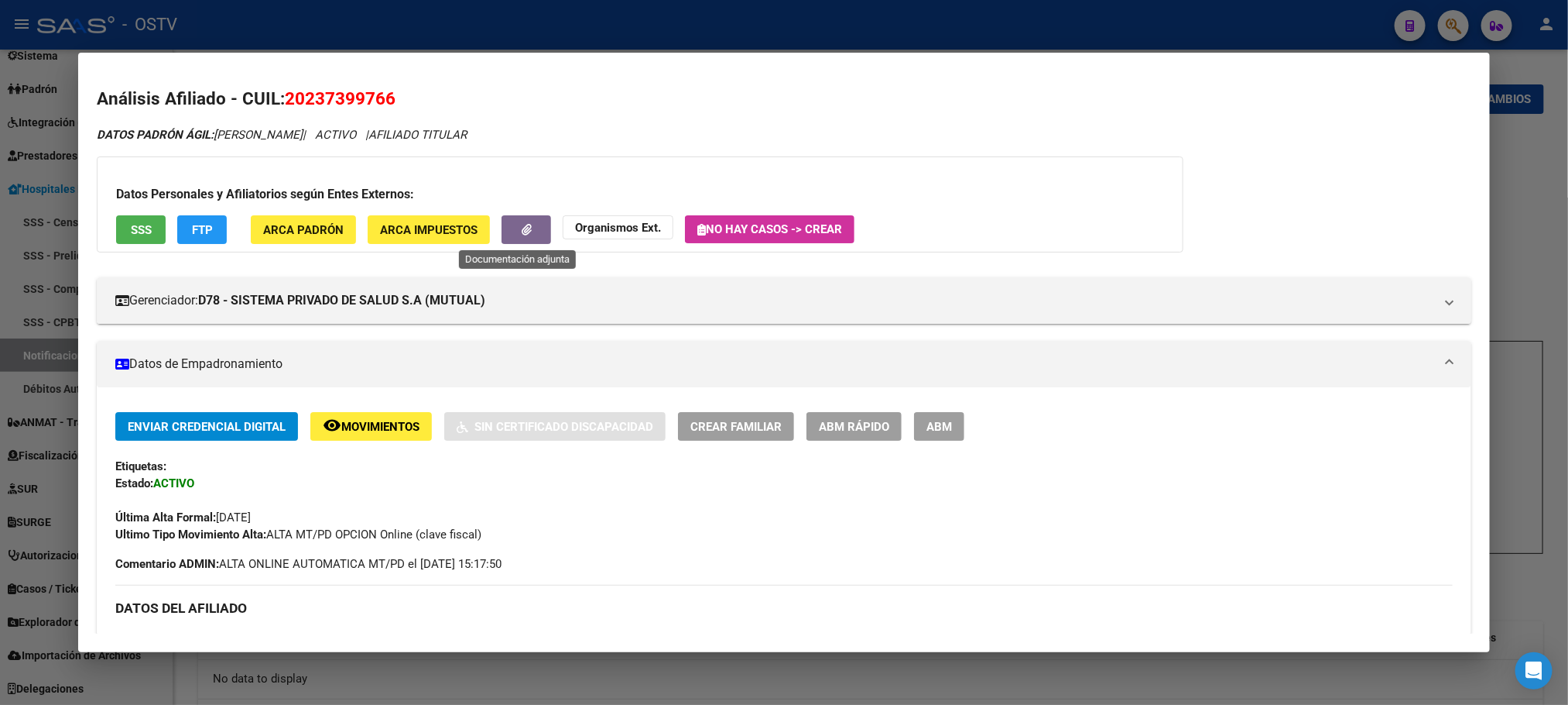
click at [521, 224] on icon "button" at bounding box center [526, 230] width 10 height 12
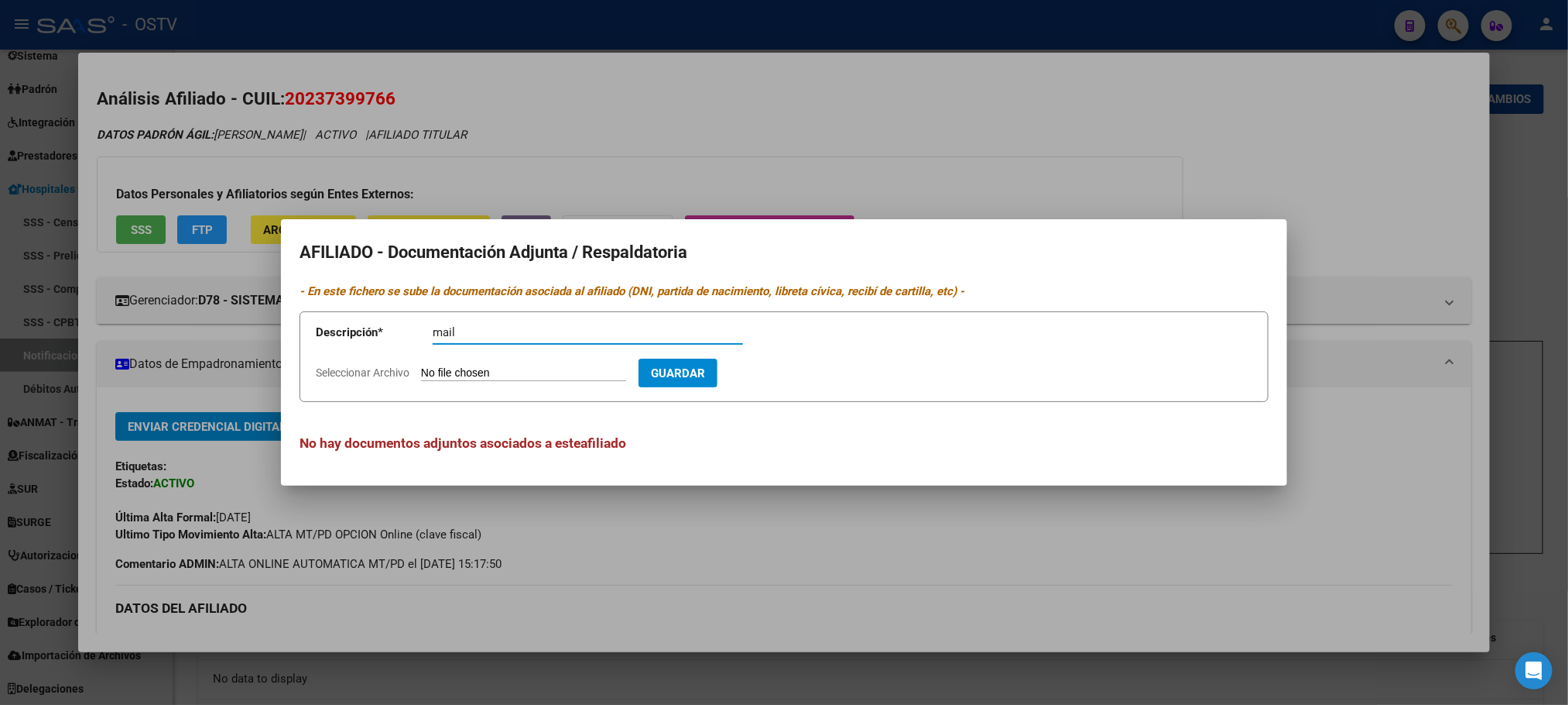
type input "mail"
click at [422, 366] on input "Seleccionar Archivo" at bounding box center [524, 373] width 205 height 14
type input "C:\fakepath\OBSERVACIONES MEDICENTER - OSTV.pdf"
click at [795, 366] on span "Guardar" at bounding box center [767, 373] width 54 height 14
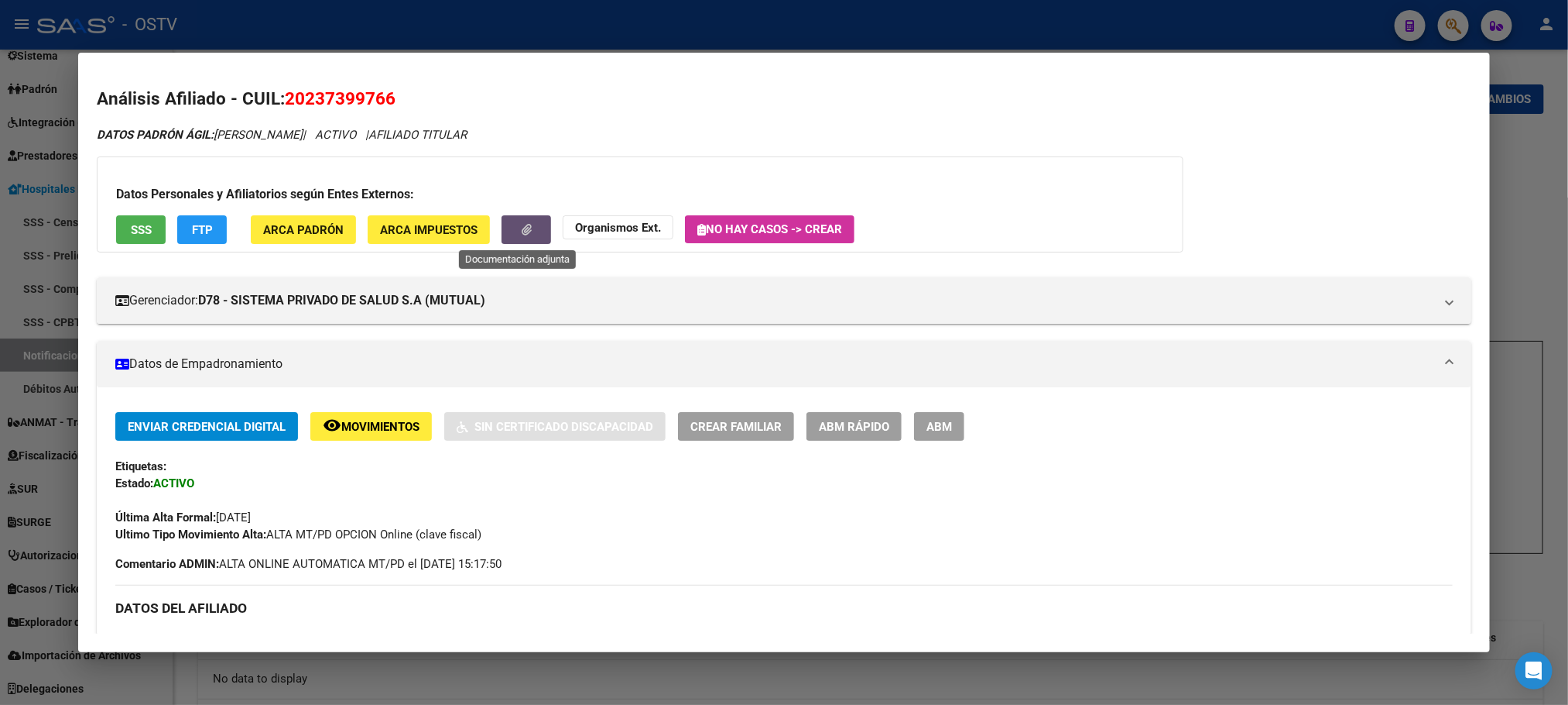
click at [522, 226] on icon "button" at bounding box center [526, 230] width 10 height 12
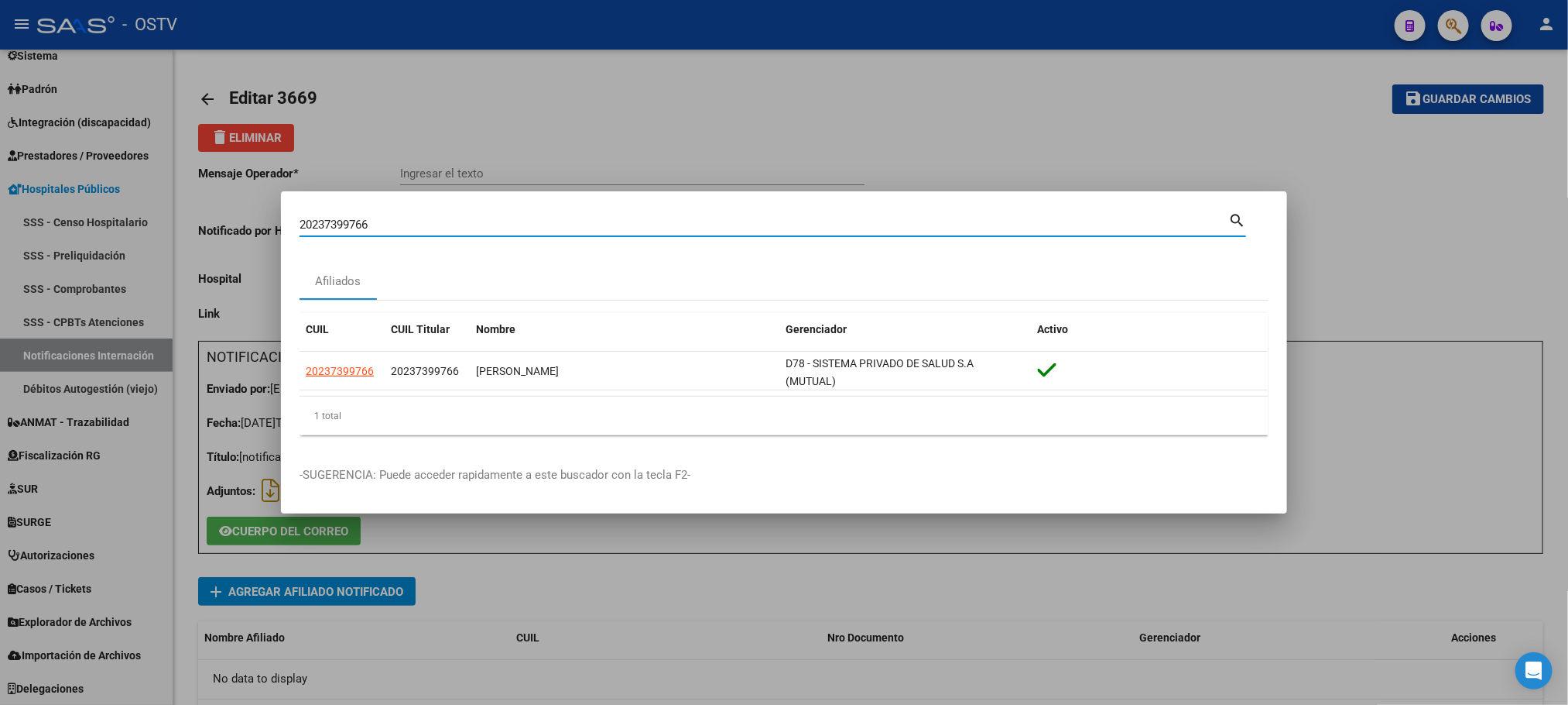
drag, startPoint x: 413, startPoint y: 229, endPoint x: 0, endPoint y: 226, distance: 413.0
click at [281, 230] on mat-dialog-content "20237399766 Buscar (apellido, dni, cuil, nro traspaso, cuit, obra social) searc…" at bounding box center [784, 328] width 1006 height 237
paste input "27355405260"
type input "27355405260"
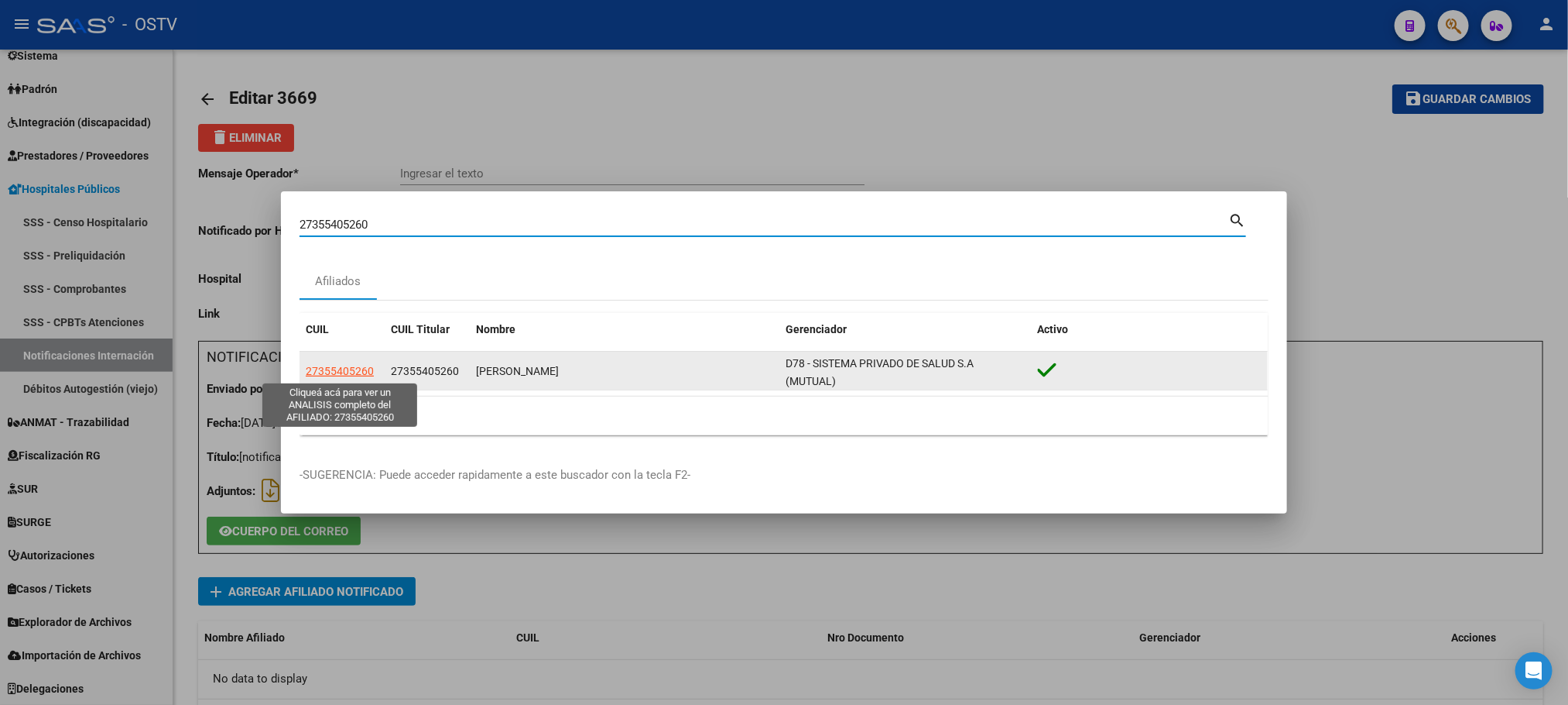
click at [333, 370] on span "27355405260" at bounding box center [339, 371] width 68 height 12
type textarea "27355405260"
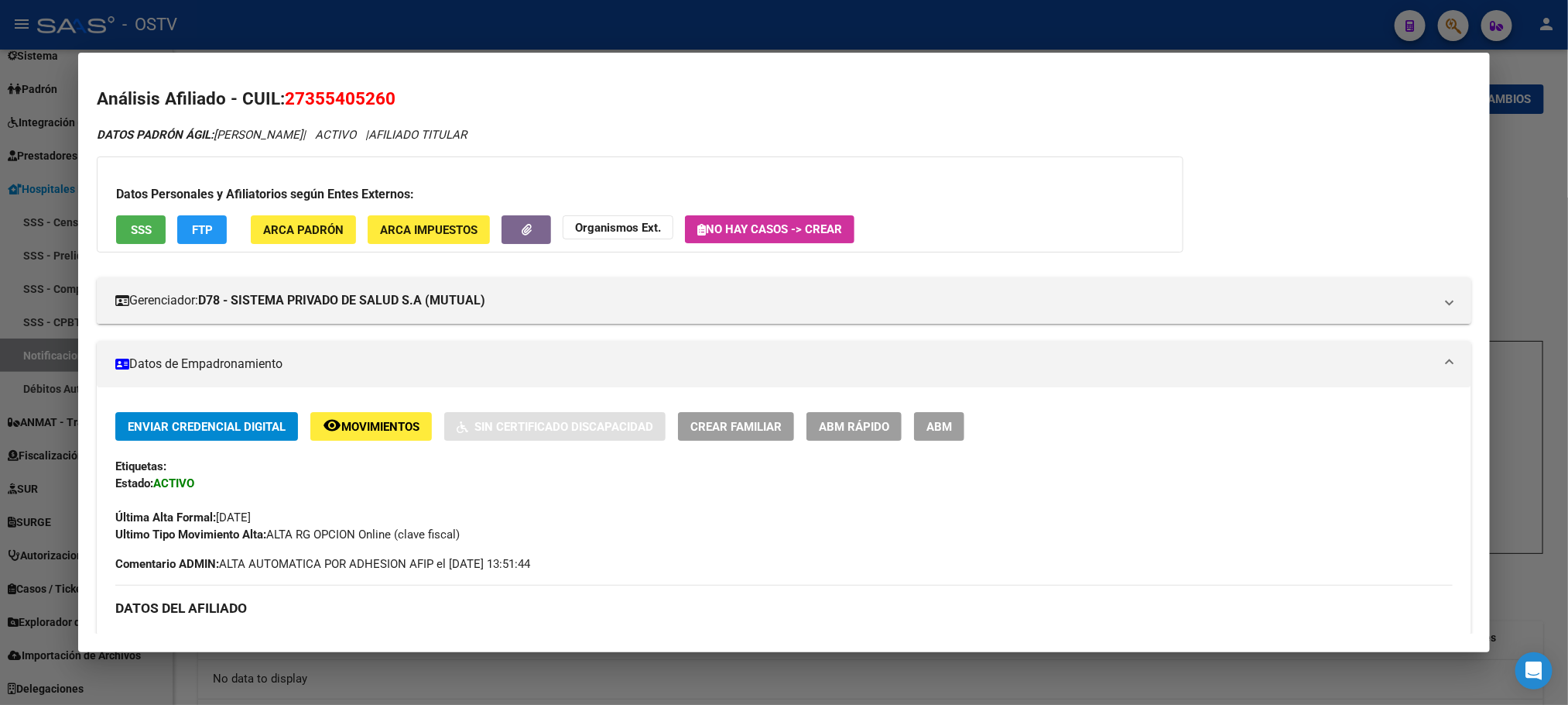
click at [931, 437] on button "ABM" at bounding box center [939, 426] width 50 height 29
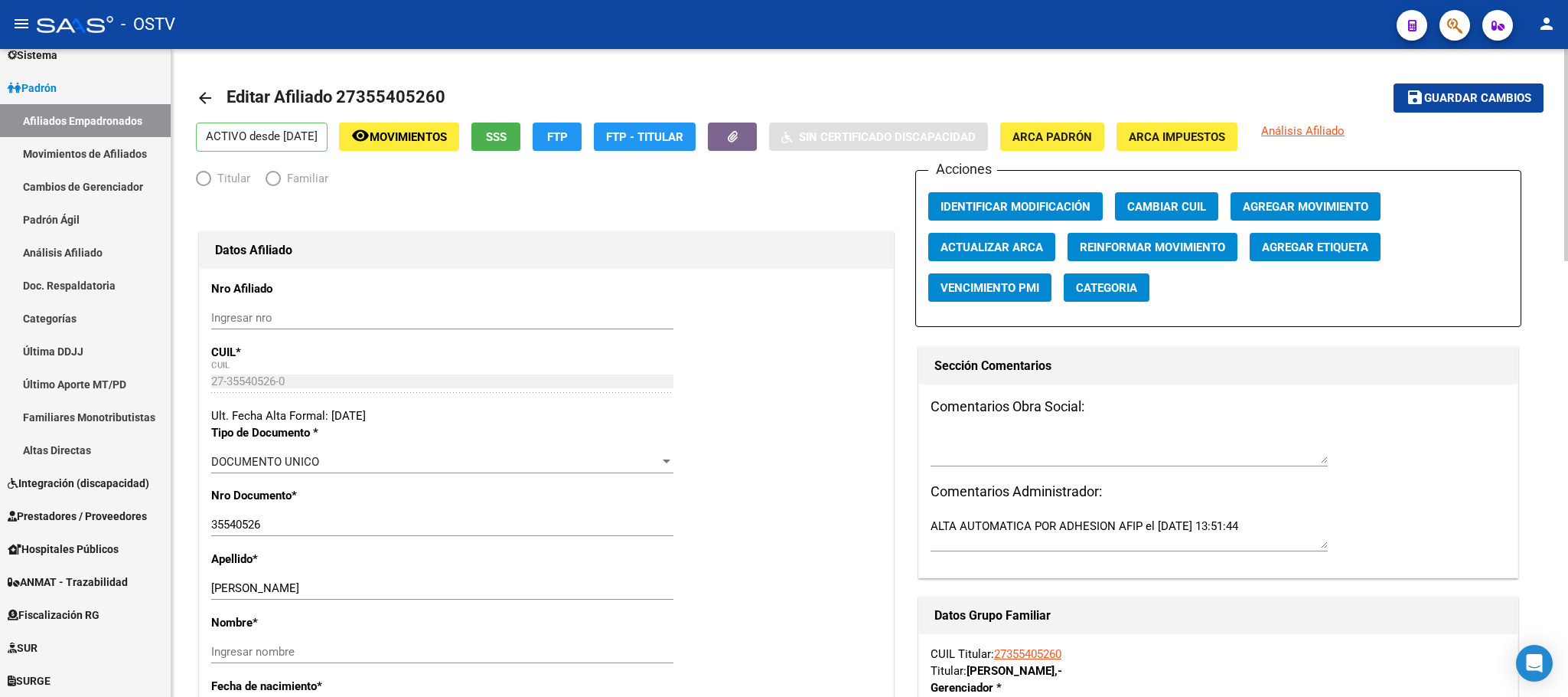
radio input "true"
type input "33-70801993-9"
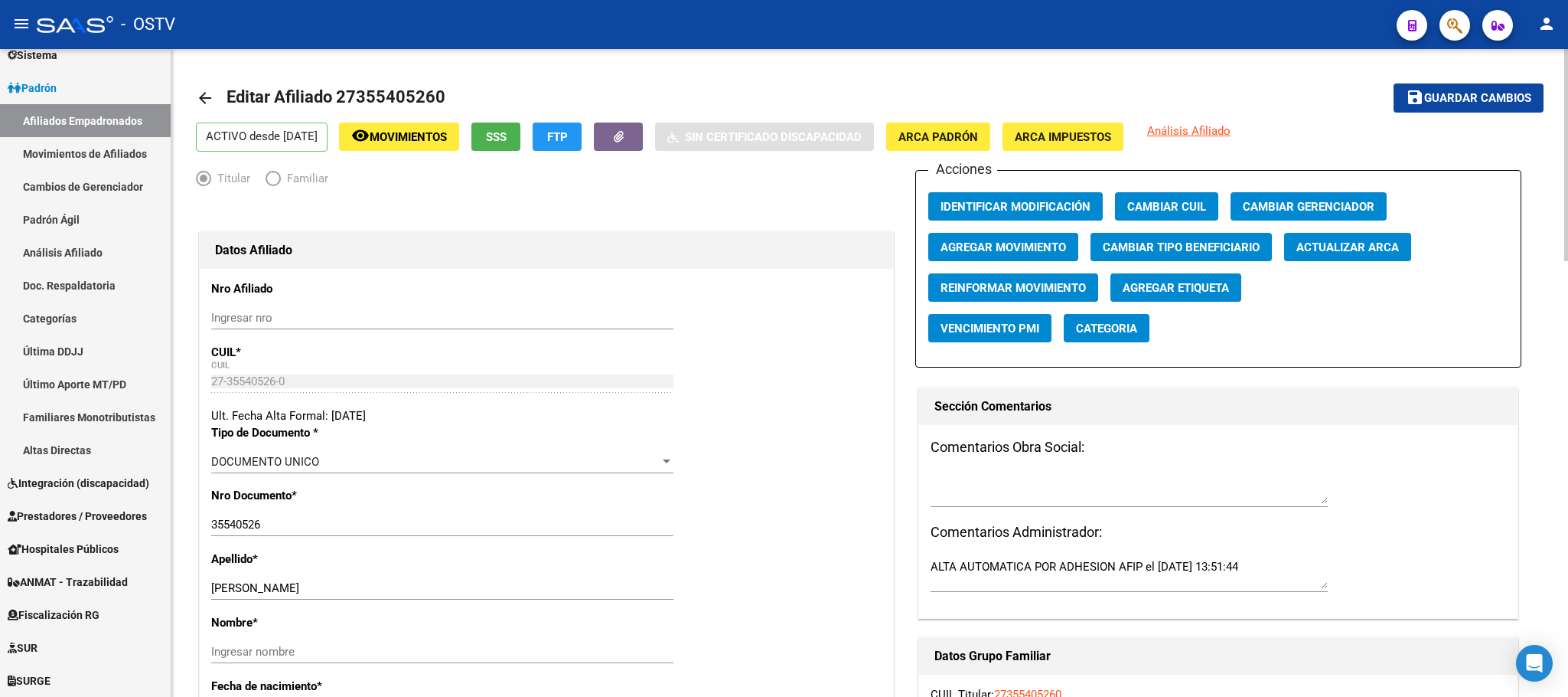
click at [643, 149] on button "button" at bounding box center [619, 137] width 49 height 28
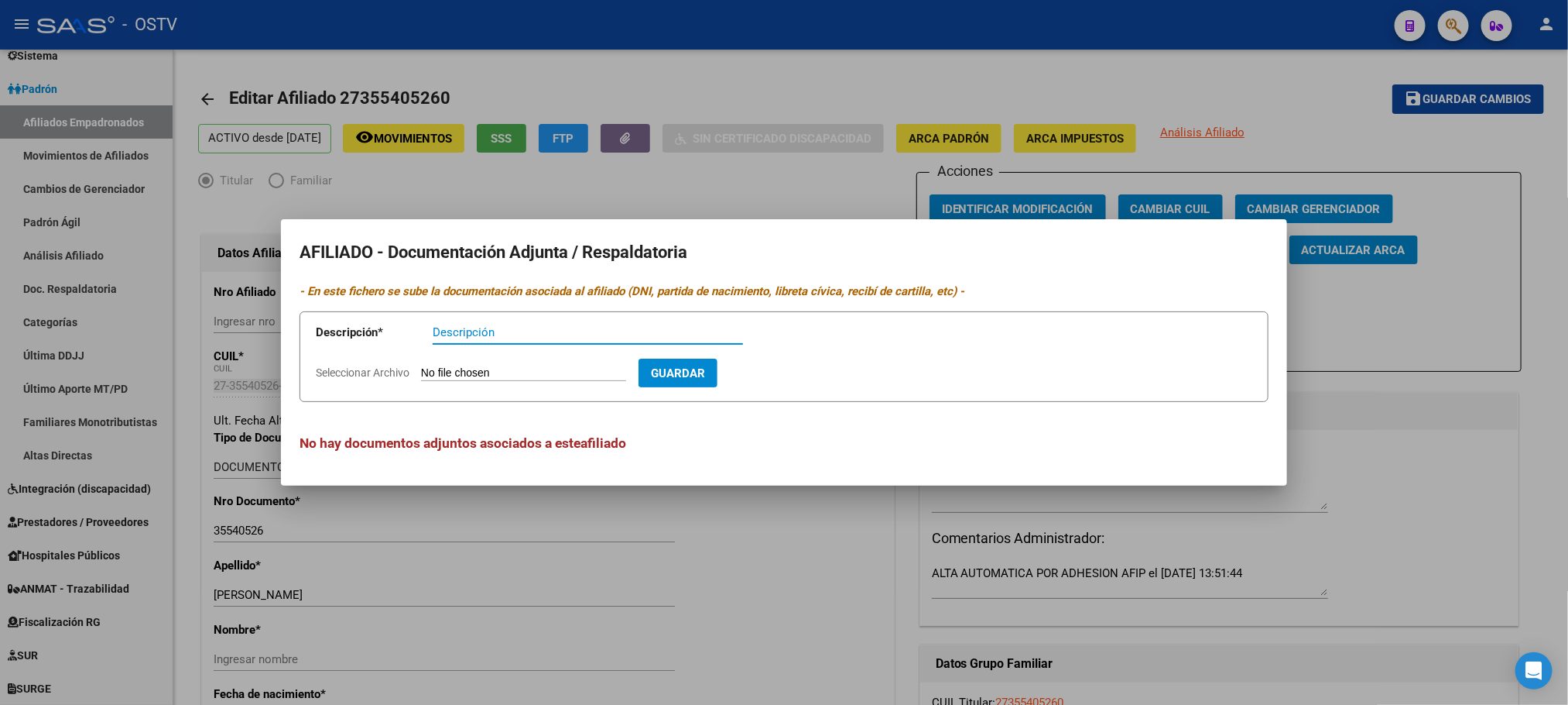
paste input "27355405260"
drag, startPoint x: 541, startPoint y: 337, endPoint x: 0, endPoint y: 217, distance: 554.1
click at [302, 326] on form "Descripción * 27355405260 Descripción Seleccionar Archivo Guardar" at bounding box center [784, 356] width 969 height 90
type input "mail"
click at [422, 366] on input "Seleccionar Archivo" at bounding box center [524, 373] width 205 height 14
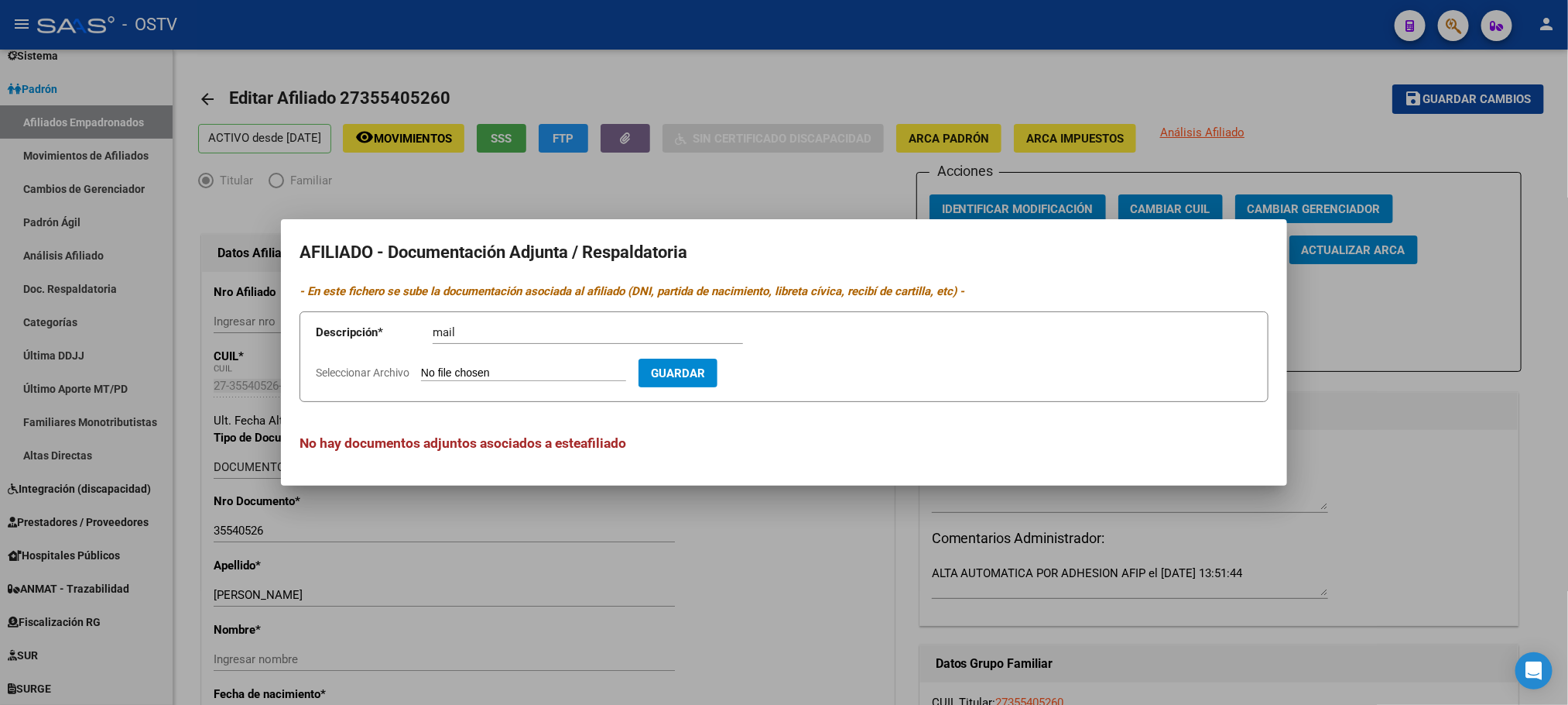
type input "C:\fakepath\OBSERVACIONES MEDICENTER - OSTV.pdf"
click at [795, 379] on span "Guardar" at bounding box center [767, 373] width 54 height 14
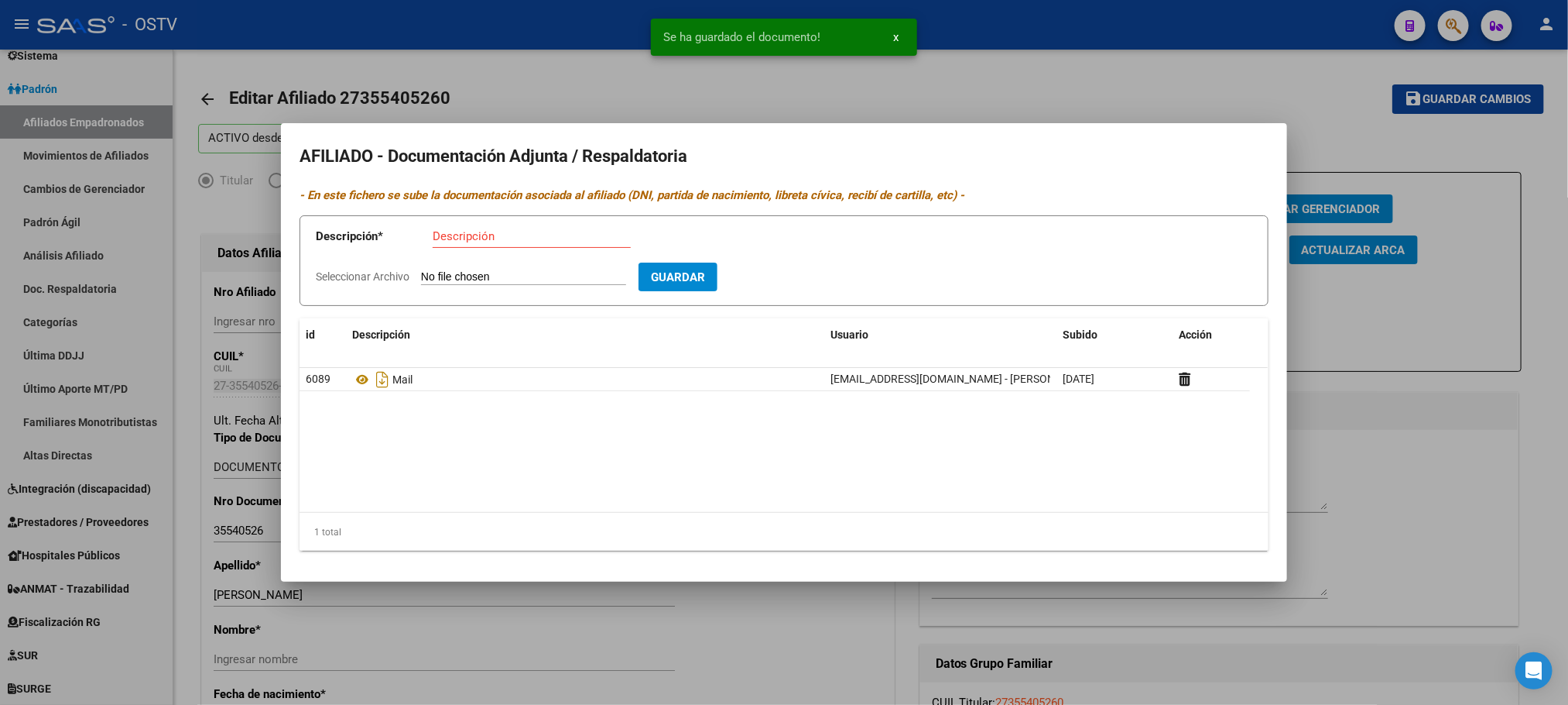
click at [812, 614] on div at bounding box center [784, 352] width 1568 height 705
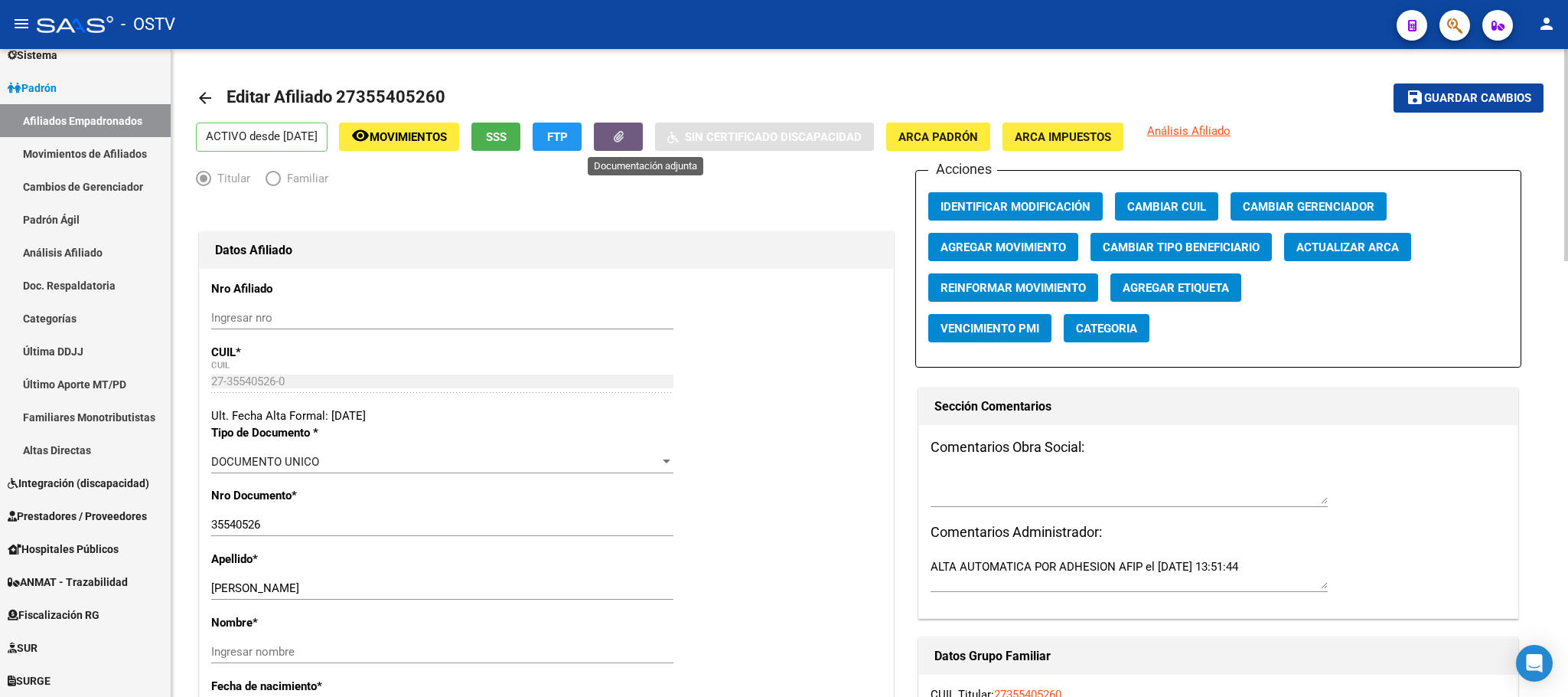
click at [638, 124] on button "button" at bounding box center [619, 137] width 49 height 28
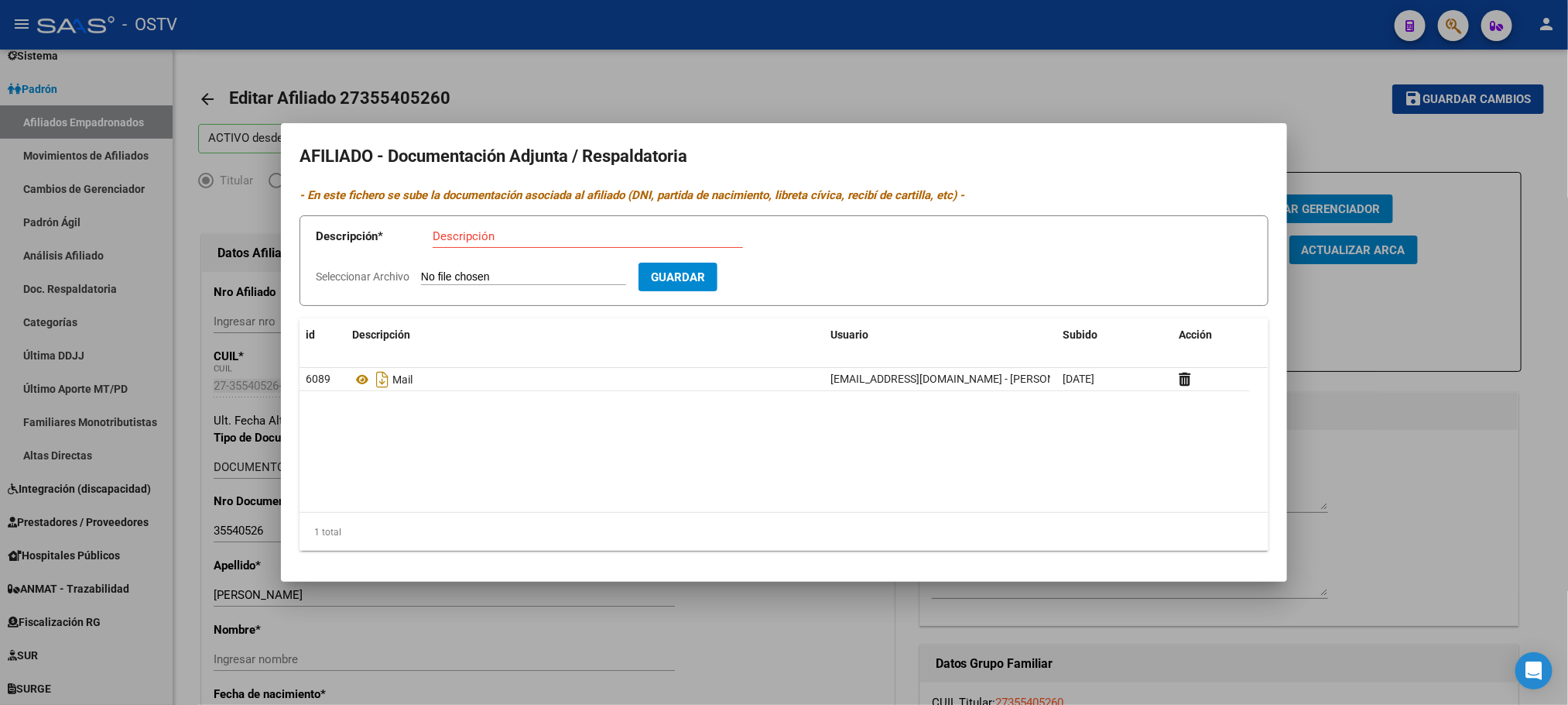
click at [753, 628] on div at bounding box center [784, 352] width 1568 height 705
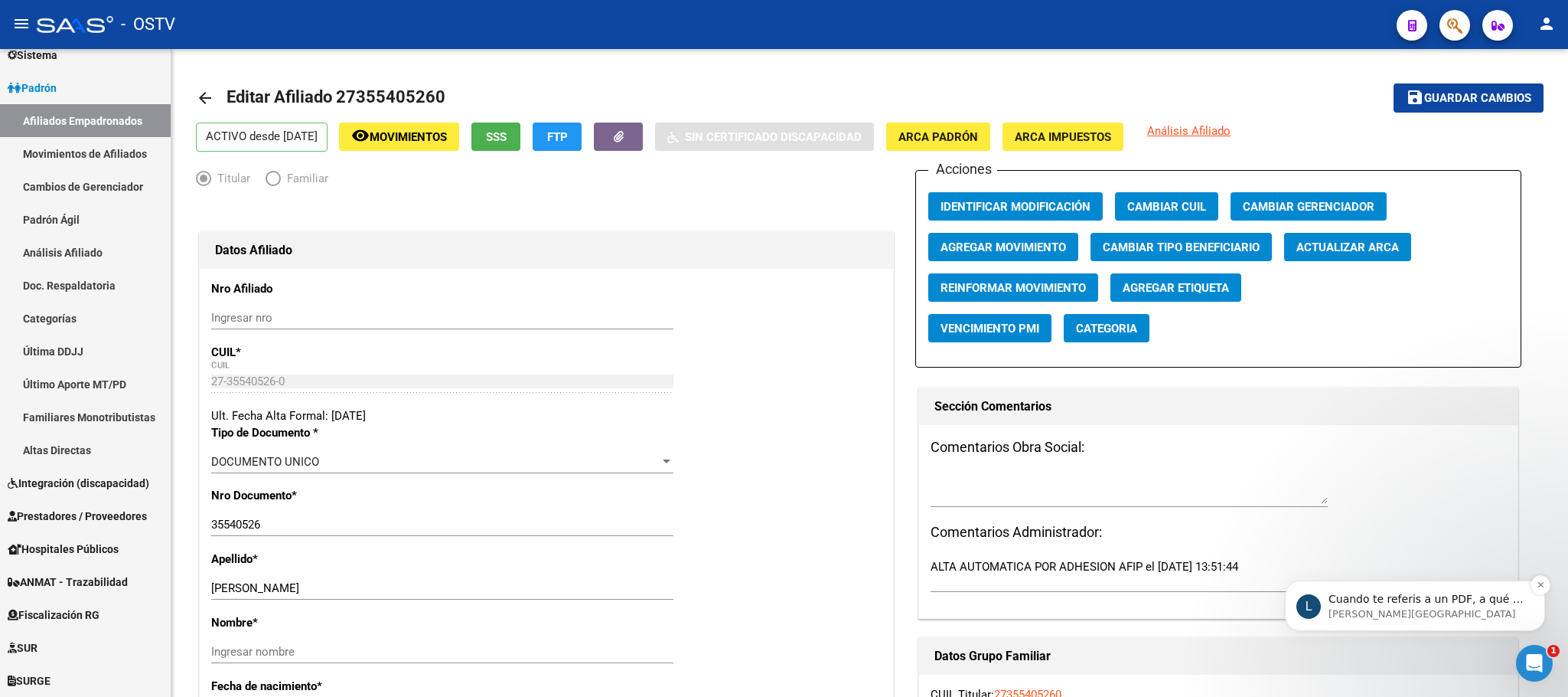
click at [1391, 610] on p "[PERSON_NAME][GEOGRAPHIC_DATA]" at bounding box center [1427, 613] width 197 height 14
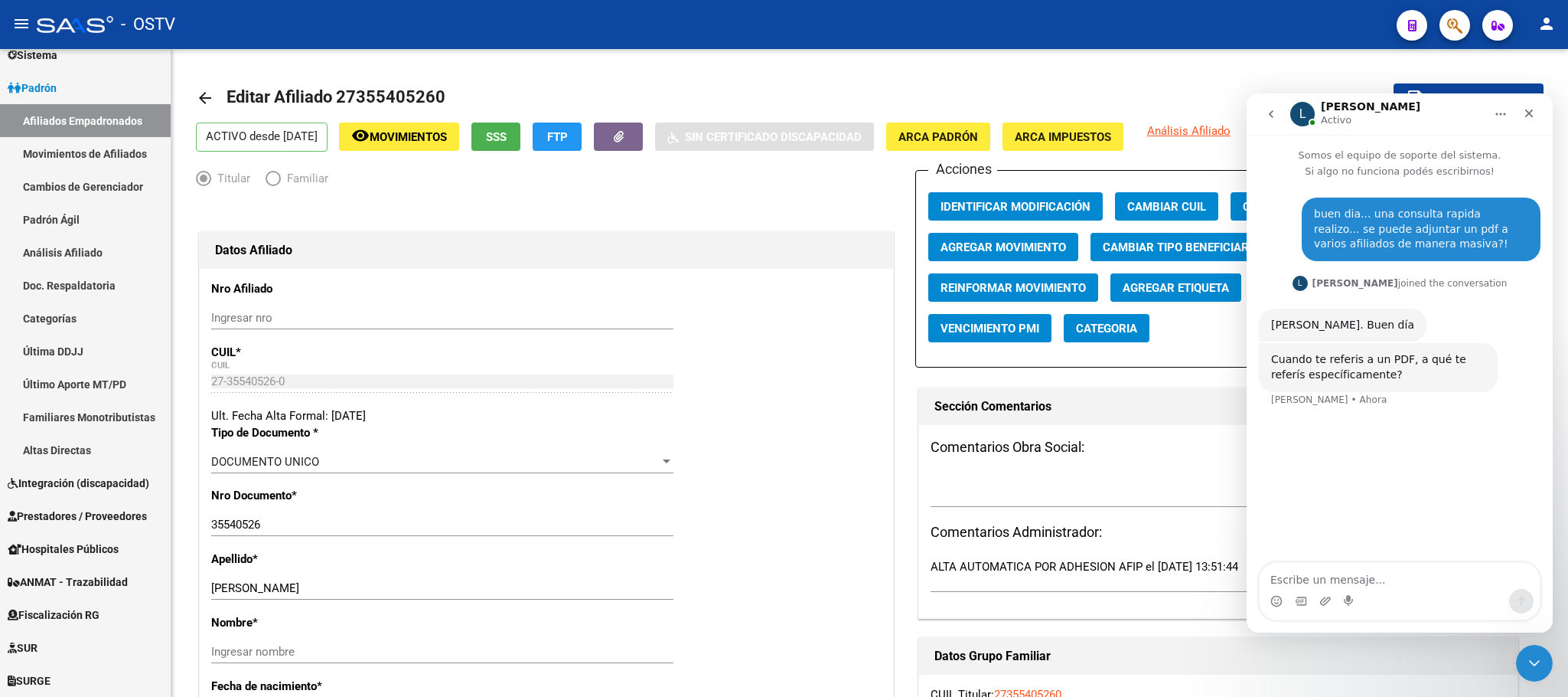
click at [1318, 564] on textarea "Escribe un mensaje..." at bounding box center [1399, 575] width 280 height 26
type textarea "en el clip de adjunto.. al lado del boton del FTP"
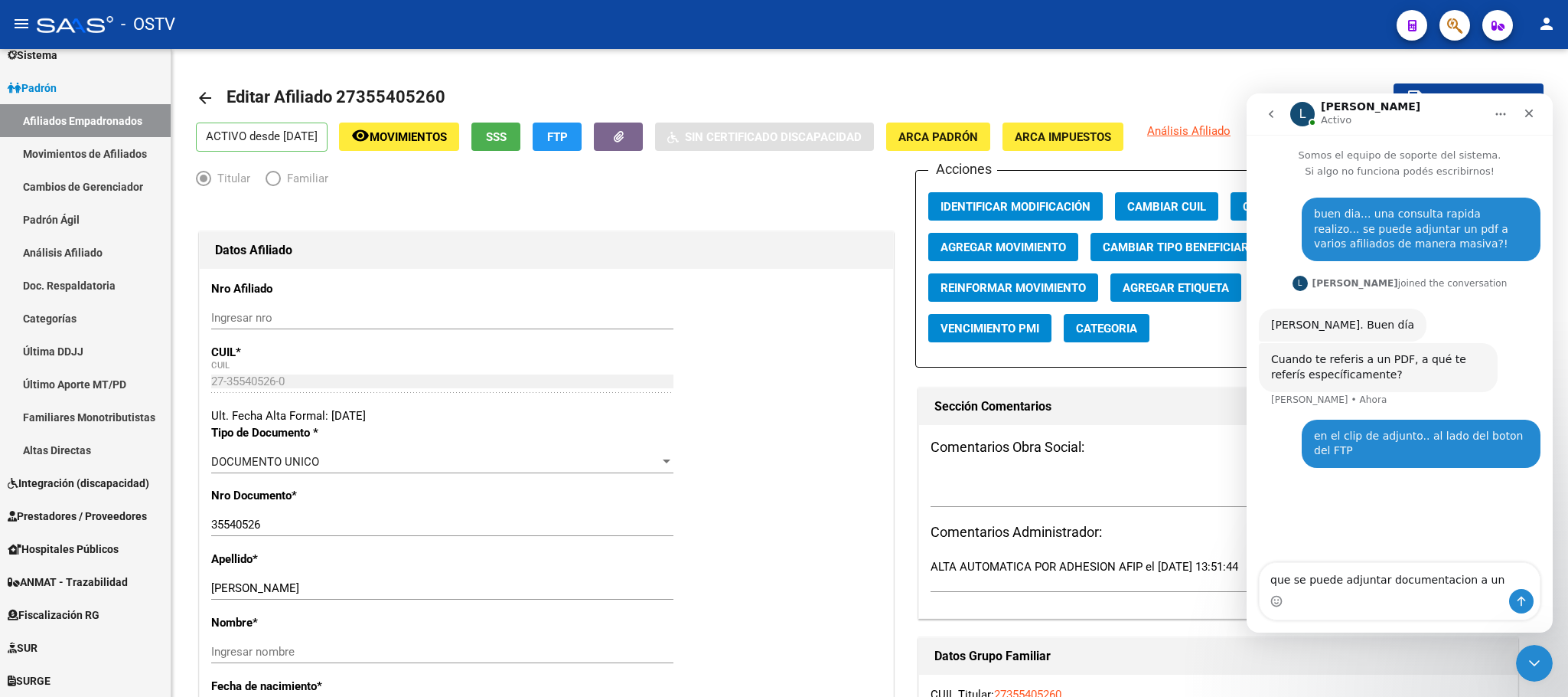
type textarea "que se puede adjuntar documentacion a un afiliado"
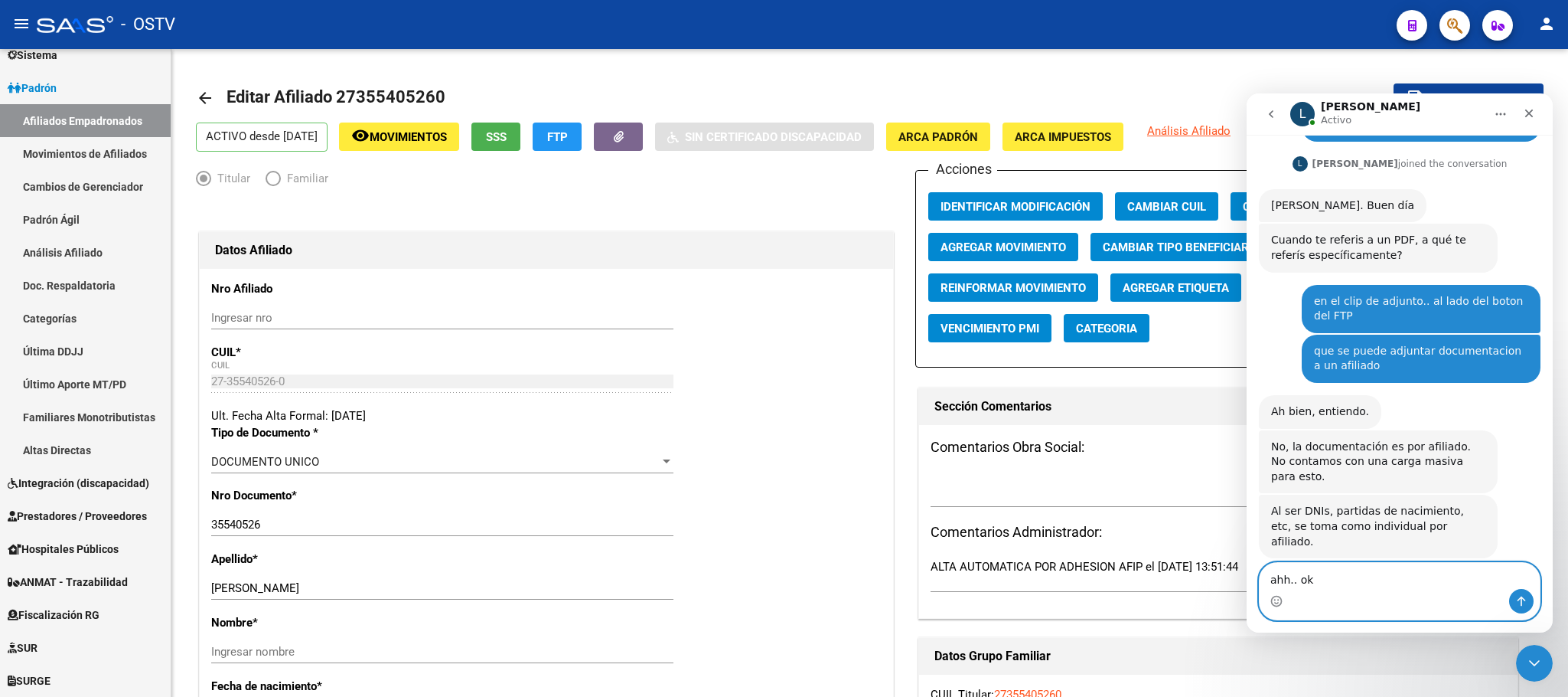
scroll to position [118, 0]
type textarea "ahh.. ok, muchas gracias"
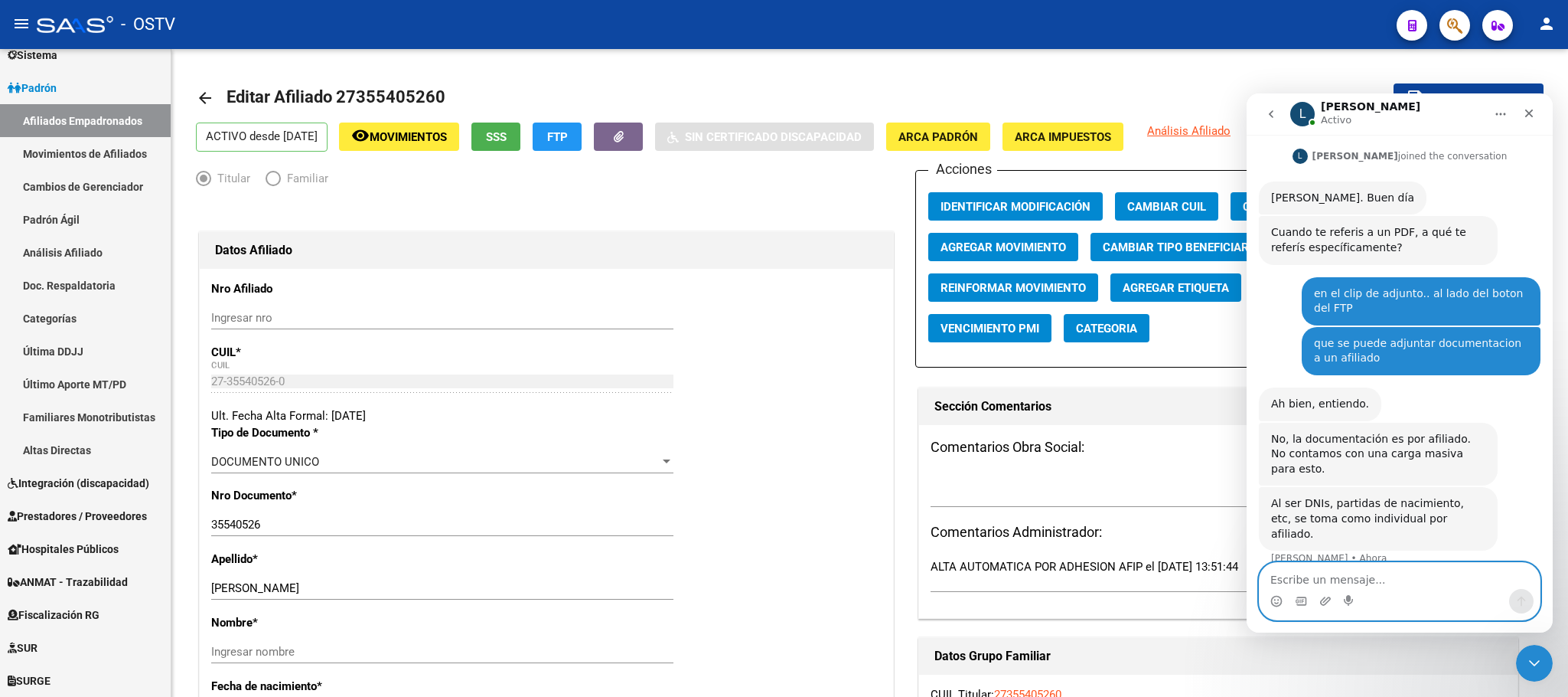
scroll to position [164, 0]
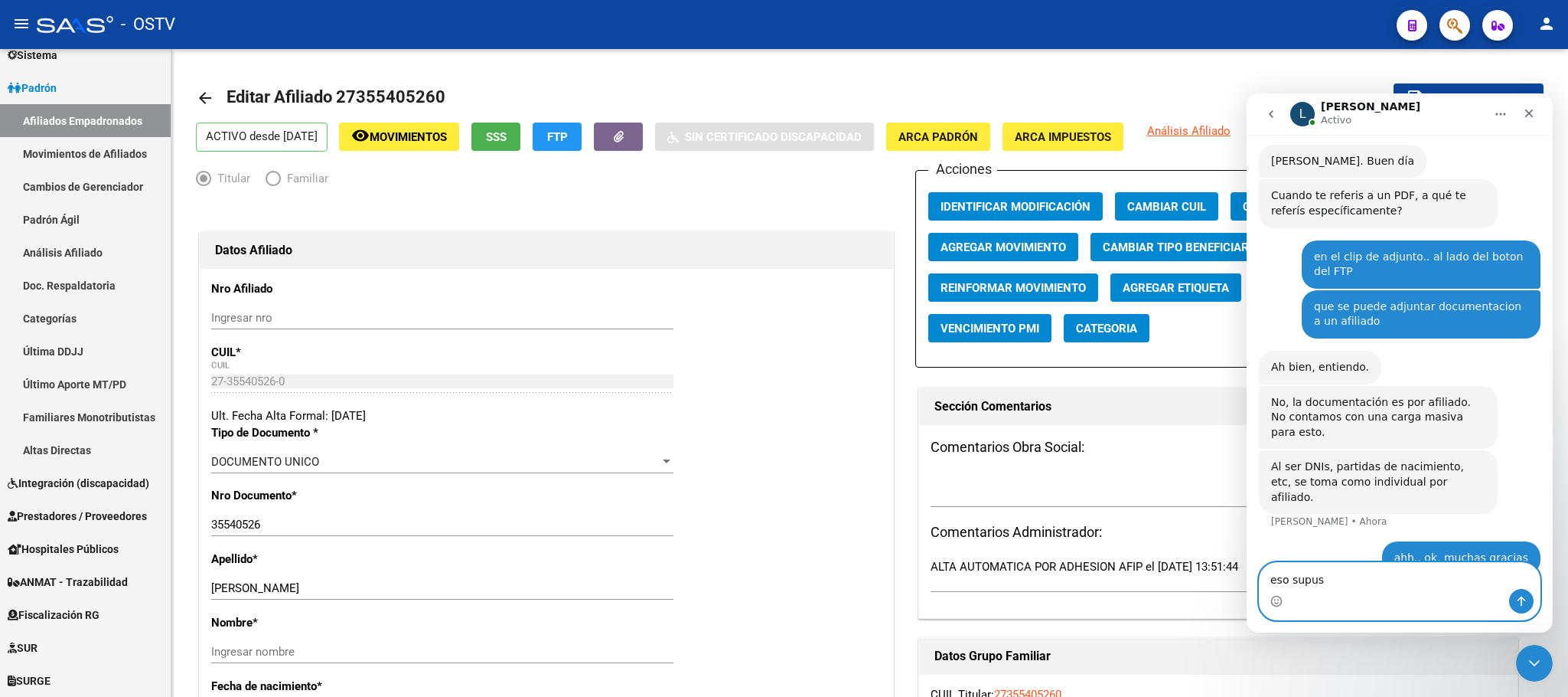
type textarea "eso supuse"
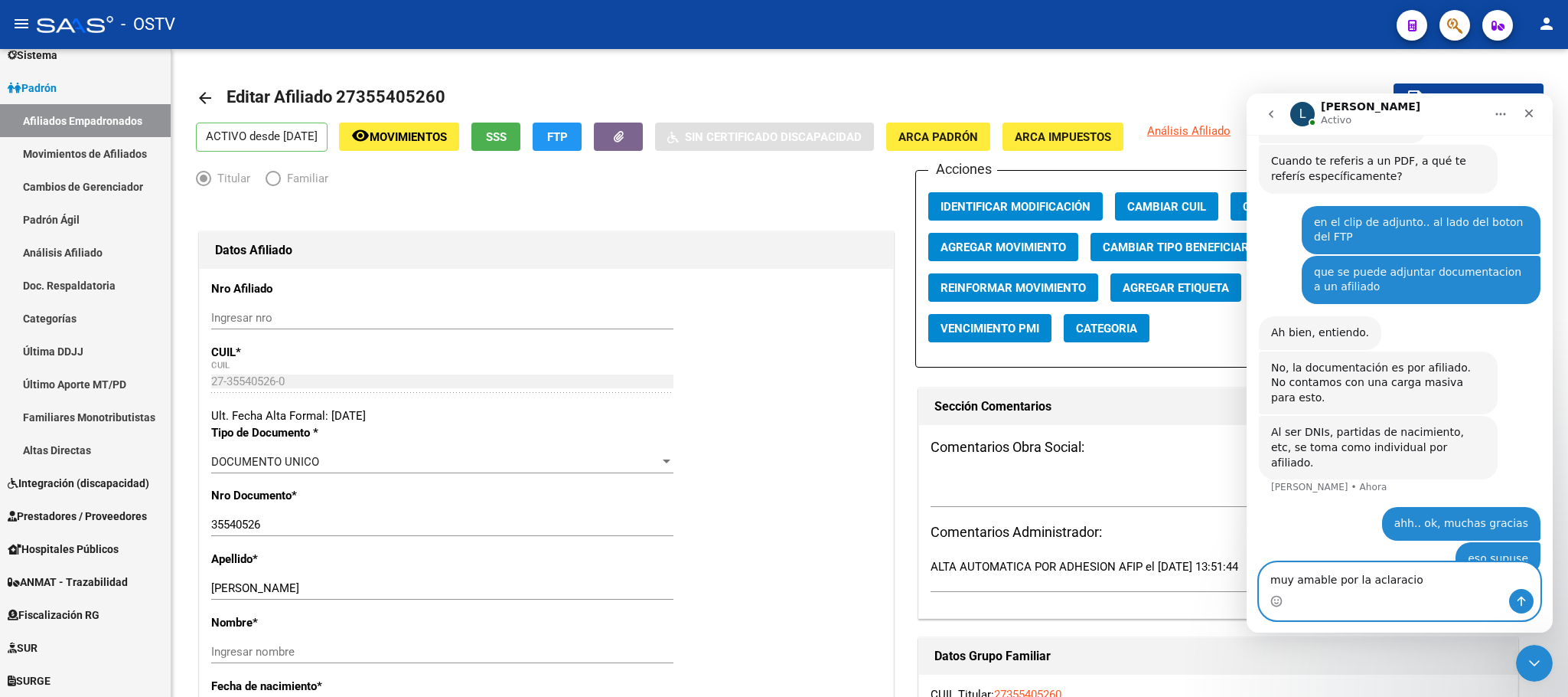
type textarea "muy amable por la aclaracion"
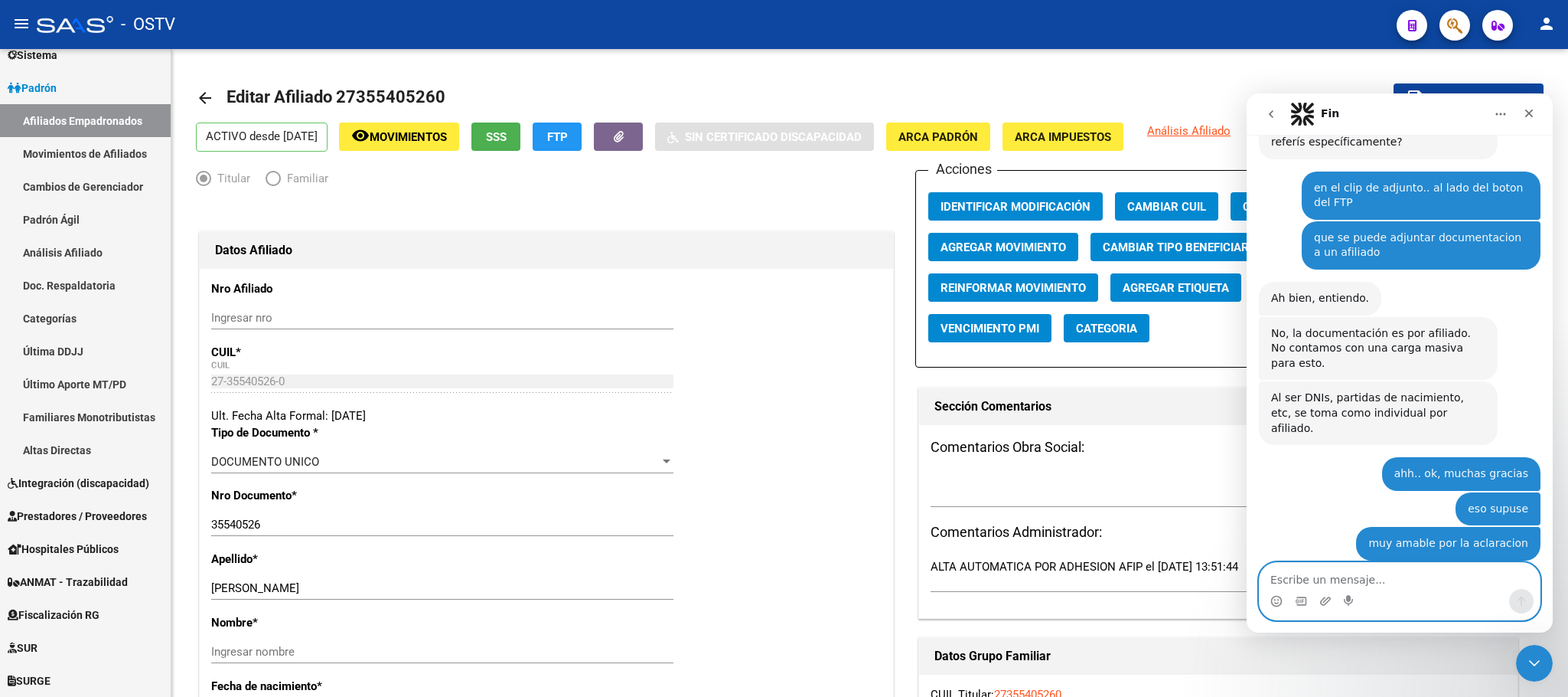
scroll to position [393, 0]
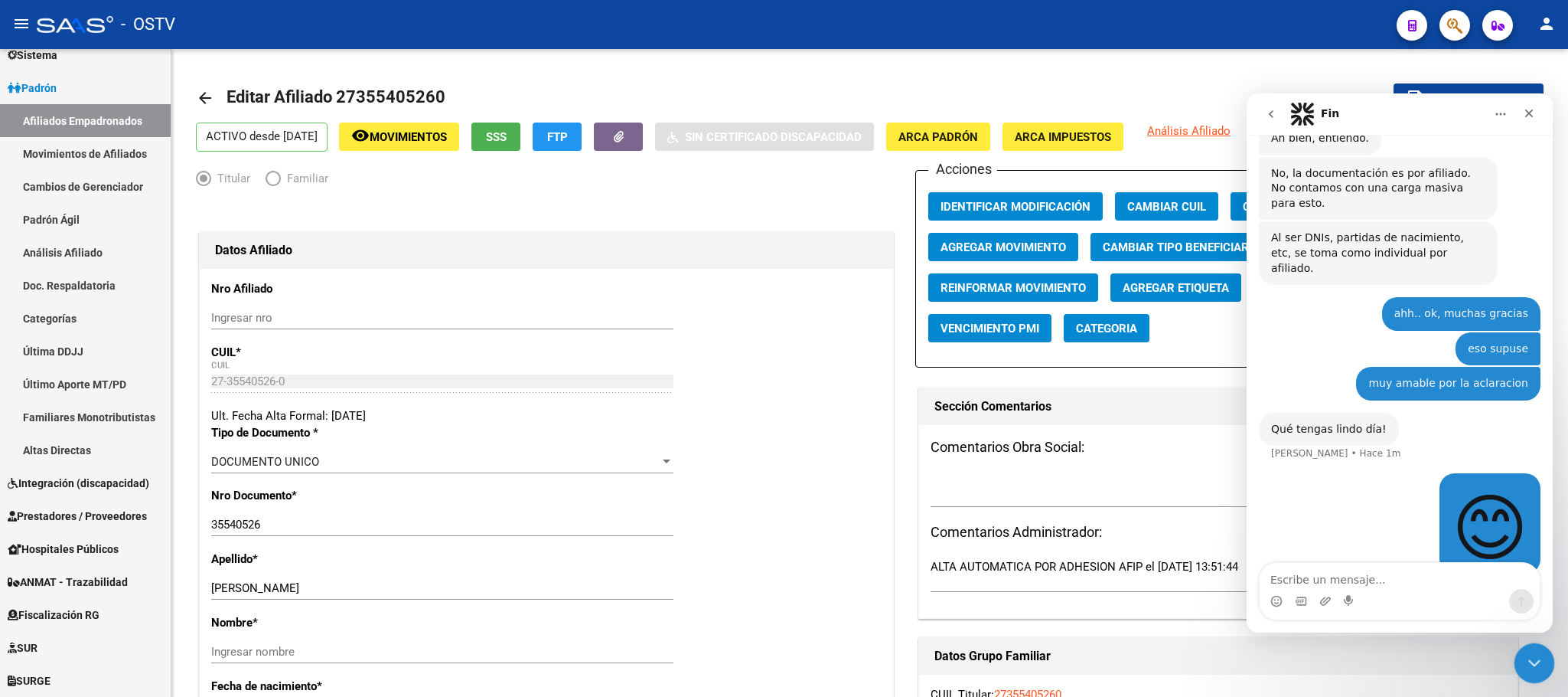
click at [1523, 666] on icon "Cerrar Intercom Messenger" at bounding box center [1531, 660] width 18 height 18
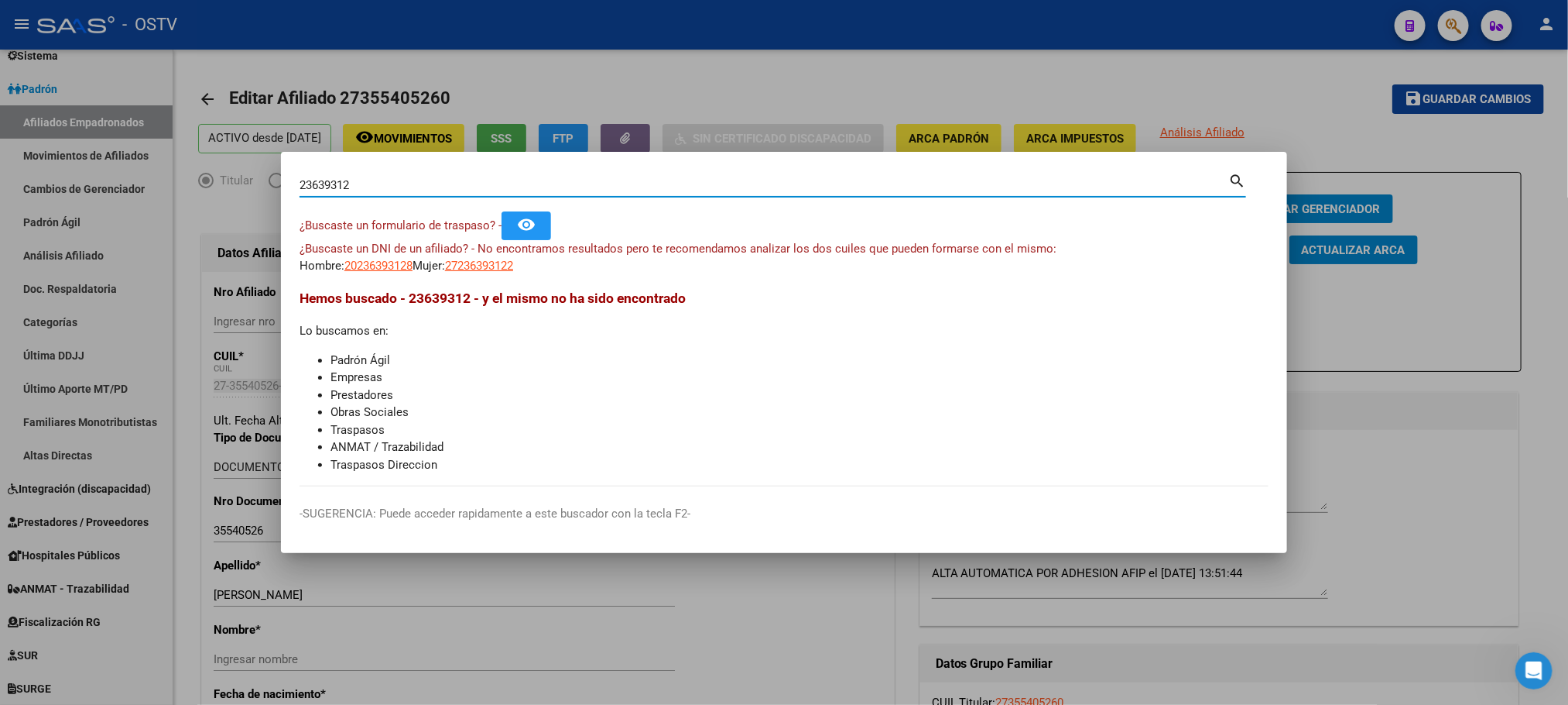
drag, startPoint x: 367, startPoint y: 190, endPoint x: 252, endPoint y: 186, distance: 115.1
click at [252, 186] on div "23639312 Buscar (apellido, dni, cuil, nro traspaso, cuit, obra social) search ¿…" at bounding box center [784, 352] width 1568 height 705
drag, startPoint x: 313, startPoint y: 185, endPoint x: 664, endPoint y: 193, distance: 351.1
click at [664, 193] on div "23639312 Buscar (apellido, dni, [PERSON_NAME], [PERSON_NAME], cuit, obra social)" at bounding box center [763, 185] width 929 height 23
type input "33639312"
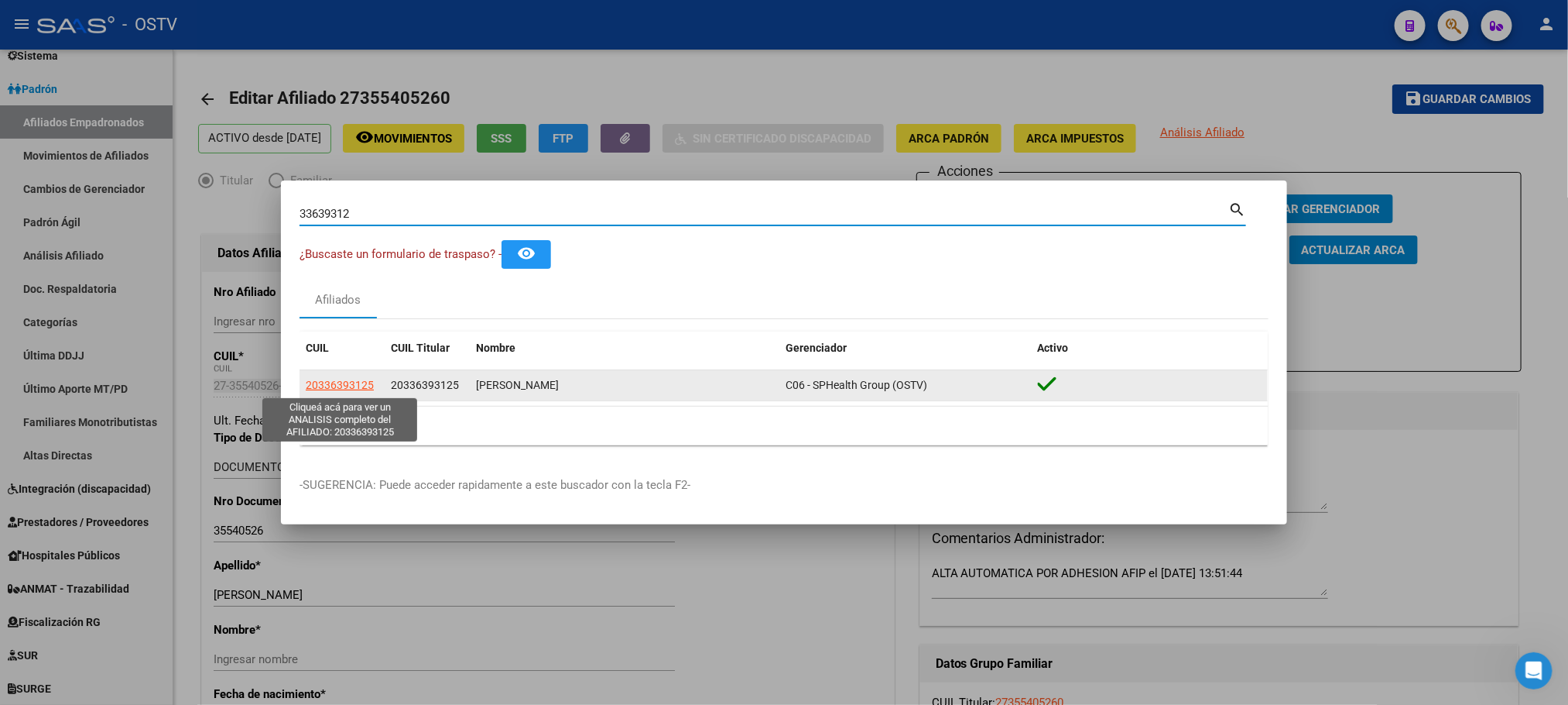
click at [361, 385] on span "20336393125" at bounding box center [339, 384] width 68 height 12
type textarea "20336393125"
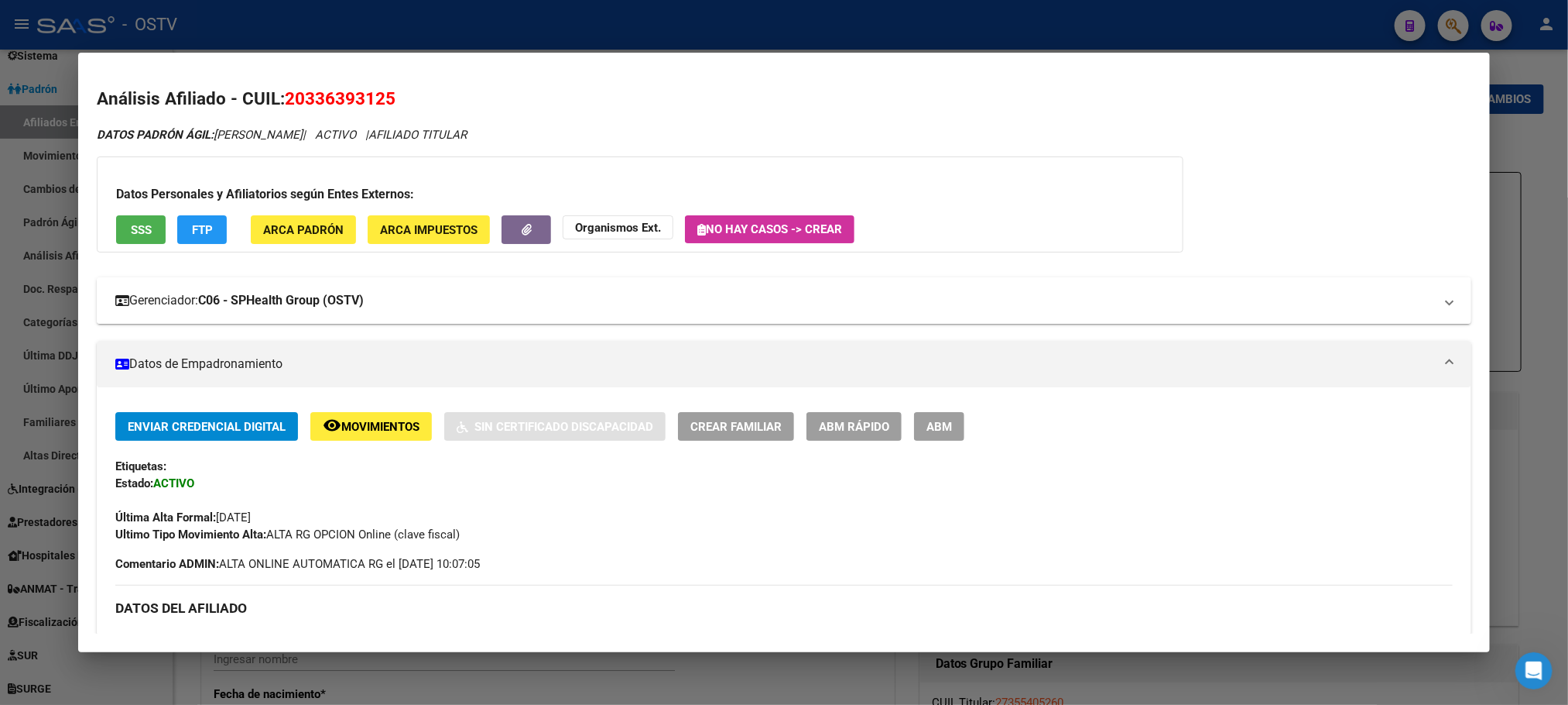
click at [316, 309] on strong "C06 - SPHealth Group (OSTV)" at bounding box center [280, 300] width 166 height 18
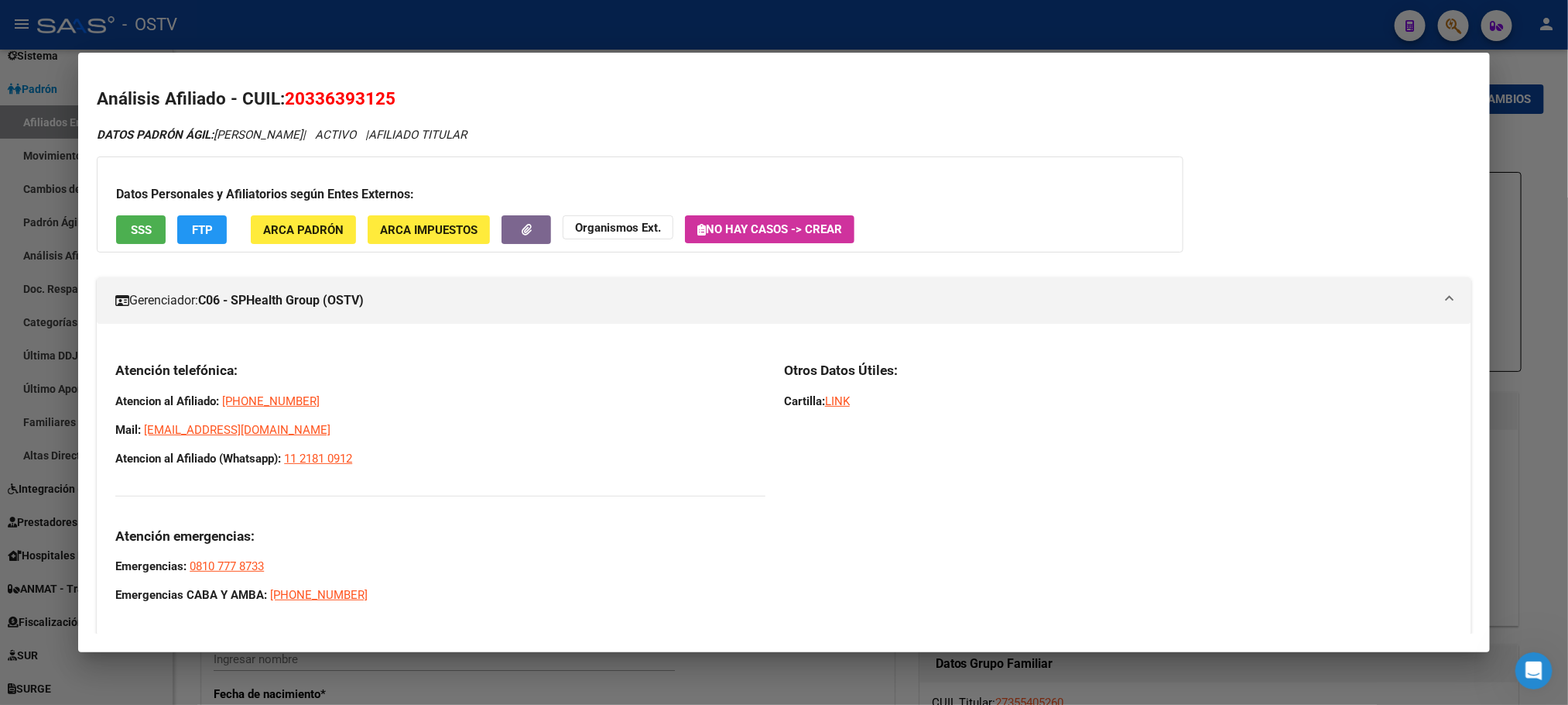
drag, startPoint x: 109, startPoint y: 370, endPoint x: 388, endPoint y: 477, distance: 298.8
click at [388, 477] on div "Atención telefónica: Atencion al Afiliado: [PHONE_NUMBER] Mail: [EMAIL_ADDRESS]…" at bounding box center [440, 482] width 650 height 242
copy div "Atención telefónica: Atencion al Afiliado: [PHONE_NUMBER] Mail: [EMAIL_ADDRESS]…"
click at [751, 42] on div at bounding box center [784, 352] width 1568 height 705
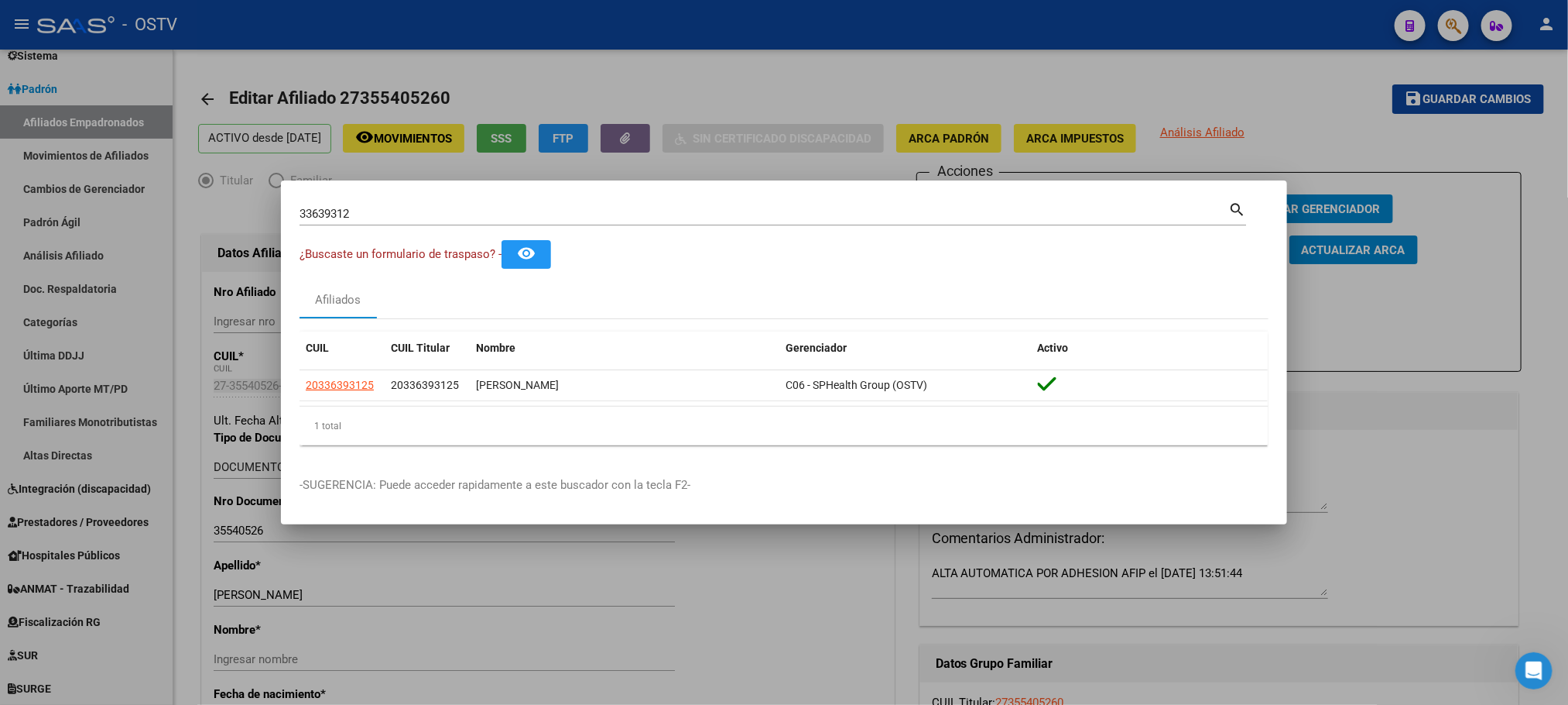
click at [181, 190] on div at bounding box center [784, 352] width 1568 height 705
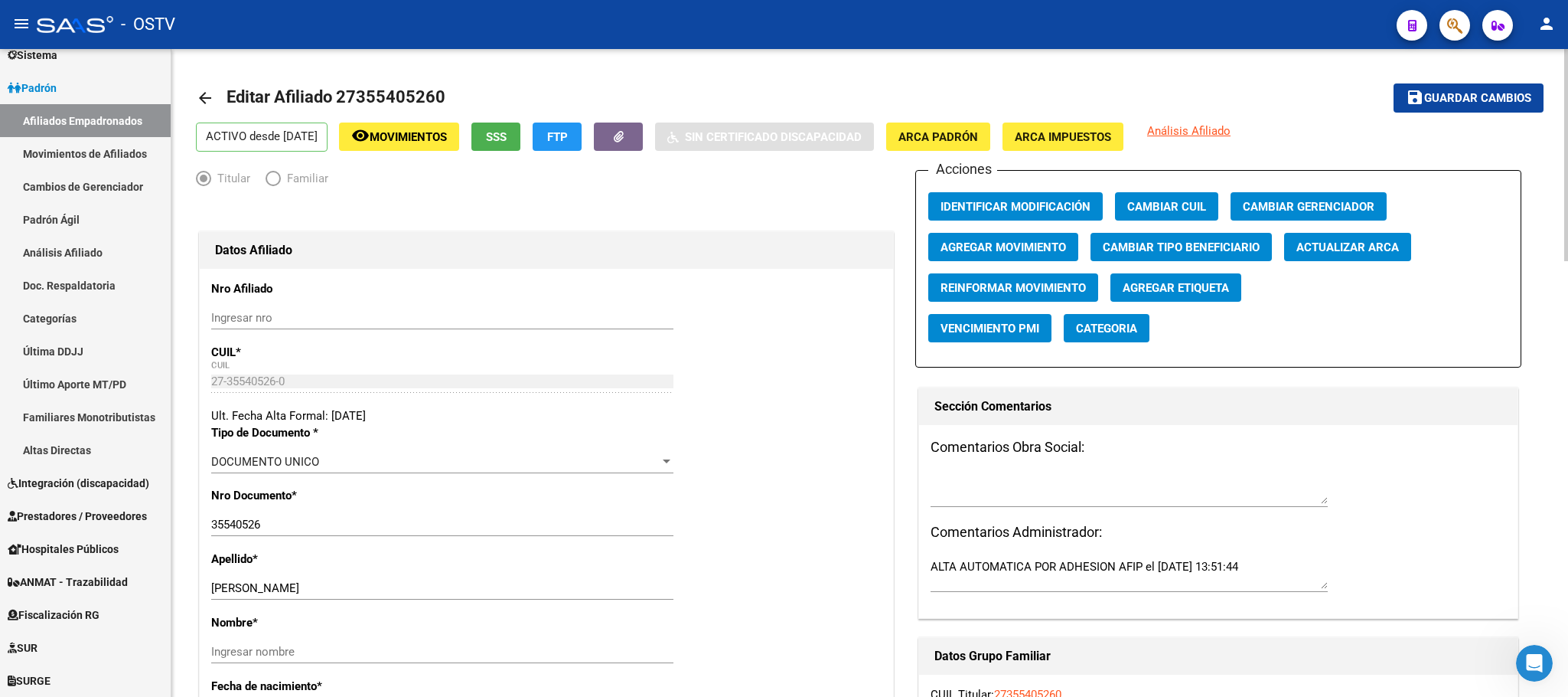
click at [768, 417] on div "Ult. Fecha Alta Formal: [DATE]" at bounding box center [546, 416] width 670 height 17
click at [76, 450] on link "Altas Directas" at bounding box center [85, 449] width 171 height 33
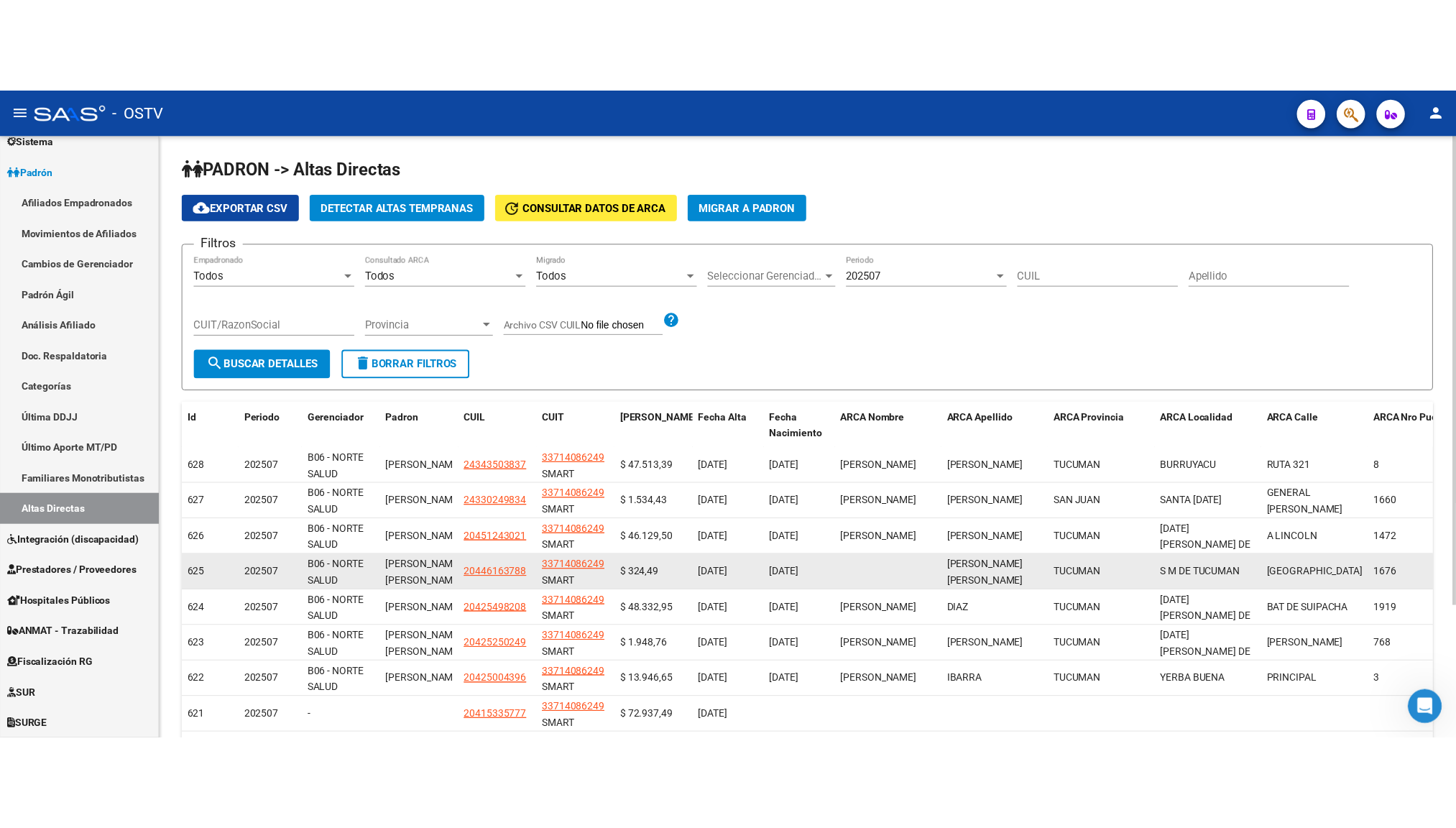
scroll to position [2, 0]
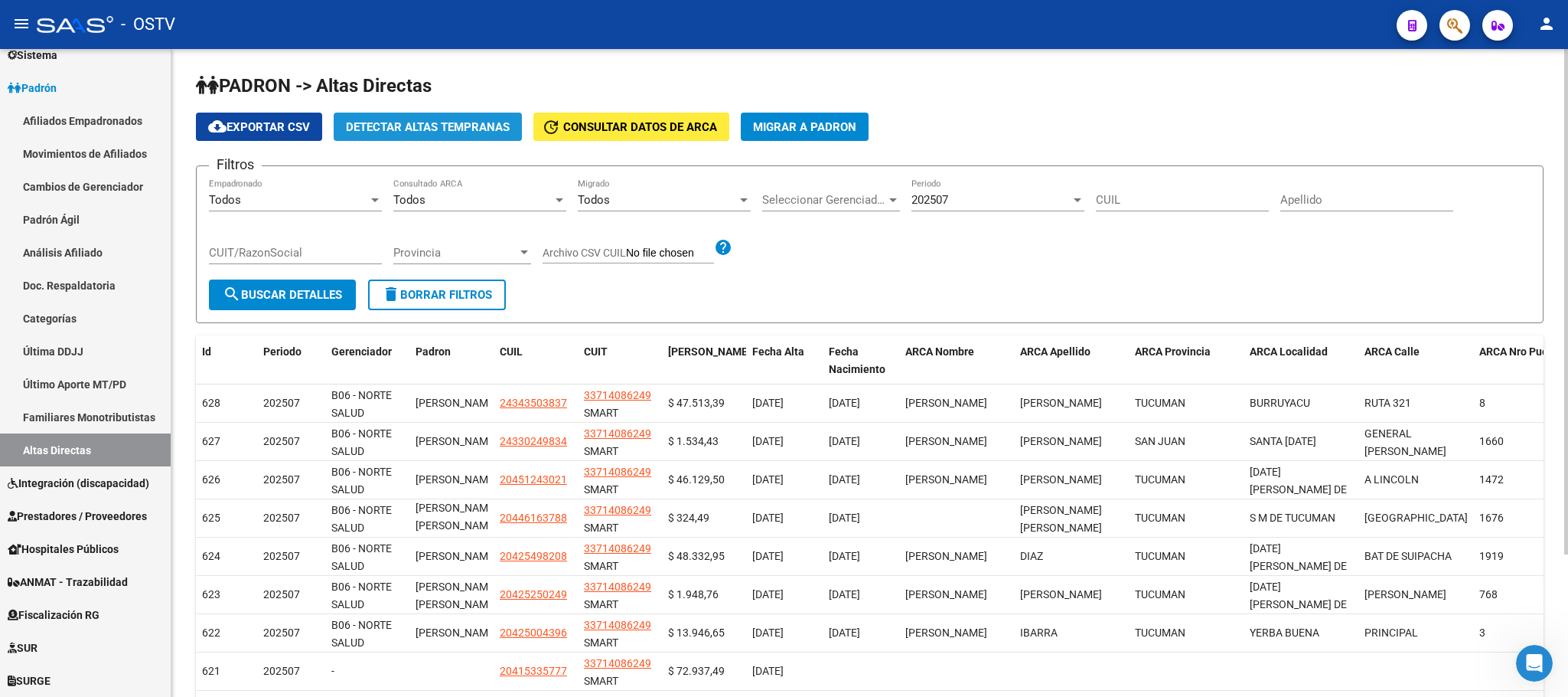
click at [435, 133] on span "Detectar Altas Tempranas" at bounding box center [427, 127] width 164 height 14
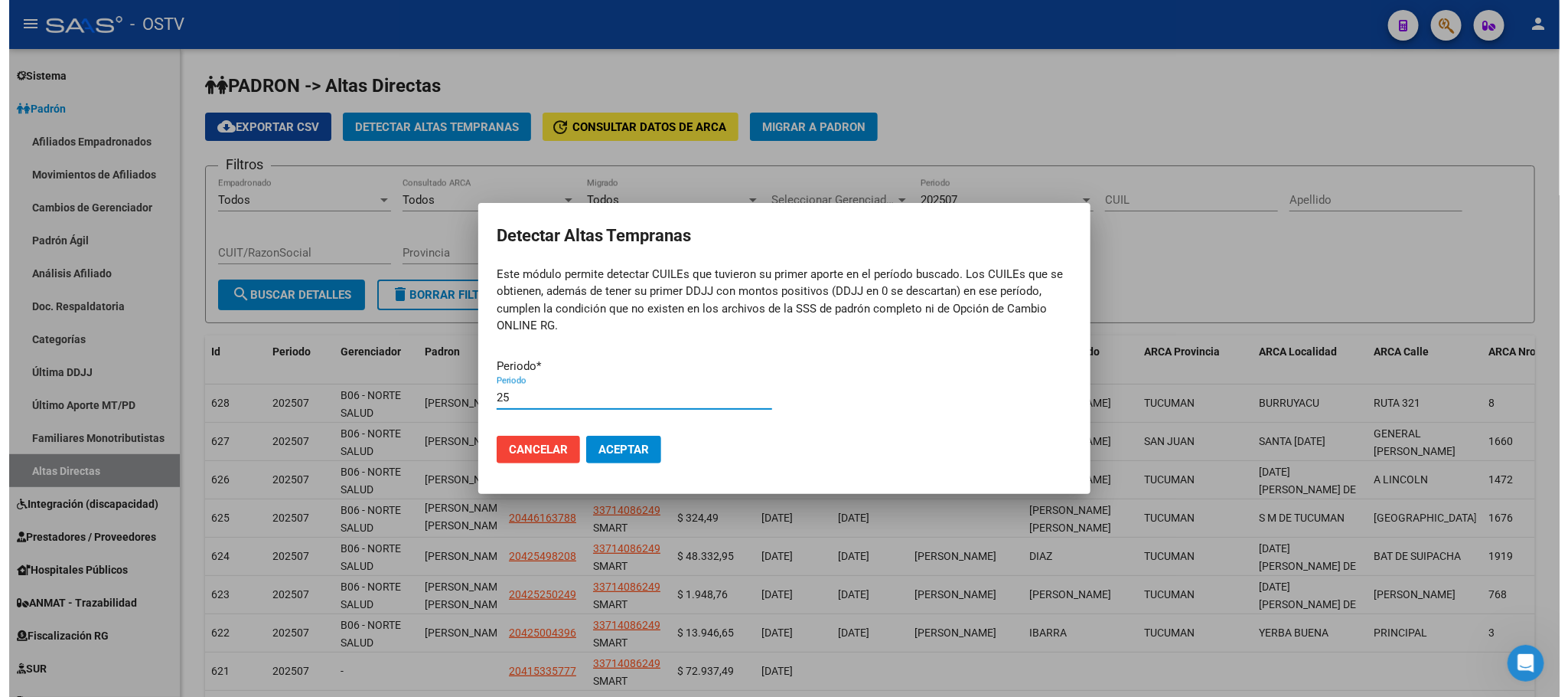
scroll to position [181, 0]
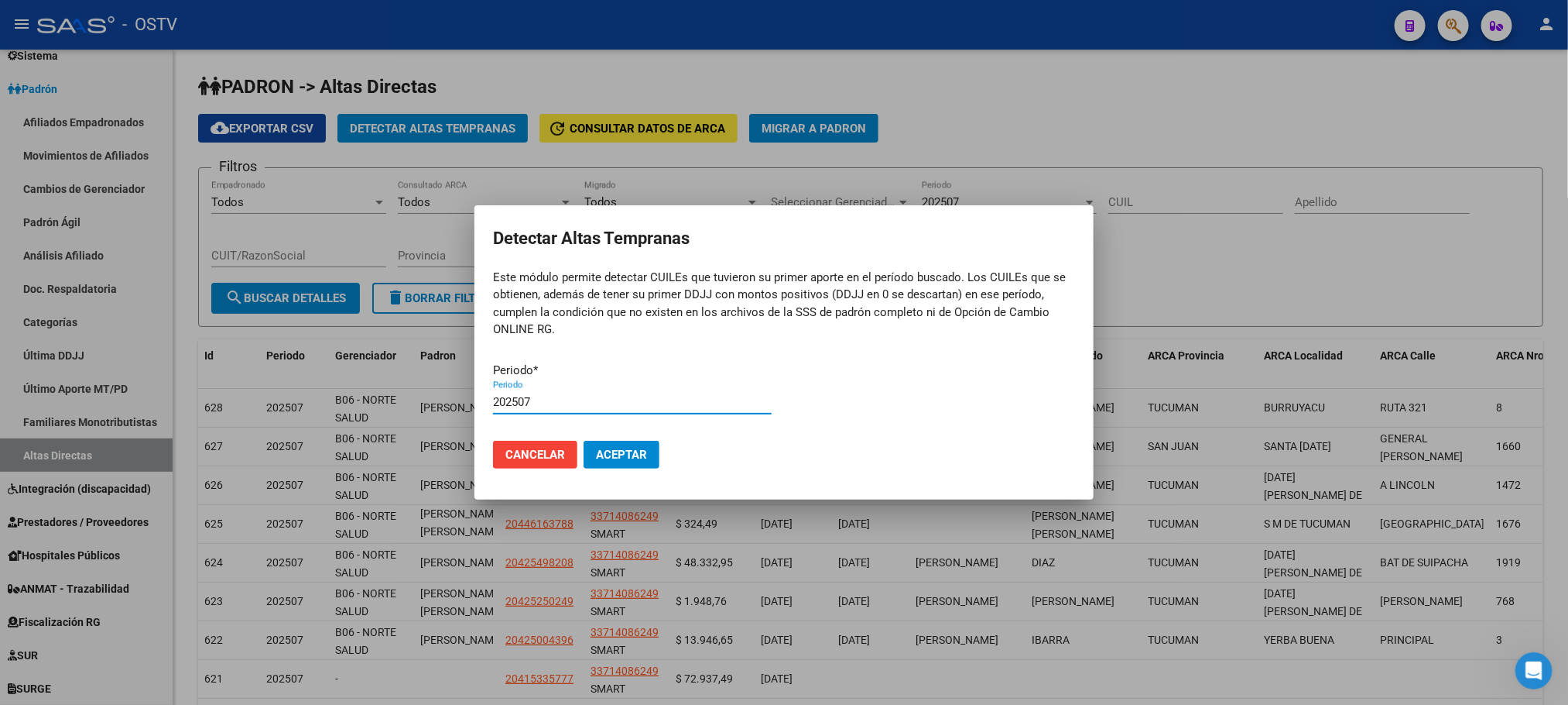
type input "202507"
click at [606, 463] on button "Aceptar" at bounding box center [621, 454] width 76 height 28
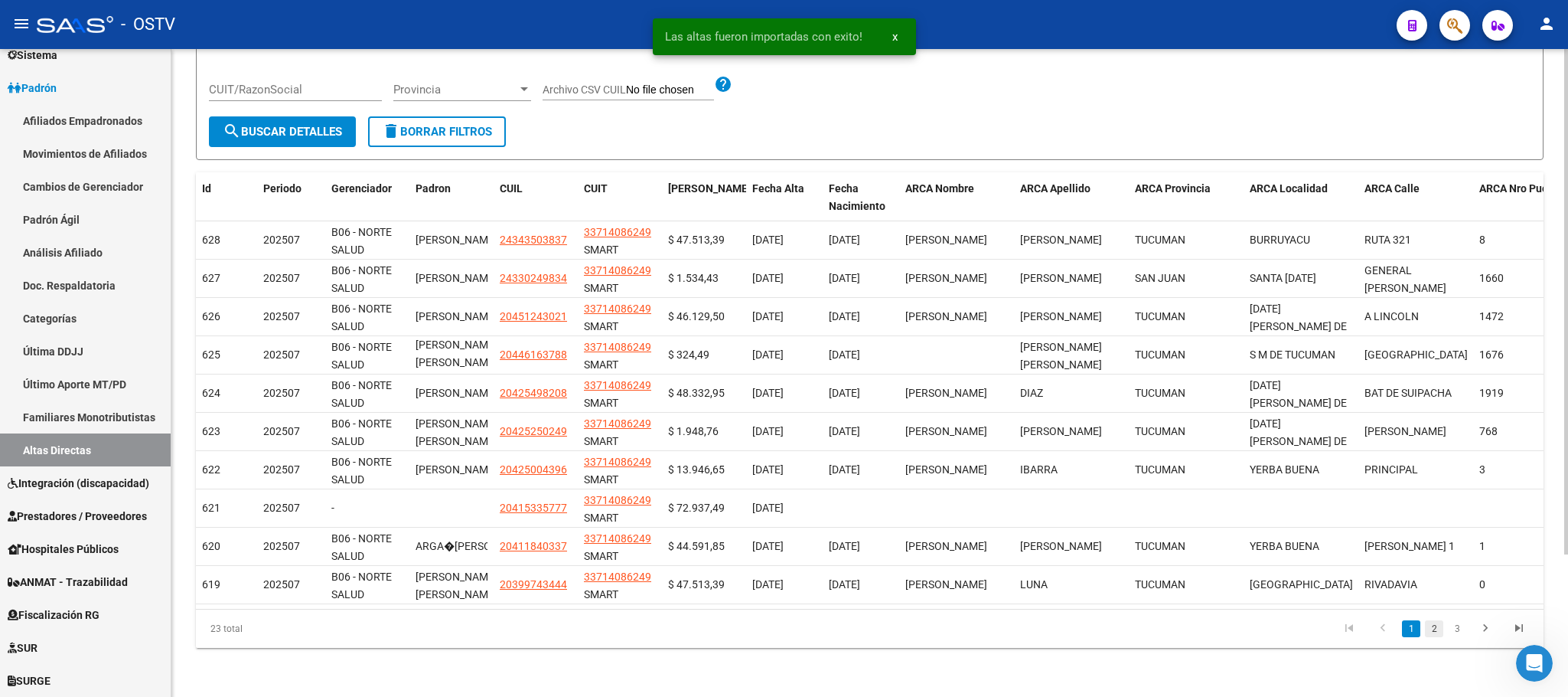
click at [1437, 634] on link "2" at bounding box center [1433, 629] width 18 height 17
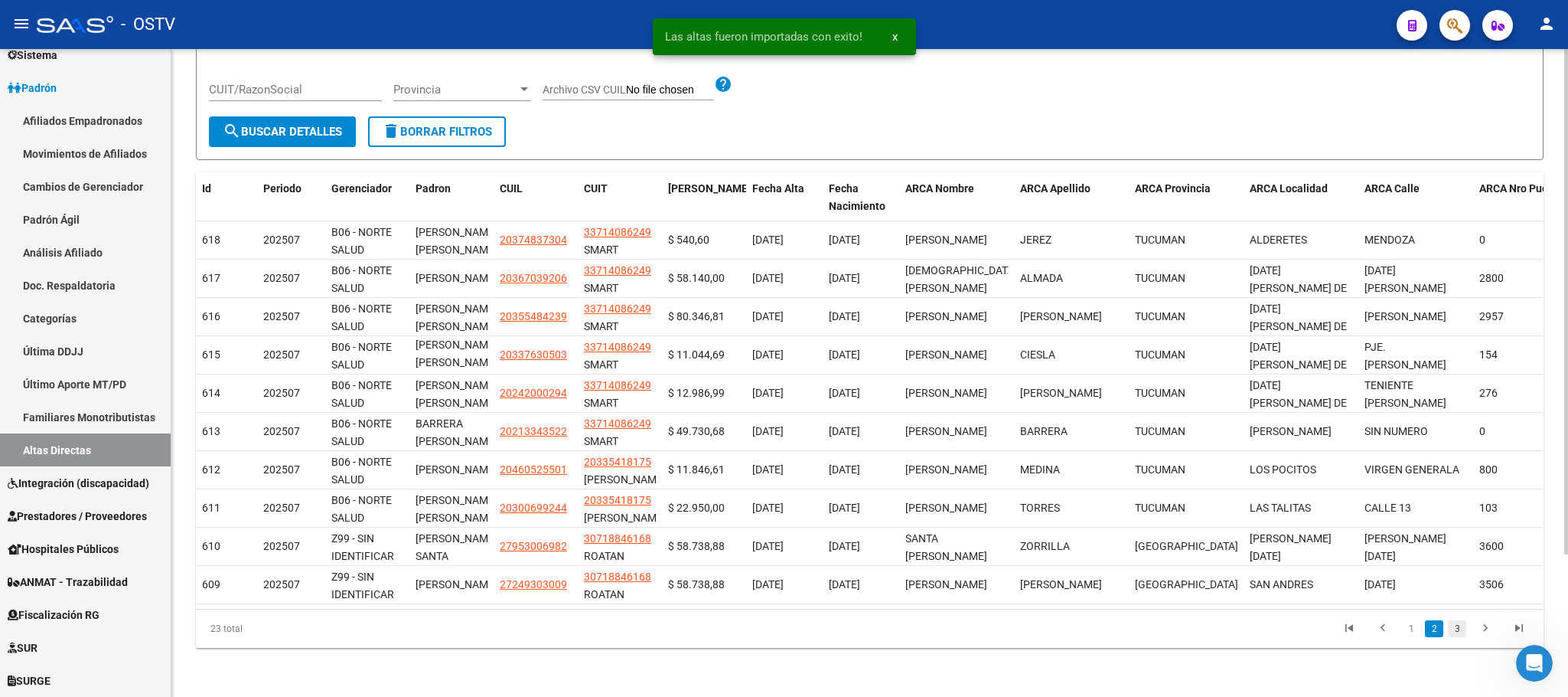
click at [1448, 634] on link "3" at bounding box center [1456, 629] width 18 height 17
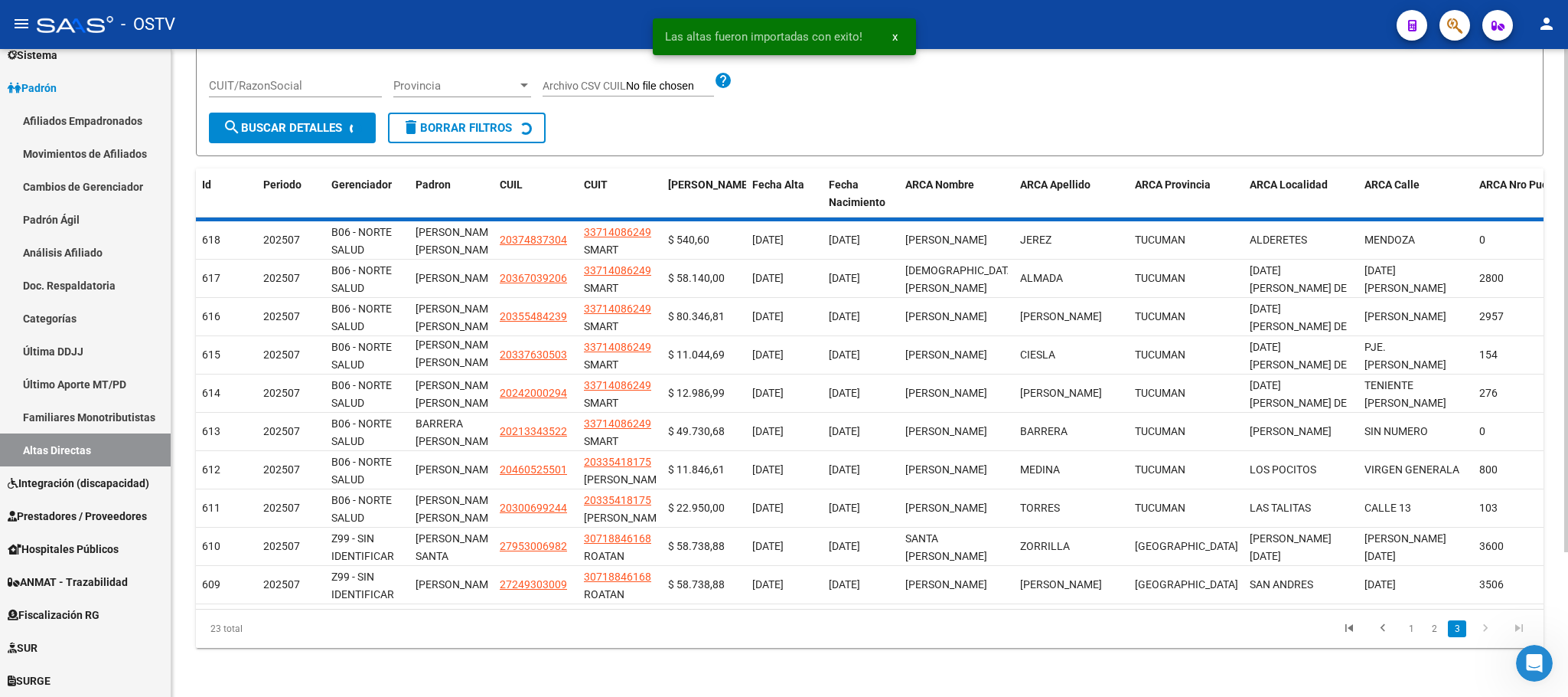
scroll to position [0, 0]
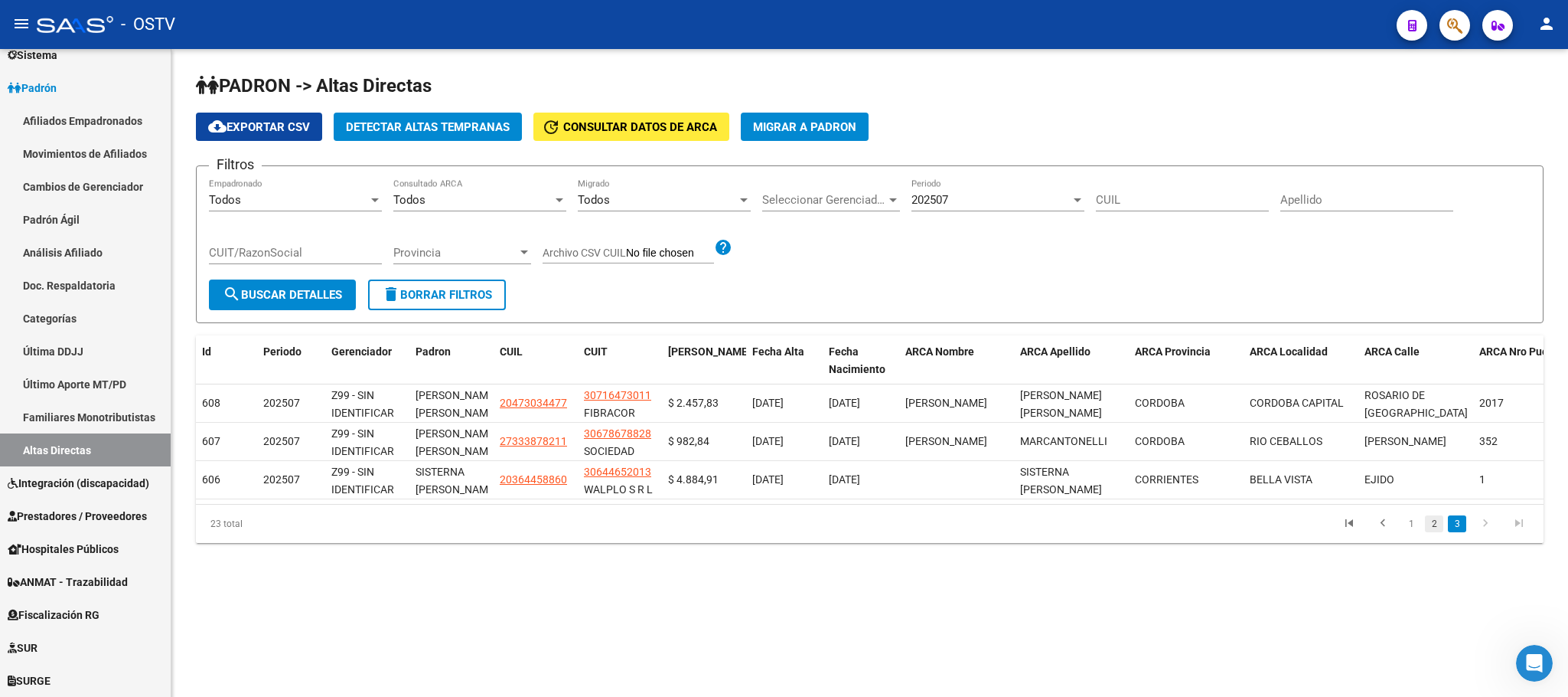
click at [1438, 532] on link "2" at bounding box center [1433, 524] width 18 height 17
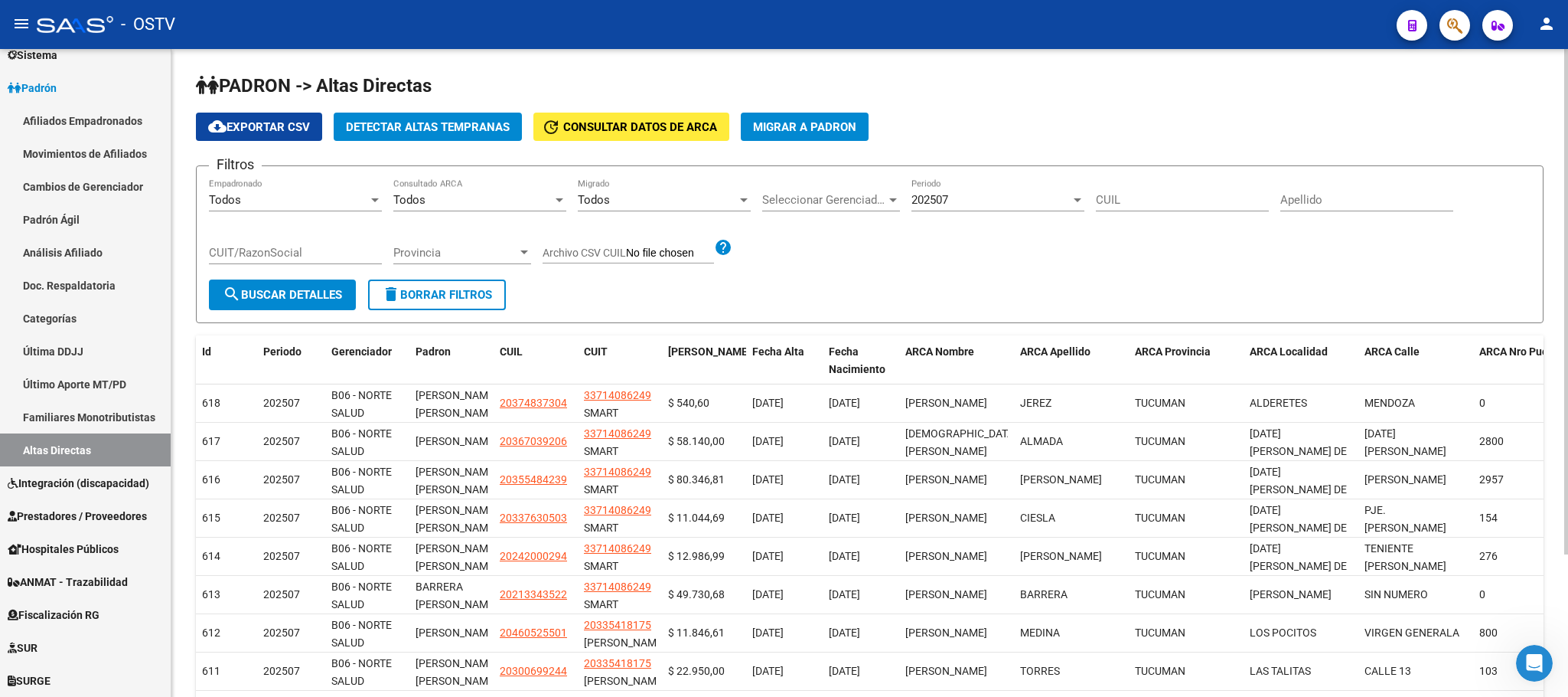
click at [401, 127] on span "Detectar Altas Tempranas" at bounding box center [427, 127] width 164 height 14
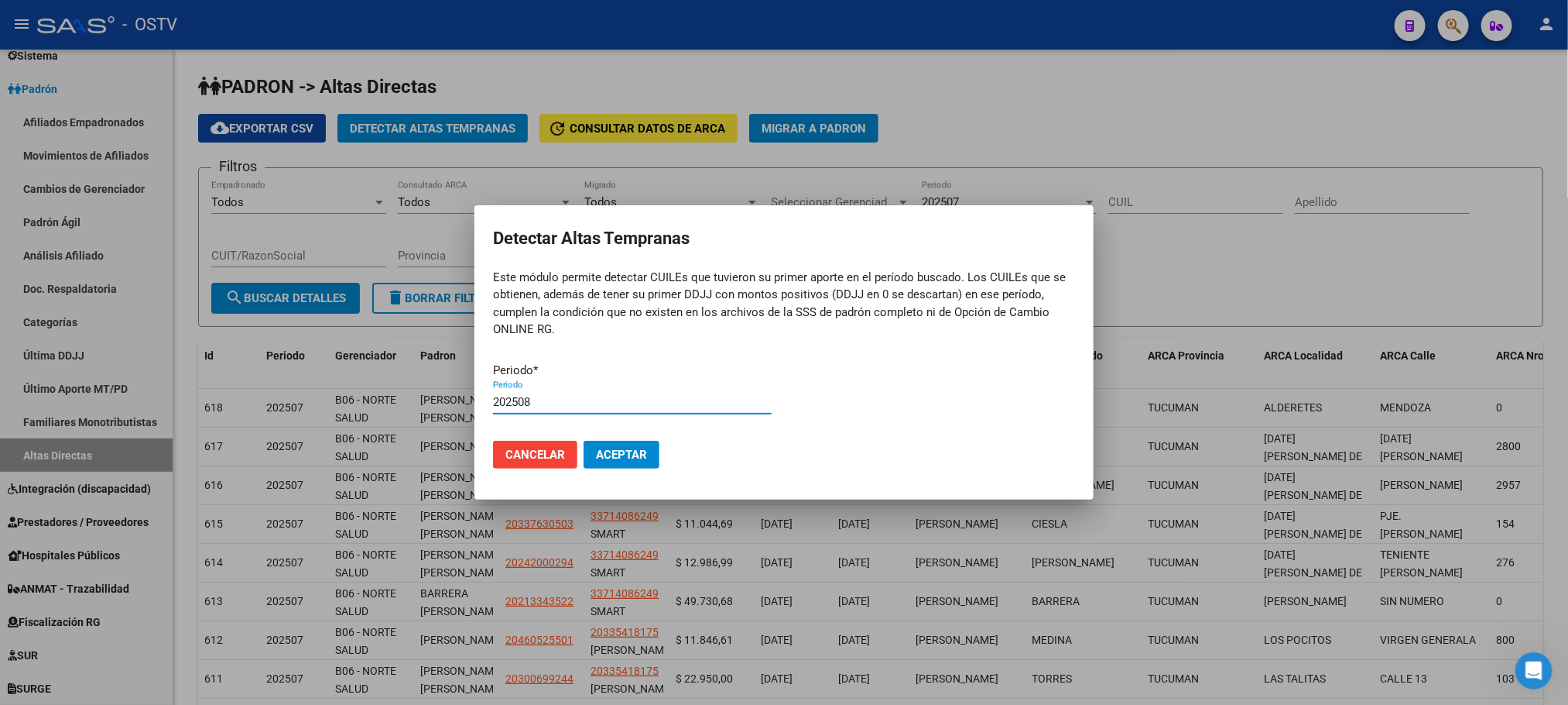
type input "202508"
click at [609, 465] on button "Aceptar" at bounding box center [621, 454] width 76 height 28
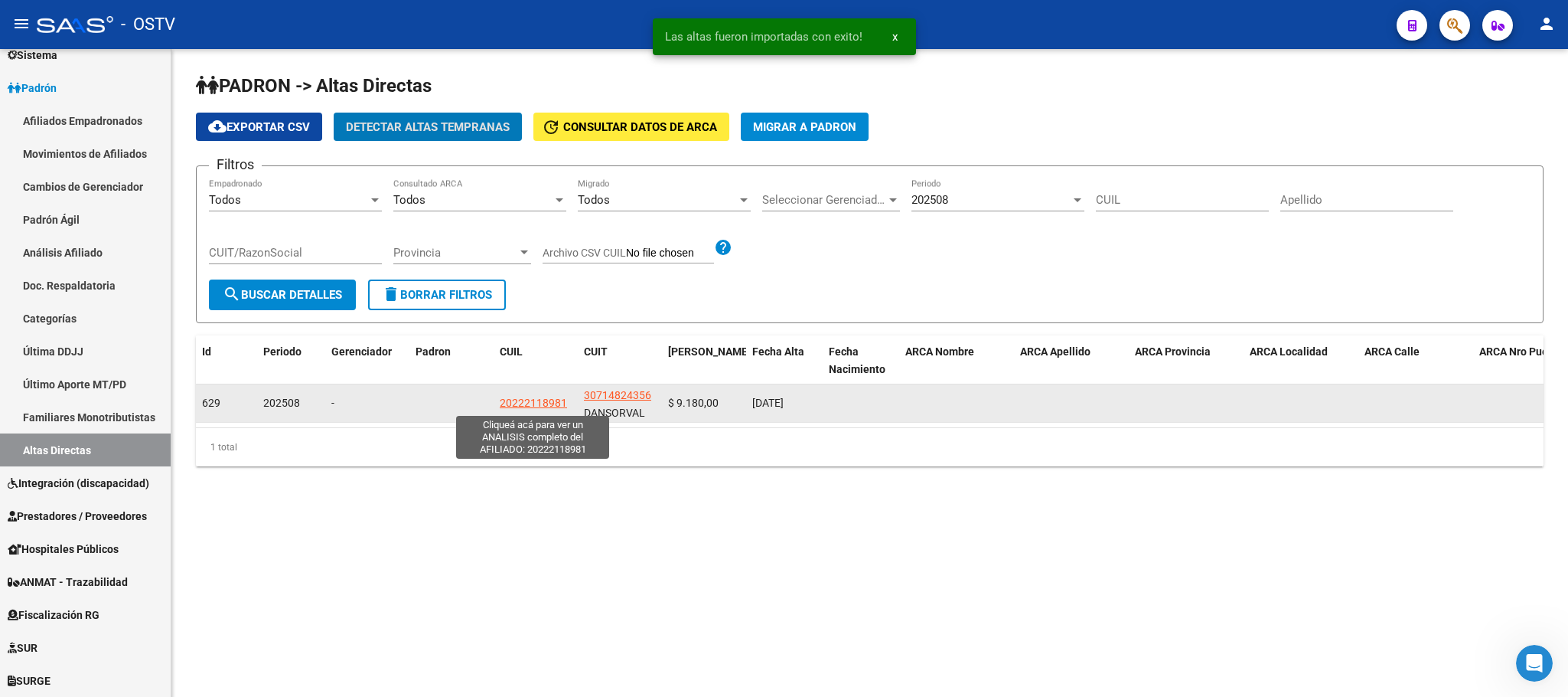
click at [540, 406] on span "20222118981" at bounding box center [532, 403] width 67 height 12
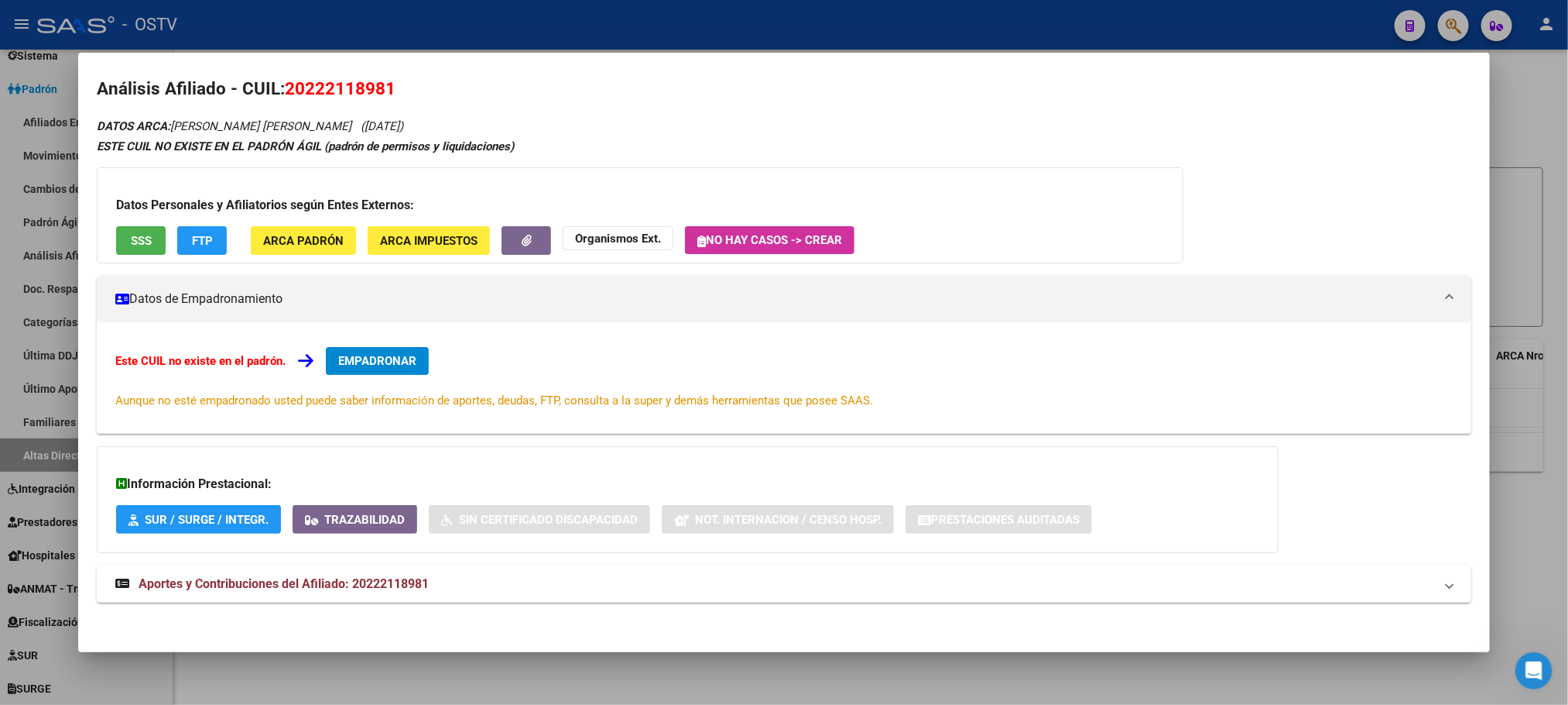
scroll to position [14, 0]
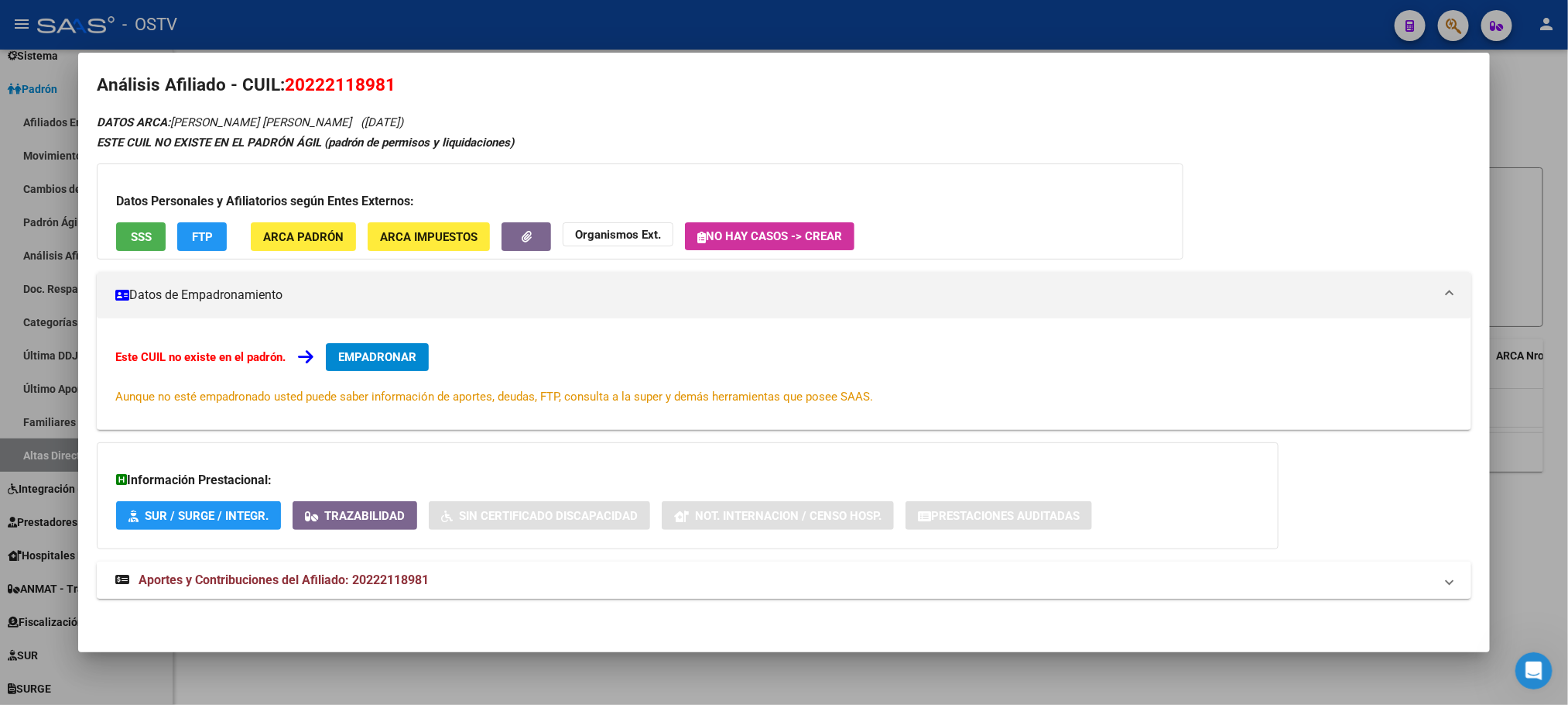
click at [383, 576] on span "Aportes y Contribuciones del Afiliado: 20222118981" at bounding box center [283, 579] width 290 height 14
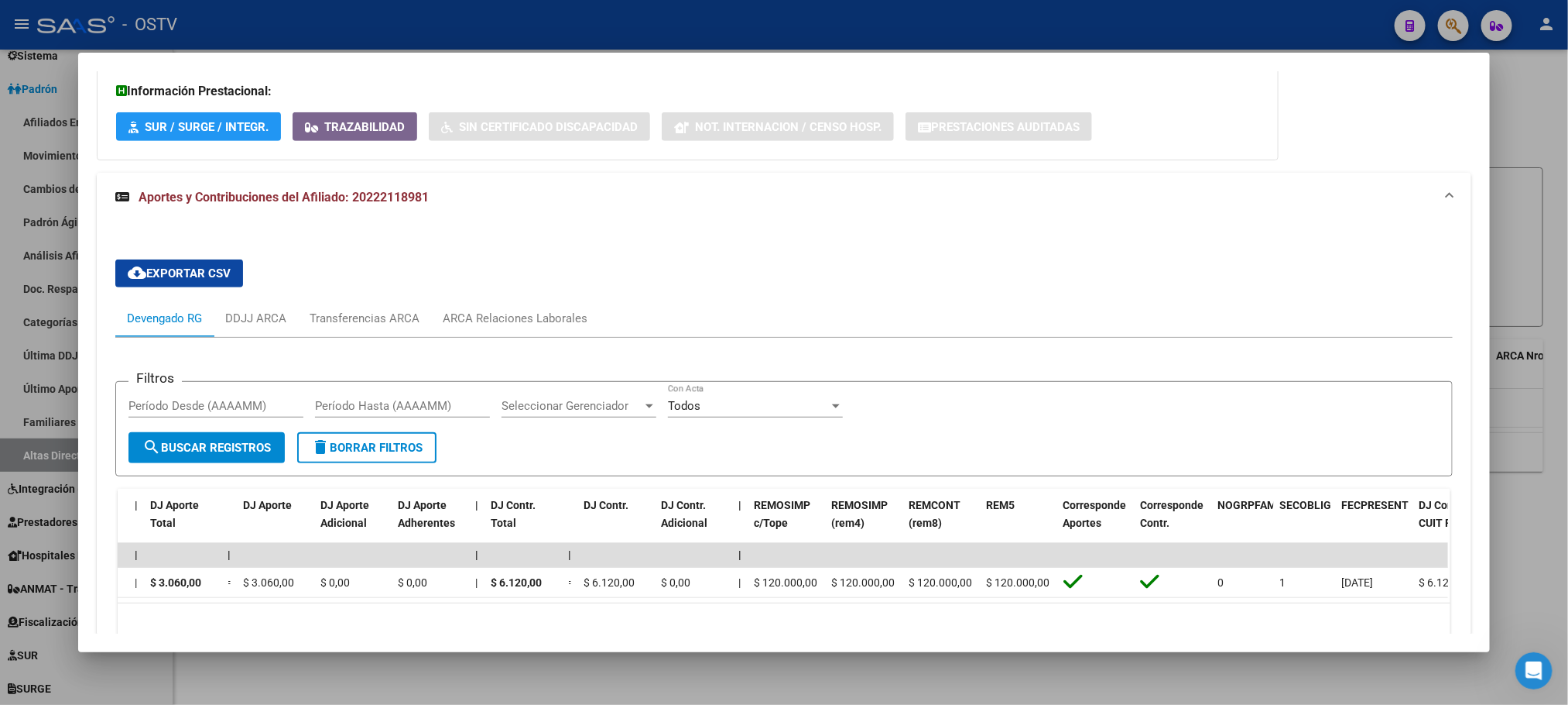
scroll to position [0, 0]
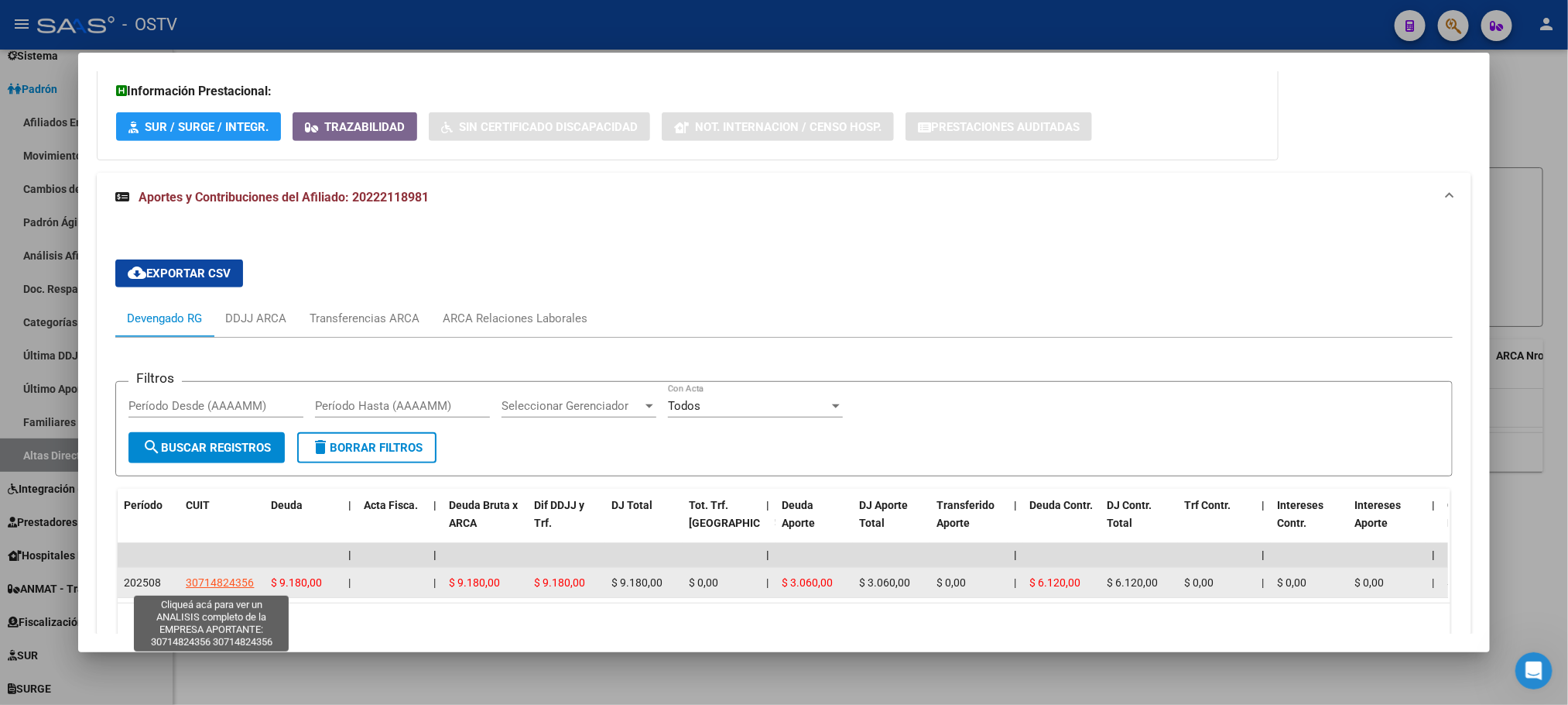
click at [193, 583] on span "30714824356" at bounding box center [219, 582] width 68 height 12
type textarea "30714824356"
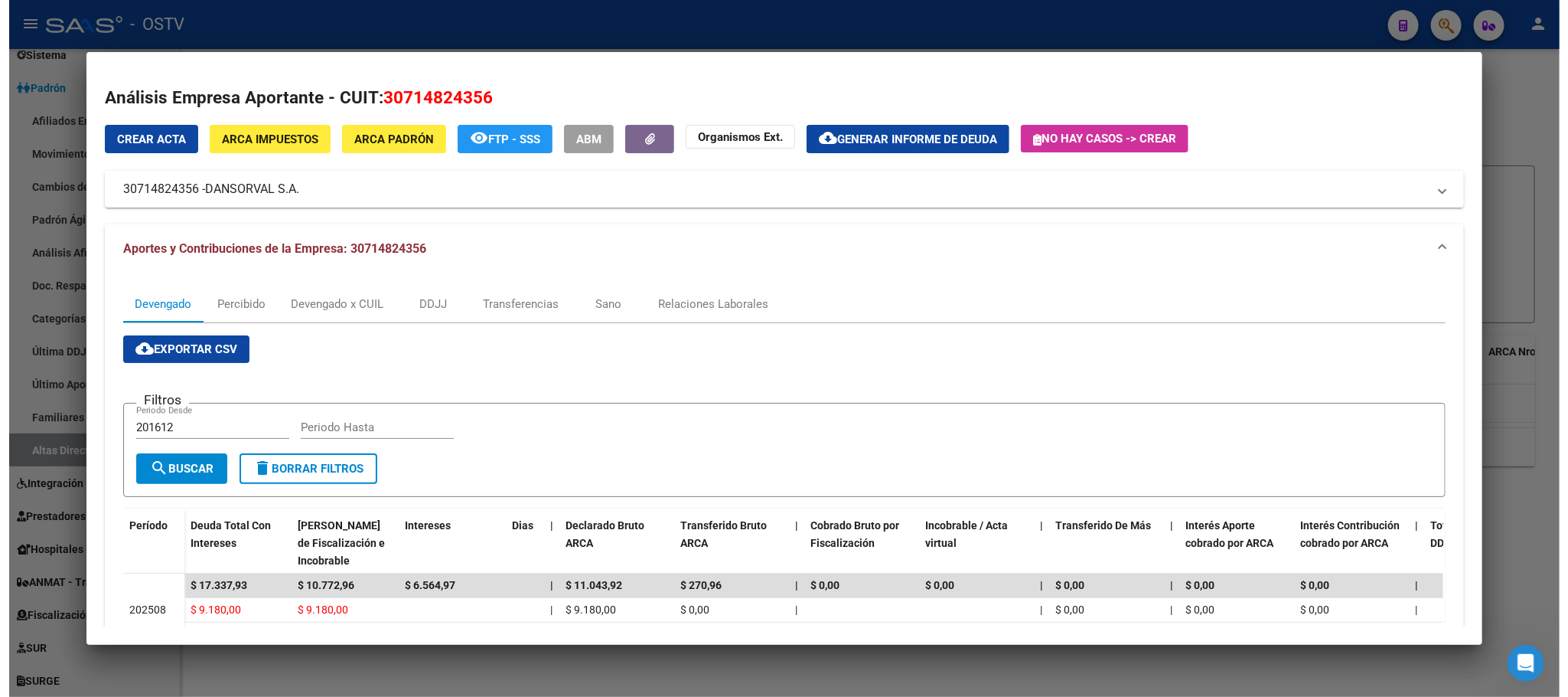
scroll to position [176, 0]
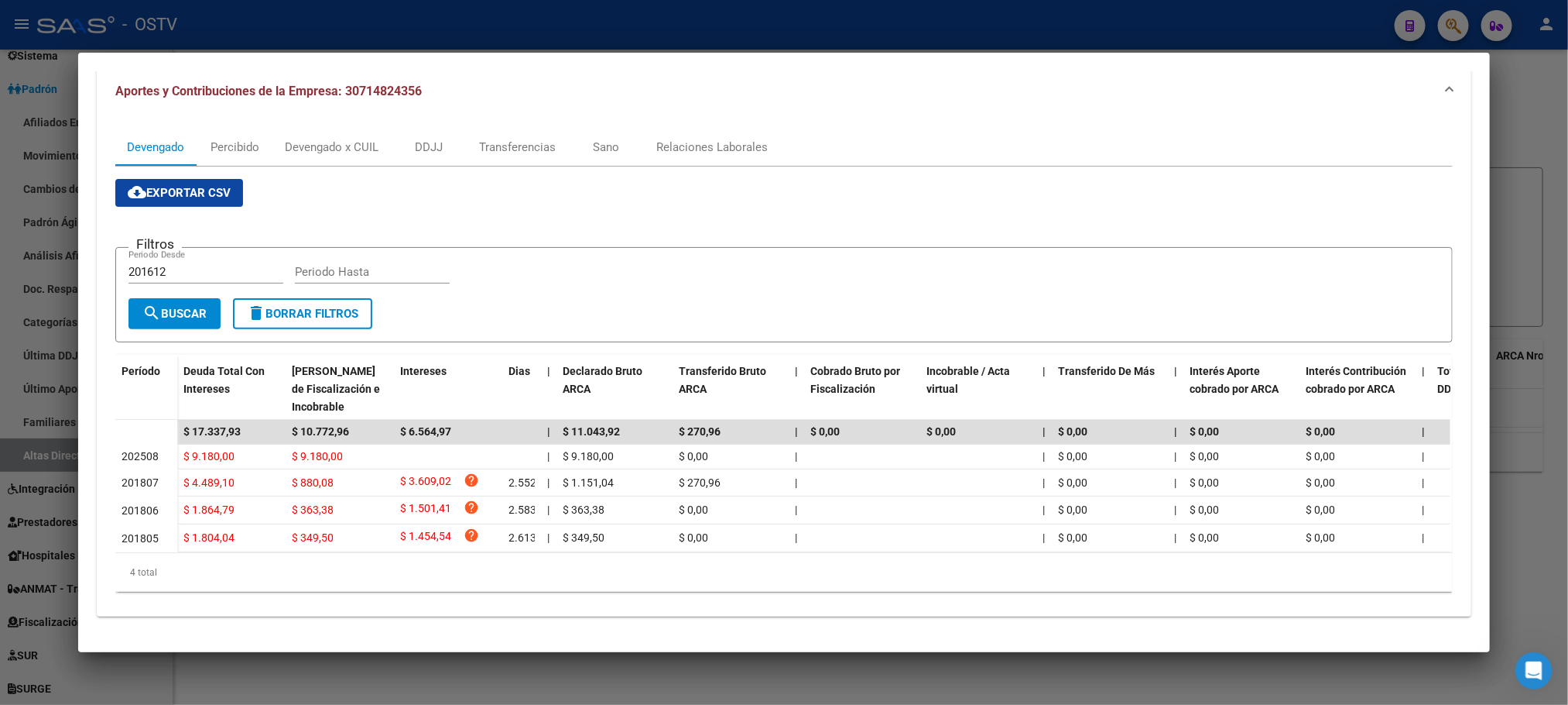
click at [372, 678] on div at bounding box center [784, 352] width 1568 height 705
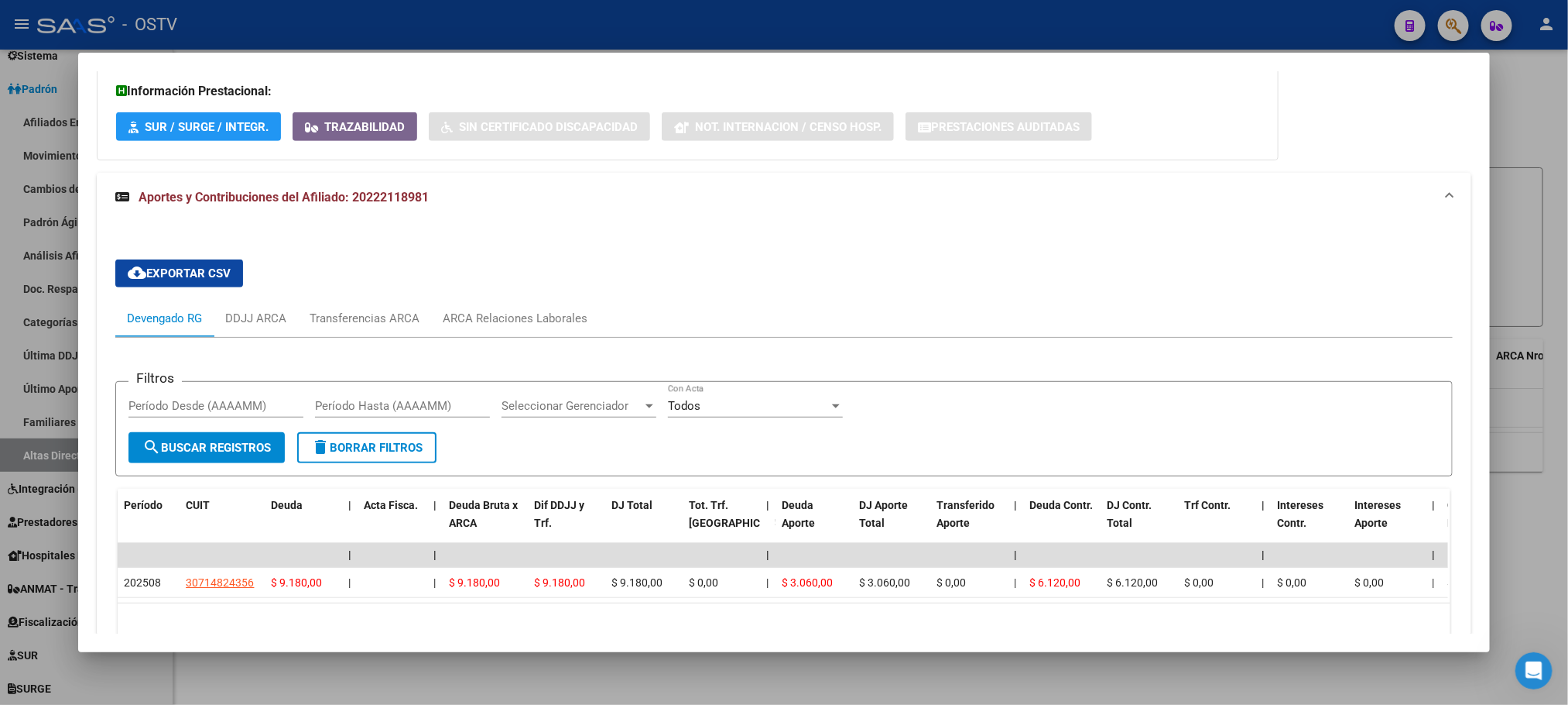
click at [378, 674] on div at bounding box center [784, 352] width 1568 height 705
